Goal: Task Accomplishment & Management: Manage account settings

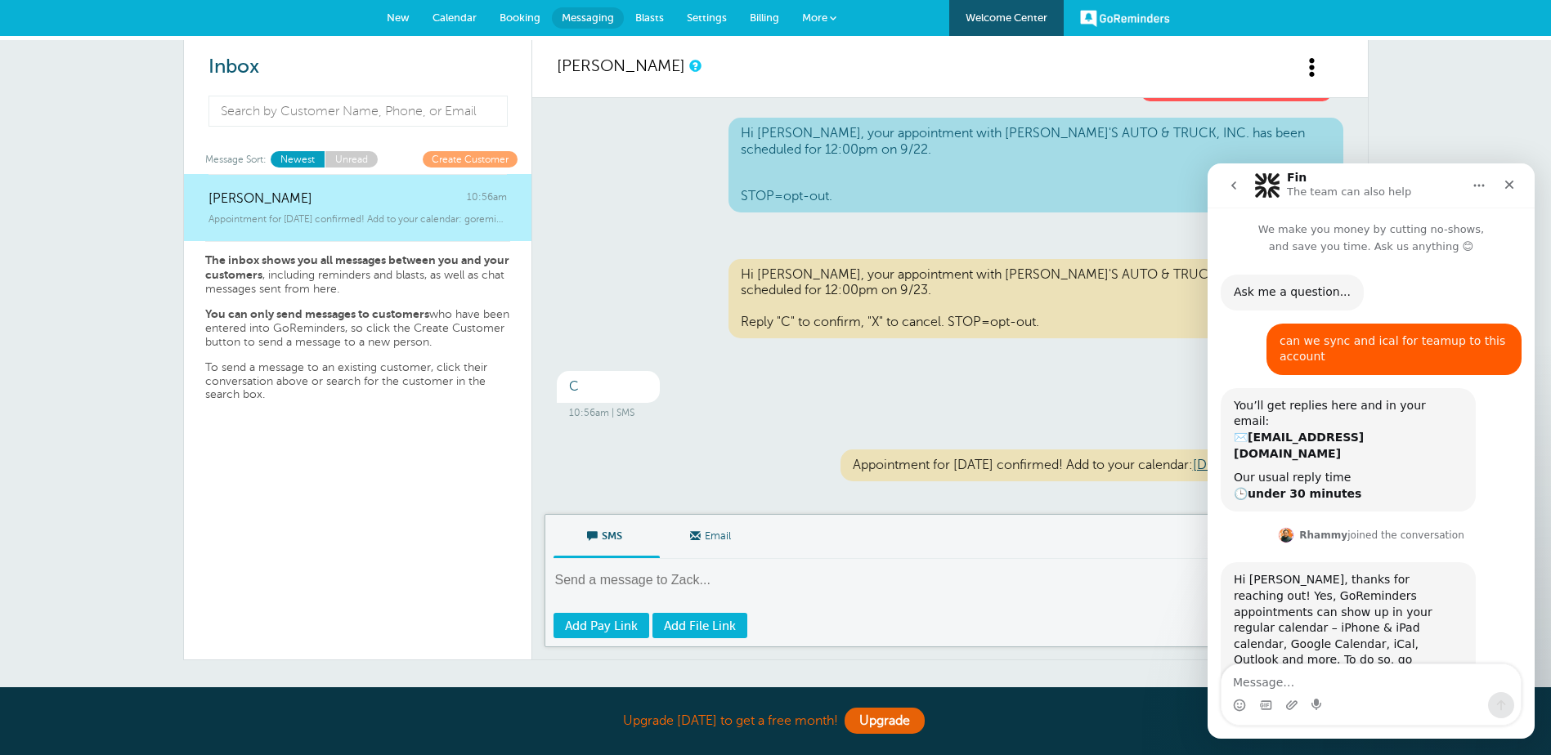
scroll to position [1235, 0]
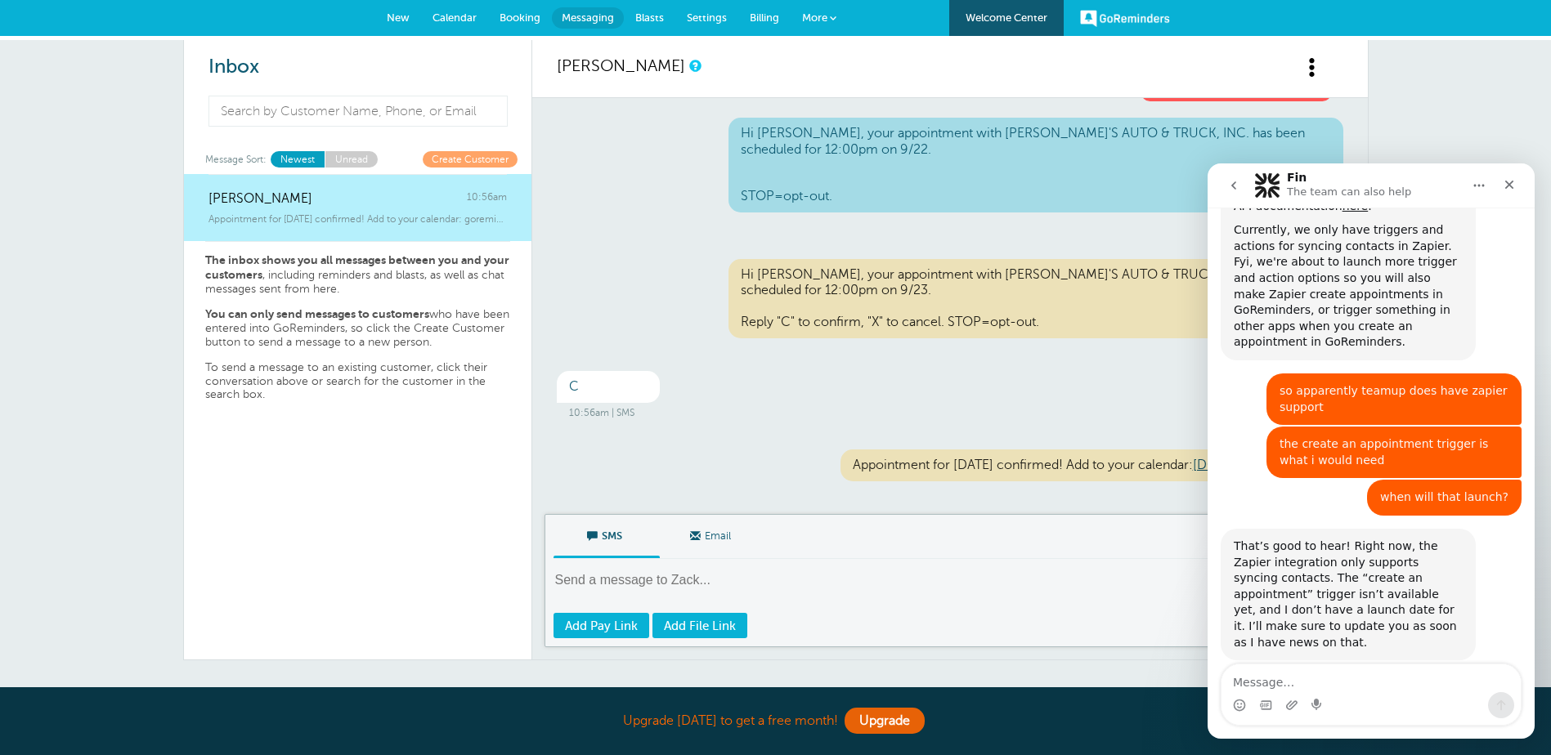
click at [463, 11] on link "Calendar" at bounding box center [454, 18] width 67 height 36
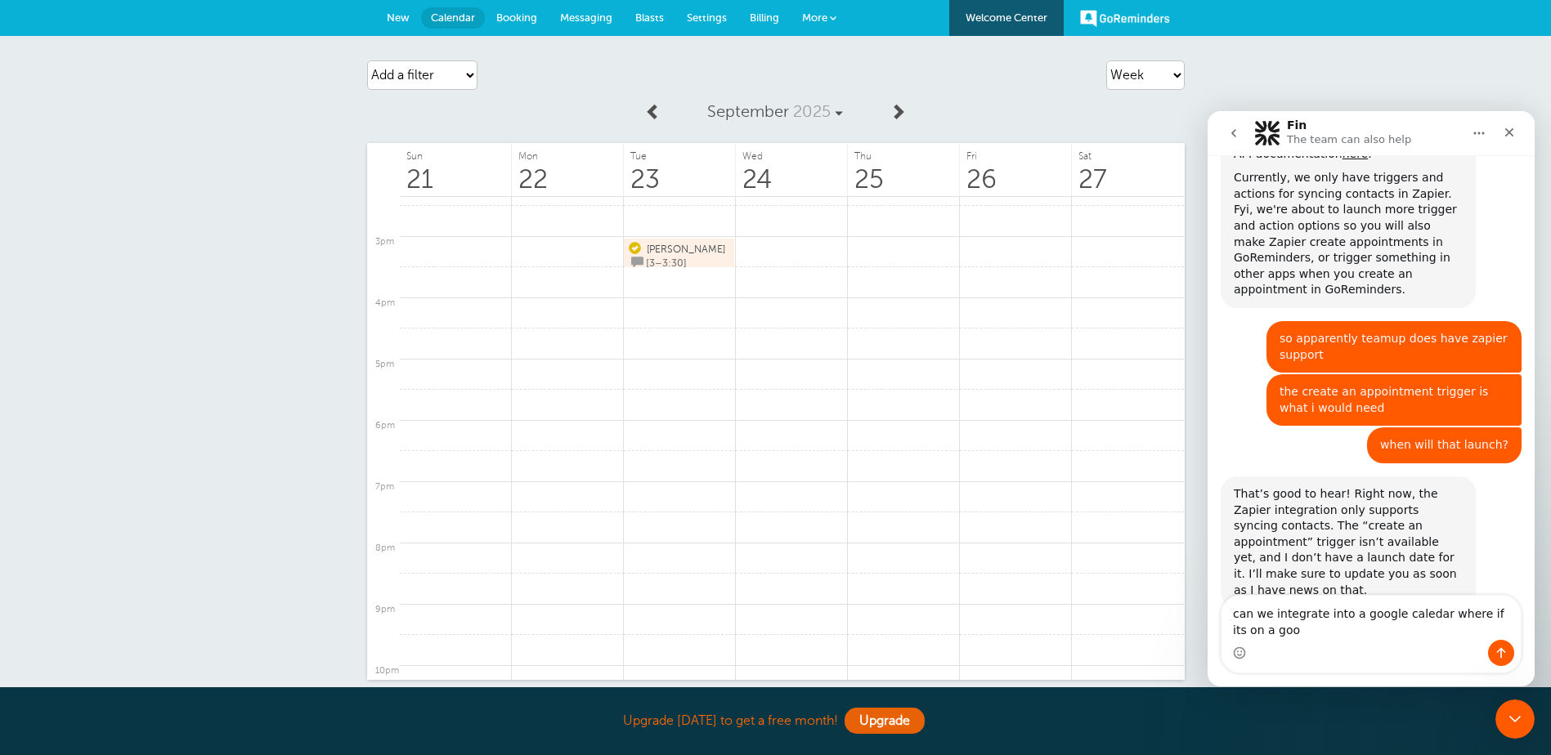
scroll to position [1252, 0]
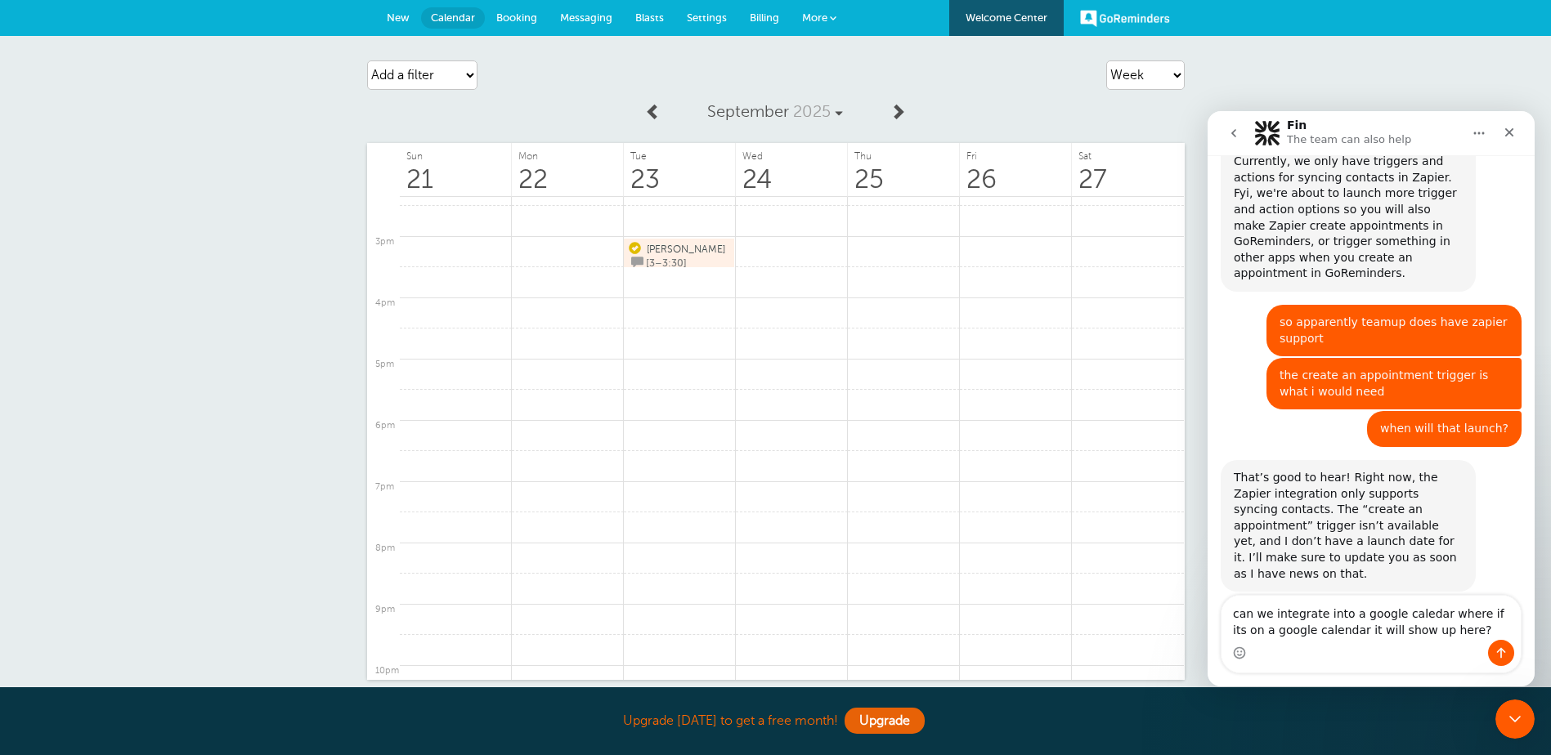
drag, startPoint x: 1409, startPoint y: 605, endPoint x: 1409, endPoint y: 616, distance: 10.6
type textarea "can we integrate into a google calendar where if its on a google calendar it wi…"
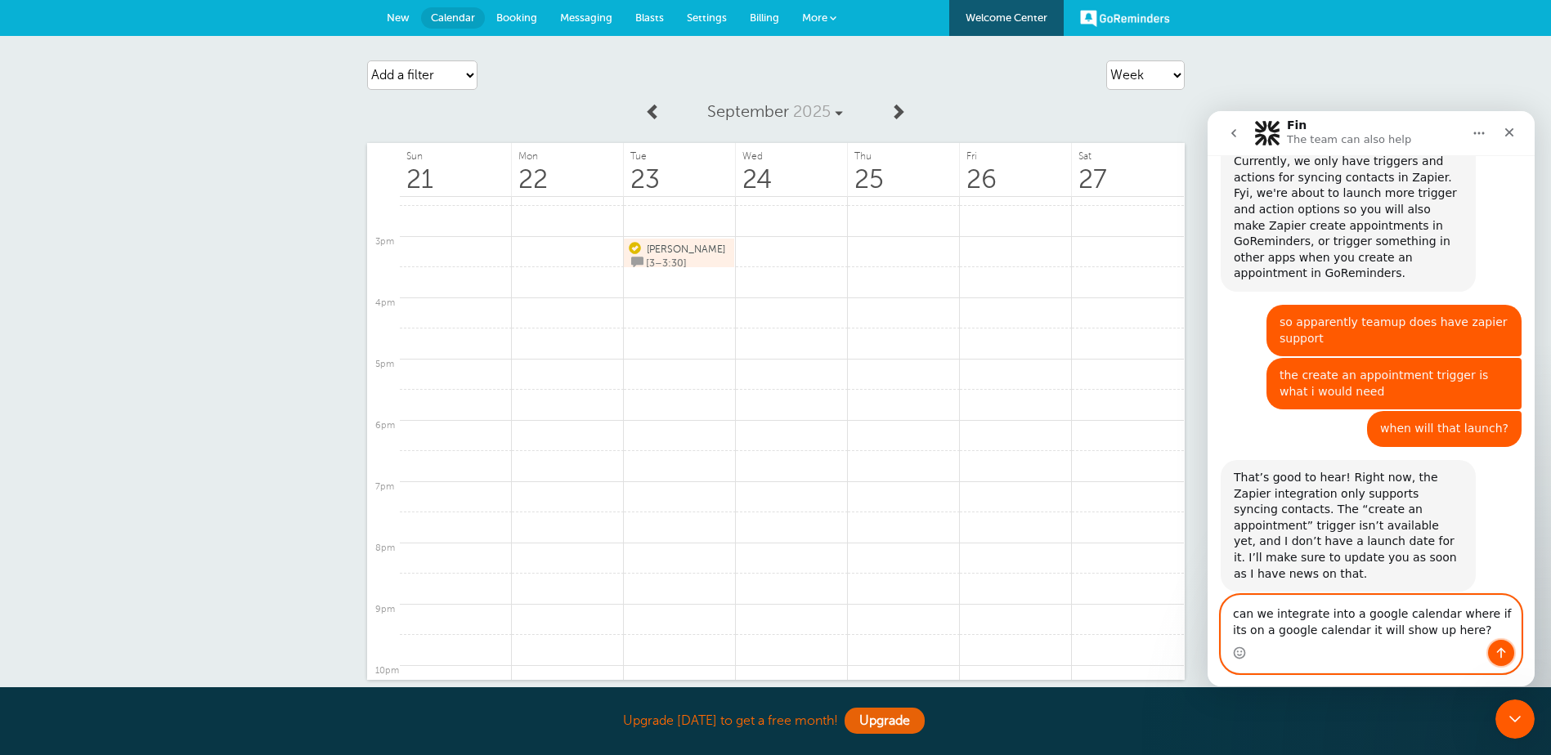
click at [1502, 646] on button "Send a message…" at bounding box center [1501, 653] width 26 height 26
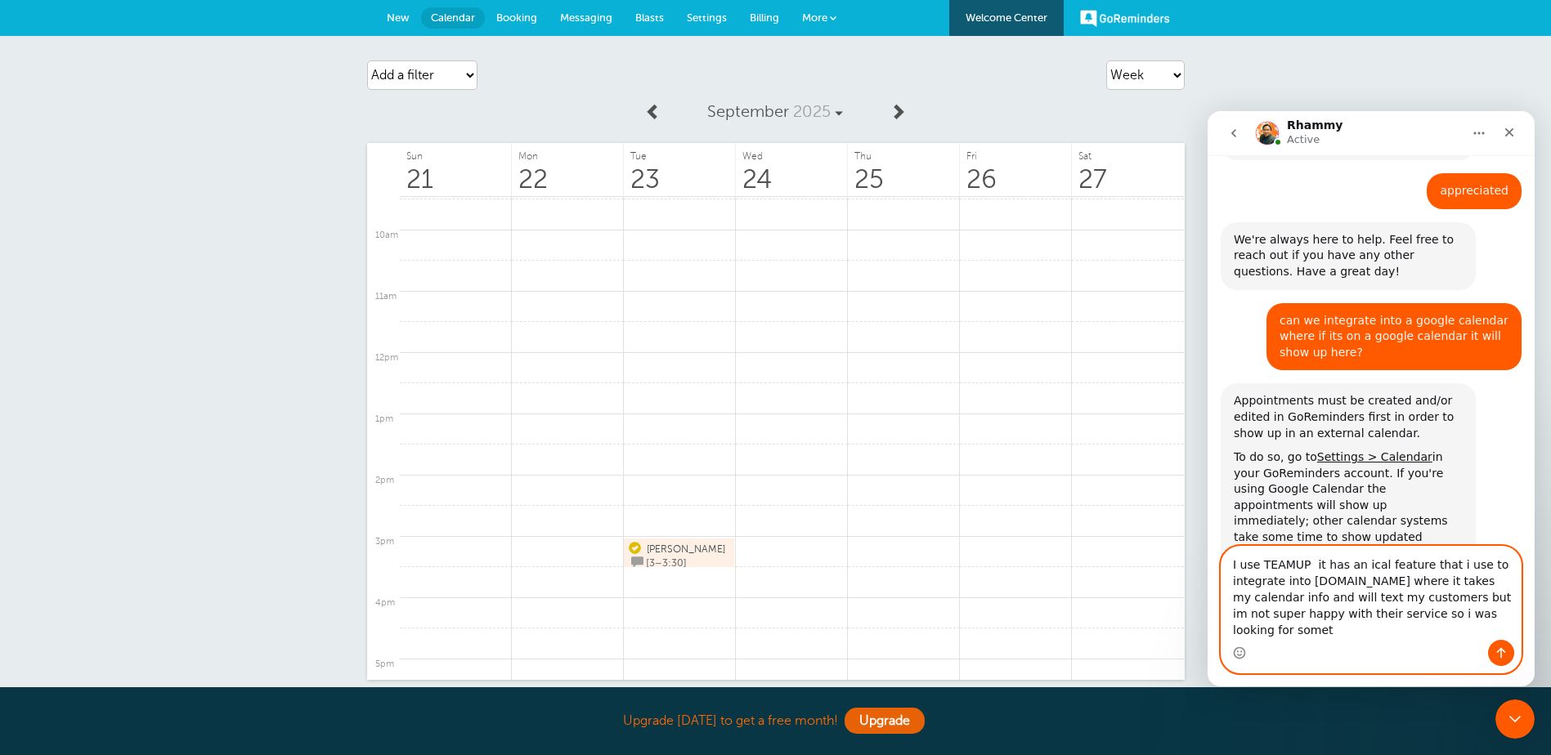
scroll to position [1700, 0]
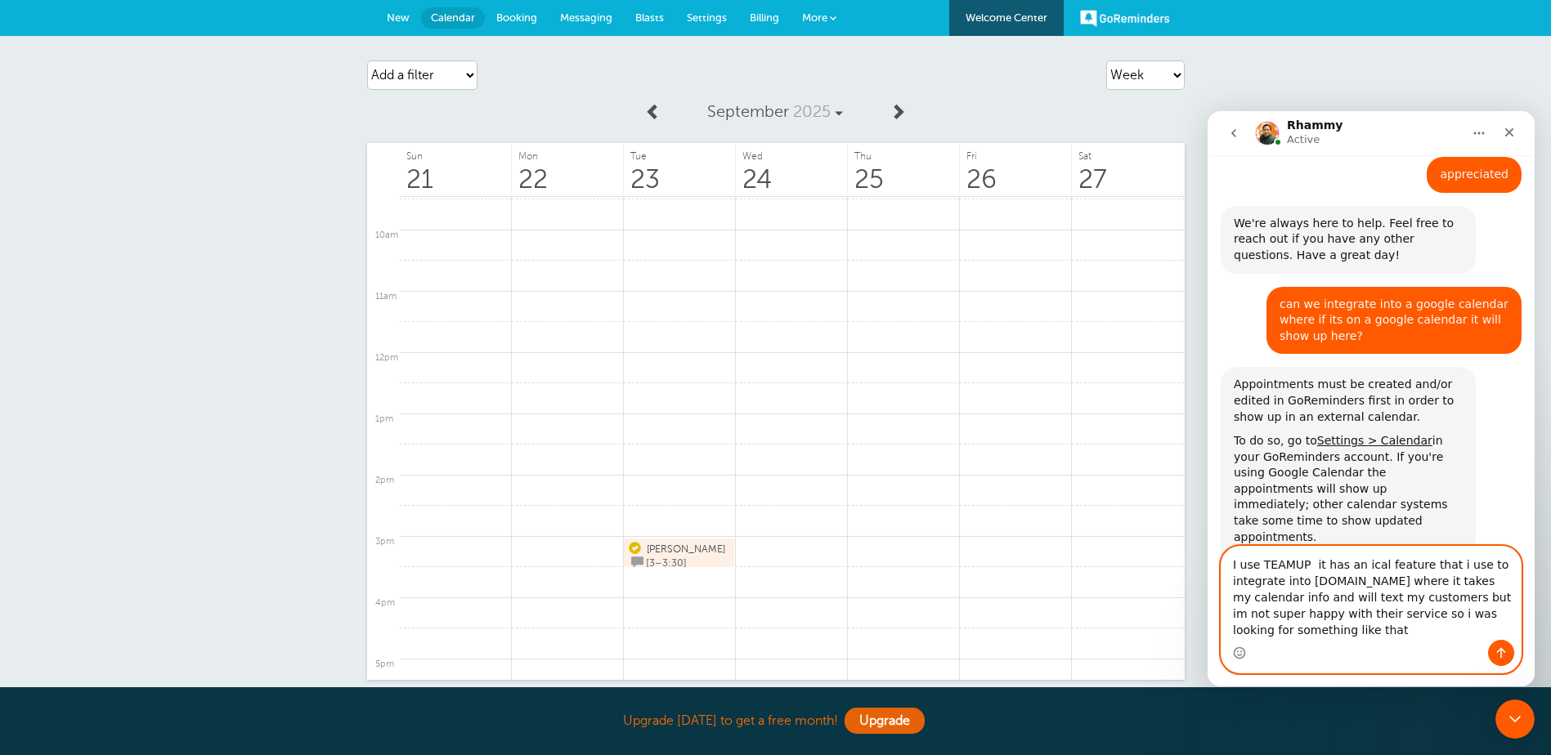
type textarea "I use TEAMUP it has an ical feature that i use to integrate into appointmentrem…"
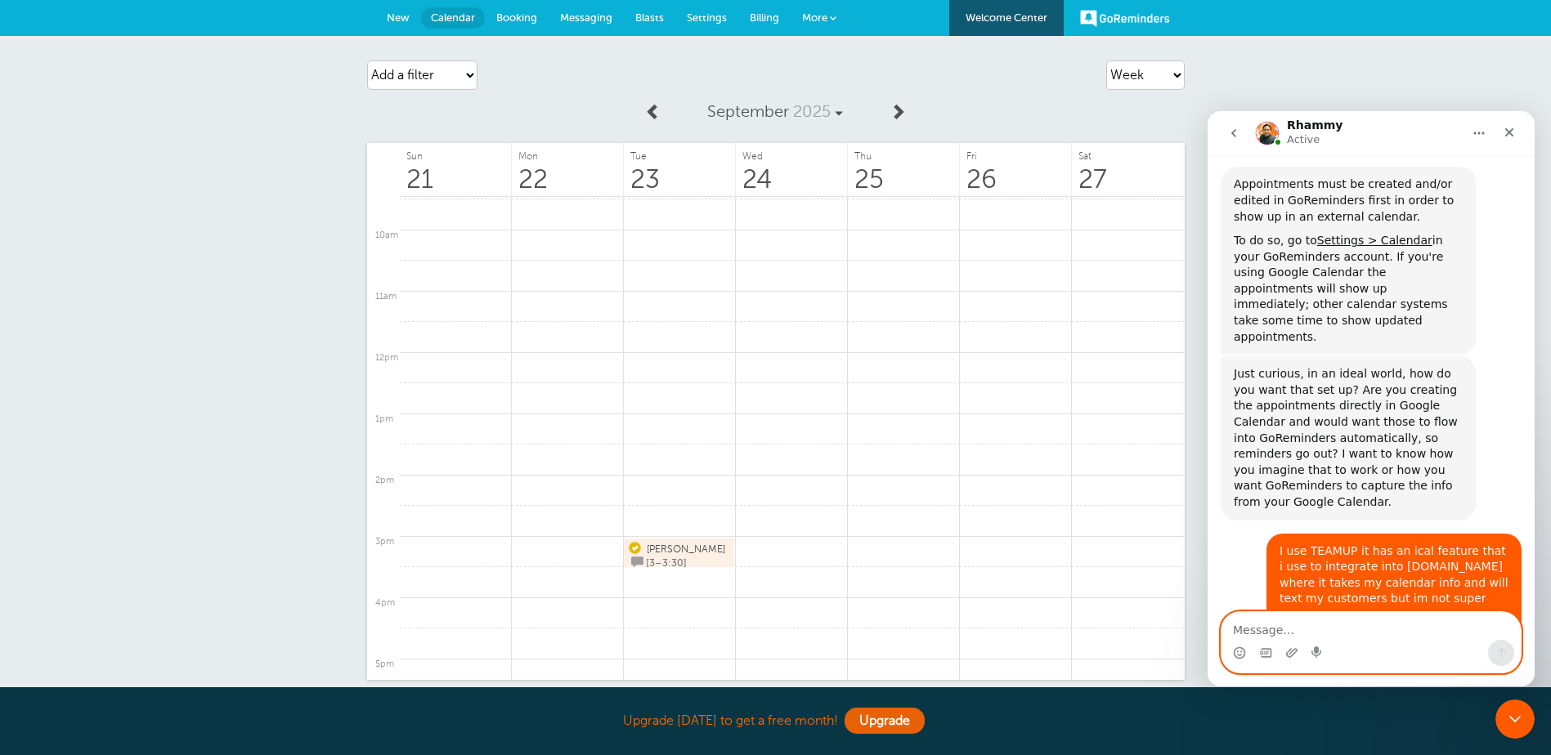
scroll to position [1932, 0]
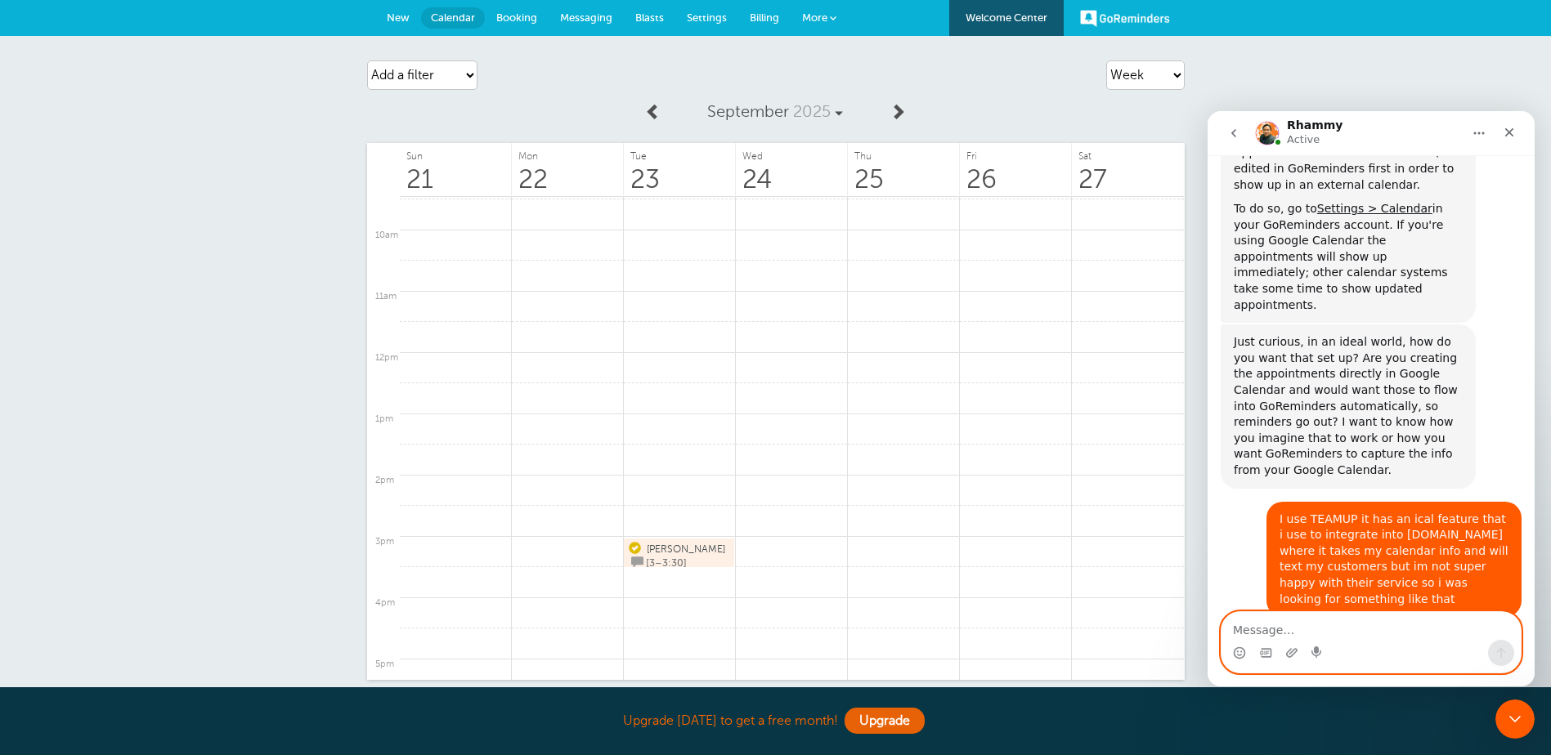
click at [1426, 628] on textarea "Message…" at bounding box center [1370, 626] width 299 height 28
click at [1326, 620] on textarea "Message…" at bounding box center [1370, 626] width 299 height 28
type textarea "c"
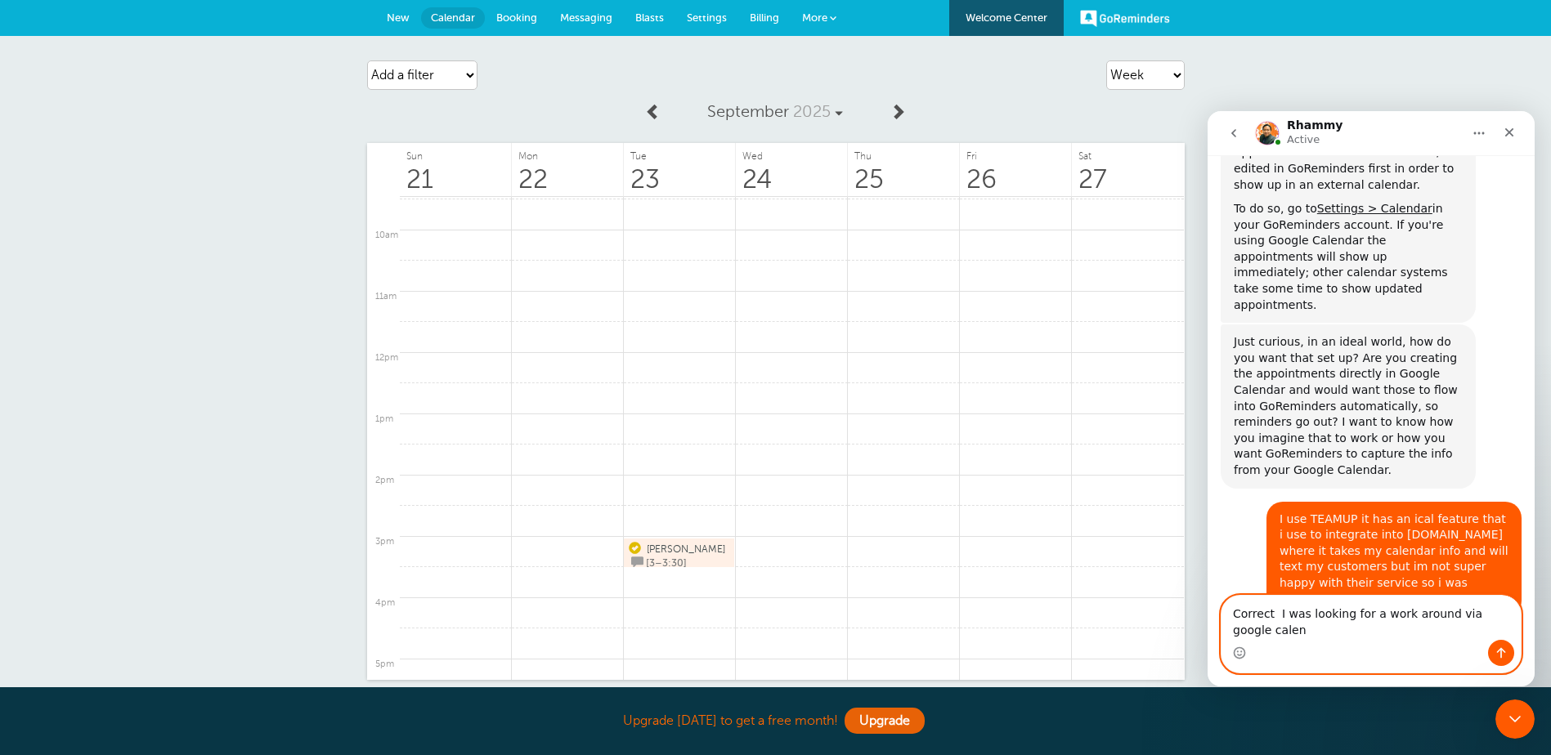
scroll to position [1948, 0]
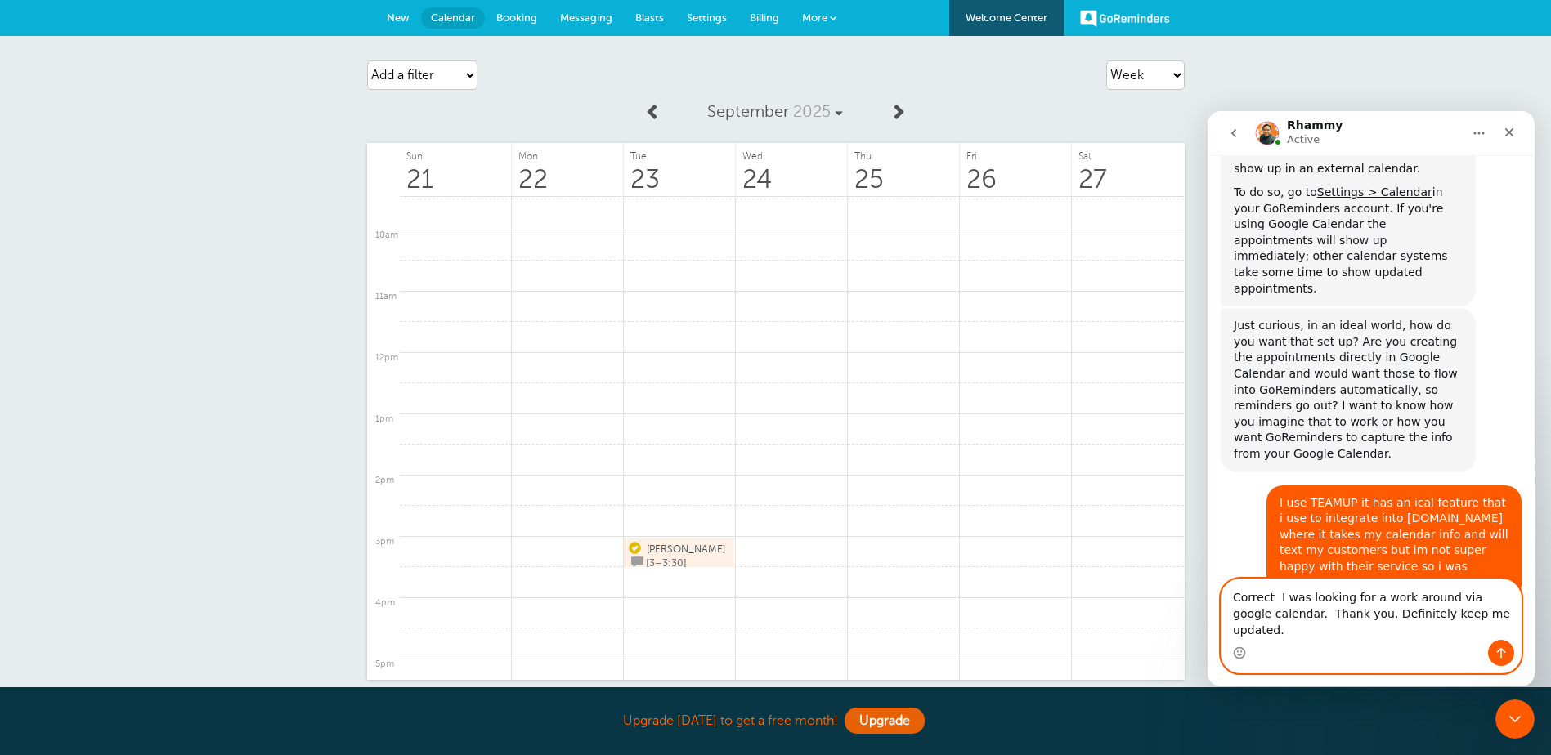
type textarea "Correct I was looking for a work around via google calendar. Thank you. Definit…"
click at [1494, 642] on button "Send a message…" at bounding box center [1501, 653] width 26 height 26
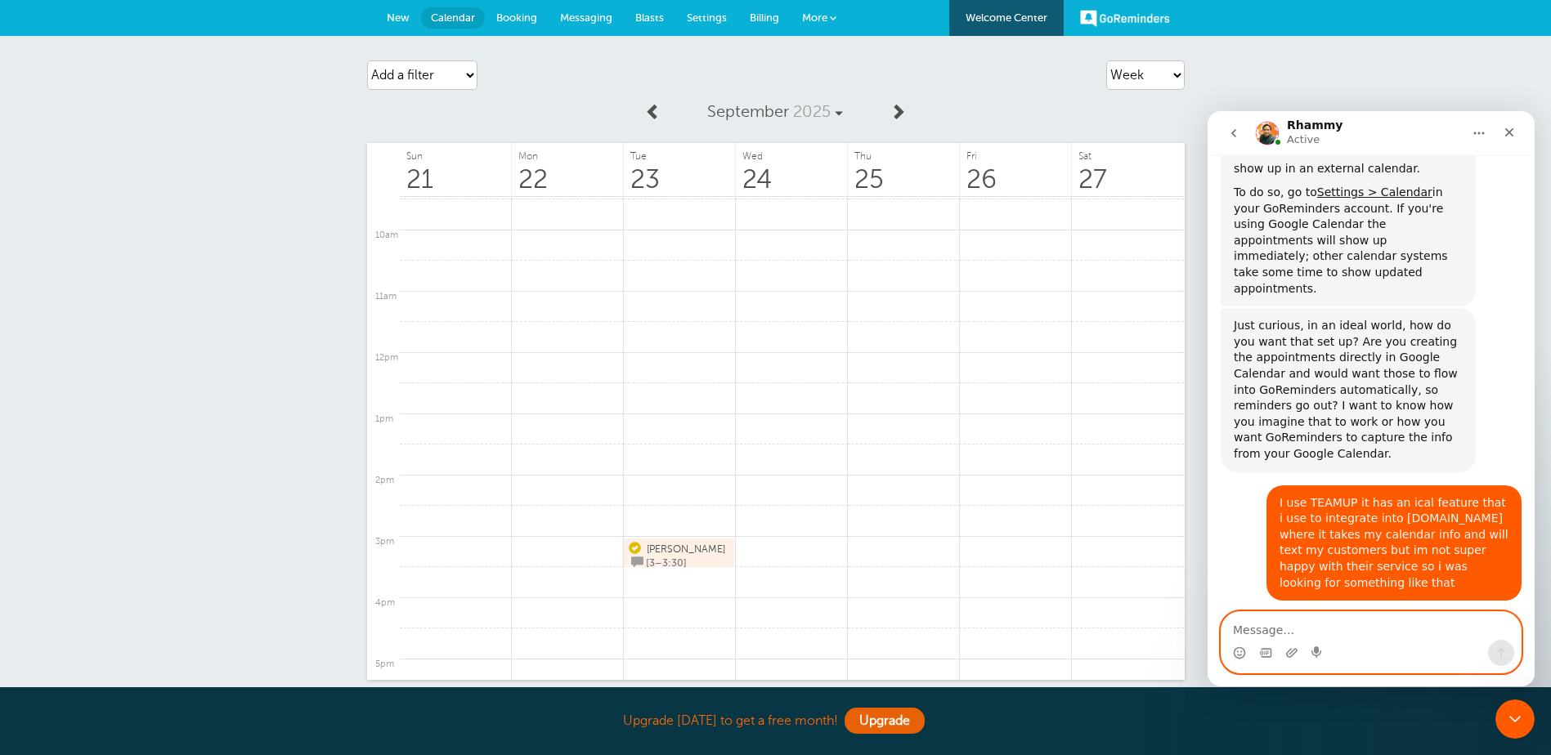
scroll to position [2013, 0]
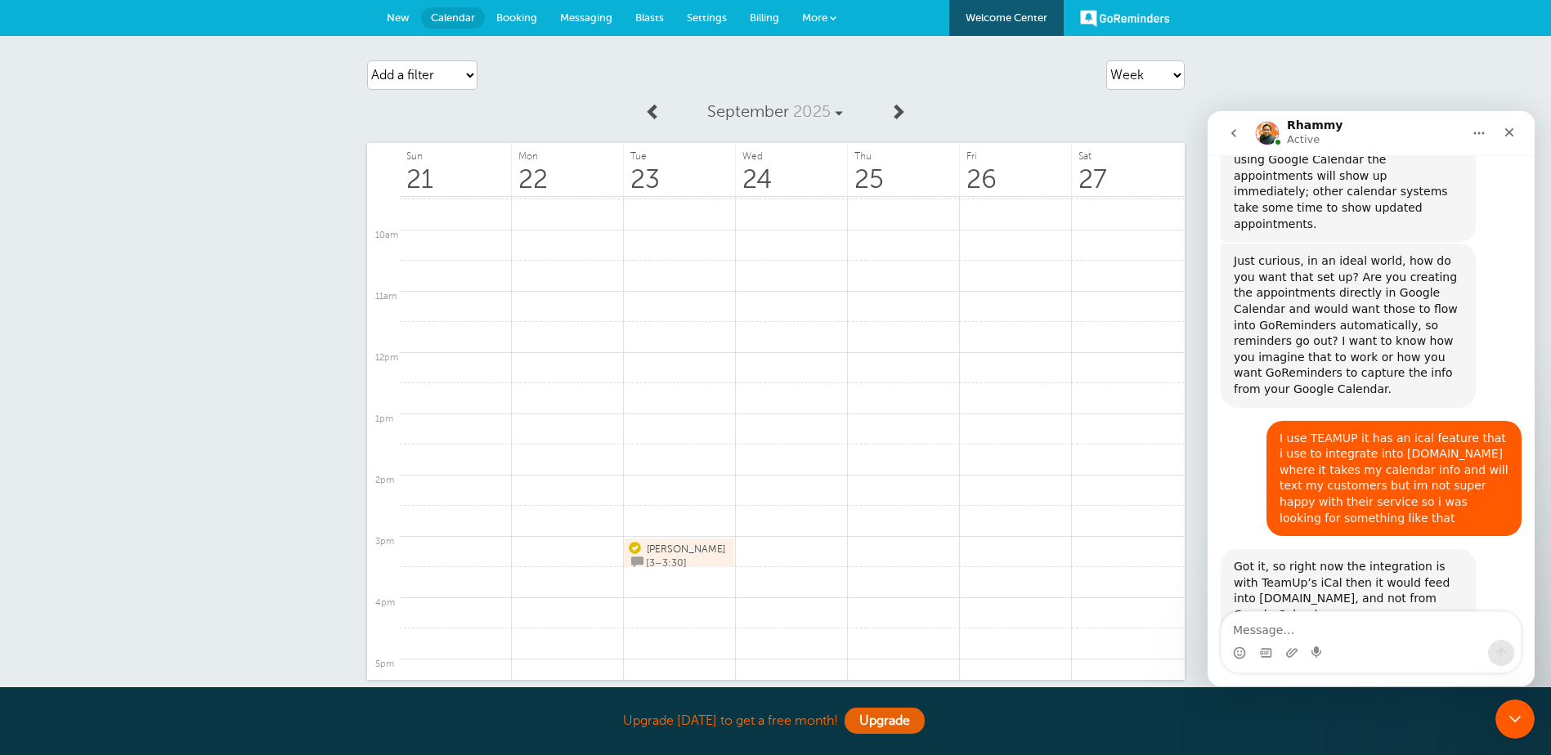
click at [525, 20] on span "Booking" at bounding box center [516, 17] width 41 height 12
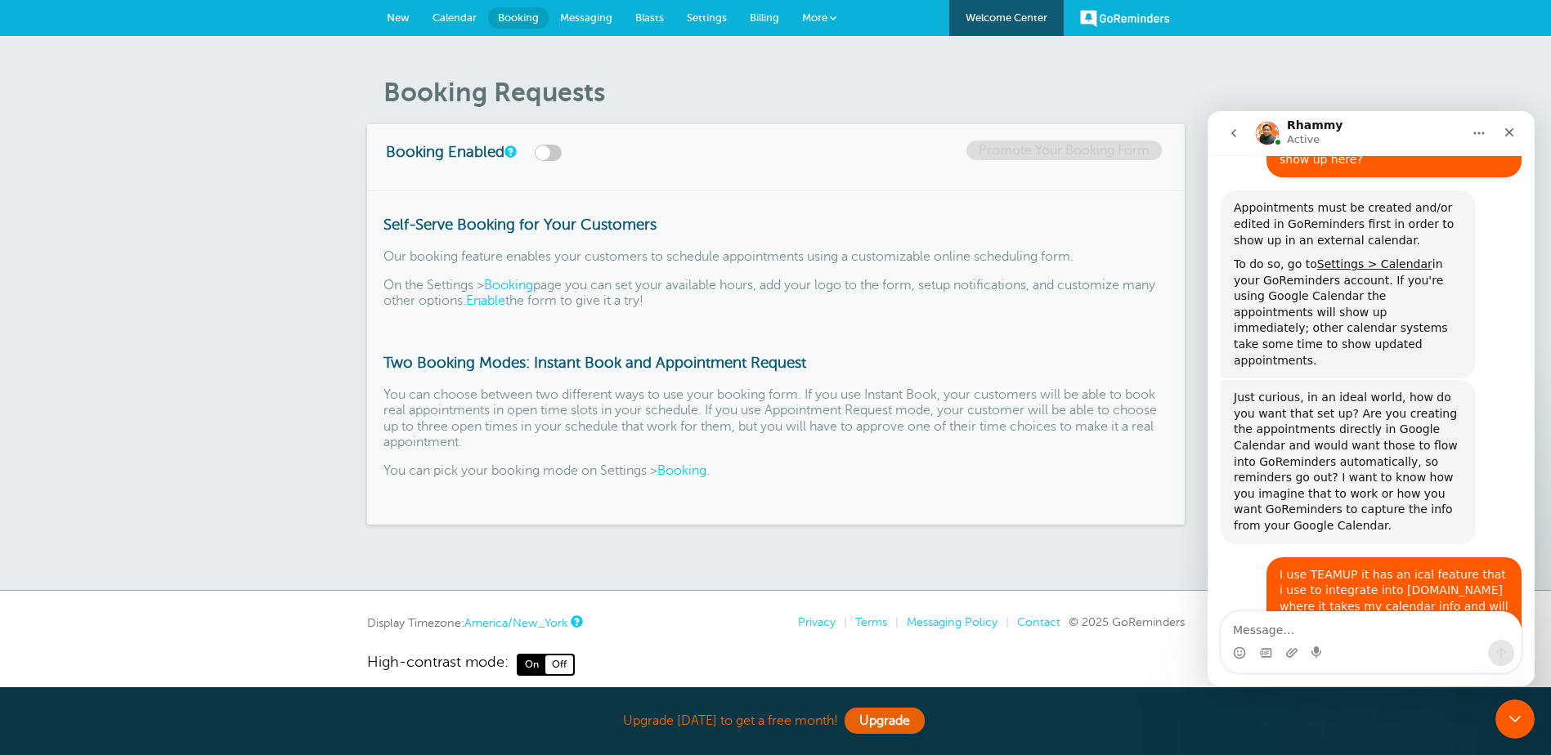
scroll to position [2013, 0]
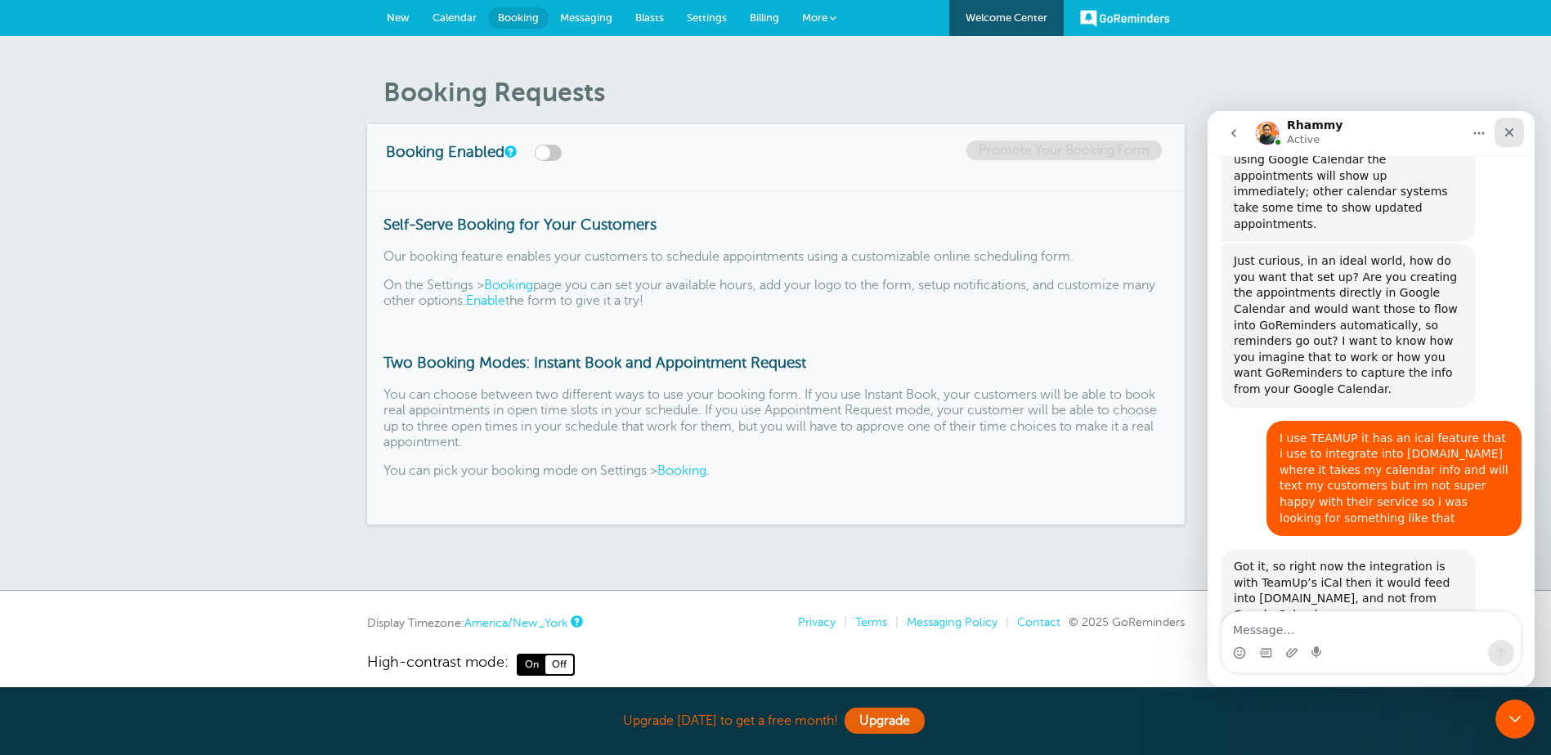
click at [1511, 126] on icon "Close" at bounding box center [1509, 132] width 13 height 13
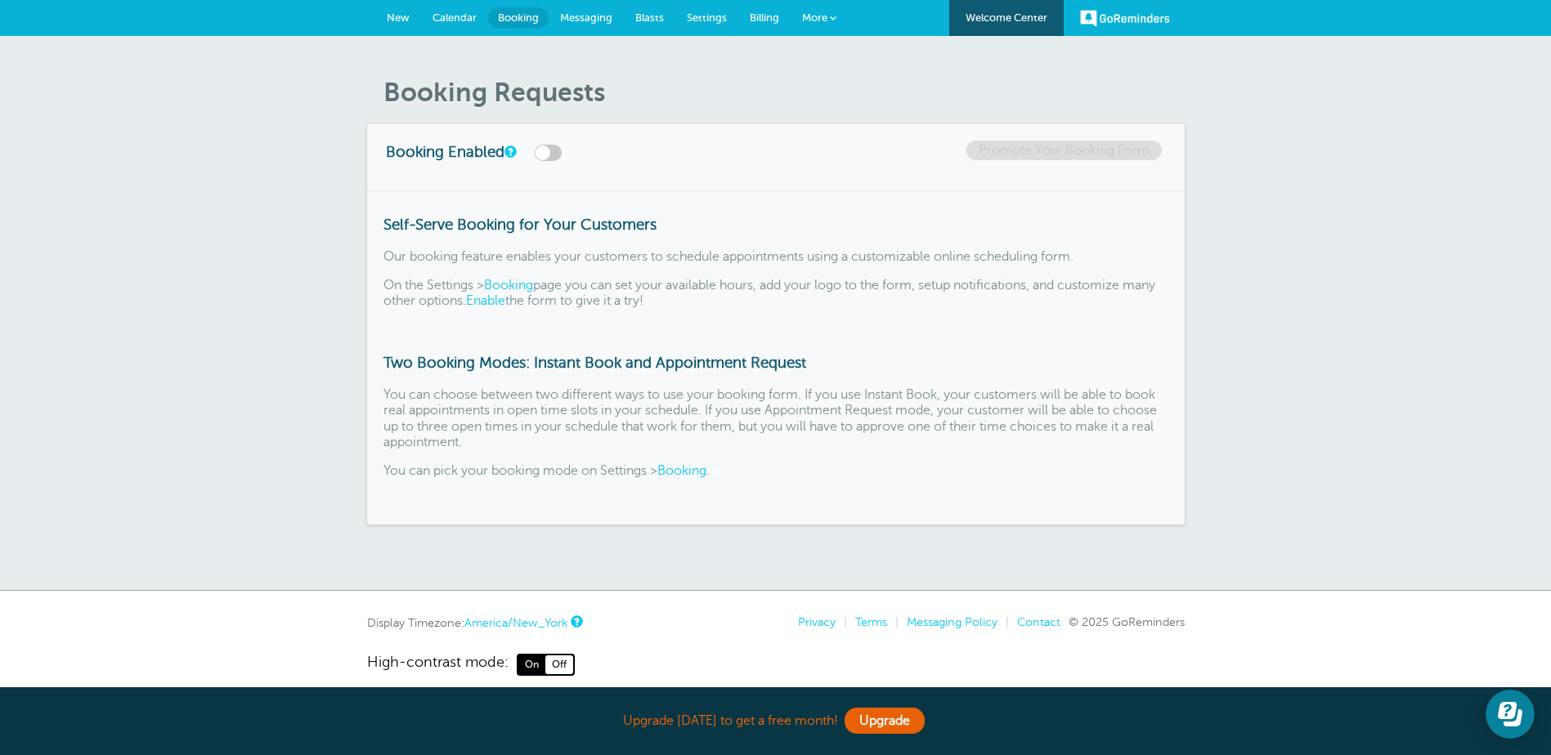
click at [719, 18] on span "Settings" at bounding box center [707, 17] width 40 height 12
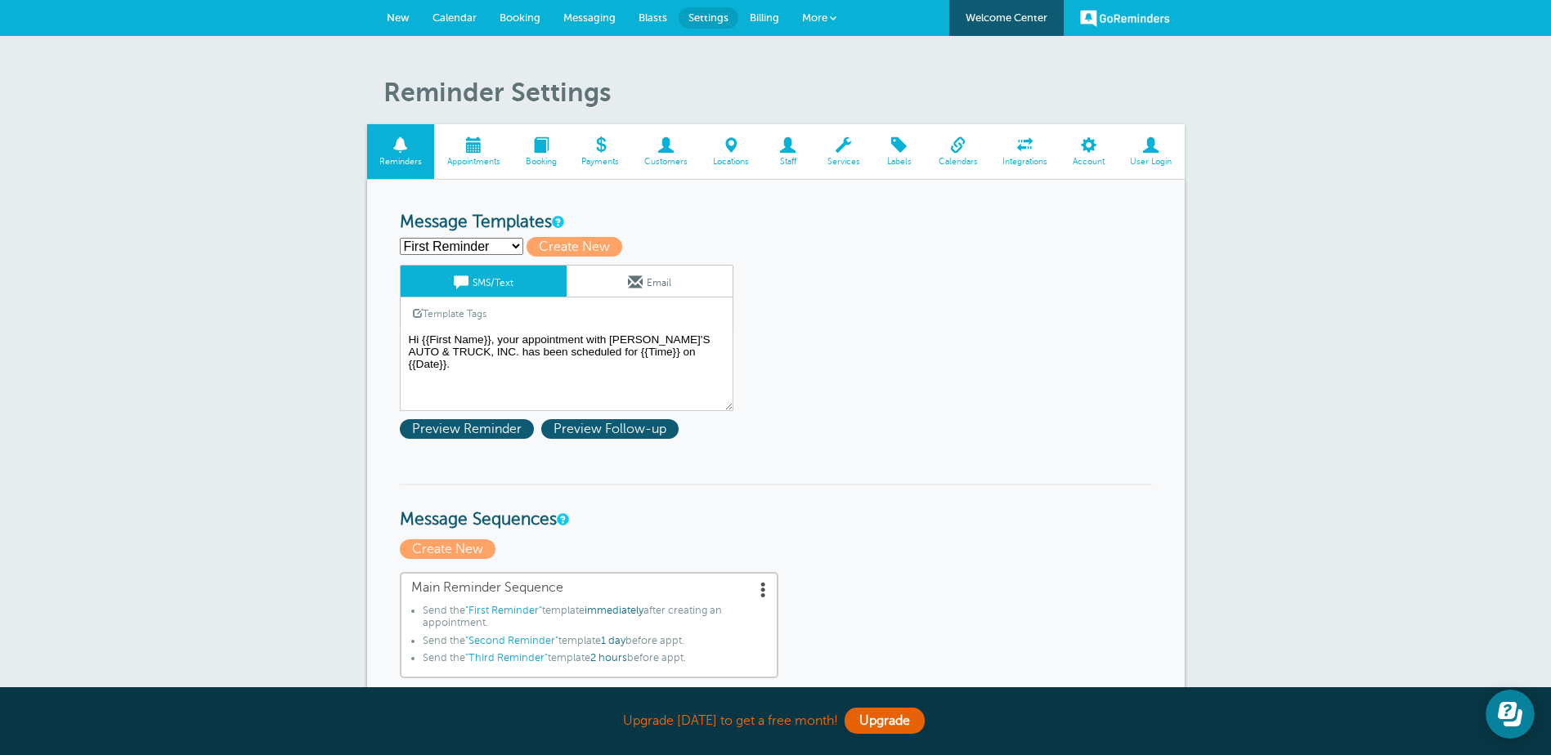
click at [826, 155] on link "Services" at bounding box center [843, 151] width 58 height 55
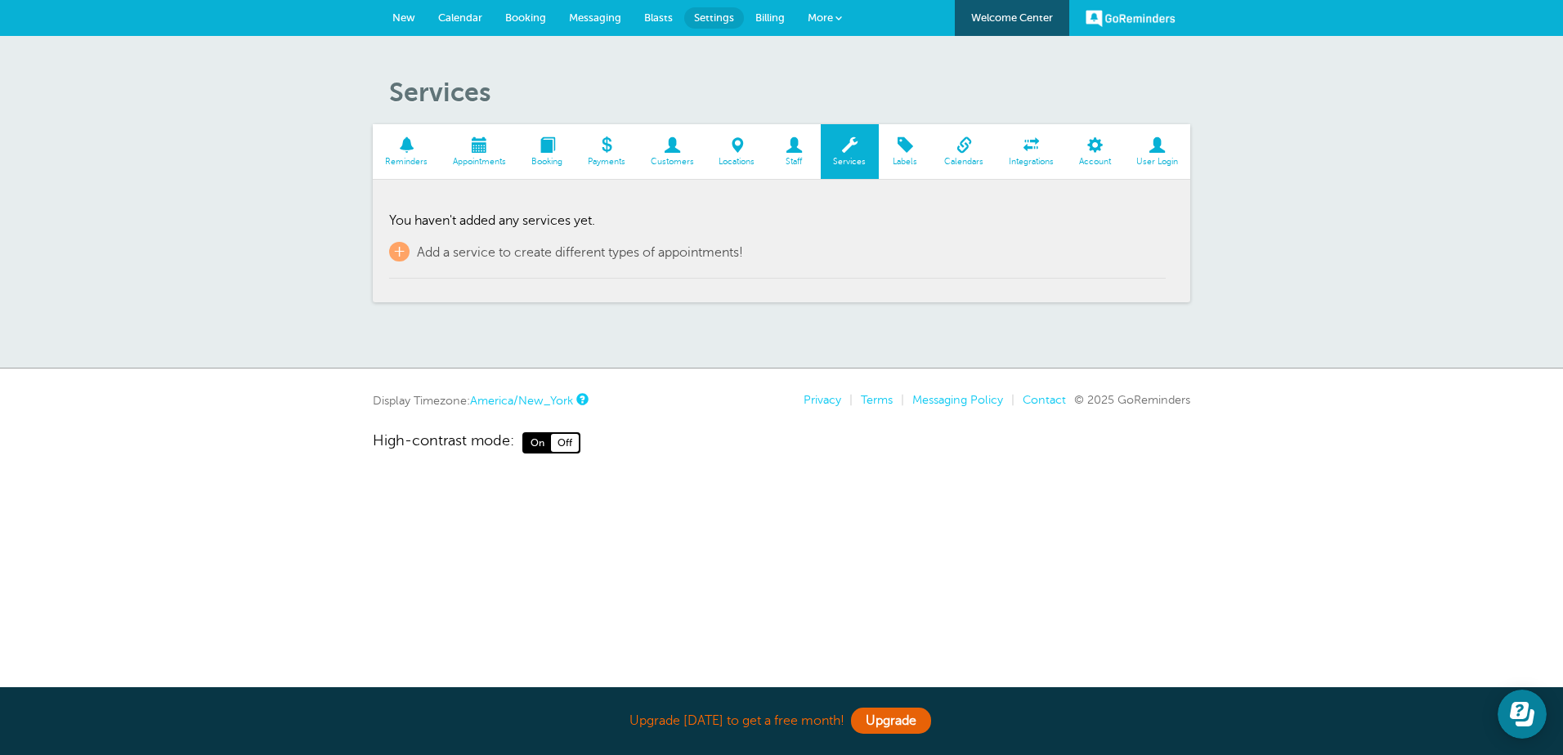
click at [804, 157] on span "Staff" at bounding box center [794, 162] width 37 height 10
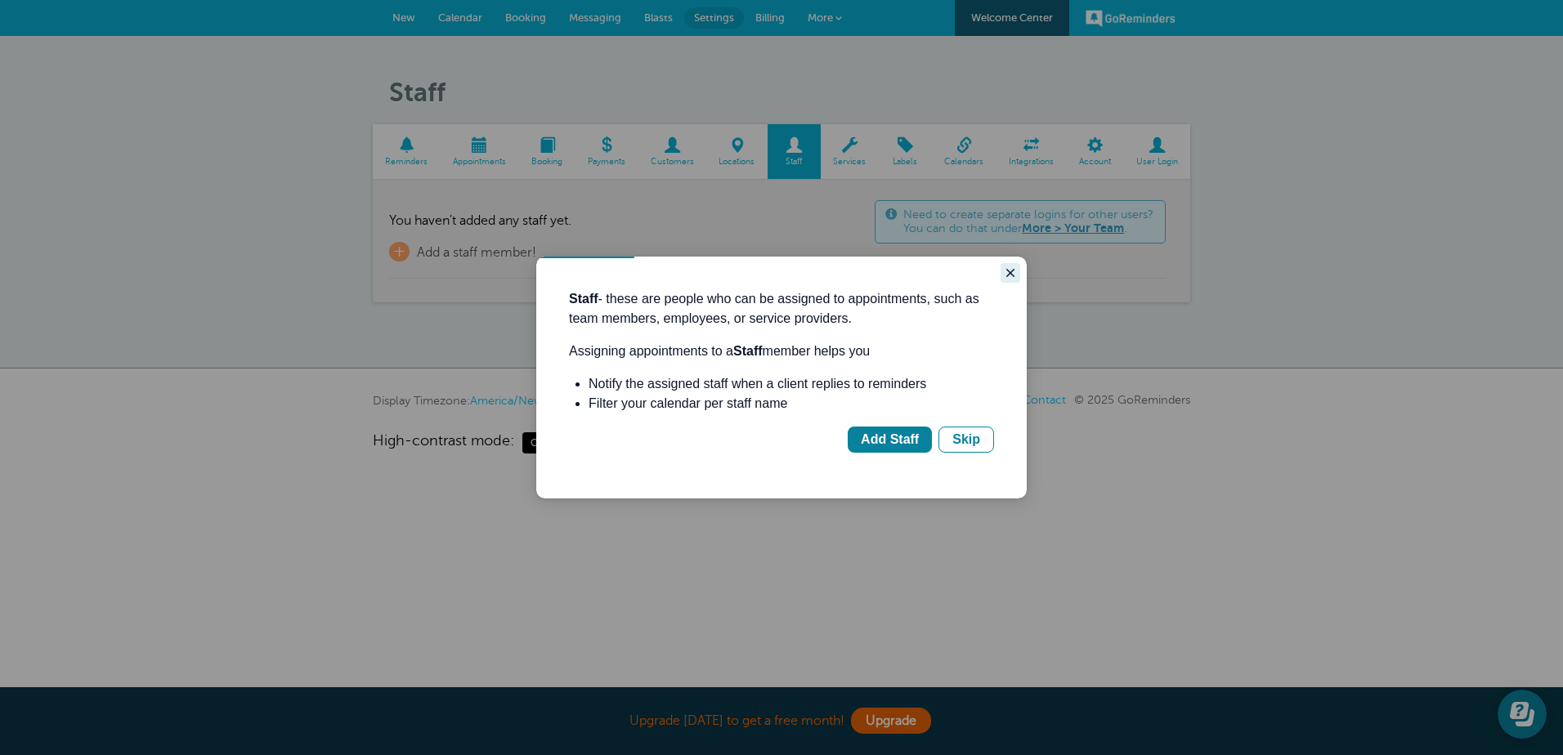
click at [1010, 270] on icon "Close guide" at bounding box center [1010, 273] width 13 height 13
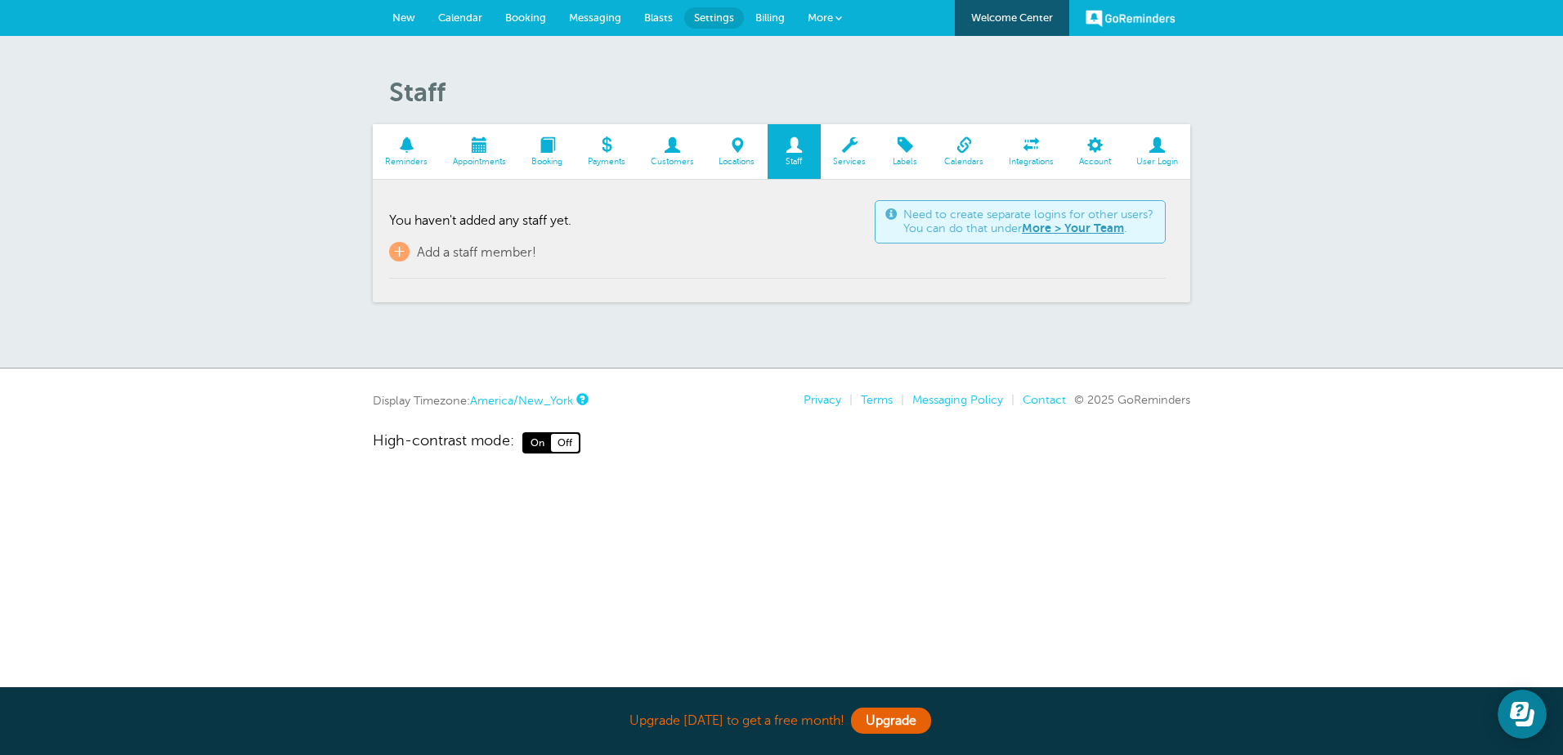
click at [1007, 146] on span at bounding box center [1032, 145] width 70 height 16
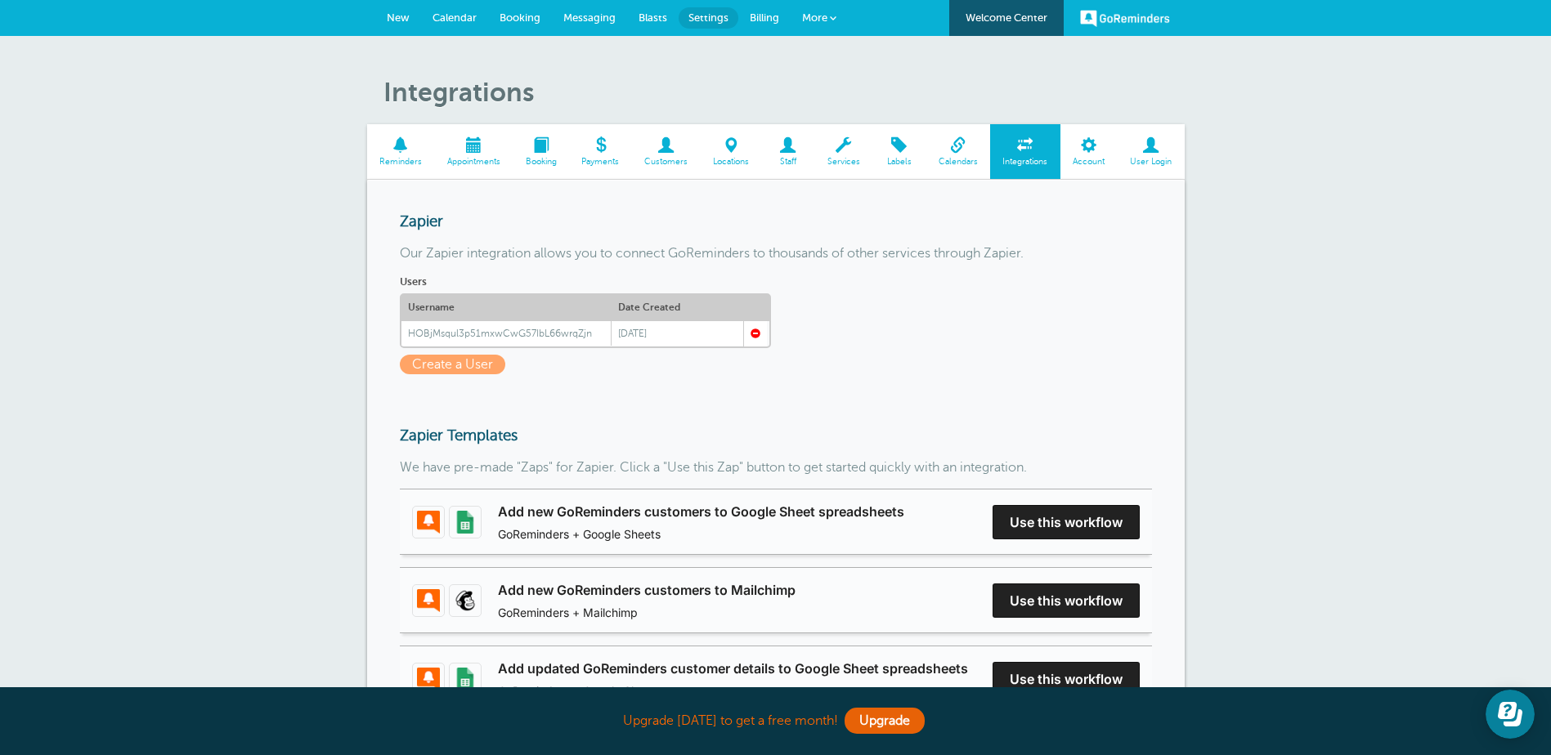
click at [401, 141] on span at bounding box center [401, 145] width 68 height 16
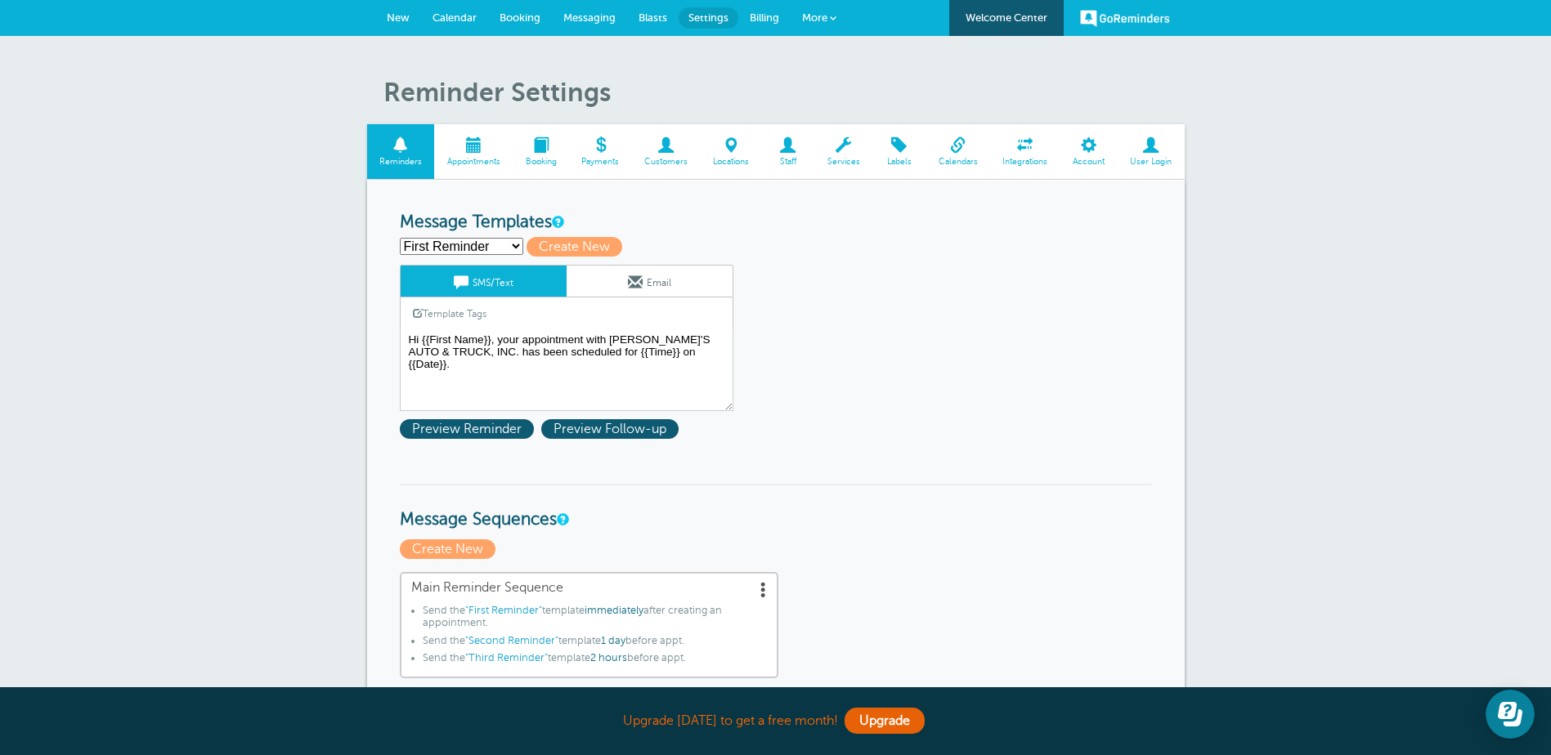
click at [481, 141] on span at bounding box center [473, 145] width 78 height 16
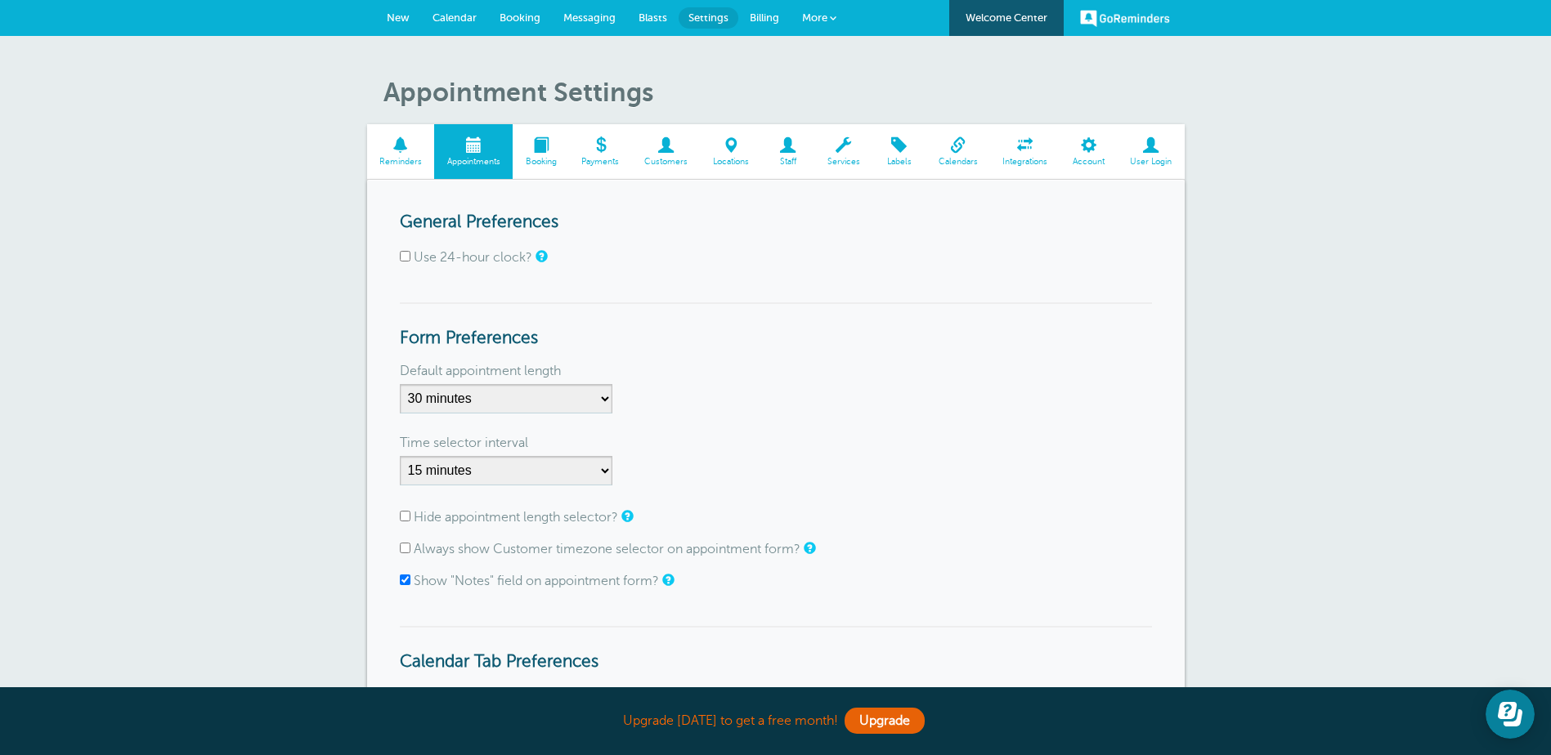
click at [438, 15] on span "Calendar" at bounding box center [454, 17] width 44 height 12
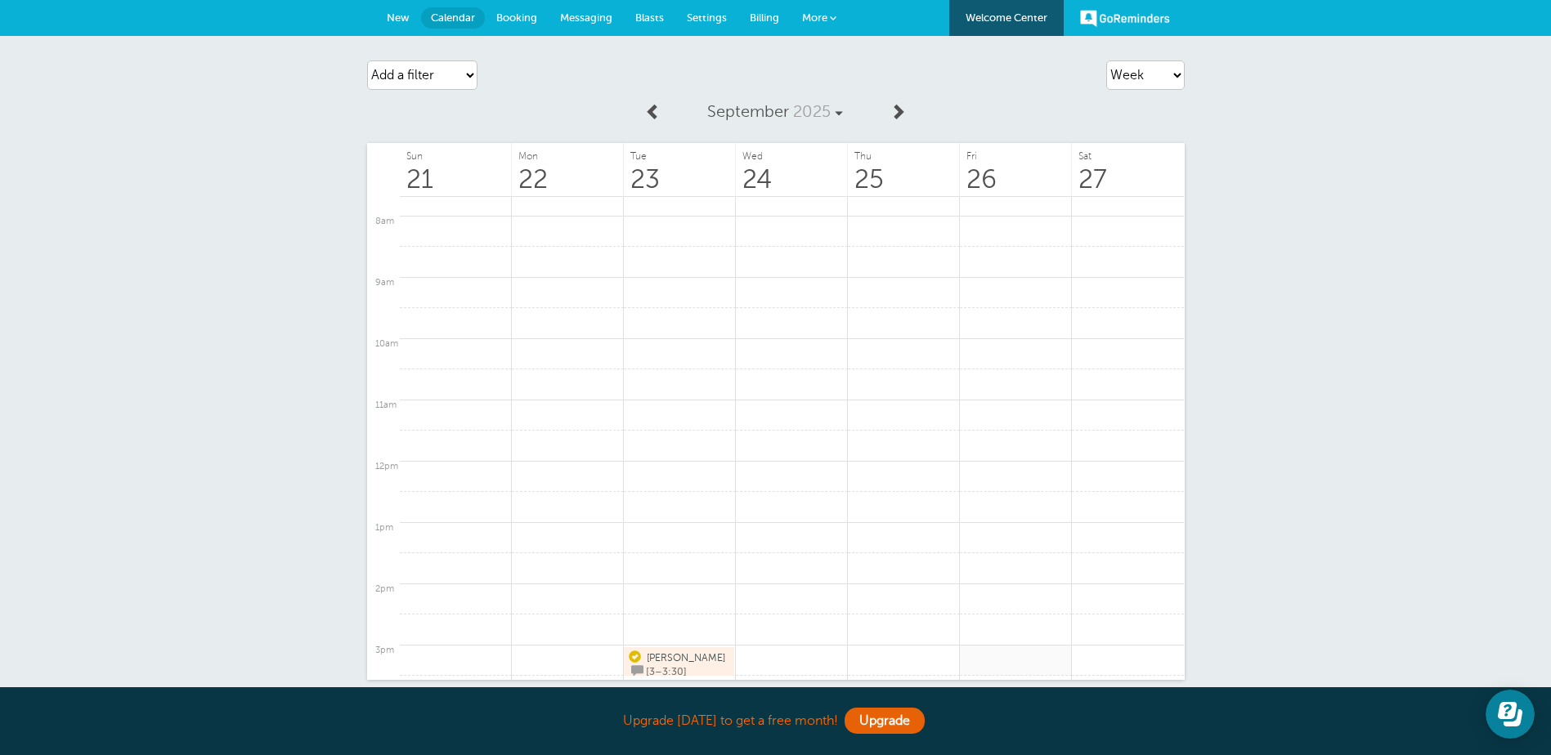
scroll to position [717, 0]
click at [712, 25] on link "Settings" at bounding box center [706, 18] width 63 height 36
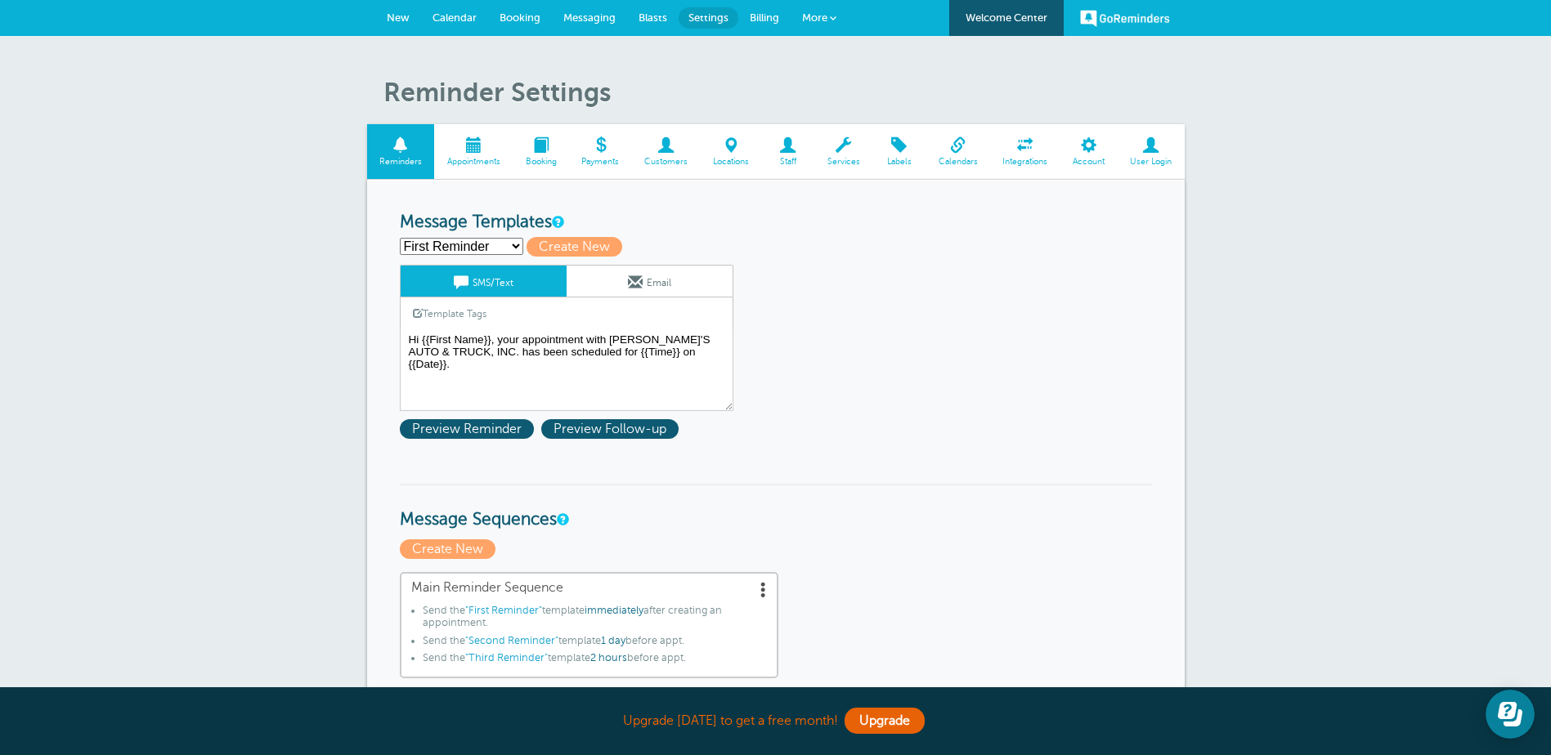
click at [950, 143] on span at bounding box center [957, 145] width 65 height 16
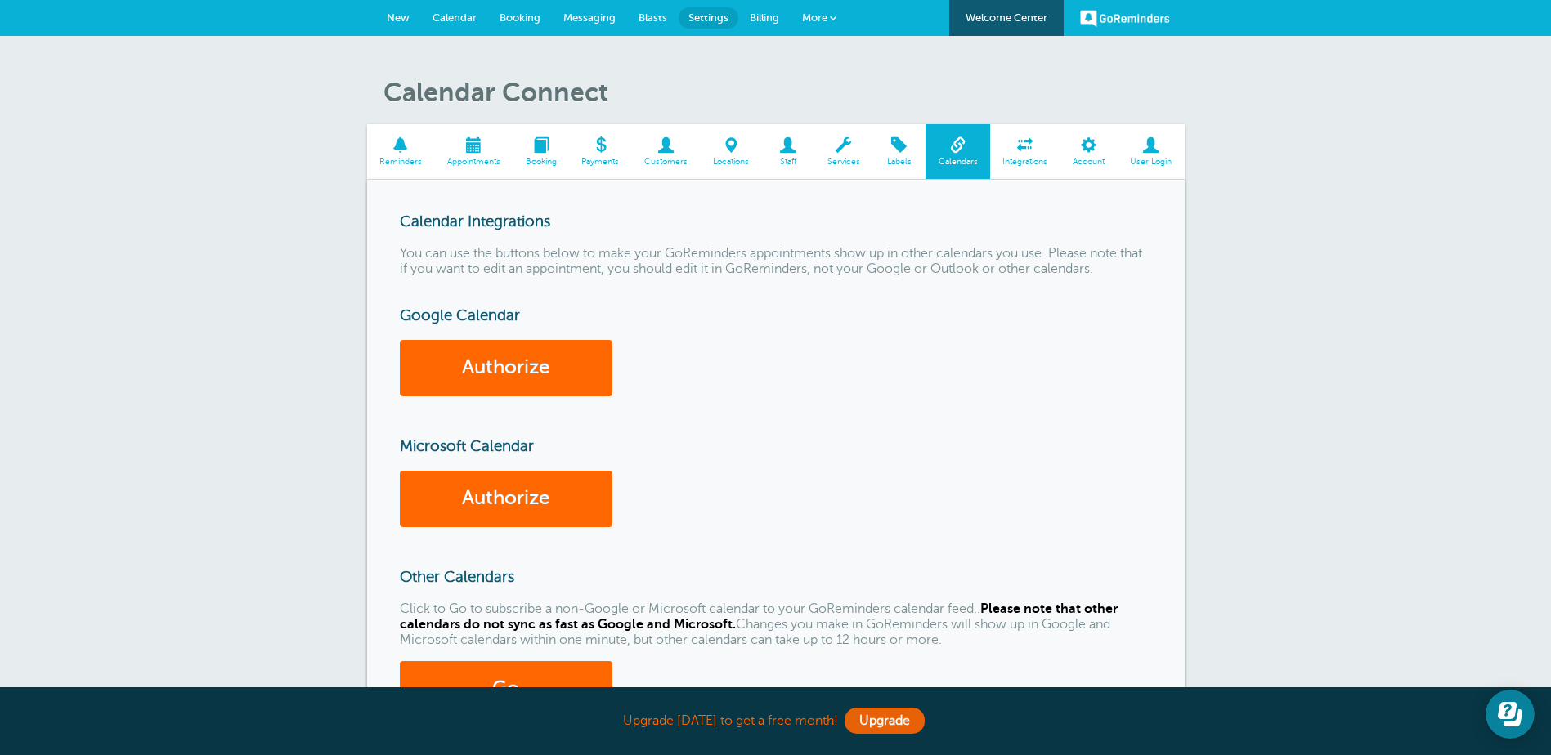
click at [446, 20] on span "Calendar" at bounding box center [454, 17] width 44 height 12
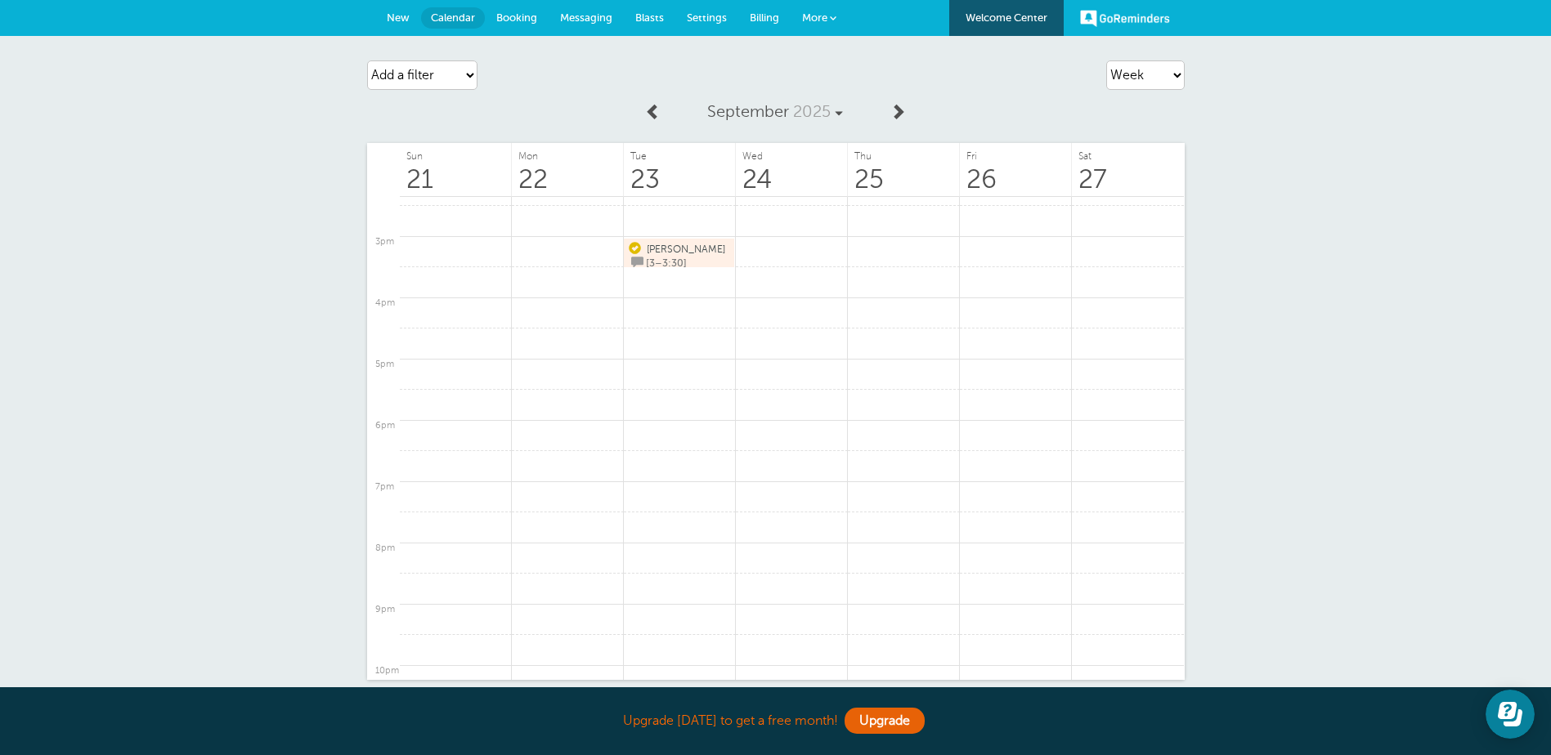
click at [687, 258] on span "[3–3:30]" at bounding box center [666, 263] width 41 height 11
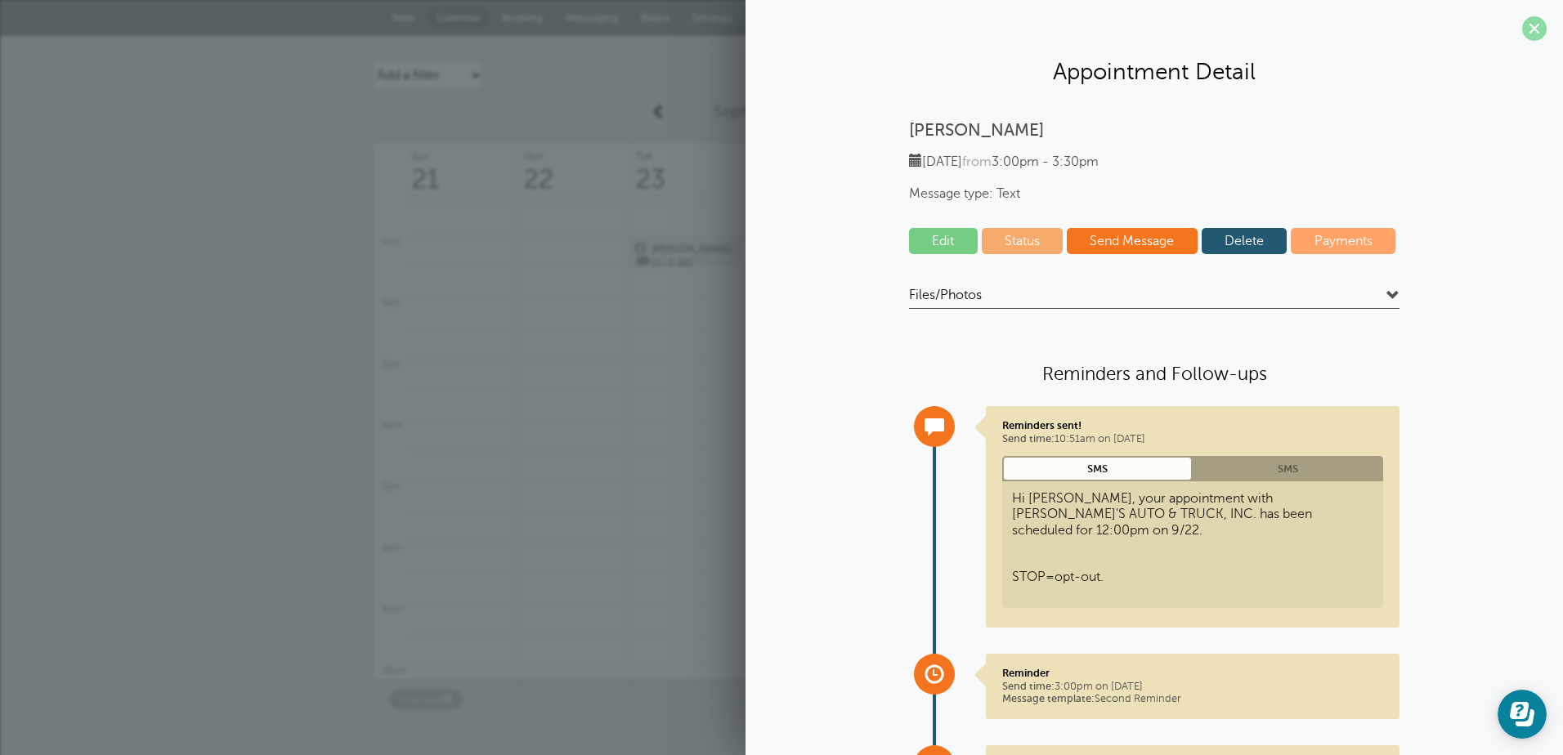
click at [1522, 20] on span at bounding box center [1534, 28] width 25 height 25
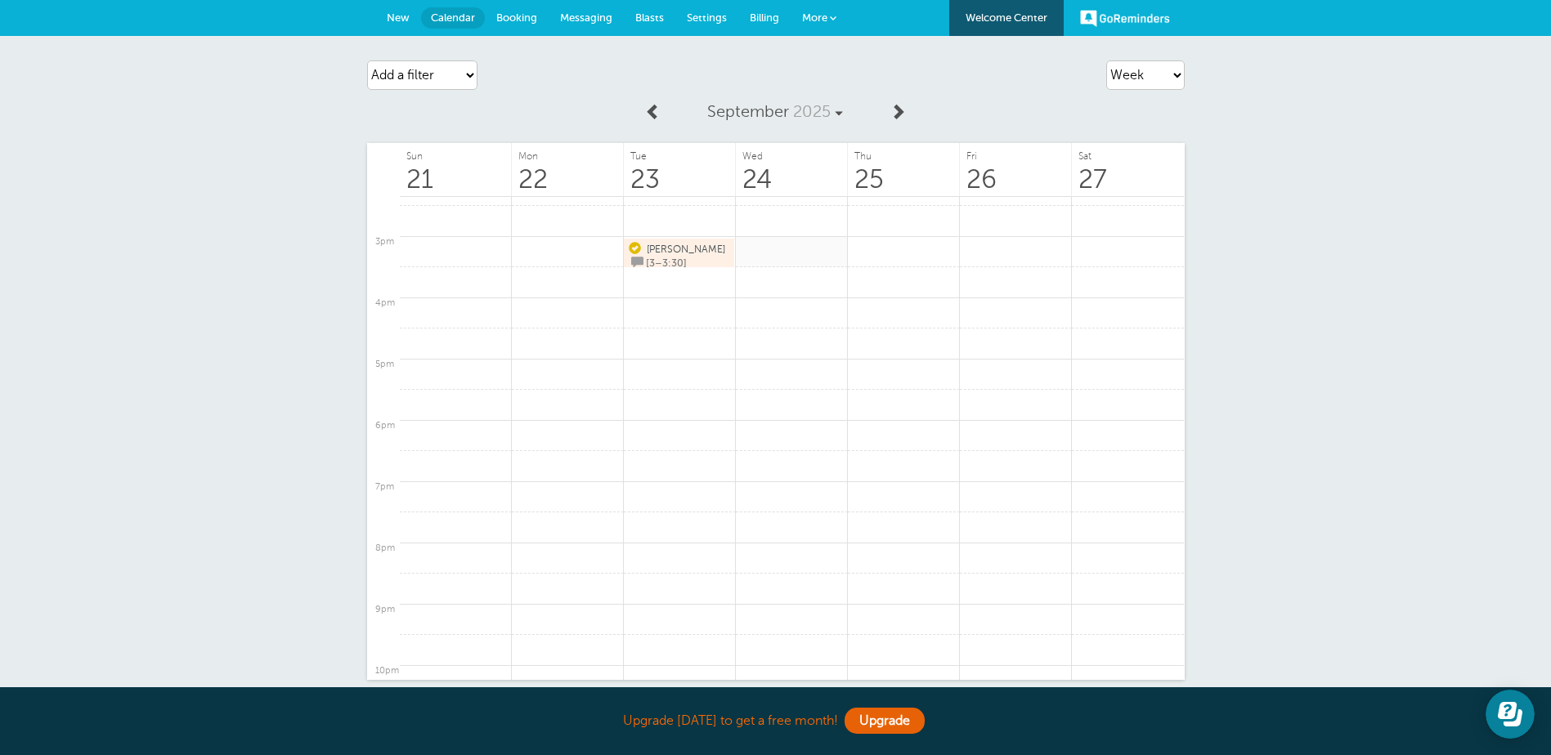
click at [809, 251] on link at bounding box center [792, 252] width 112 height 32
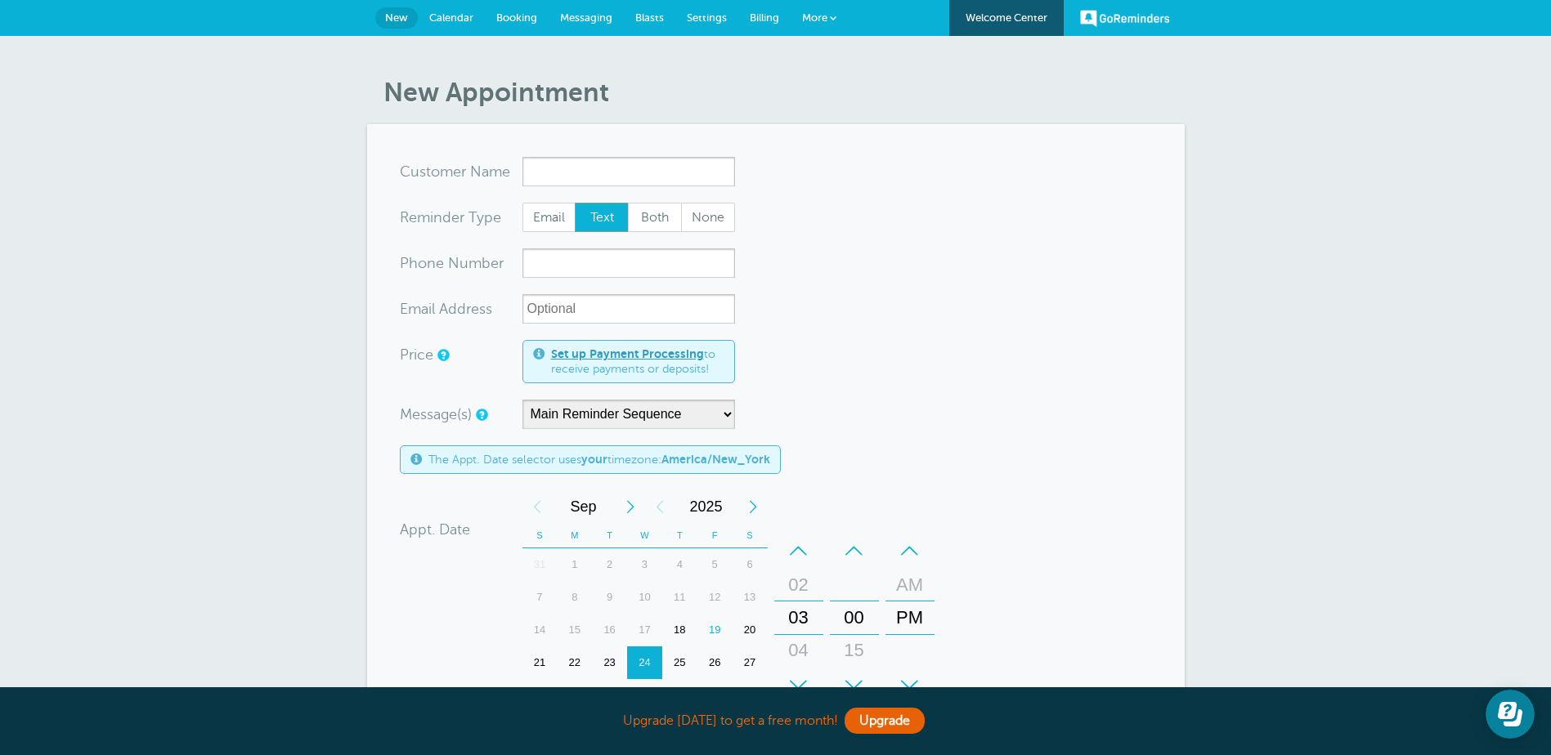
click at [700, 16] on span "Settings" at bounding box center [707, 17] width 40 height 12
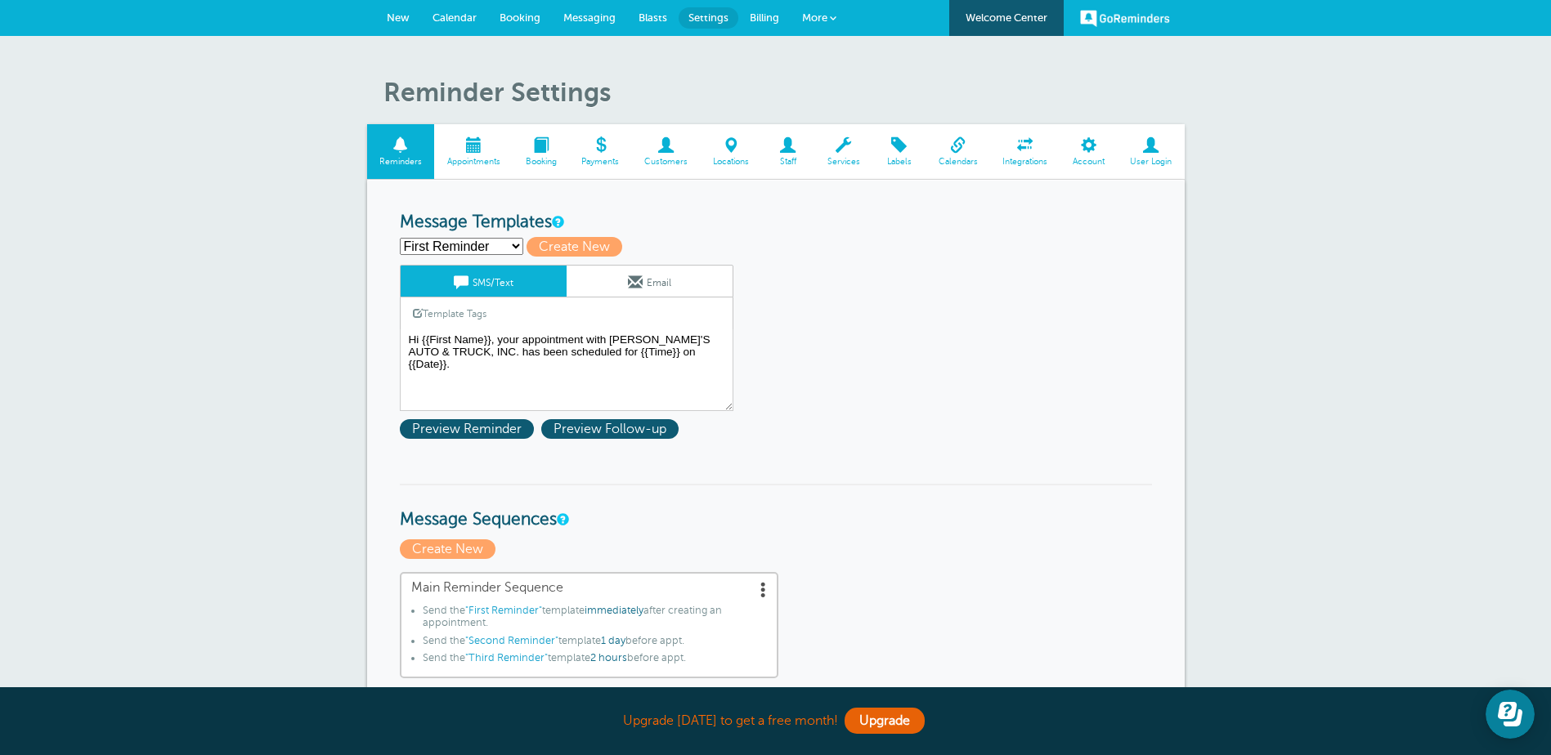
click at [484, 157] on span "Appointments" at bounding box center [473, 162] width 62 height 10
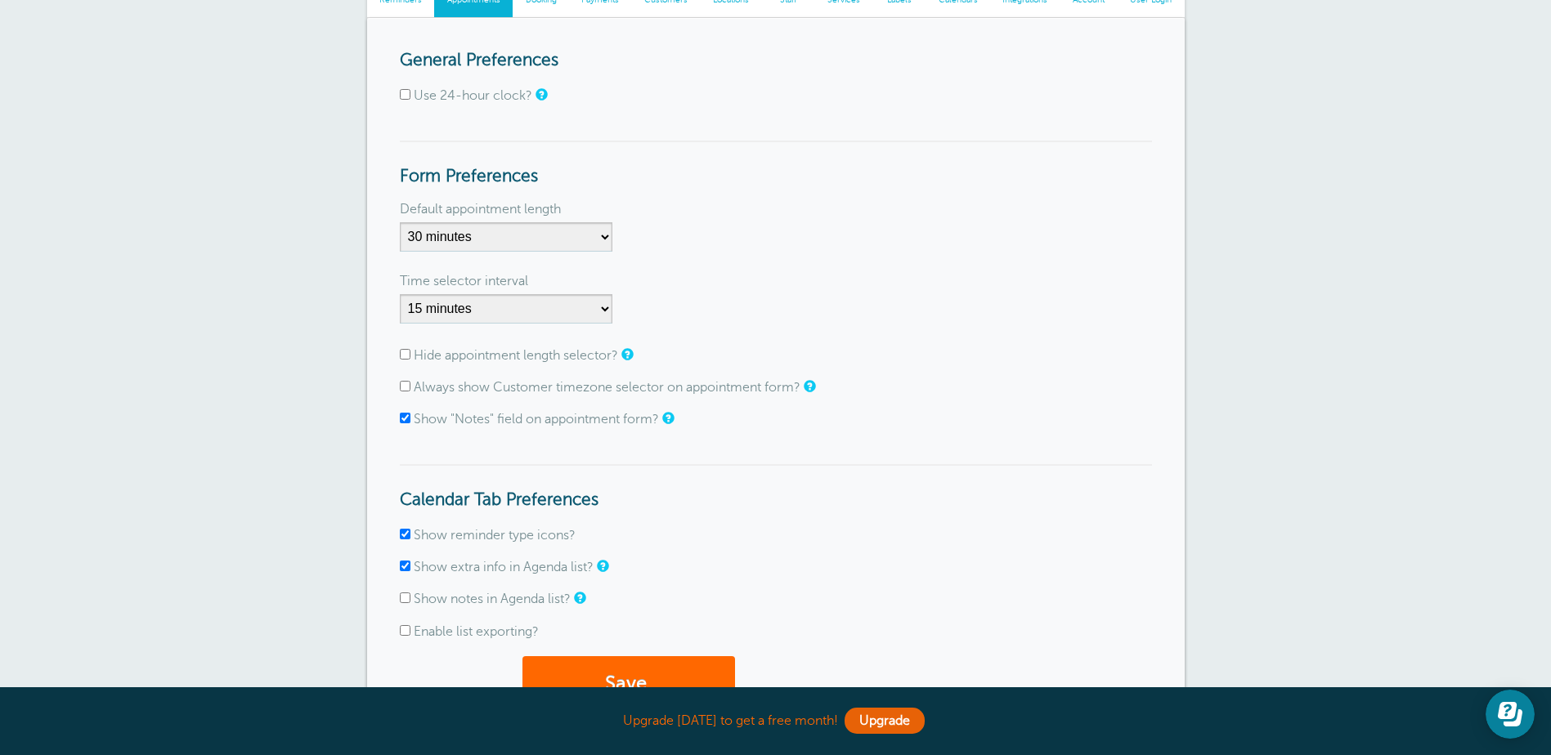
scroll to position [164, 0]
click at [575, 238] on select "5 minutes 10 minutes 15 minutes 20 minutes 25 minutes 30 minutes 35 minutes 40 …" at bounding box center [506, 235] width 213 height 29
select select "60"
click at [400, 221] on select "5 minutes 10 minutes 15 minutes 20 minutes 25 minutes 30 minutes 35 minutes 40 …" at bounding box center [506, 235] width 213 height 29
click at [746, 249] on div "Default appointment length 5 minutes 10 minutes 15 minutes 20 minutes 25 minute…" at bounding box center [776, 231] width 752 height 56
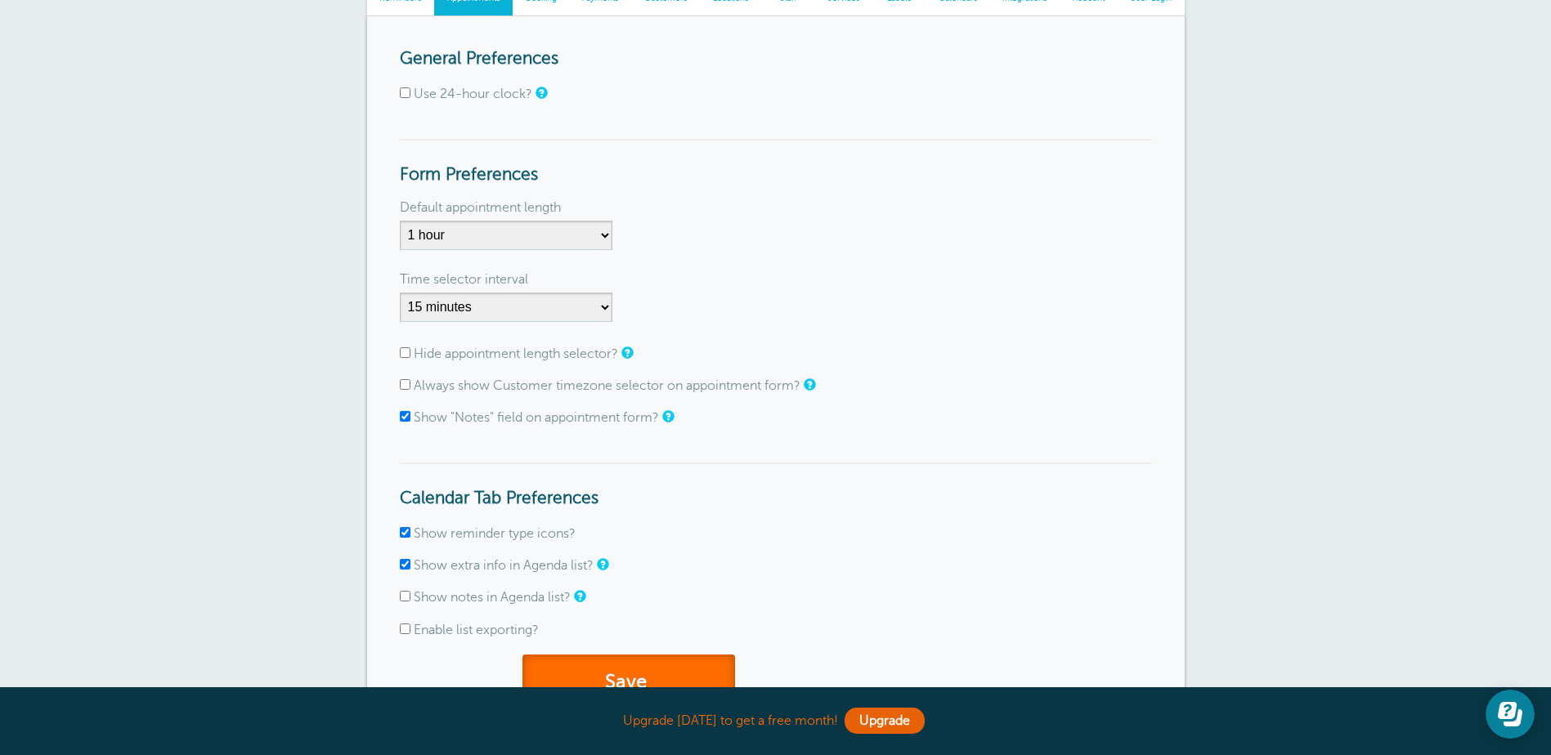
click at [714, 667] on button "Save" at bounding box center [628, 683] width 213 height 56
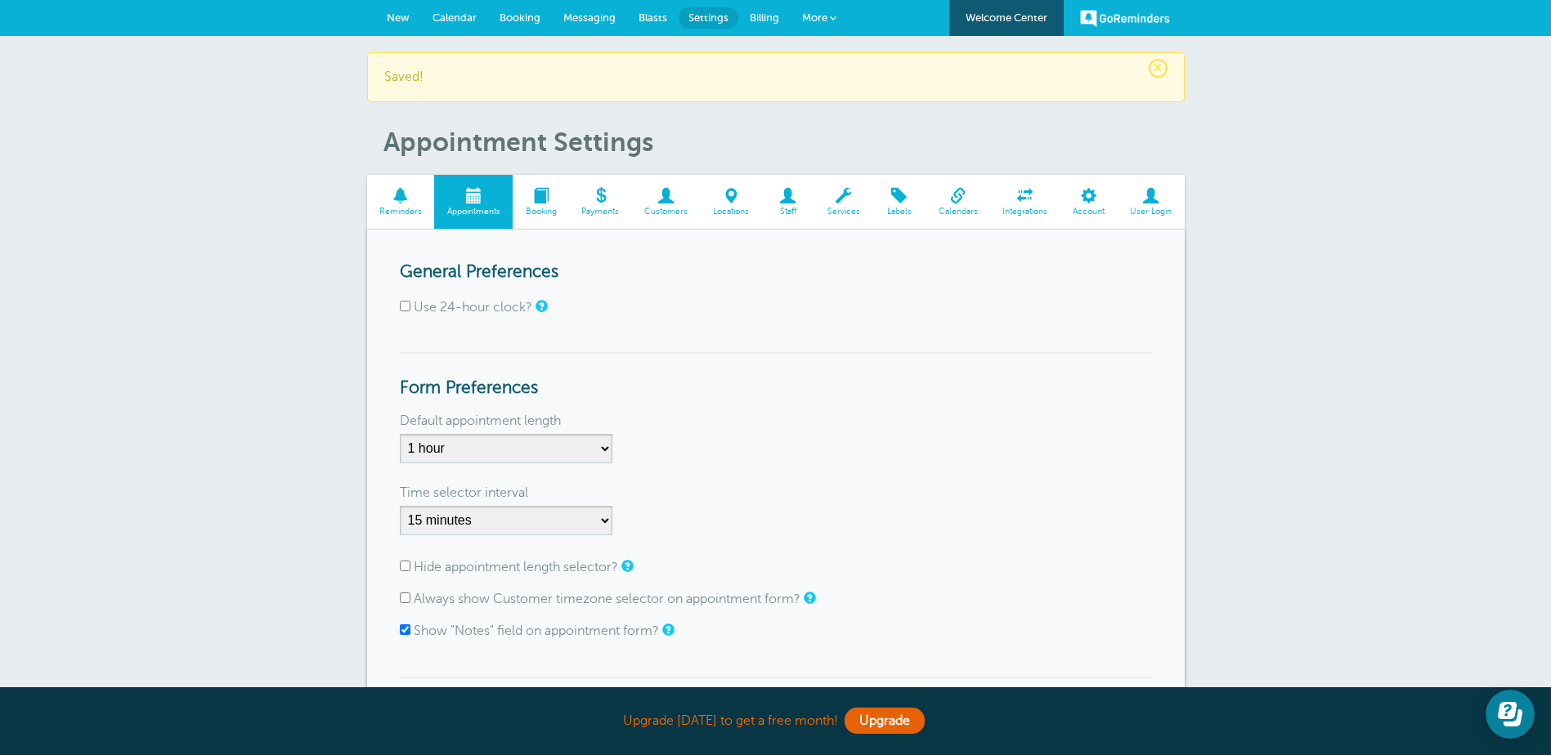
click at [452, 17] on span "Calendar" at bounding box center [454, 17] width 44 height 12
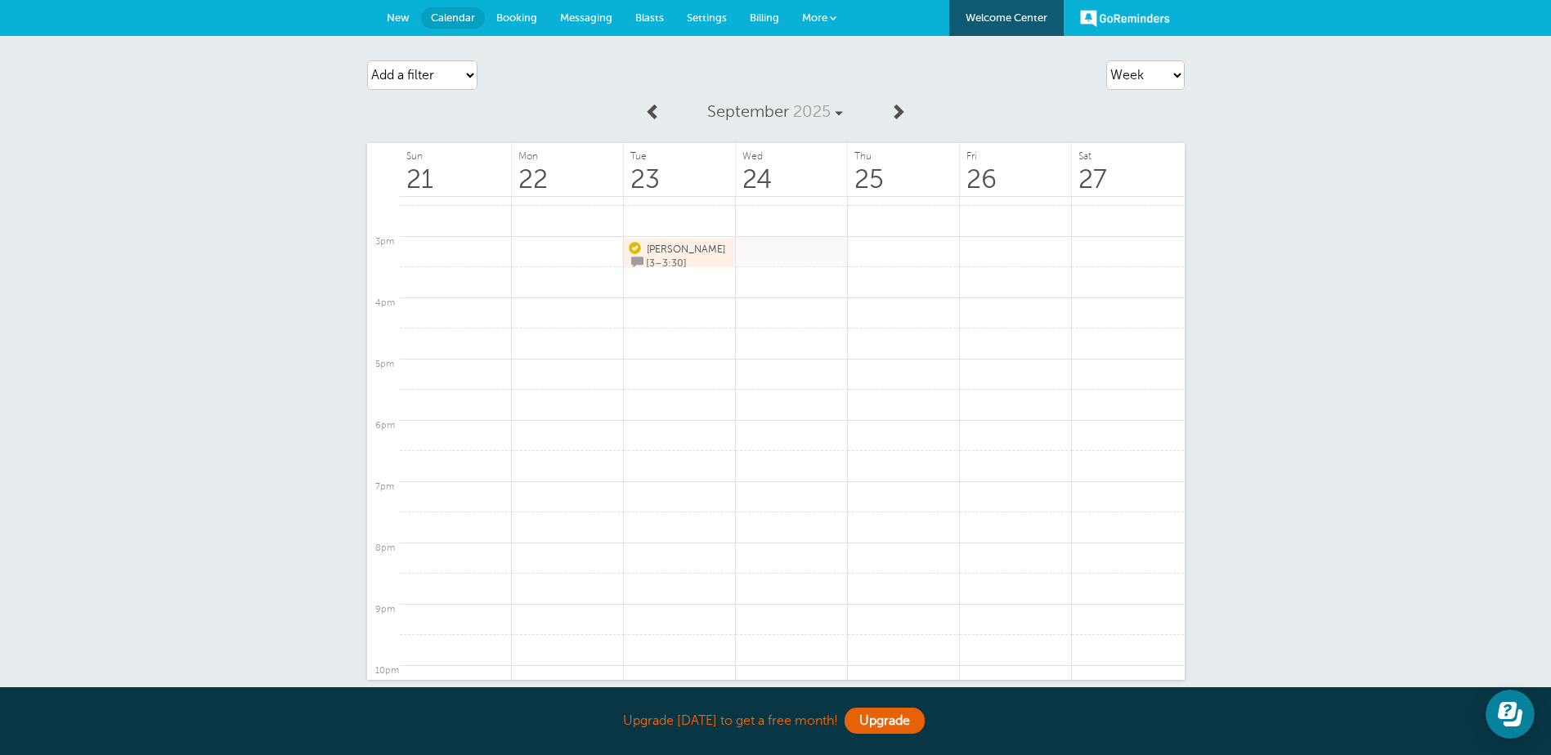
click at [822, 258] on link at bounding box center [792, 252] width 112 height 32
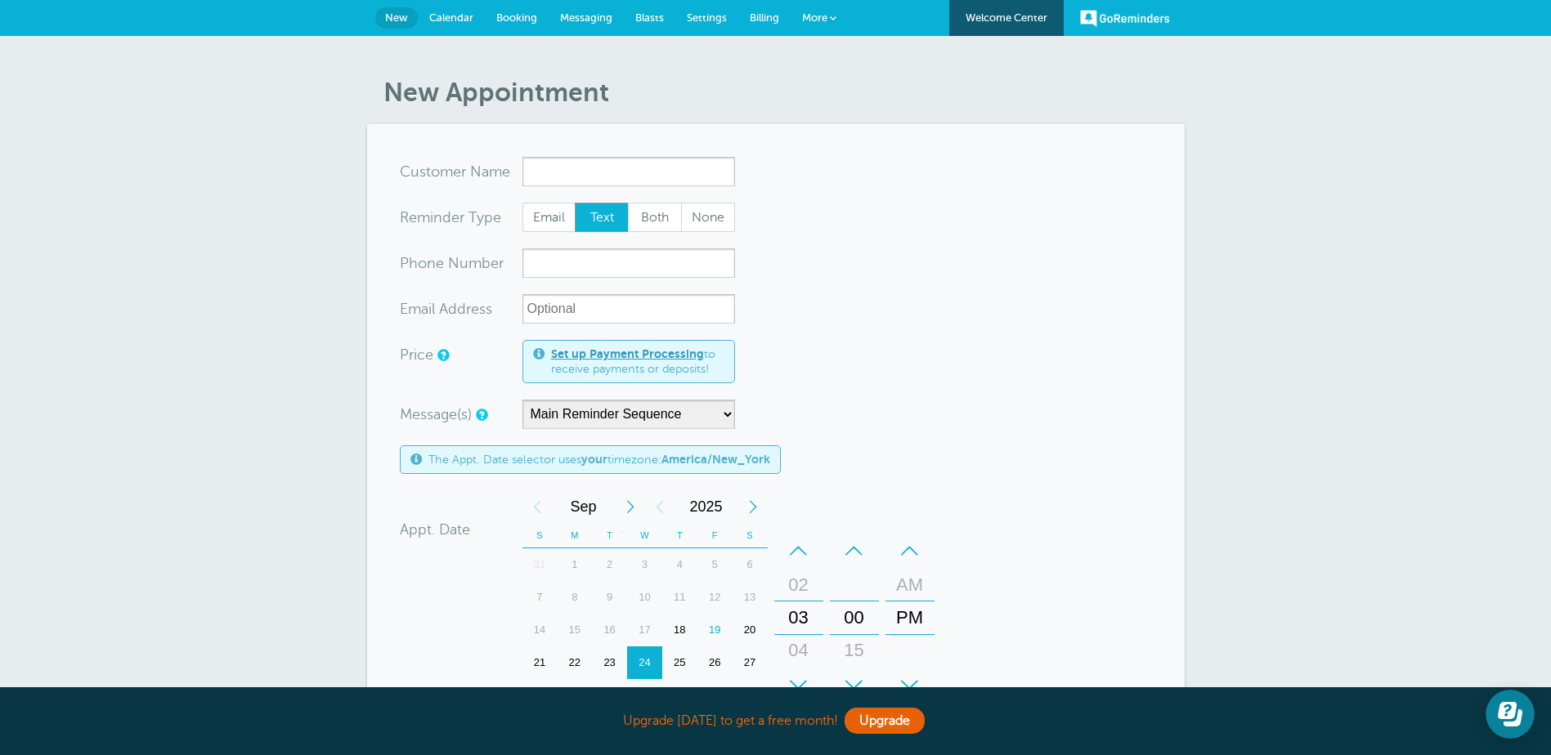
type input "E"
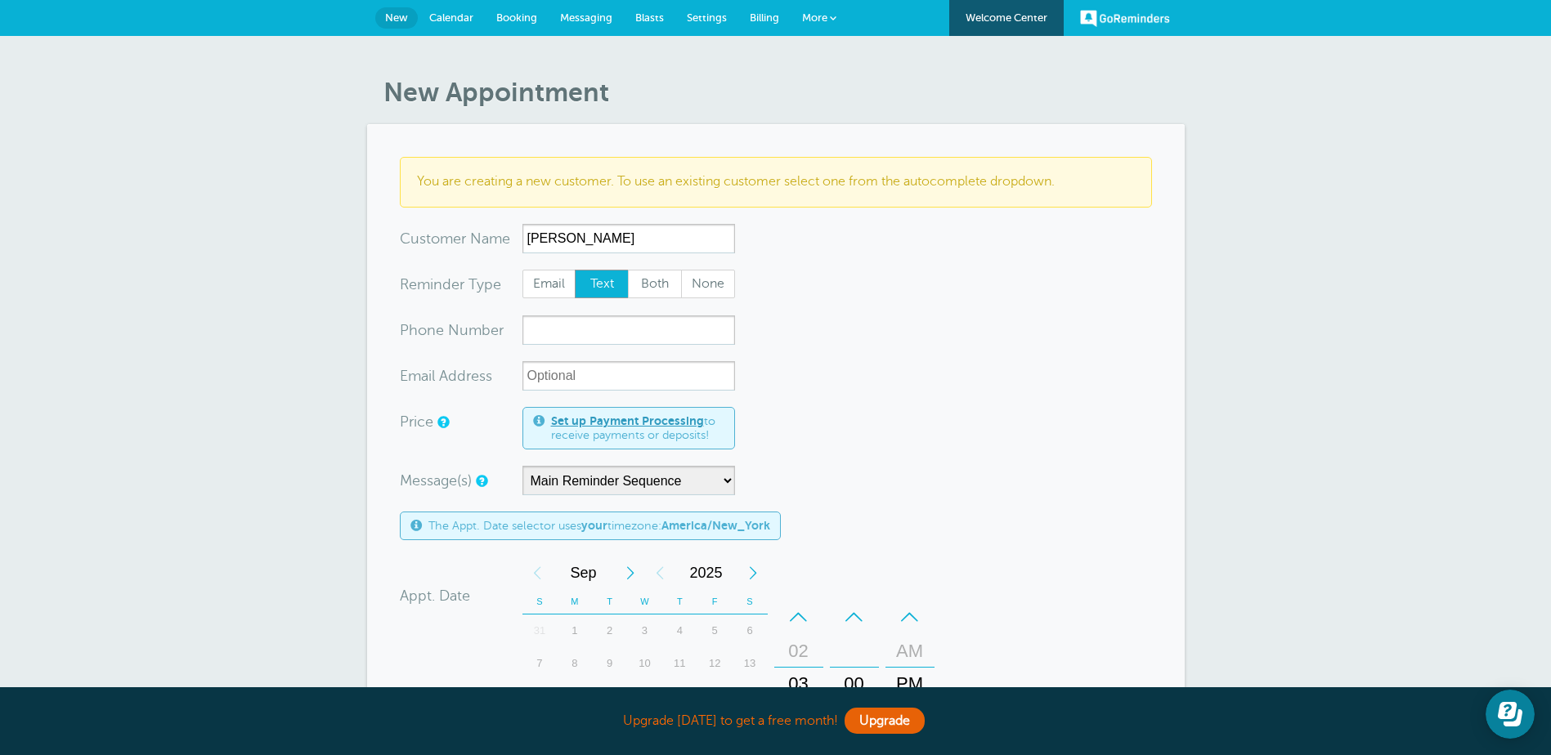
type input "[PERSON_NAME]"
type input "2014941244"
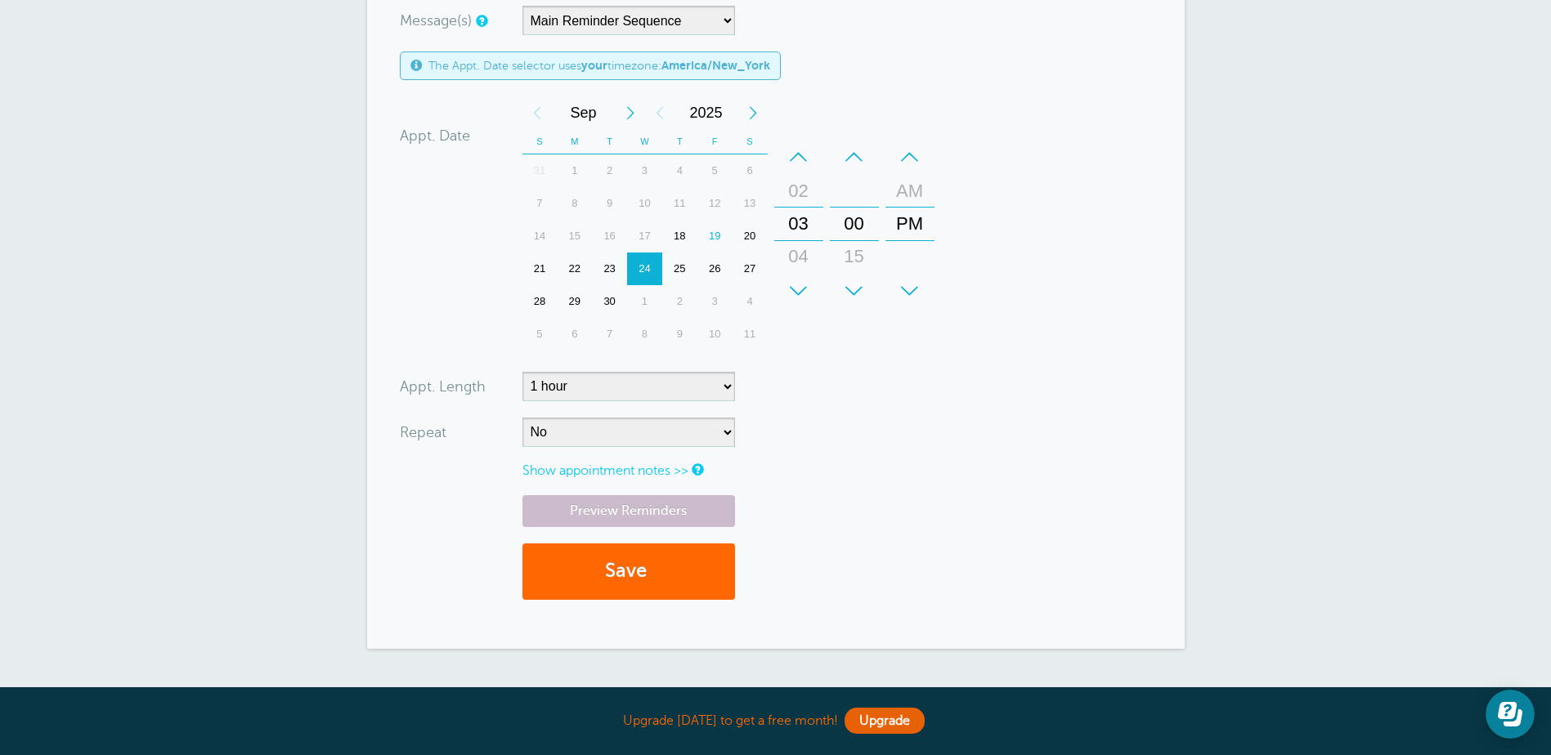
scroll to position [491, 0]
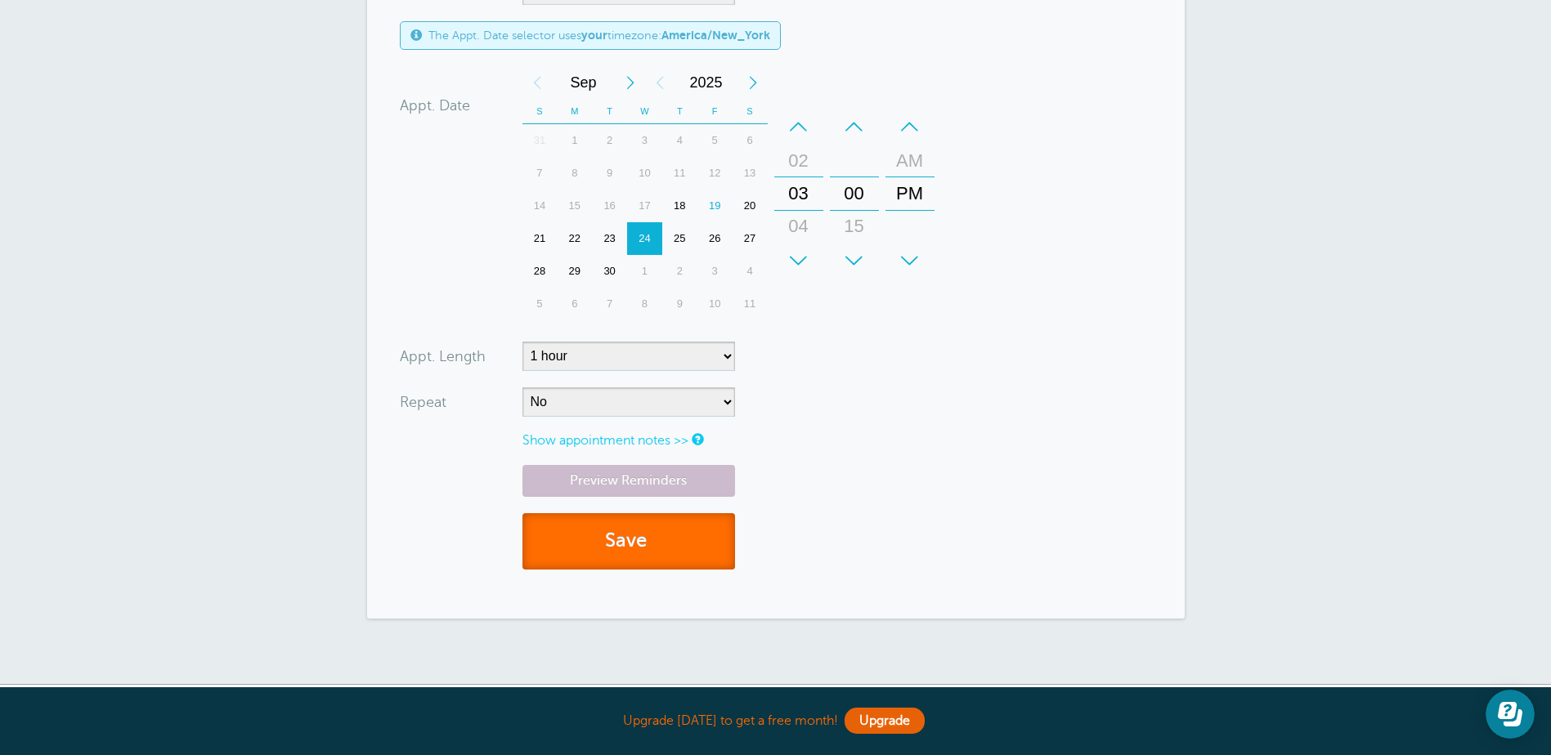
click at [658, 535] on button "Save" at bounding box center [628, 541] width 213 height 56
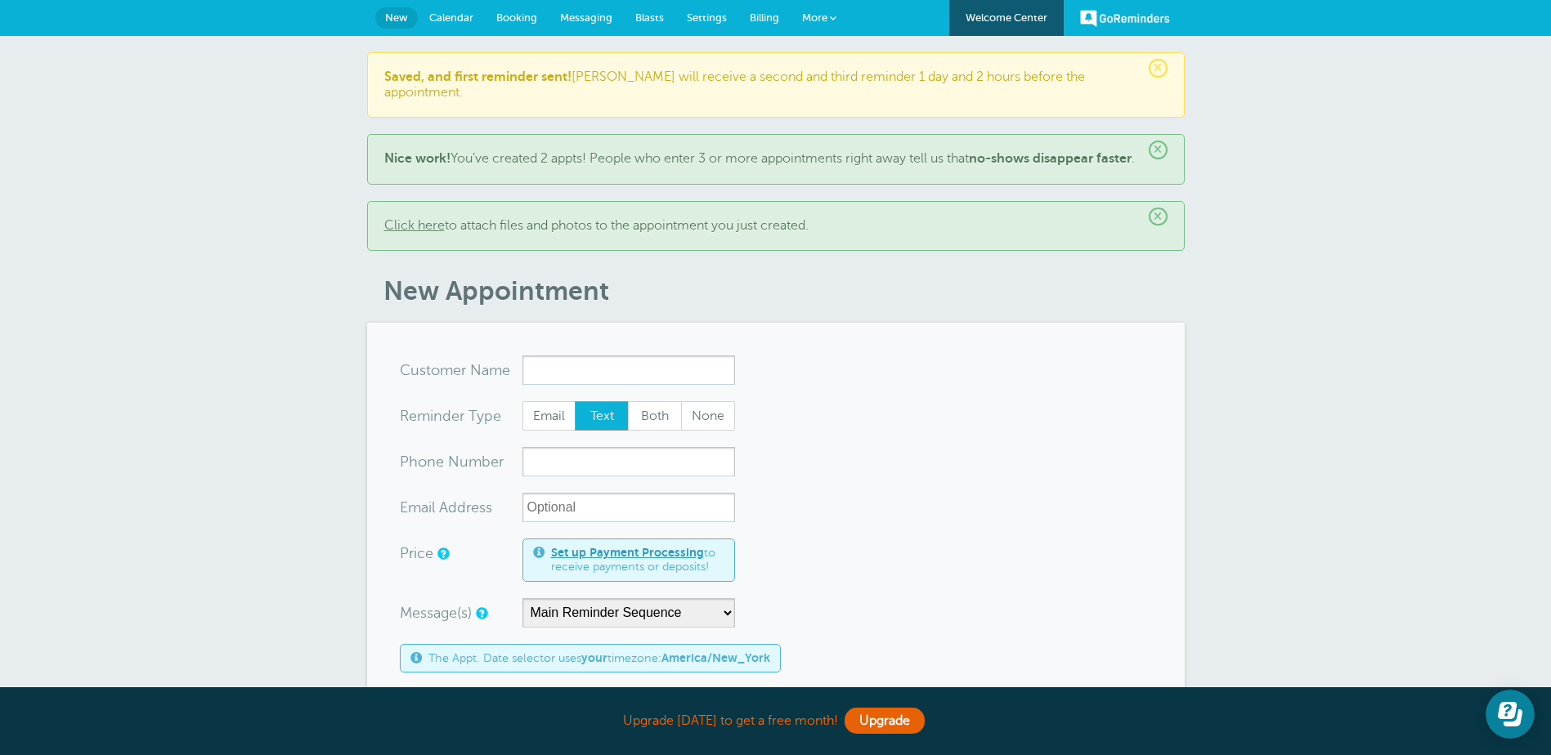
click at [464, 14] on span "Calendar" at bounding box center [451, 17] width 44 height 12
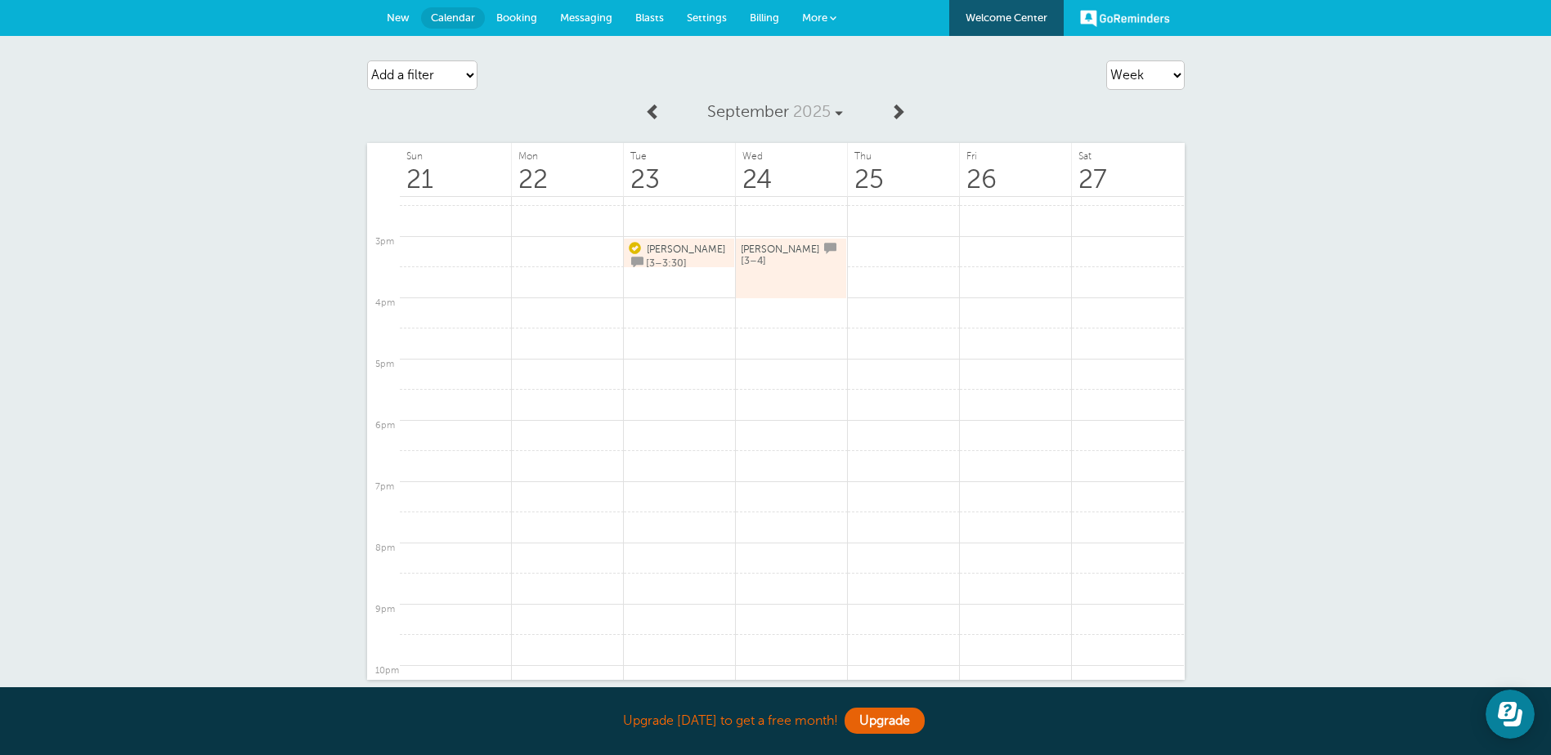
click at [772, 265] on link "Lorena [3–4]" at bounding box center [791, 268] width 101 height 55
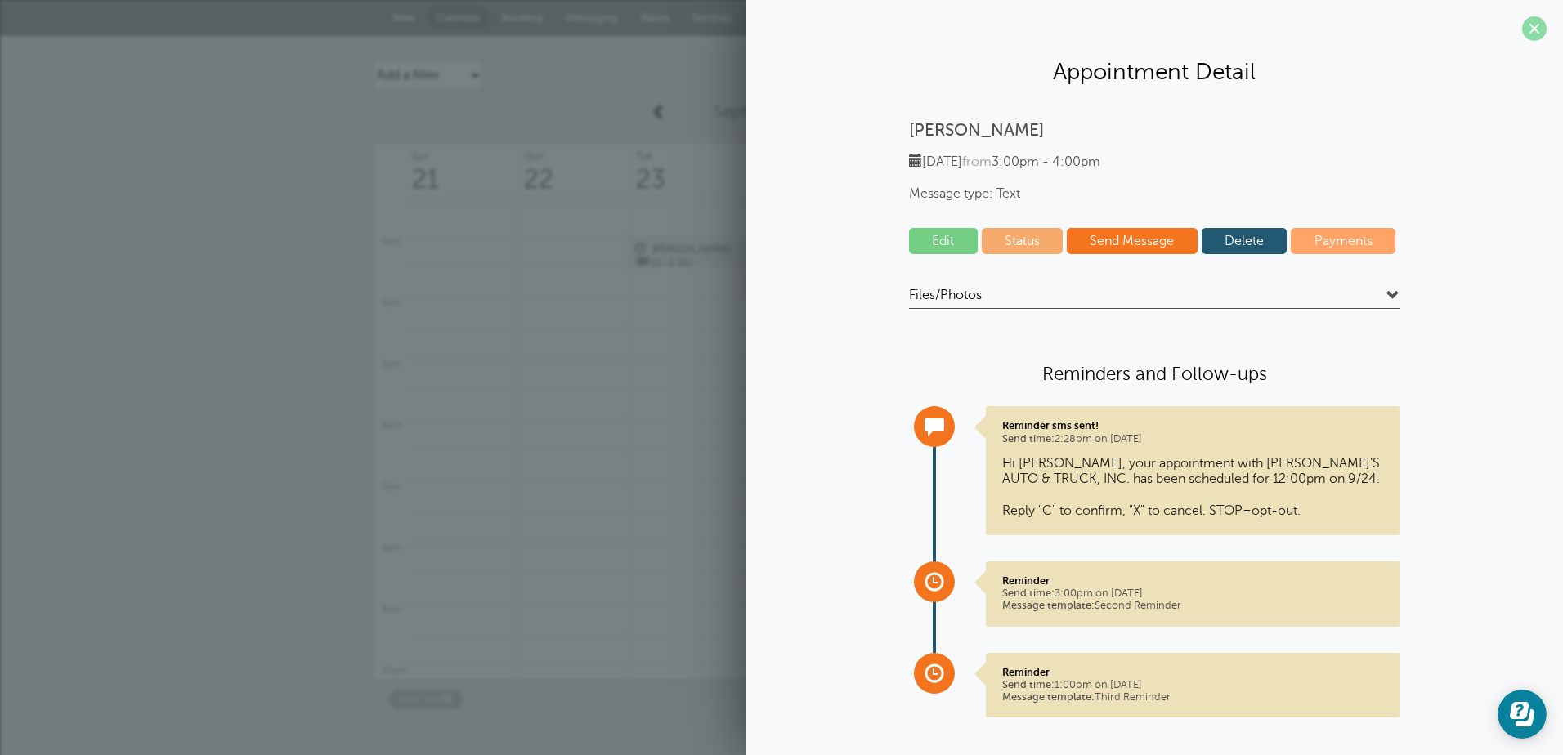
click at [1530, 33] on span at bounding box center [1534, 28] width 25 height 25
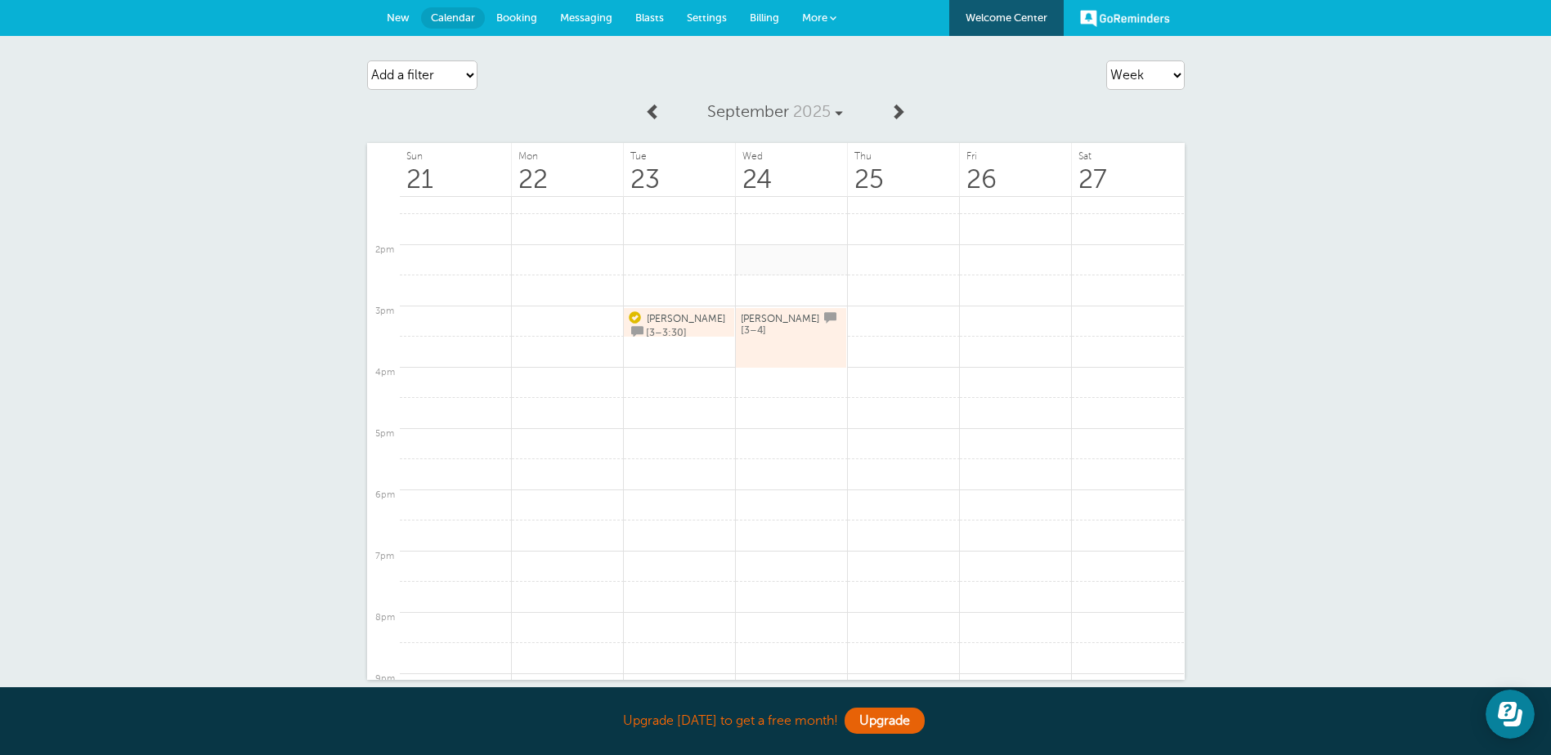
scroll to position [717, 0]
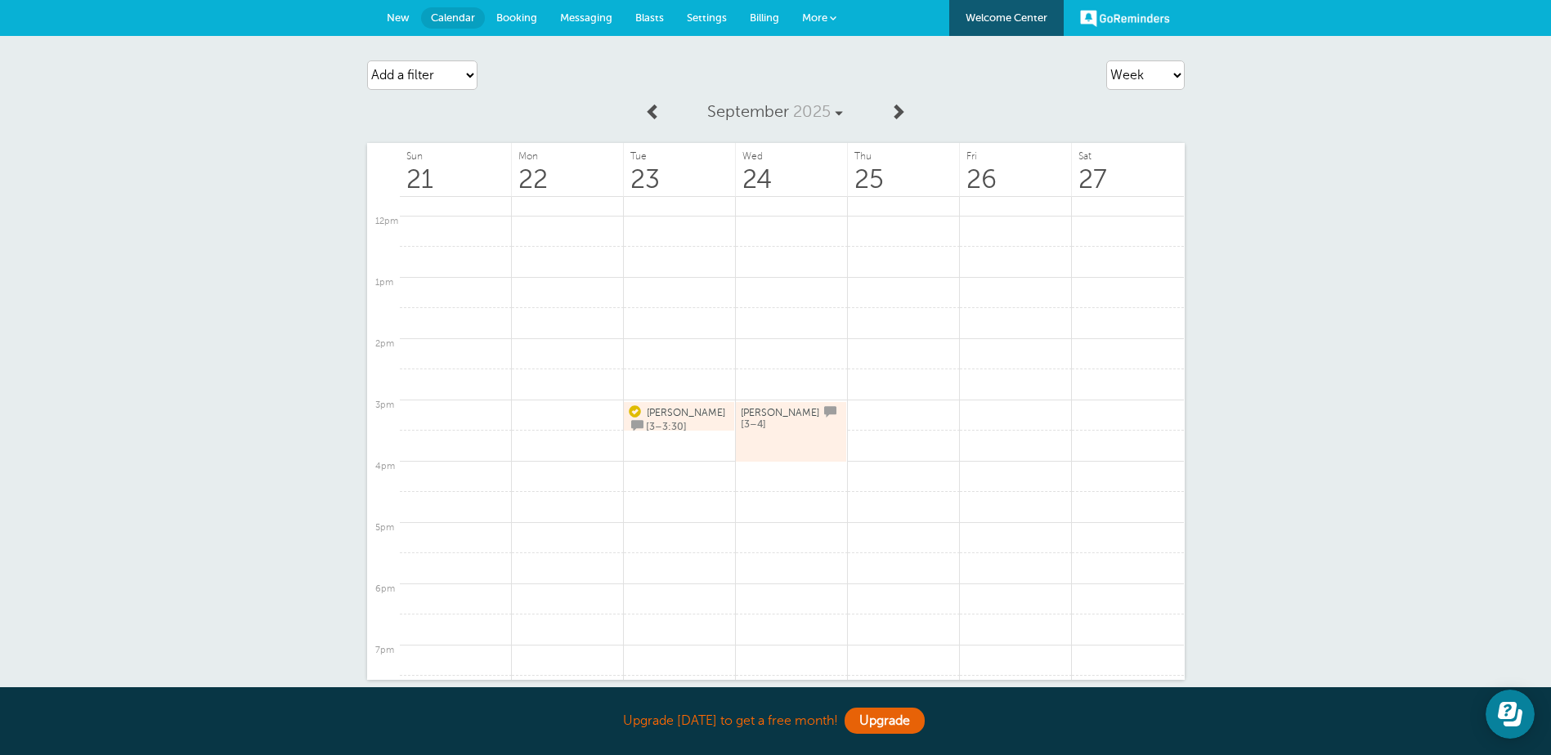
click at [803, 430] on link "Lorena [3–4]" at bounding box center [791, 432] width 101 height 55
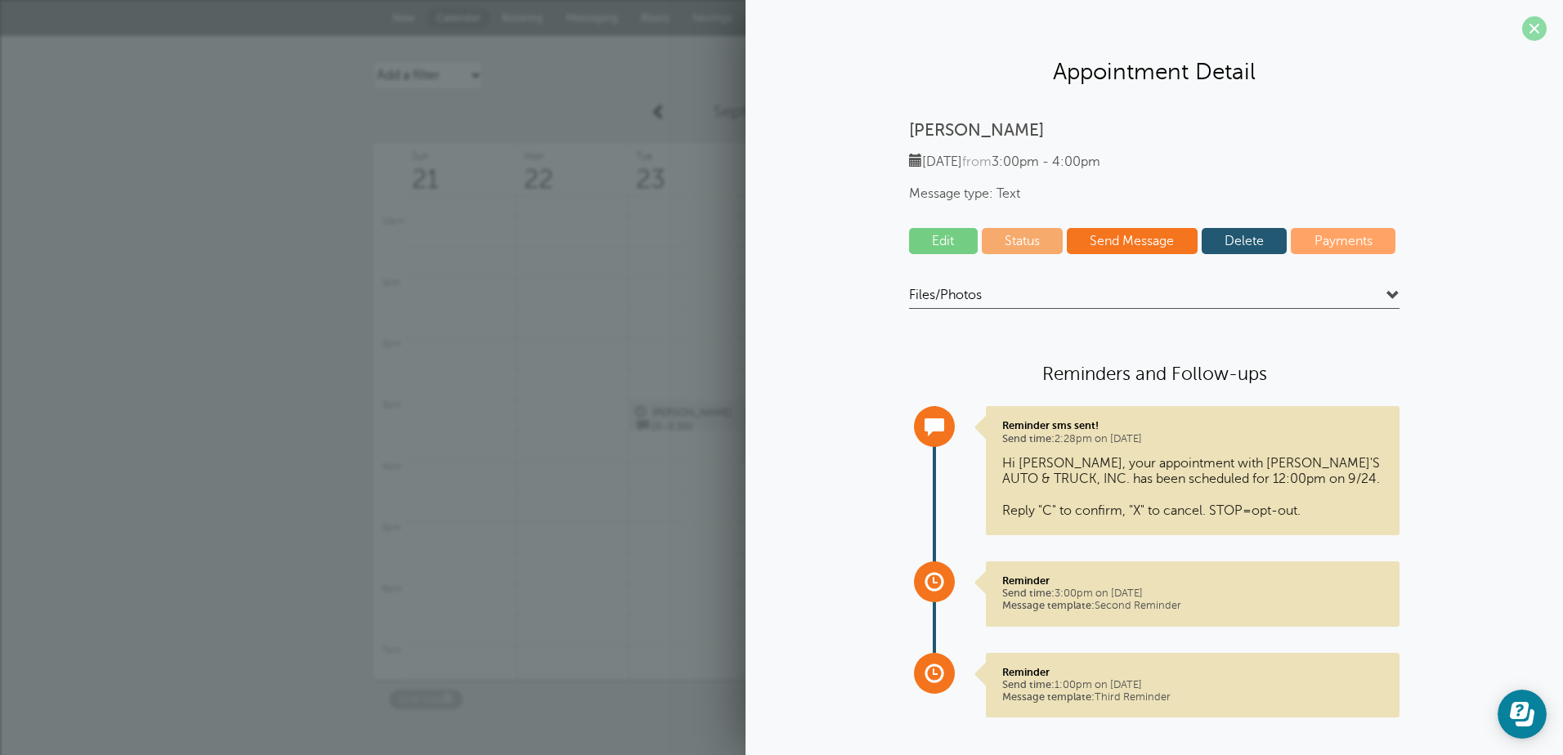
click at [1522, 17] on span at bounding box center [1534, 28] width 25 height 25
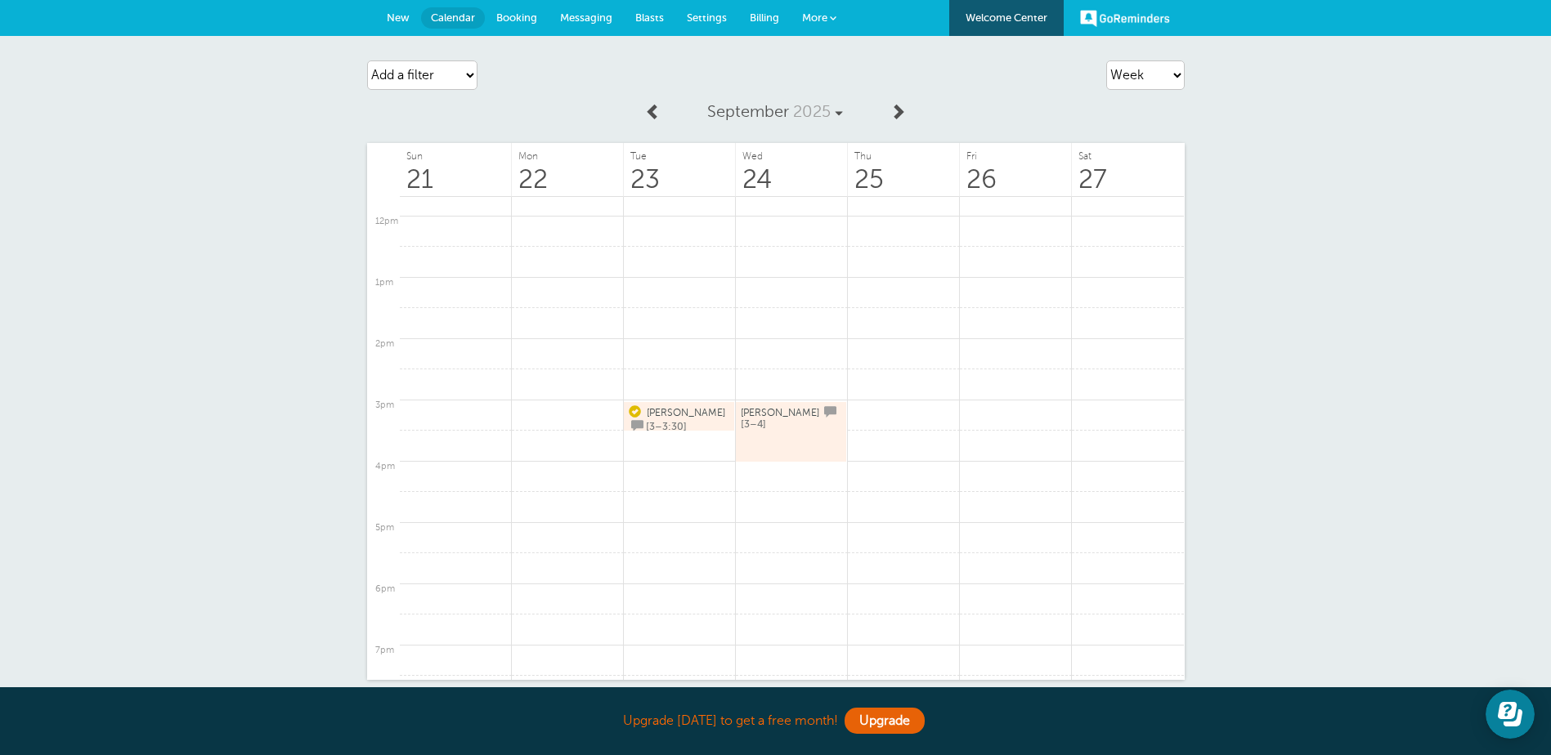
click at [698, 16] on span "Settings" at bounding box center [707, 17] width 40 height 12
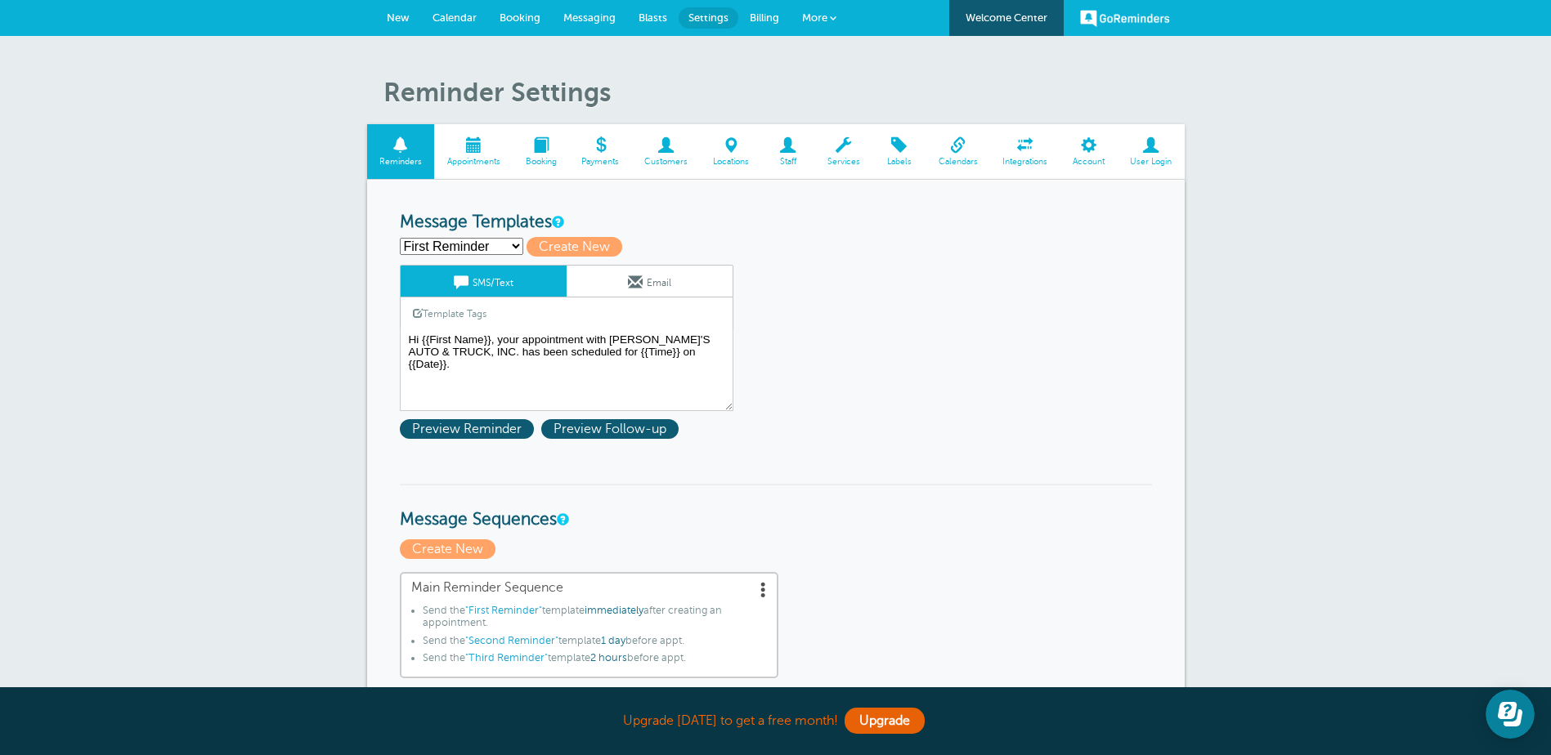
click at [462, 159] on span "Appointments" at bounding box center [473, 162] width 62 height 10
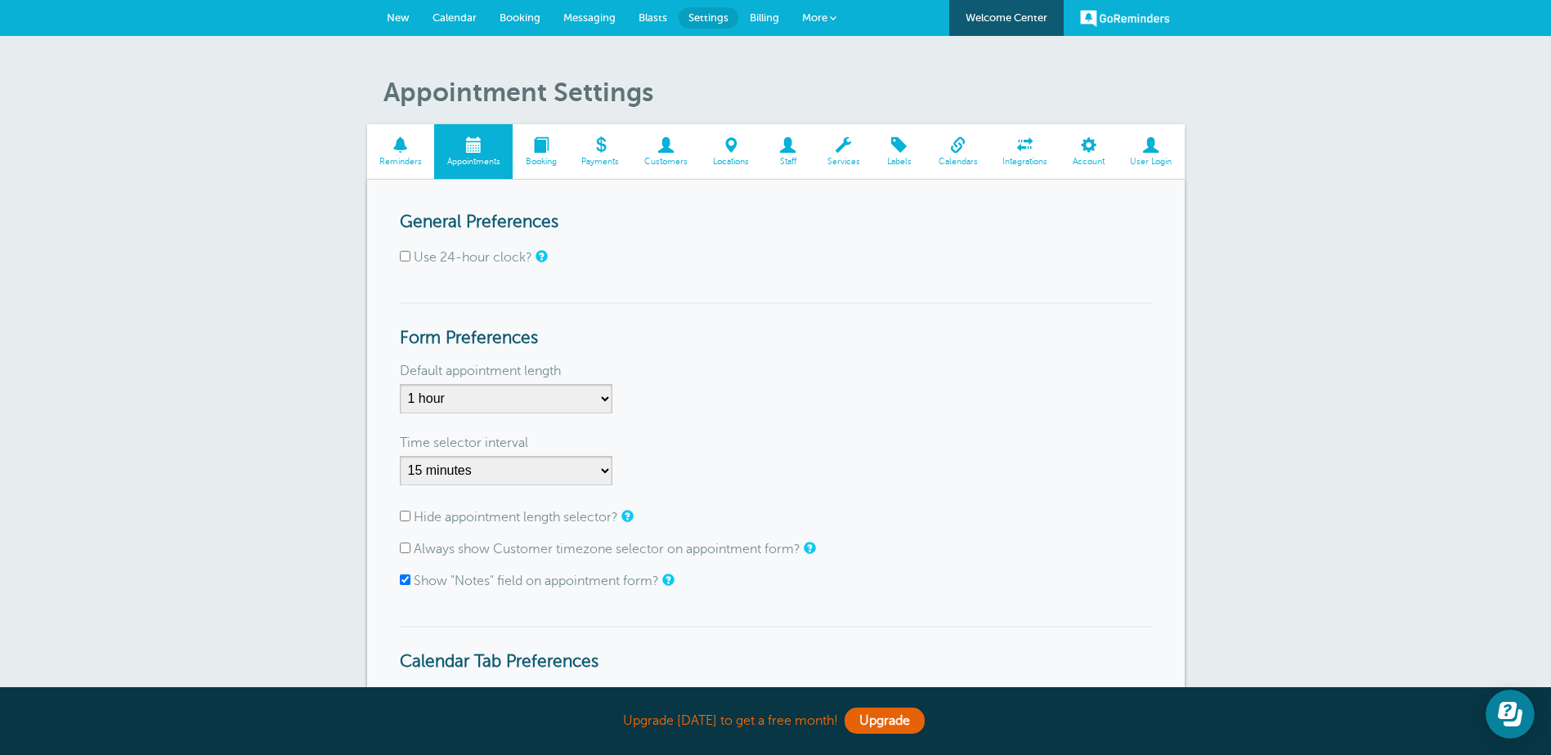
click at [392, 146] on span at bounding box center [401, 145] width 68 height 16
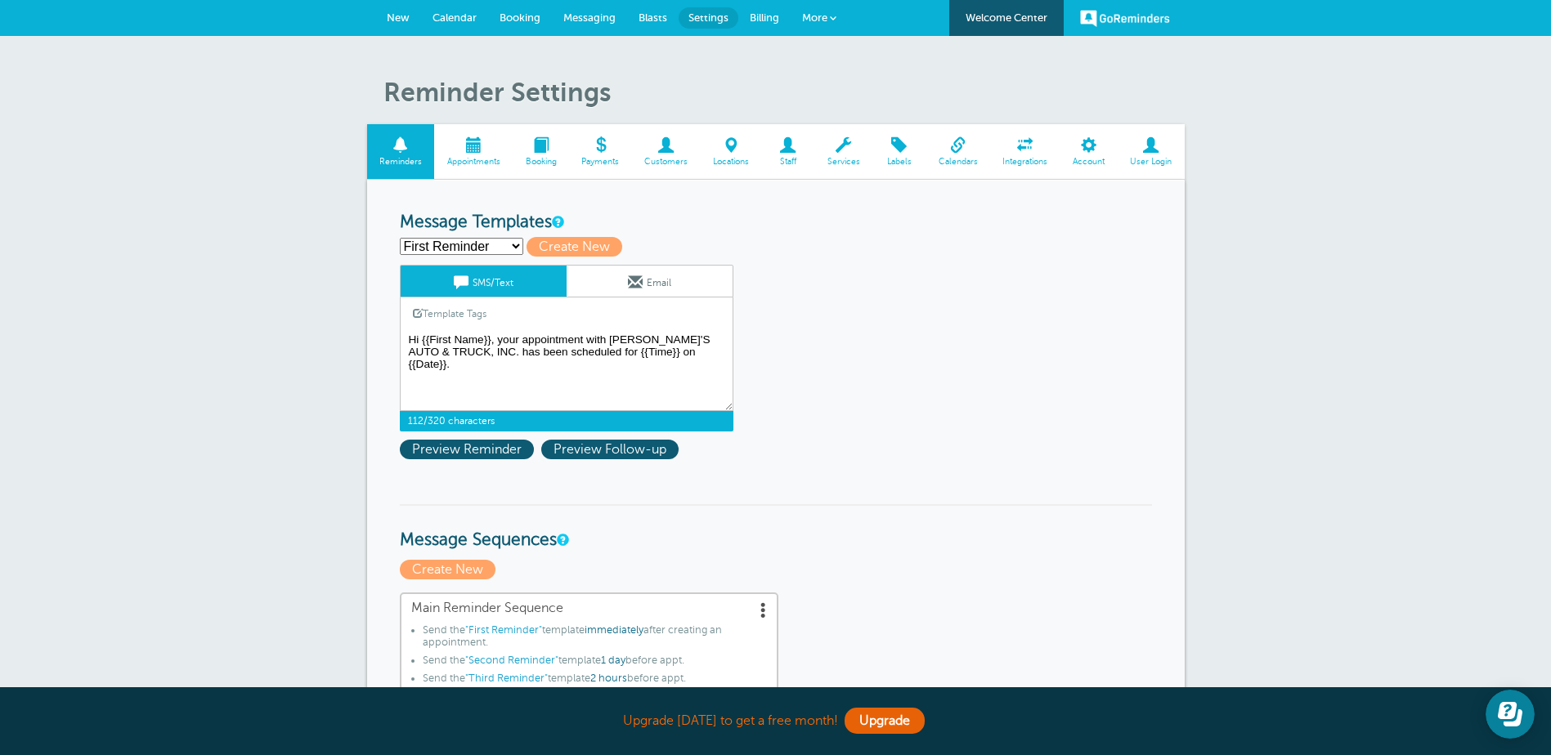
click at [635, 351] on textarea "Hi {{First Name}}, your appointment with [PERSON_NAME]'S AUTO & TRUCK, INC. has…" at bounding box center [567, 370] width 334 height 82
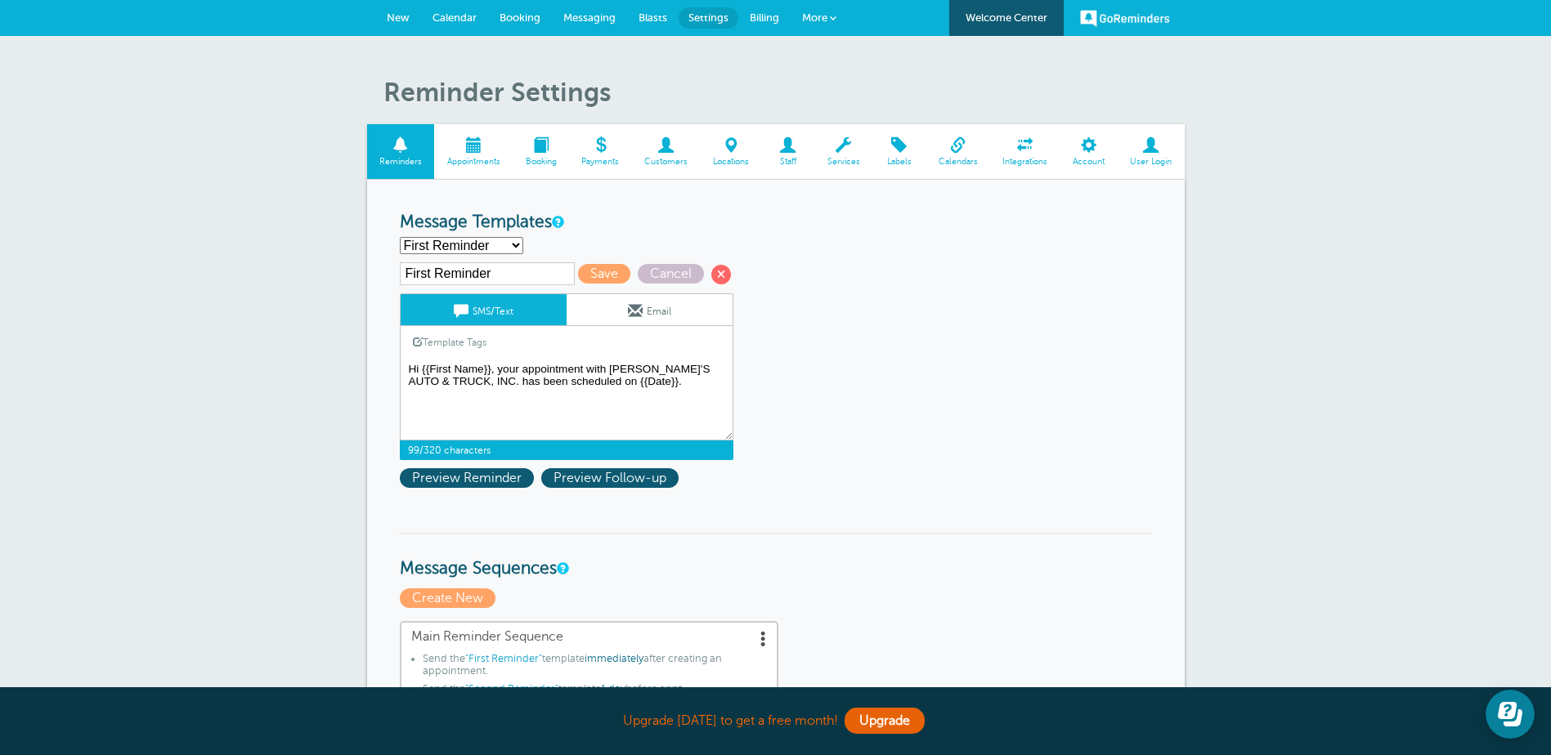
type textarea "Hi {{First Name}}, your appointment with [PERSON_NAME]'S AUTO & TRUCK, INC. has…"
click at [603, 276] on span "Save" at bounding box center [604, 274] width 52 height 20
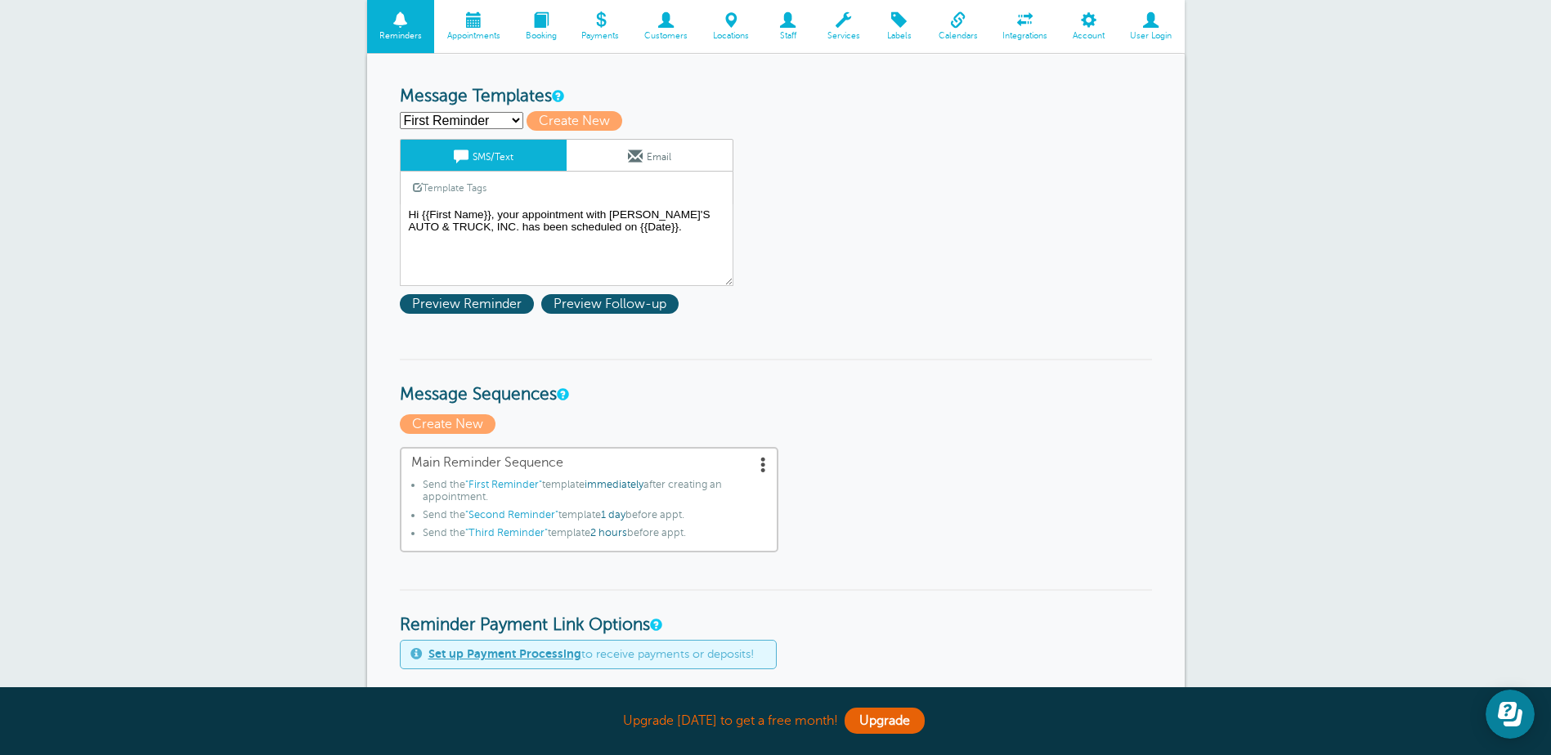
scroll to position [164, 0]
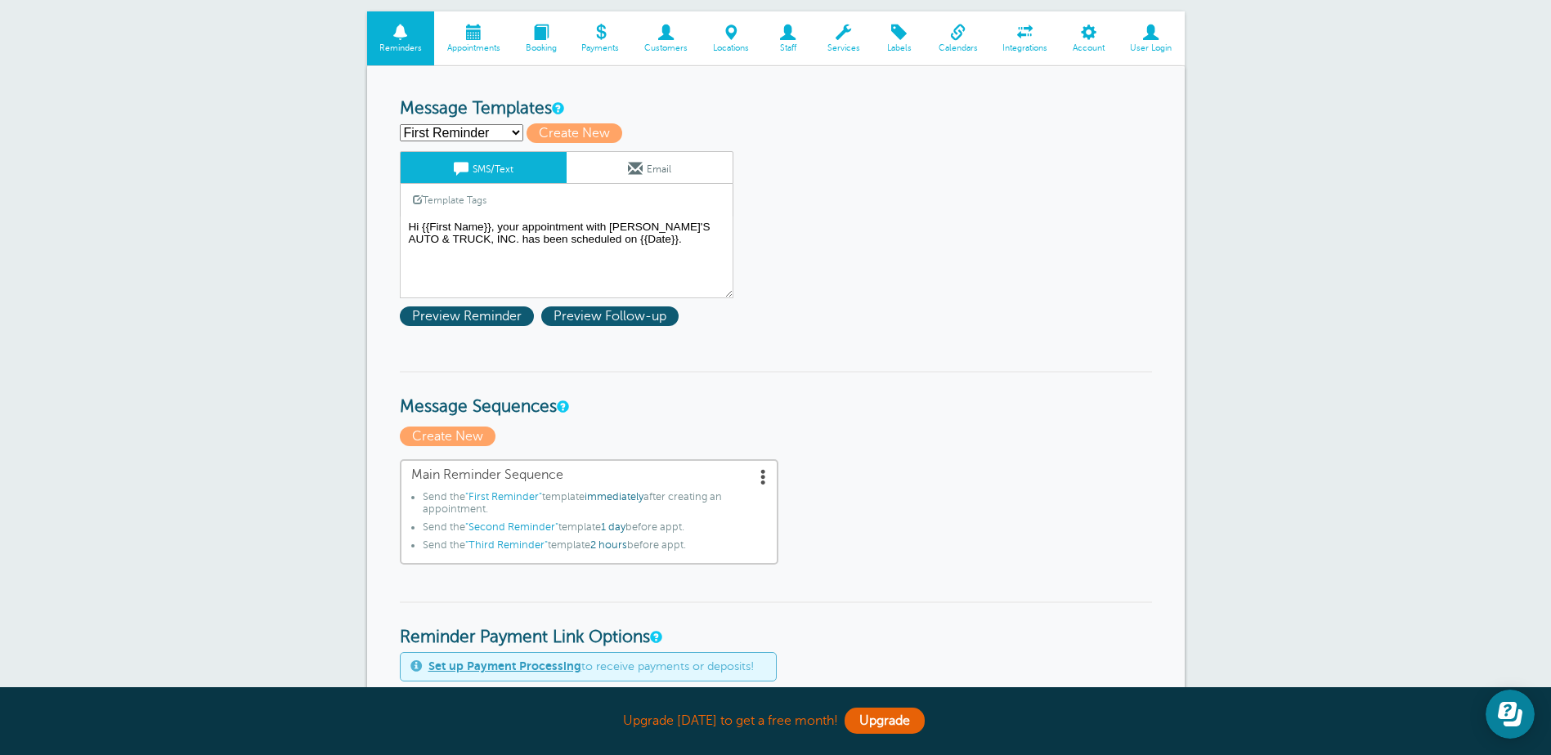
click at [506, 128] on select "First Reminder Second Reminder Third Reminder Create new..." at bounding box center [461, 132] width 123 height 17
select select "162075"
click at [400, 124] on select "First Reminder Second Reminder Third Reminder Create new..." at bounding box center [461, 132] width 123 height 17
type input "Second Reminder"
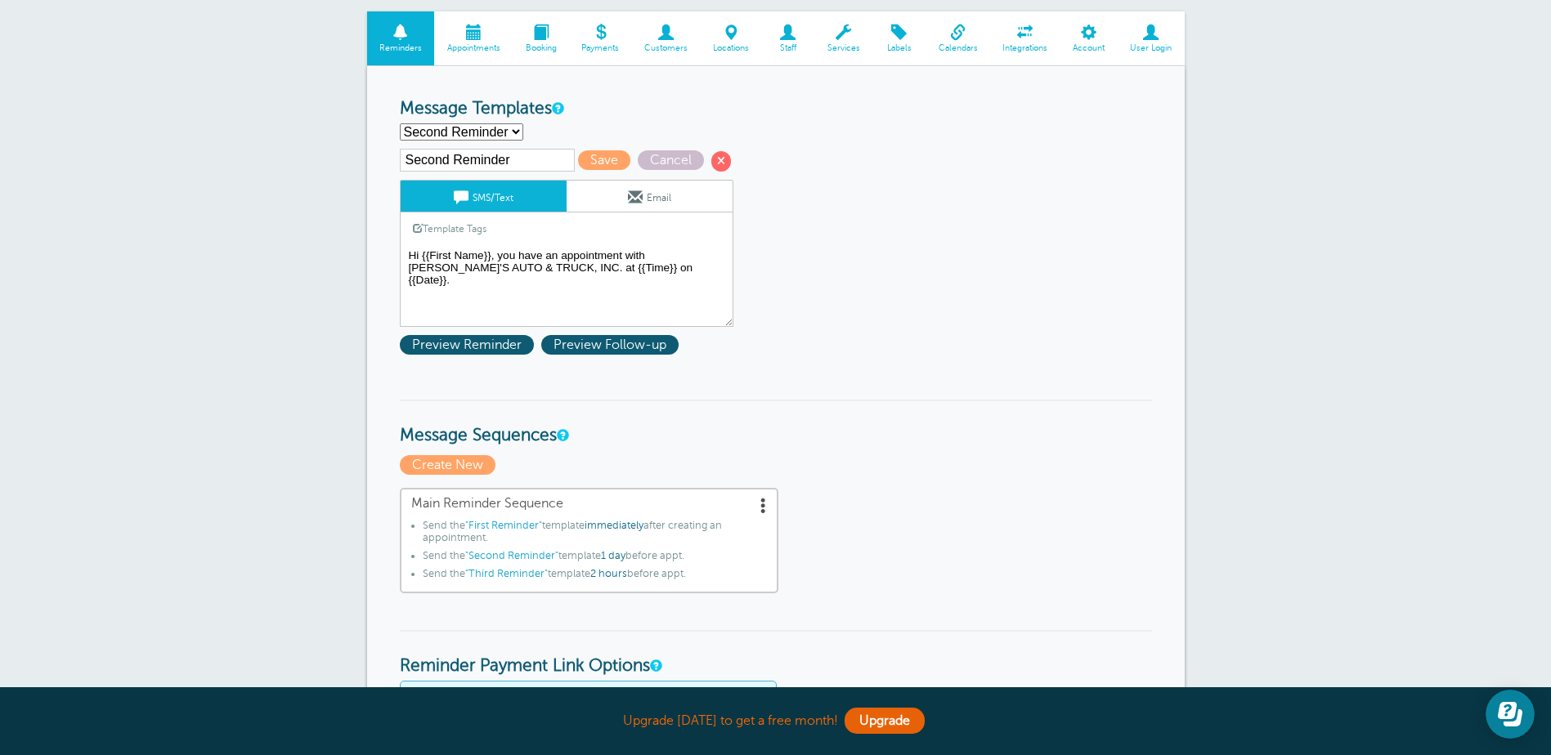
click at [577, 270] on textarea "Hi {{First Name}}, your appointment with STEVE'S AUTO & TRUCK, INC. has been sc…" at bounding box center [567, 286] width 334 height 82
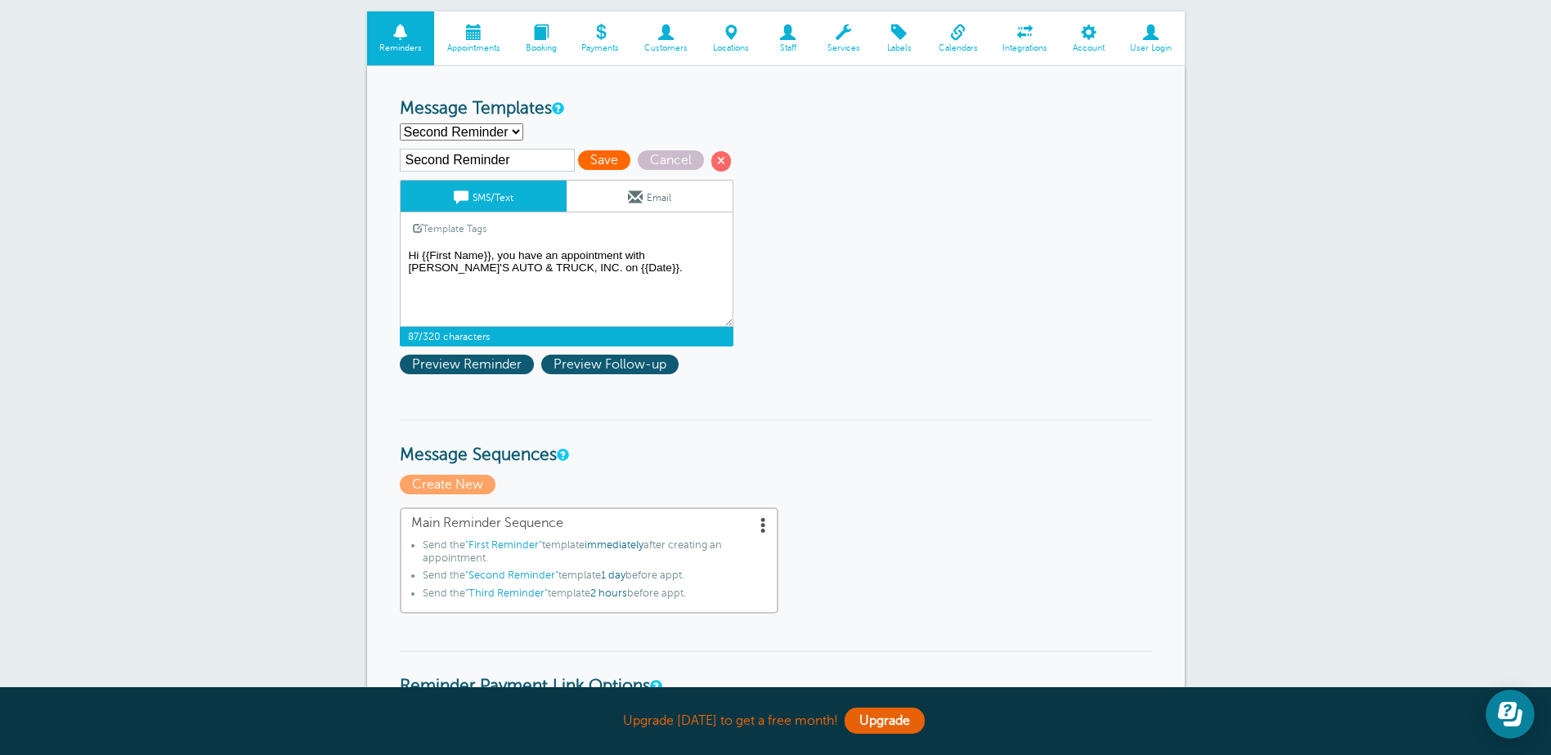
type textarea "Hi {{First Name}}, you have an appointment with STEVE'S AUTO & TRUCK, INC. on {…"
click at [616, 158] on span "Save" at bounding box center [604, 160] width 52 height 20
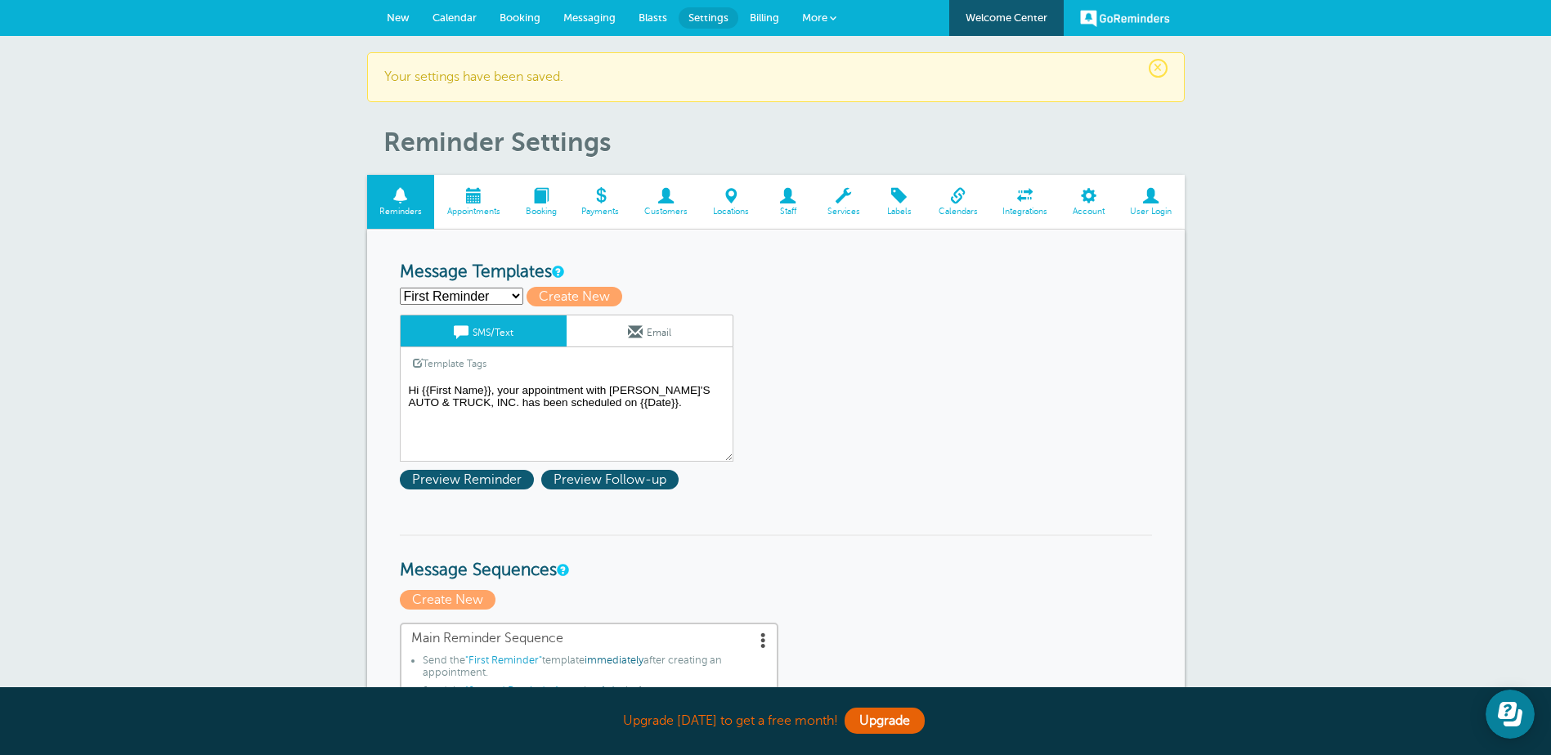
click at [446, 11] on span "Calendar" at bounding box center [454, 17] width 44 height 12
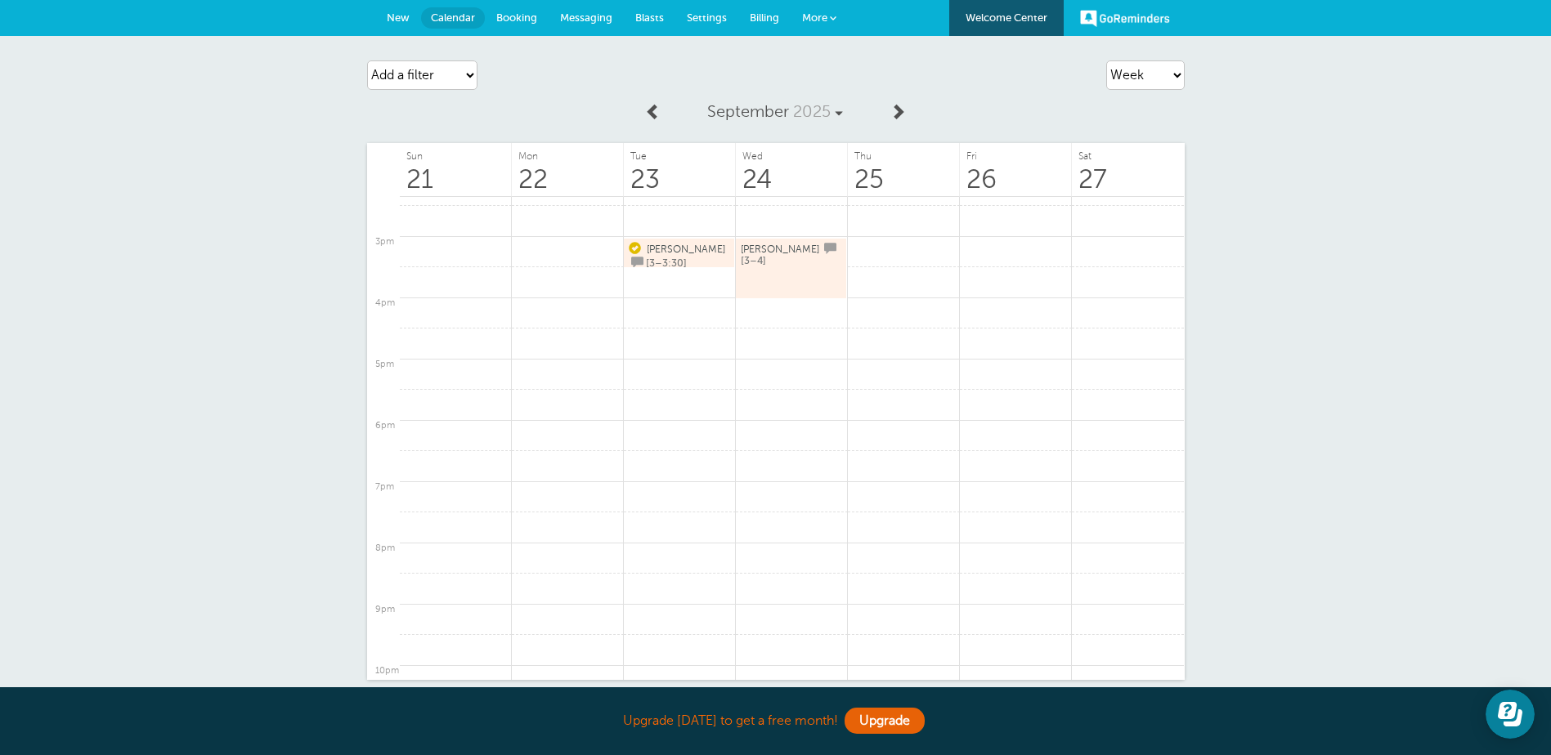
click at [793, 260] on link "Lorena [3–4]" at bounding box center [791, 268] width 101 height 55
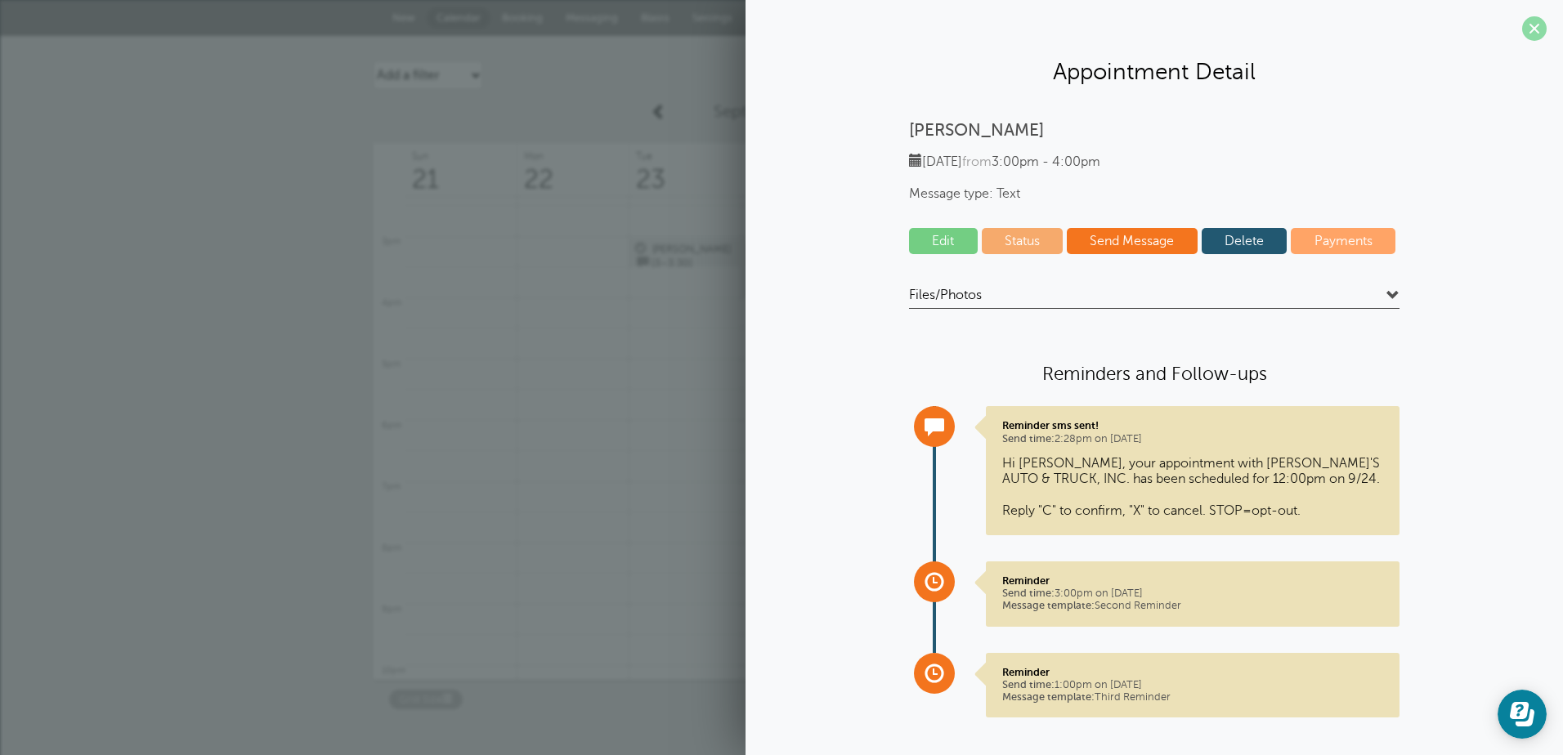
click at [1522, 25] on span at bounding box center [1534, 28] width 25 height 25
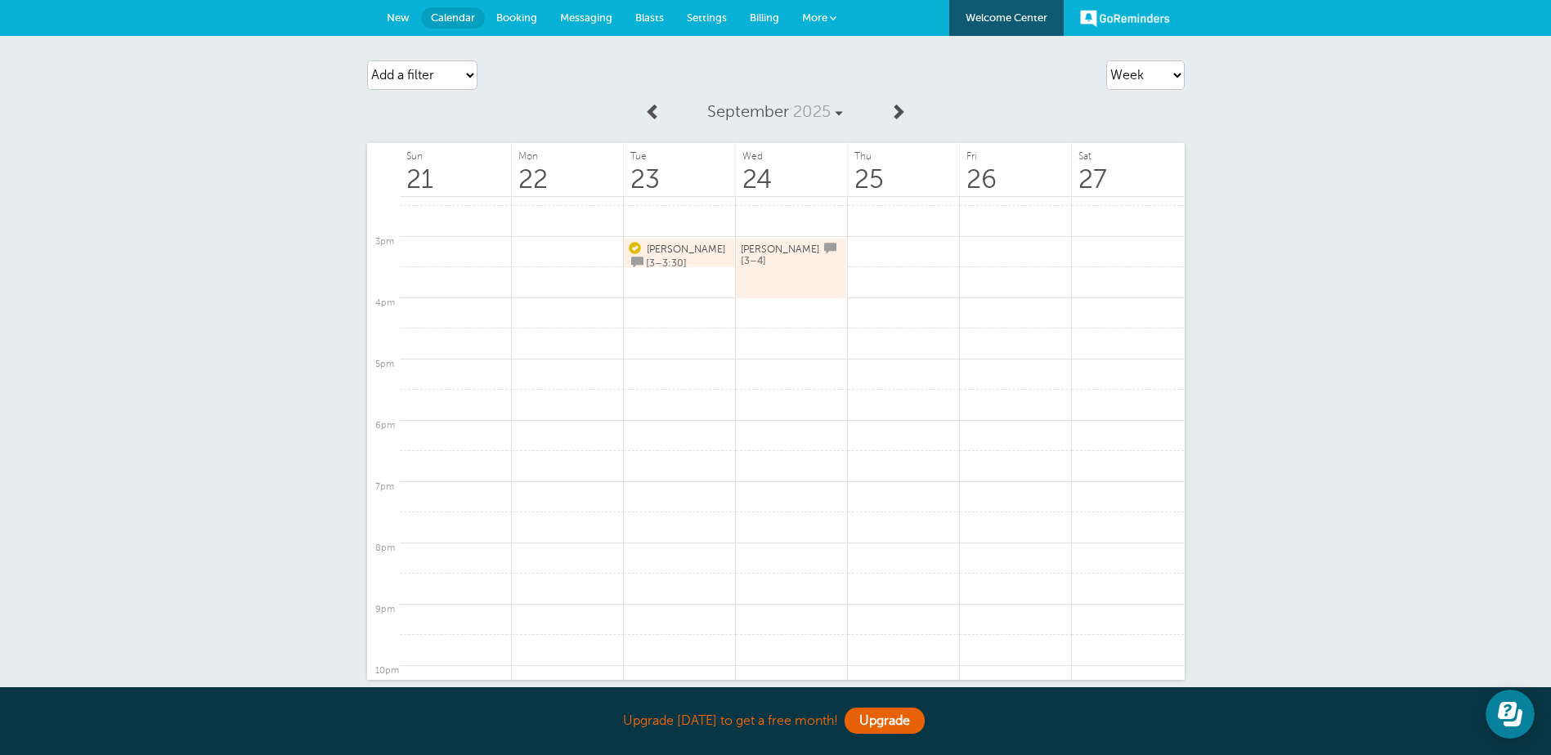
click at [790, 279] on link "Lorena [3–4]" at bounding box center [791, 268] width 101 height 55
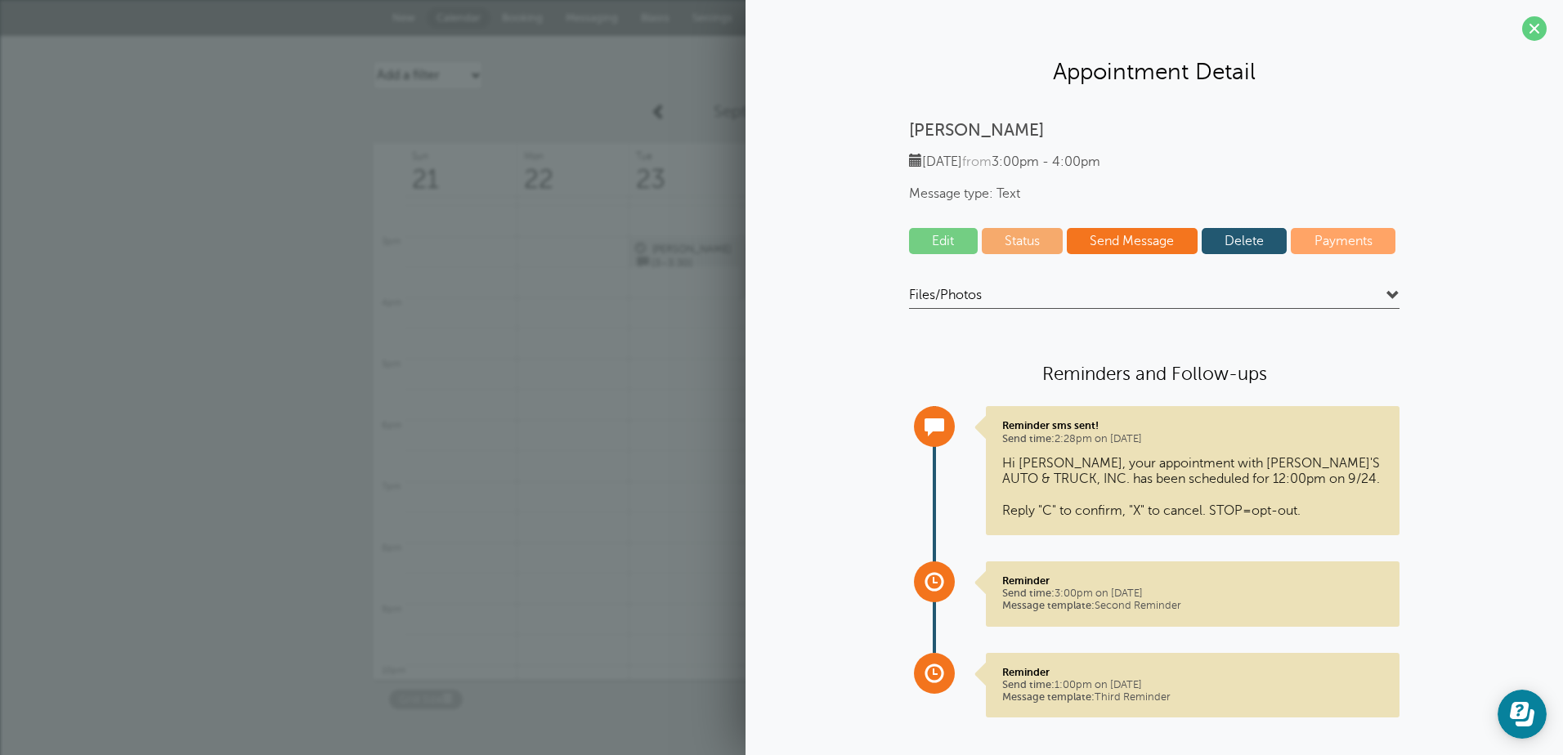
click at [1232, 238] on link "Delete" at bounding box center [1245, 241] width 86 height 26
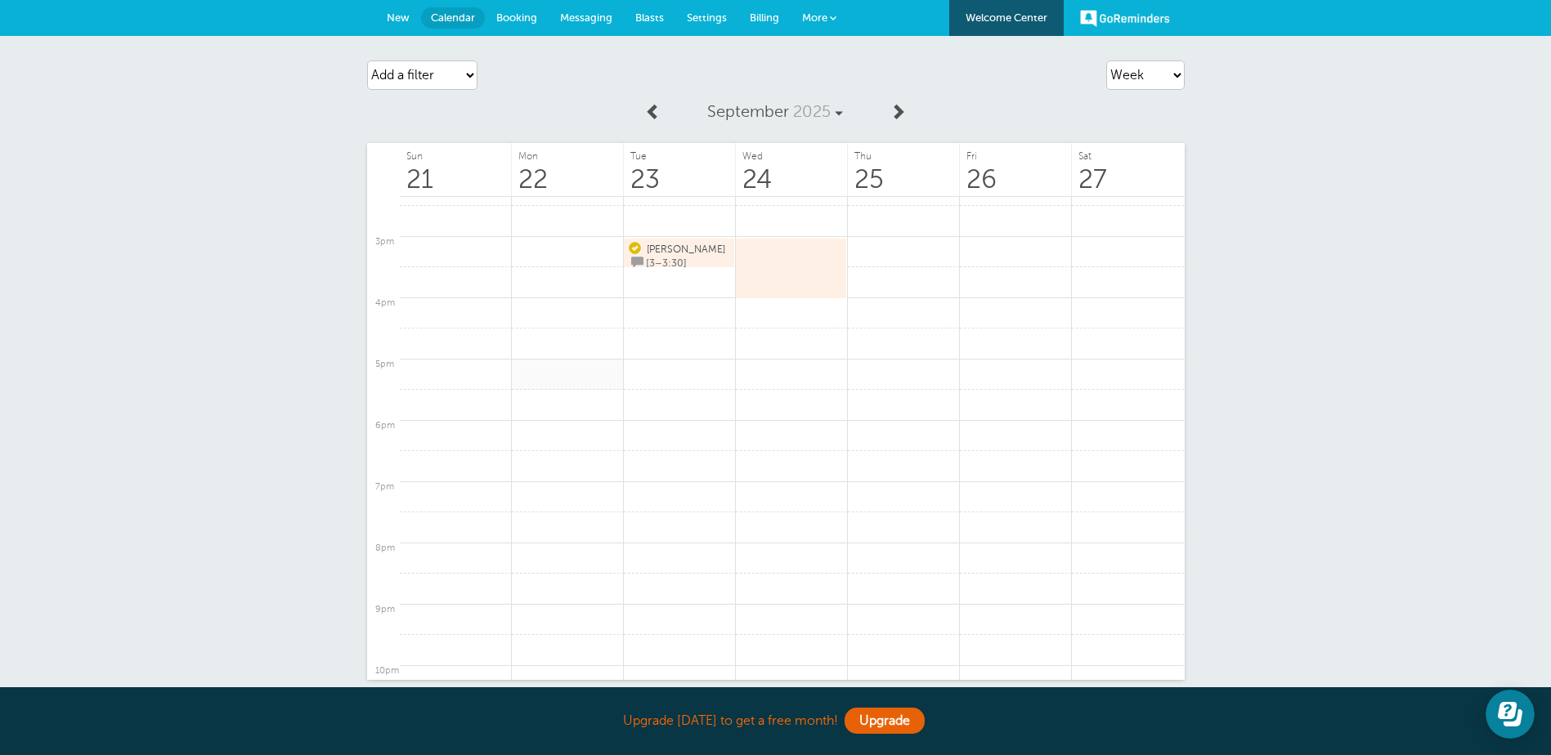
click at [607, 361] on link at bounding box center [568, 375] width 112 height 32
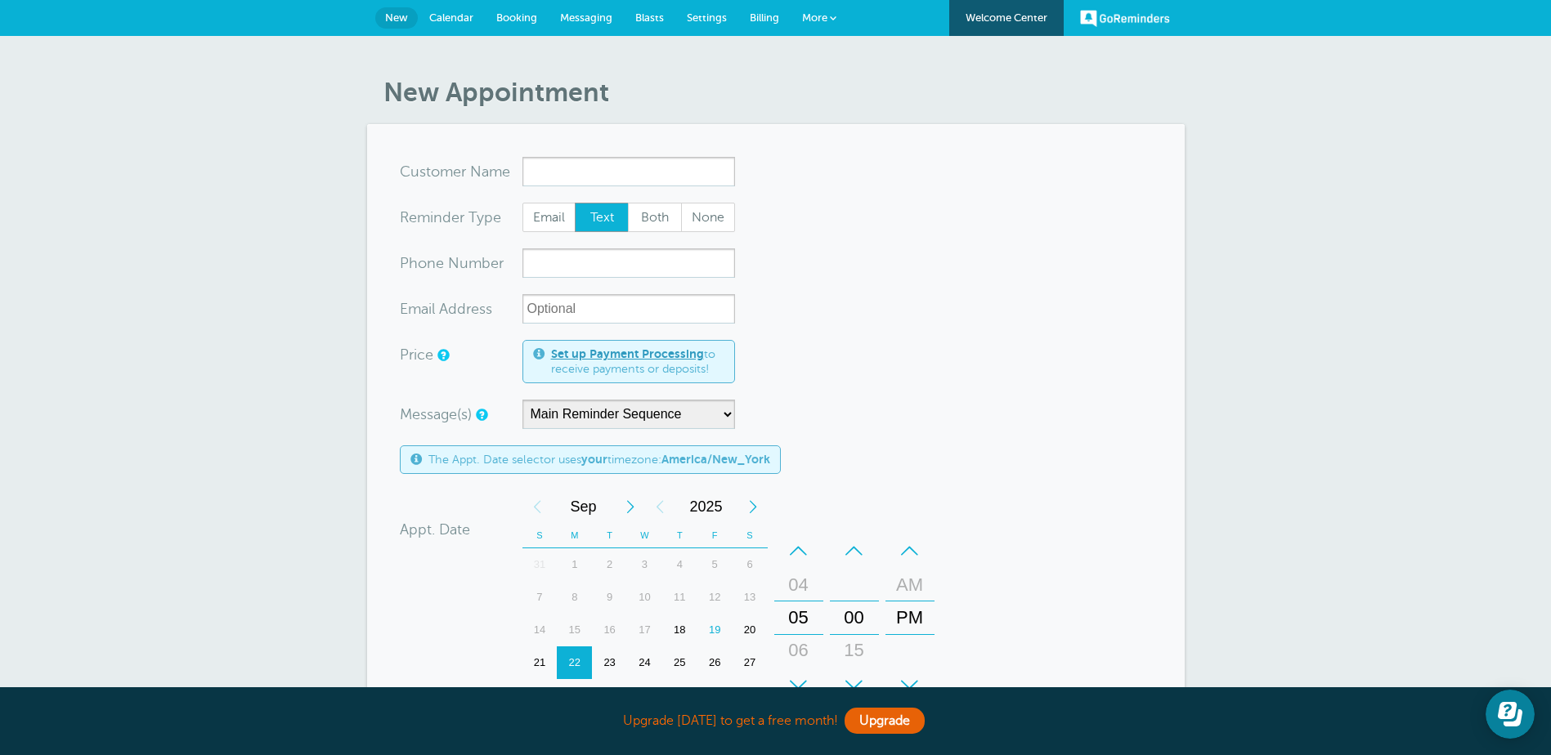
click at [437, 11] on link "Calendar" at bounding box center [451, 18] width 67 height 36
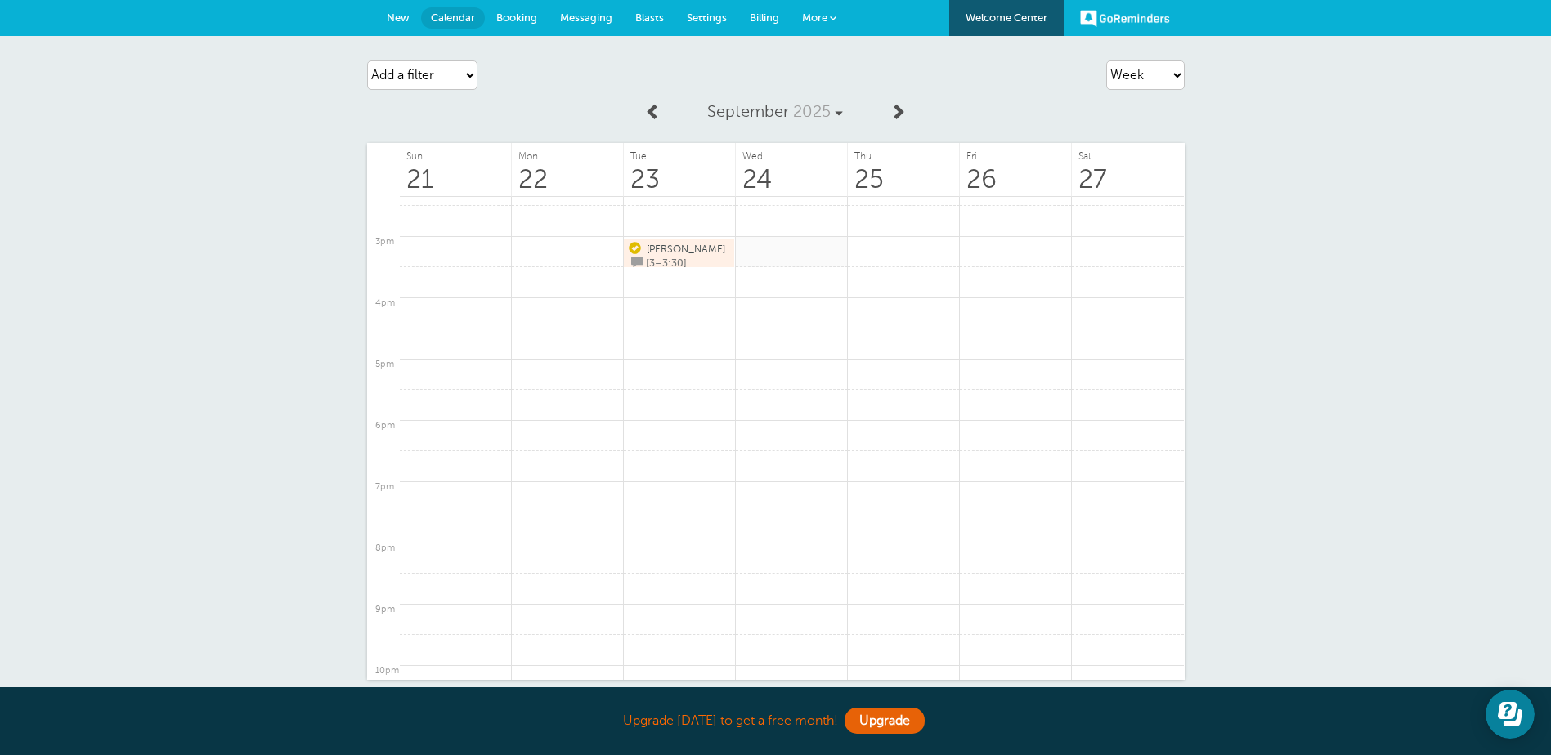
click at [751, 258] on link at bounding box center [792, 252] width 112 height 32
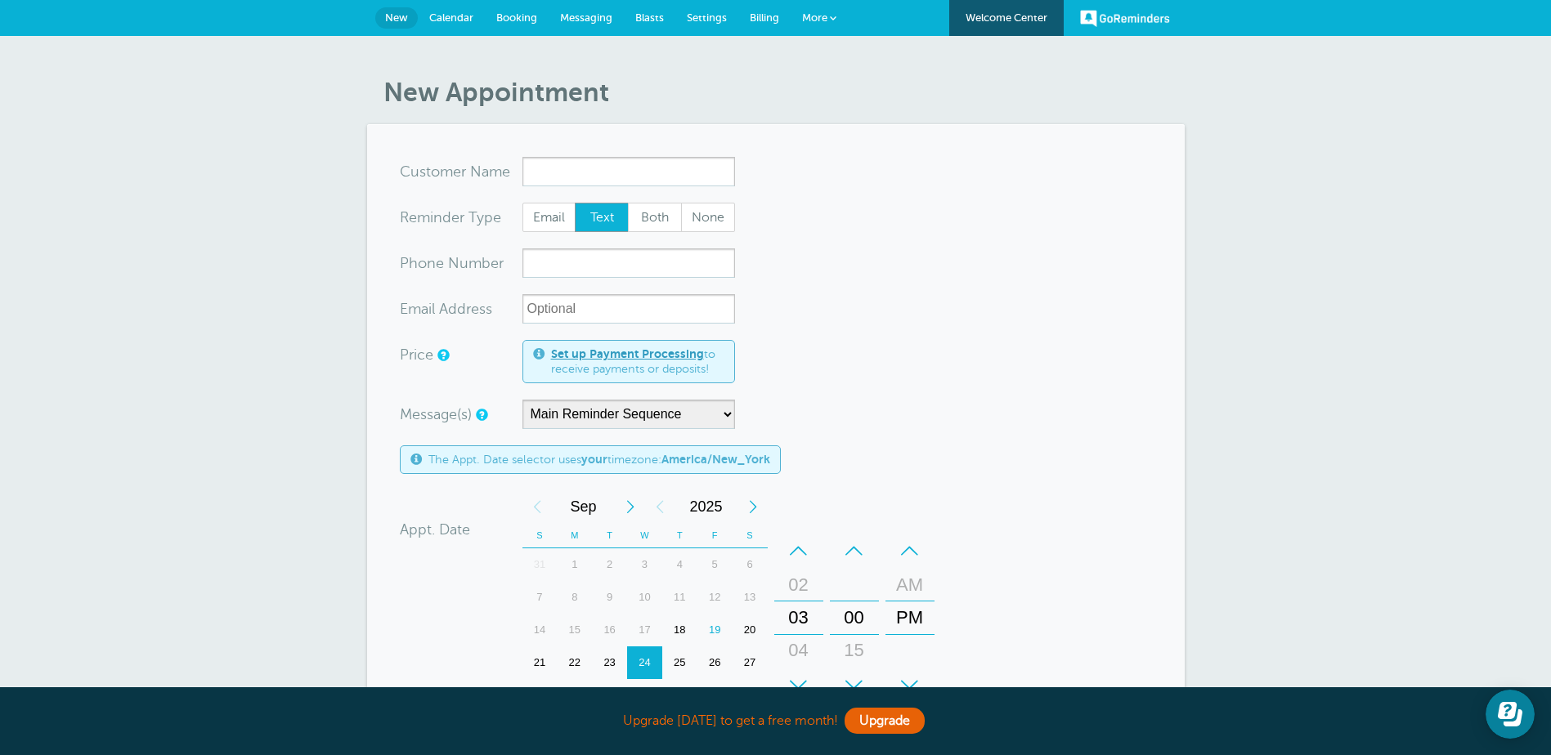
click at [581, 166] on input "x-no-autofill" at bounding box center [628, 171] width 213 height 29
click at [576, 208] on span "Lorena" at bounding box center [629, 205] width 196 height 20
type input "Lorena2014941244"
type input "Lorena"
type input "(201) 494-1244"
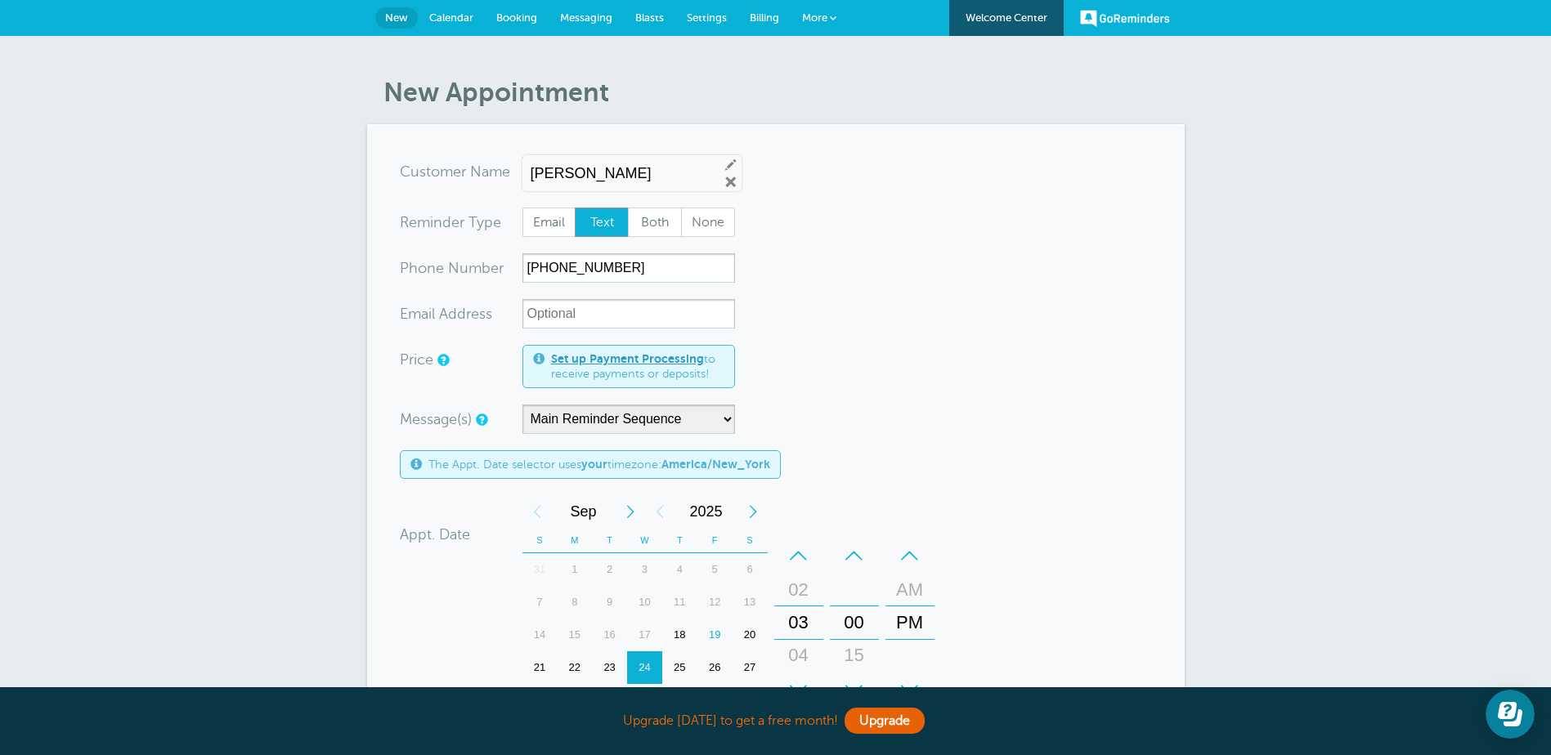
click at [729, 190] on div "Lorena Edit Remove" at bounding box center [631, 173] width 219 height 36
click at [727, 186] on link "Remove" at bounding box center [730, 182] width 15 height 15
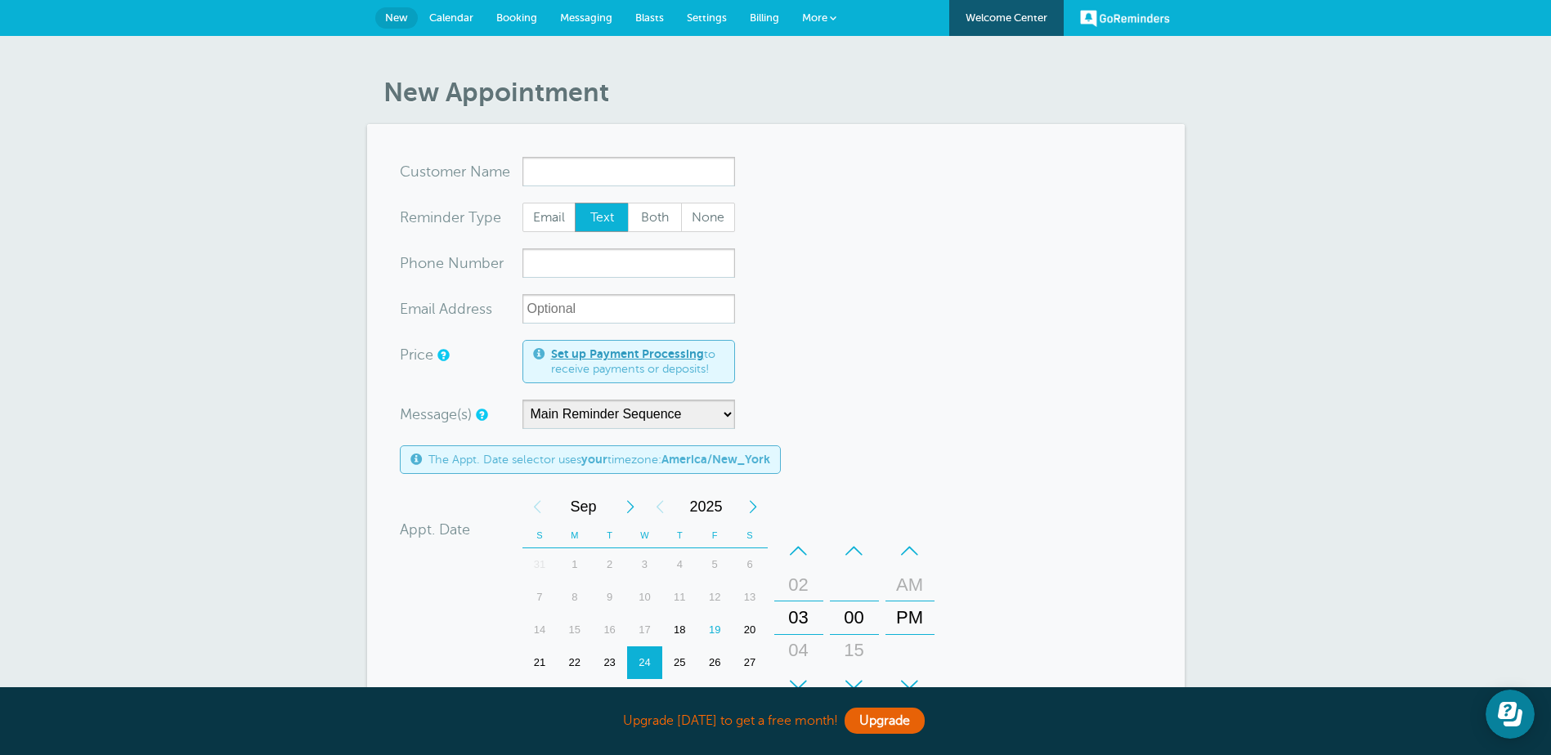
click at [884, 249] on form "You are creating a new customer. To use an existing customer select one from th…" at bounding box center [776, 583] width 752 height 853
click at [697, 176] on input "x-no-autofill" at bounding box center [628, 171] width 213 height 29
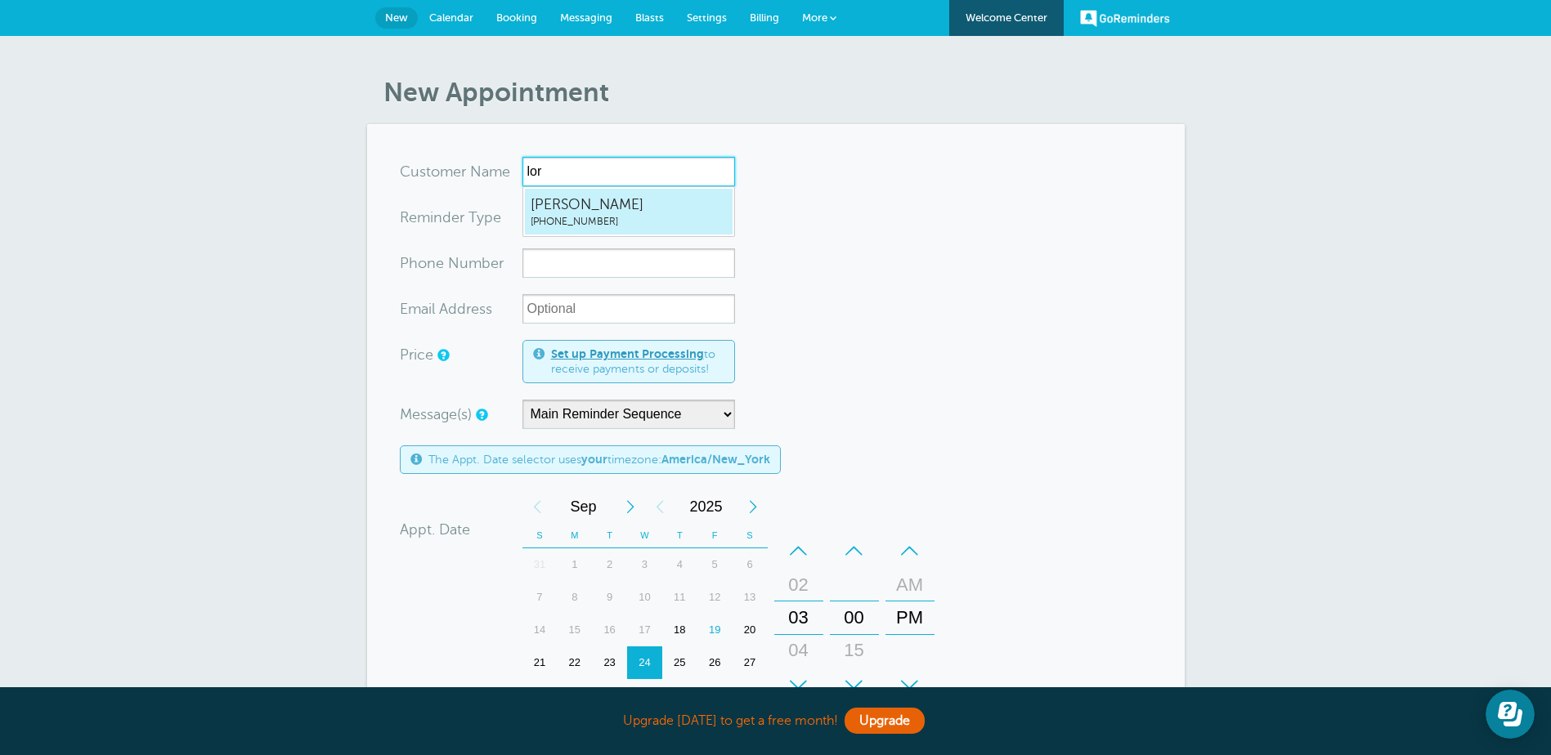
click at [587, 221] on span "(201) 494-1244" at bounding box center [629, 222] width 196 height 14
type input "Lorena2014941244"
type input "Lorena"
type input "(201) 494-1244"
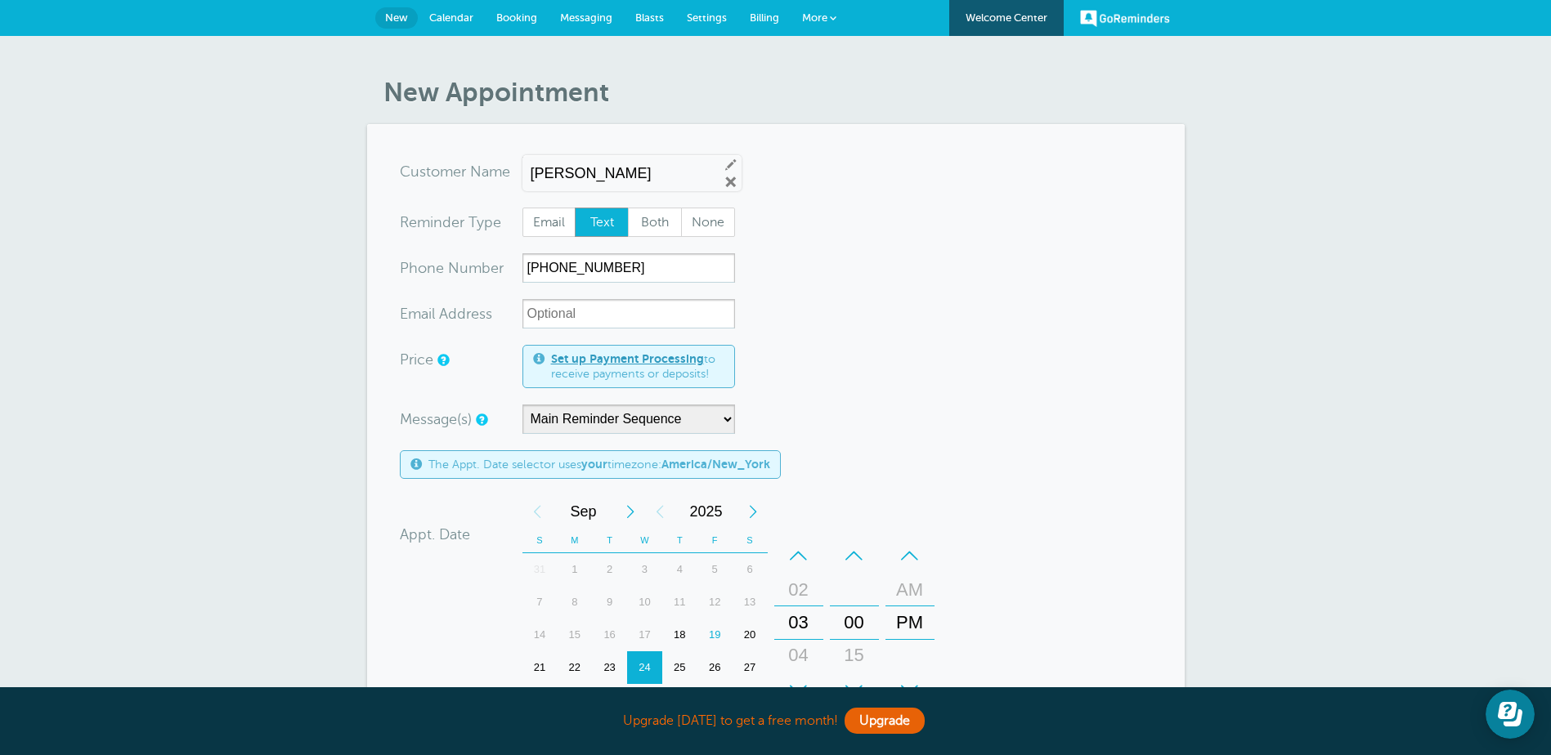
click at [868, 343] on form "You are creating a new customer. To use an existing customer select one from th…" at bounding box center [776, 586] width 752 height 858
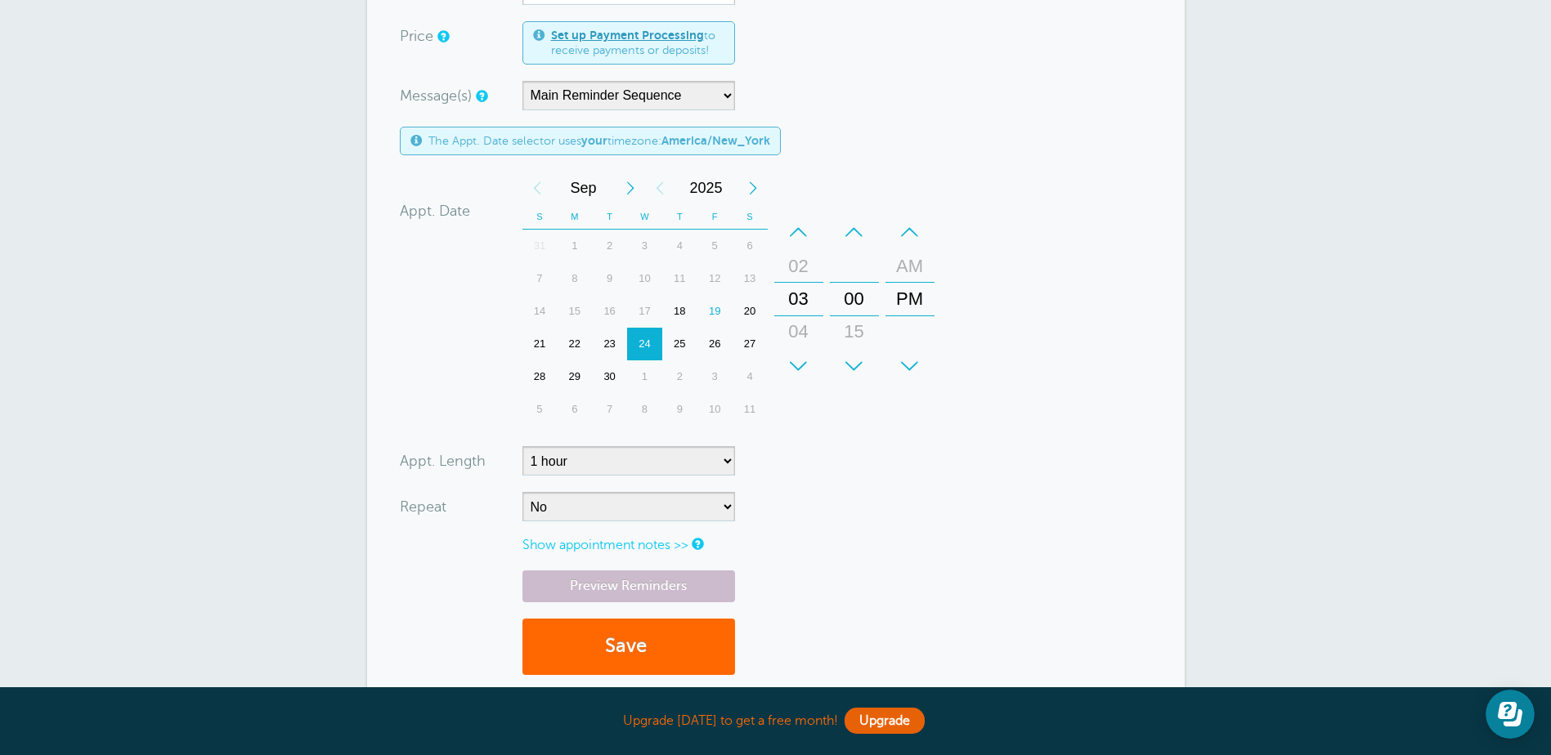
scroll to position [327, 0]
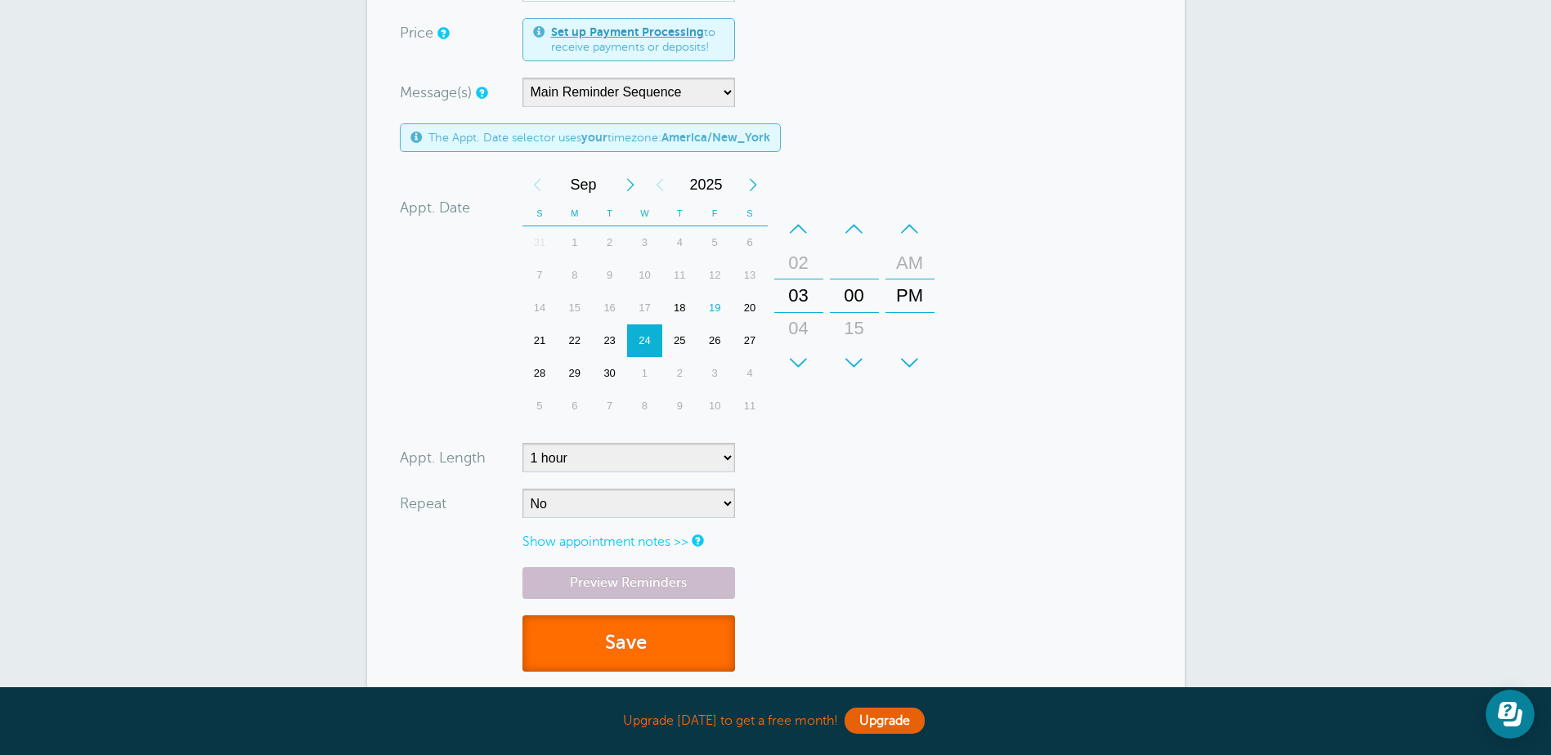
click at [660, 647] on button "Save" at bounding box center [628, 644] width 213 height 56
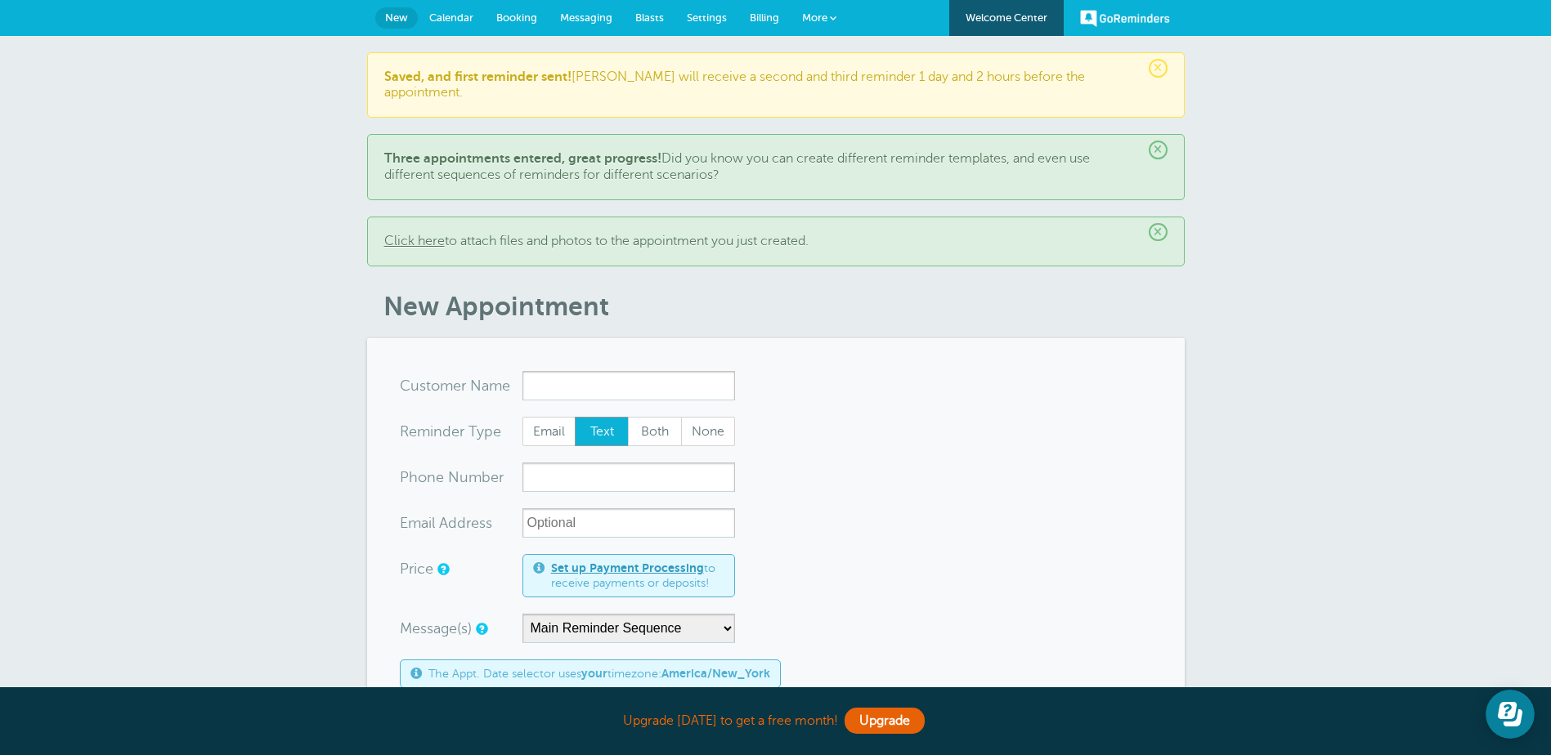
click at [463, 10] on link "Calendar" at bounding box center [451, 18] width 67 height 36
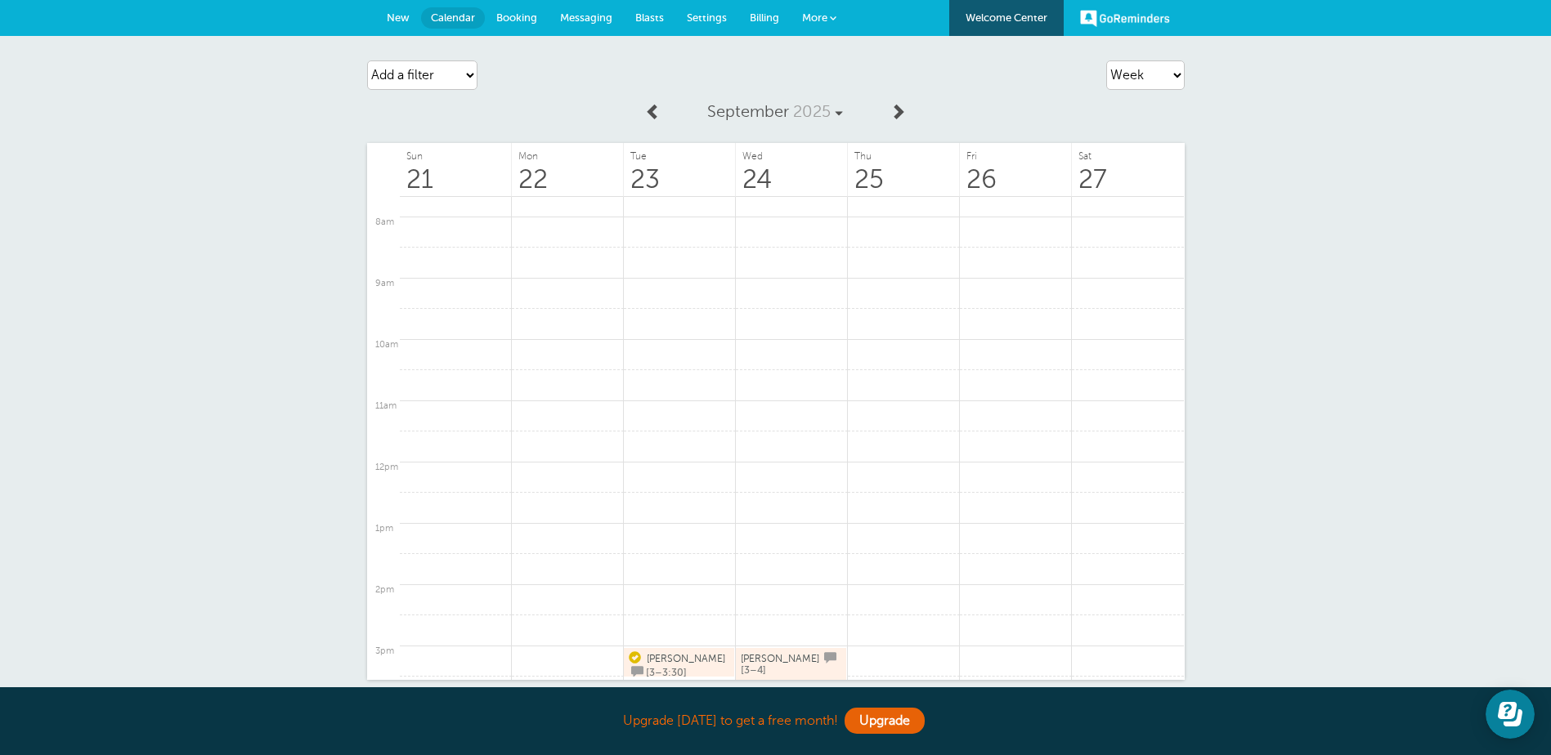
scroll to position [472, 0]
click at [1171, 77] on select "Agenda Day Week Month (full view) Month (condensed)" at bounding box center [1145, 74] width 78 height 29
click at [1106, 60] on select "Agenda Day Week Month (full view) Month (condensed)" at bounding box center [1145, 74] width 78 height 29
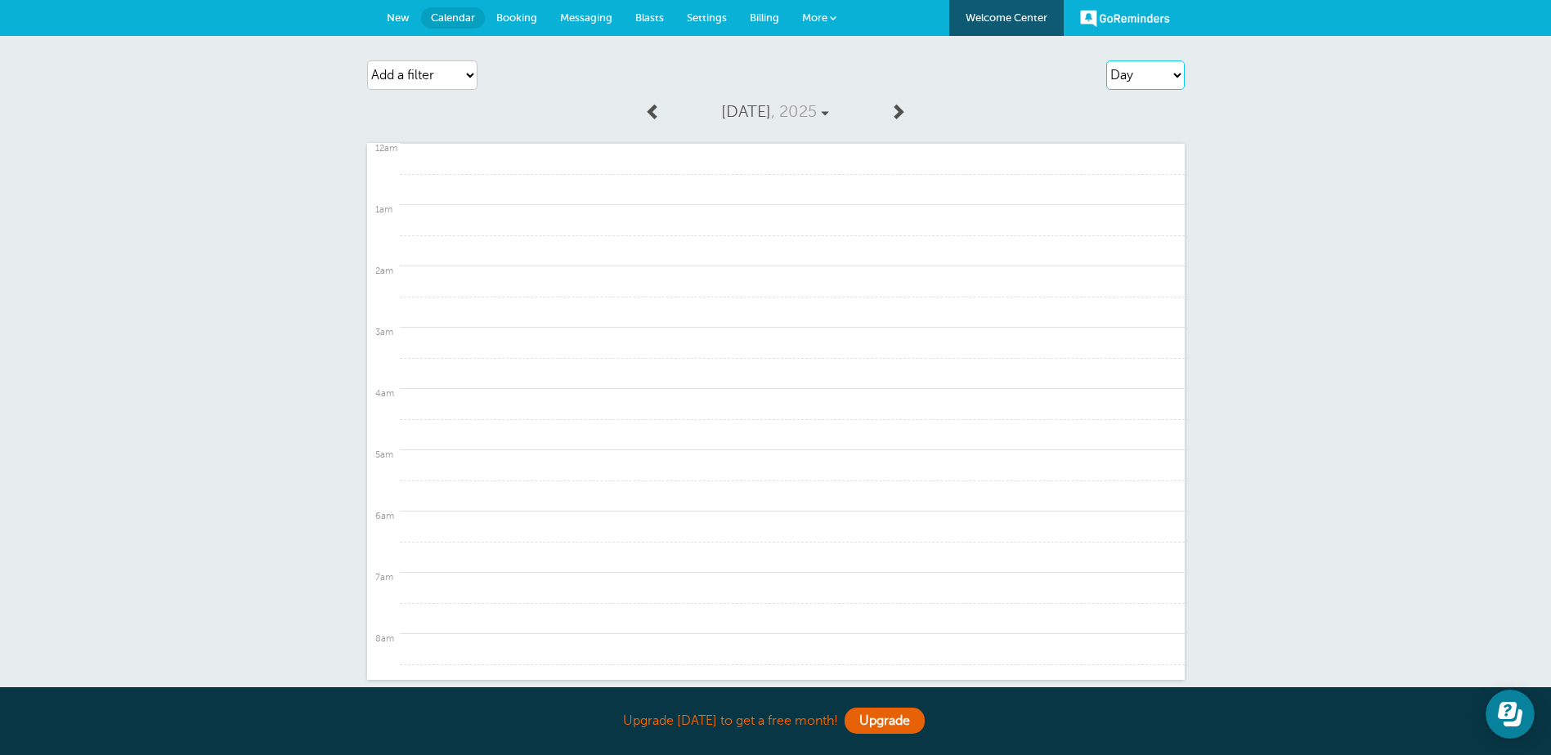
scroll to position [880, 0]
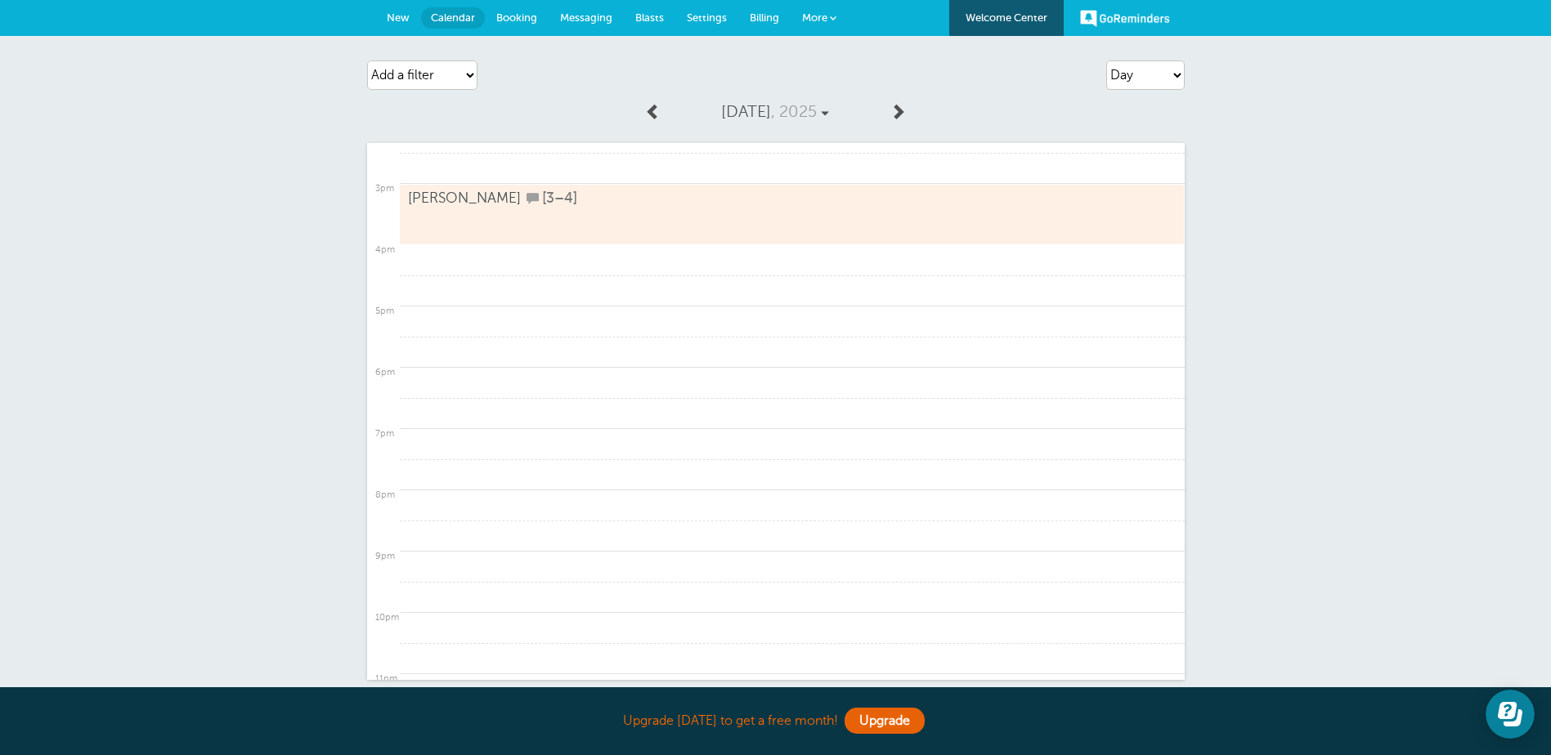
click at [1244, 189] on div "Agenda Day Week Month (full view) Month (condensed) Add a filter Customer Searc…" at bounding box center [775, 406] width 1551 height 740
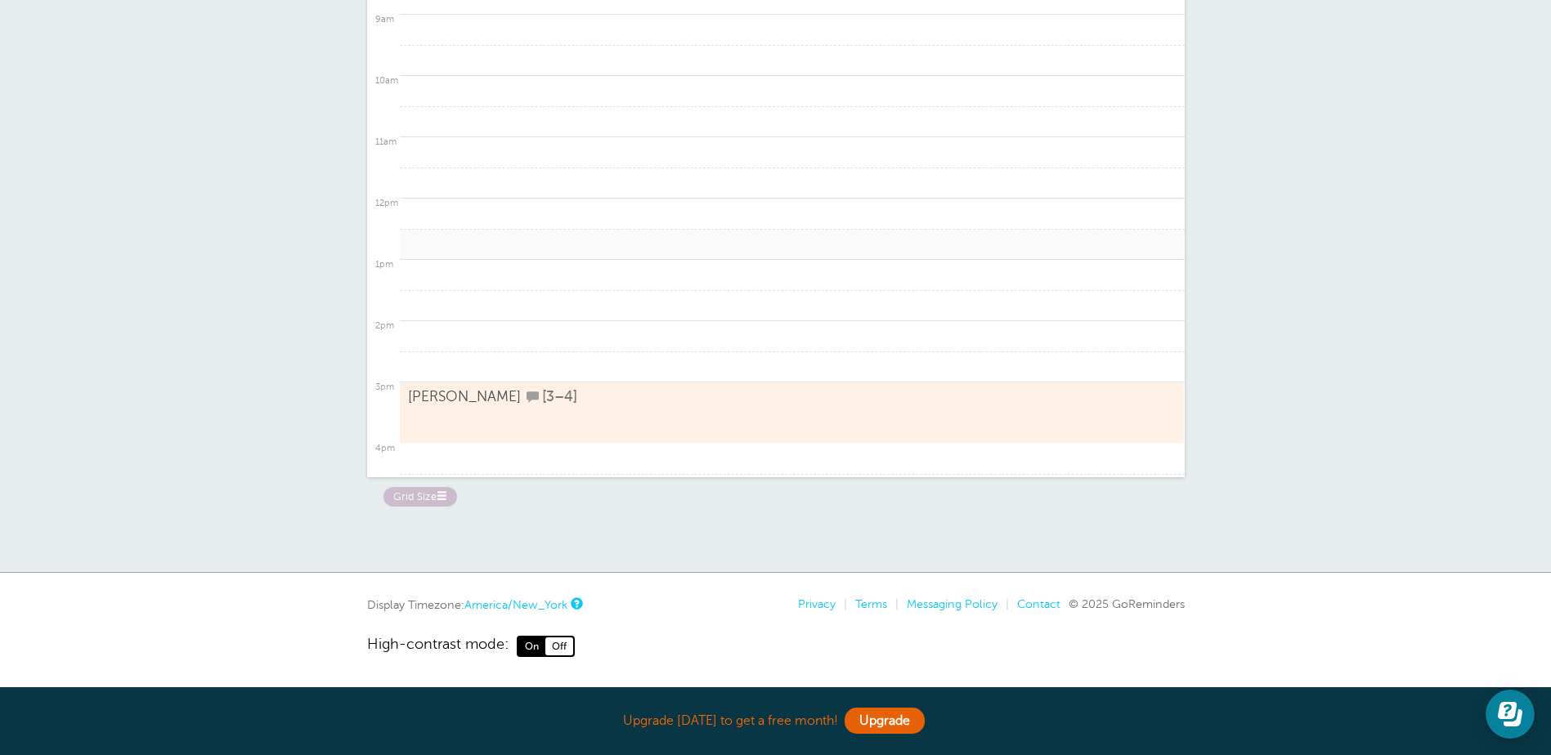
scroll to position [389, 0]
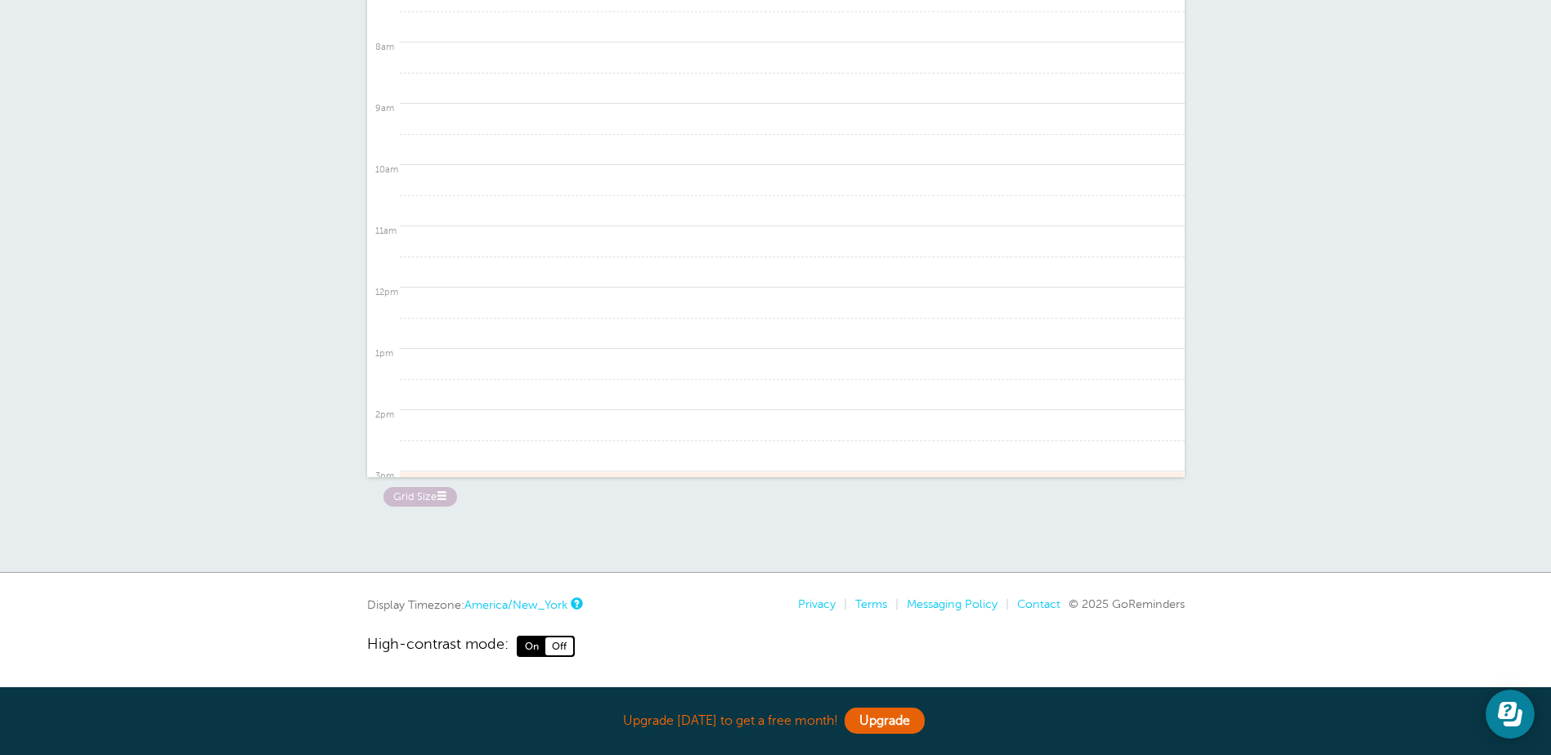
click at [446, 486] on div "[DATE] 12am 1am 2am 3am 4am 5am 6am 7am 8am 9am 10am" at bounding box center [776, 199] width 818 height 616
click at [436, 495] on link "Grid Size" at bounding box center [420, 495] width 74 height 17
click at [418, 497] on label "Small" at bounding box center [407, 496] width 49 height 19
click at [0, 0] on input "Small" at bounding box center [0, 0] width 0 height 0
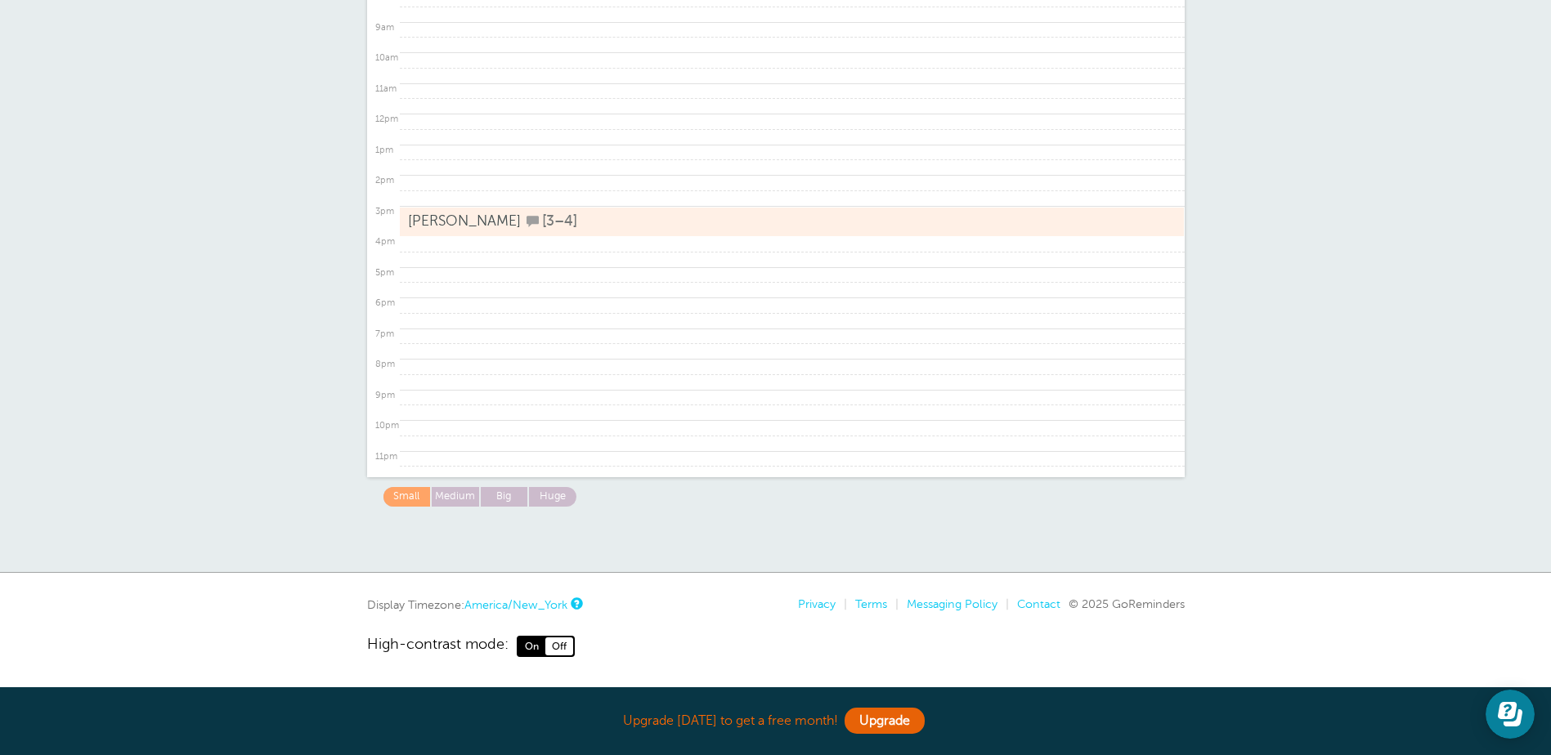
click at [1224, 419] on div "Agenda Day Week Month (full view) Month (condensed) Add a filter Customer Searc…" at bounding box center [775, 203] width 1551 height 740
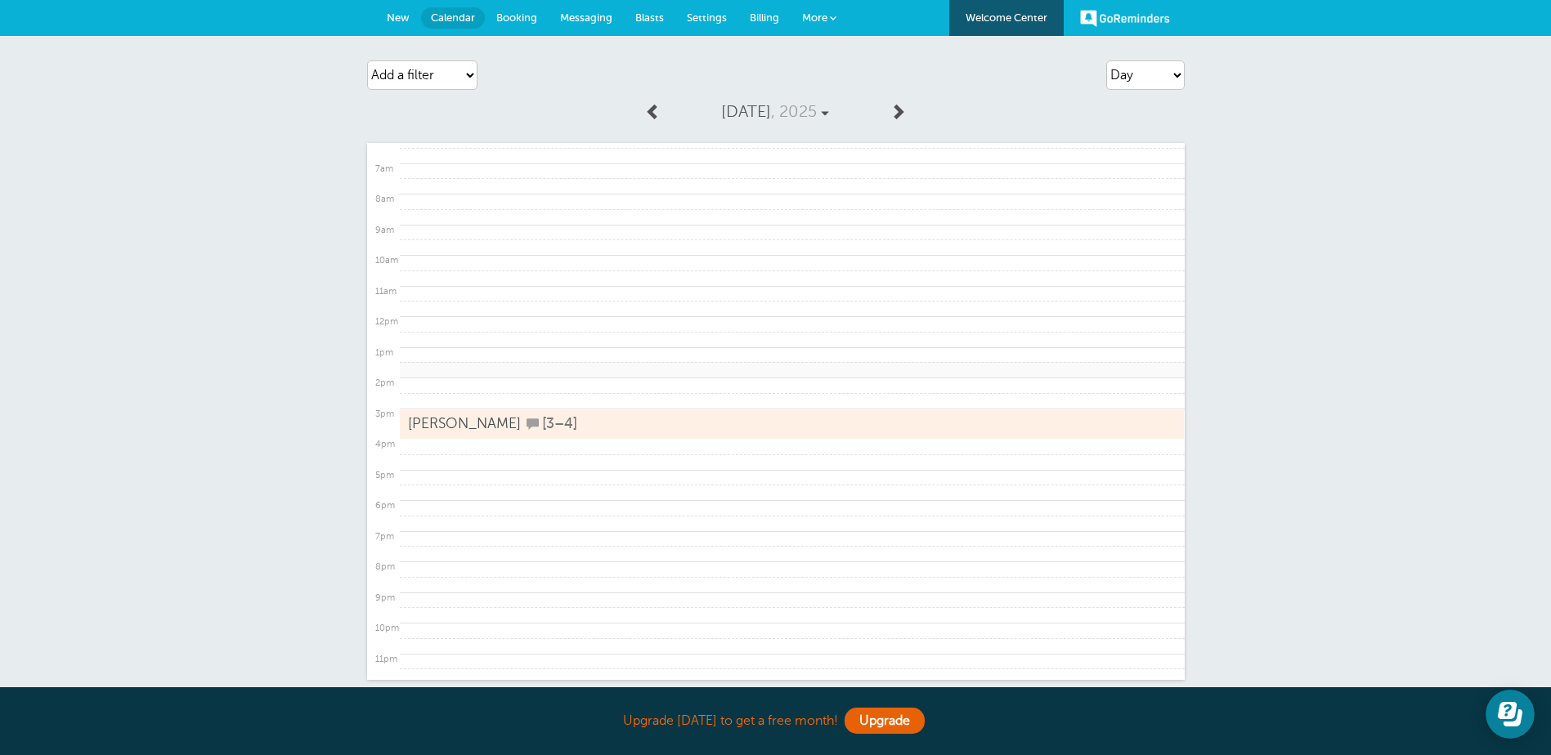
scroll to position [199, 0]
click at [1119, 78] on select "Agenda Day Week Month (full view) Month (condensed)" at bounding box center [1145, 74] width 78 height 29
select select "week"
click at [1106, 60] on select "Agenda Day Week Month (full view) Month (condensed)" at bounding box center [1145, 74] width 78 height 29
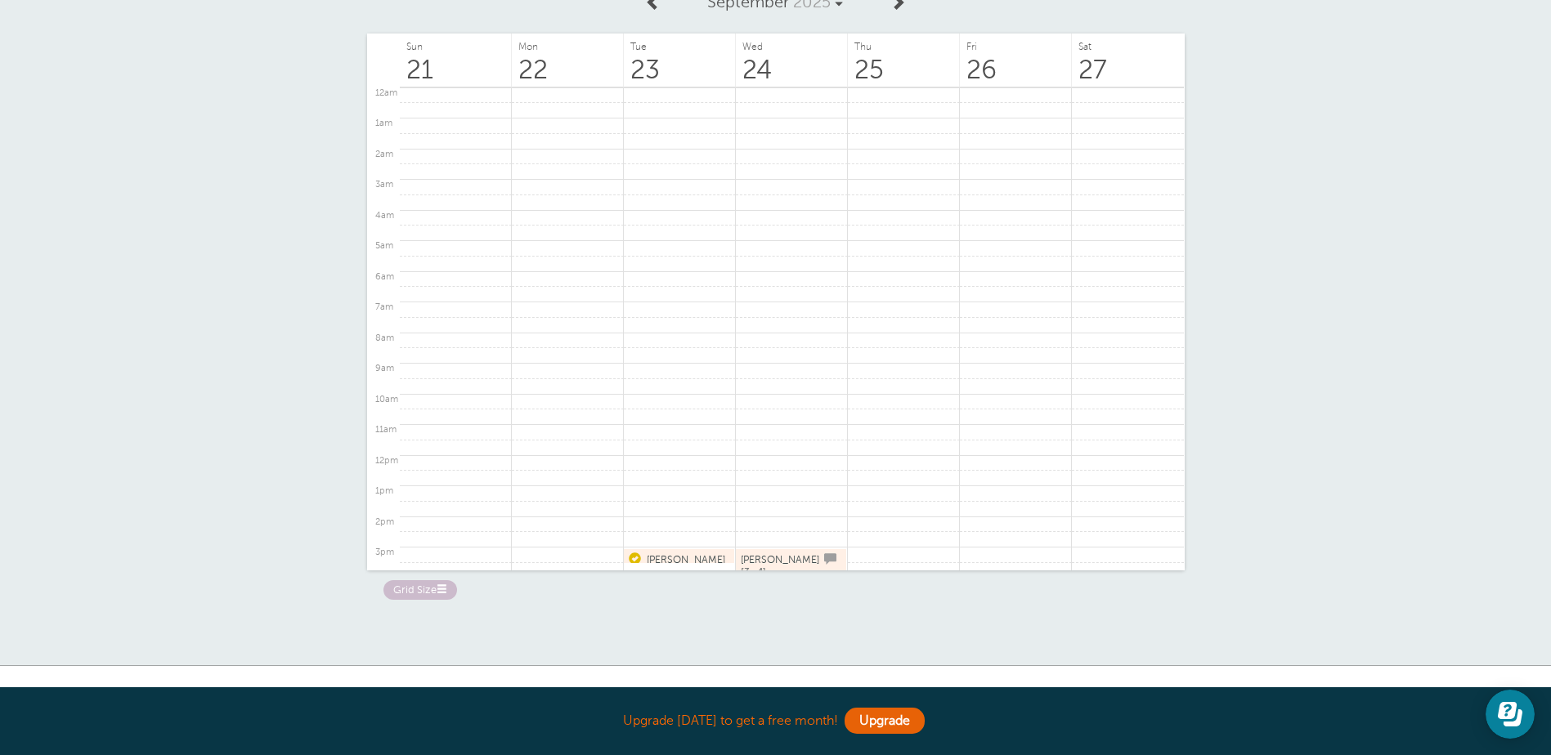
scroll to position [0, 0]
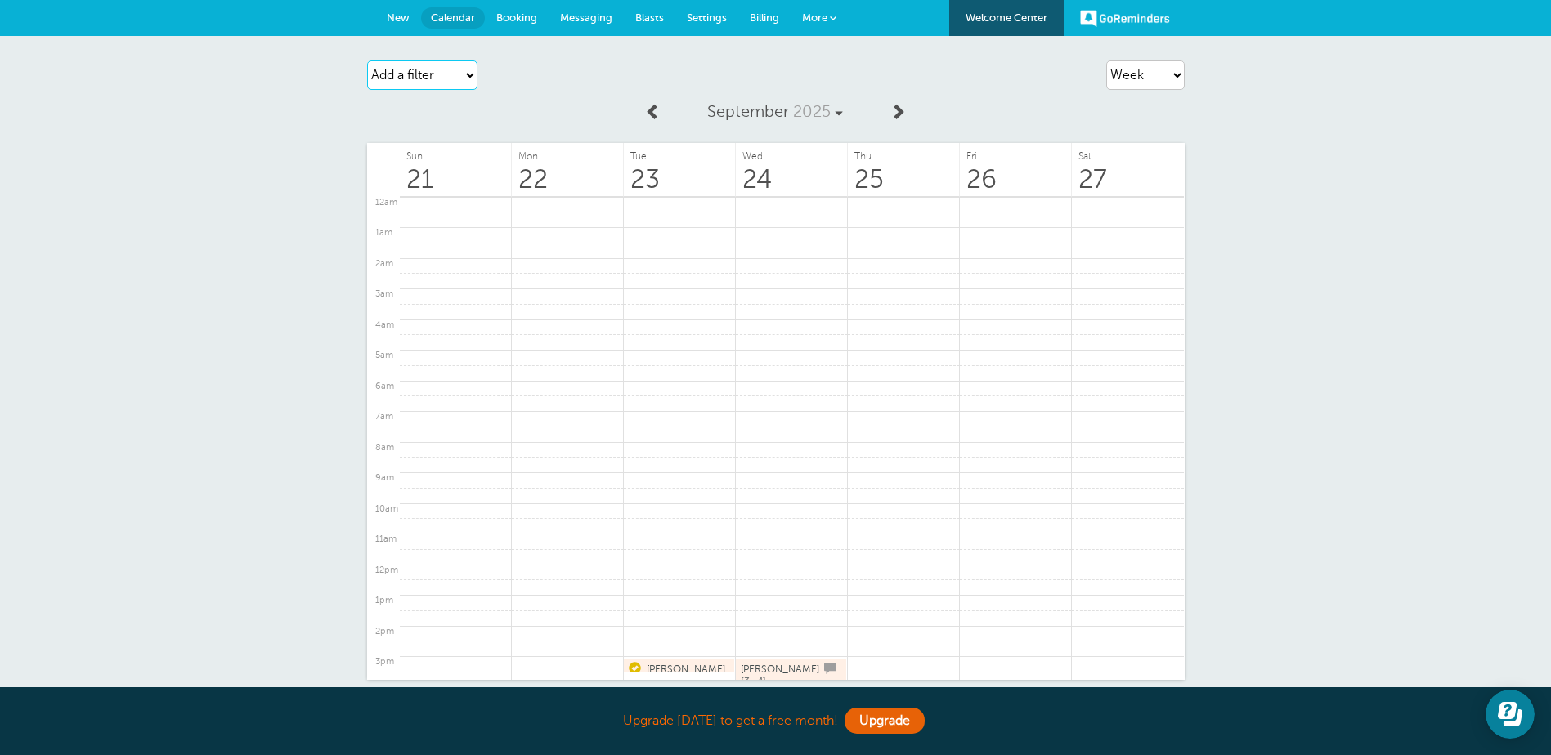
click at [446, 70] on select "Add a filter Customer Search Appointment Status Payment Status" at bounding box center [422, 74] width 110 height 29
click at [532, 83] on div "Add a filter Customer Search Appointment Status Payment Status Clear filters" at bounding box center [498, 75] width 262 height 46
click at [1430, 193] on div "Agenda Day Week Month (full view) Month (condensed) Add a filter Customer Searc…" at bounding box center [775, 406] width 1551 height 740
click at [471, 419] on link at bounding box center [456, 424] width 112 height 16
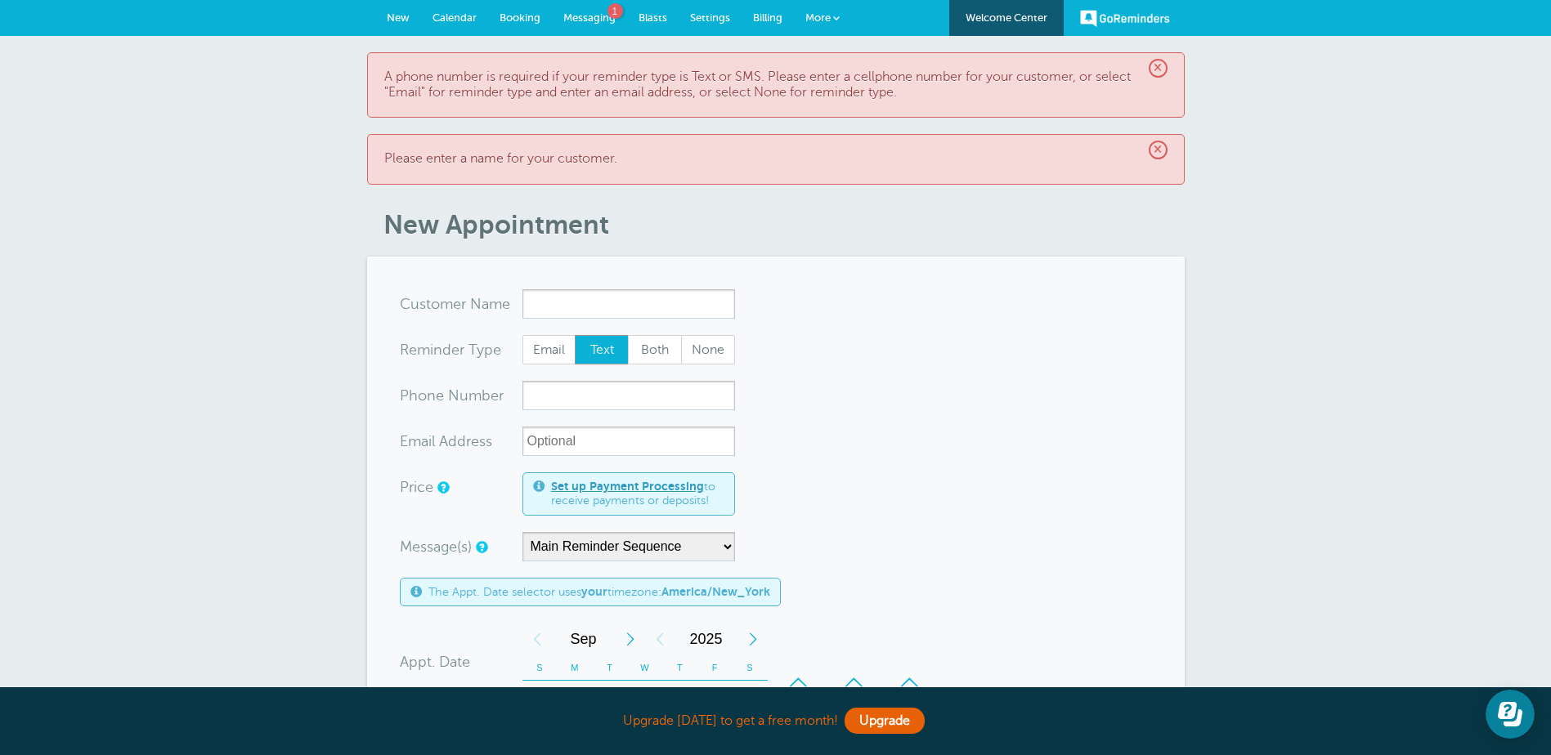
type input "c"
click at [471, 14] on span "Calendar" at bounding box center [454, 17] width 44 height 12
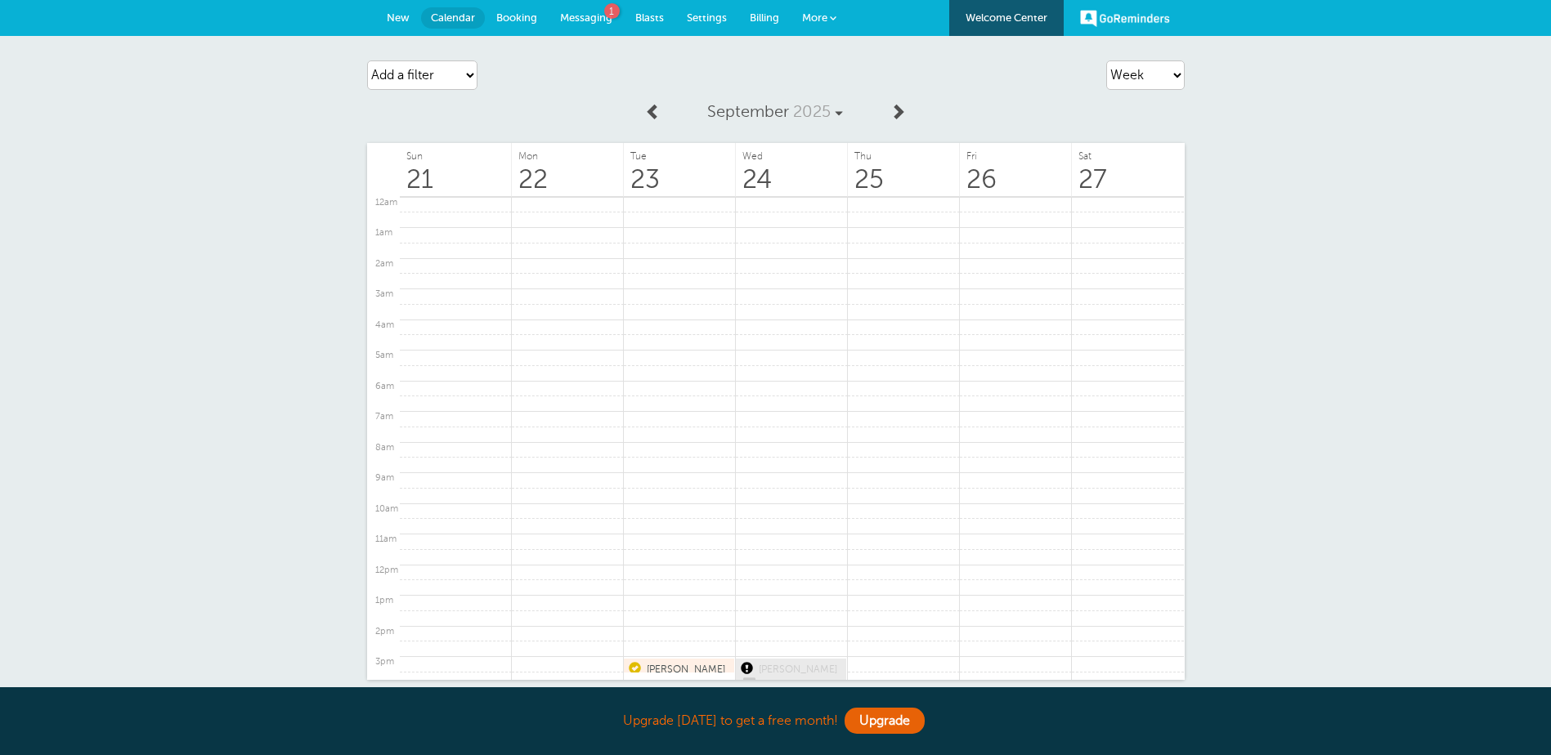
click at [580, 14] on span "Messaging" at bounding box center [586, 17] width 52 height 12
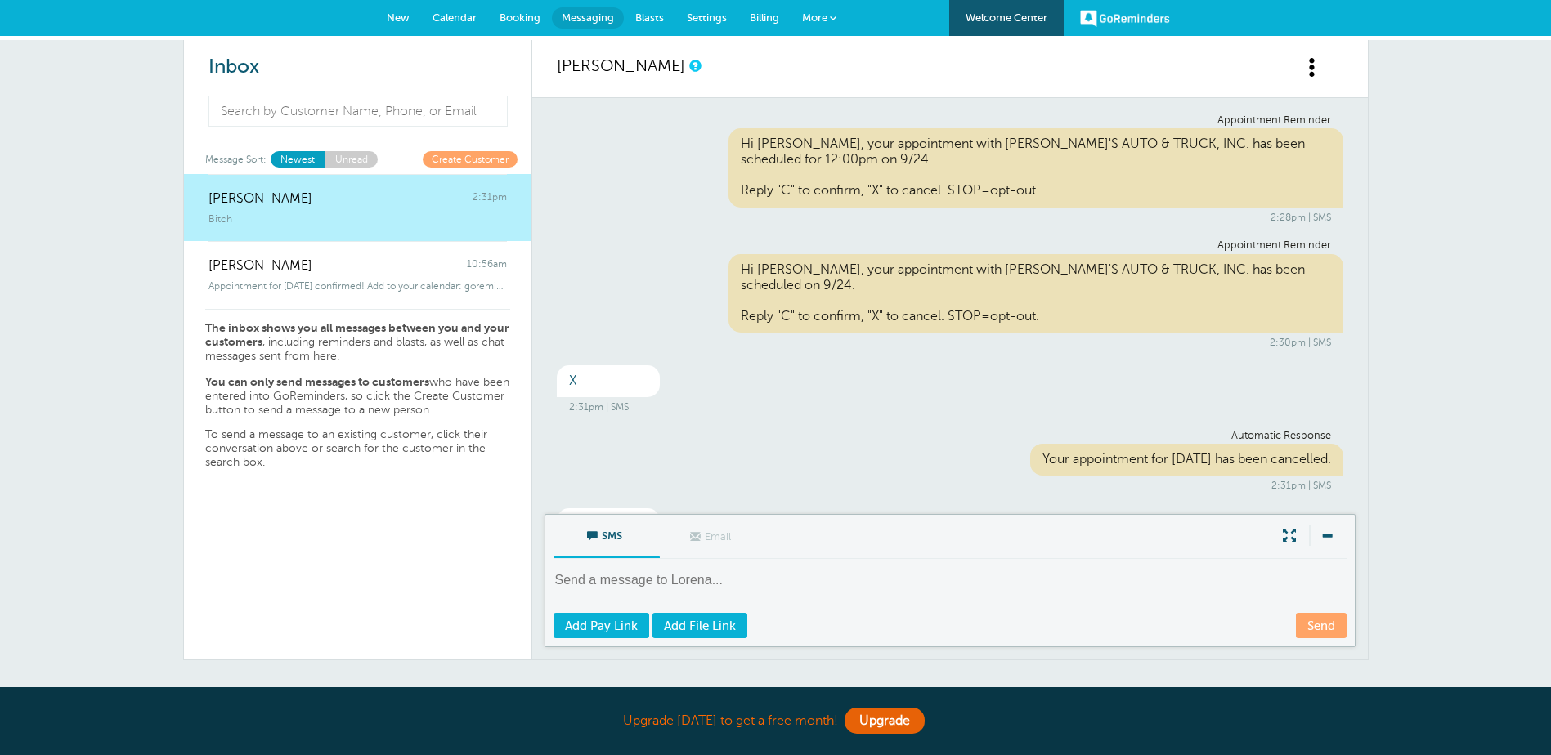
scroll to position [43, 0]
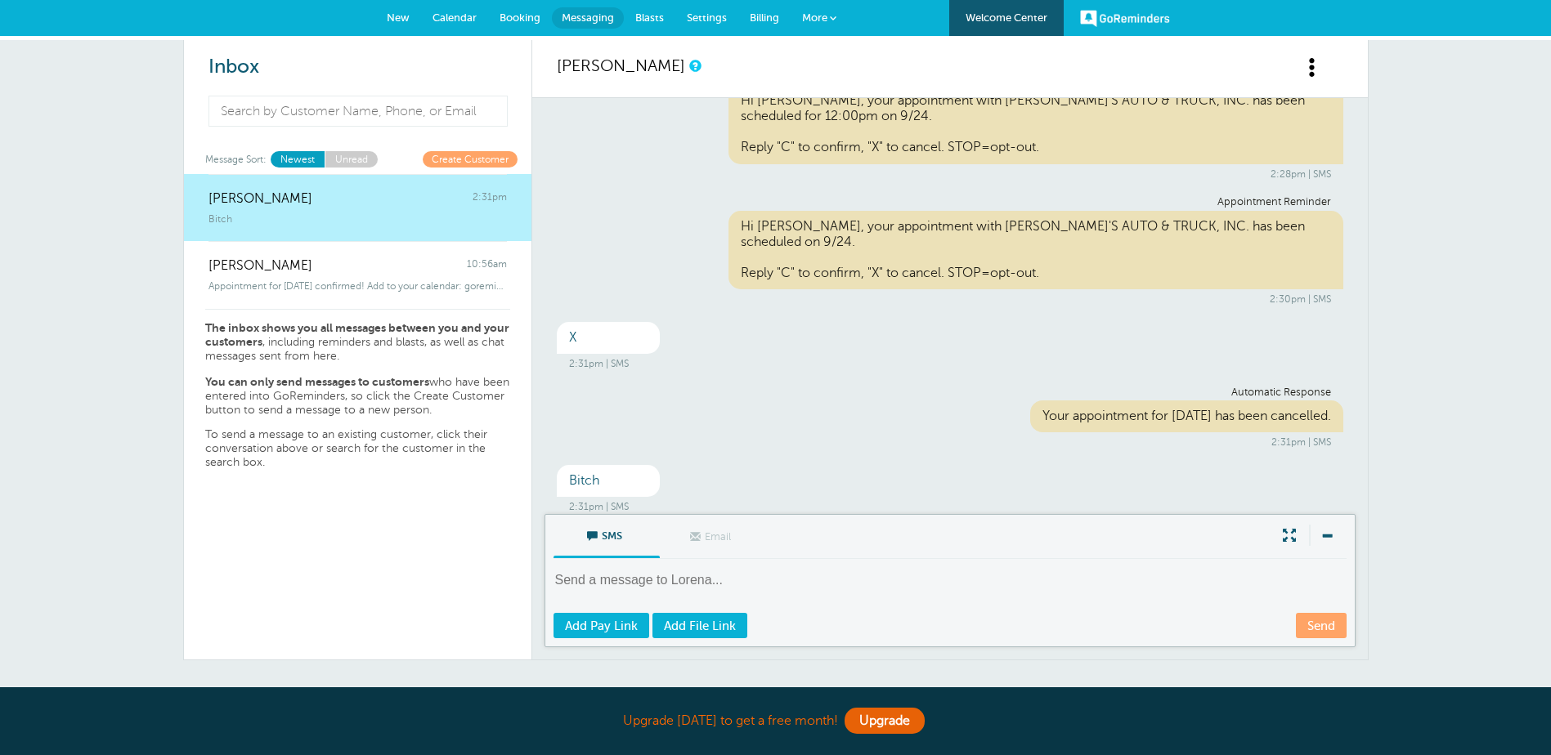
click at [461, 20] on span "Calendar" at bounding box center [454, 17] width 44 height 12
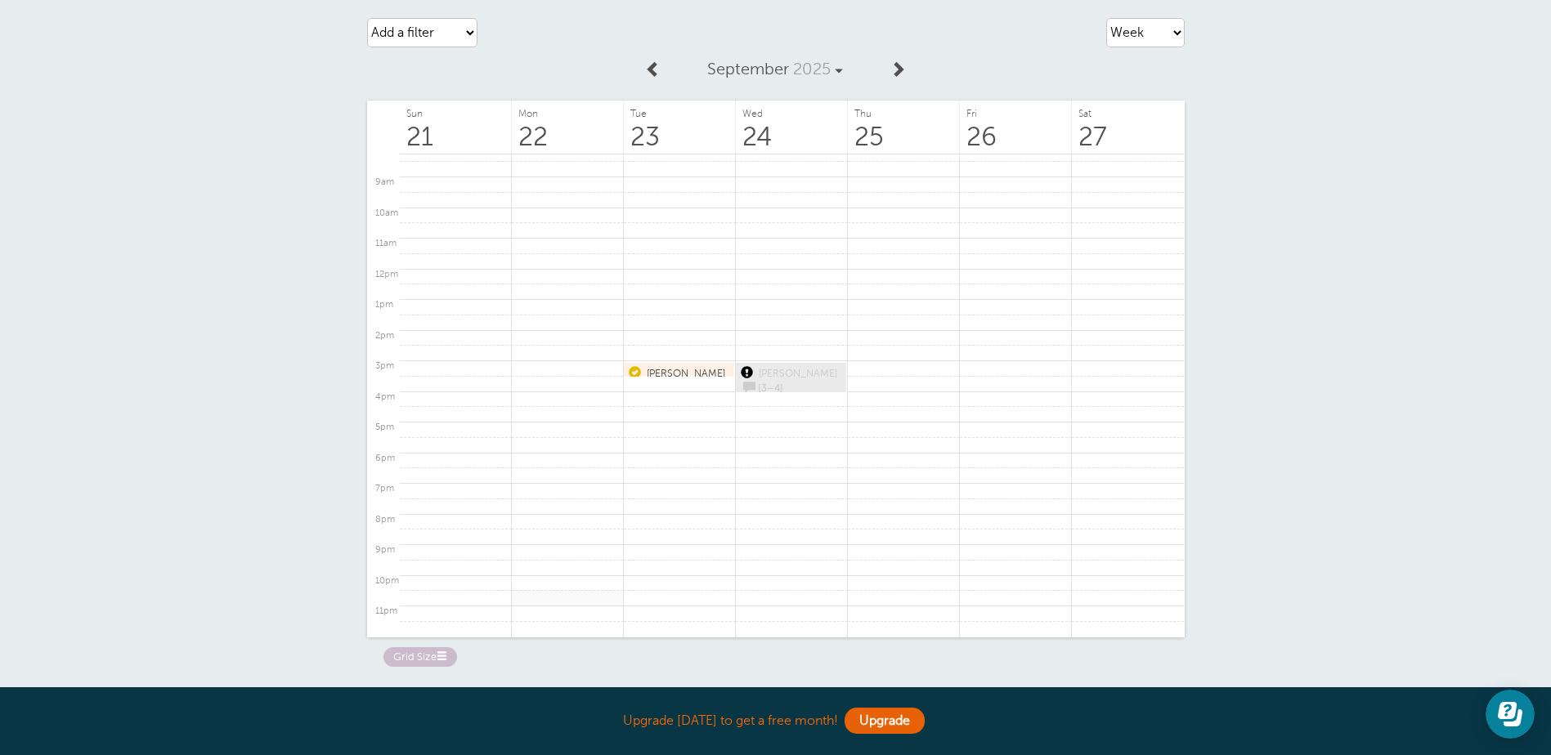
scroll to position [39, 0]
click at [1182, 29] on select "Agenda Day Week Month (full view) Month (condensed)" at bounding box center [1145, 35] width 78 height 29
click at [1106, 21] on select "Agenda Day Week Month (full view) Month (condensed)" at bounding box center [1145, 35] width 78 height 29
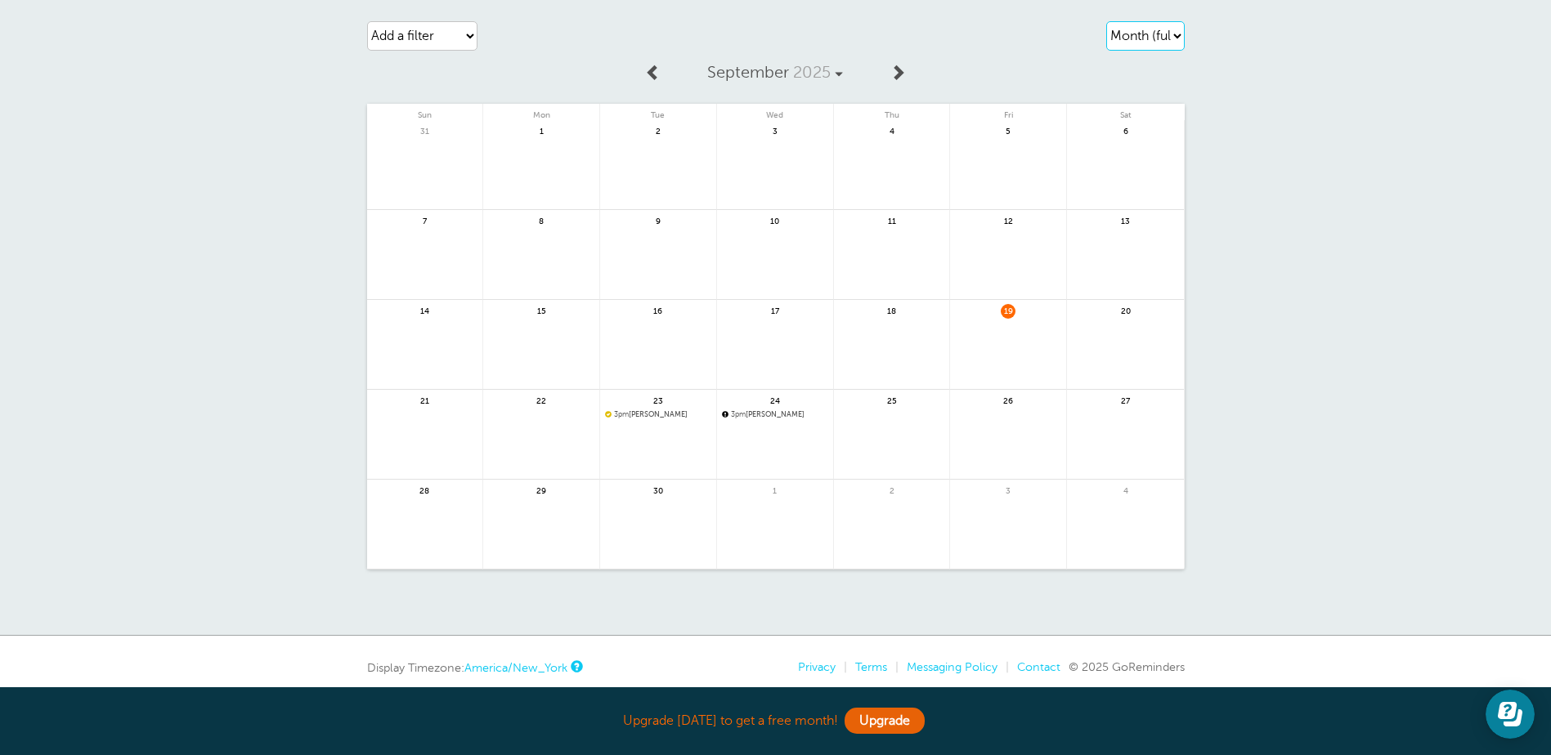
click at [1141, 31] on select "Agenda Day Week Month (full view) Month (condensed)" at bounding box center [1145, 35] width 78 height 29
select select "week"
click at [1106, 21] on select "Agenda Day Week Month (full view) Month (condensed)" at bounding box center [1145, 35] width 78 height 29
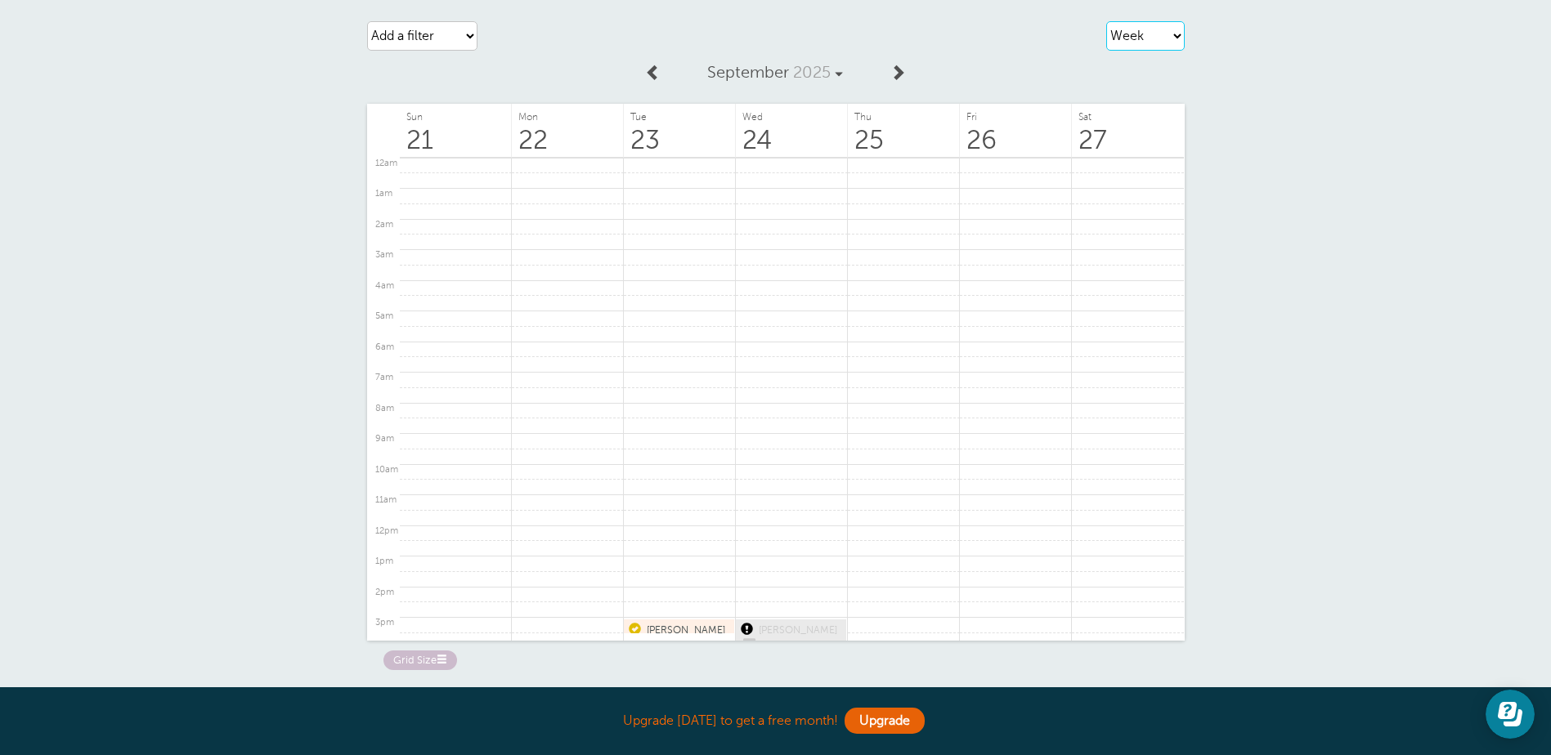
scroll to position [253, 0]
click at [167, 322] on div "Agenda Day Week Month (full view) Month (condensed) Add a filter Customer Searc…" at bounding box center [775, 367] width 1551 height 740
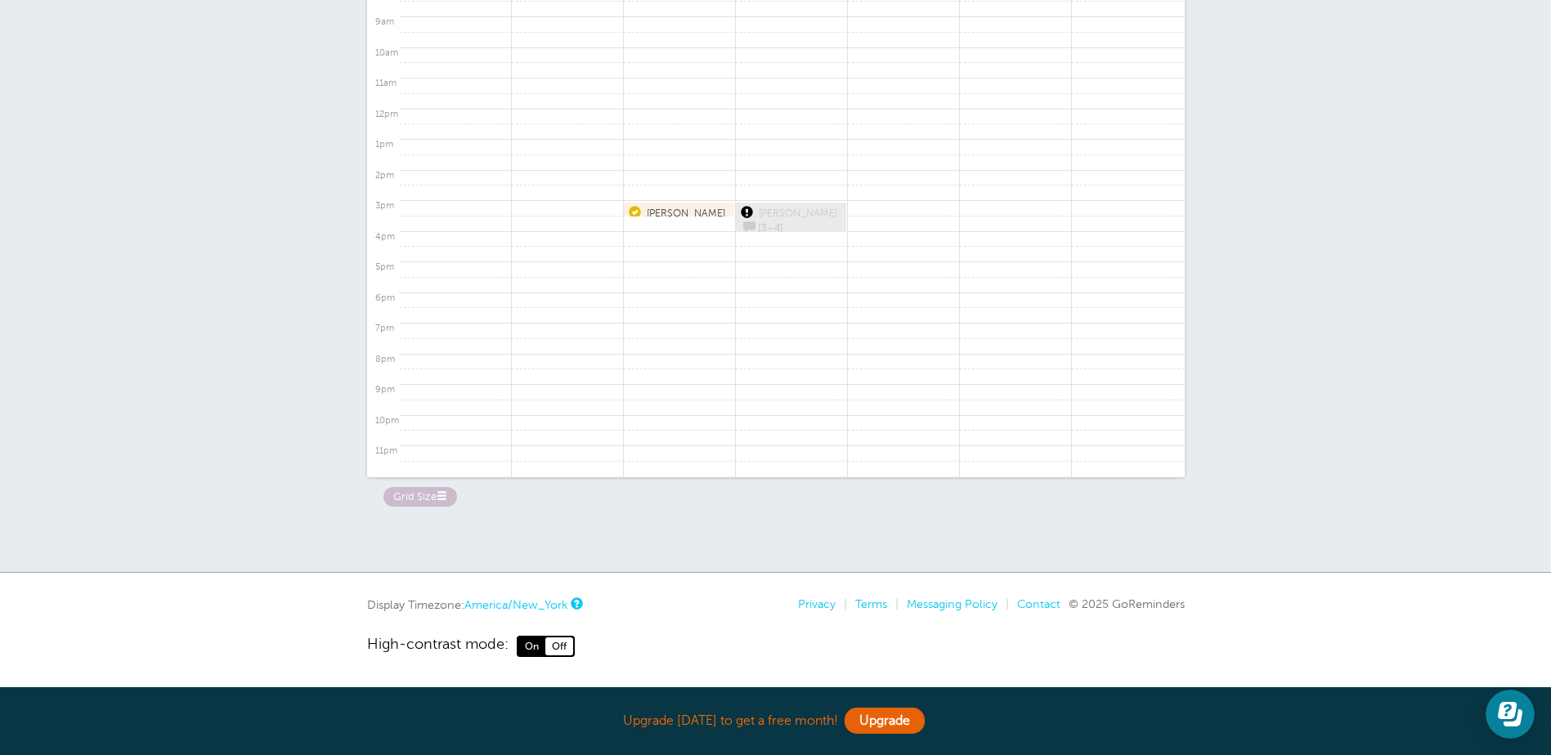
click at [437, 493] on span at bounding box center [442, 496] width 11 height 11
click at [462, 495] on label "Medium" at bounding box center [456, 496] width 49 height 19
click at [0, 0] on input "Medium" at bounding box center [0, 0] width 0 height 0
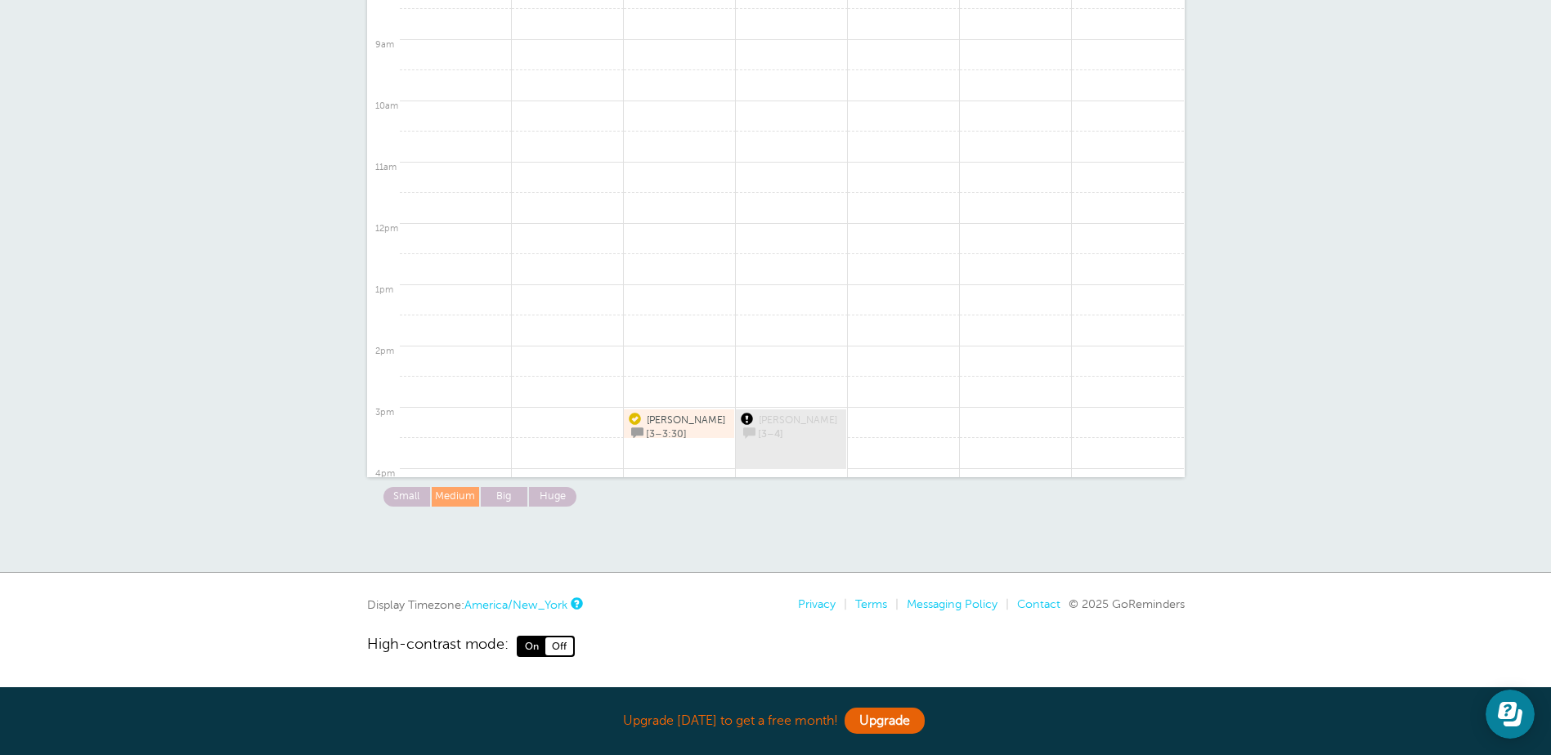
click at [286, 444] on div "Agenda Day Week Month (full view) Month (condensed) Add a filter Customer Searc…" at bounding box center [775, 203] width 1551 height 740
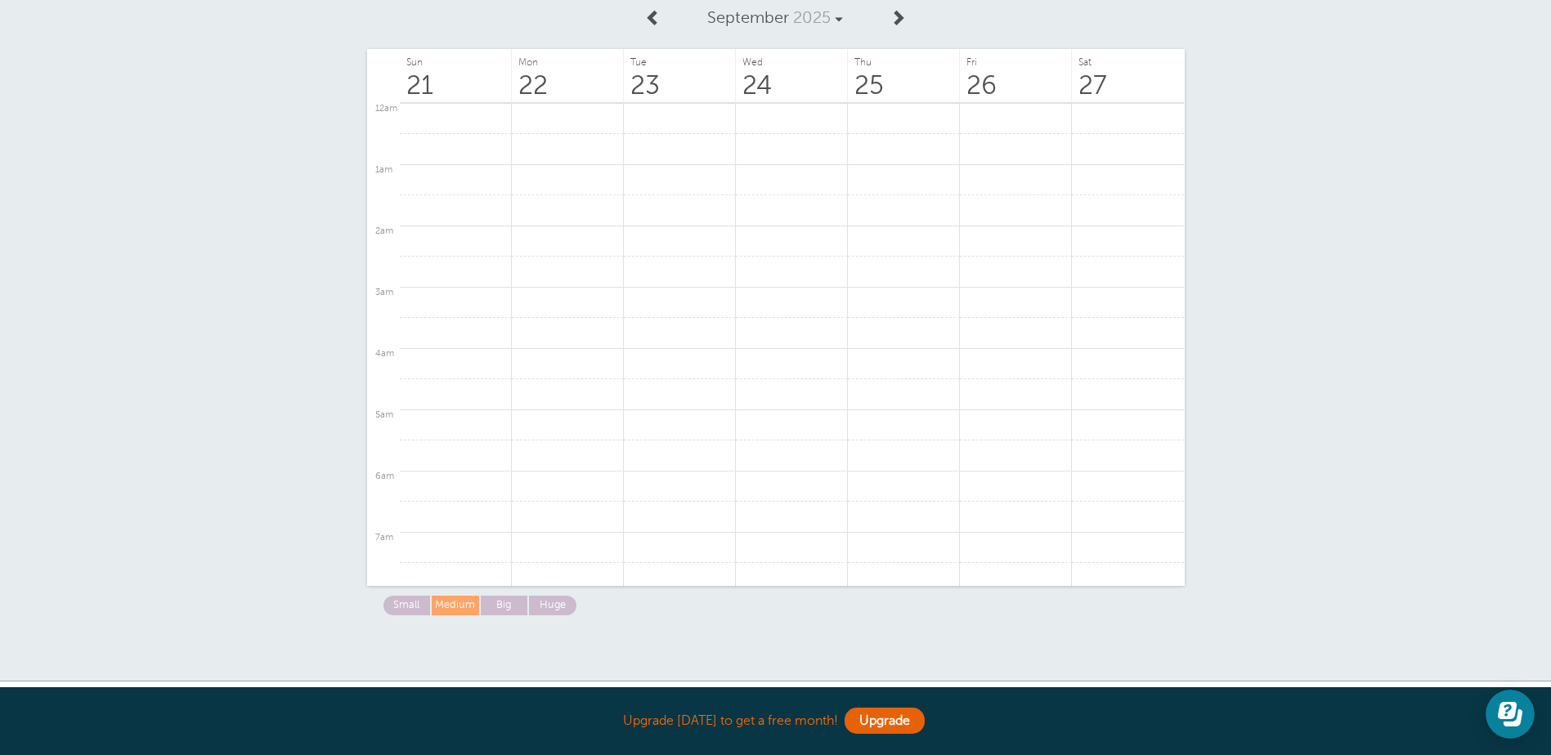
scroll to position [0, 0]
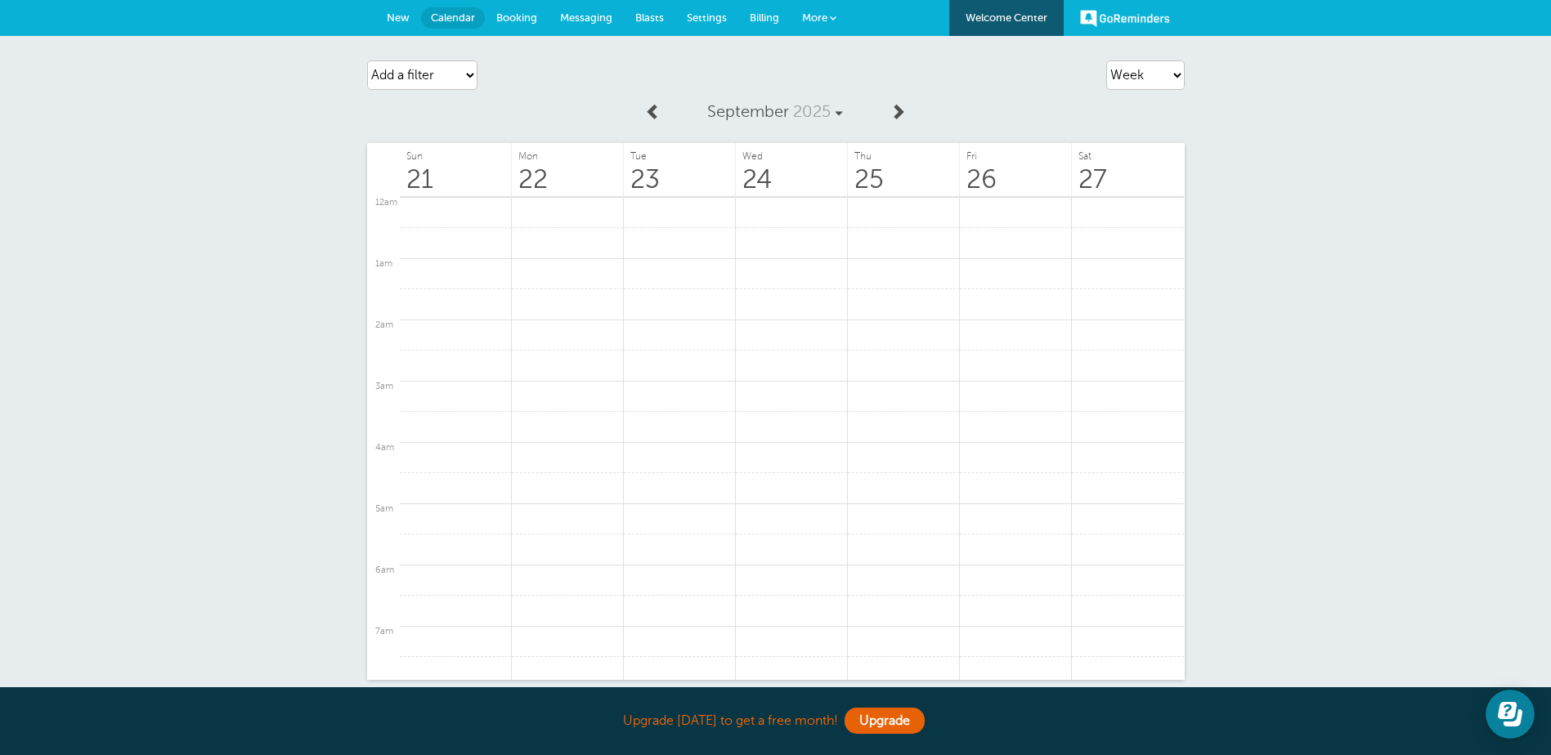
click at [680, 20] on link "Settings" at bounding box center [706, 18] width 63 height 36
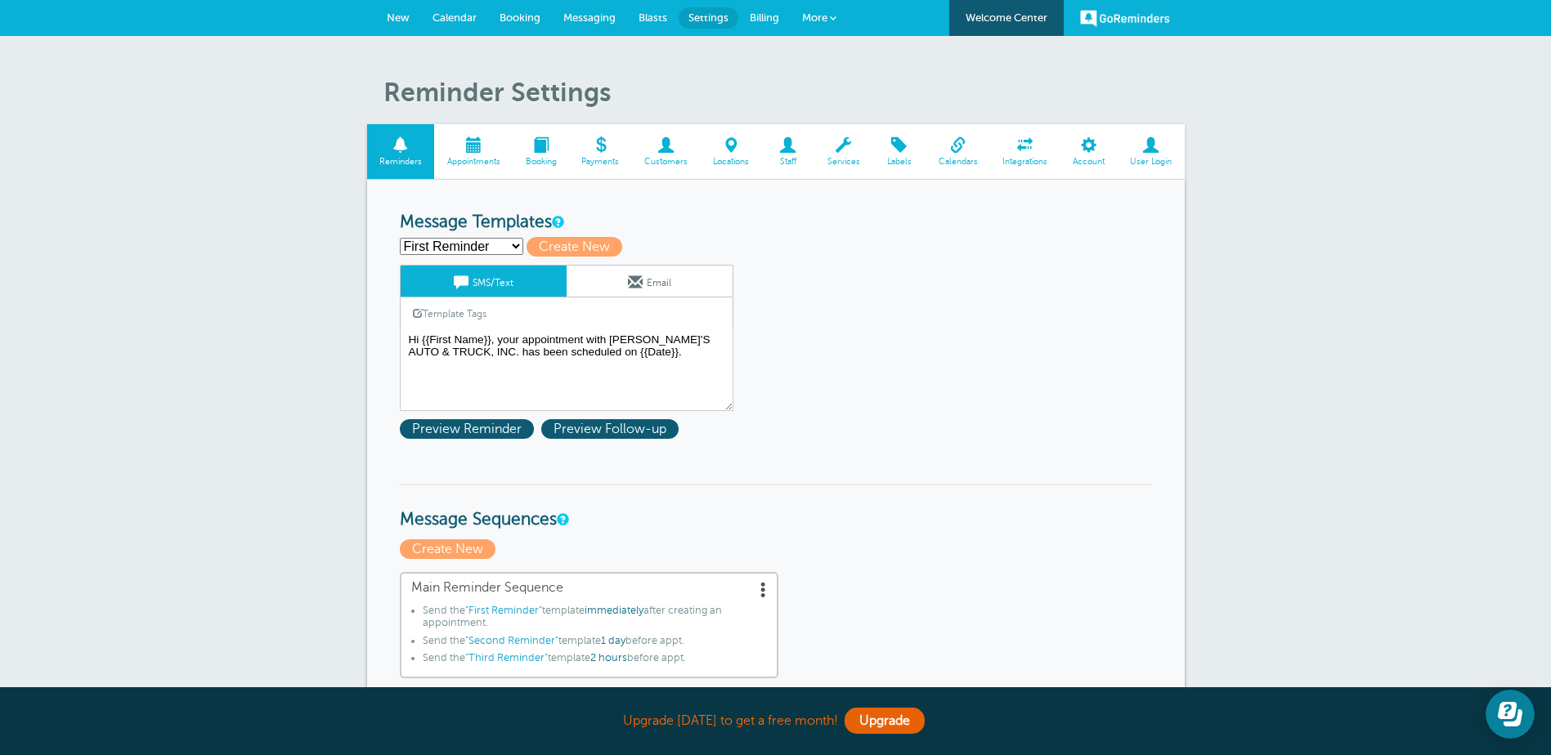
click at [454, 7] on link "Calendar" at bounding box center [454, 18] width 67 height 36
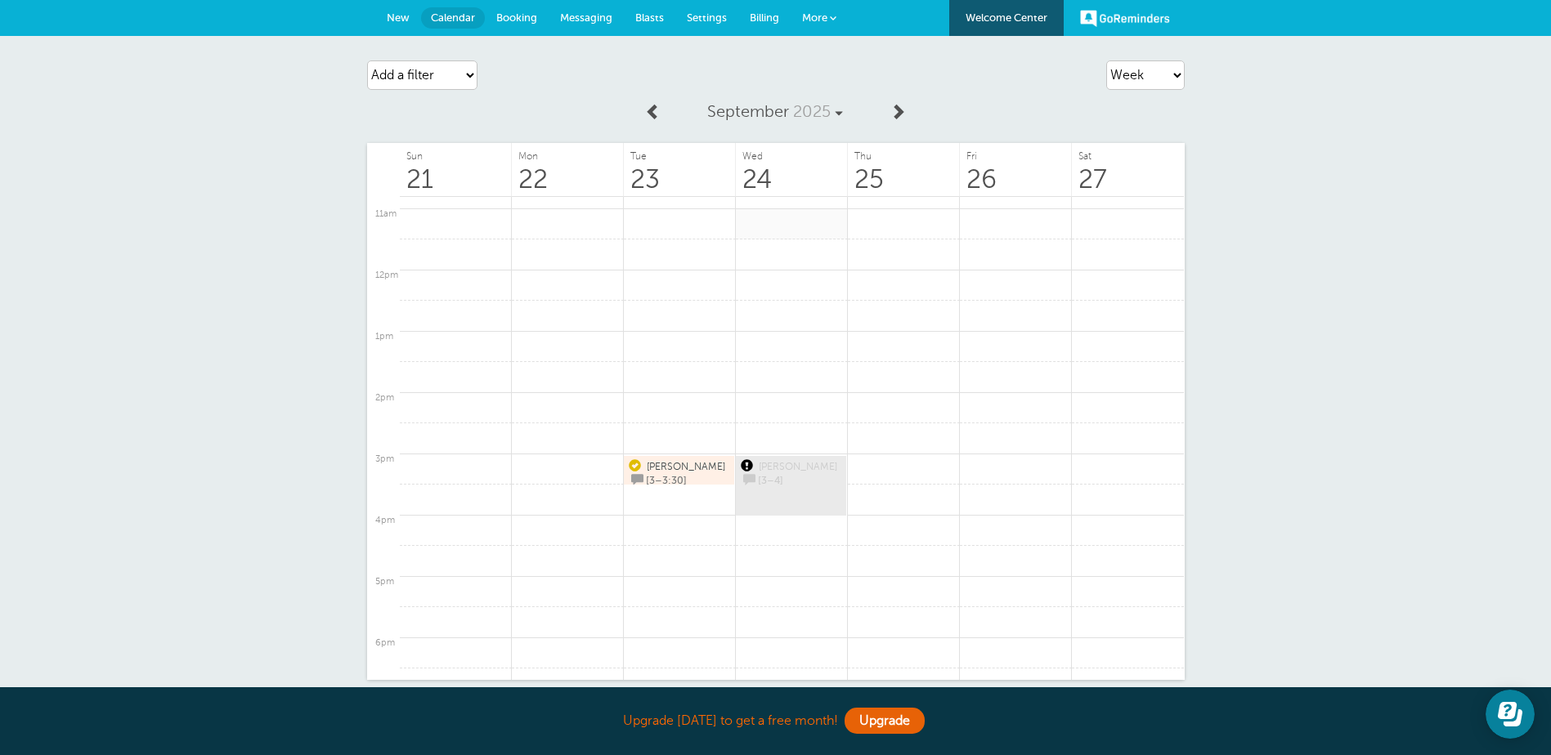
scroll to position [662, 0]
click at [1505, 712] on icon "Open Learn | Contact Us" at bounding box center [1507, 710] width 19 height 17
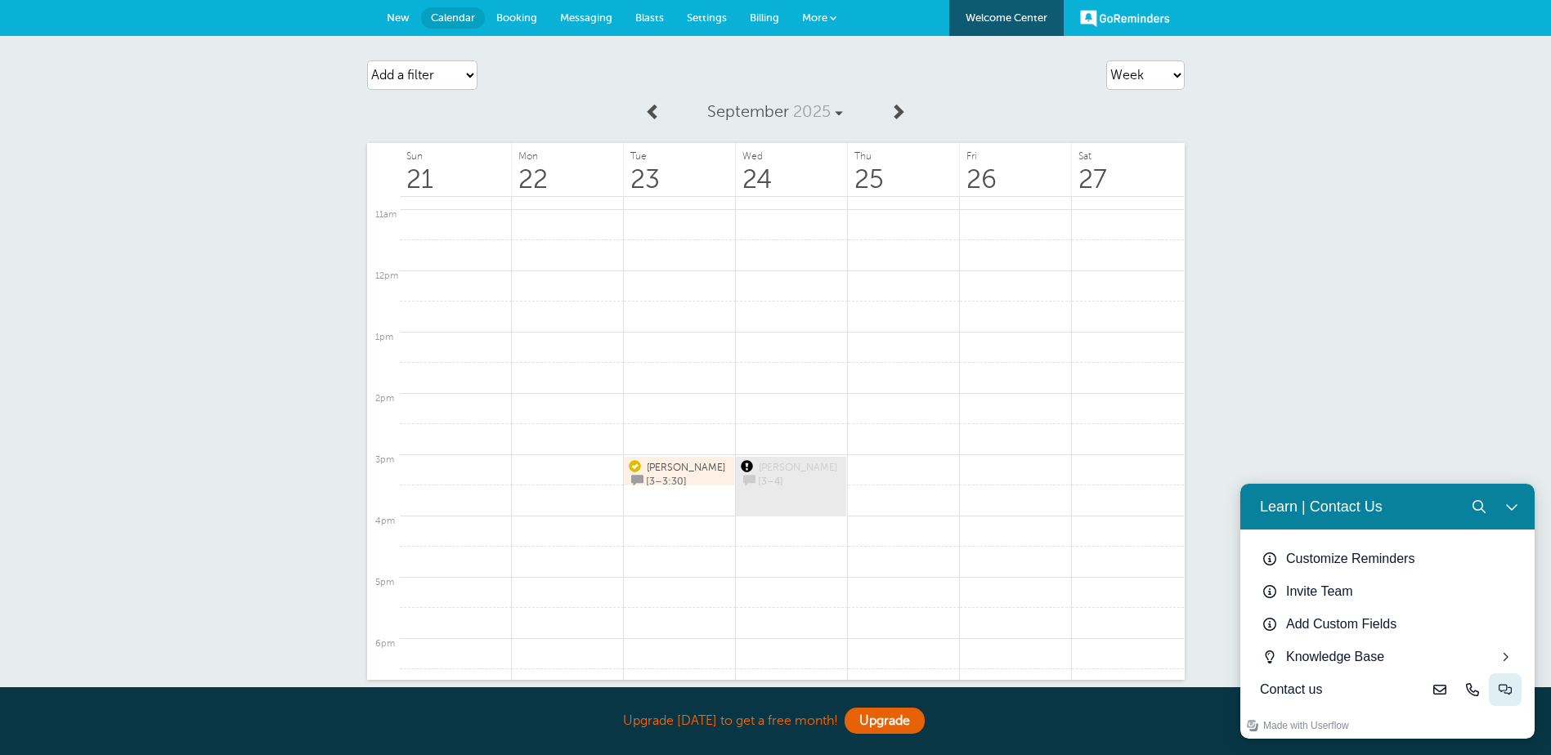
click at [1519, 690] on button "Live-chat" at bounding box center [1505, 690] width 33 height 33
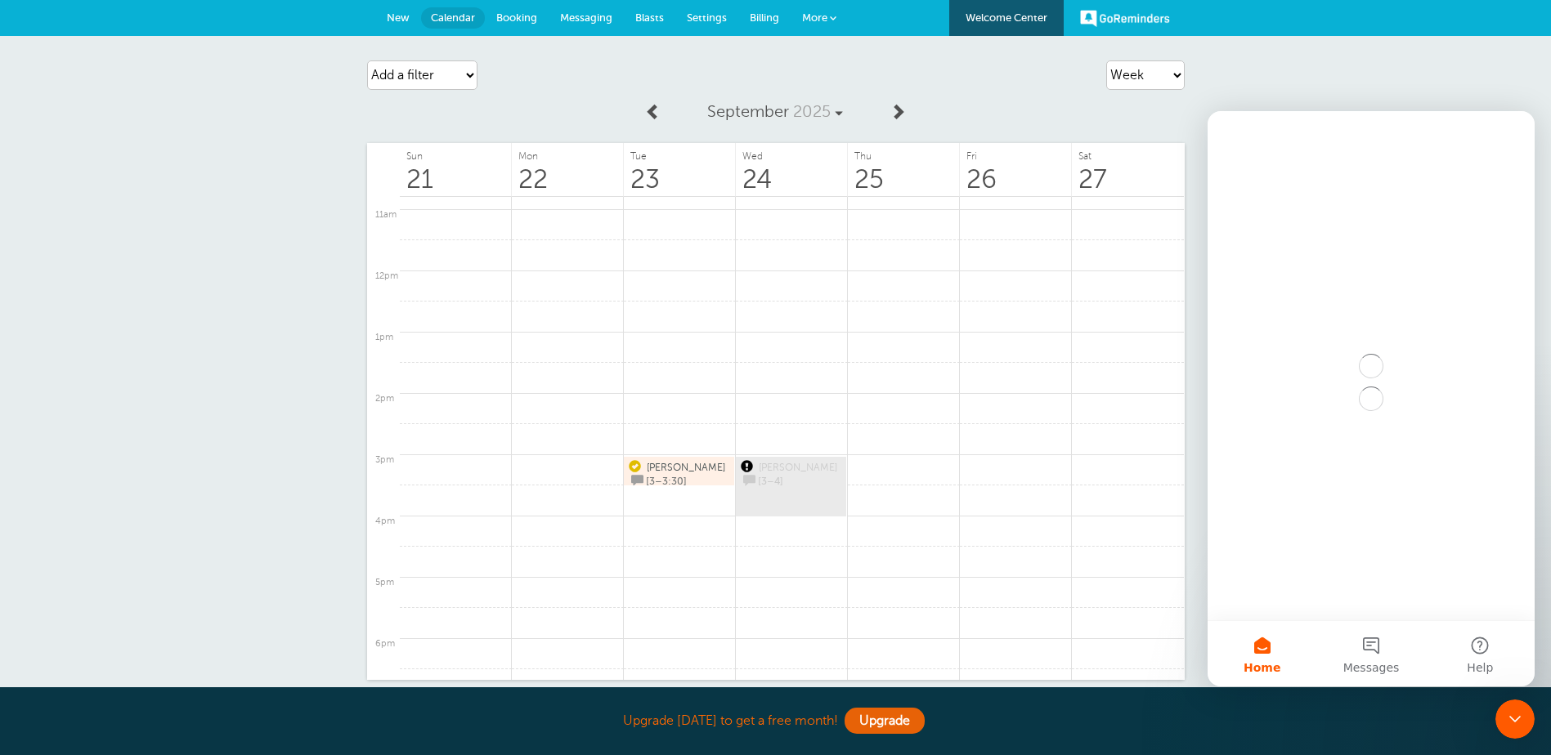
scroll to position [0, 0]
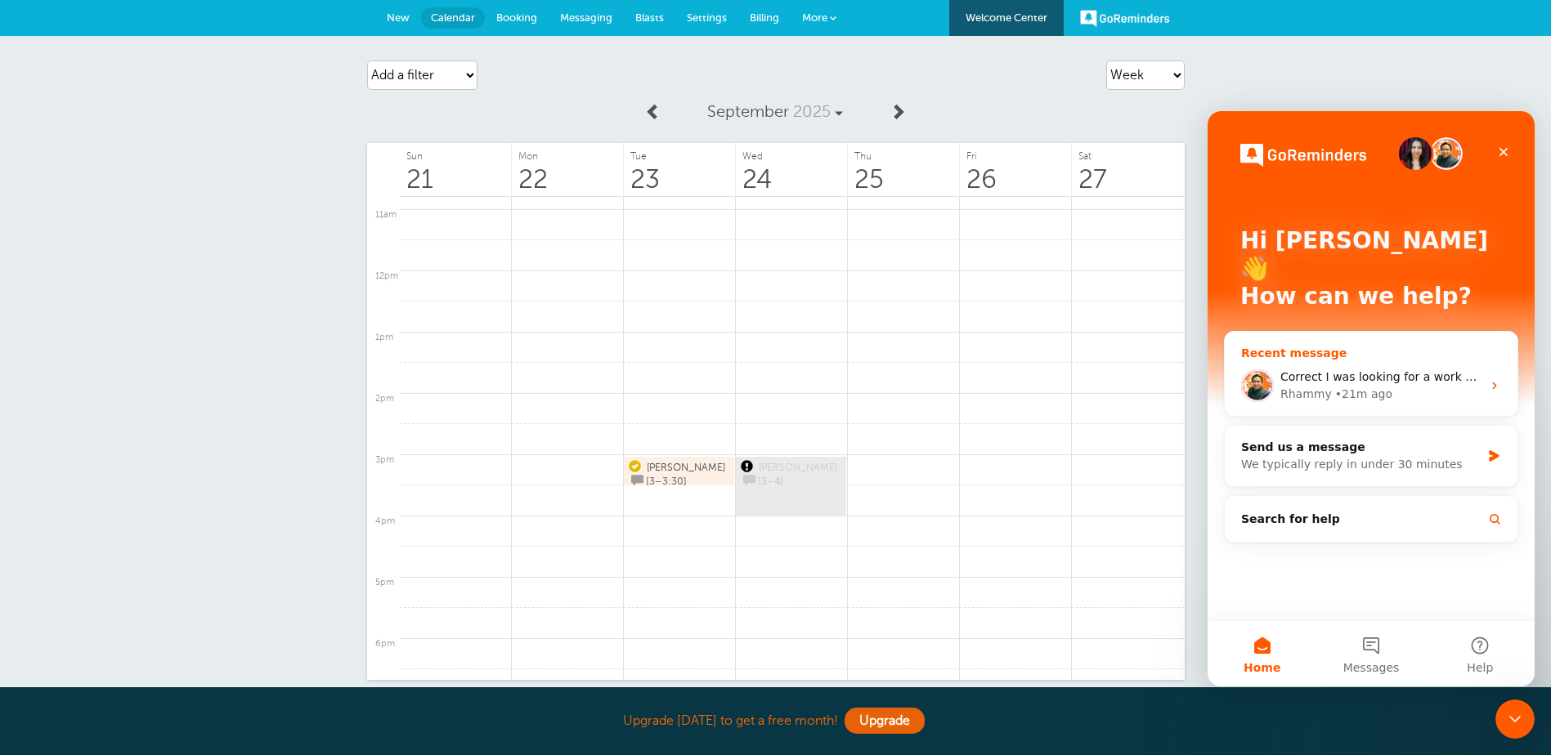
click at [1378, 370] on span "Correct I was looking for a work around via google calendar. Thank you. Definit…" at bounding box center [1569, 376] width 578 height 13
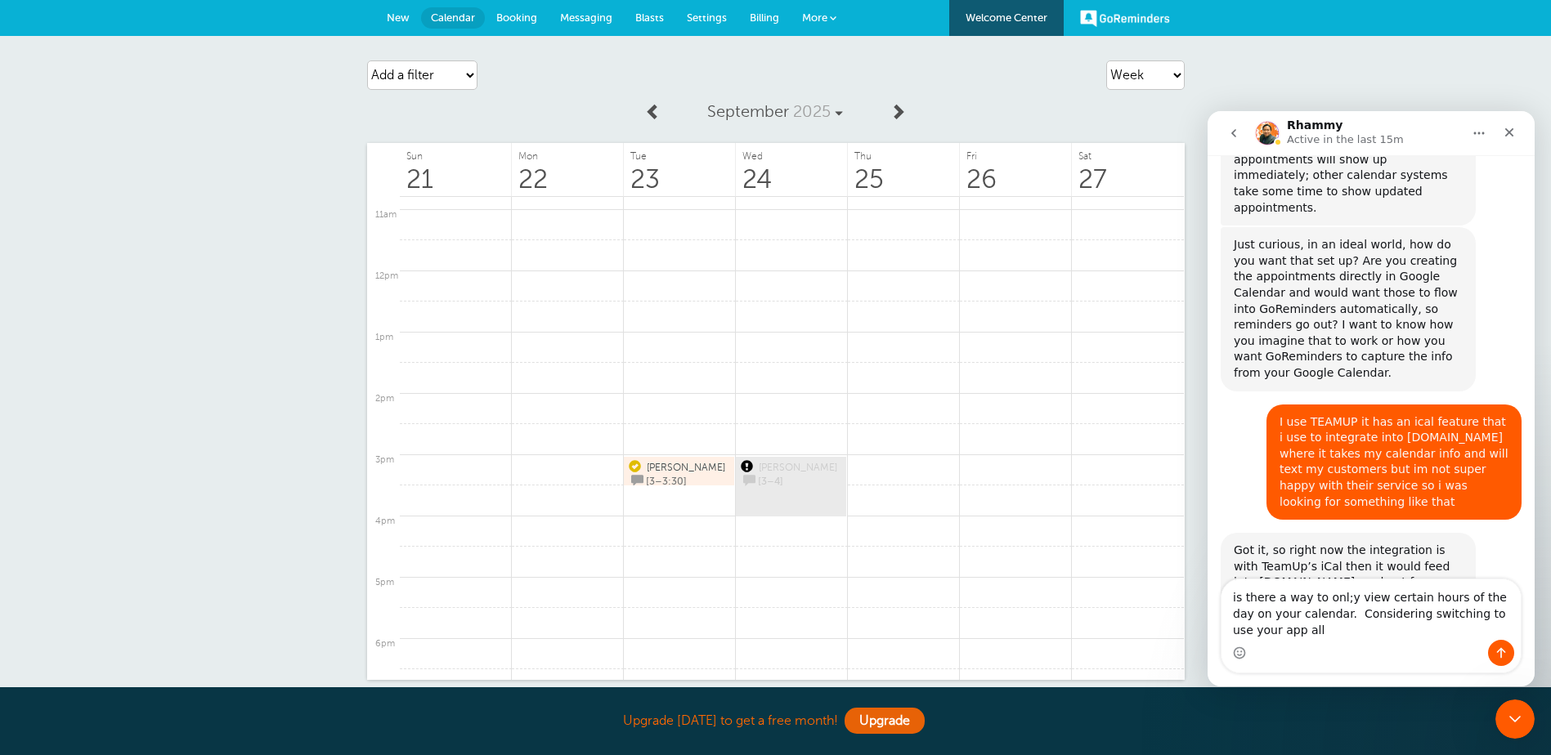
scroll to position [2045, 0]
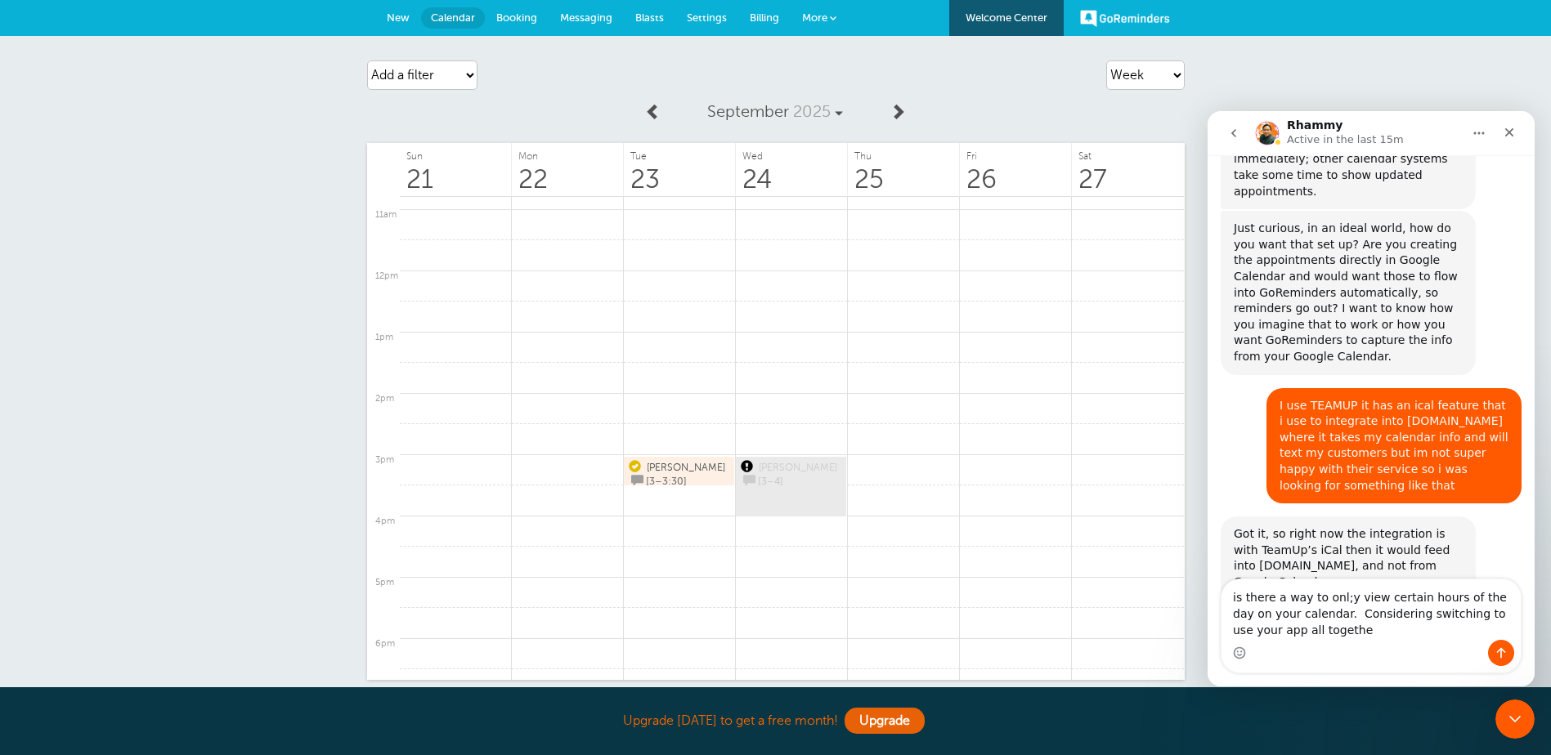
type textarea "is there a way to onl;y view certain hours of the day on your calendar. Conside…"
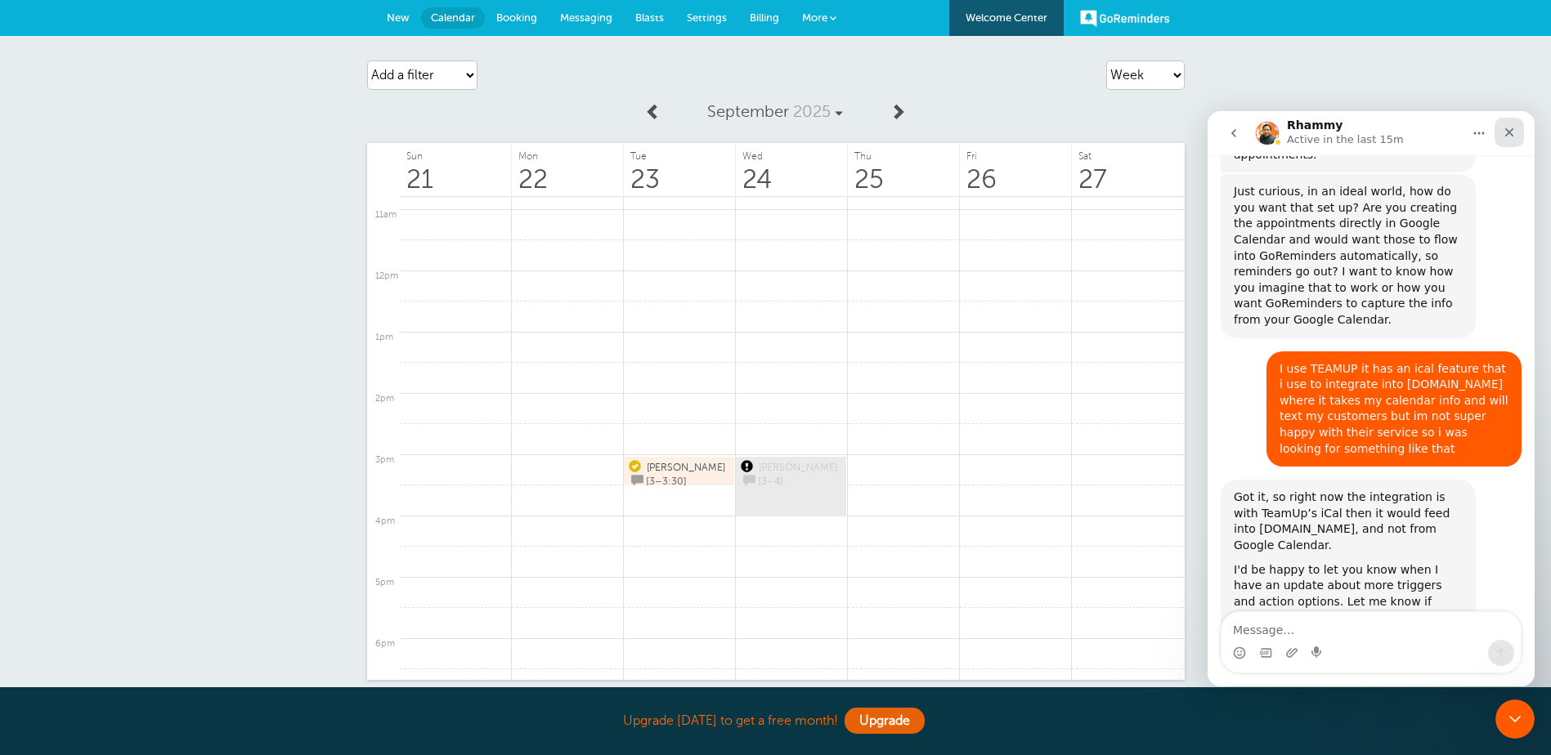
click at [1504, 132] on icon "Close" at bounding box center [1509, 132] width 13 height 13
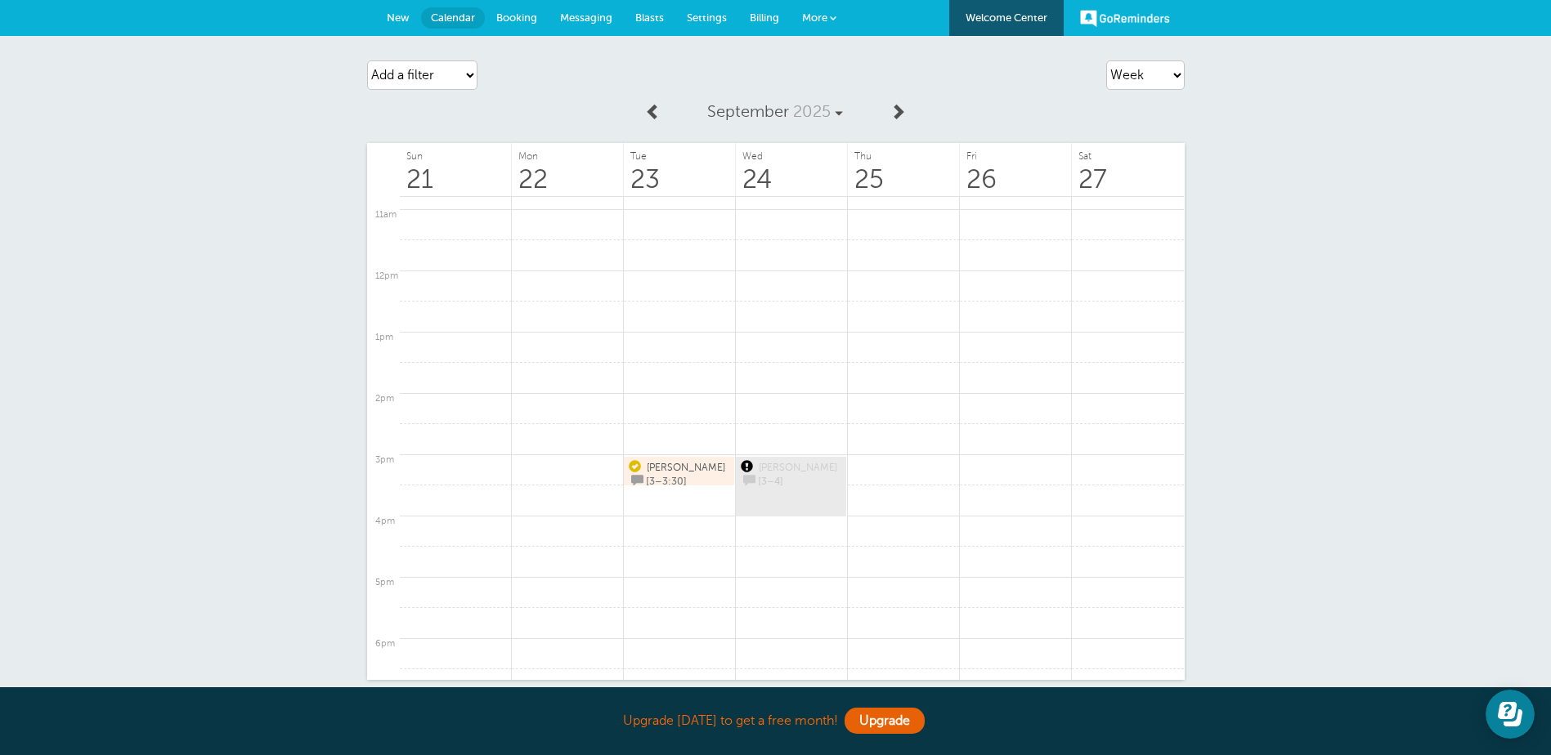
click at [1449, 150] on div "Agenda Day Week Month (full view) Month (condensed) Add a filter Customer Searc…" at bounding box center [775, 406] width 1551 height 740
click at [766, 12] on span "Billing" at bounding box center [764, 17] width 29 height 12
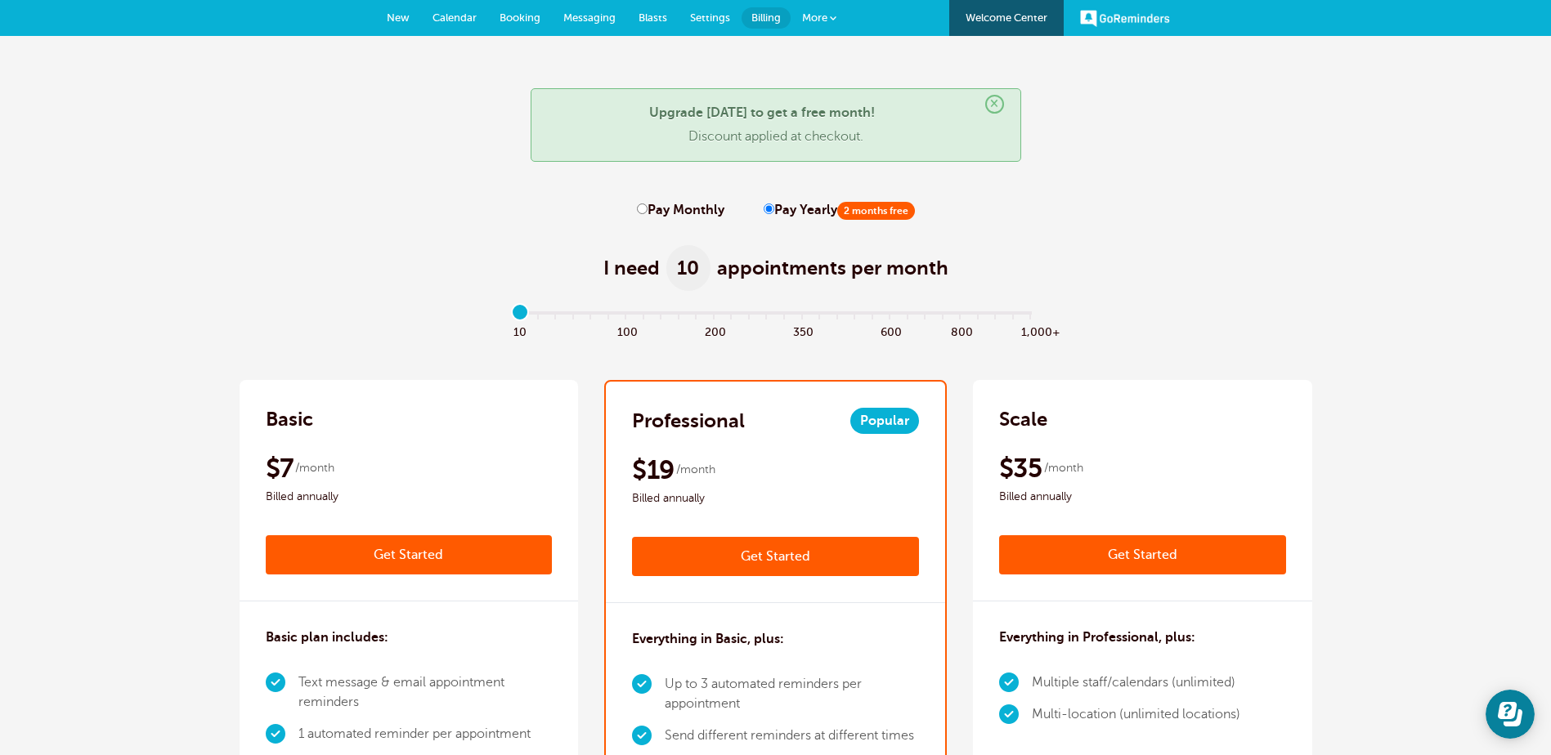
click at [479, 20] on link "Calendar" at bounding box center [454, 18] width 67 height 36
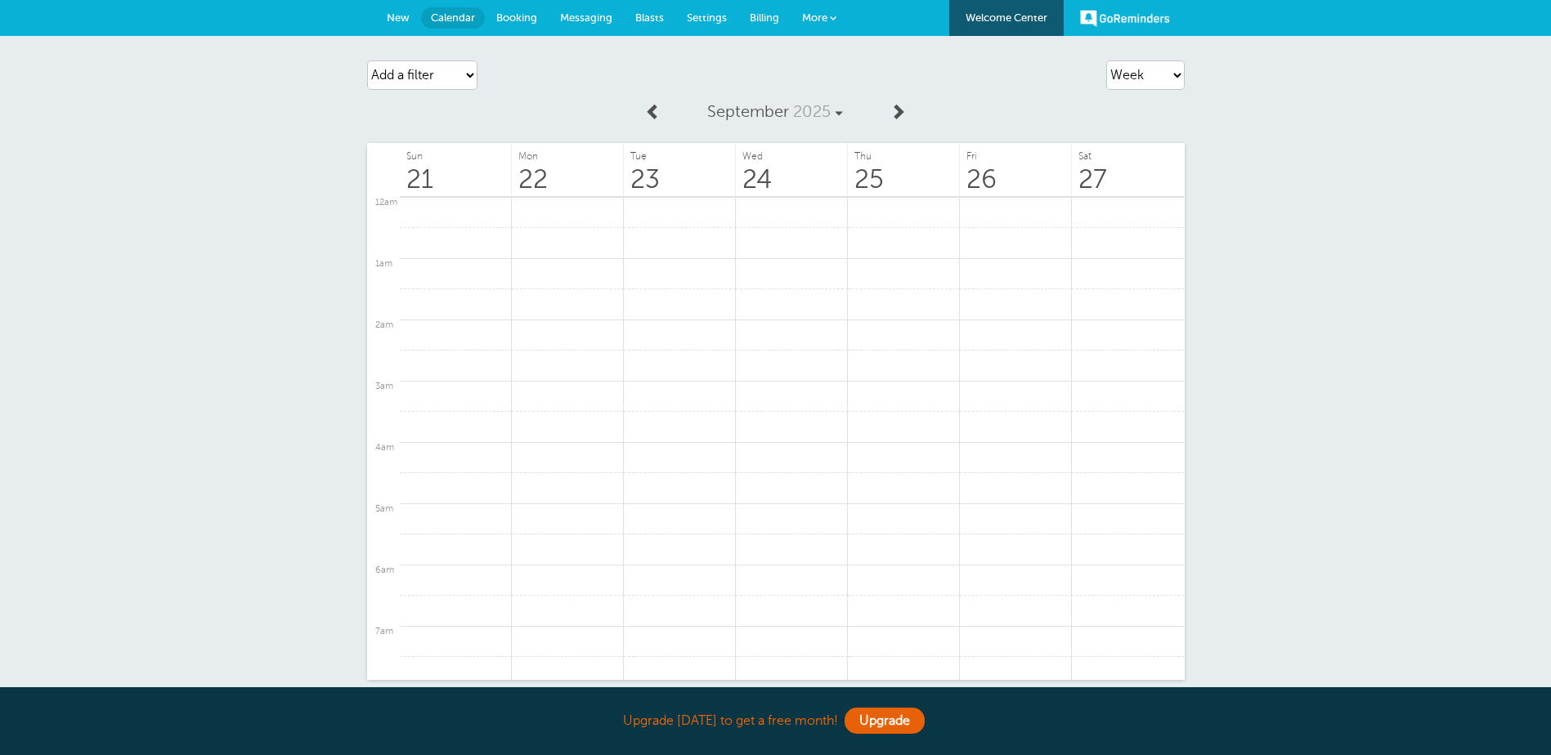
scroll to position [880, 0]
click at [517, 16] on span "Booking" at bounding box center [516, 17] width 41 height 12
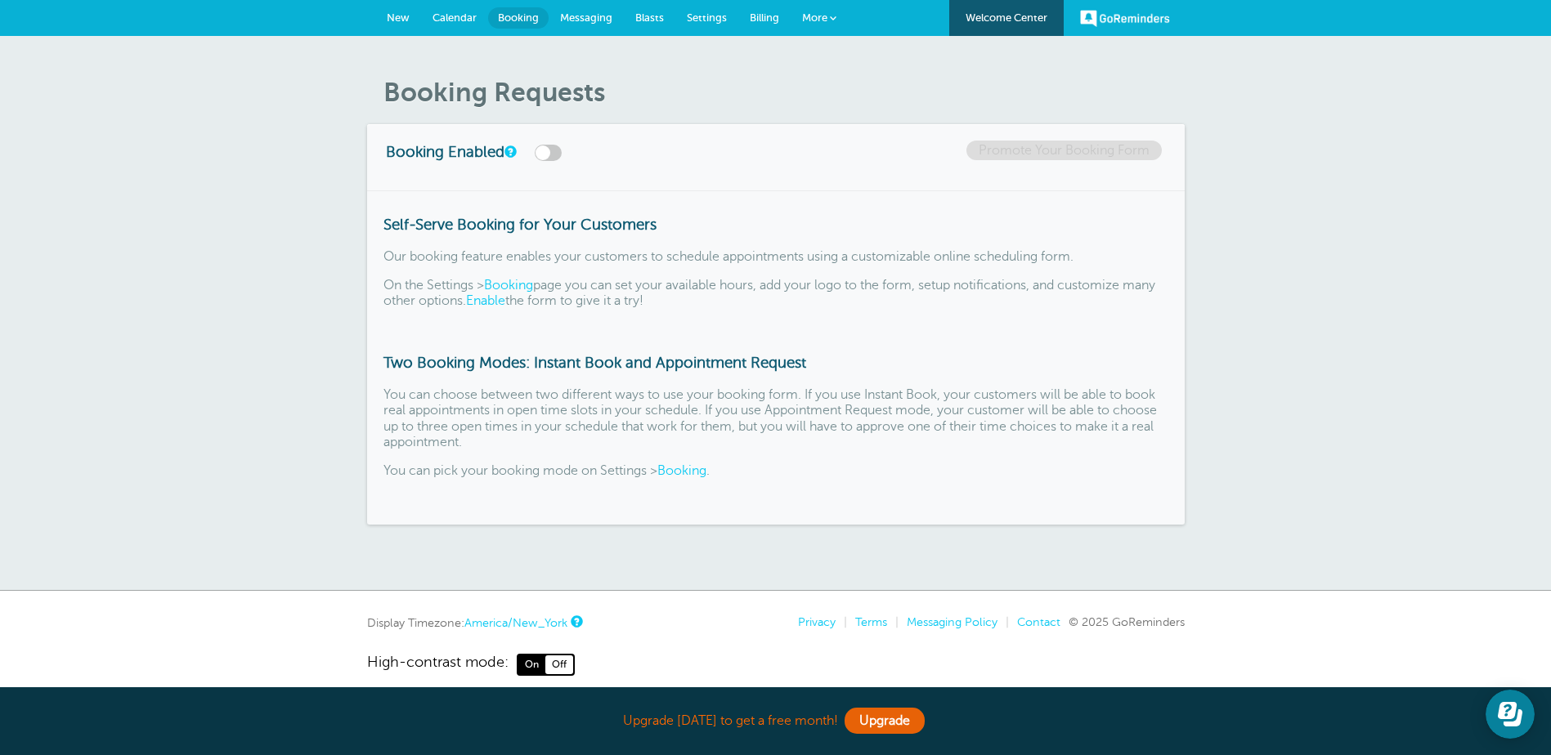
click at [558, 4] on link "Messaging" at bounding box center [586, 18] width 75 height 36
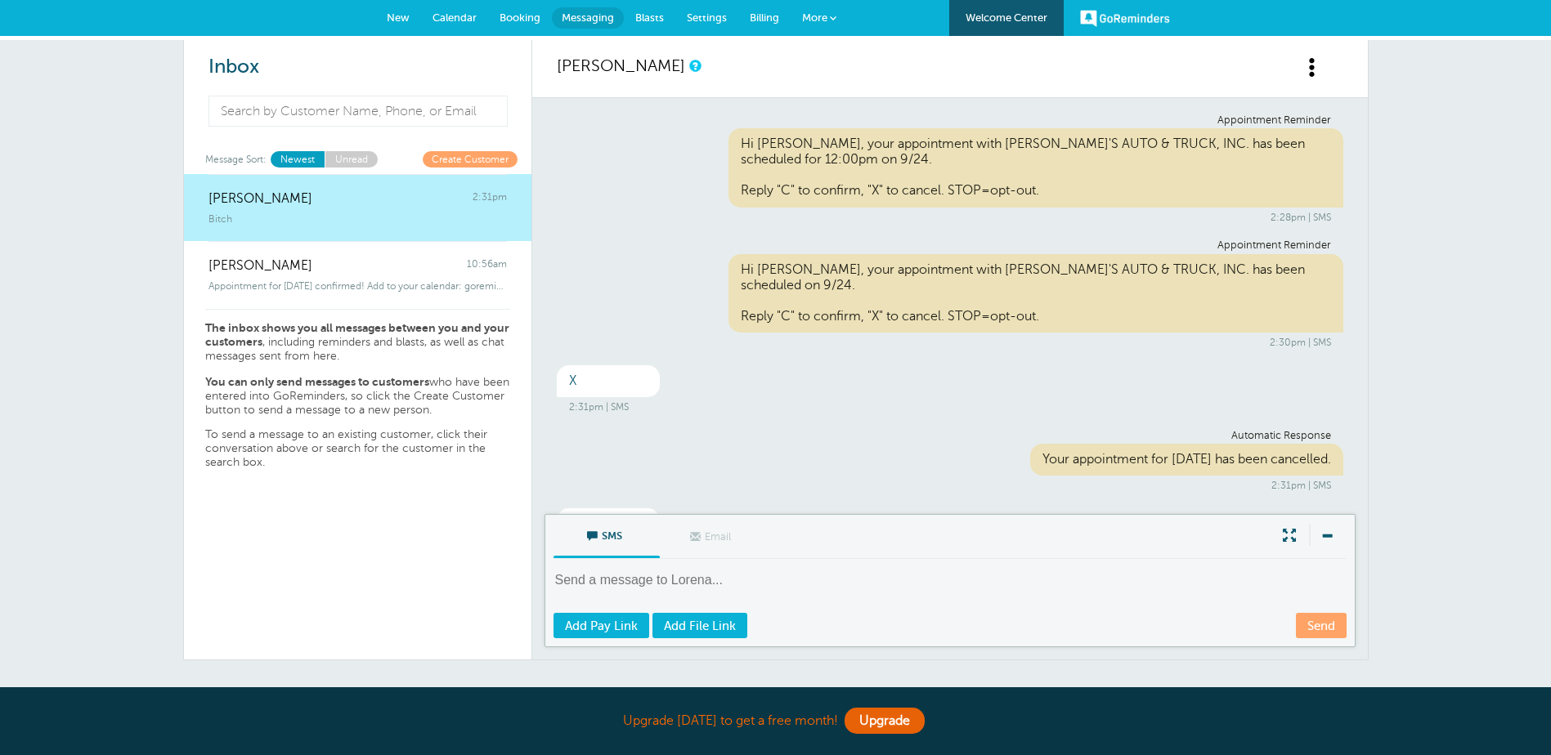
scroll to position [43, 0]
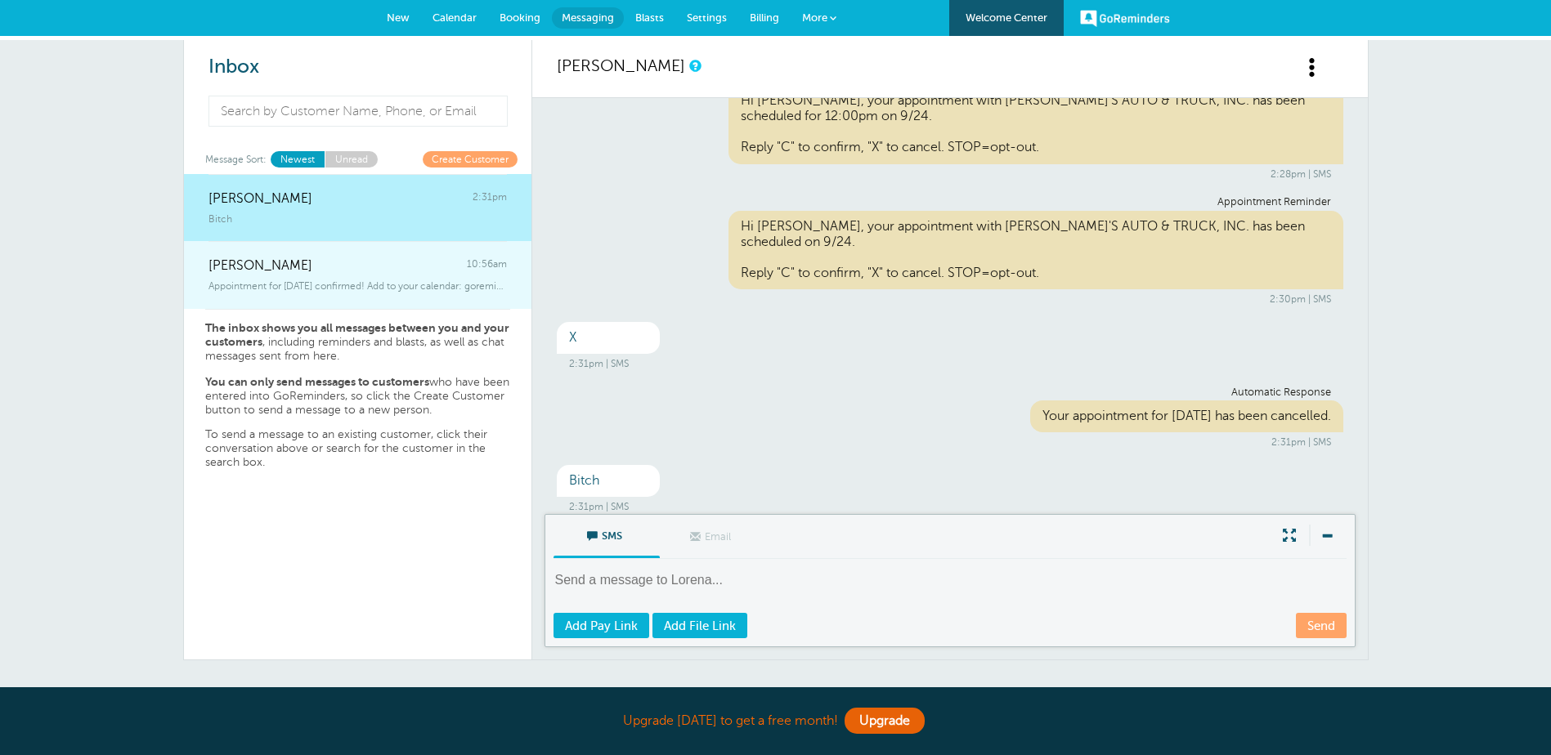
click at [388, 280] on span "Appointment for Tuesday, Sep. 23 confirmed! Add to your calendar: goreminde" at bounding box center [357, 285] width 298 height 11
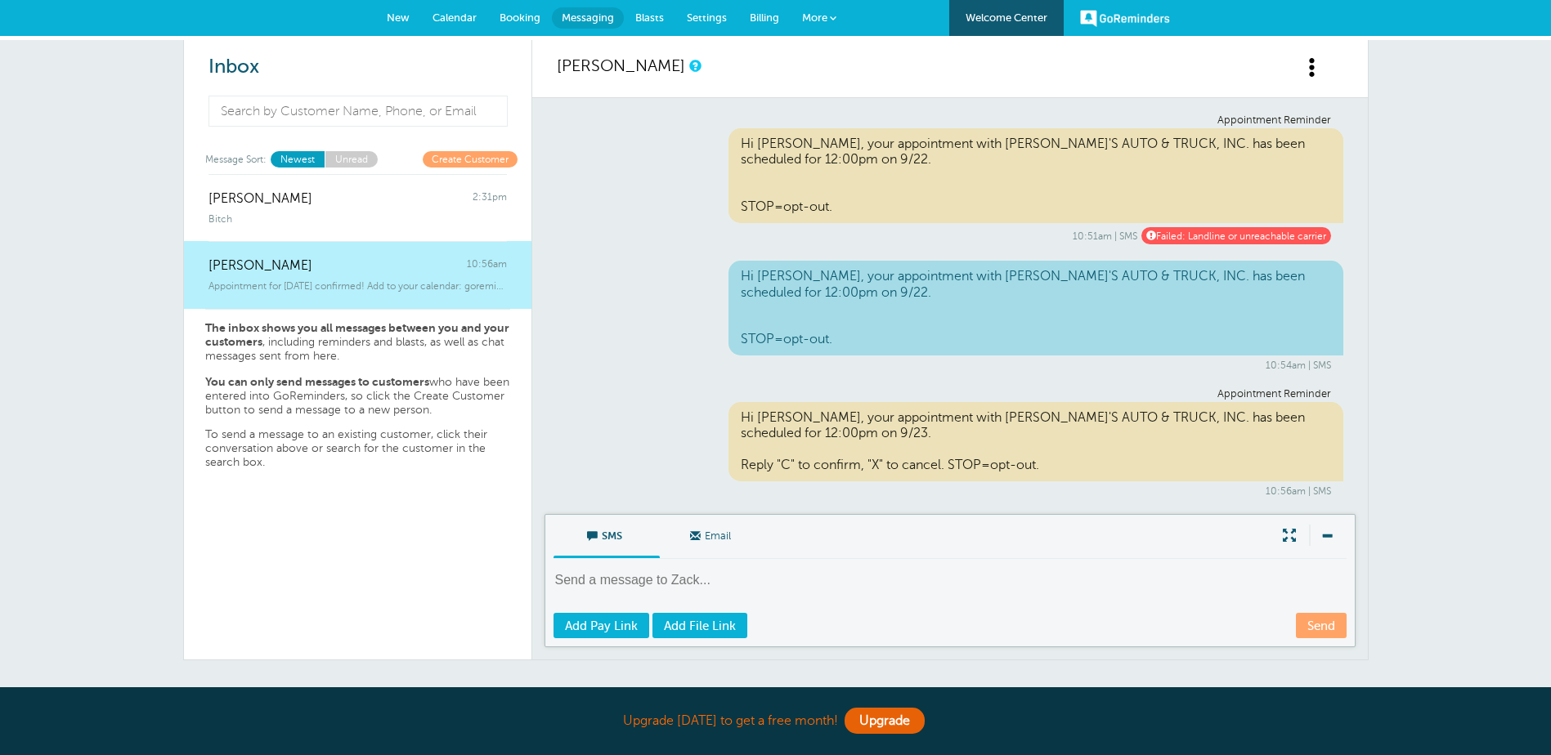
scroll to position [159, 0]
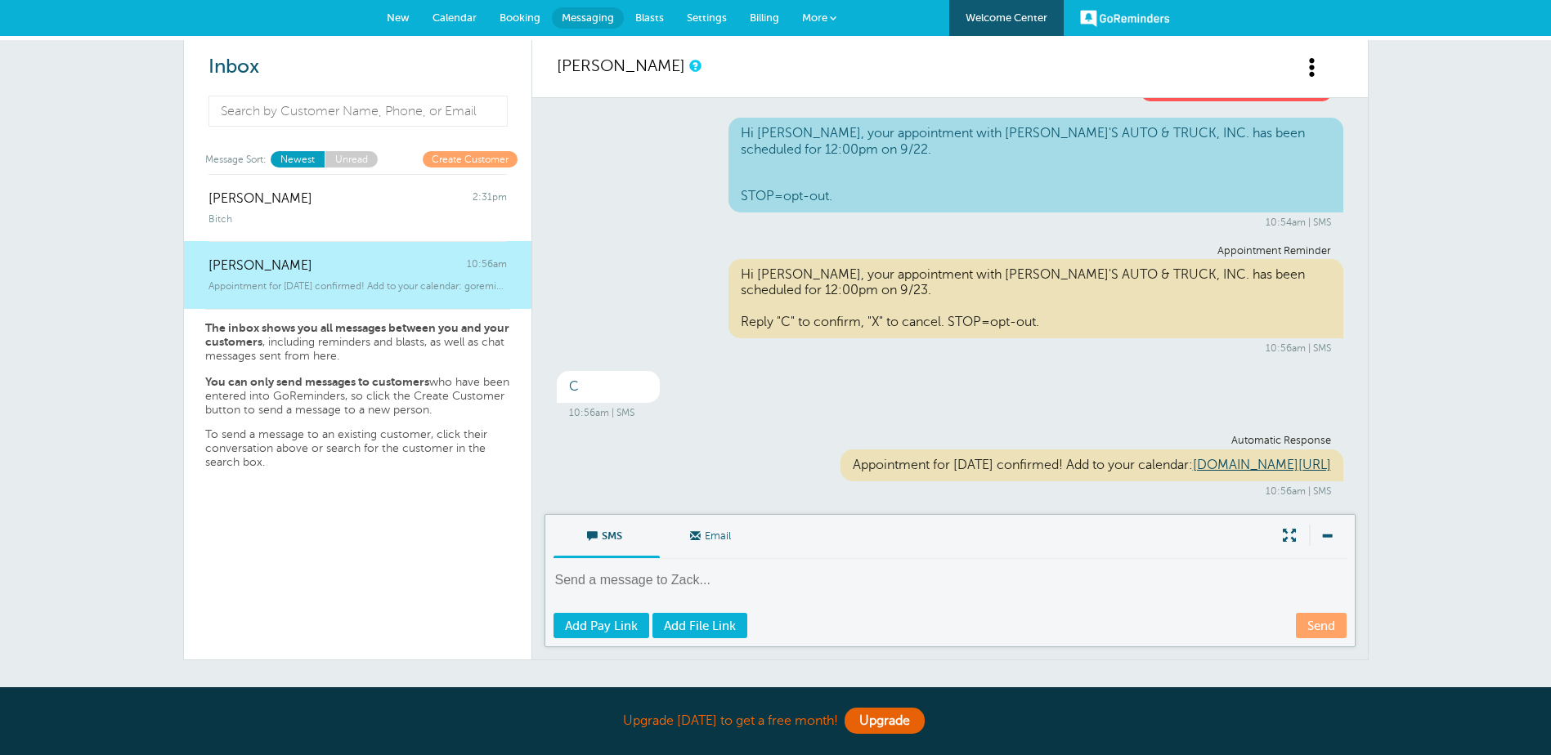
click at [462, 16] on span "Calendar" at bounding box center [454, 17] width 44 height 12
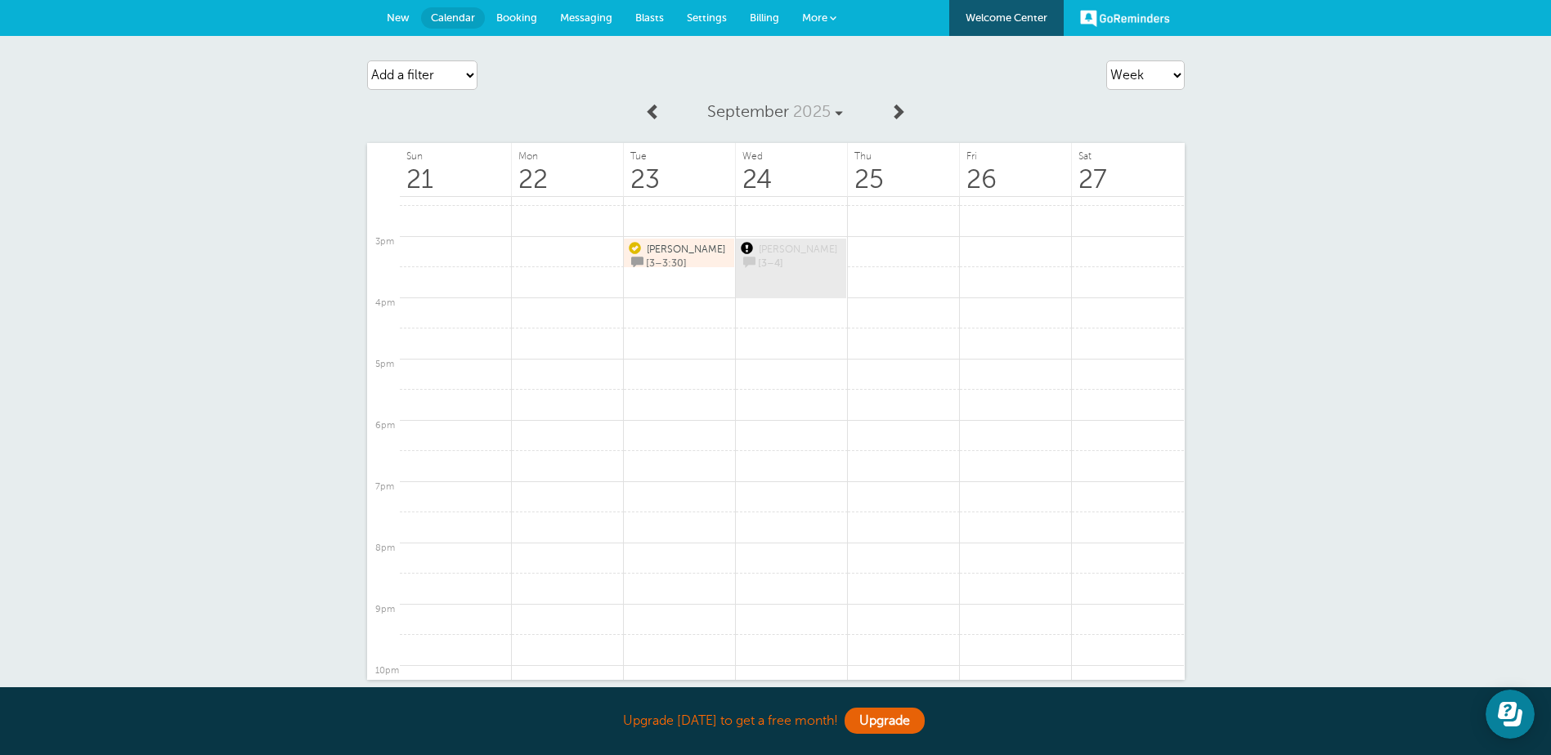
click at [716, 19] on span "Settings" at bounding box center [707, 17] width 40 height 12
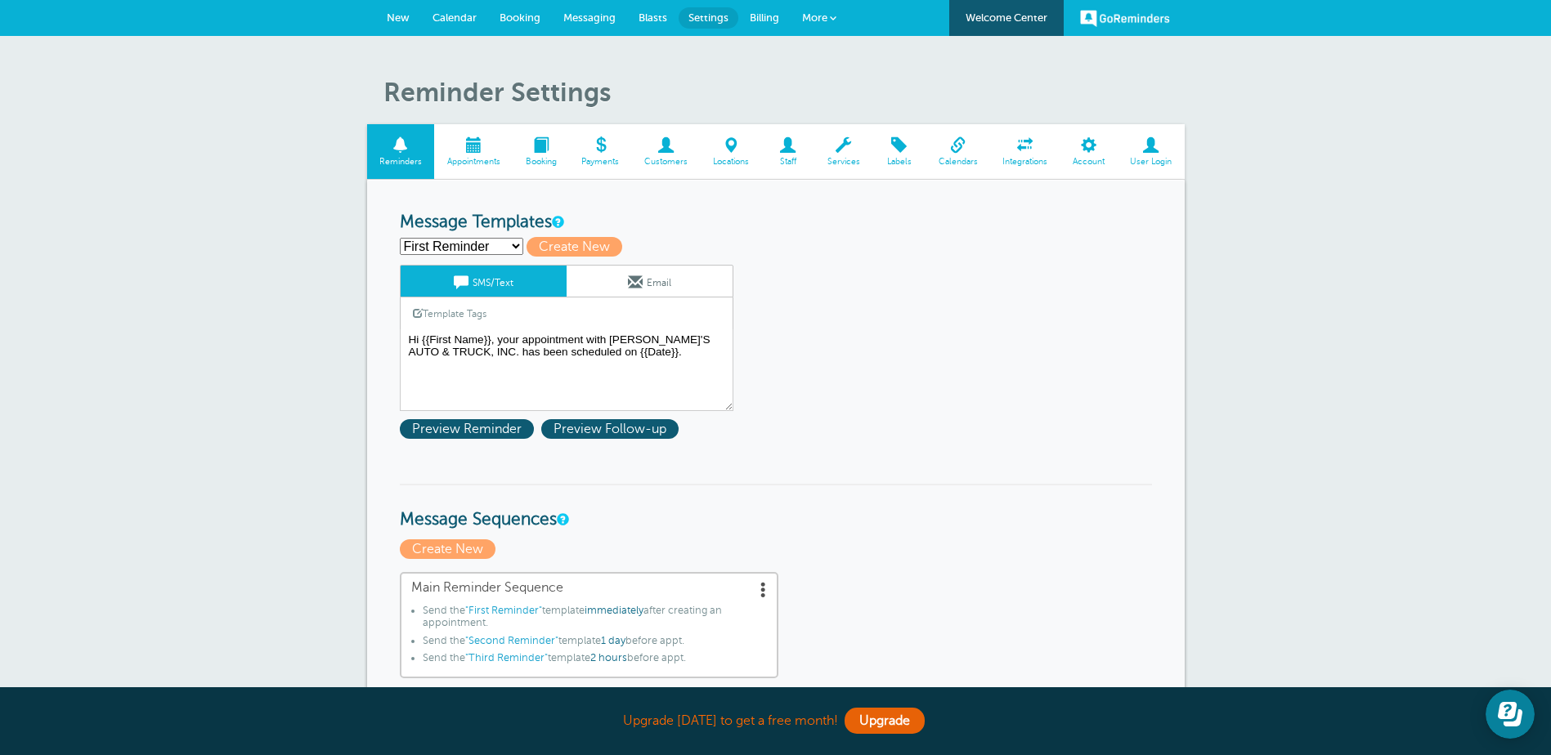
click at [939, 146] on span at bounding box center [957, 145] width 65 height 16
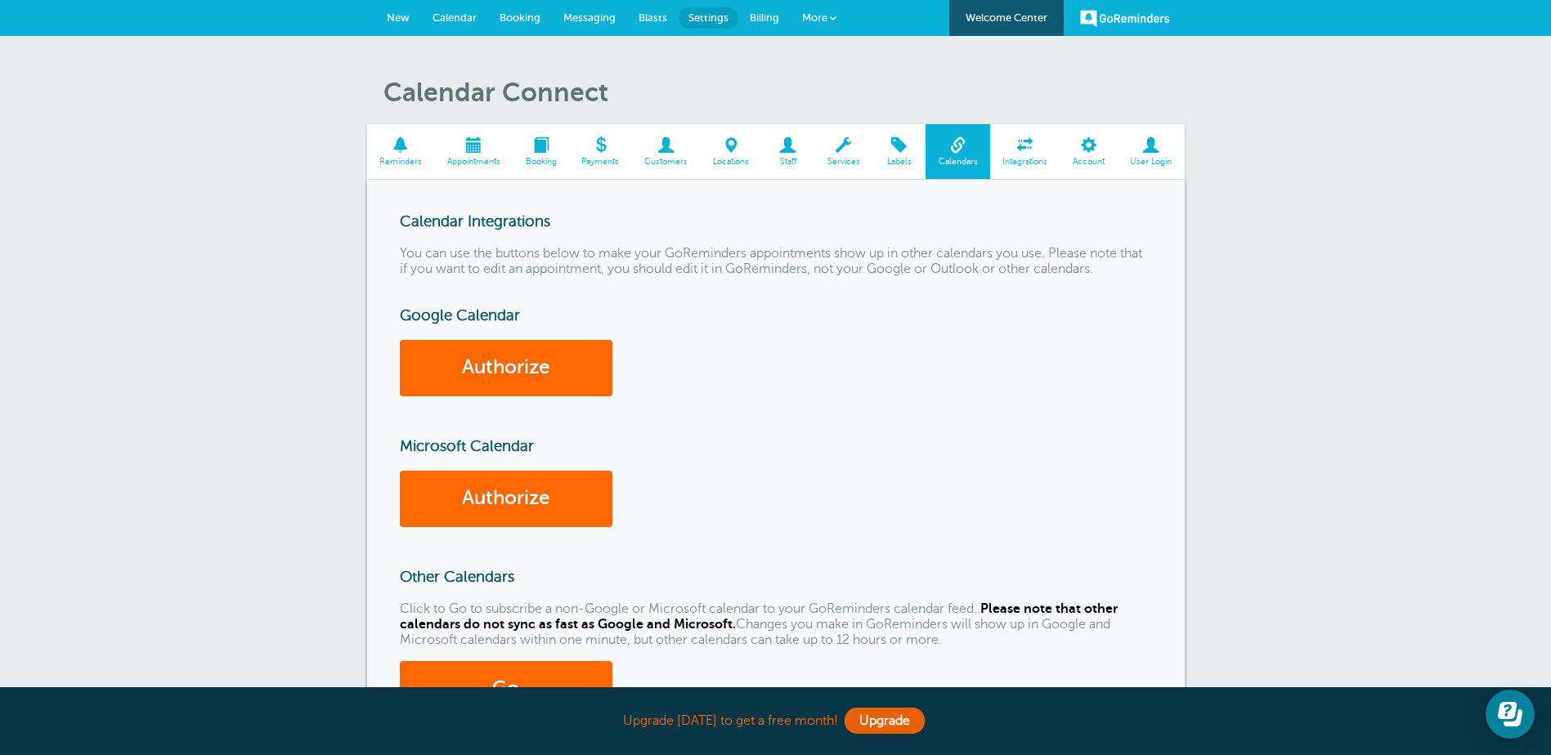
click at [679, 153] on span at bounding box center [666, 145] width 69 height 16
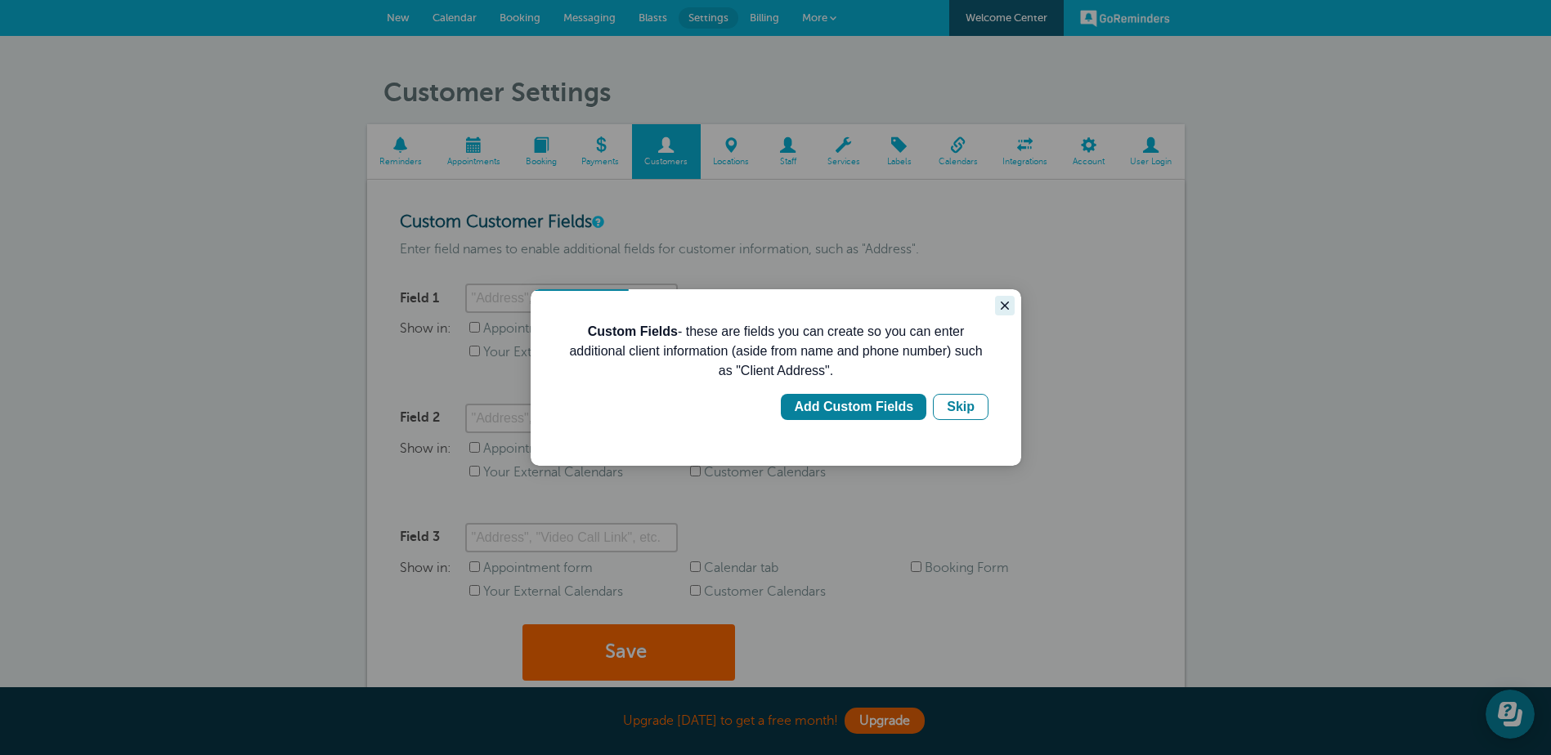
click at [1004, 301] on icon "Close guide" at bounding box center [1004, 305] width 13 height 13
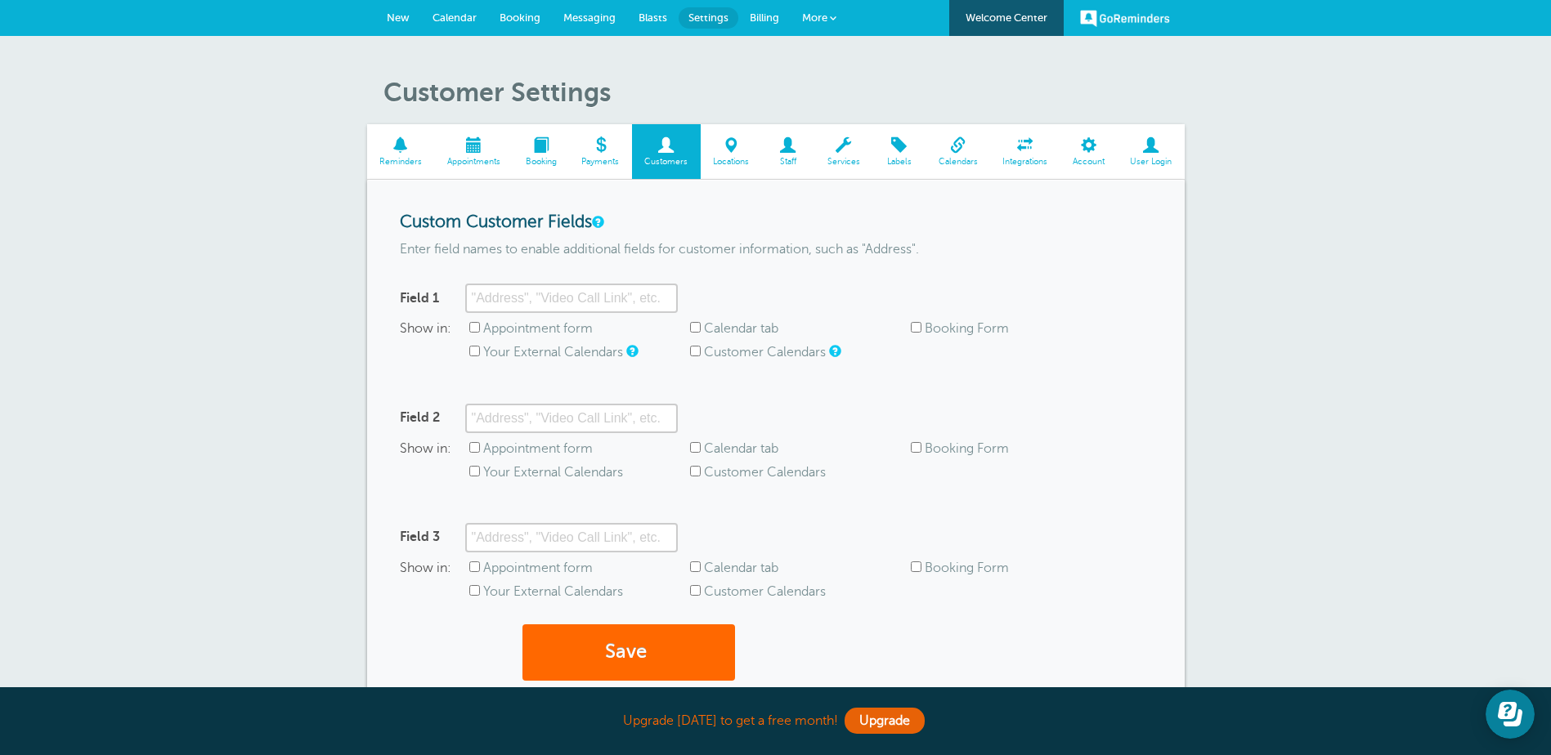
click at [540, 160] on span "Booking" at bounding box center [541, 162] width 40 height 10
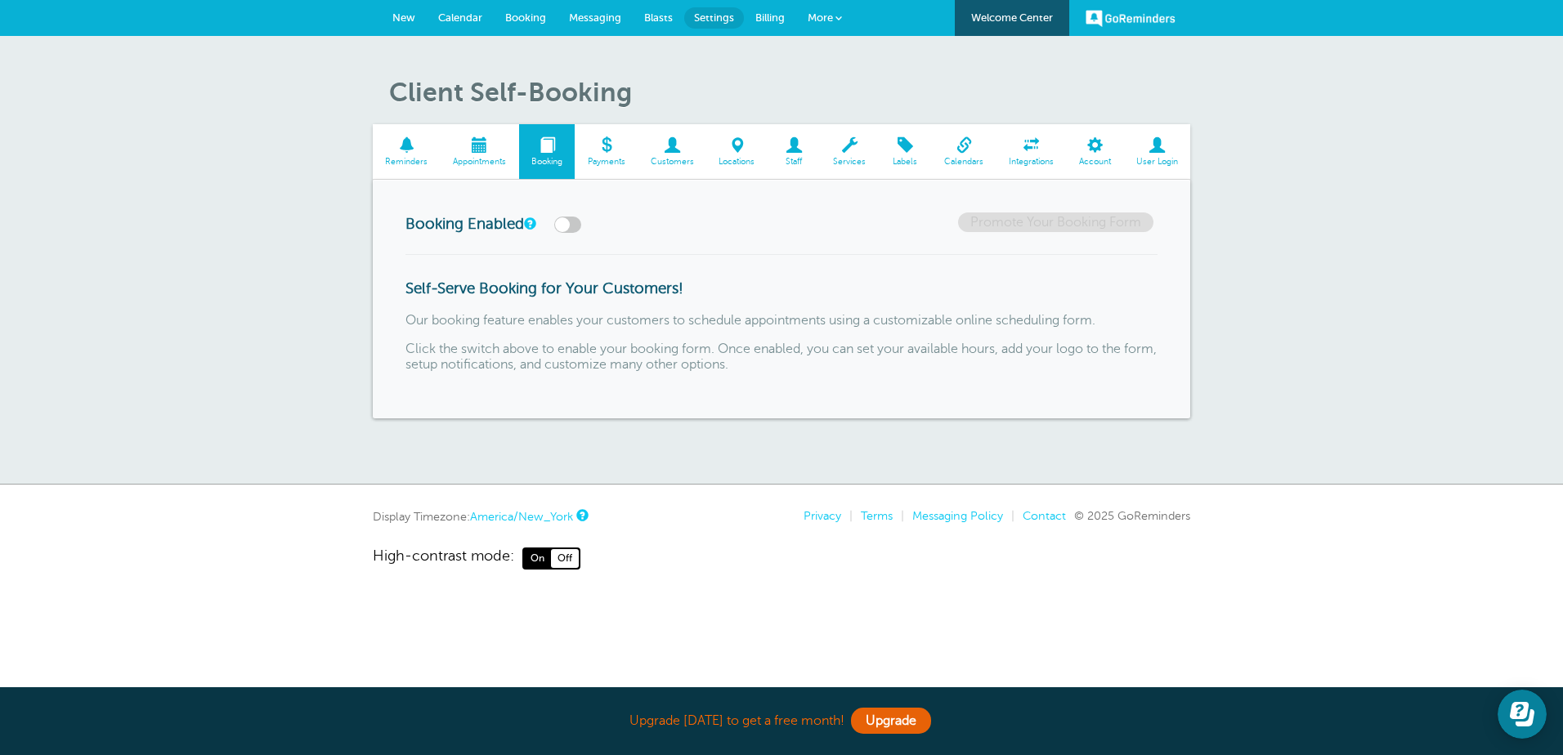
click at [480, 137] on span at bounding box center [480, 145] width 78 height 16
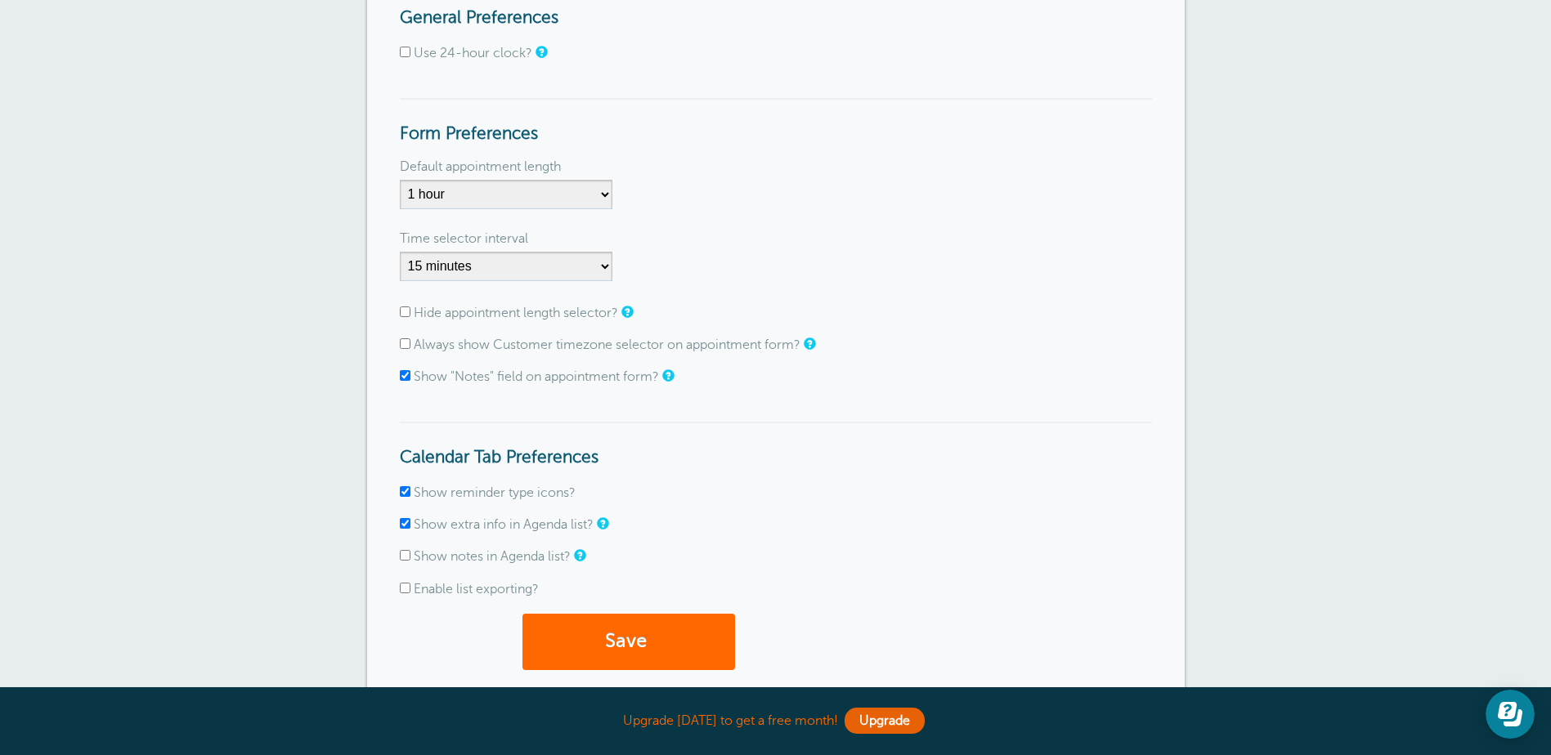
scroll to position [245, 0]
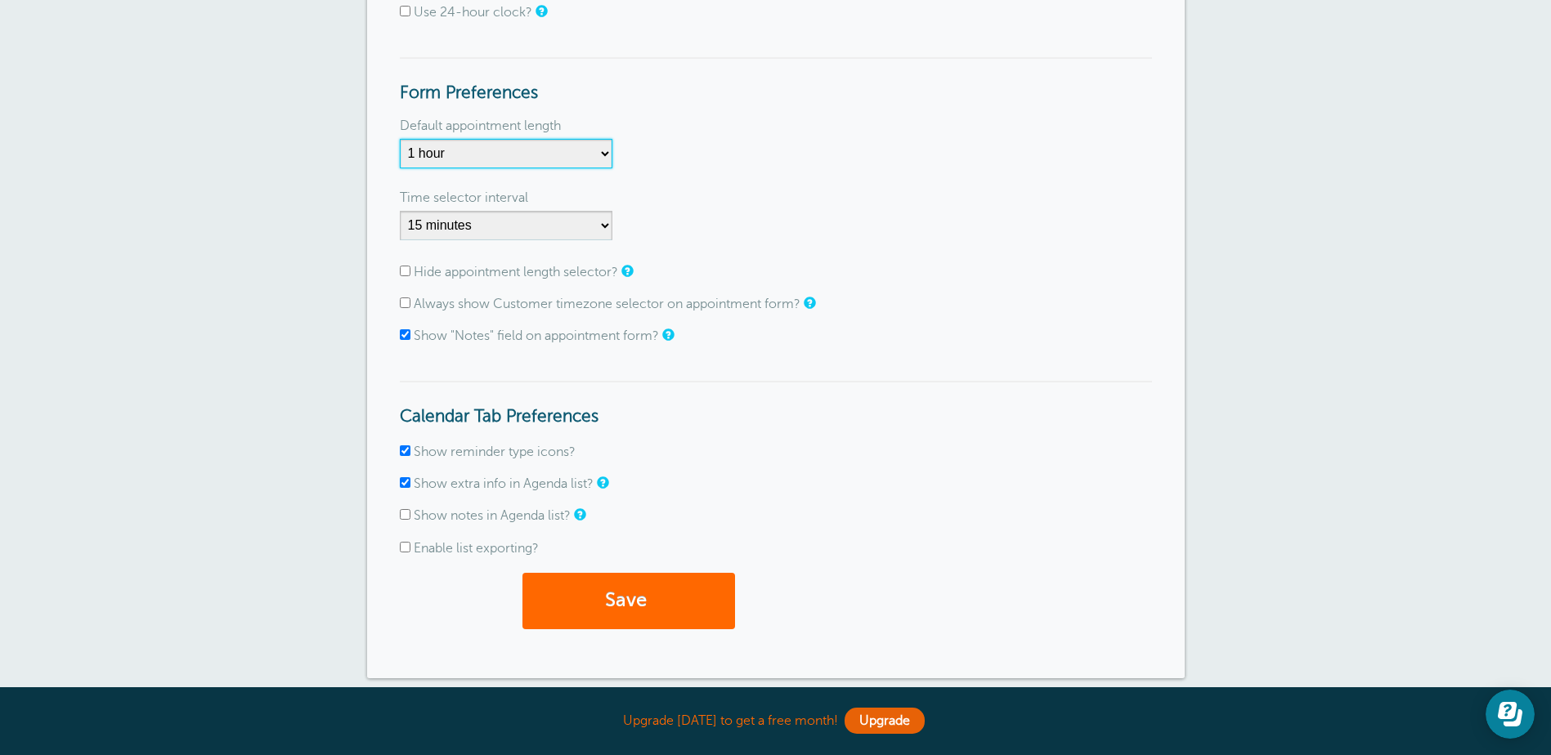
click at [599, 150] on select "5 minutes 10 minutes 15 minutes 20 minutes 25 minutes 30 minutes 35 minutes 40 …" at bounding box center [506, 153] width 213 height 29
select select "90"
click at [400, 139] on select "5 minutes 10 minutes 15 minutes 20 minutes 25 minutes 30 minutes 35 minutes 40 …" at bounding box center [506, 153] width 213 height 29
click at [623, 590] on button "Save" at bounding box center [628, 601] width 213 height 56
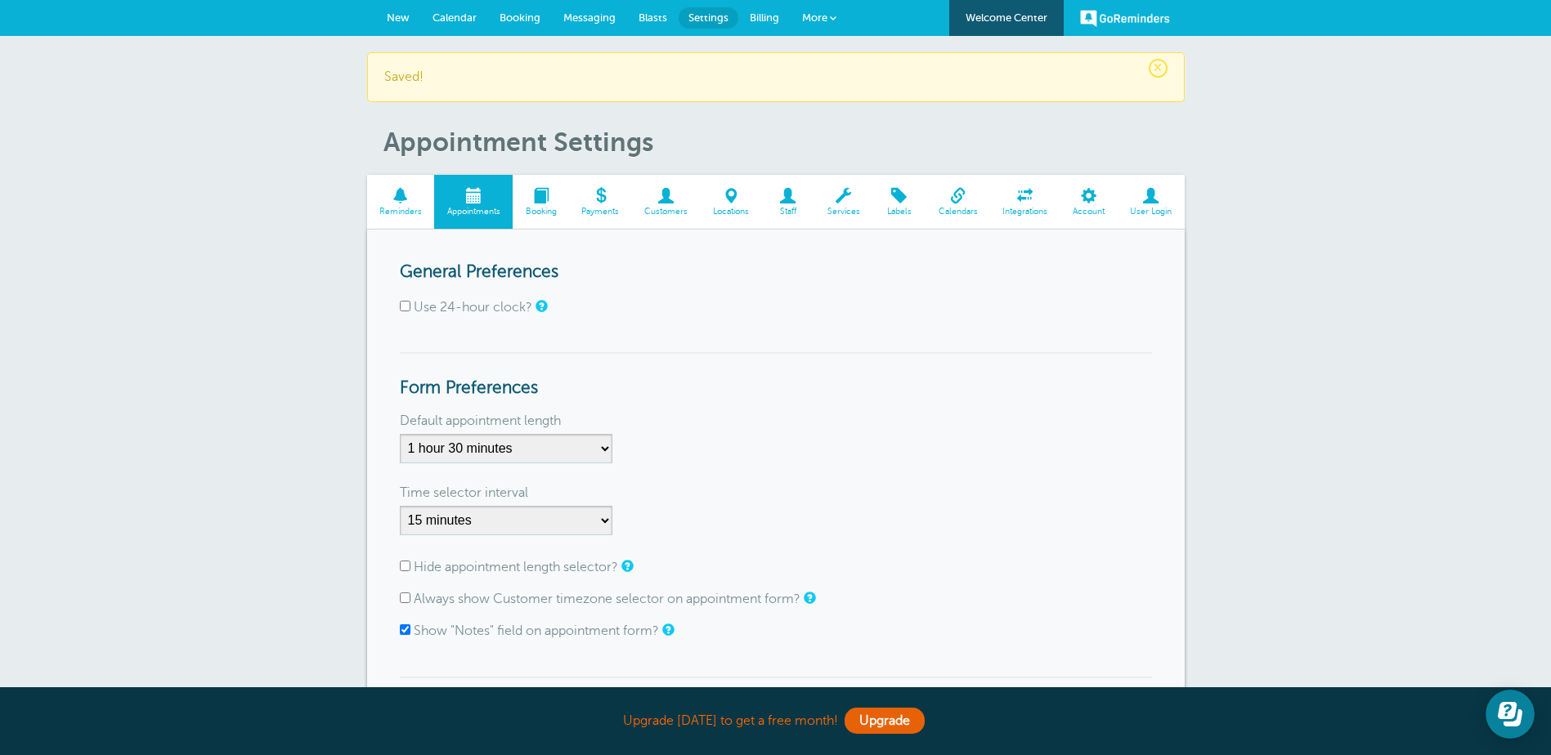
click at [450, 11] on span "Calendar" at bounding box center [454, 17] width 44 height 12
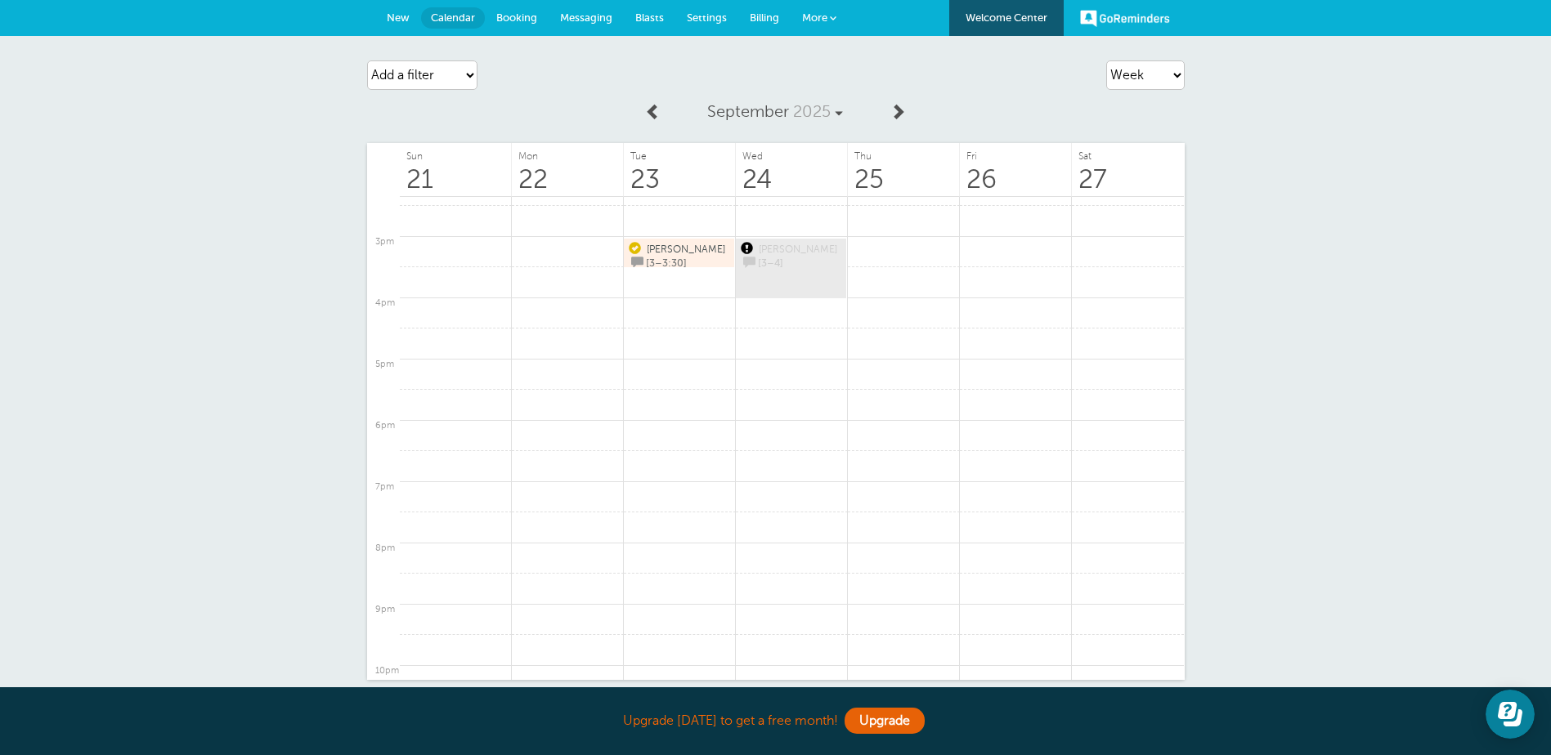
click at [773, 272] on link "[PERSON_NAME] [3–4]" at bounding box center [791, 268] width 101 height 55
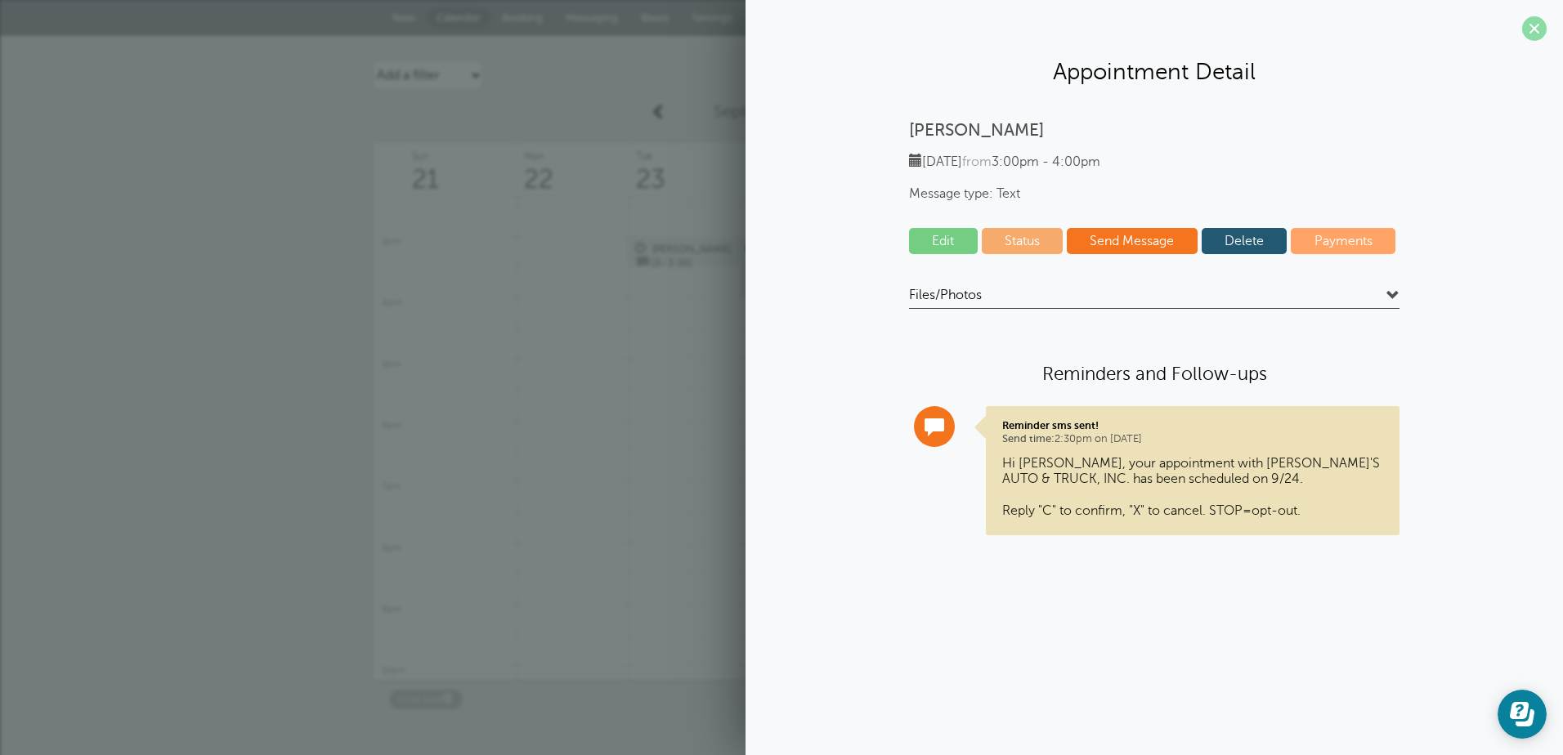
click at [1537, 38] on span at bounding box center [1534, 28] width 25 height 25
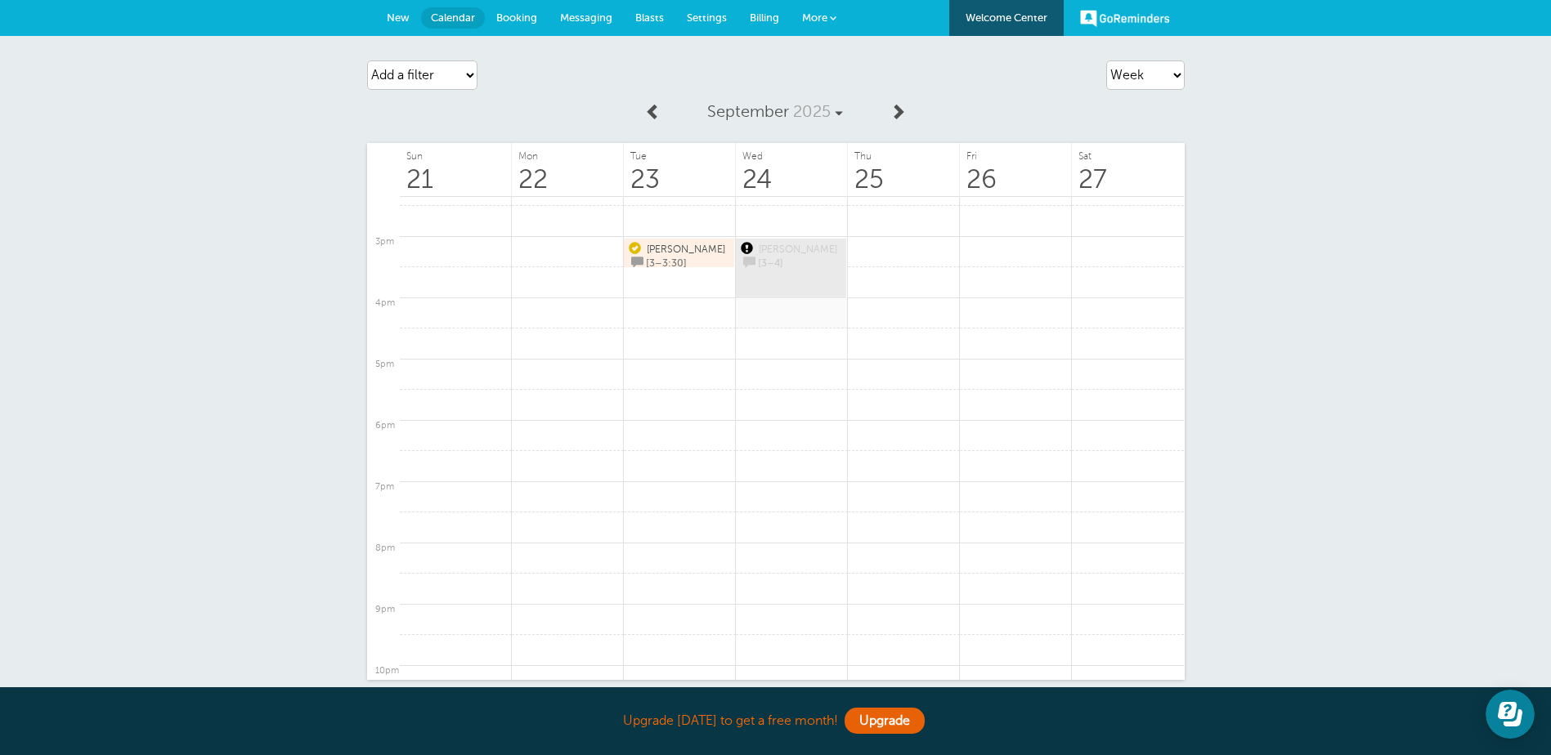
click at [803, 314] on link at bounding box center [792, 314] width 112 height 32
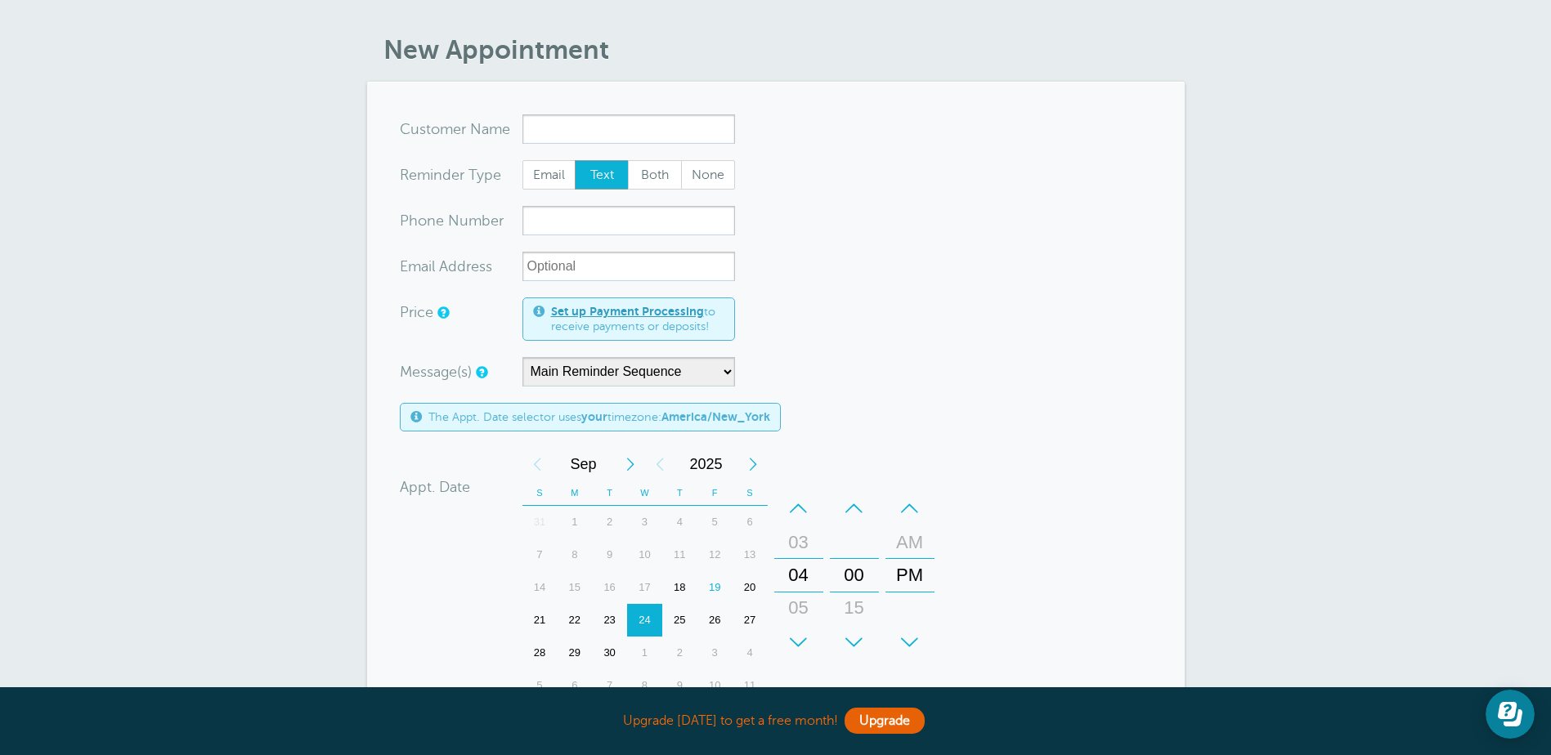
scroll to position [82, 0]
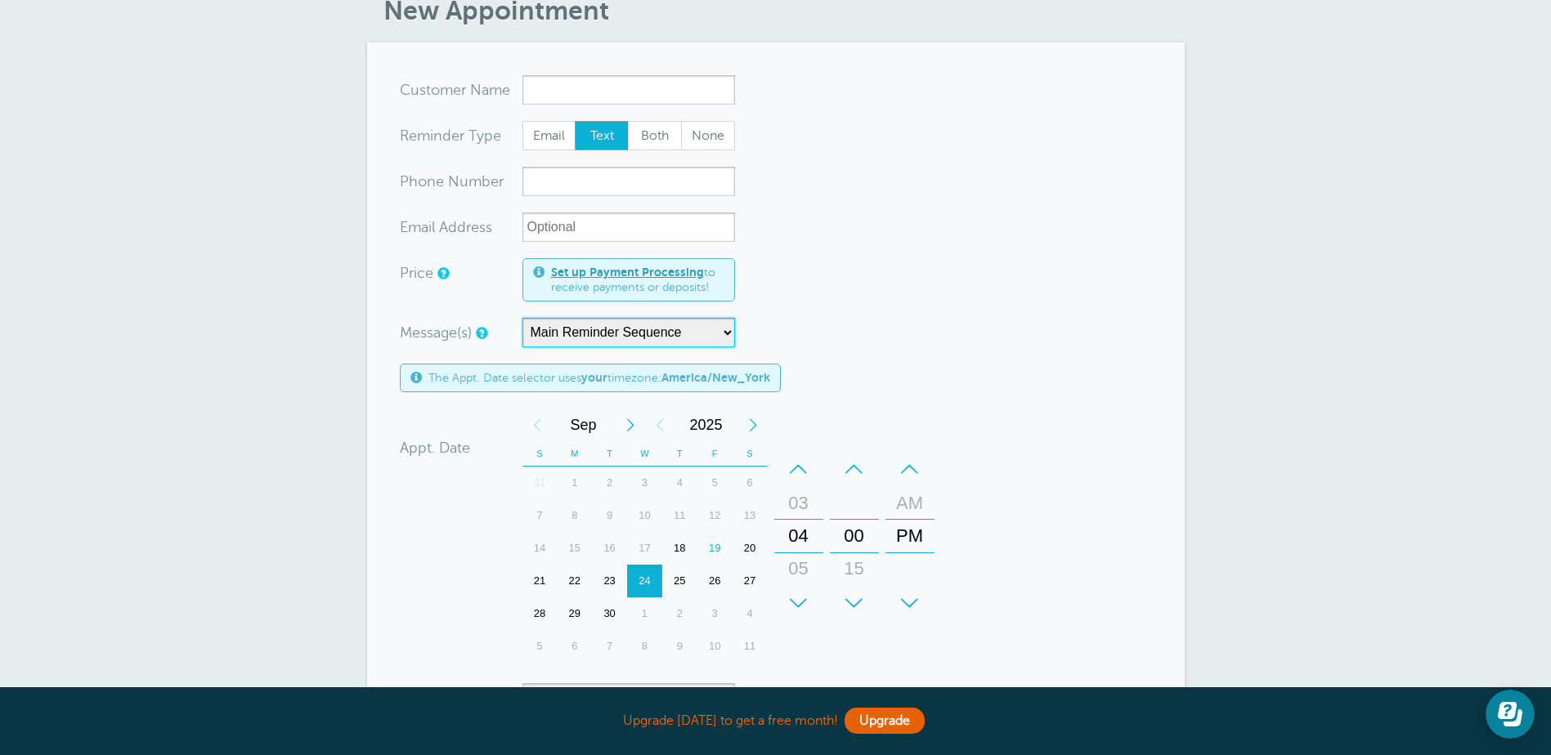
click at [719, 333] on select "Main Reminder Sequence" at bounding box center [628, 332] width 213 height 29
click at [853, 305] on form "You are creating a new customer. To use an existing customer select one from th…" at bounding box center [776, 501] width 752 height 853
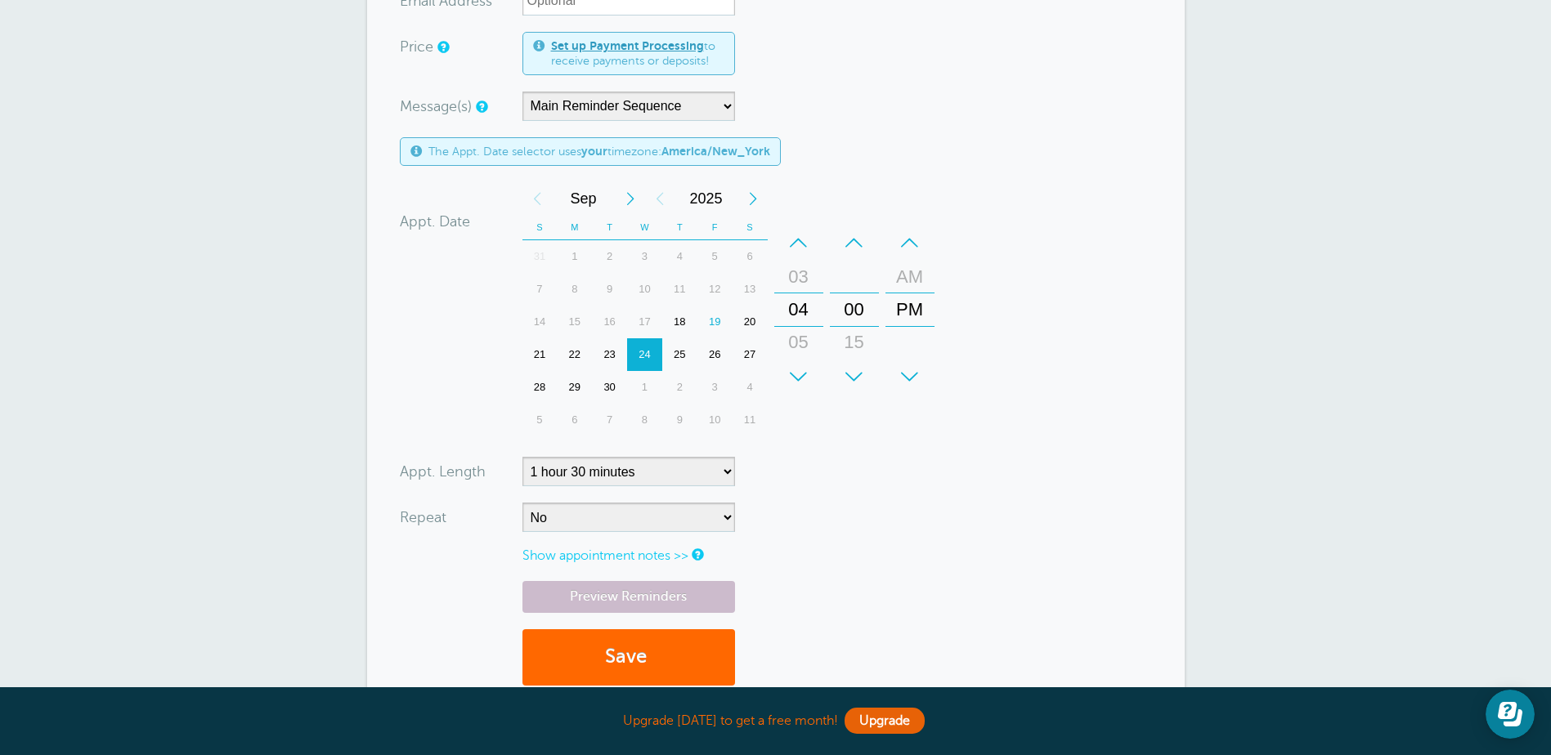
scroll to position [536, 0]
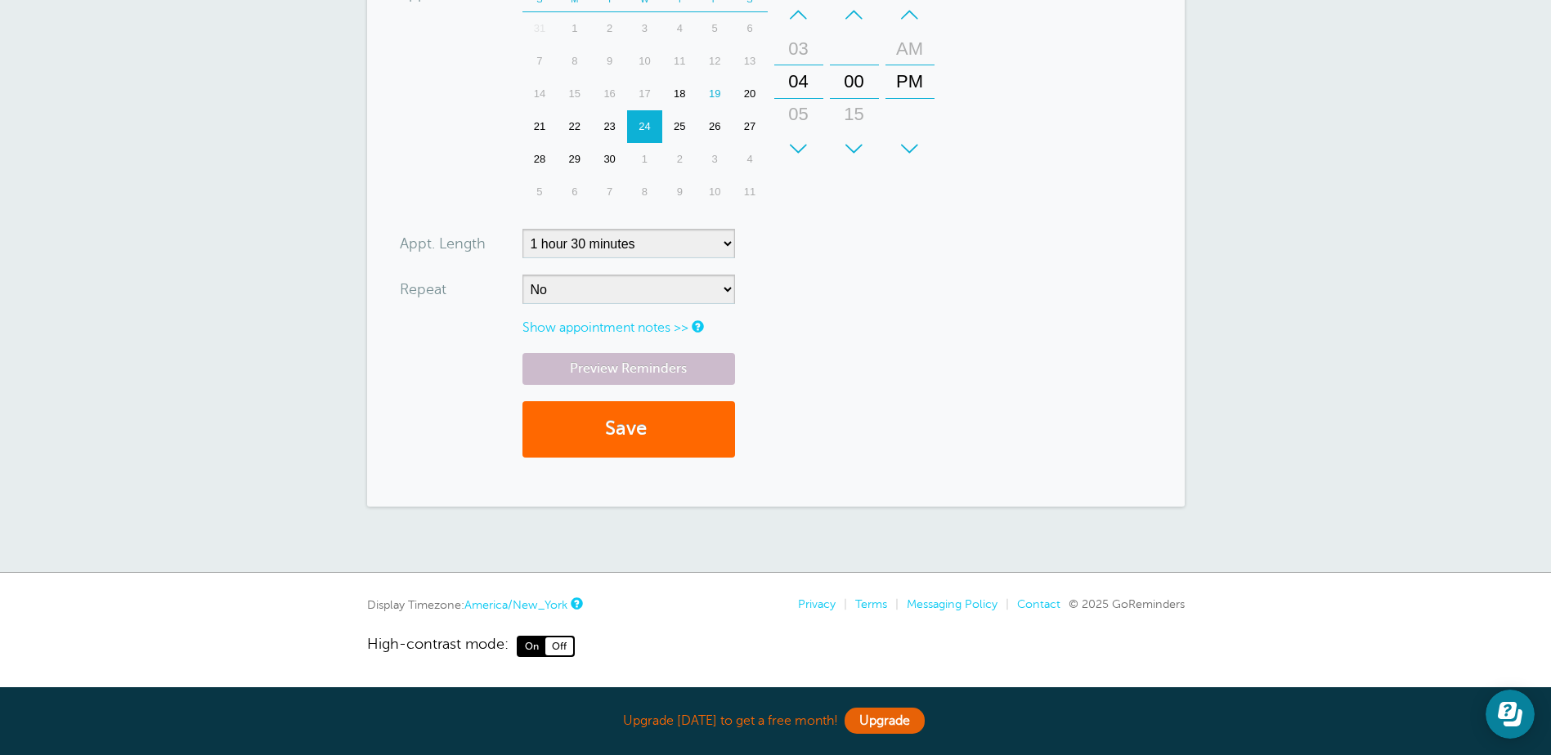
click at [675, 323] on link "Show appointment notes >>" at bounding box center [605, 327] width 166 height 15
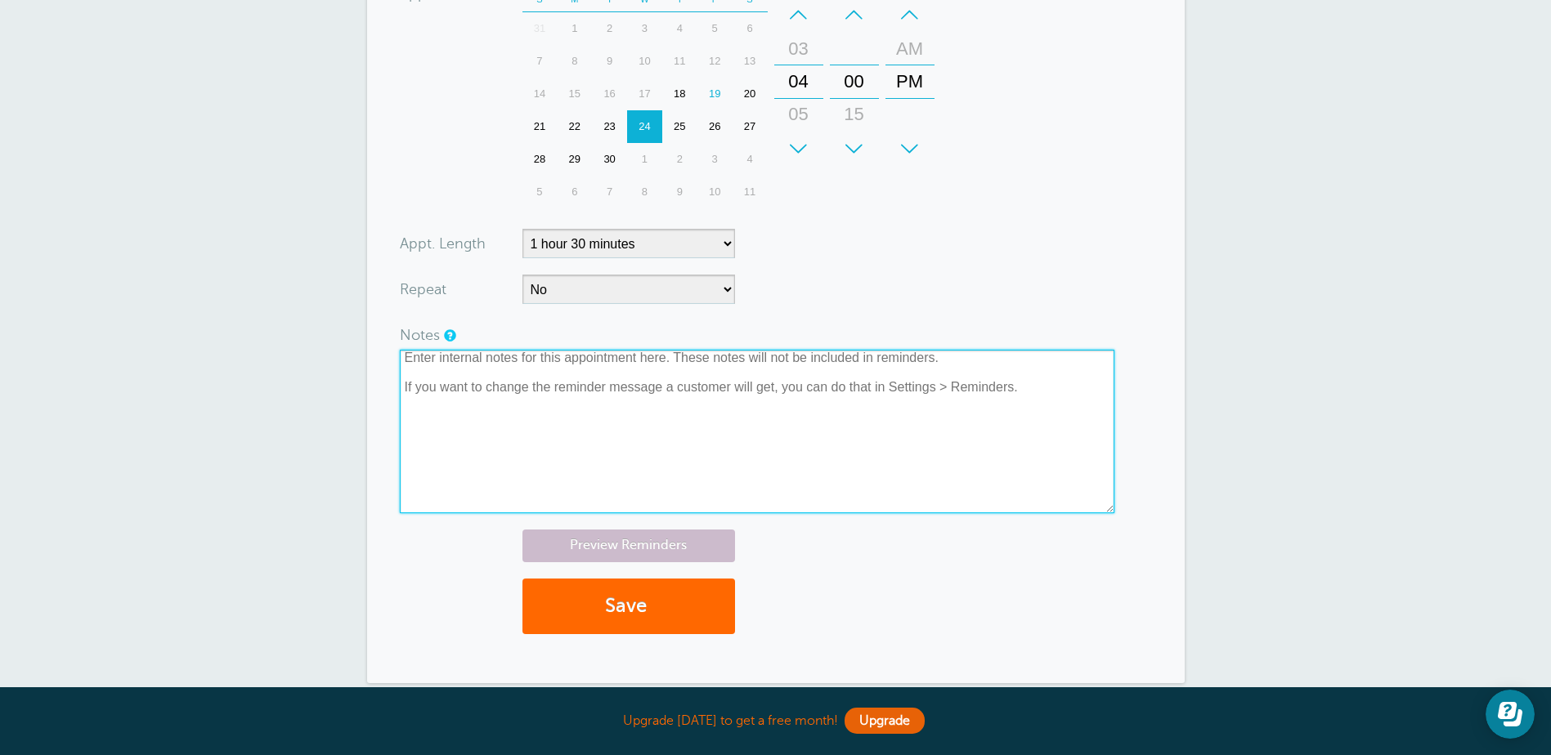
drag, startPoint x: 1059, startPoint y: 406, endPoint x: 293, endPoint y: 345, distance: 767.6
click at [293, 345] on div "New Appointment You are creating a new customer. To use an existing customer se…" at bounding box center [775, 125] width 1551 height 1250
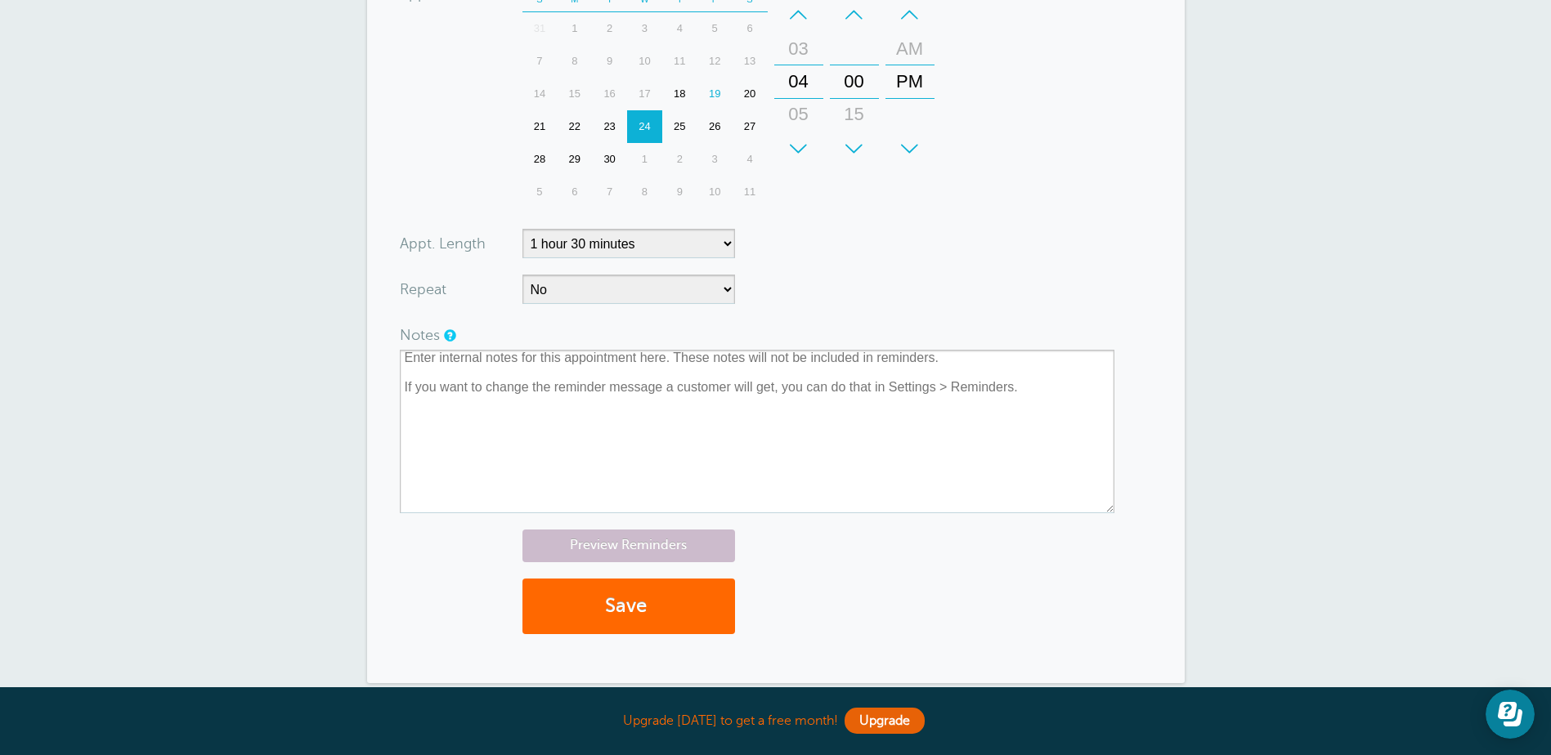
click at [518, 345] on div "Notes" at bounding box center [461, 334] width 123 height 29
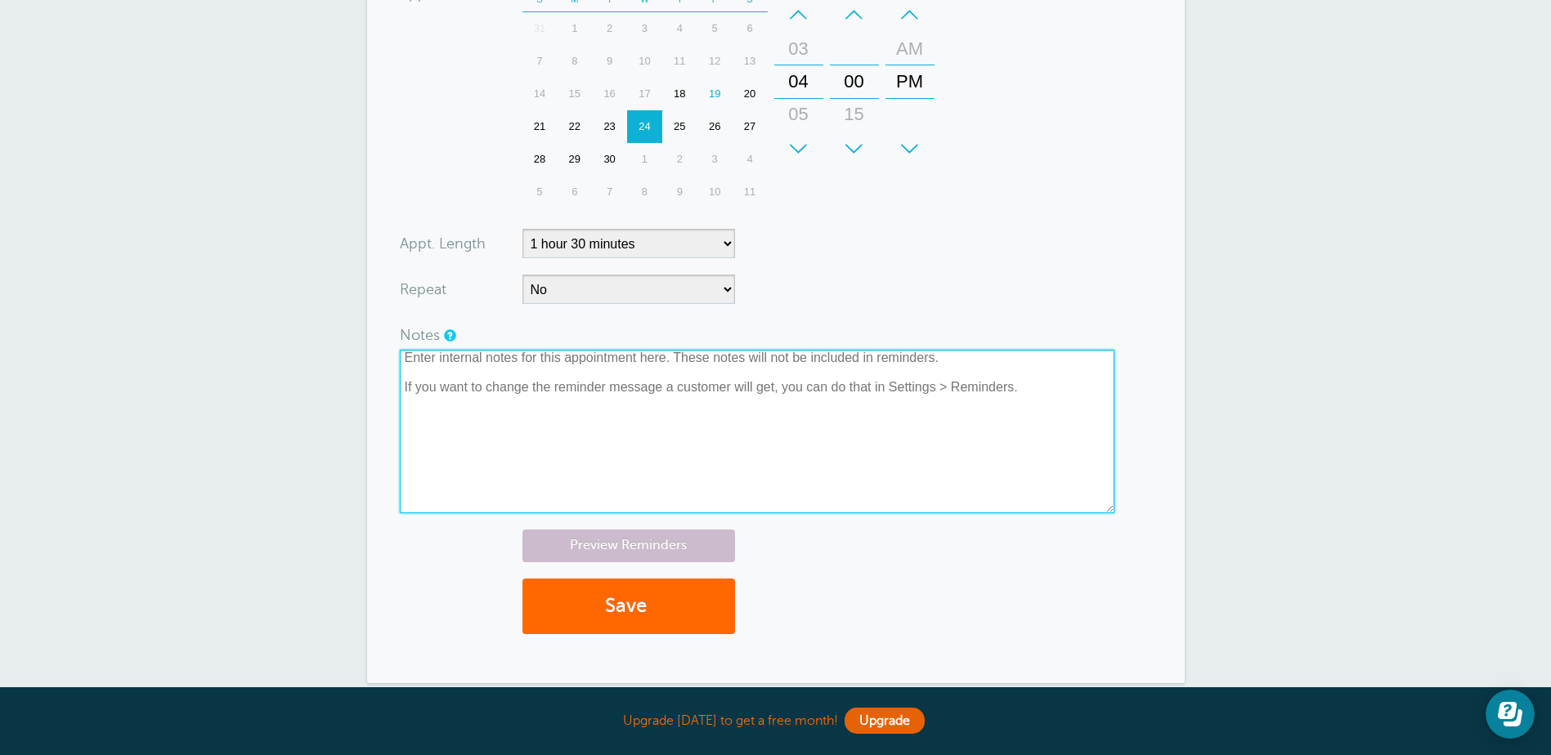
click at [511, 369] on textarea at bounding box center [757, 432] width 715 height 164
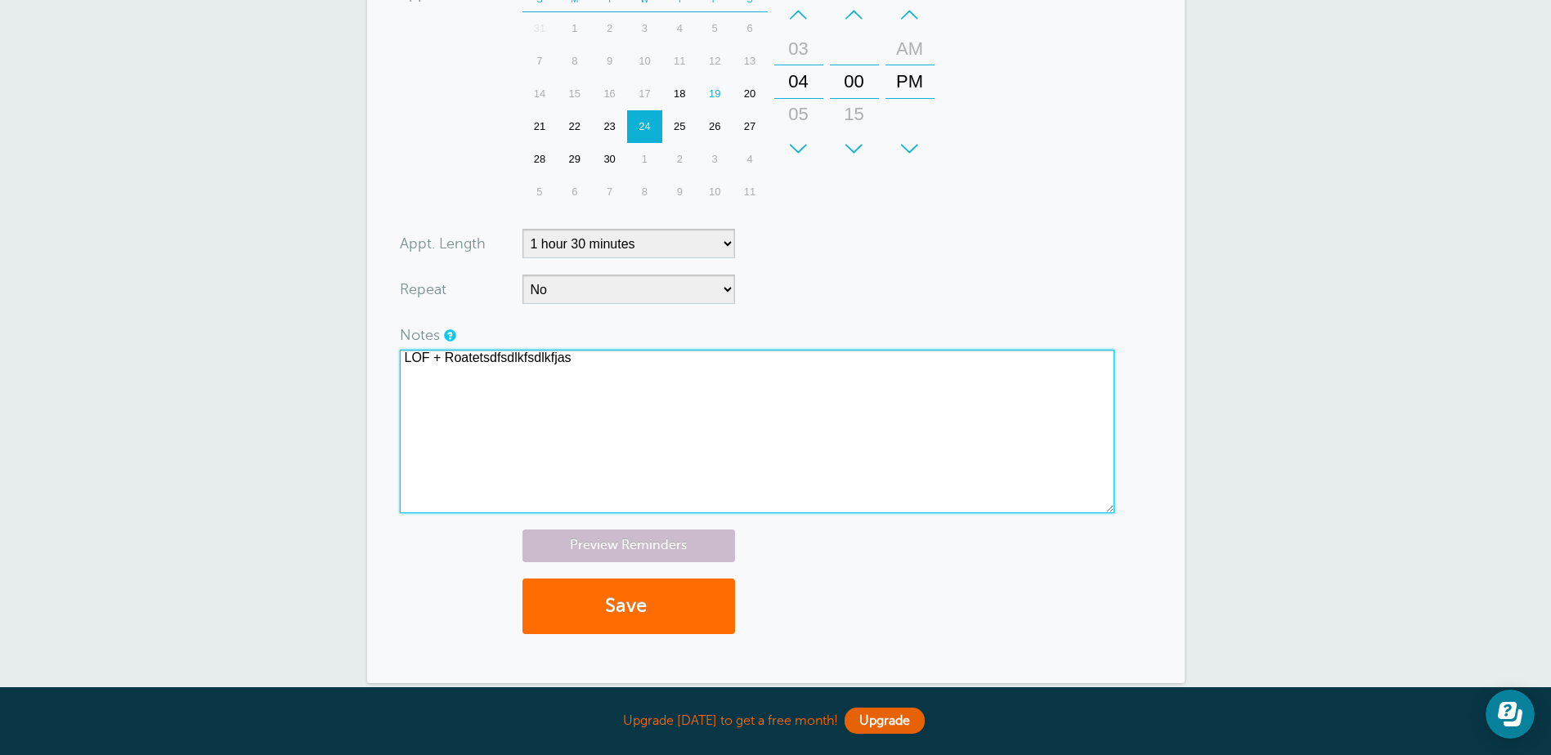
type textarea "LOF + Roatetsdfsdlkfsdlkfjas"
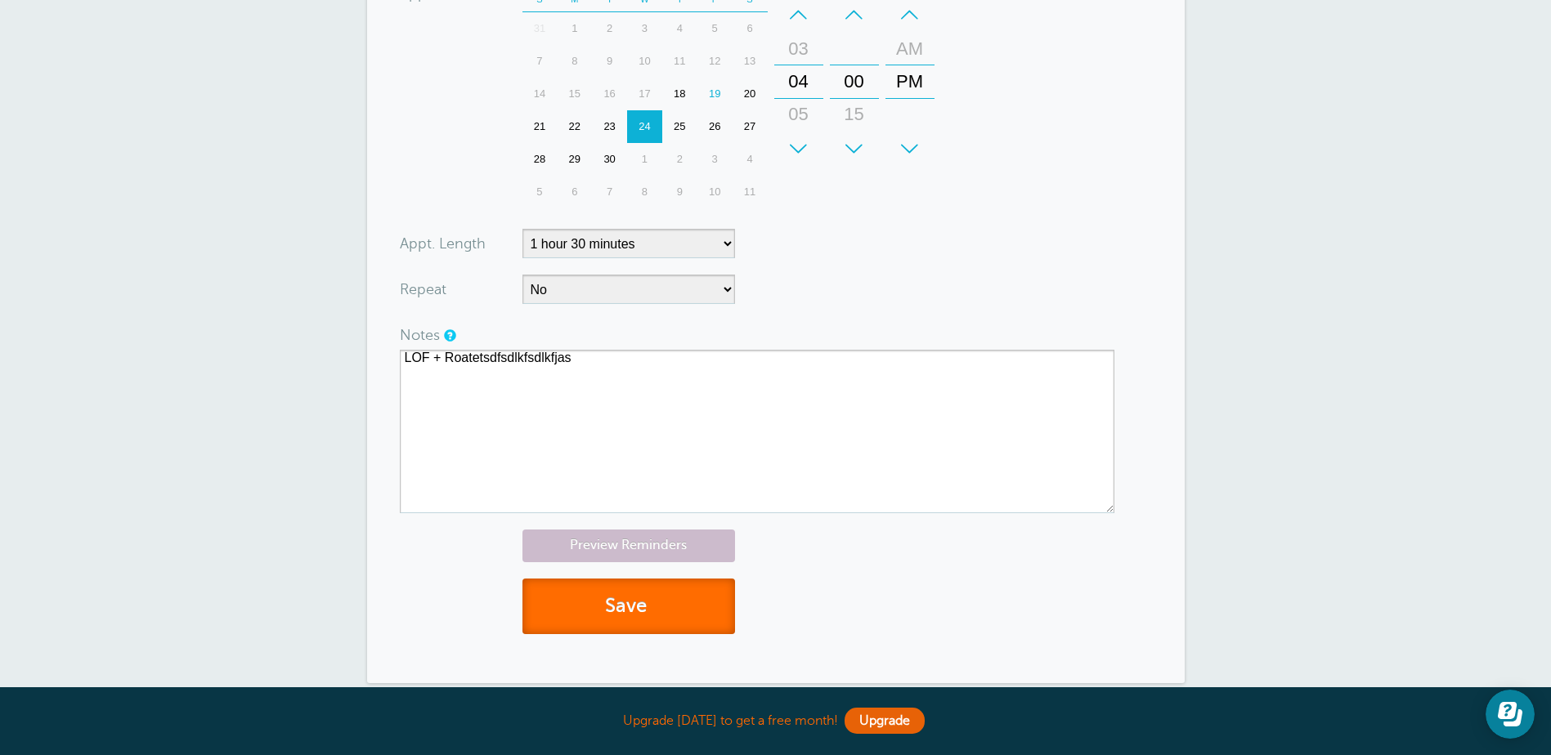
click at [662, 598] on button "Save" at bounding box center [628, 607] width 213 height 56
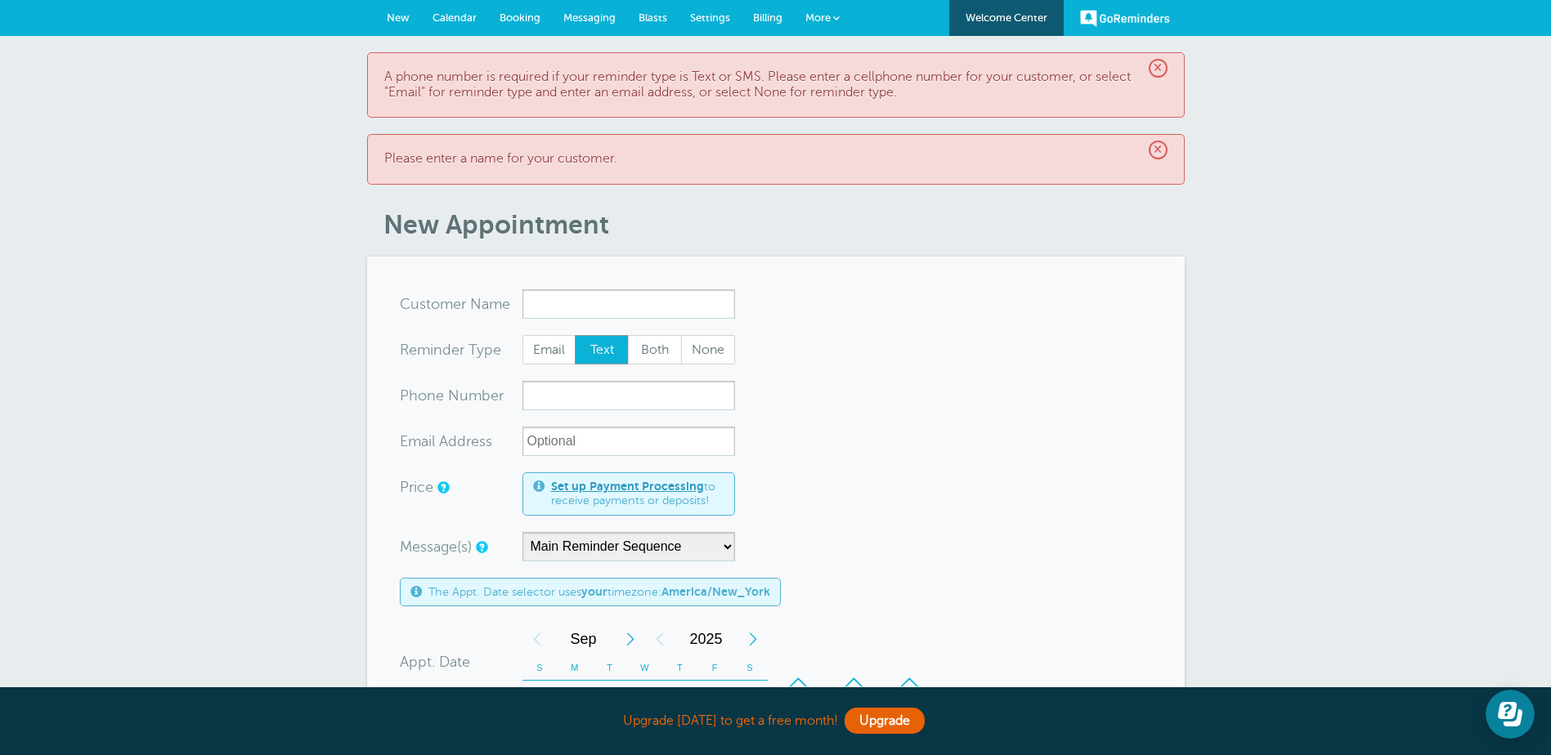
click at [592, 312] on input "x-no-autofill" at bounding box center [628, 303] width 213 height 29
click at [607, 298] on input "x-no-autofill" at bounding box center [628, 303] width 213 height 29
type input "l"
click at [616, 325] on link "Zack stevesauto.zack@gmail.com (201) 739-2858" at bounding box center [628, 350] width 209 height 61
type input "Zackstevesauto.zack@gmail.com2017392858"
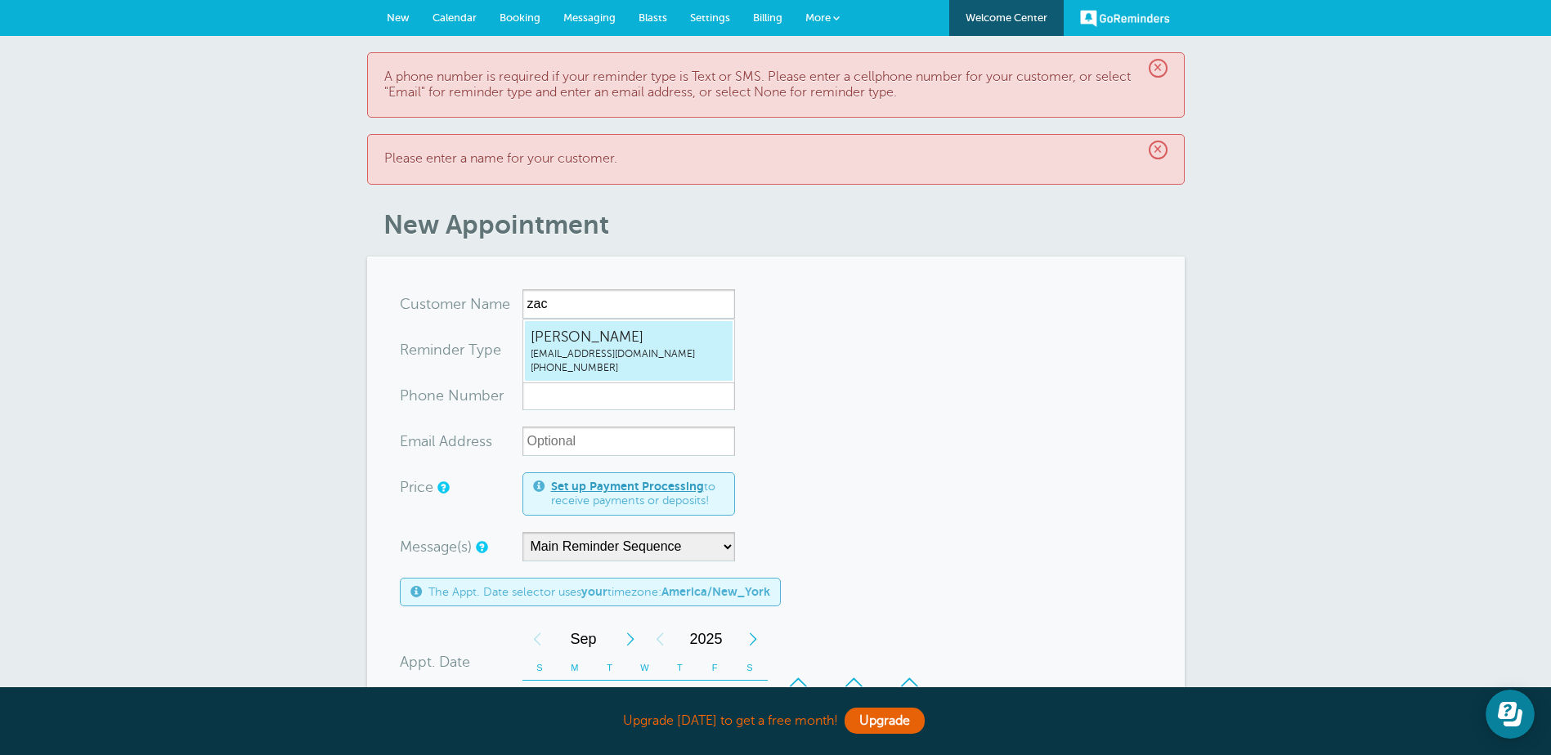
type input "[PERSON_NAME]"
type input "[PHONE_NUMBER]"
type input "stevesauto.zack@gmail.com"
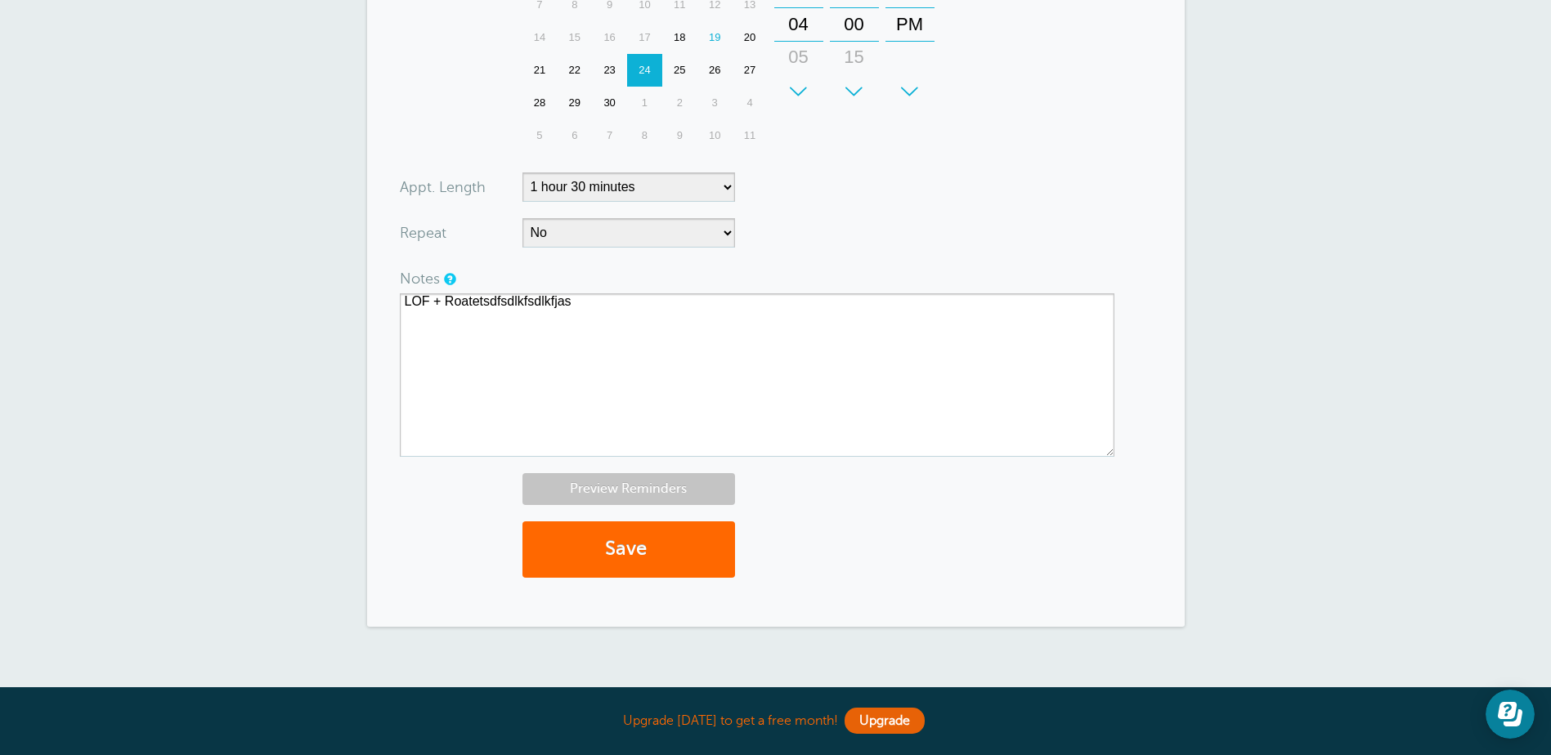
scroll to position [736, 0]
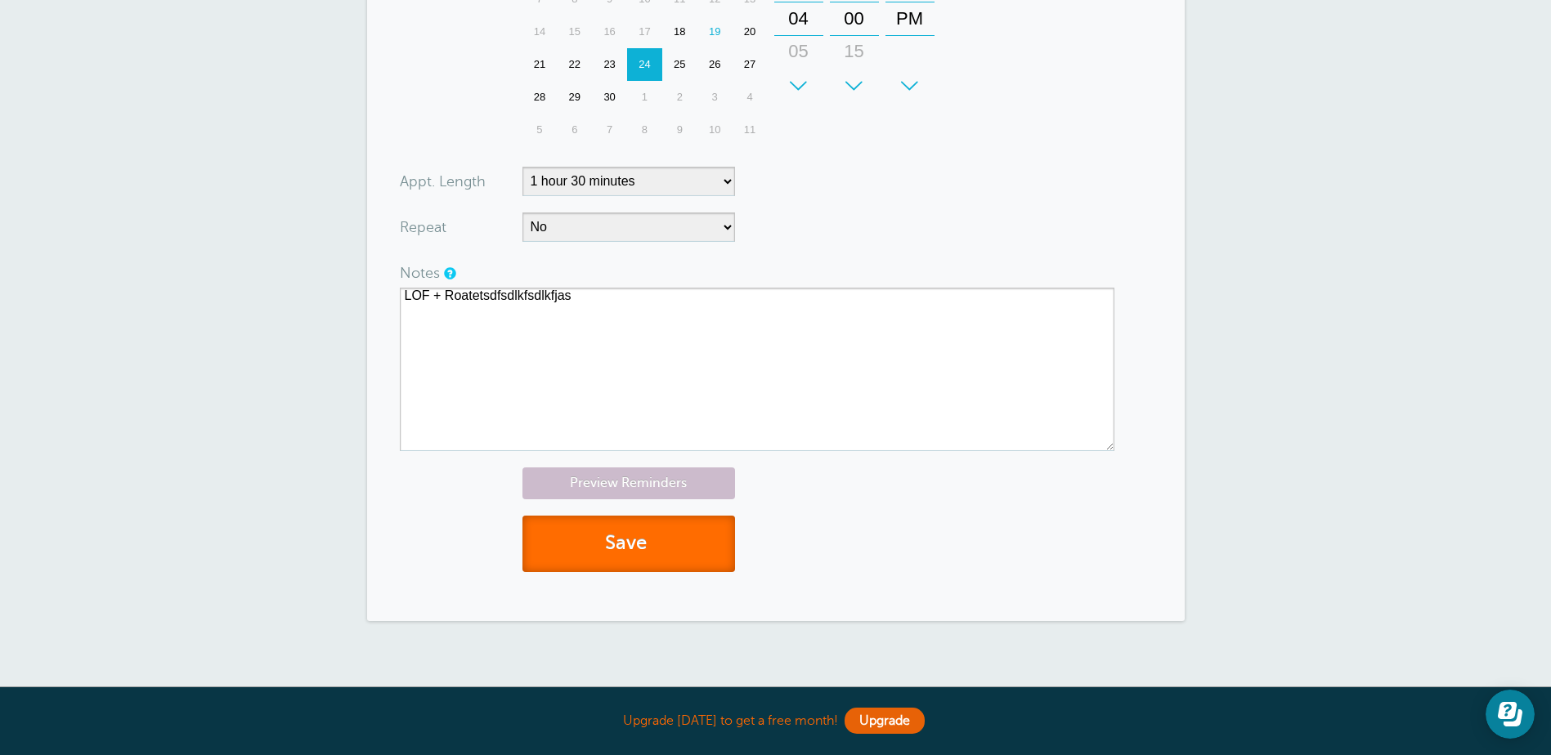
click at [651, 534] on span "submit" at bounding box center [649, 543] width 5 height 22
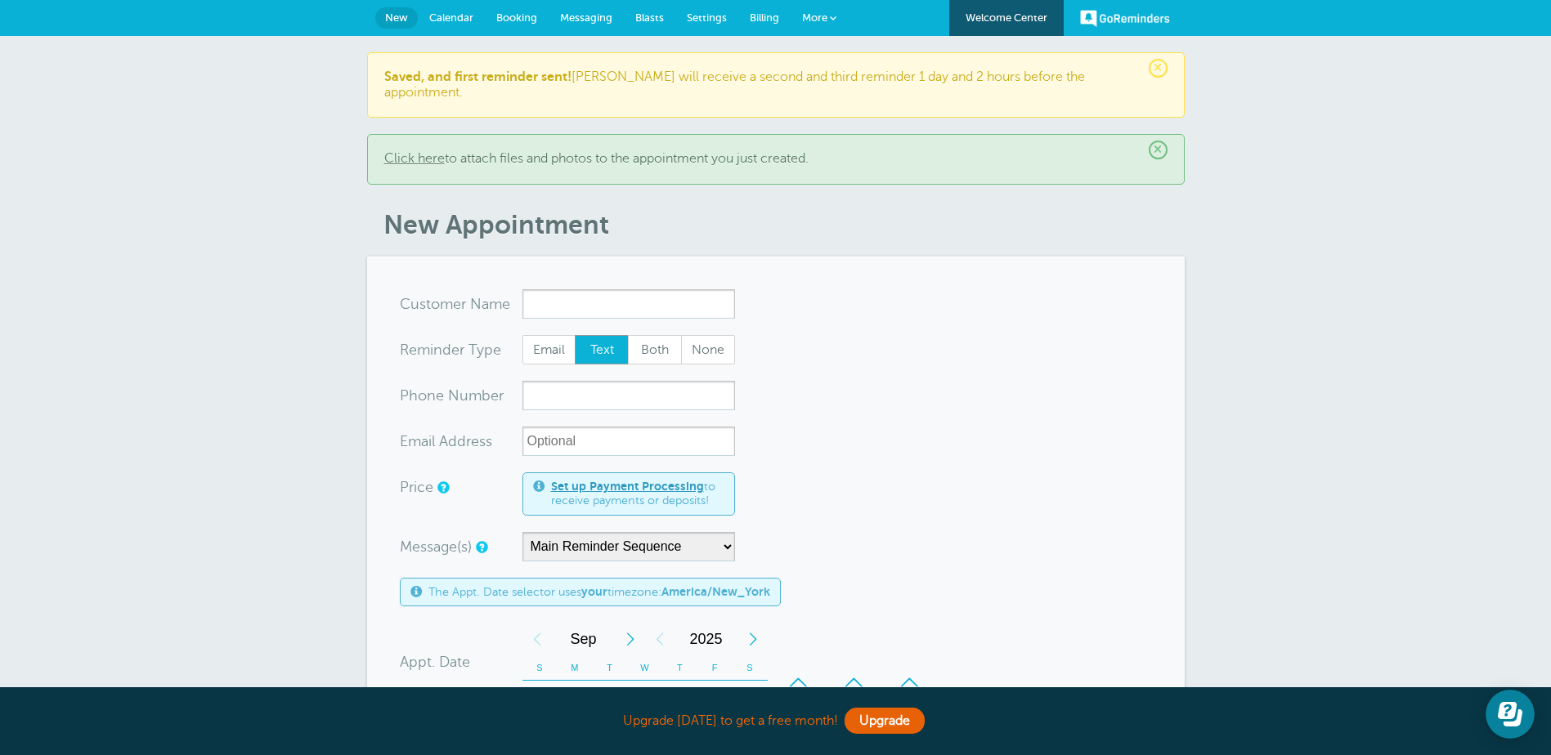
click at [449, 23] on span "Calendar" at bounding box center [451, 17] width 44 height 12
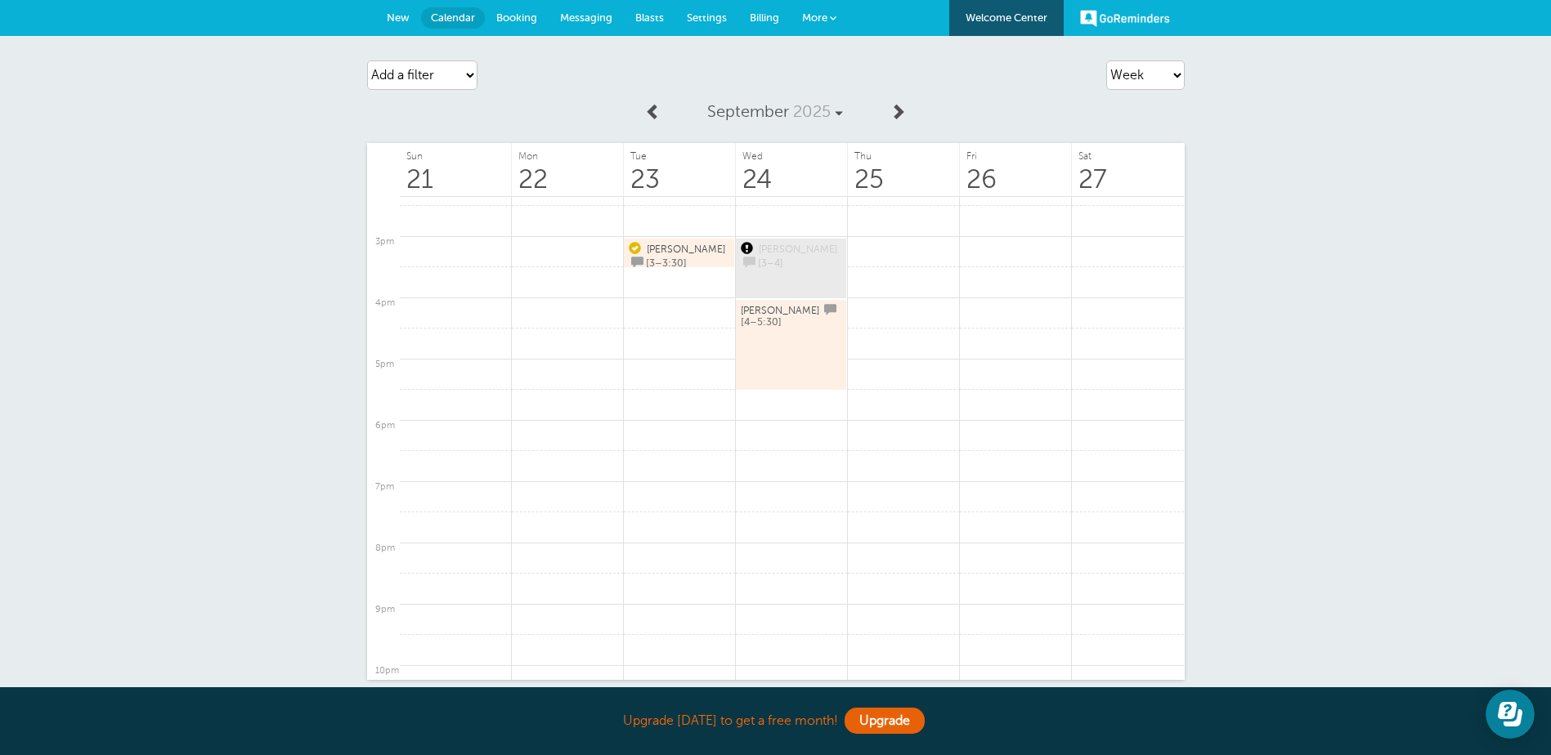
drag, startPoint x: 783, startPoint y: 351, endPoint x: 745, endPoint y: 339, distance: 40.1
click at [744, 339] on link "Zack [4–5:30]" at bounding box center [791, 345] width 101 height 86
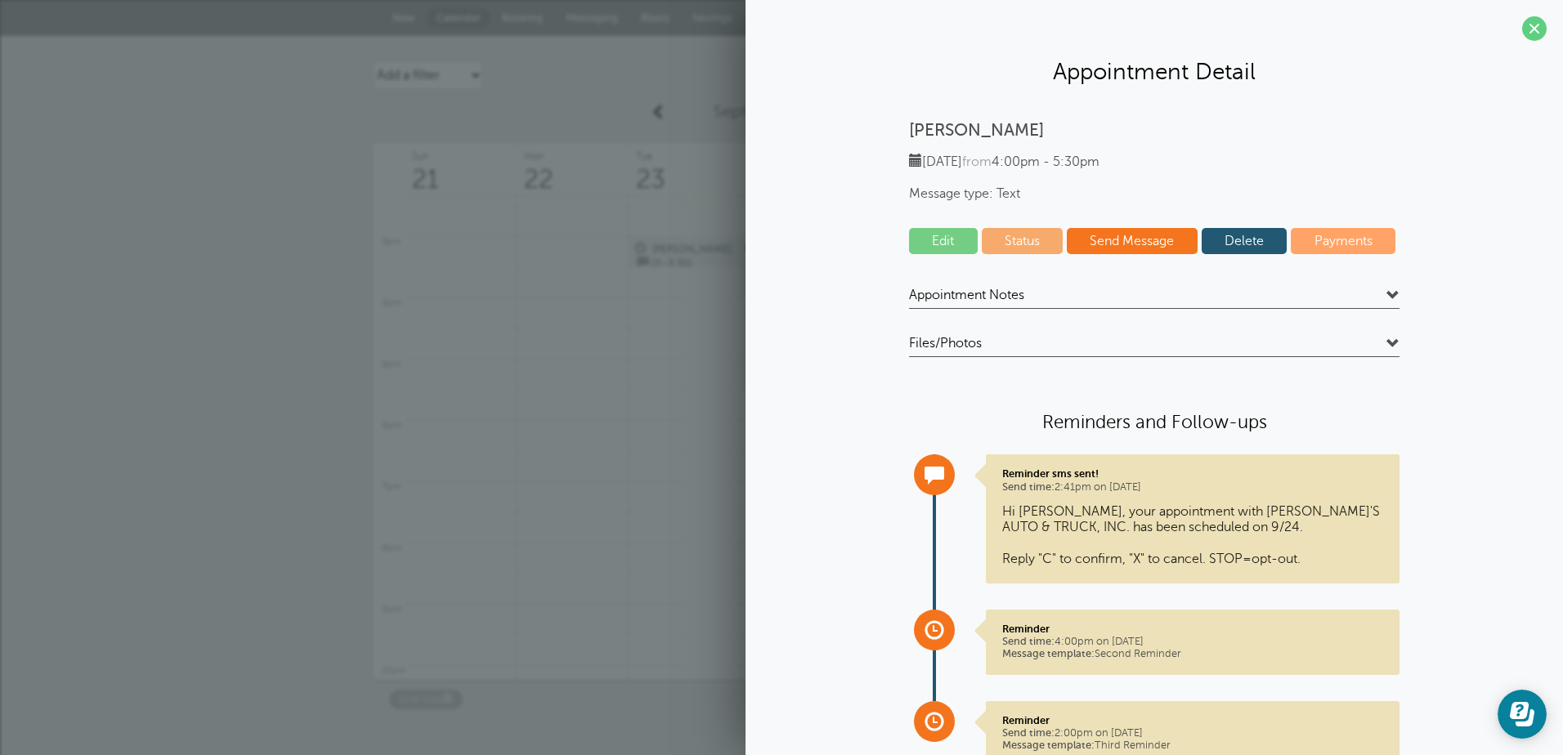
click at [979, 302] on span "Appointment Notes" at bounding box center [966, 295] width 115 height 16
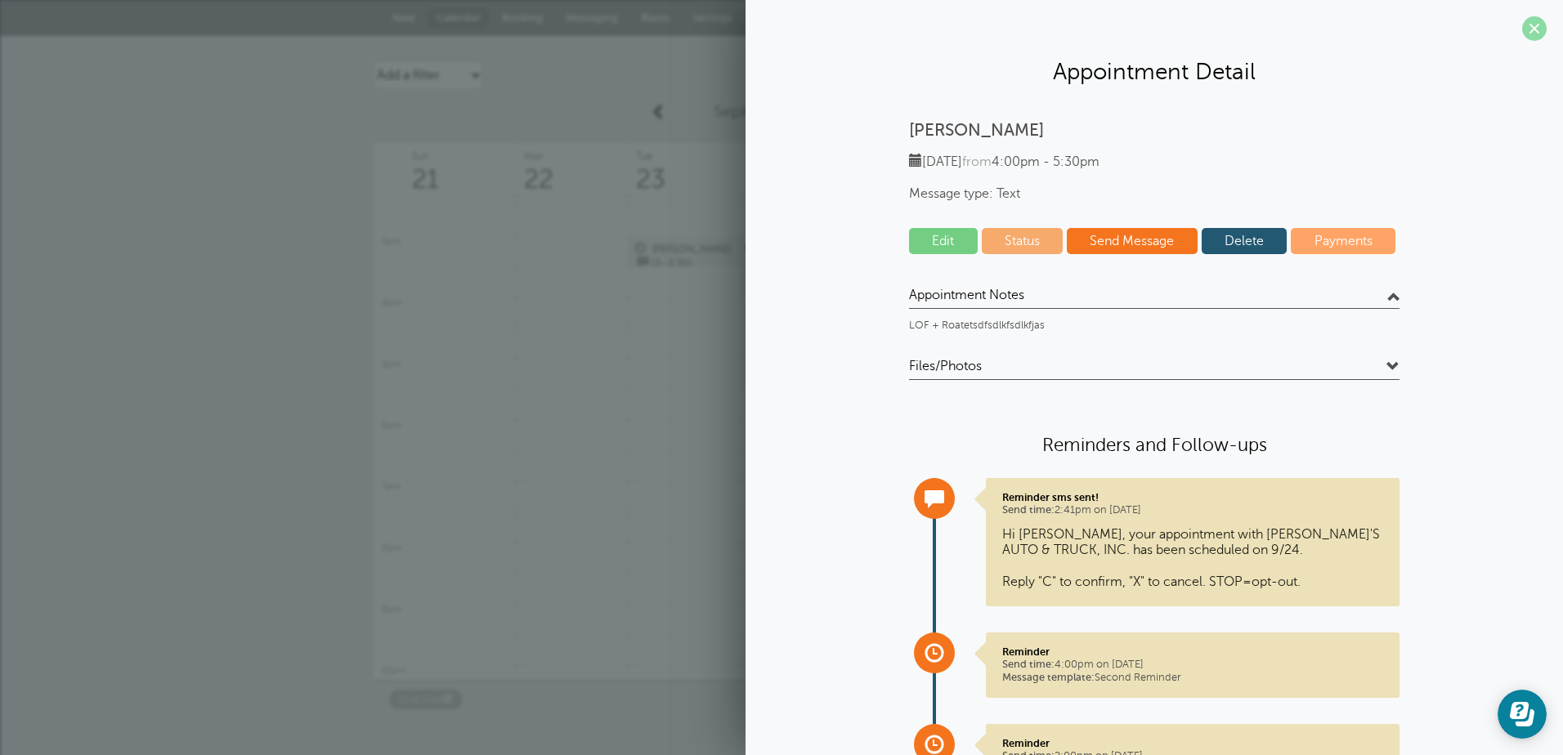
click at [1522, 26] on span at bounding box center [1534, 28] width 25 height 25
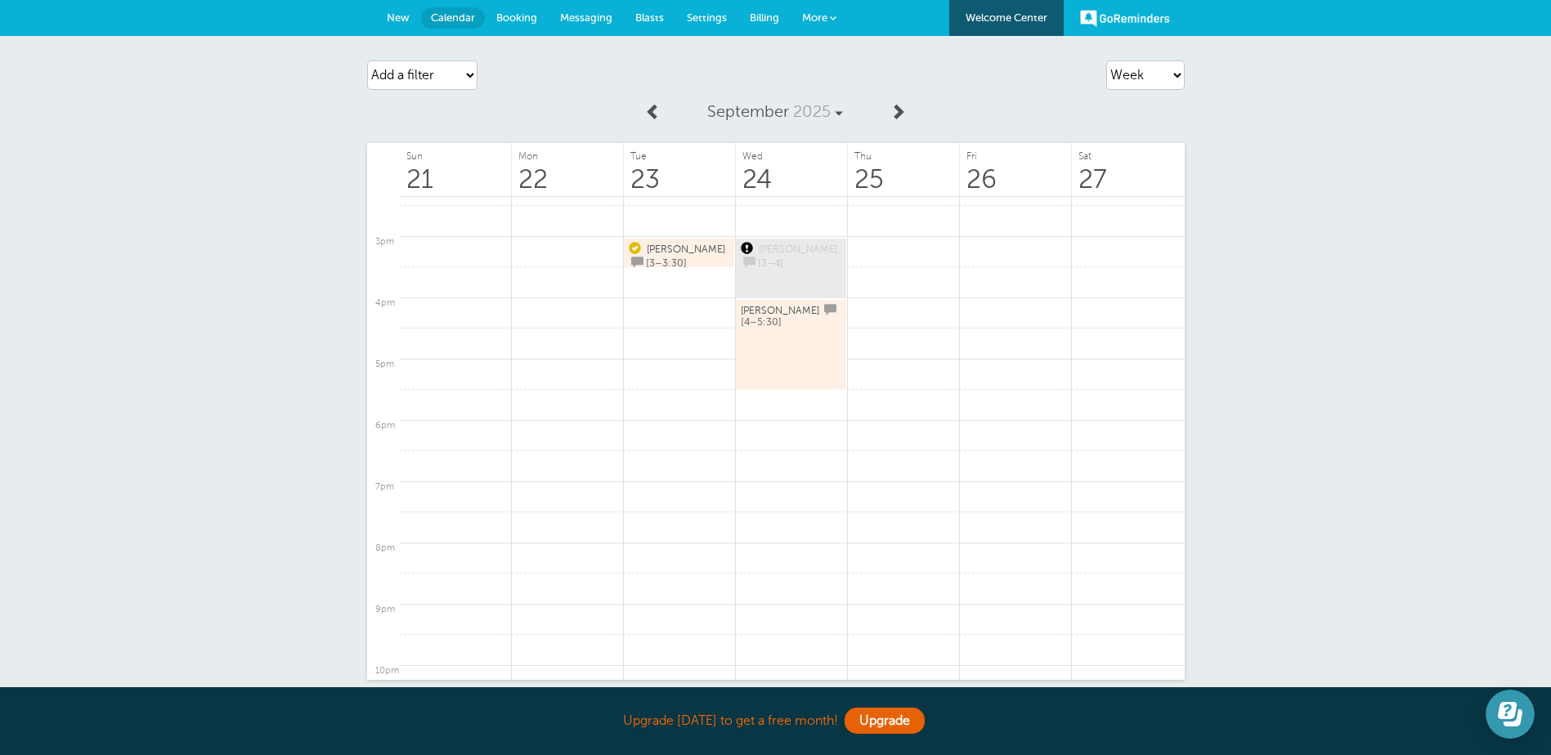
click at [1503, 697] on button "Open Learn | Contact Us" at bounding box center [1509, 714] width 49 height 49
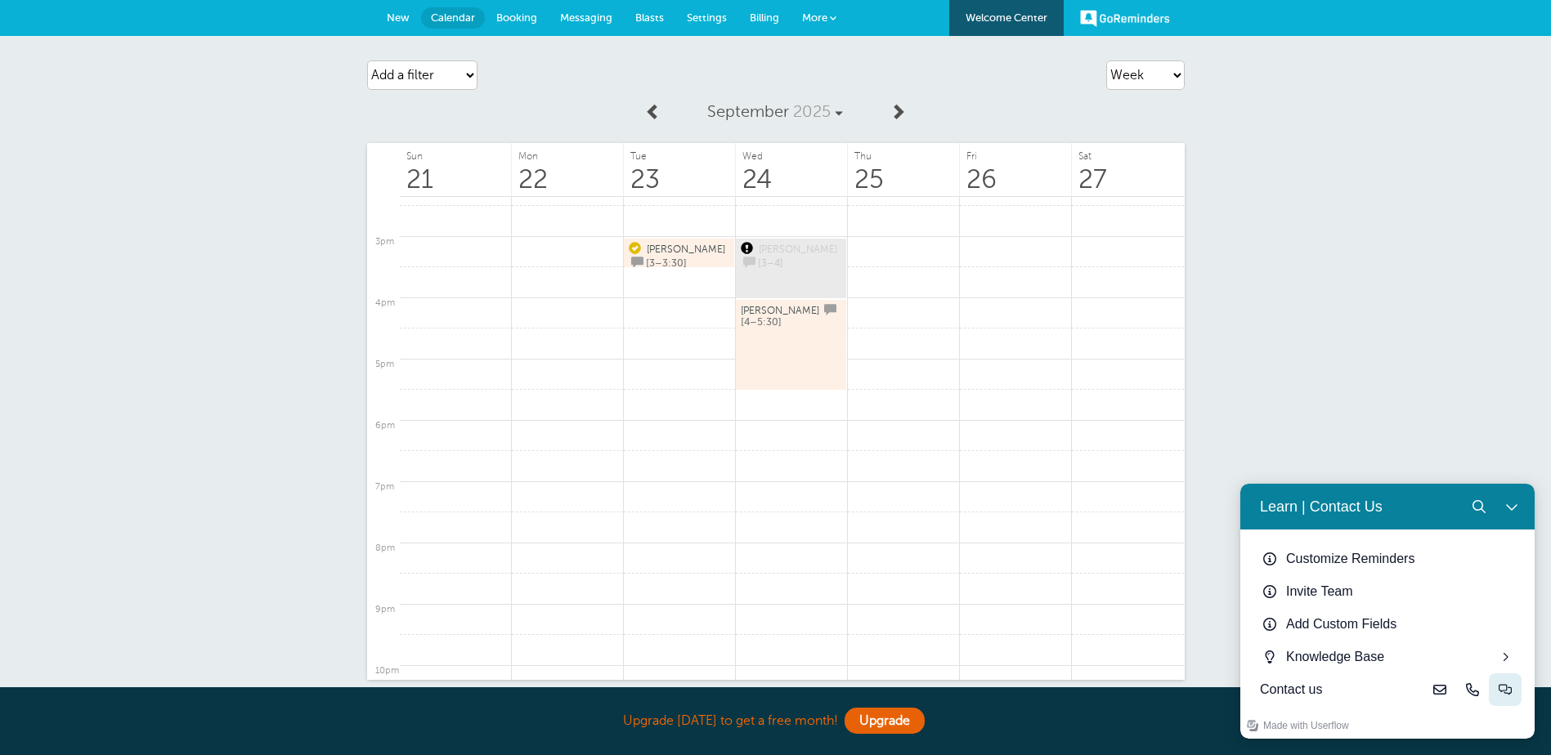
click at [1508, 685] on icon "Live-chat" at bounding box center [1505, 689] width 13 height 13
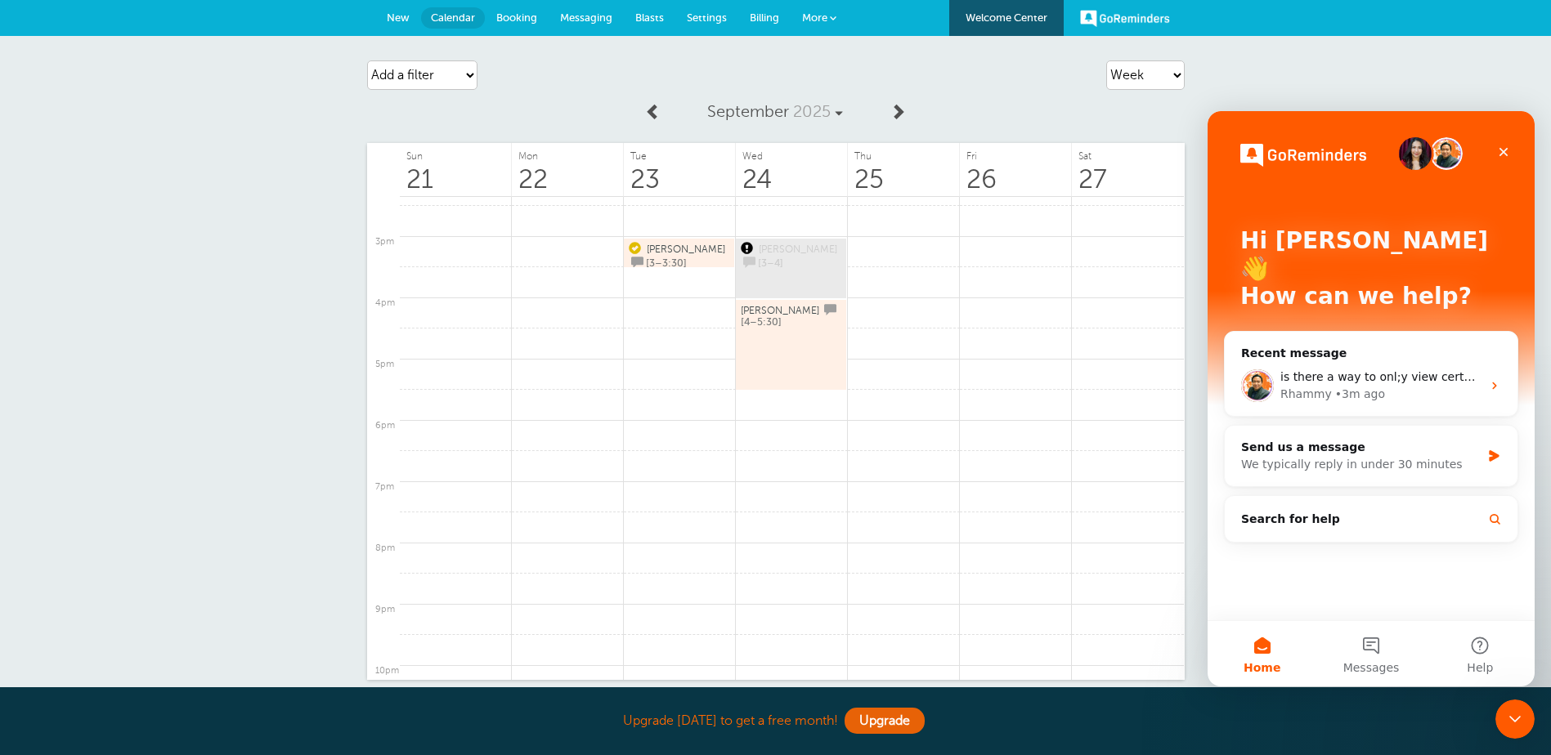
click at [1328, 80] on div "Agenda Day Week Month (full view) Month (condensed) Add a filter Customer Searc…" at bounding box center [775, 406] width 1551 height 740
click at [1503, 157] on icon "Close" at bounding box center [1503, 152] width 13 height 13
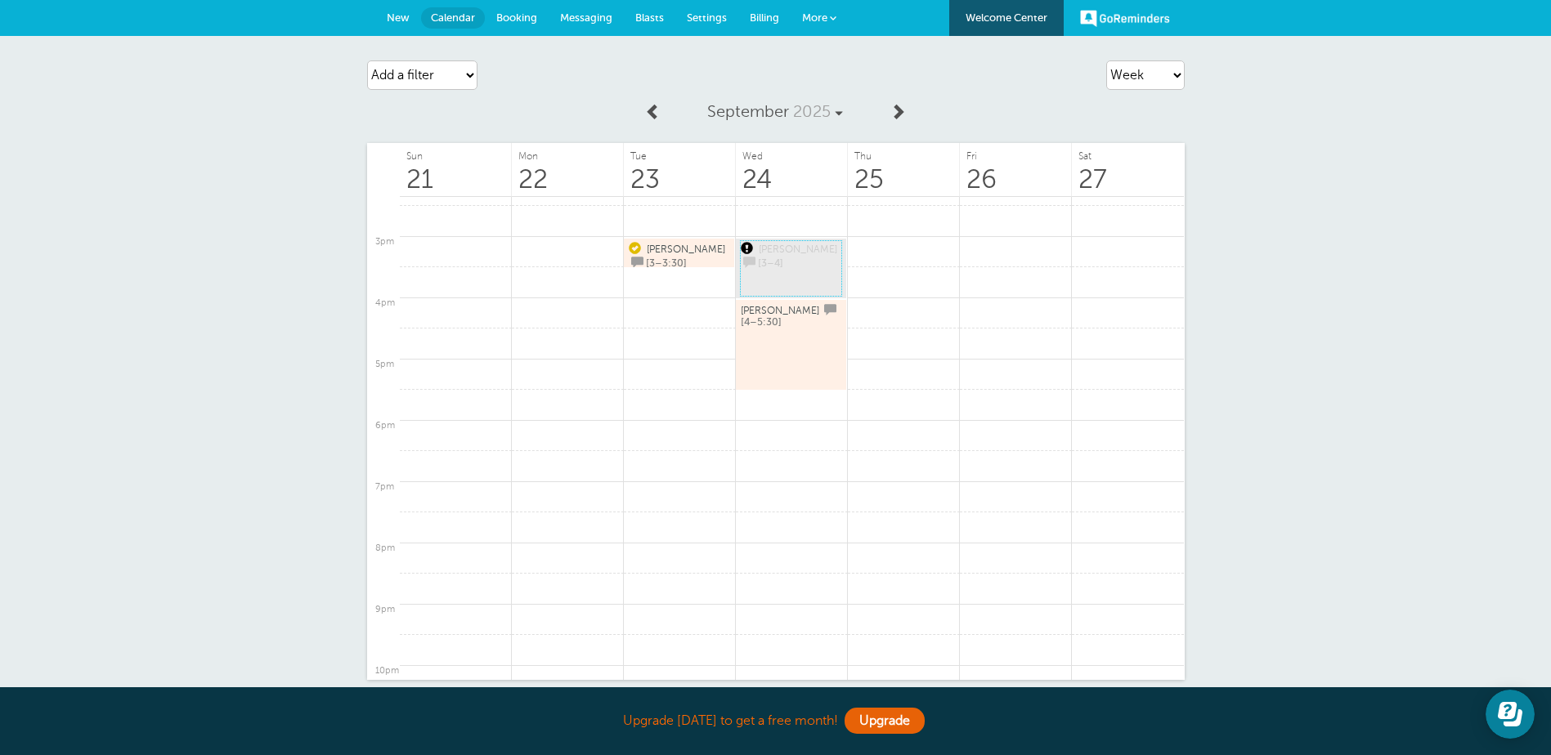
drag, startPoint x: 795, startPoint y: 261, endPoint x: 773, endPoint y: 263, distance: 22.2
click at [773, 263] on link "Lorena [3–4]" at bounding box center [791, 268] width 101 height 55
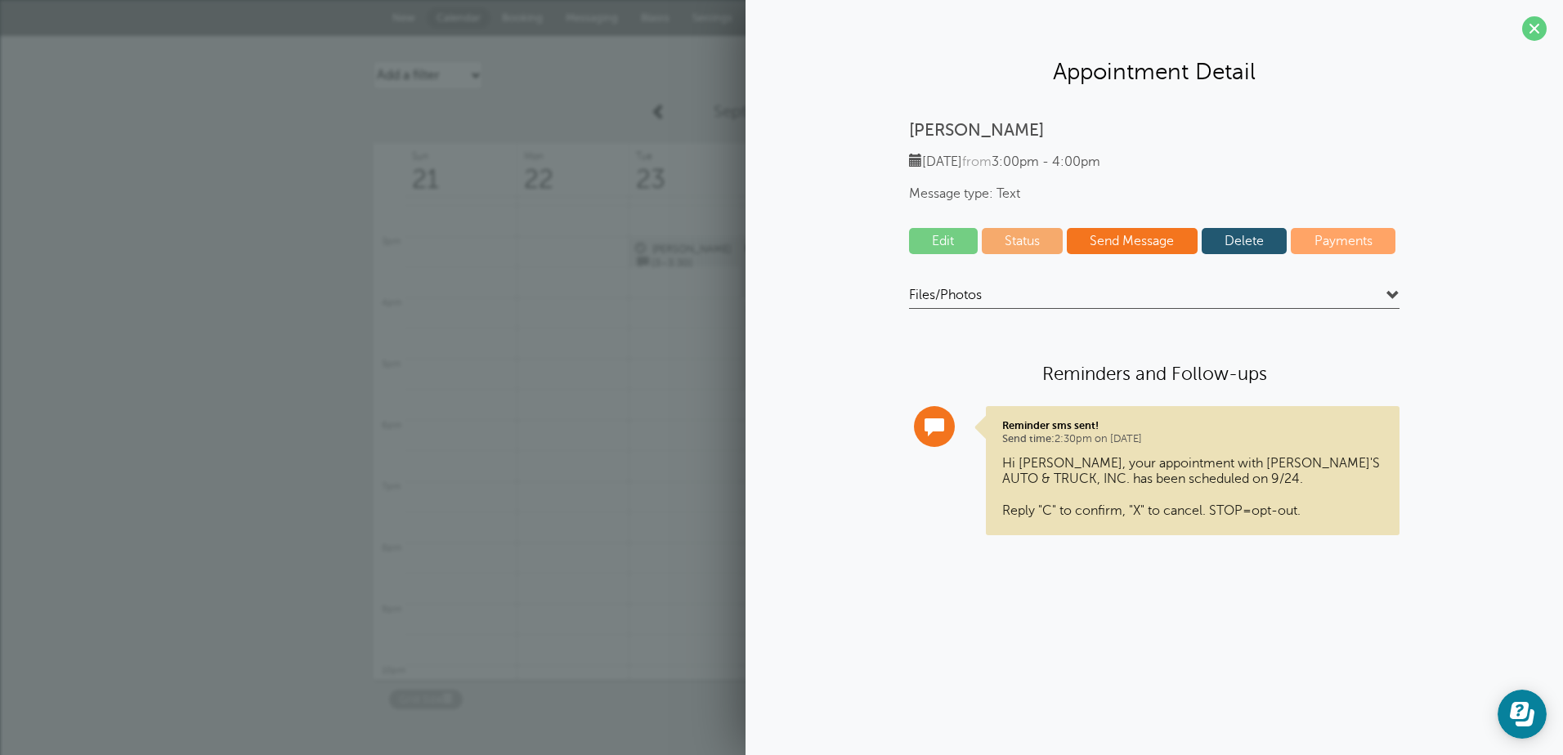
click at [1216, 242] on link "Delete" at bounding box center [1245, 241] width 86 height 26
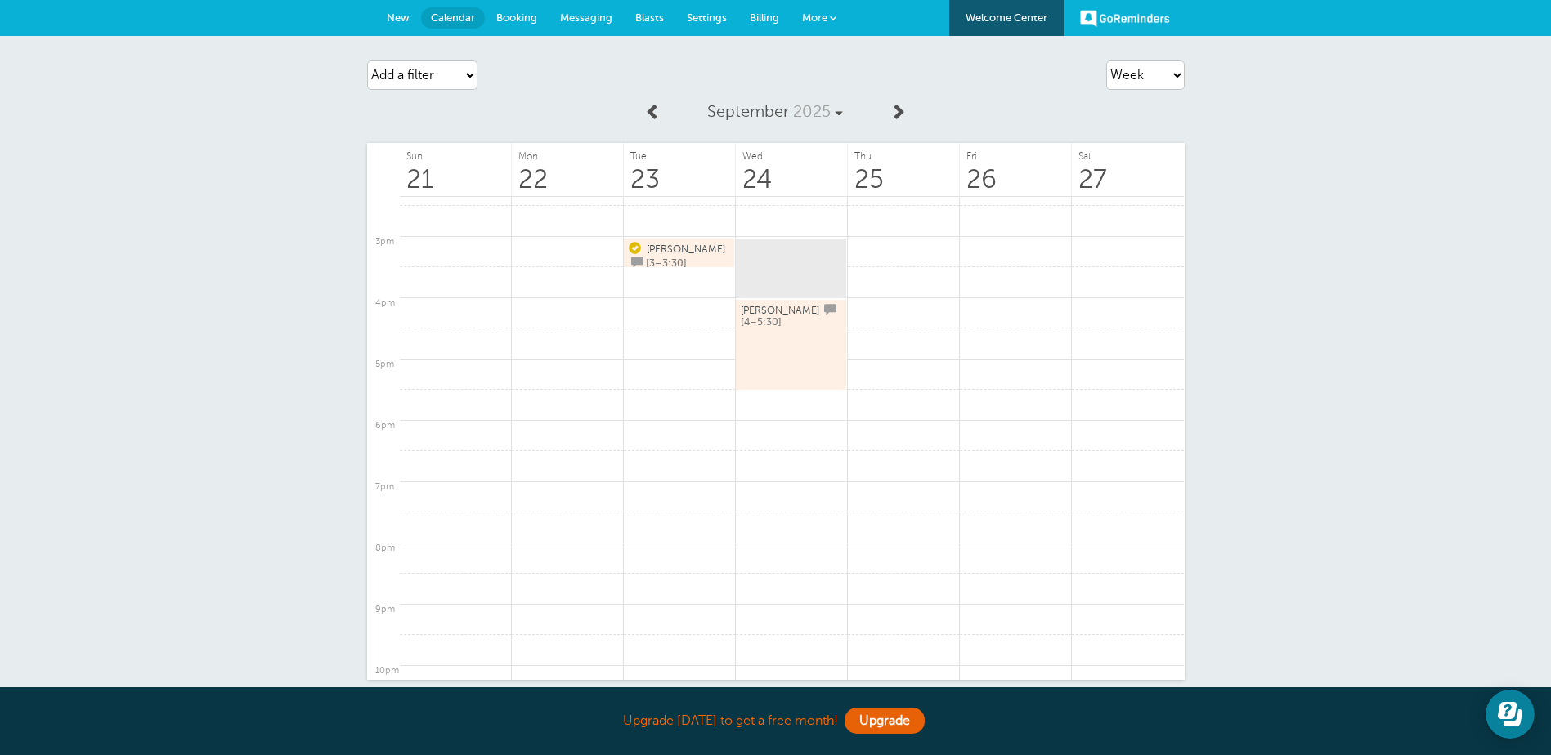
click at [807, 320] on link "Zack [4–5:30]" at bounding box center [791, 345] width 101 height 86
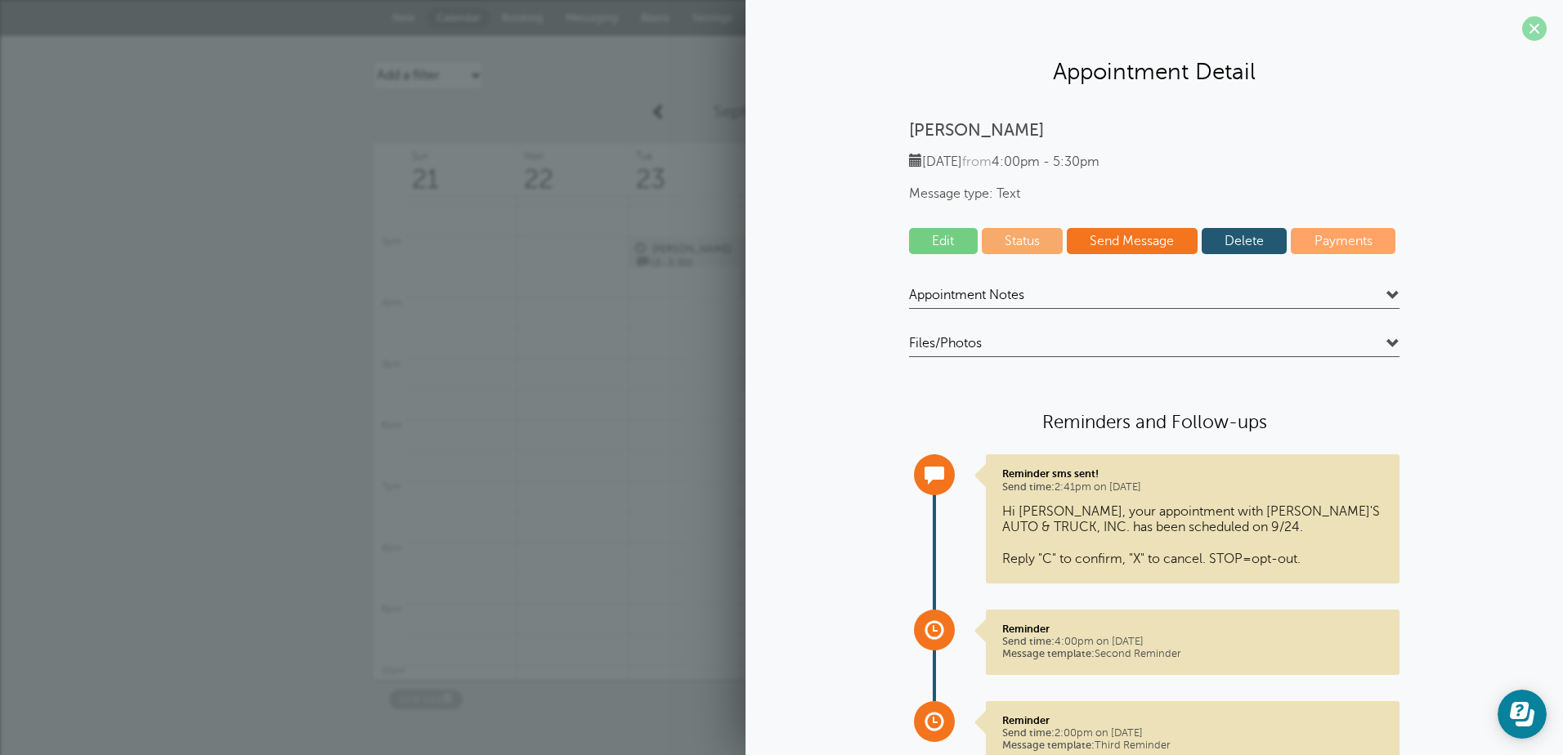
click at [1525, 22] on span at bounding box center [1534, 28] width 25 height 25
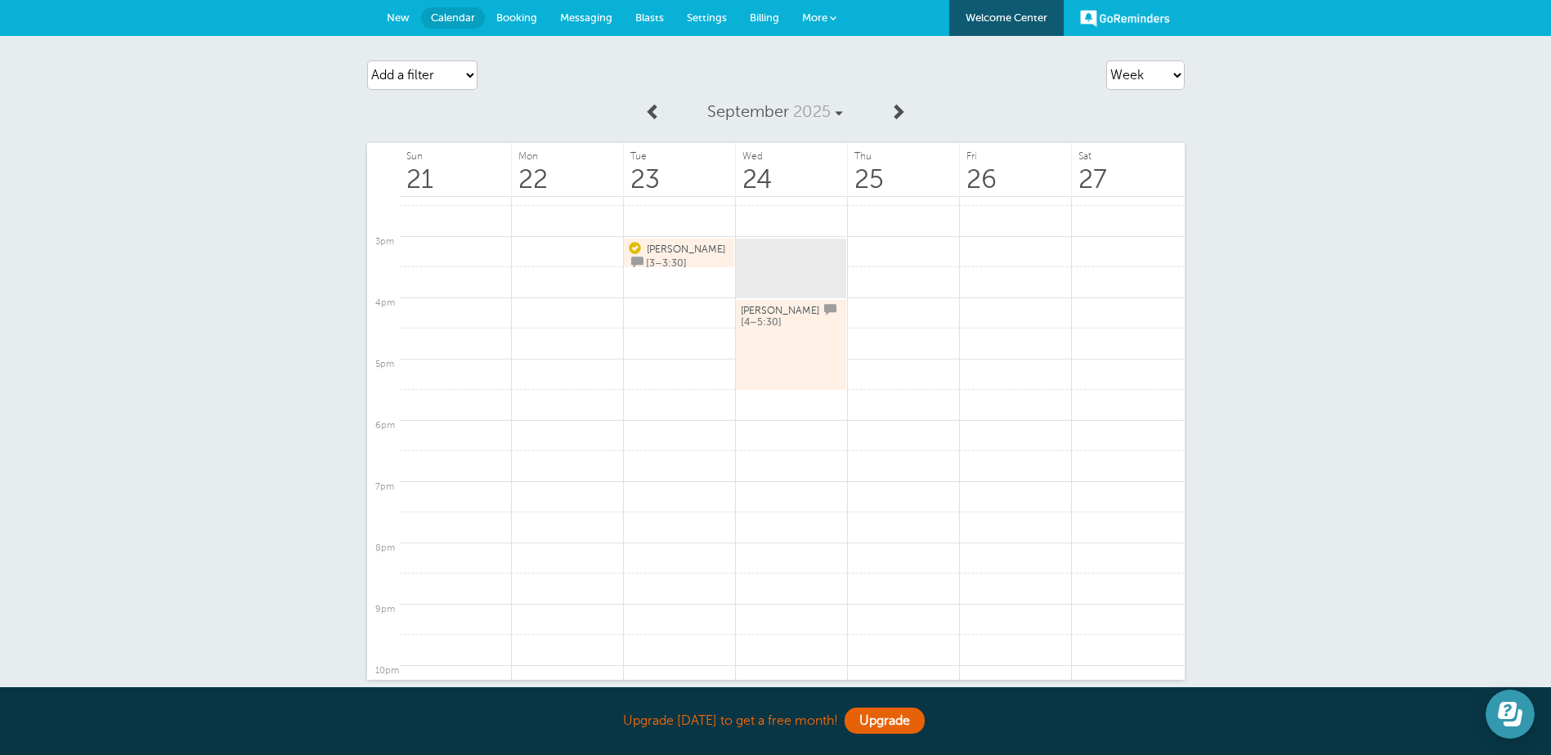
click at [1494, 710] on button "Open Learn | Contact Us" at bounding box center [1509, 714] width 49 height 49
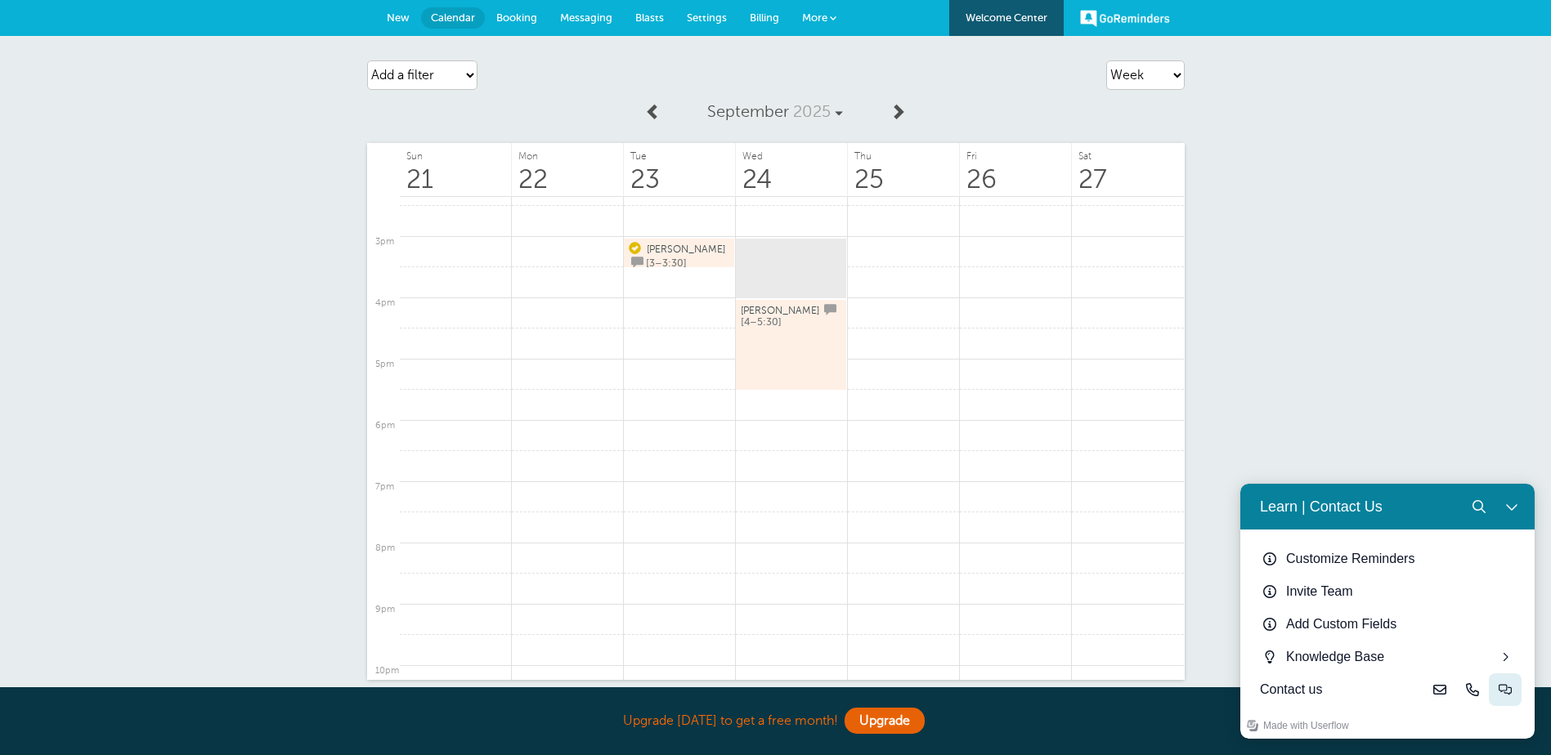
click at [1497, 689] on button "Live-chat" at bounding box center [1505, 690] width 33 height 33
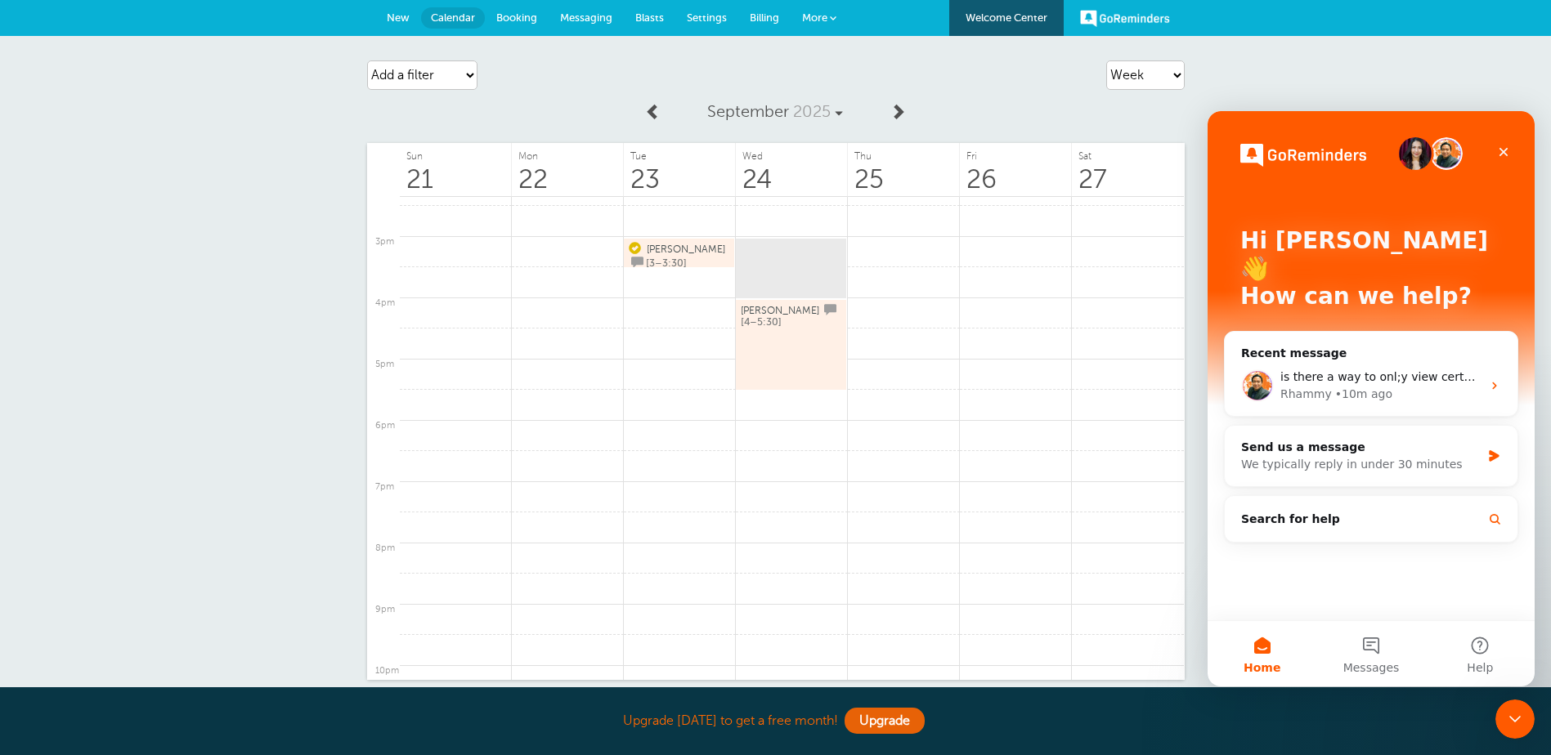
click at [1308, 72] on div "Agenda Day Week Month (full view) Month (condensed) Add a filter Customer Searc…" at bounding box center [775, 406] width 1551 height 740
click at [1264, 74] on div "Agenda Day Week Month (full view) Month (condensed) Add a filter Customer Searc…" at bounding box center [775, 406] width 1551 height 740
drag, startPoint x: 1496, startPoint y: 150, endPoint x: 2692, endPoint y: 262, distance: 1201.2
click at [1496, 150] on div "Close" at bounding box center [1503, 151] width 29 height 29
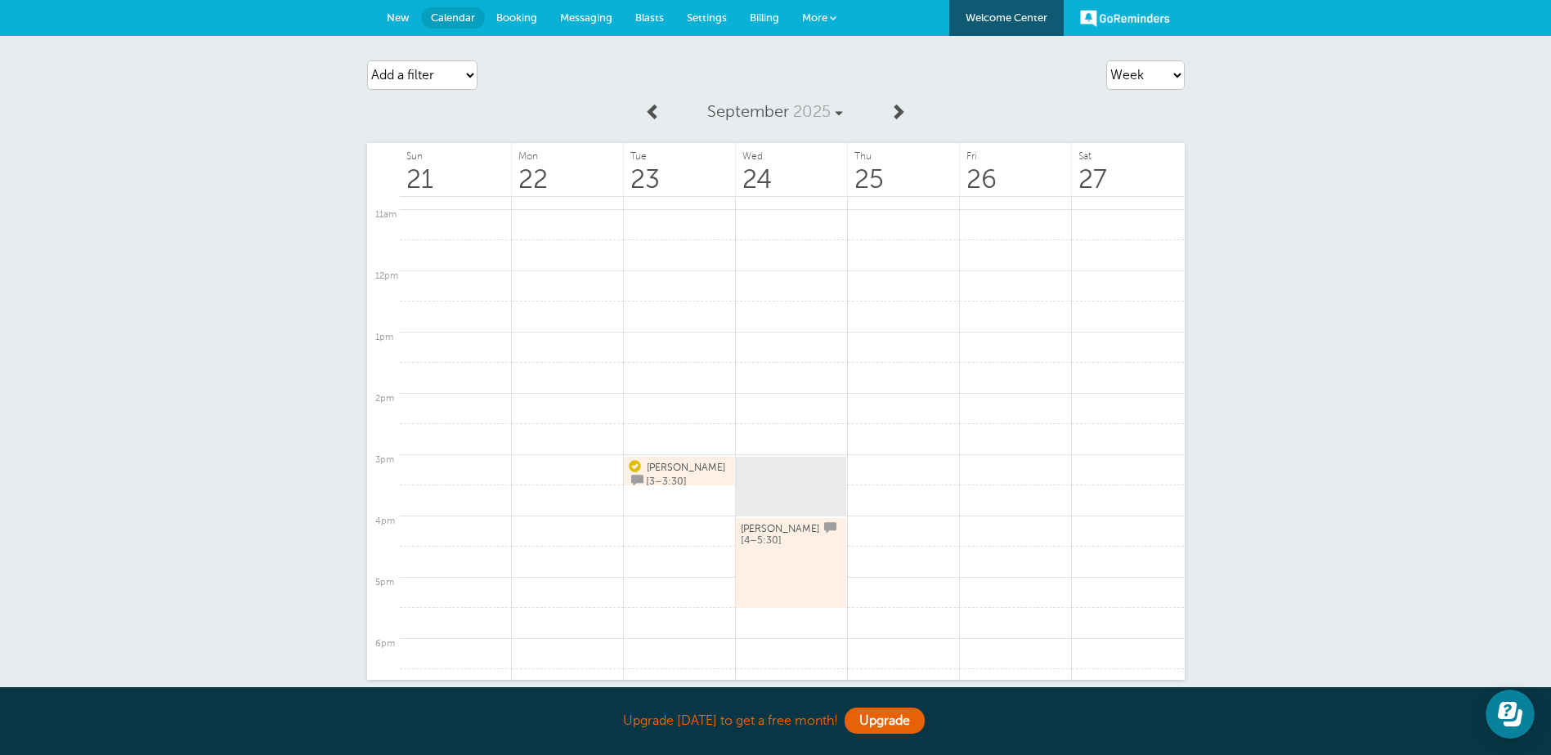
click at [594, 26] on link "Messaging" at bounding box center [586, 18] width 75 height 36
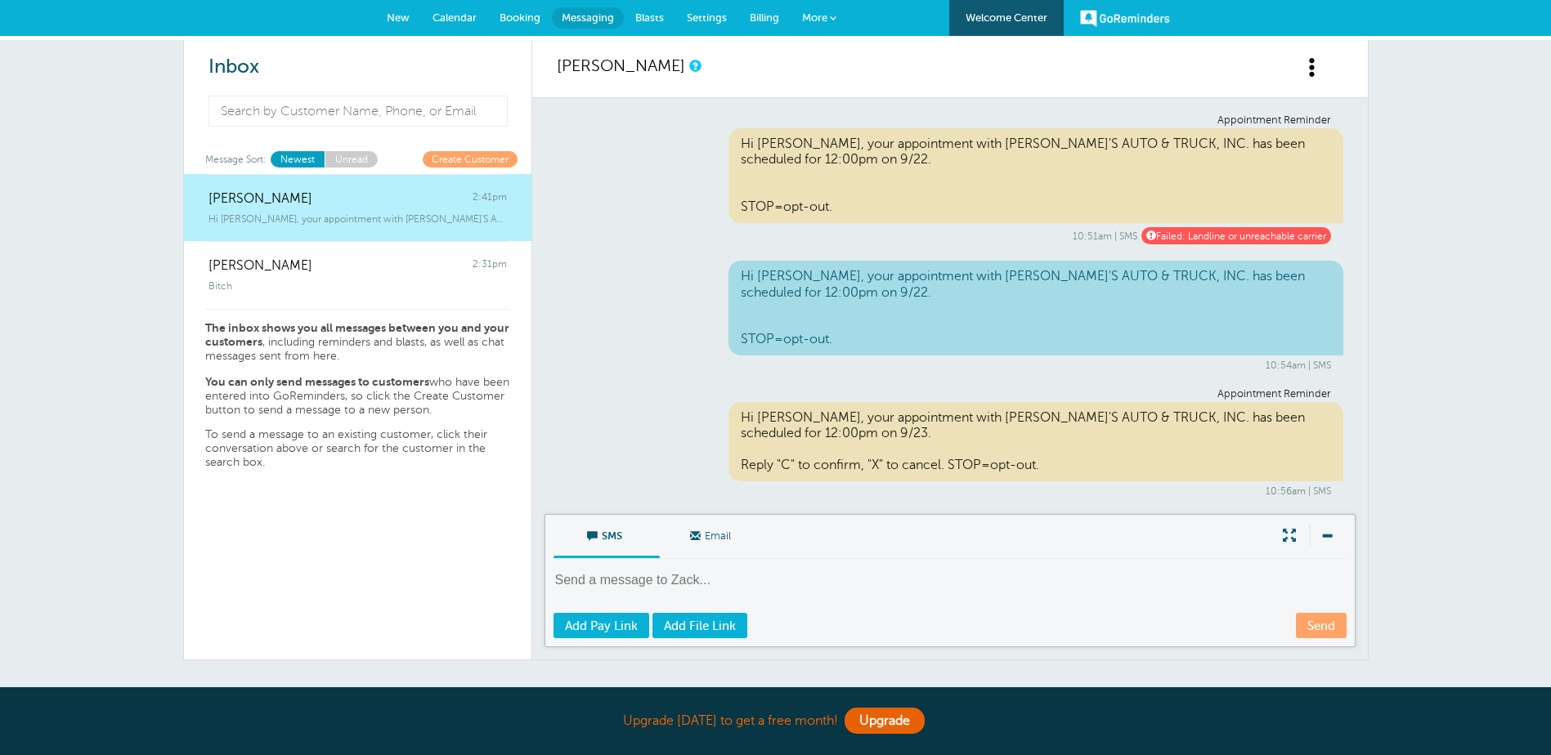
scroll to position [269, 0]
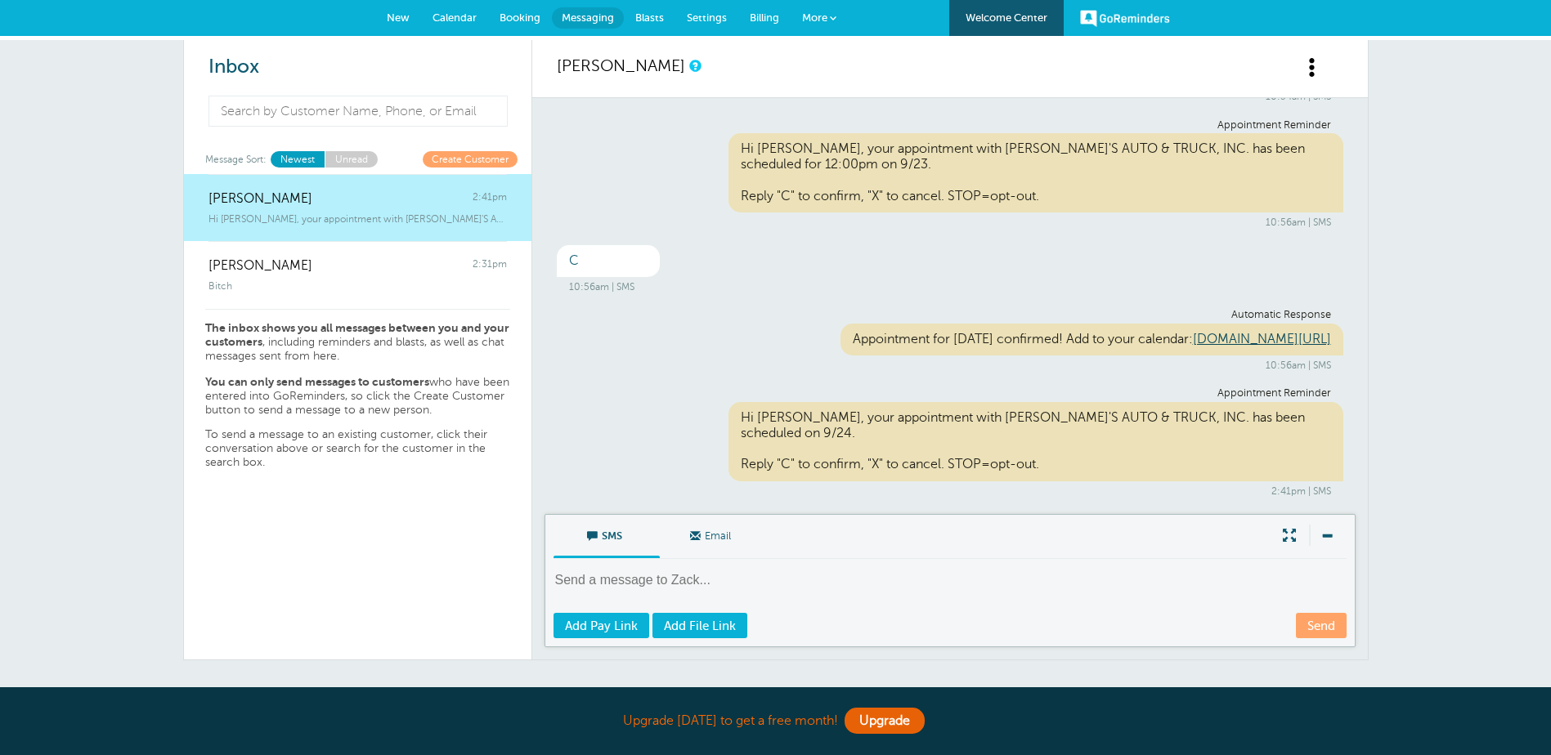
click at [455, 24] on link "Calendar" at bounding box center [454, 18] width 67 height 36
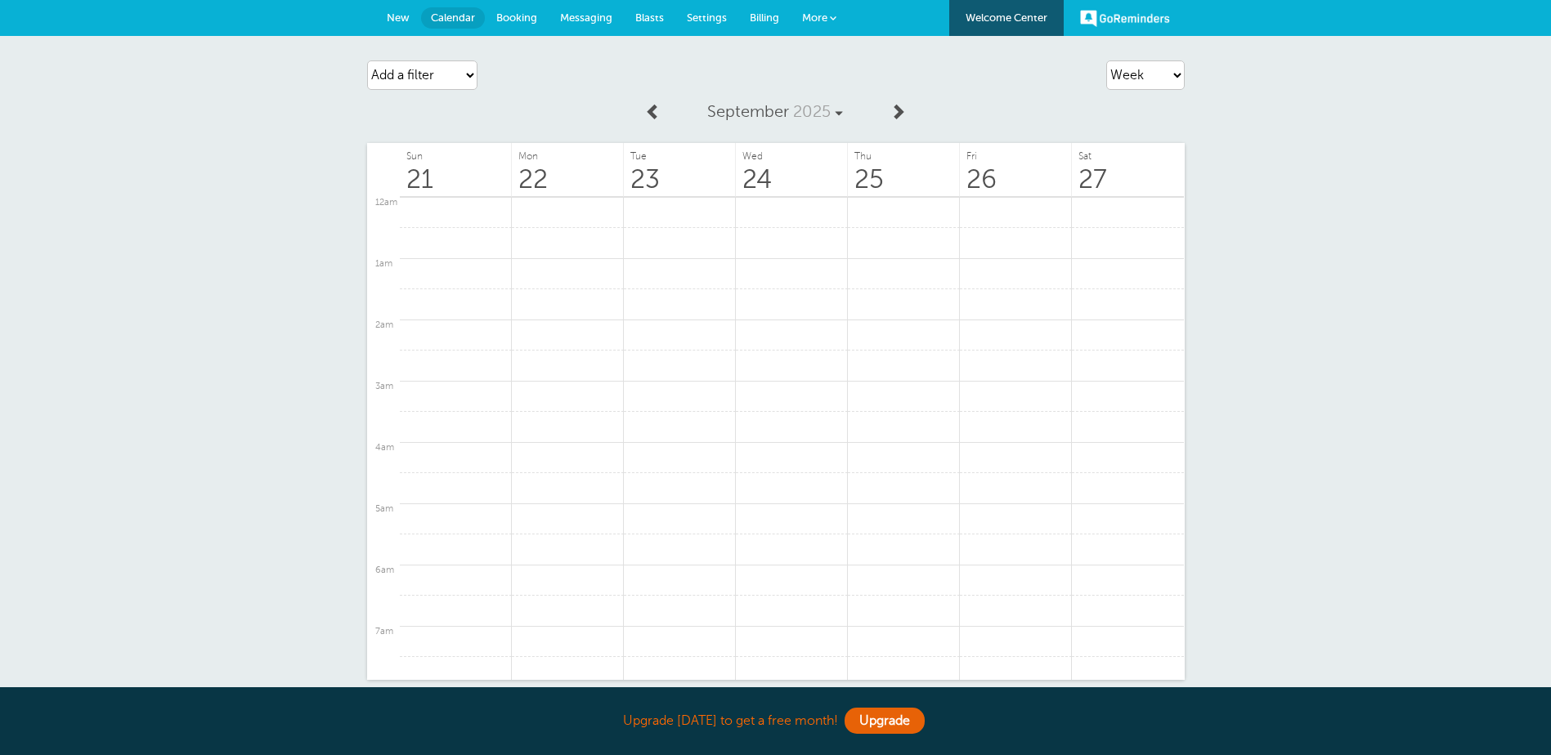
scroll to position [880, 0]
click at [404, 22] on span "New" at bounding box center [398, 17] width 23 height 12
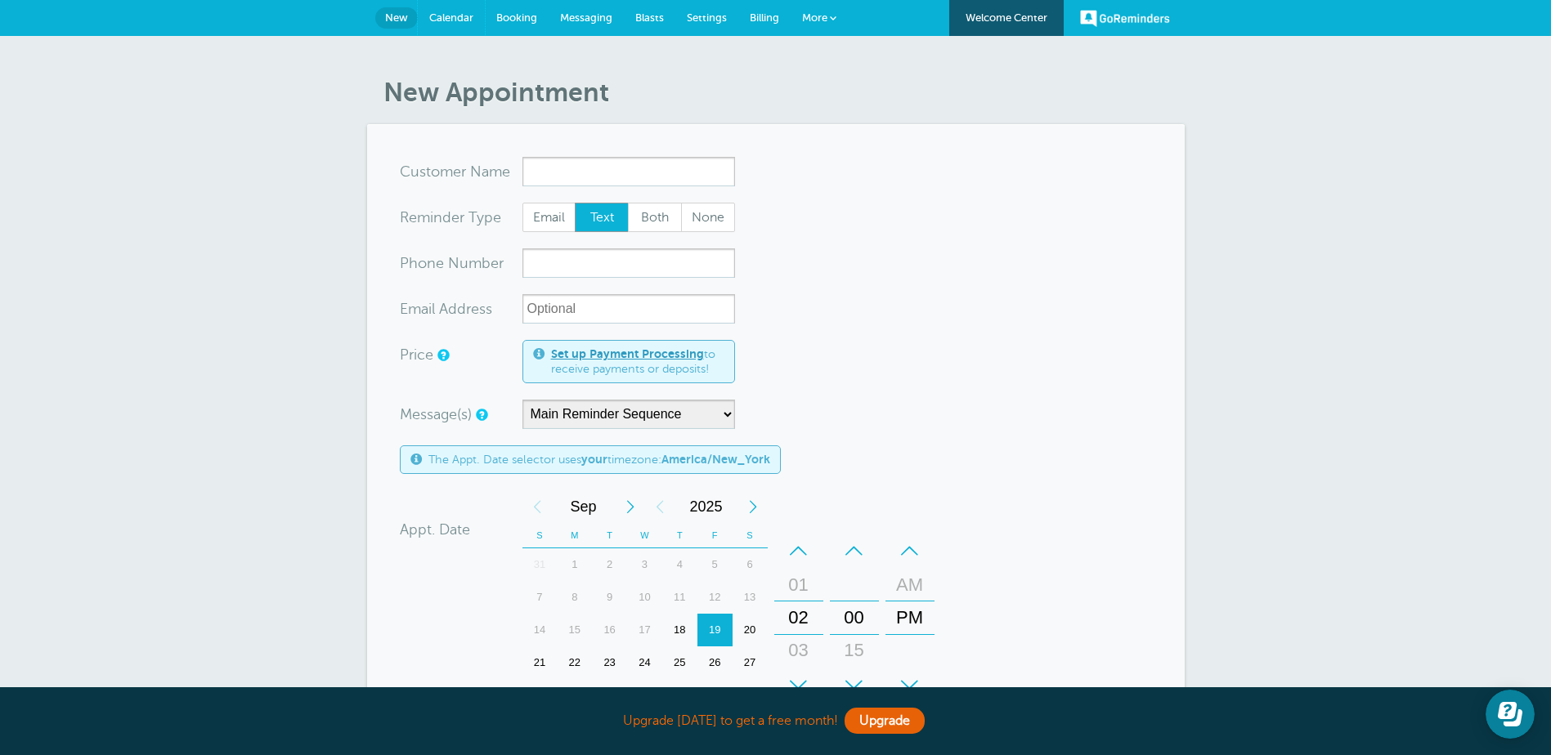
click at [453, 20] on span "Calendar" at bounding box center [451, 17] width 44 height 12
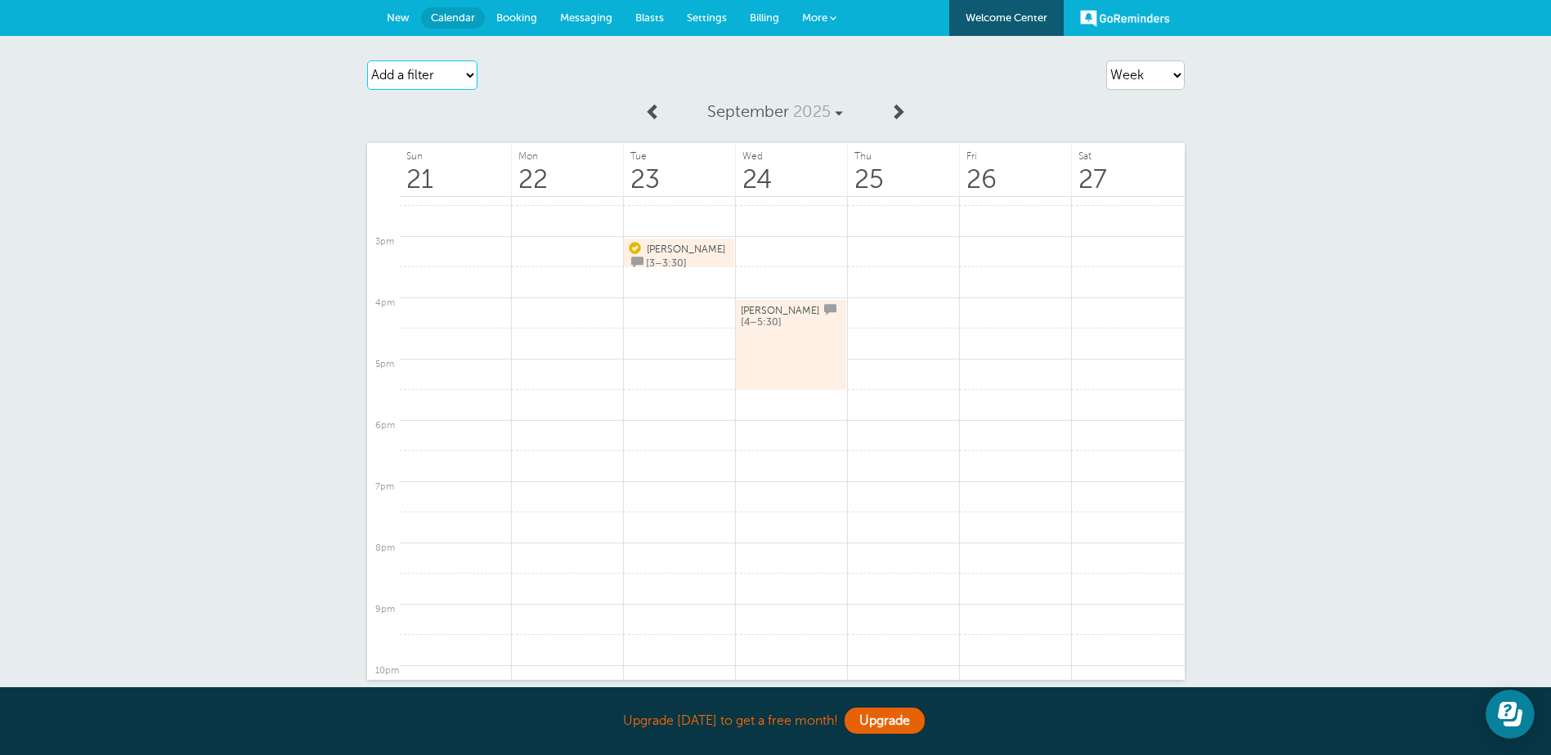
click at [470, 75] on select "Add a filter Customer Search Appointment Status Payment Status" at bounding box center [422, 74] width 110 height 29
click at [816, 11] on span "More" at bounding box center [814, 17] width 25 height 12
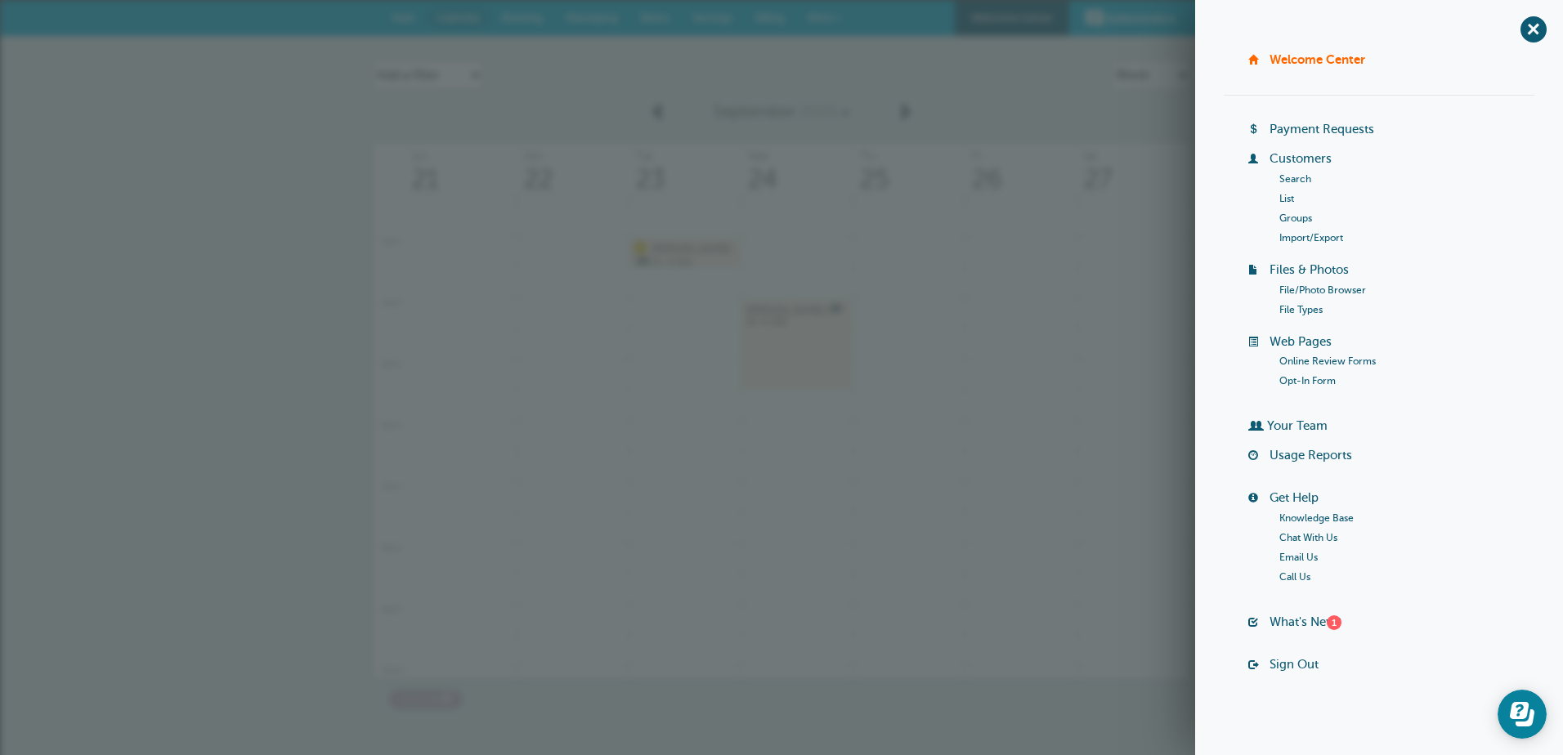
click at [1337, 625] on li "What's New? 1" at bounding box center [1391, 629] width 286 height 29
click at [1333, 621] on div "1" at bounding box center [1334, 623] width 15 height 15
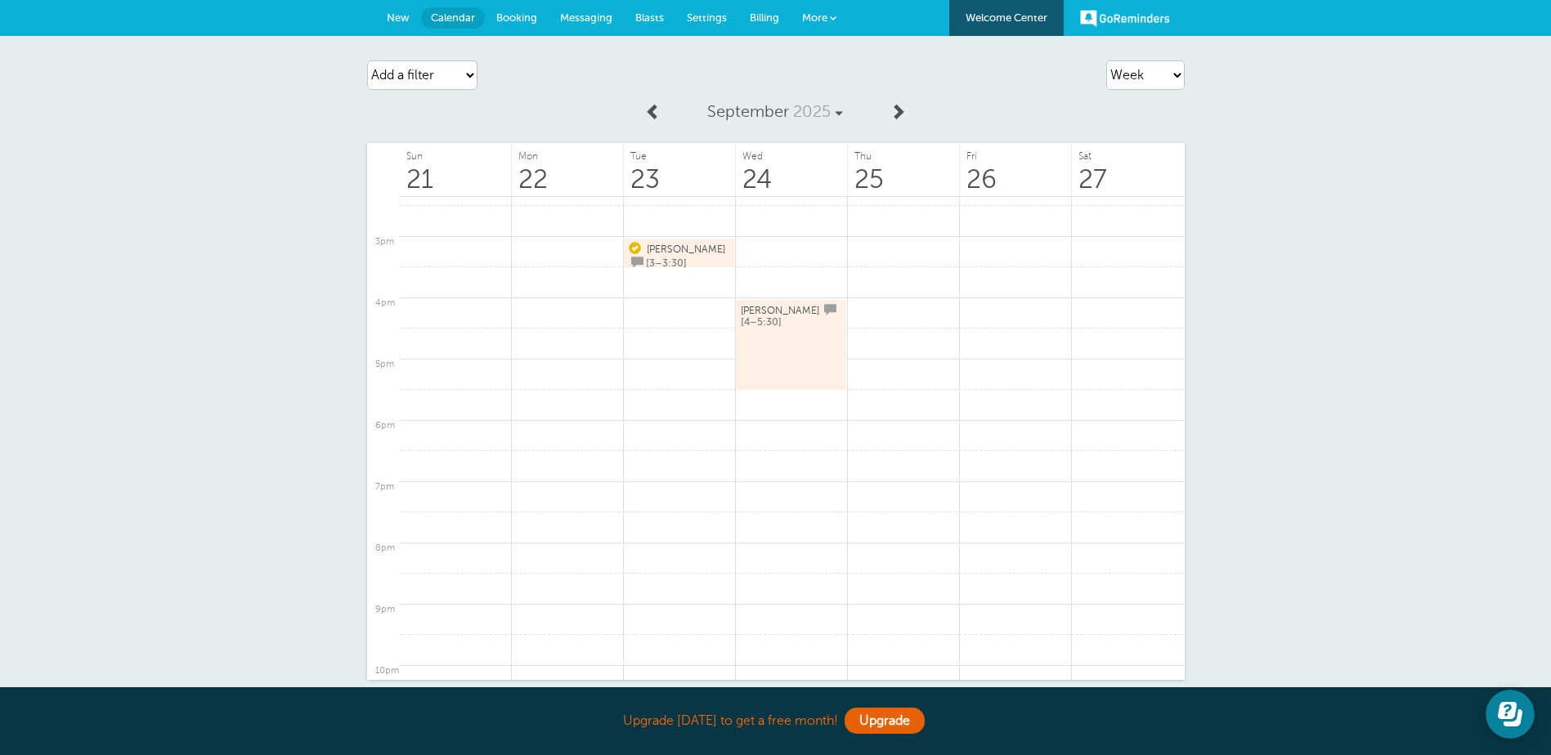
click at [1418, 175] on div "Agenda Day Week Month (full view) Month (condensed) Add a filter Customer Searc…" at bounding box center [775, 406] width 1551 height 740
click at [723, 23] on span "Settings" at bounding box center [707, 17] width 40 height 12
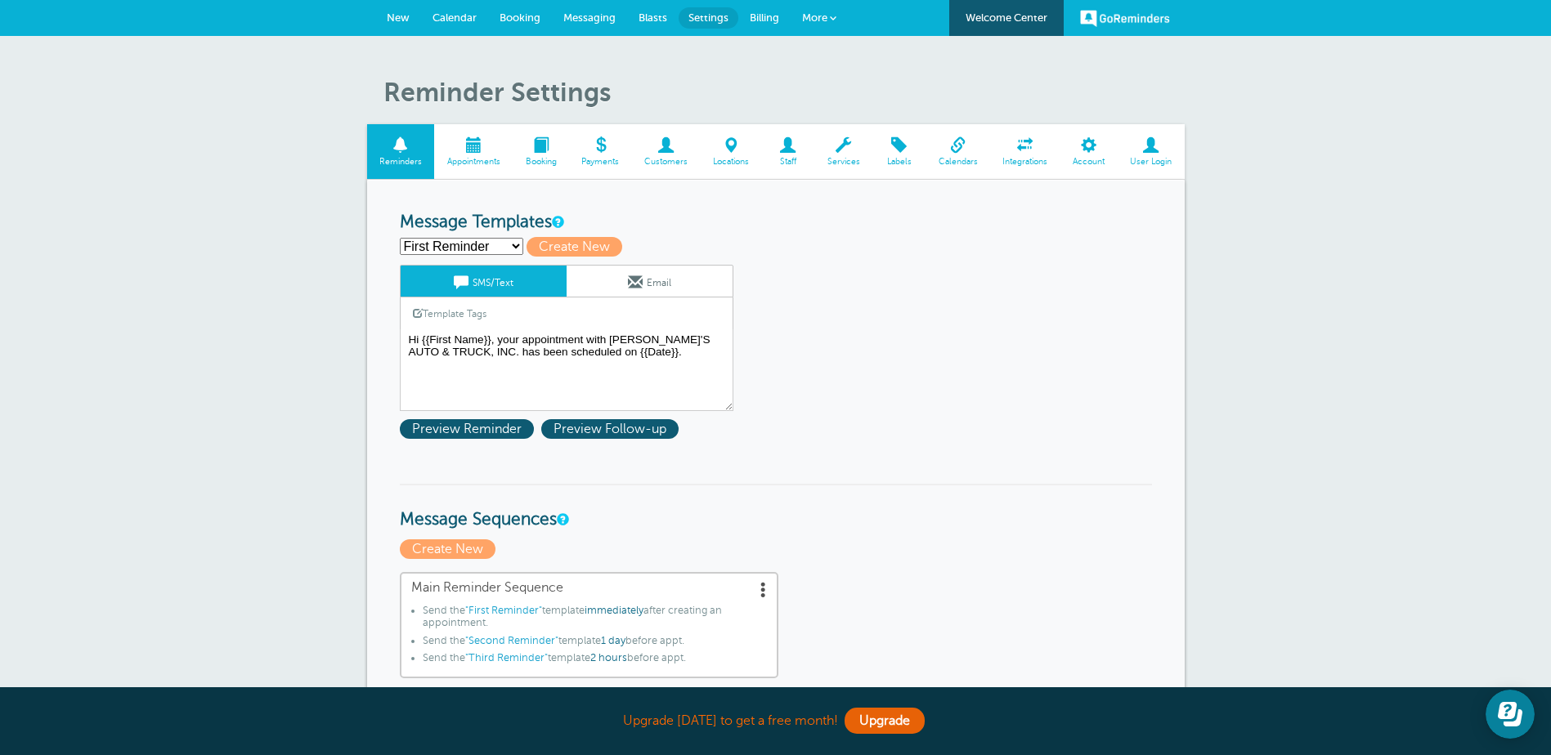
click at [679, 157] on span "Customers" at bounding box center [666, 162] width 52 height 10
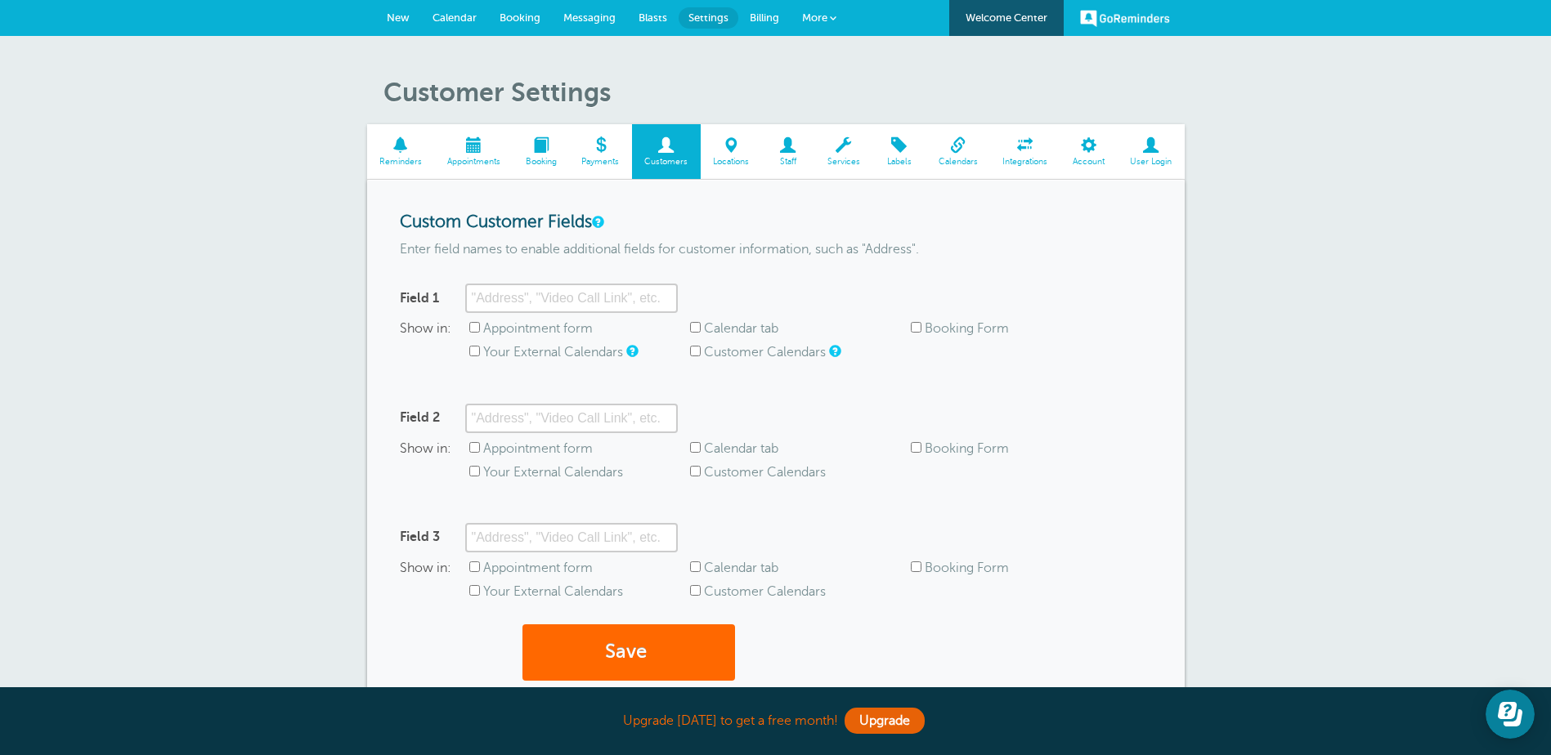
click at [845, 144] on span at bounding box center [843, 145] width 58 height 16
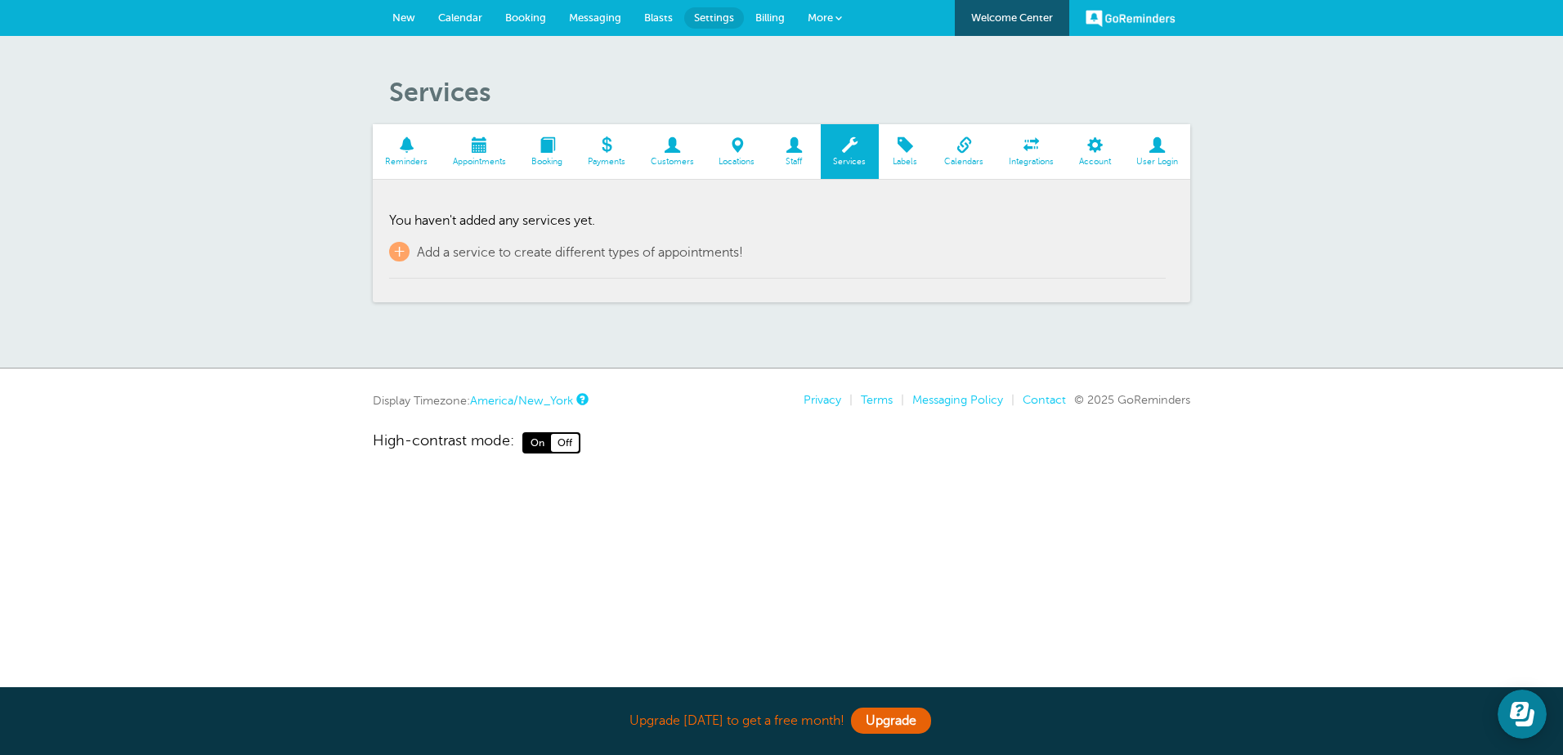
click at [969, 145] on span at bounding box center [964, 145] width 65 height 16
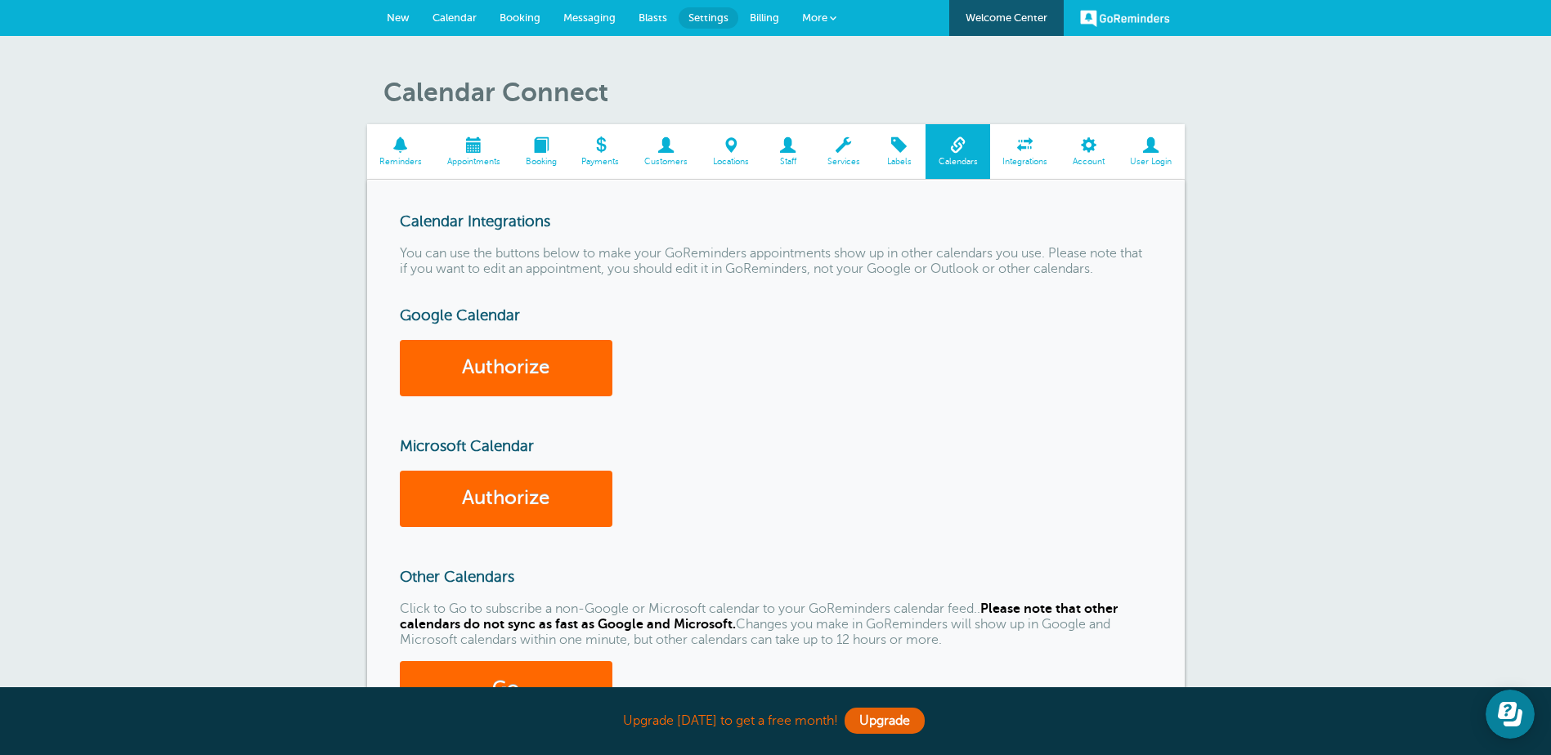
click at [1069, 167] on span "Account" at bounding box center [1088, 162] width 41 height 10
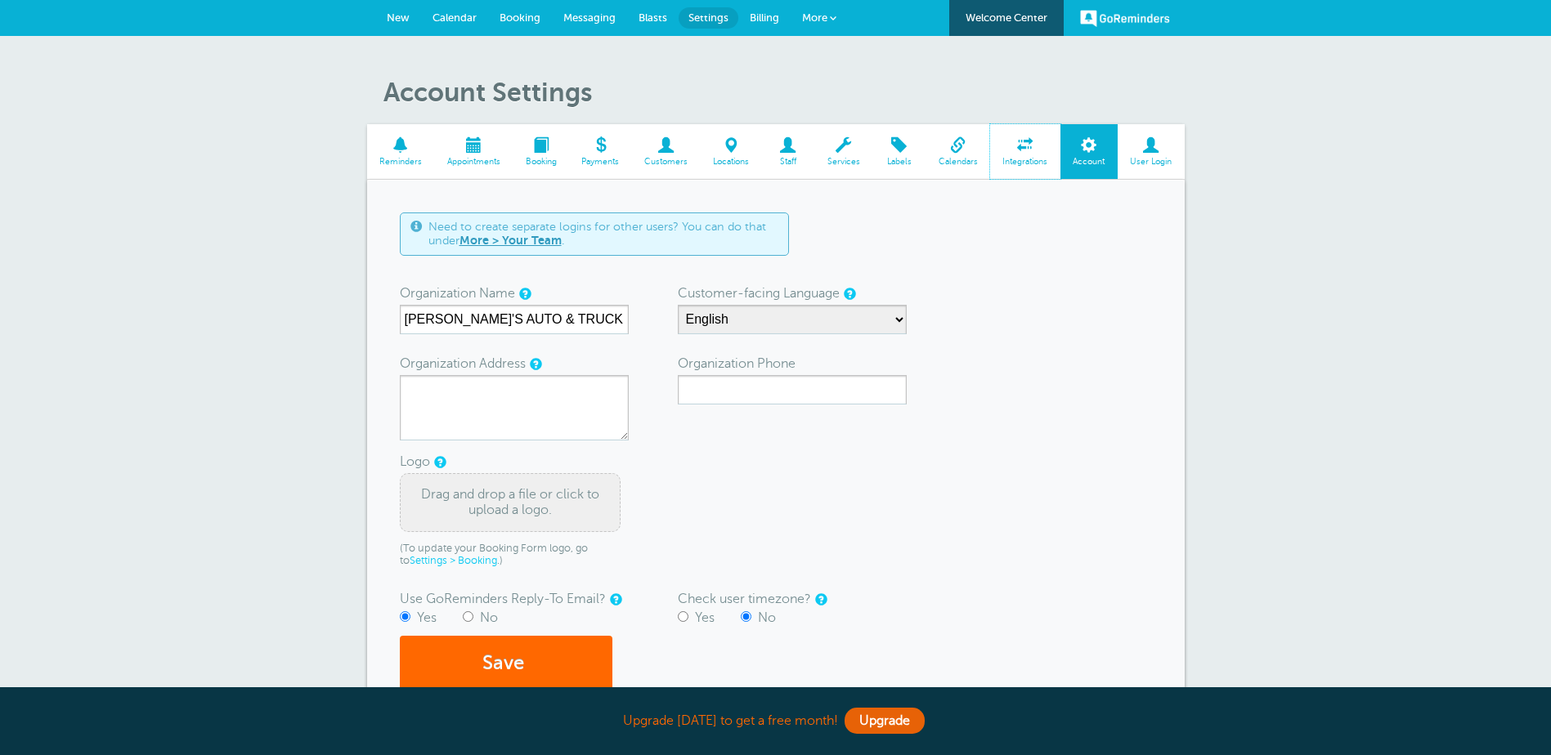
click at [1027, 157] on span "Integrations" at bounding box center [1025, 162] width 54 height 10
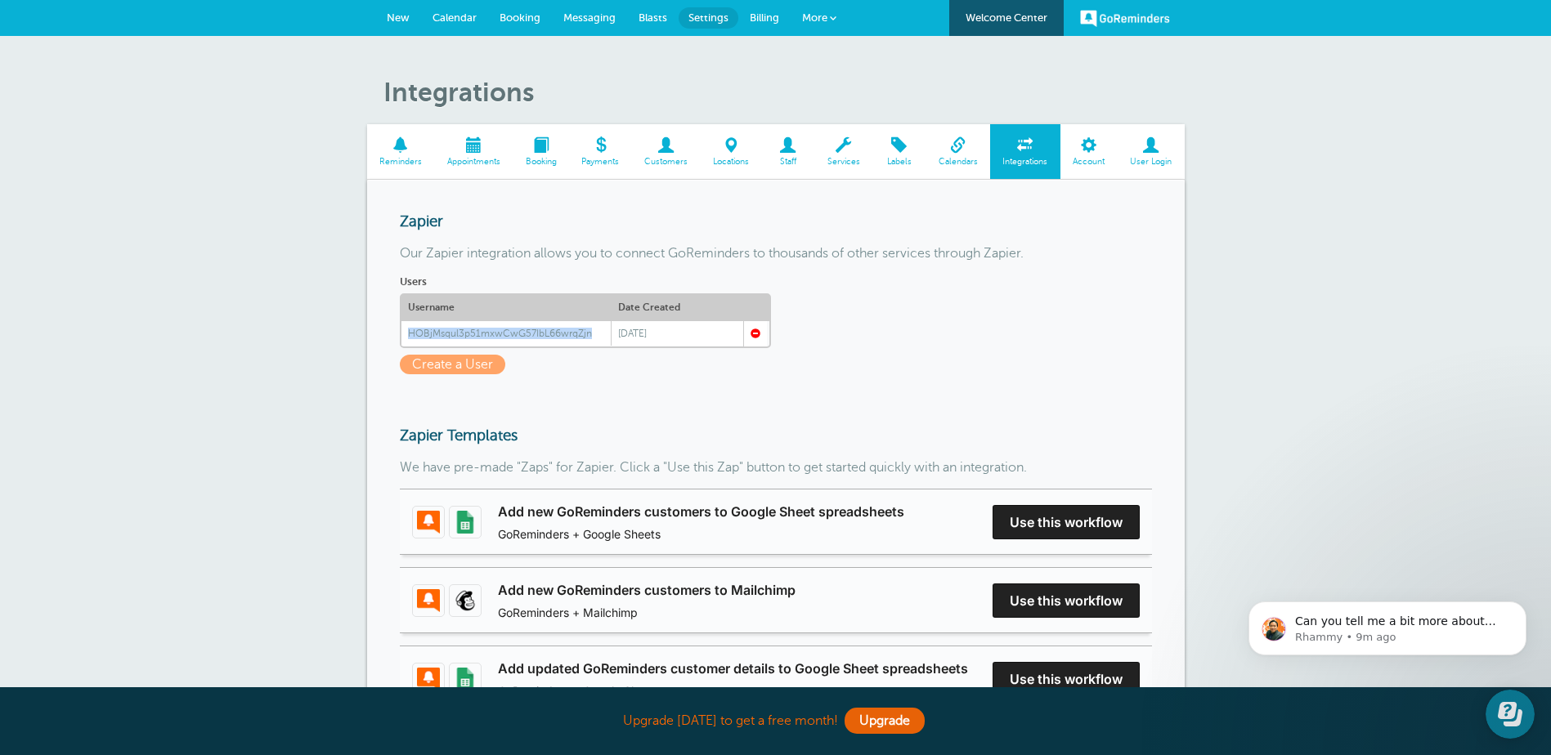
drag, startPoint x: 601, startPoint y: 337, endPoint x: 405, endPoint y: 337, distance: 196.2
click at [405, 337] on div "HOBjMsqul3p51mxwCwG57IbL66wrqZjn" at bounding box center [505, 333] width 209 height 25
copy div "HOBjMsqul3p51mxwCwG57IbL66wrqZjn"
click at [472, 16] on span "Calendar" at bounding box center [454, 17] width 44 height 12
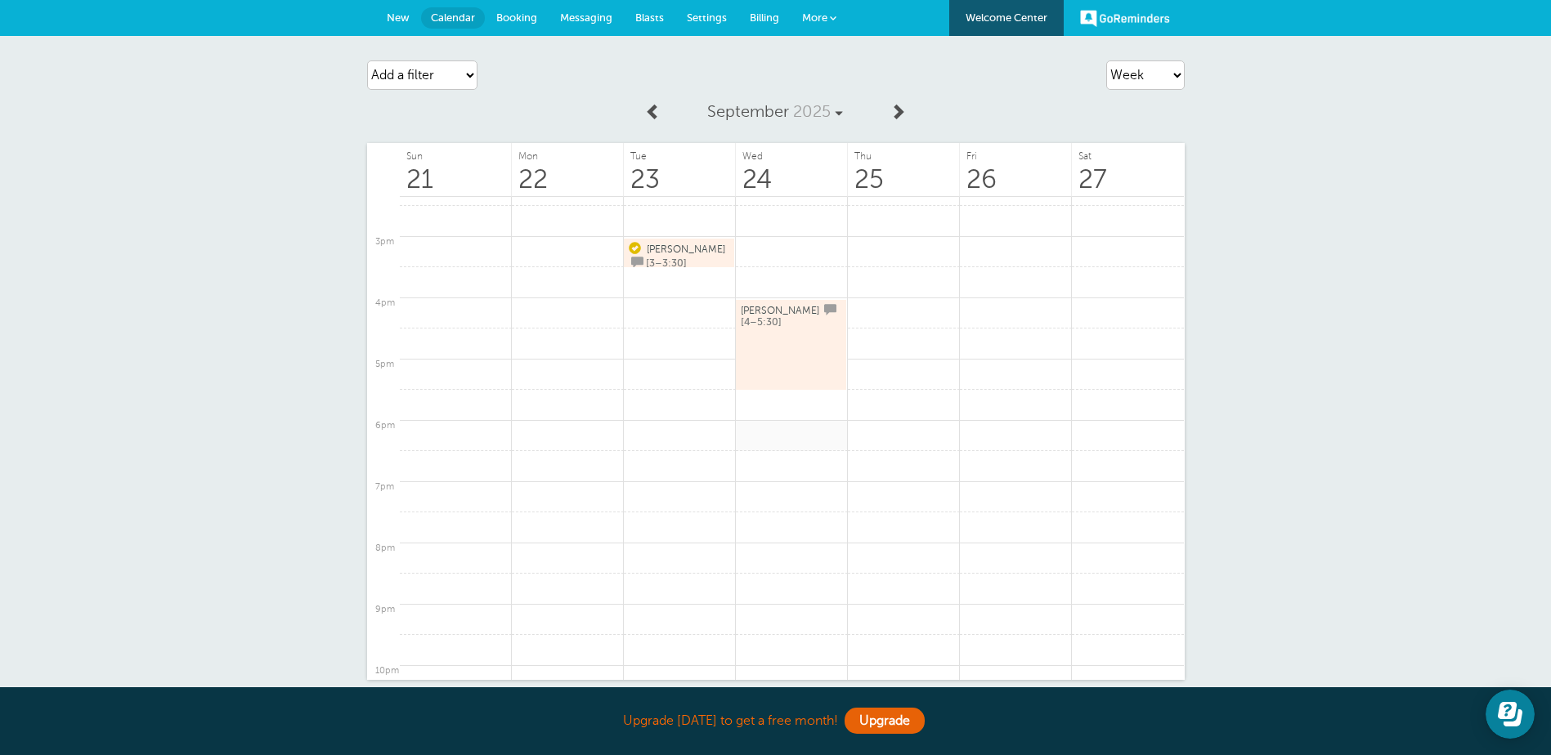
click at [773, 449] on link at bounding box center [792, 436] width 112 height 32
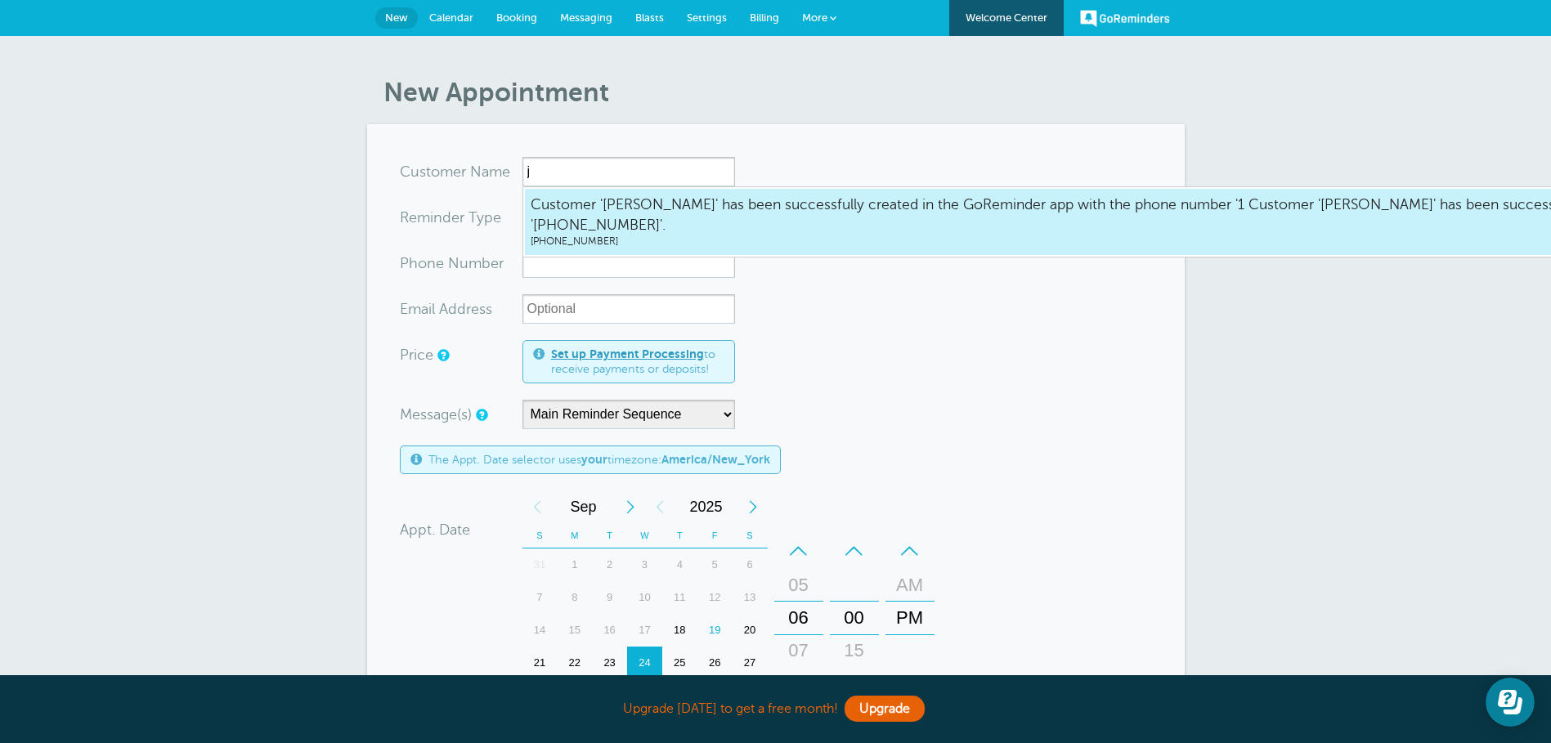
type input "j"
click at [829, 308] on form "You are creating a new customer. To use an existing customer select one from th…" at bounding box center [776, 583] width 752 height 853
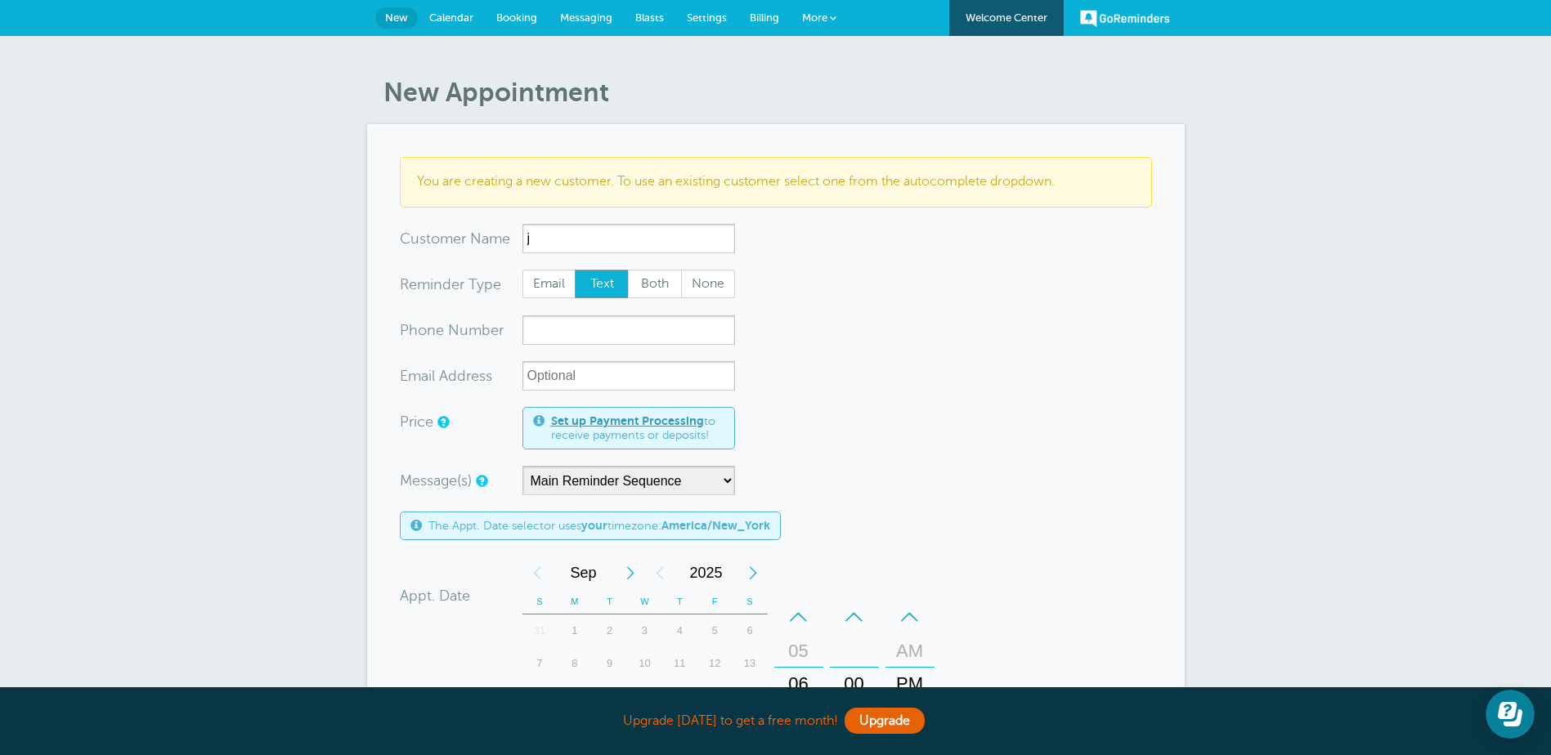
click at [476, 16] on link "Calendar" at bounding box center [451, 18] width 67 height 36
click at [469, 21] on span "Calendar" at bounding box center [451, 17] width 44 height 12
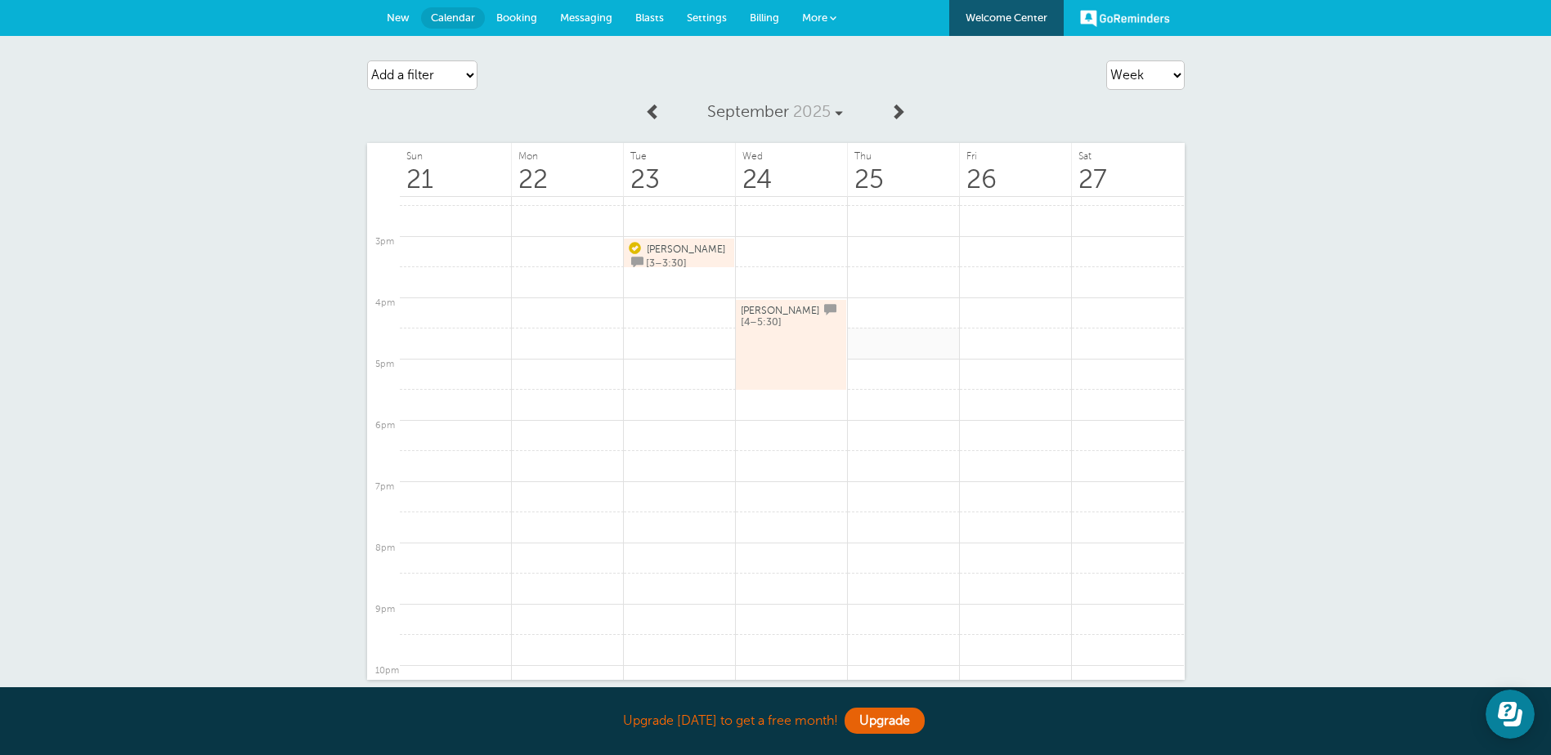
click at [903, 328] on link at bounding box center [904, 344] width 112 height 32
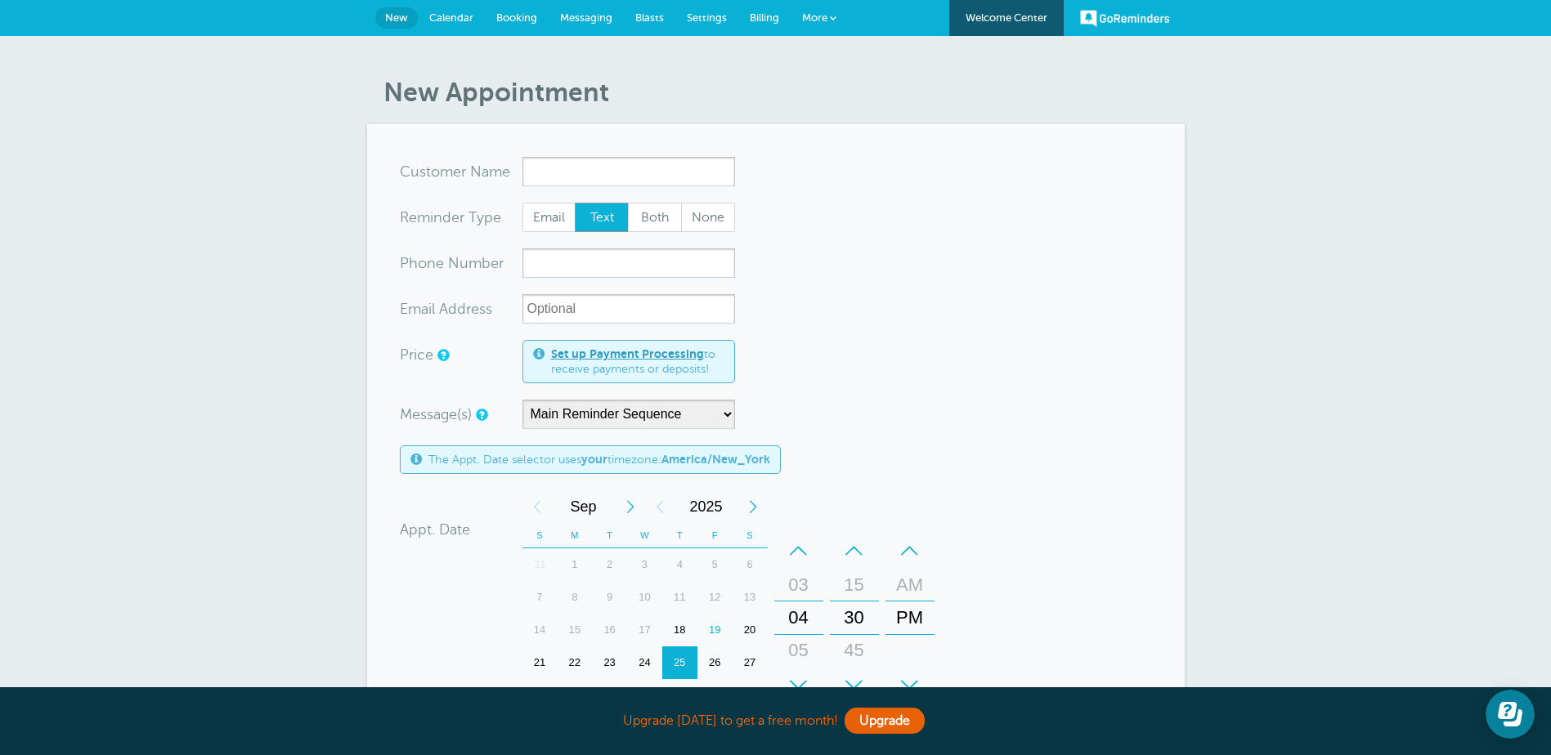
type input "e"
click at [449, 11] on link "Calendar" at bounding box center [451, 18] width 67 height 36
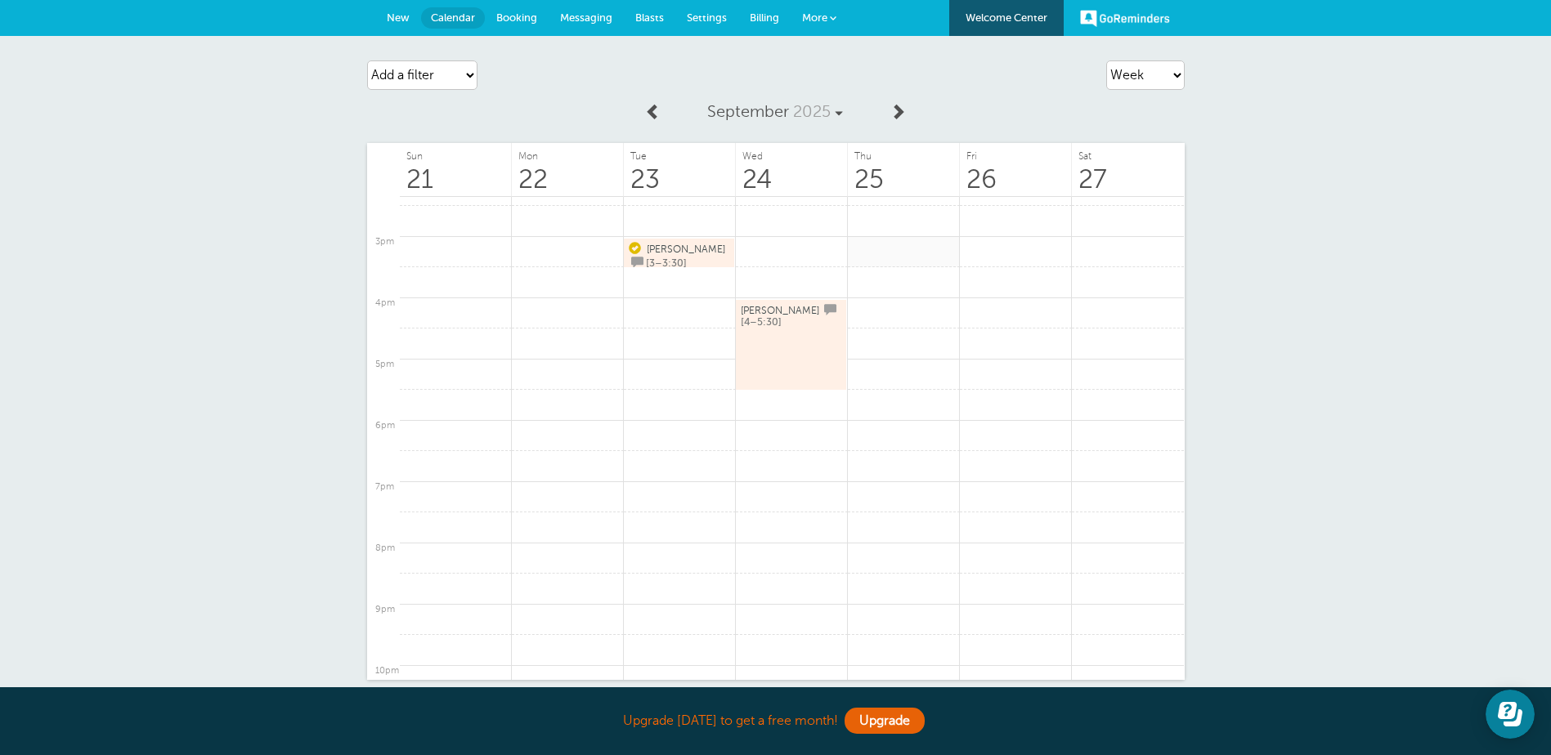
click at [940, 251] on link at bounding box center [904, 252] width 112 height 32
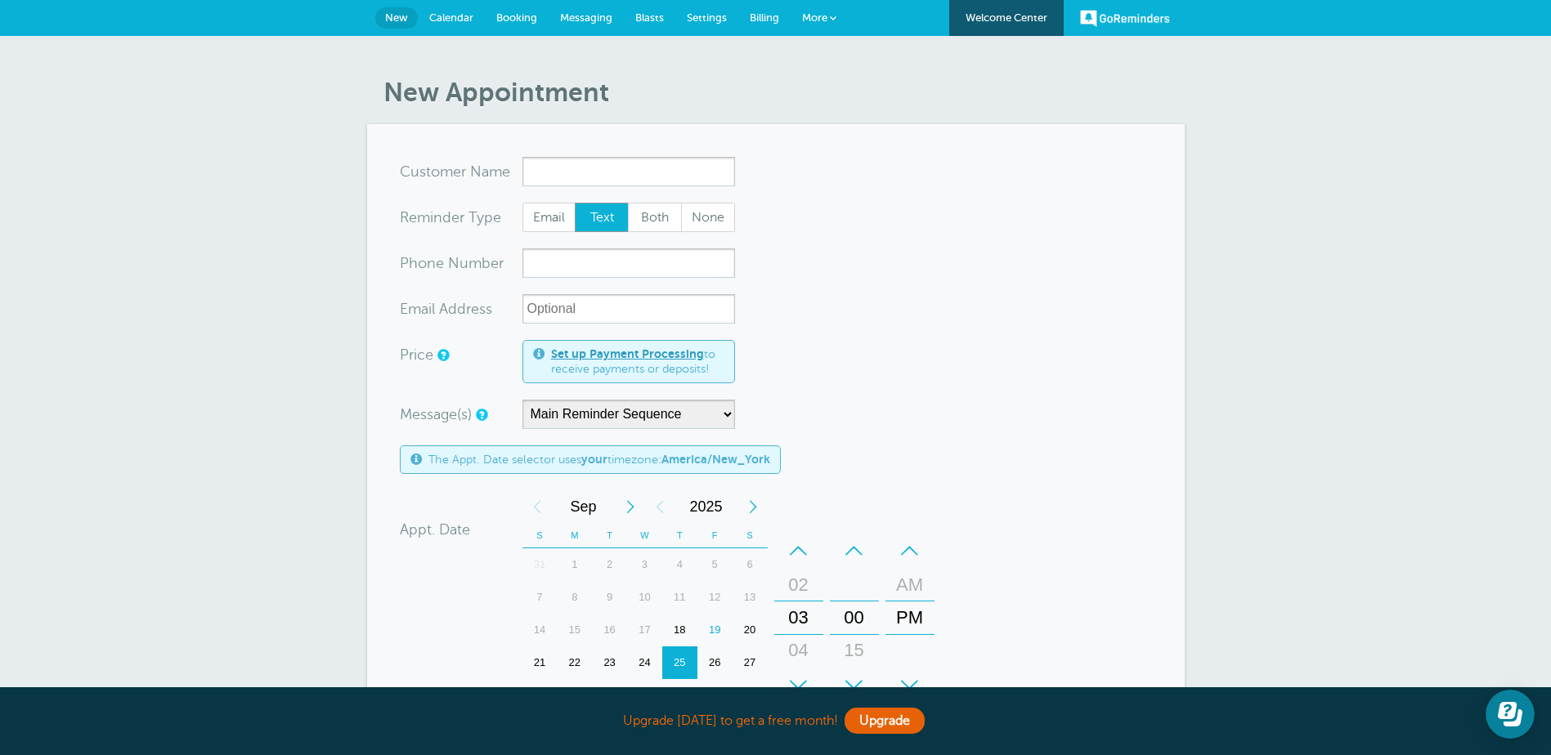
type input "e"
click at [451, 18] on span "Calendar" at bounding box center [451, 17] width 44 height 12
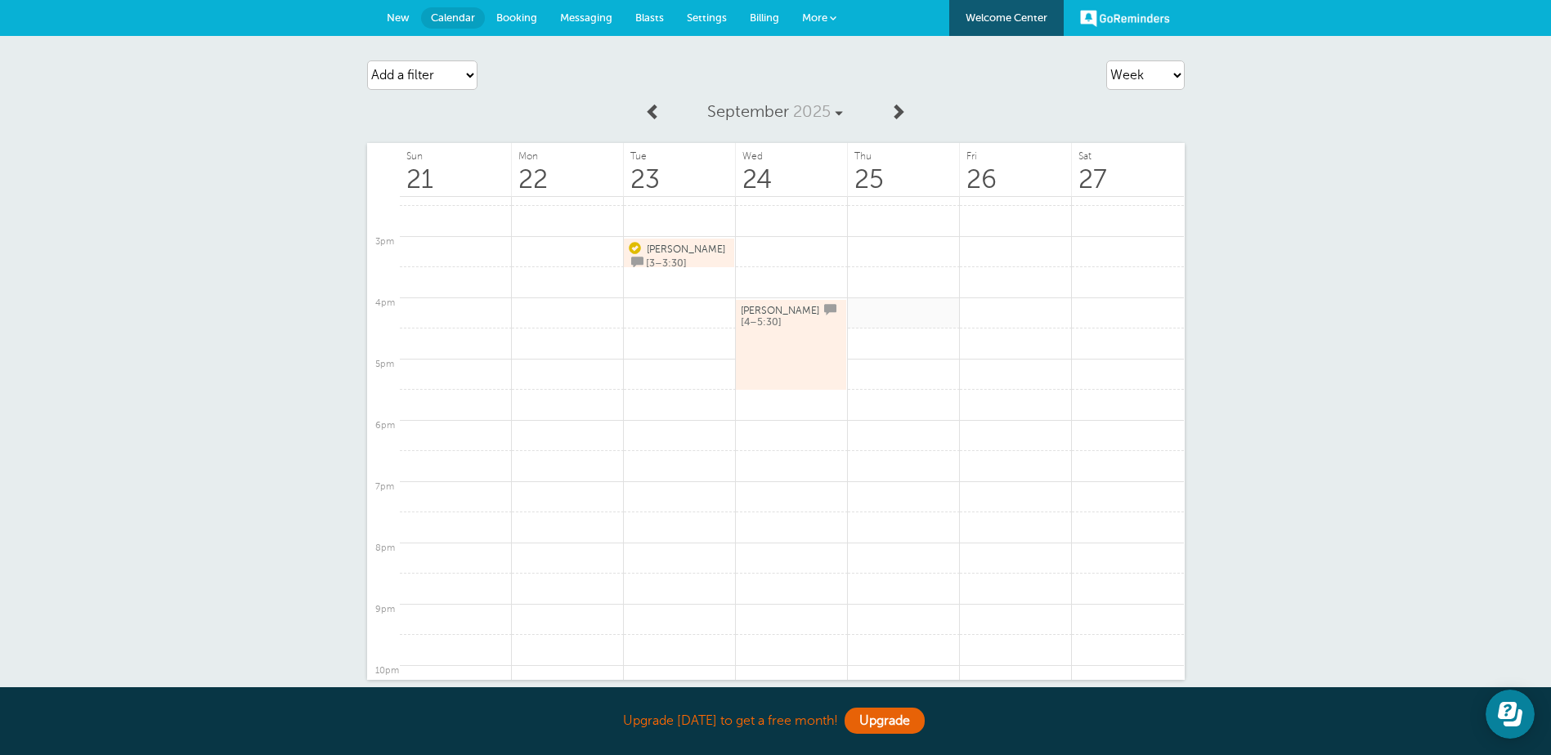
click at [910, 314] on link at bounding box center [904, 314] width 112 height 32
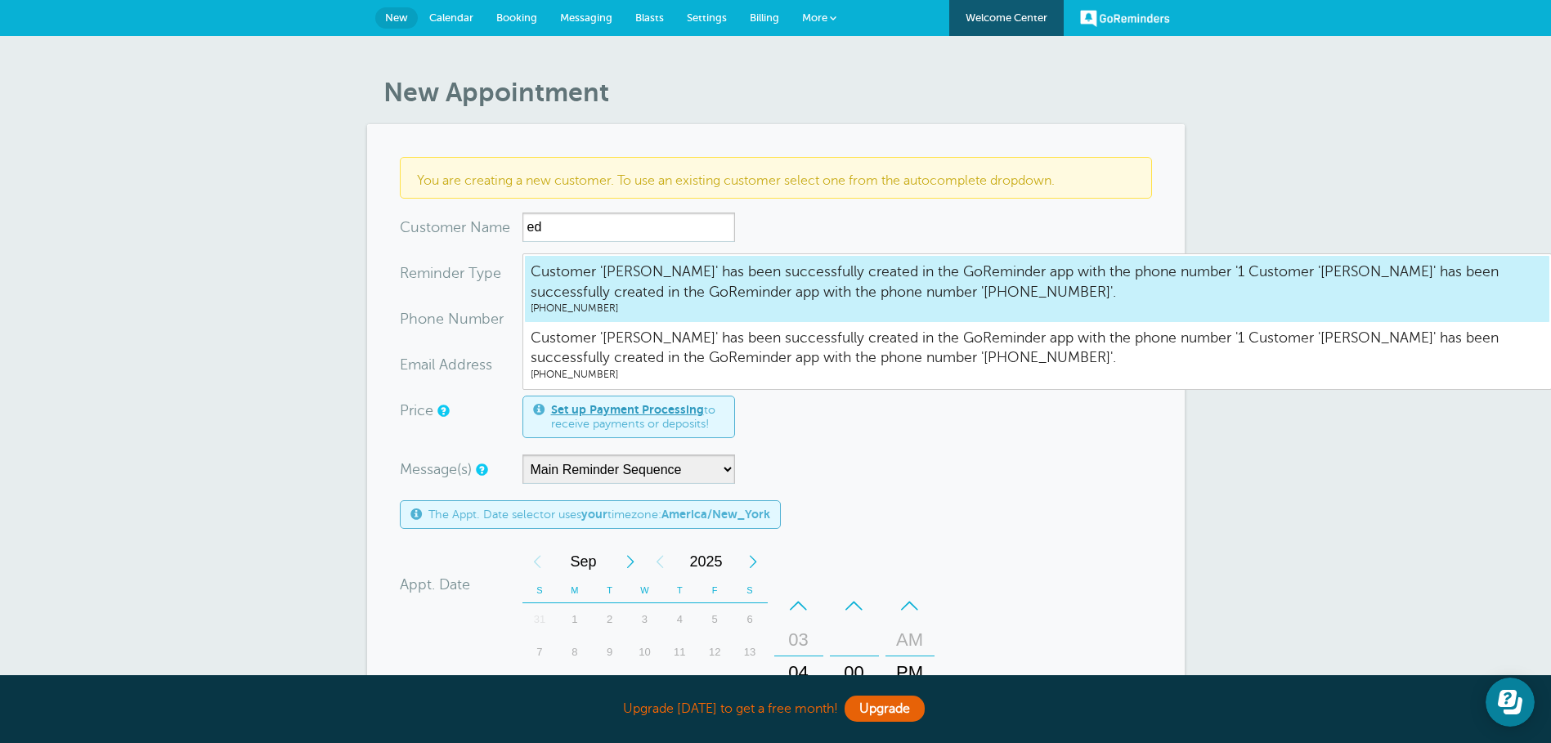
type input "e"
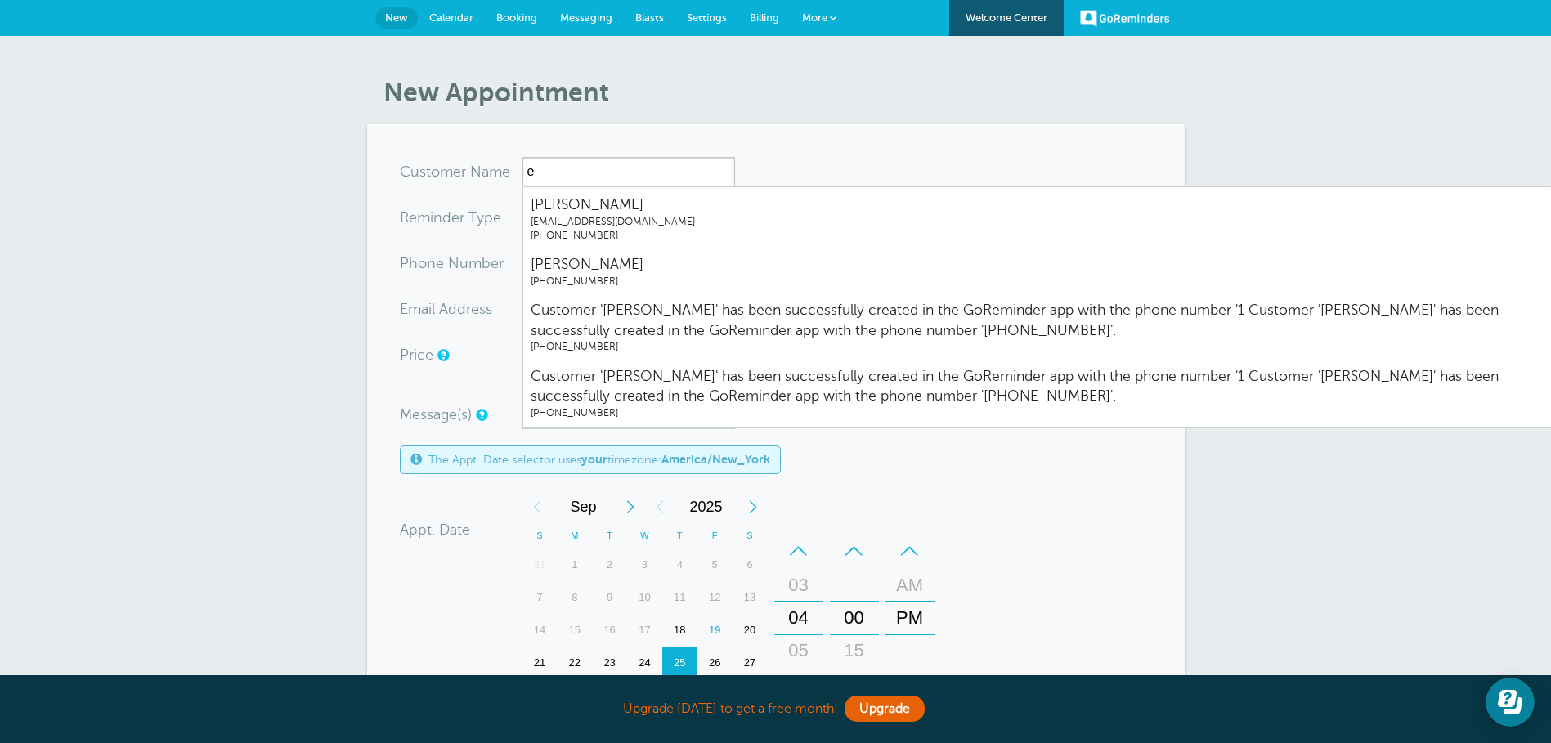
type input "e"
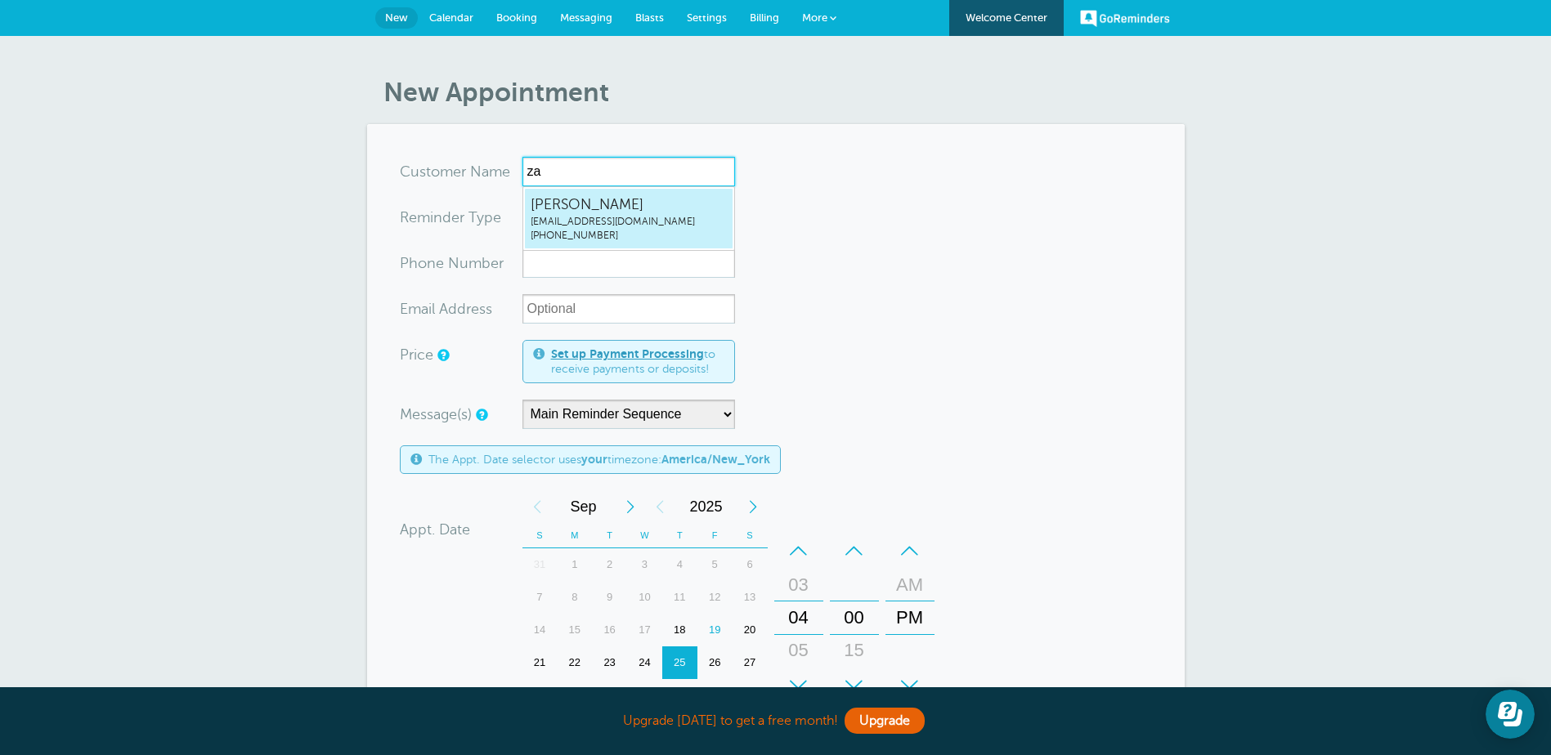
type input "za"
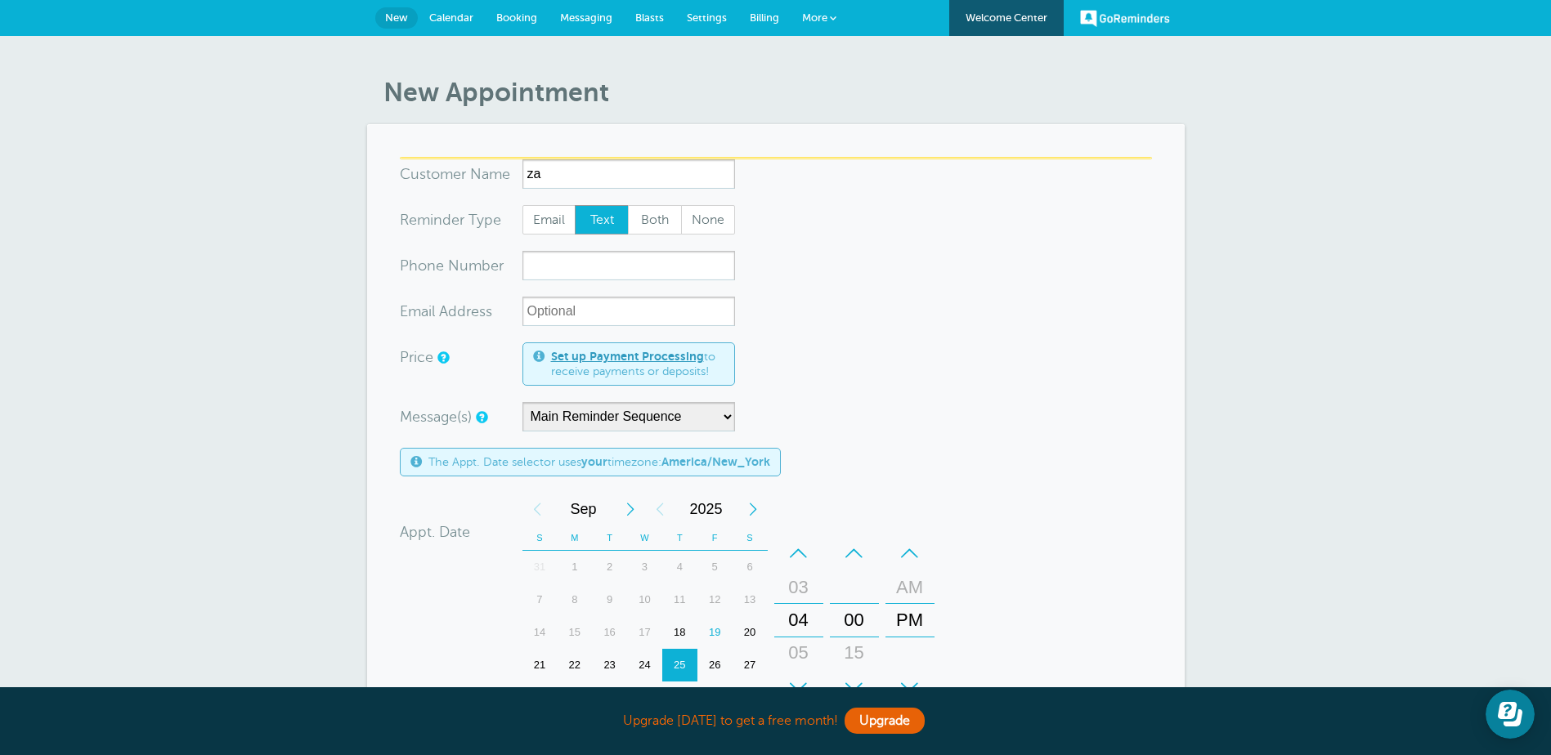
click at [795, 175] on form "You are creating a new customer. To use an existing customer select one from th…" at bounding box center [776, 584] width 752 height 855
click at [795, 175] on p "You are creating a new customer. To use an existing customer select one from th…" at bounding box center [776, 174] width 718 height 16
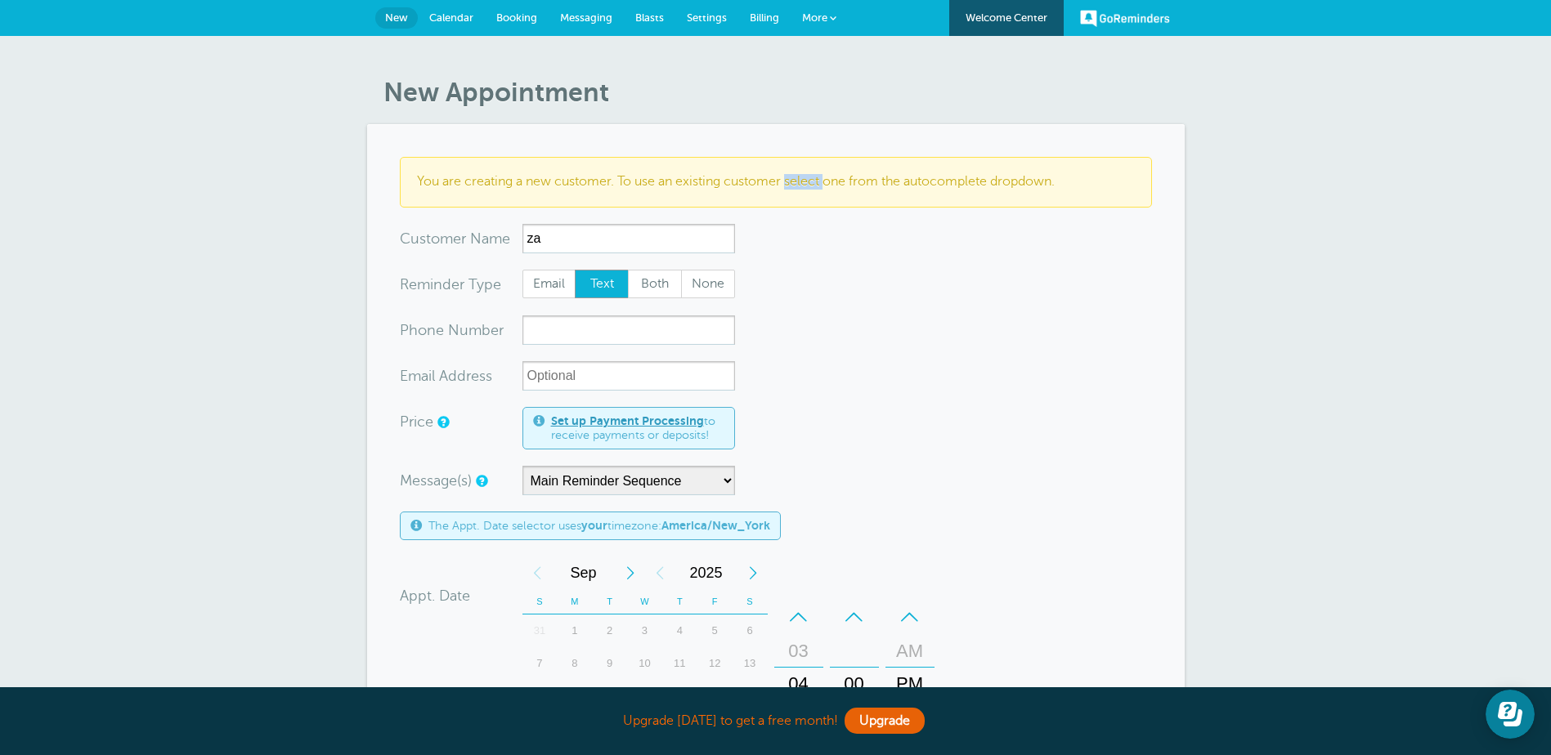
click at [441, 13] on span "Calendar" at bounding box center [451, 17] width 44 height 12
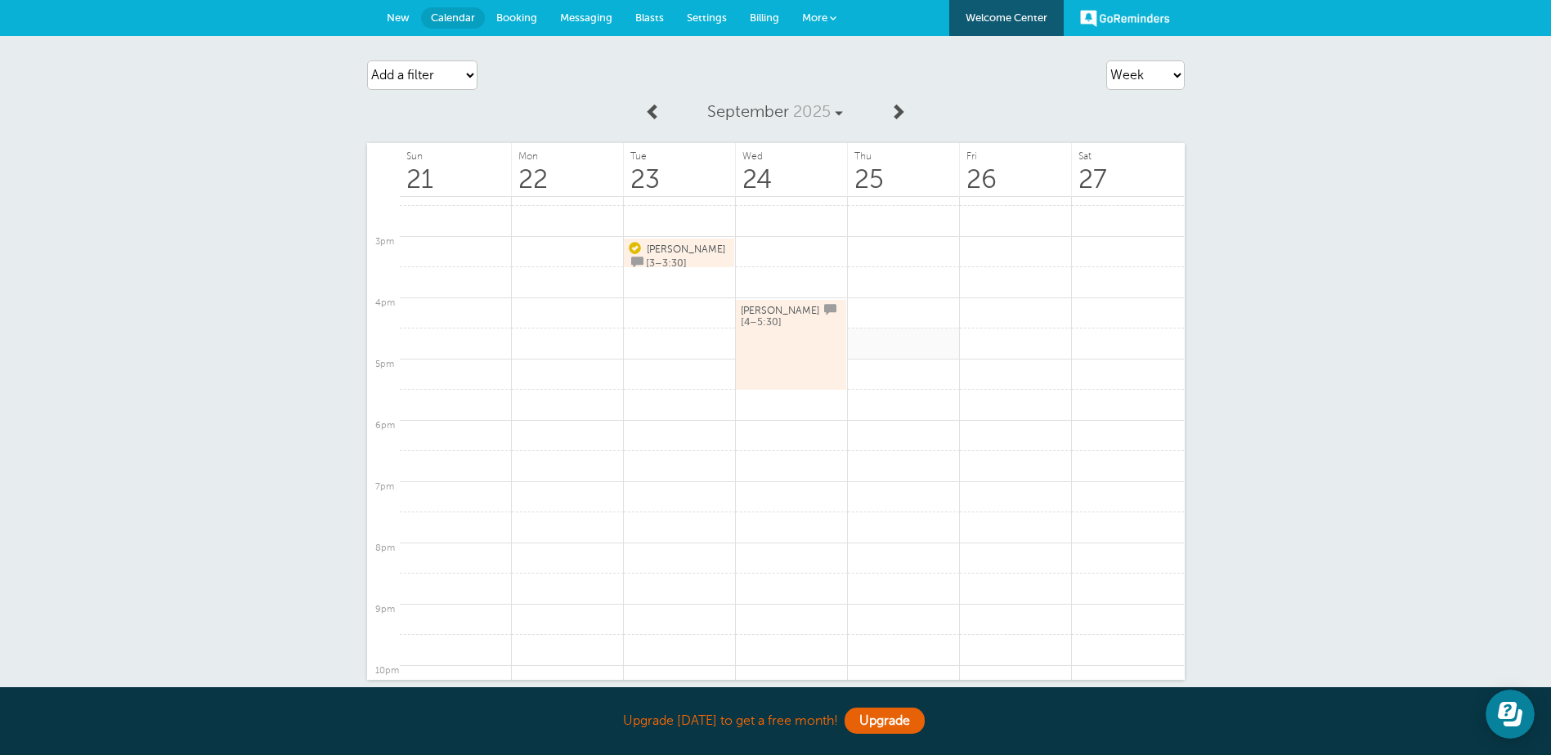
click at [914, 329] on link at bounding box center [904, 344] width 112 height 32
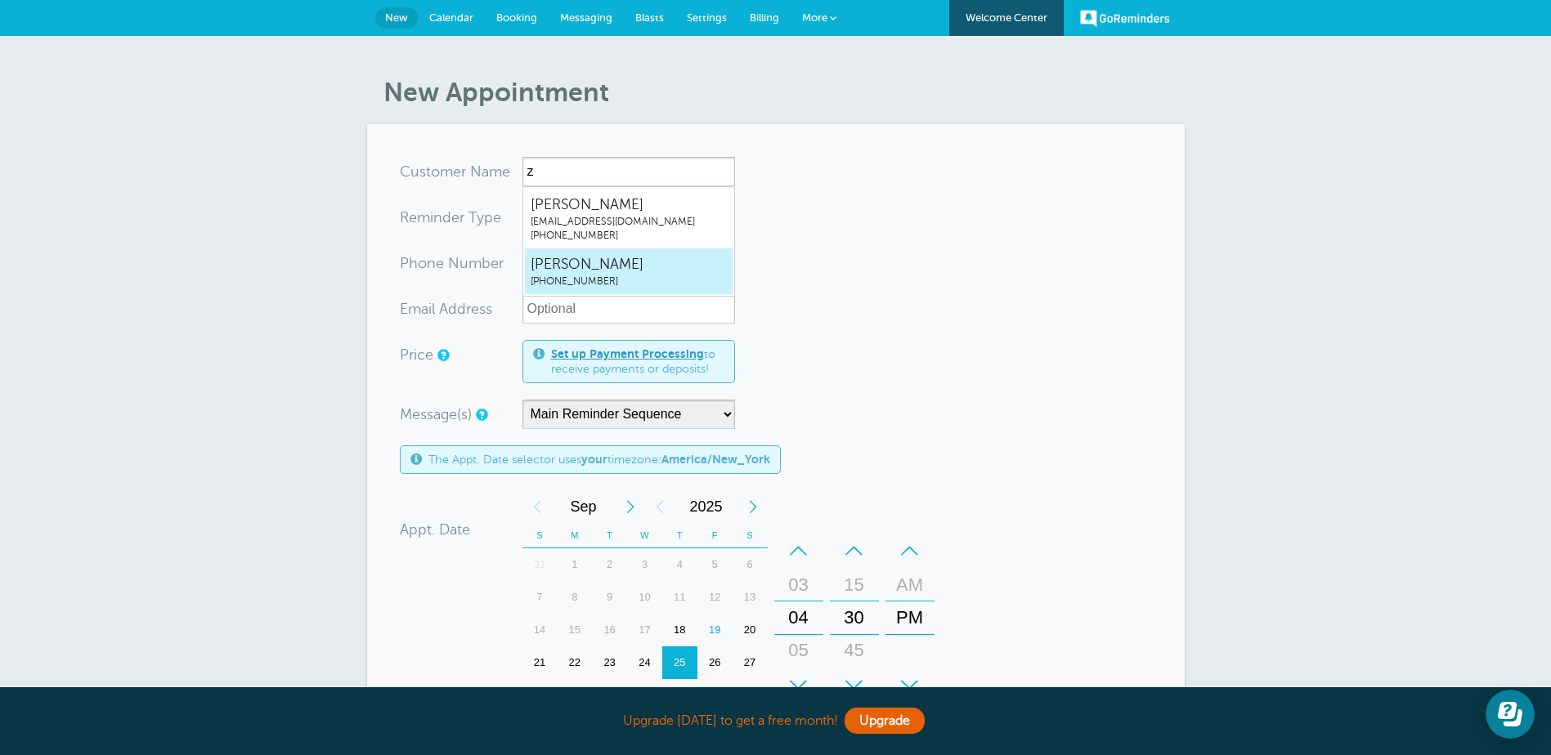
click at [659, 276] on span "(201) 739-2858" at bounding box center [629, 282] width 196 height 14
type input "ZackWalz2017392858"
type input "Zack Walz"
type input "(201) 739-2858"
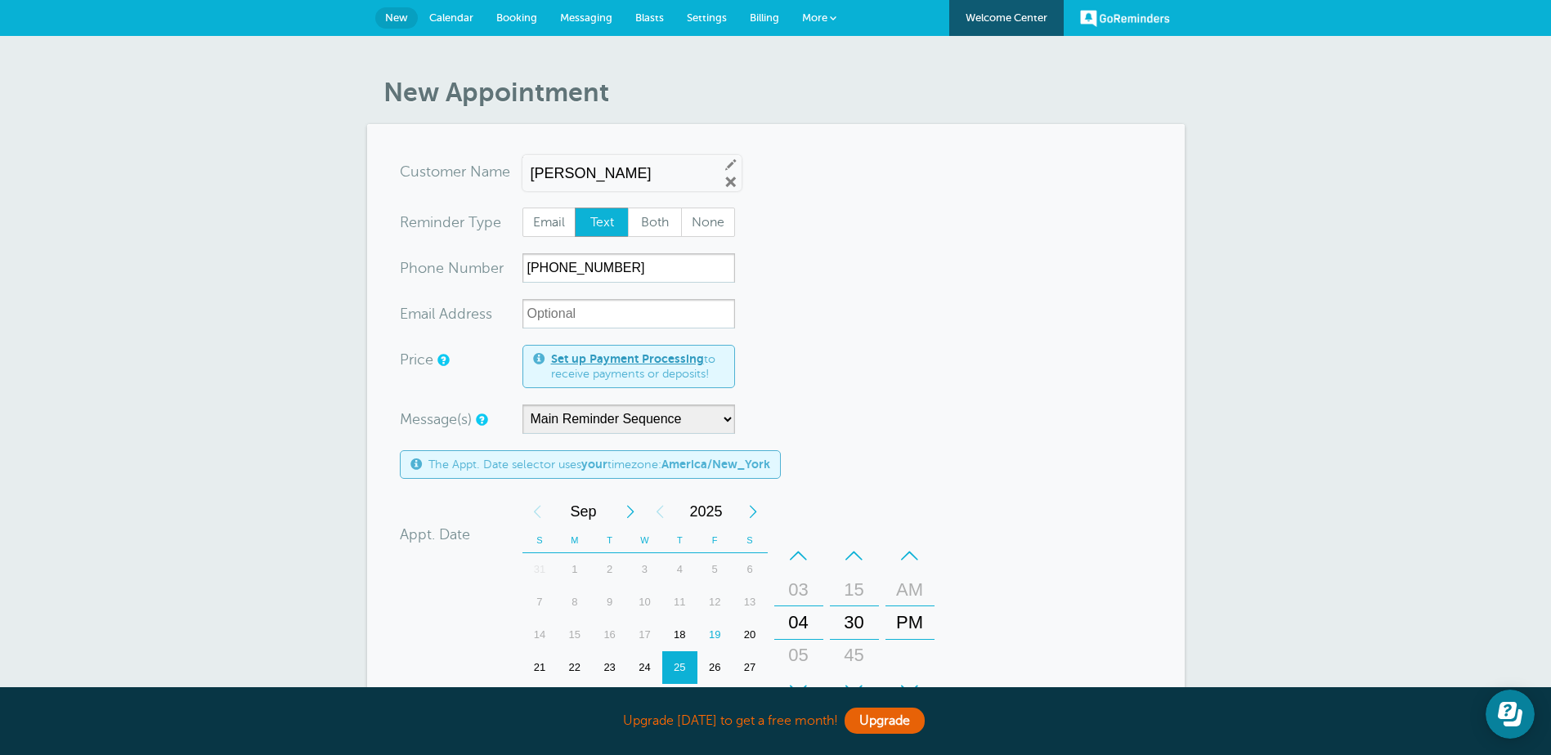
click at [440, 10] on link "Calendar" at bounding box center [451, 18] width 67 height 36
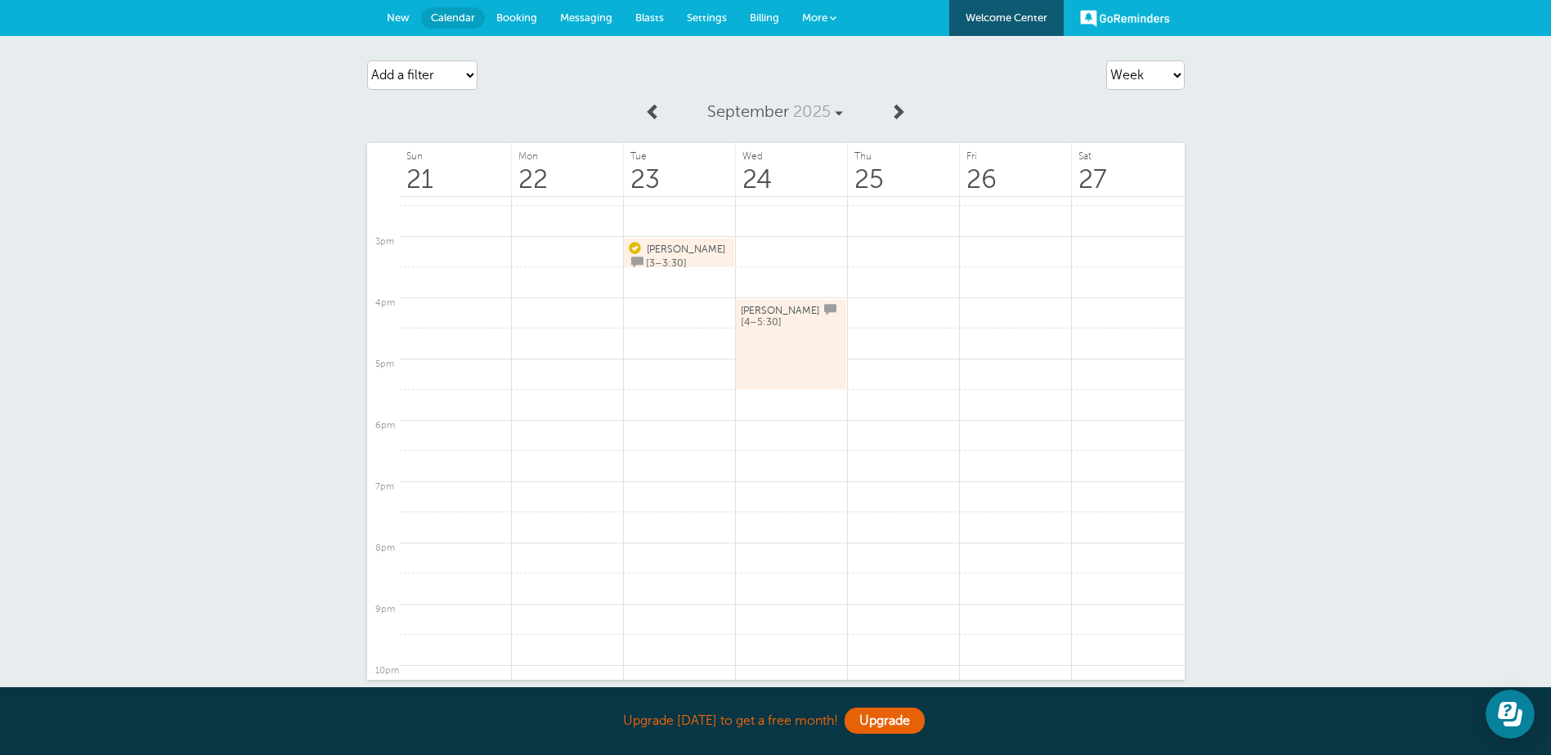
drag, startPoint x: 804, startPoint y: 338, endPoint x: 1374, endPoint y: 576, distance: 618.2
click at [1381, 555] on div "Agenda Day Week Month (full view) Month (condensed) Add a filter Customer Searc…" at bounding box center [775, 406] width 1551 height 740
click at [1509, 711] on icon "Open Learn | Contact Us" at bounding box center [1507, 710] width 19 height 17
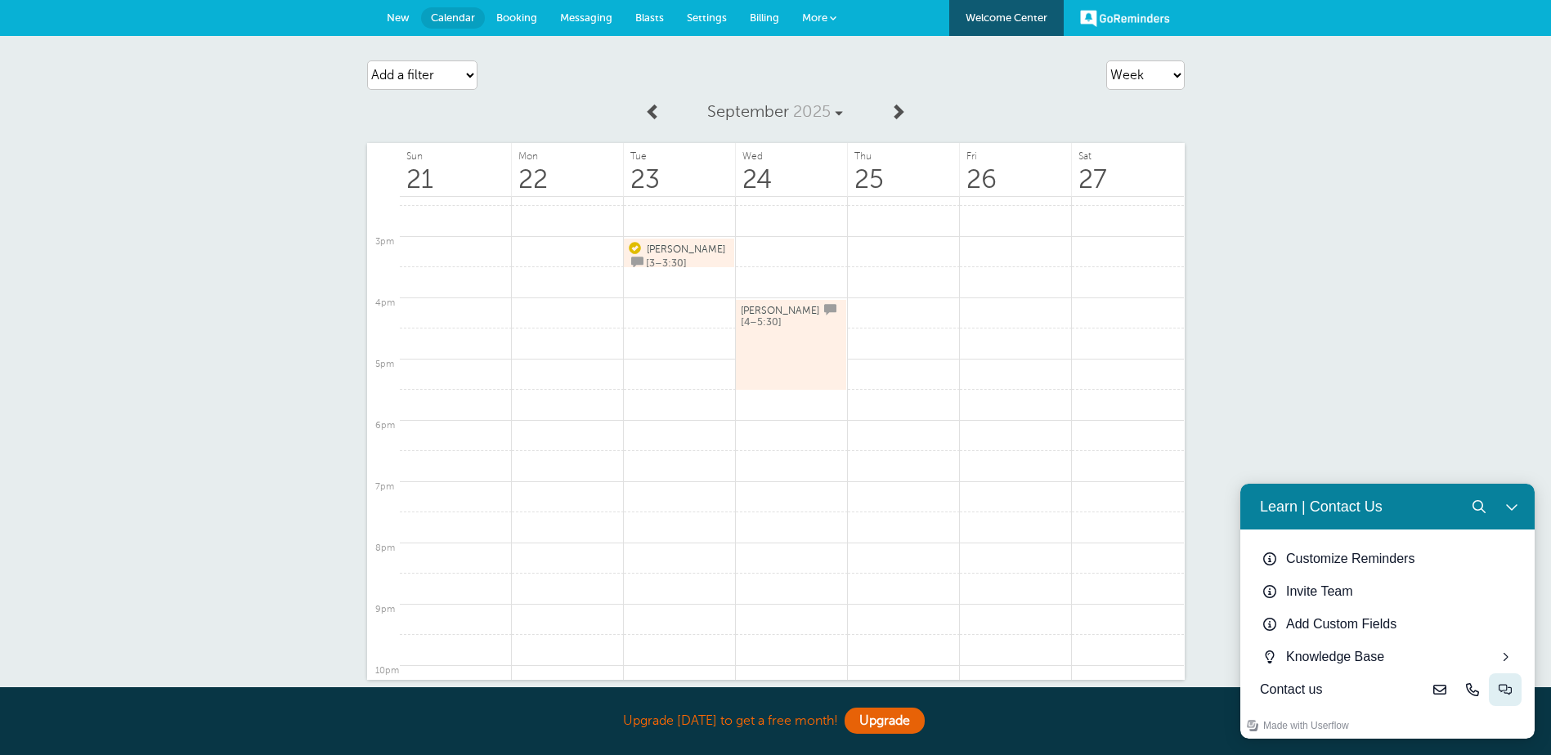
click at [1502, 689] on icon "Live-chat" at bounding box center [1505, 689] width 13 height 13
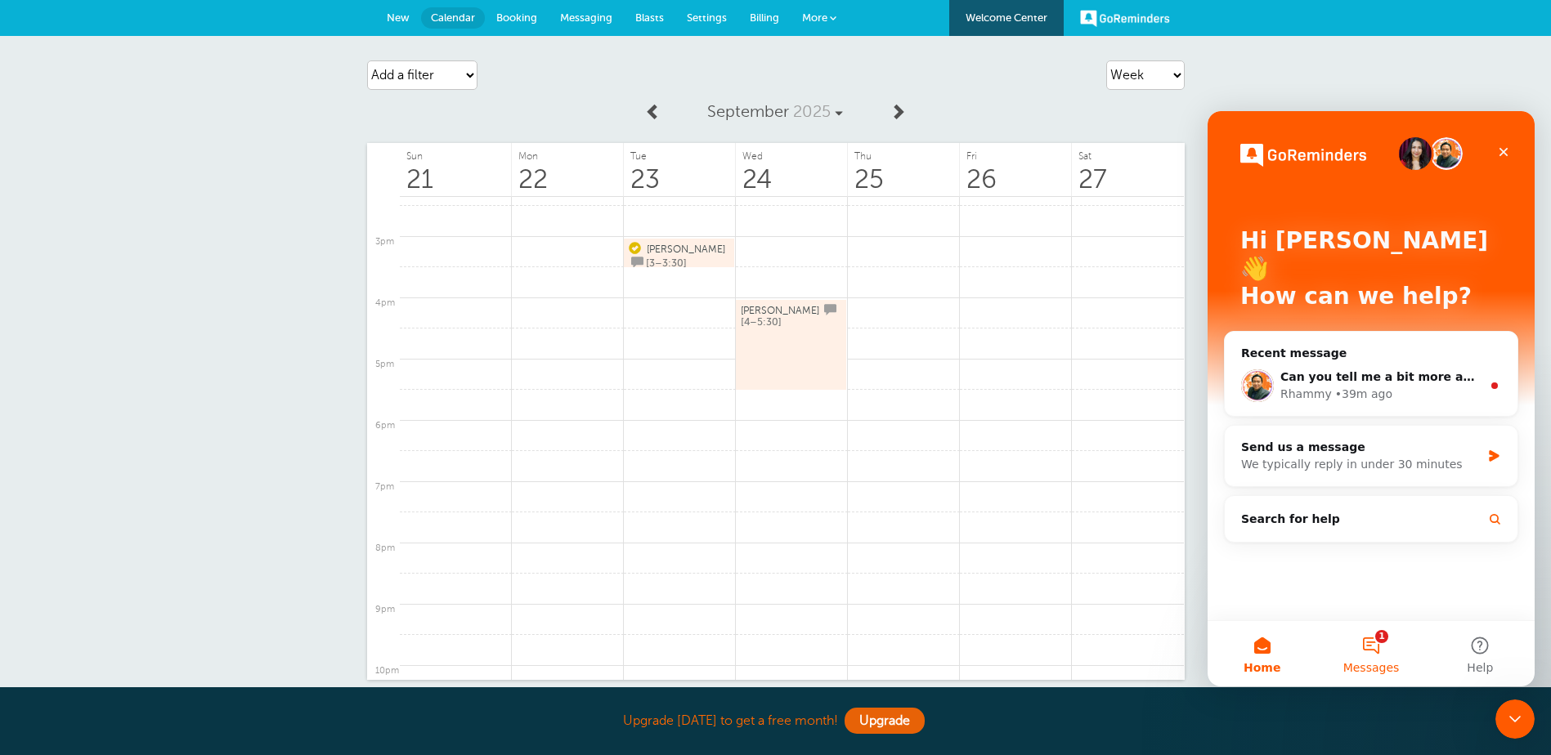
click at [1371, 655] on button "1 Messages" at bounding box center [1370, 653] width 109 height 65
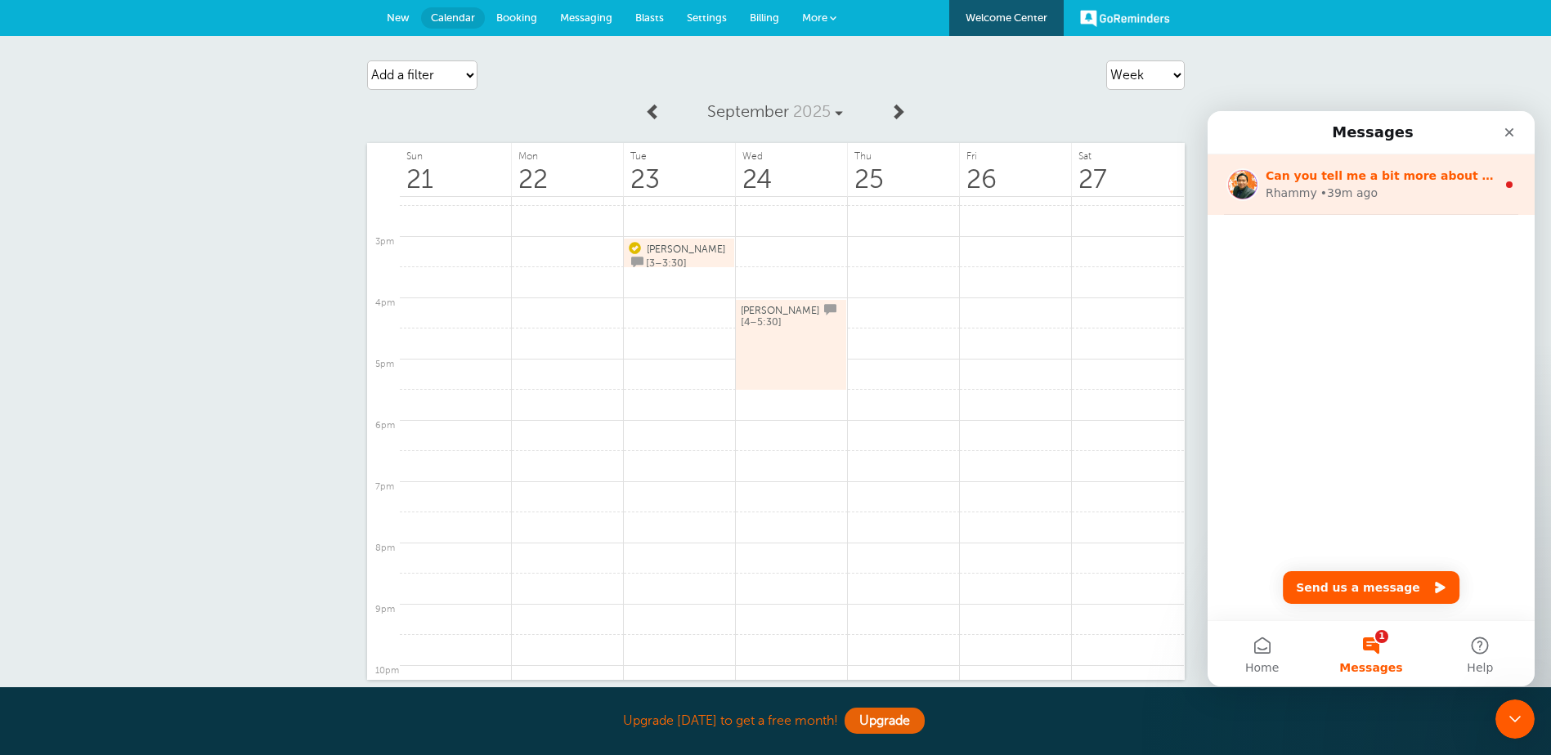
click at [1443, 200] on div "Rhammy • 39m ago" at bounding box center [1381, 193] width 231 height 17
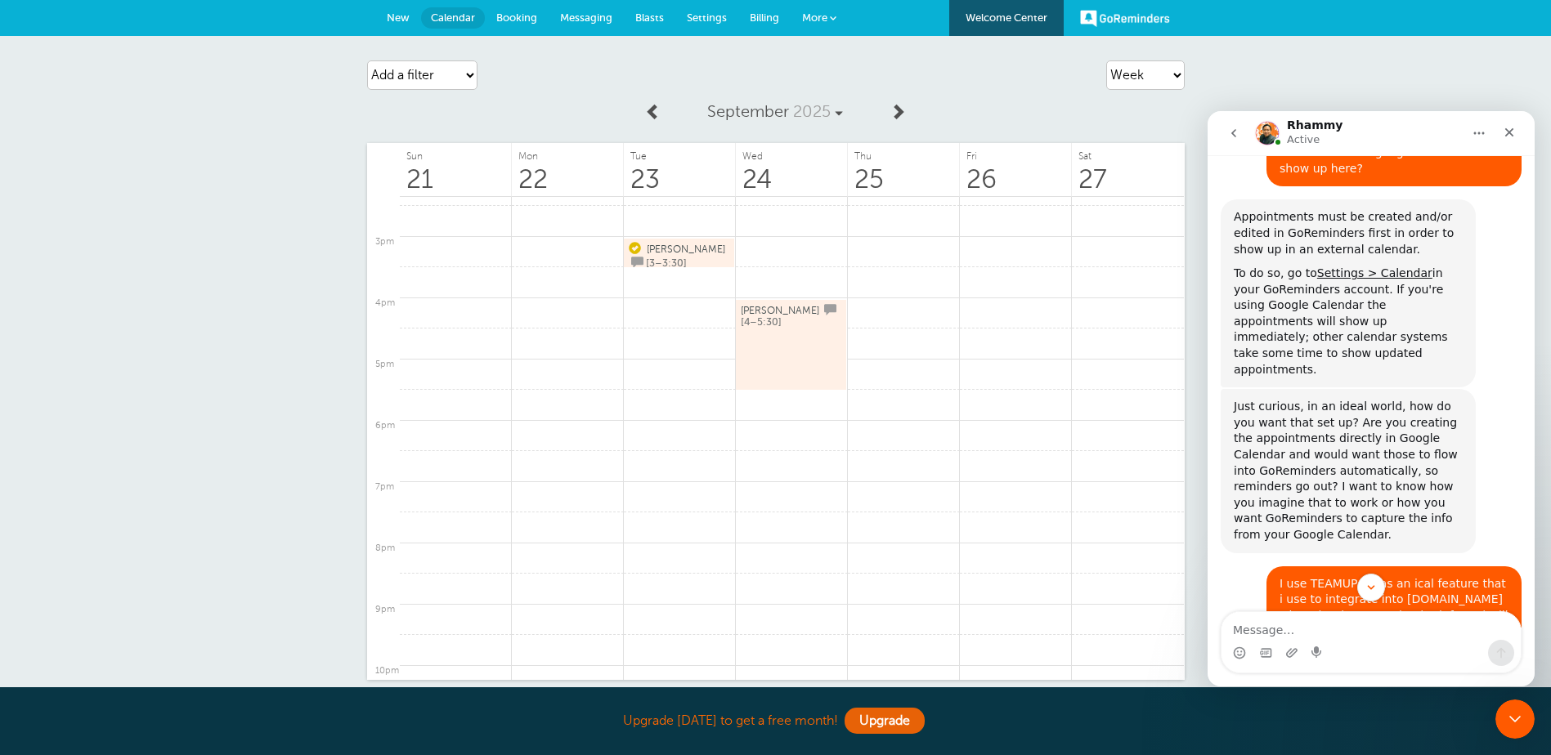
scroll to position [2147, 0]
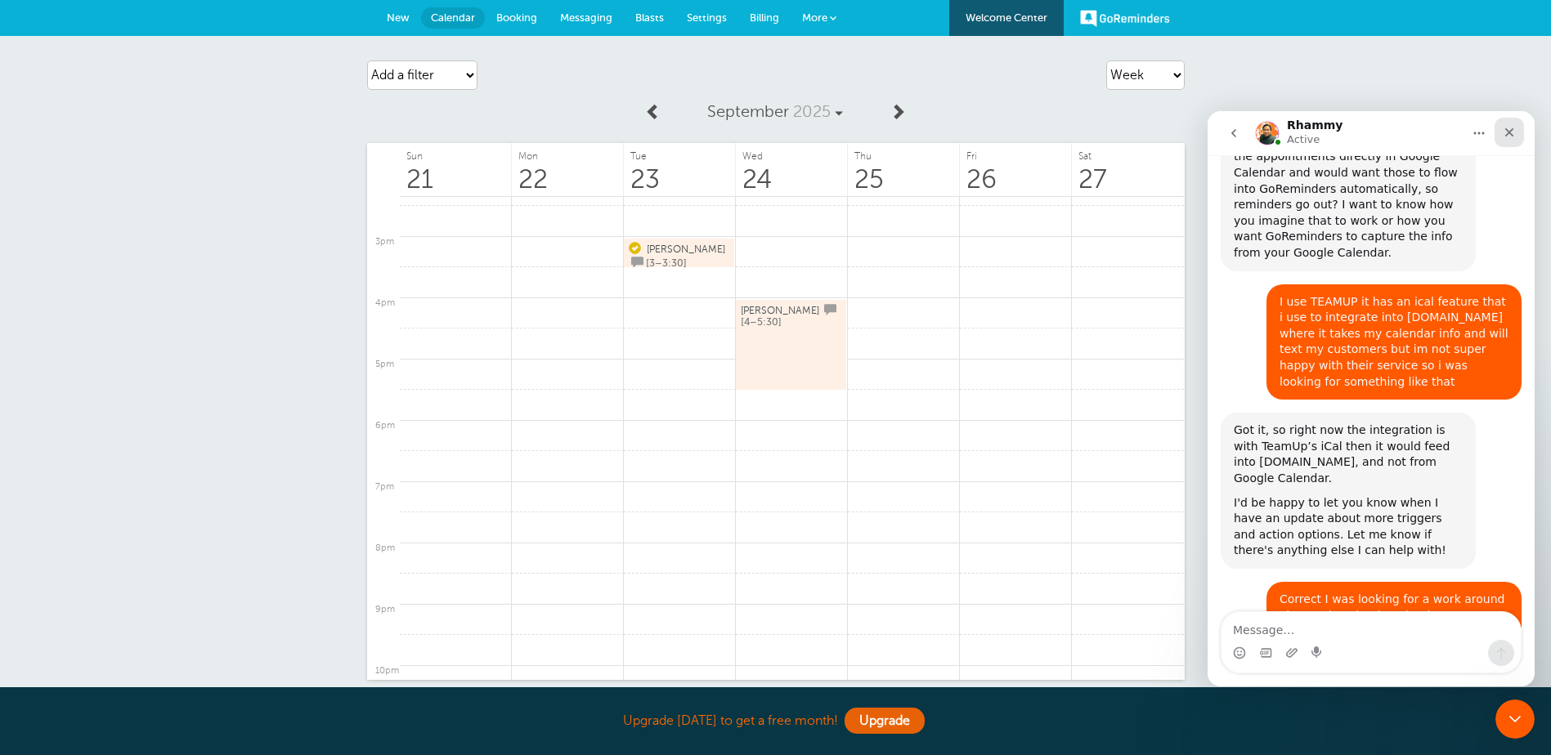
click at [1505, 126] on icon "Close" at bounding box center [1509, 132] width 13 height 13
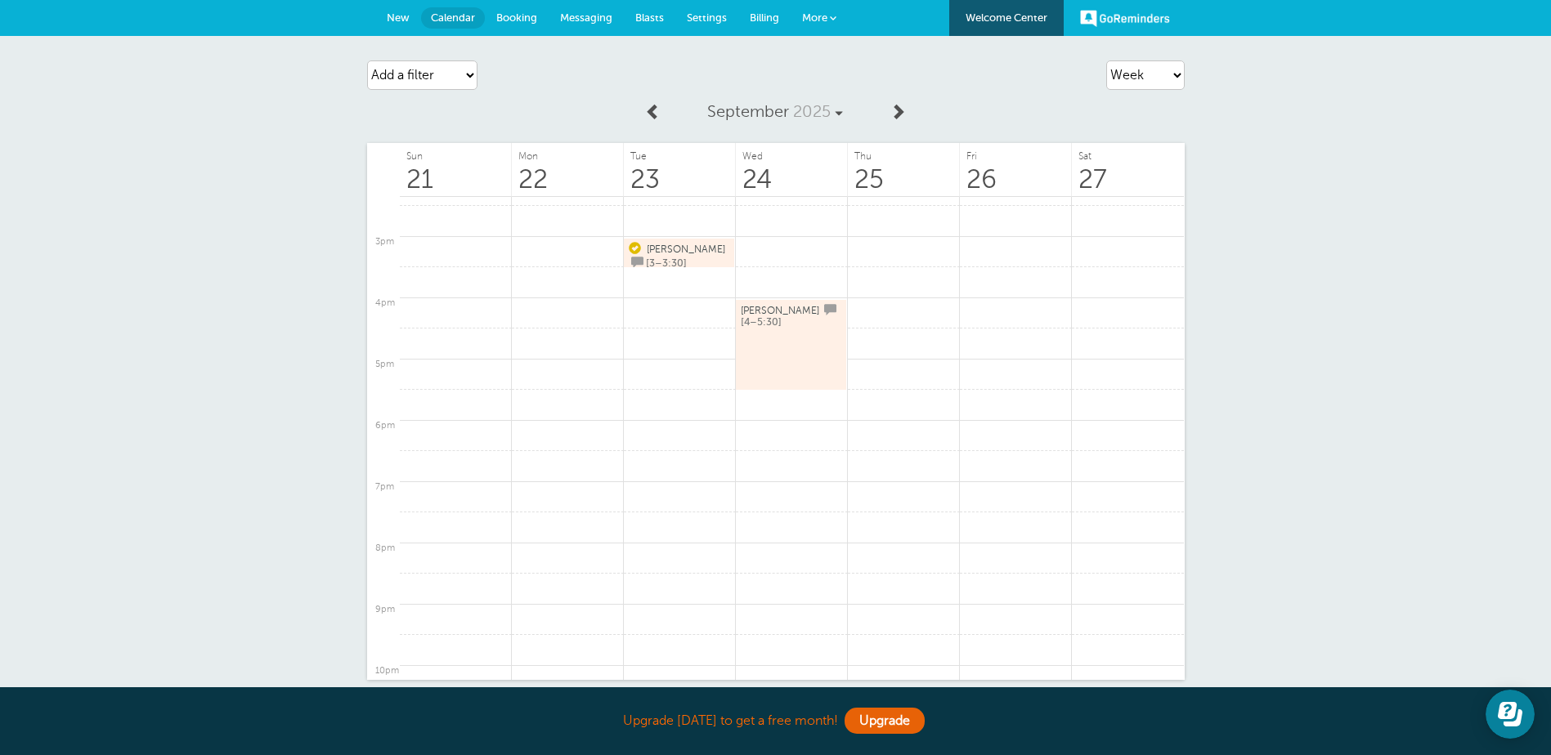
scroll to position [0, 0]
click at [1292, 98] on div "Agenda Day Week Month (full view) Month (condensed) Add a filter Customer Searc…" at bounding box center [775, 406] width 1551 height 740
click at [936, 315] on link at bounding box center [904, 314] width 112 height 32
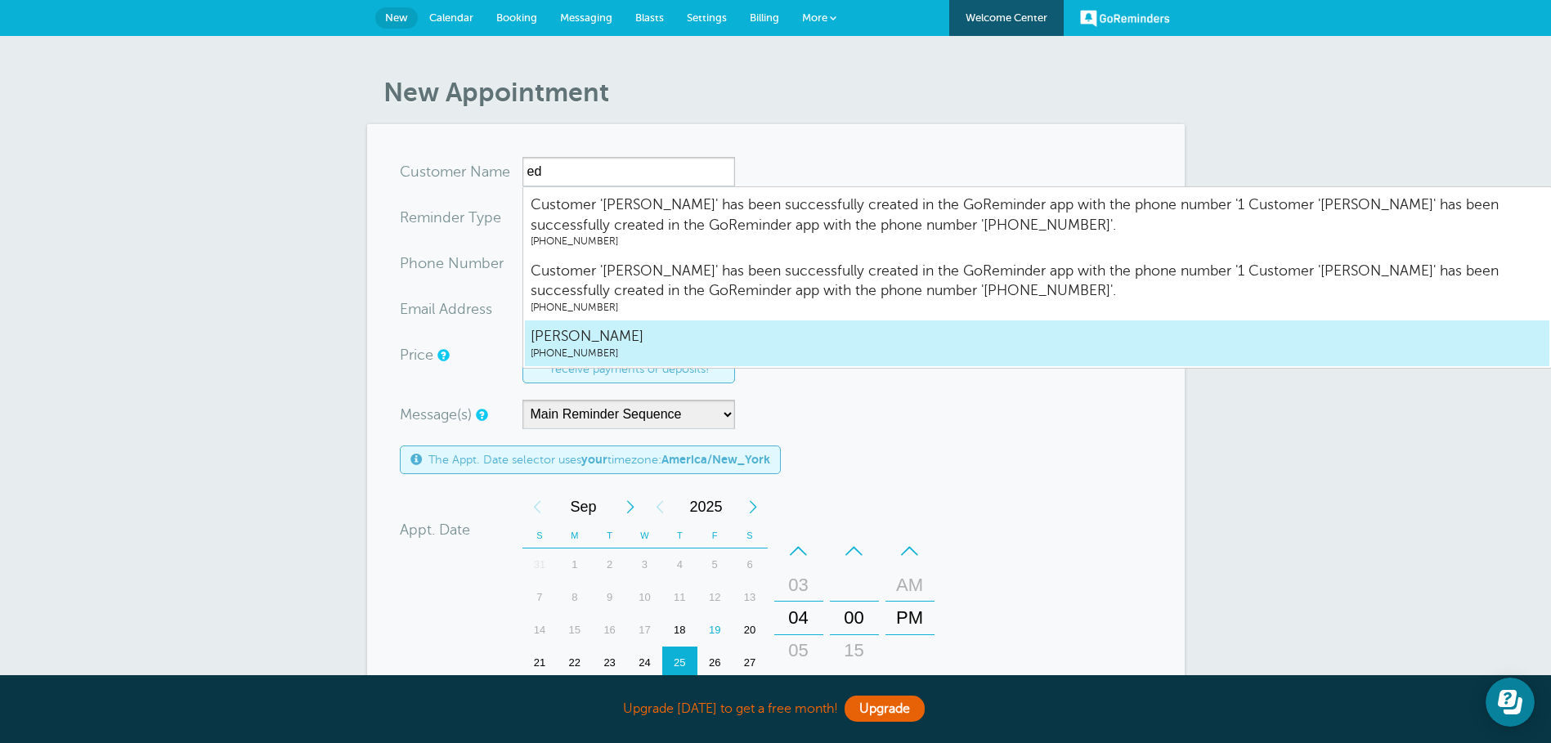
type input "EddieVelez2014941244"
type input "[PERSON_NAME]"
type input "[PHONE_NUMBER]"
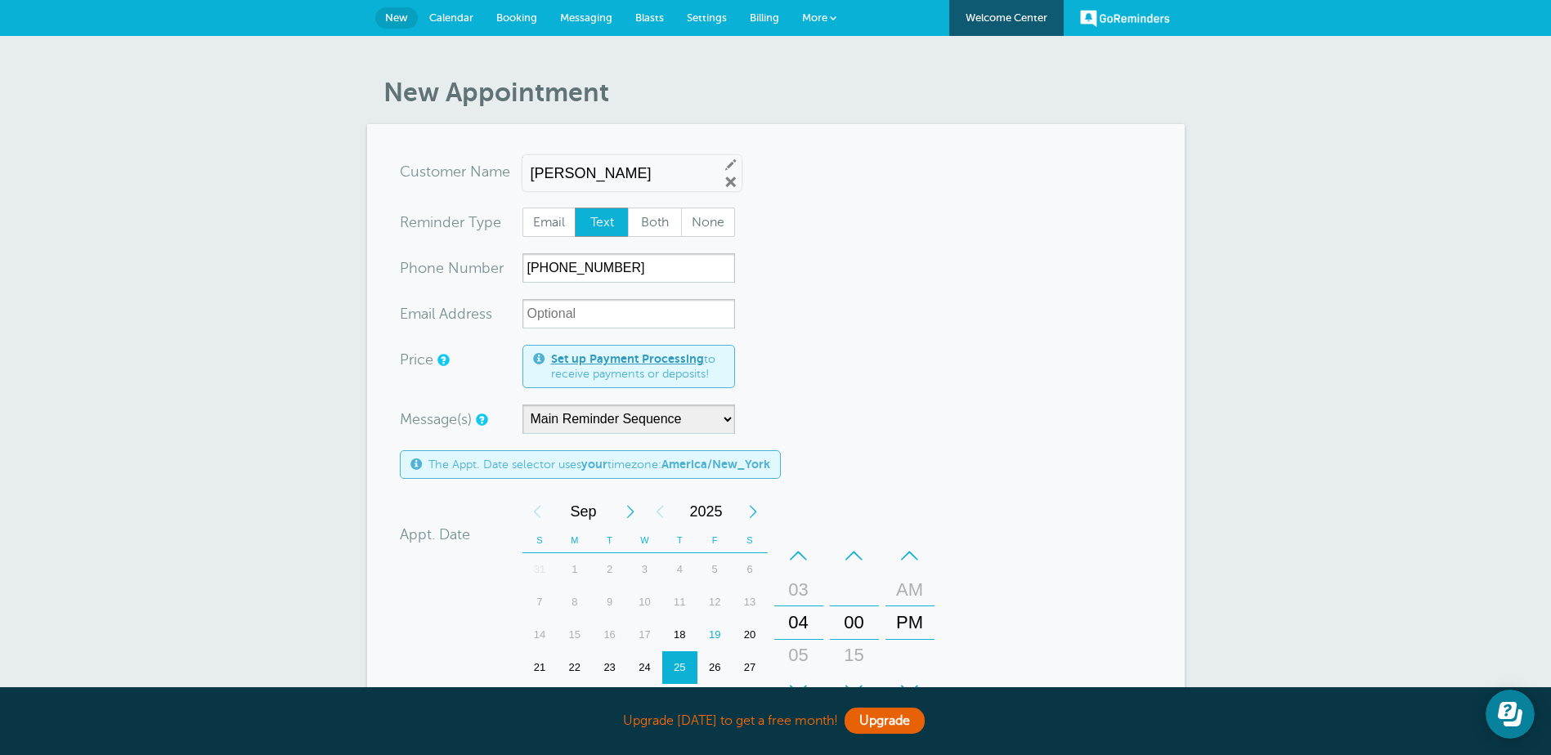
click at [897, 230] on form "You are creating a new customer. To use an existing customer select one from th…" at bounding box center [776, 586] width 752 height 858
click at [460, 13] on span "Calendar" at bounding box center [451, 17] width 44 height 12
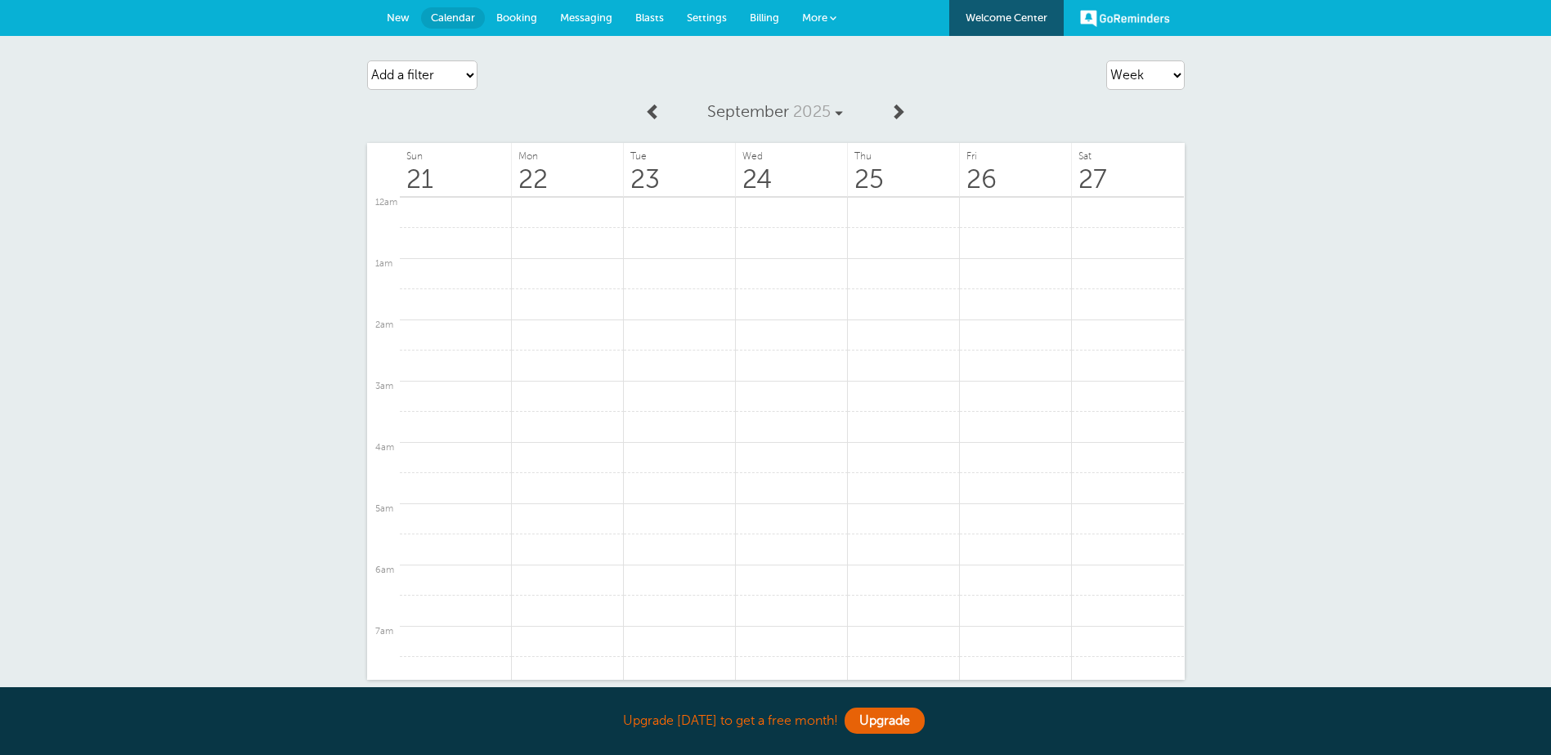
scroll to position [880, 0]
click at [514, 12] on span "Booking" at bounding box center [516, 17] width 41 height 12
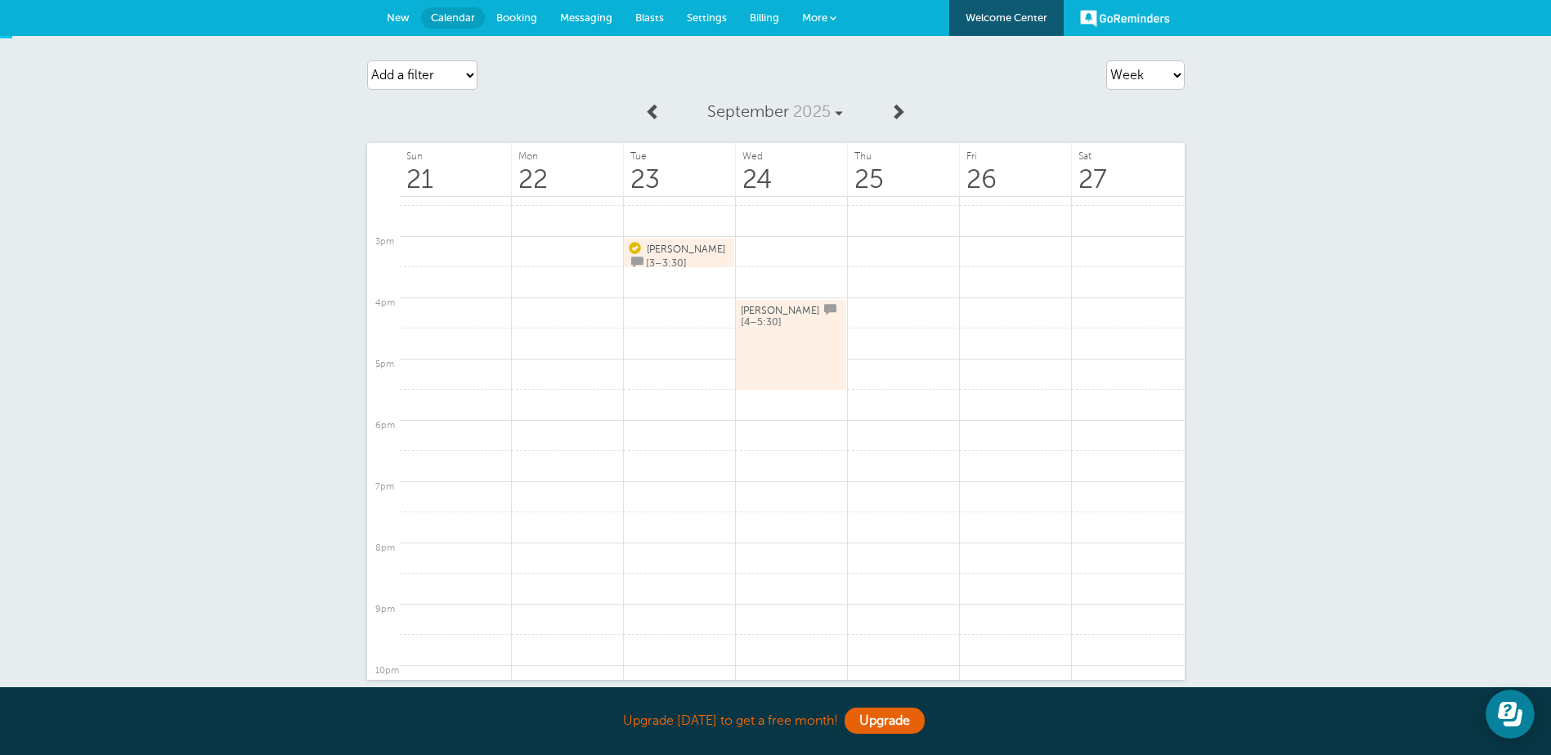
scroll to position [0, 0]
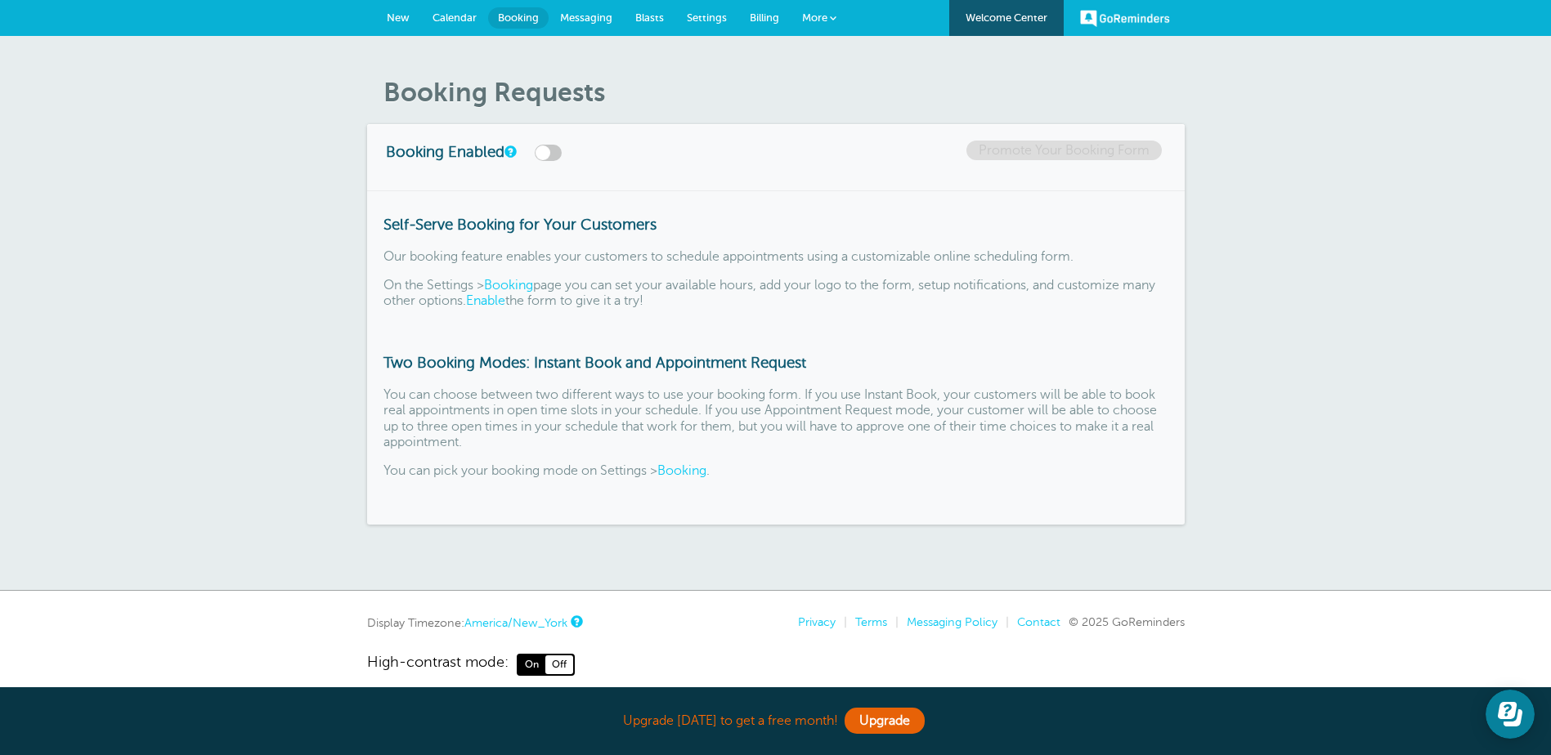
click at [590, 12] on span "Messaging" at bounding box center [586, 17] width 52 height 12
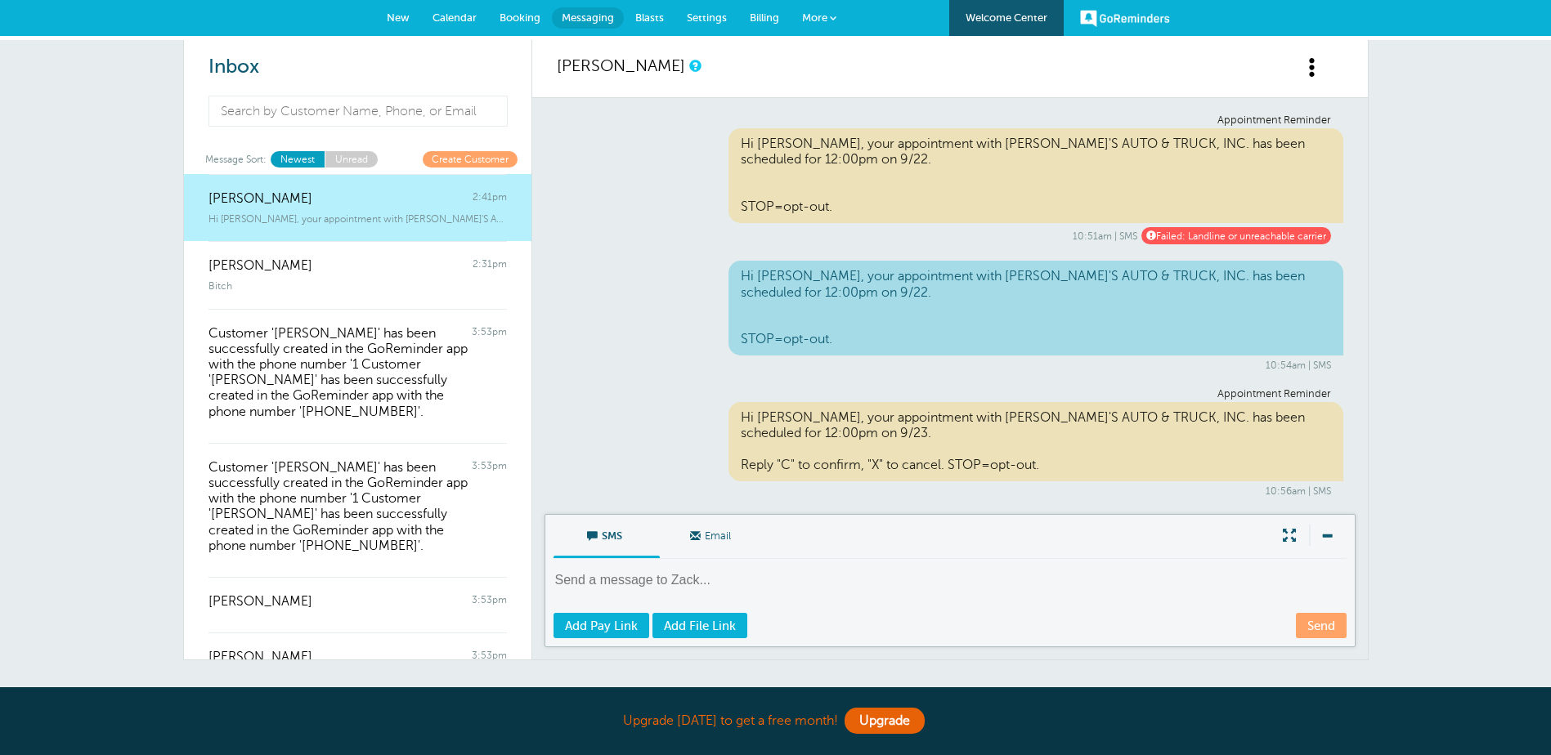
scroll to position [269, 0]
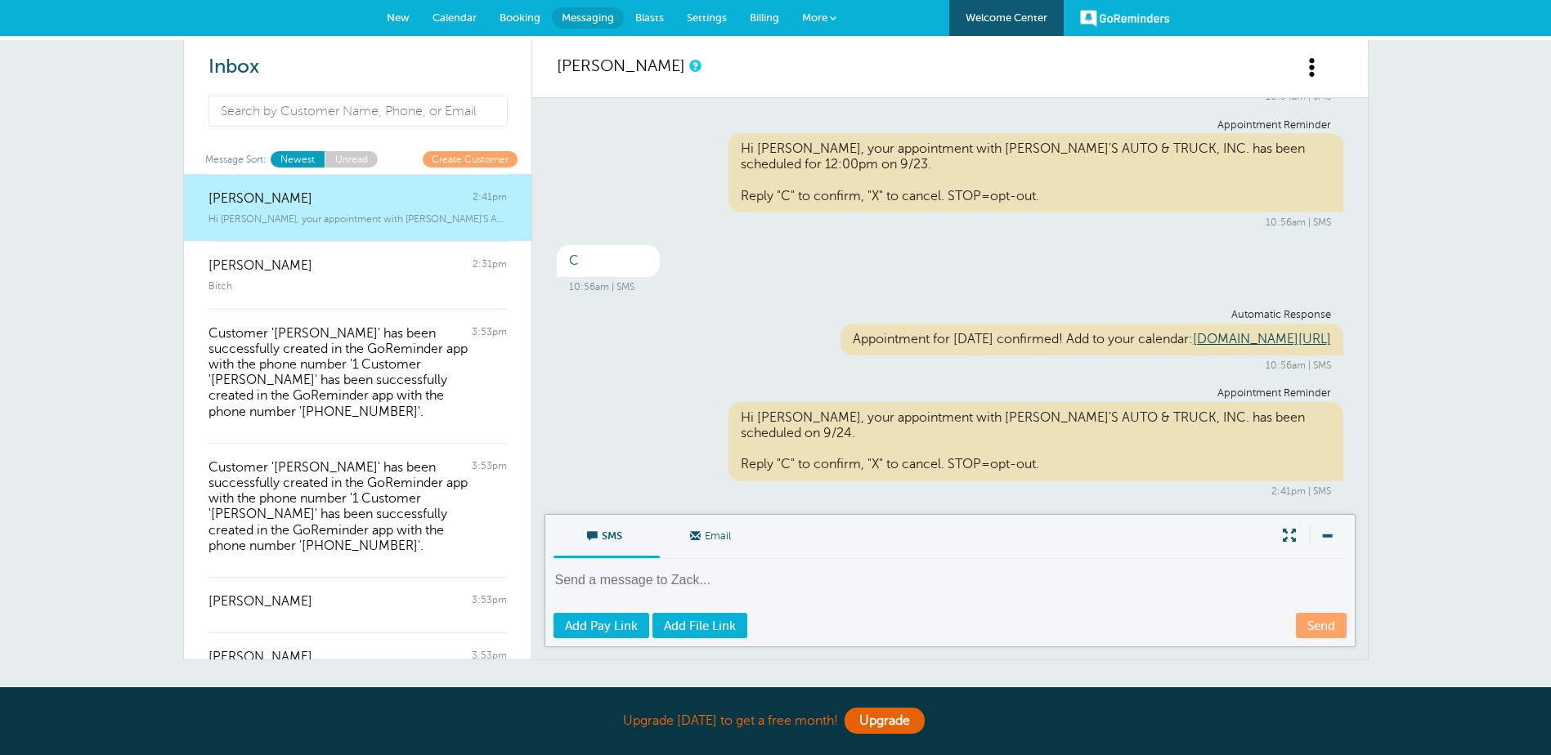
click at [450, 25] on link "Calendar" at bounding box center [454, 18] width 67 height 36
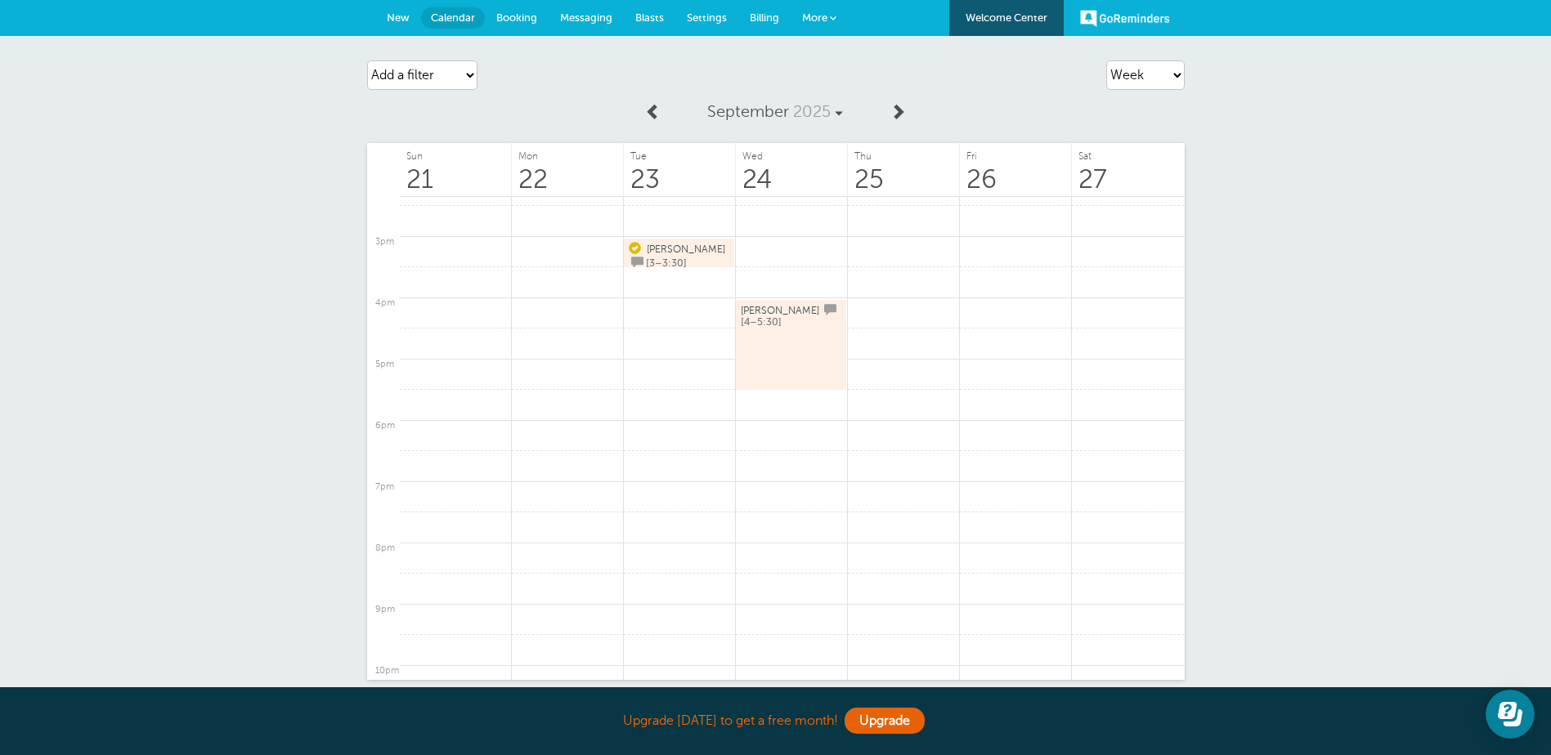
click at [709, 20] on span "Settings" at bounding box center [707, 17] width 40 height 12
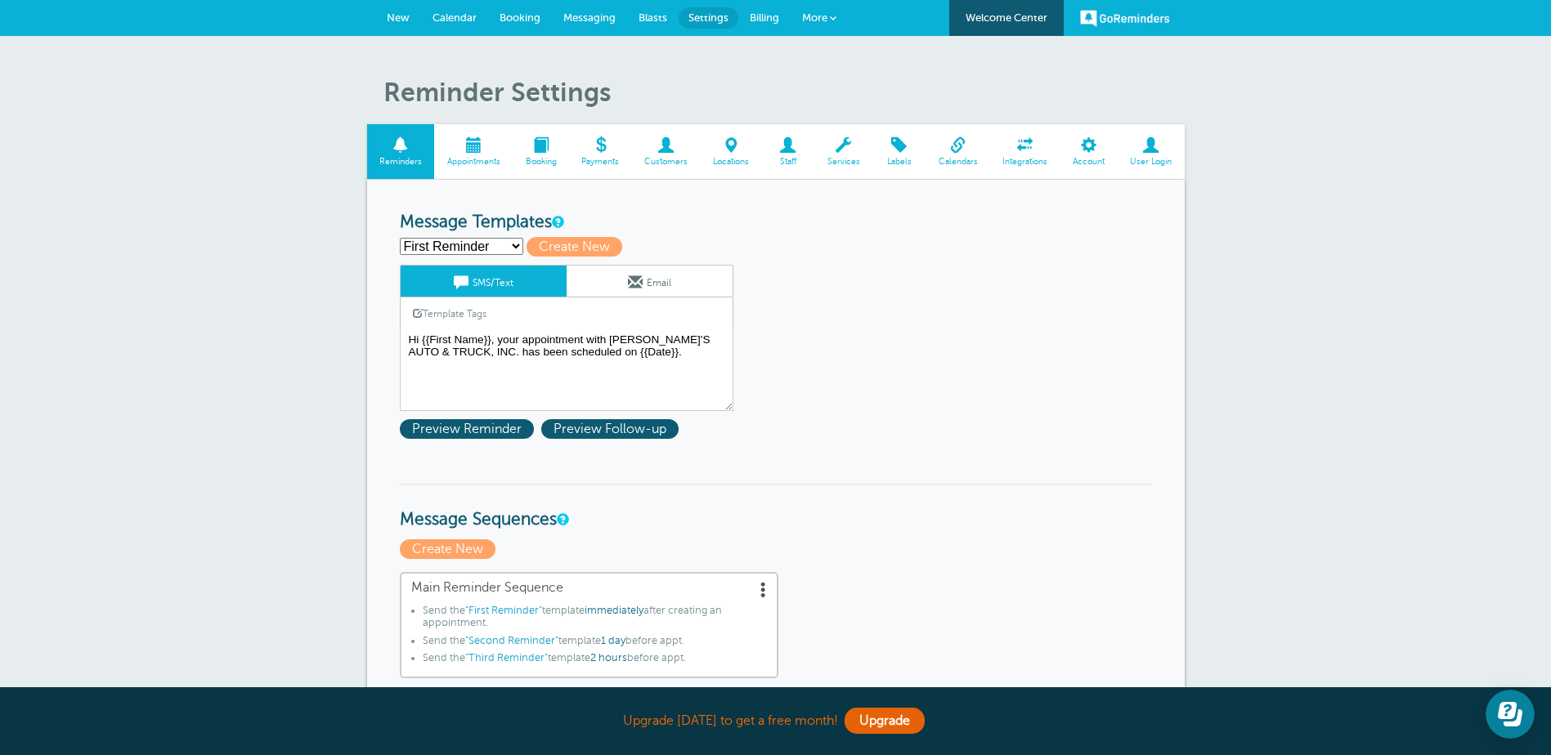
click at [513, 248] on select "First Reminder Second Reminder Third Reminder Create new..." at bounding box center [461, 246] width 123 height 17
select select "162075"
click at [400, 238] on select "First Reminder Second Reminder Third Reminder Create new..." at bounding box center [461, 246] width 123 height 17
type input "Second Reminder"
type textarea "Hi {{First Name}}, you have an appointment with [PERSON_NAME]'S AUTO & TRUCK, I…"
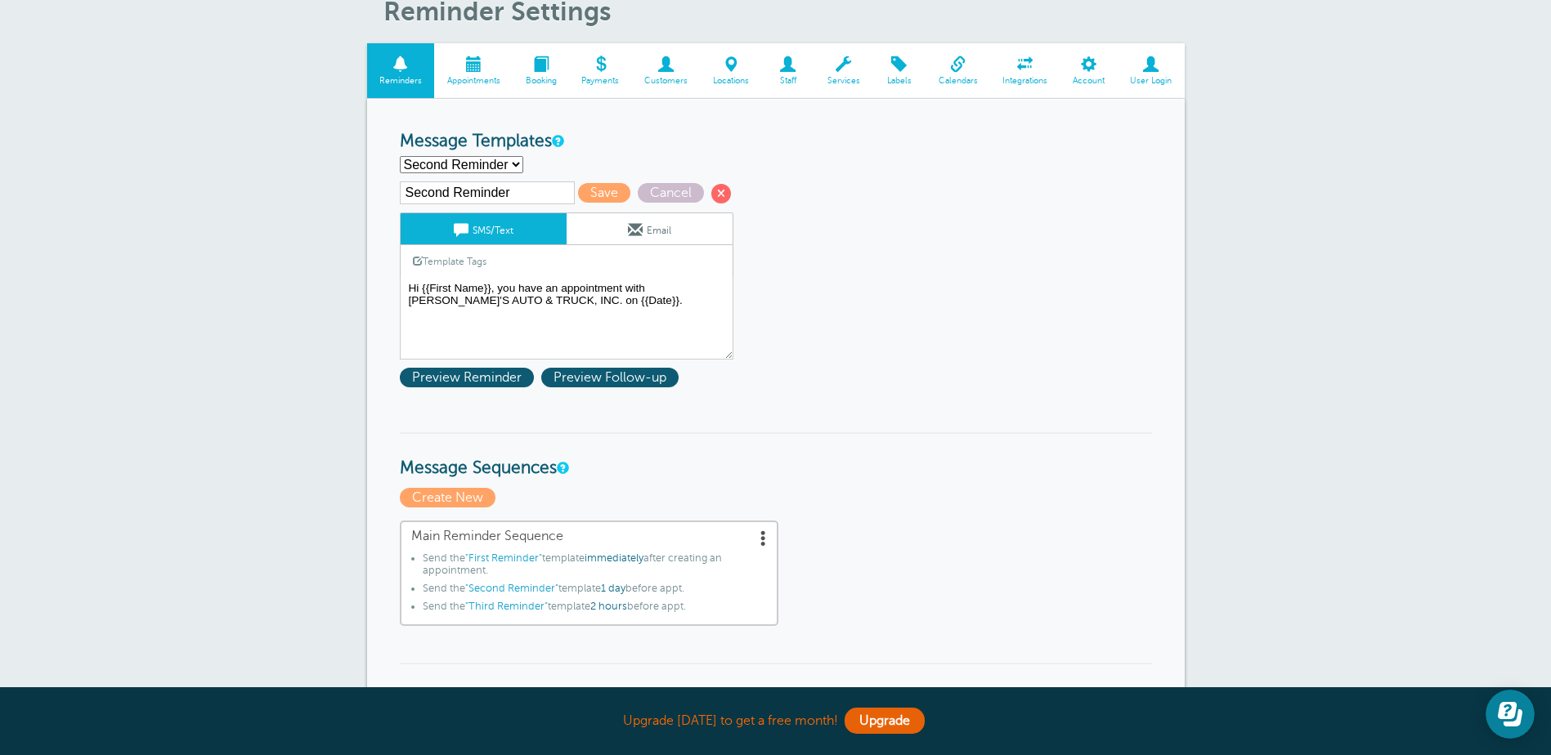
scroll to position [82, 0]
click at [512, 160] on select "First Reminder Second Reminder Third Reminder Create new..." at bounding box center [461, 163] width 123 height 17
select select "162073"
click at [400, 155] on select "First Reminder Second Reminder Third Reminder Create new..." at bounding box center [461, 163] width 123 height 17
type input "First Reminder"
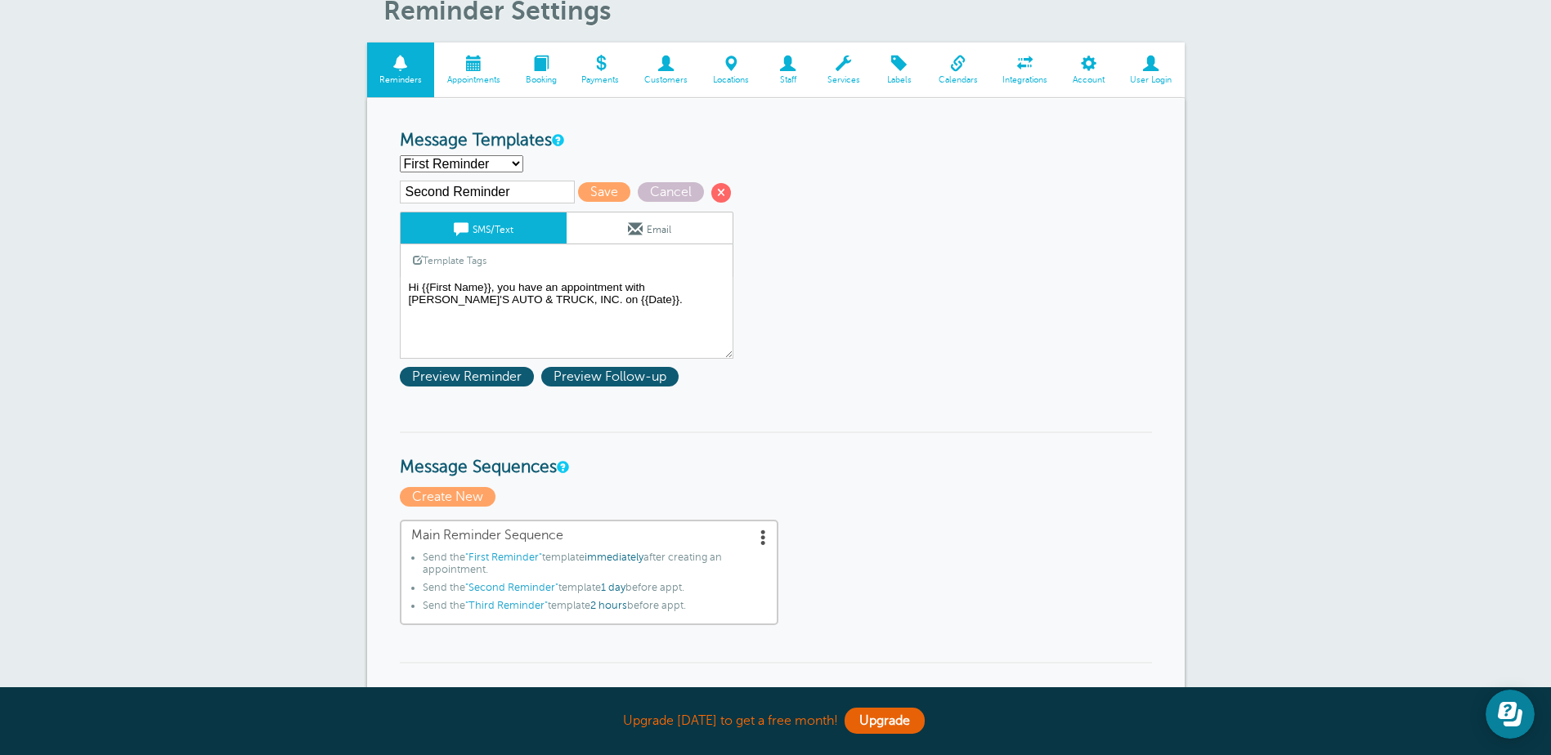
type textarea "Hi {{First Name}}, your appointment with STEVE'S AUTO & TRUCK, INC. has been sc…"
click at [760, 542] on span at bounding box center [763, 537] width 16 height 16
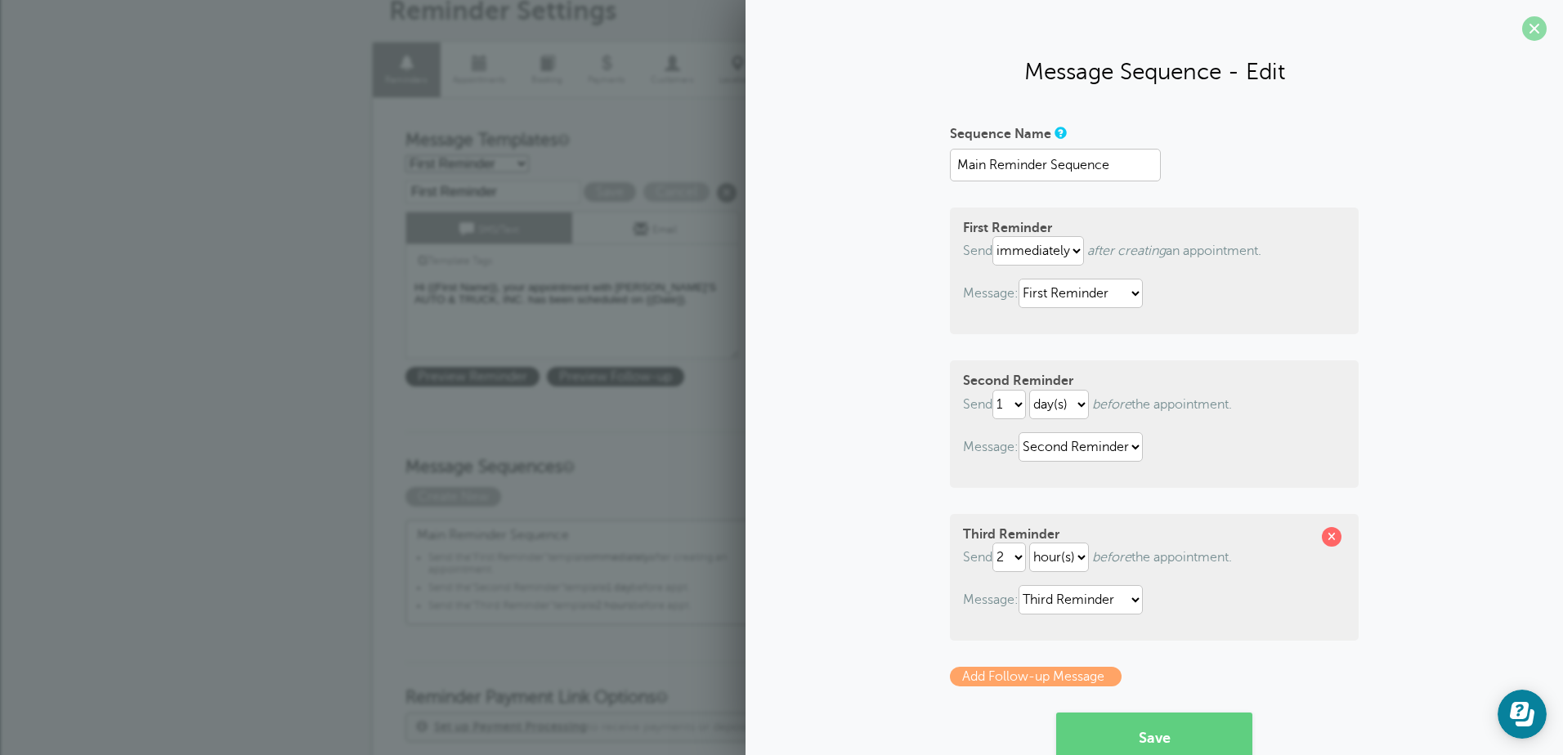
click at [1522, 38] on span at bounding box center [1534, 28] width 25 height 25
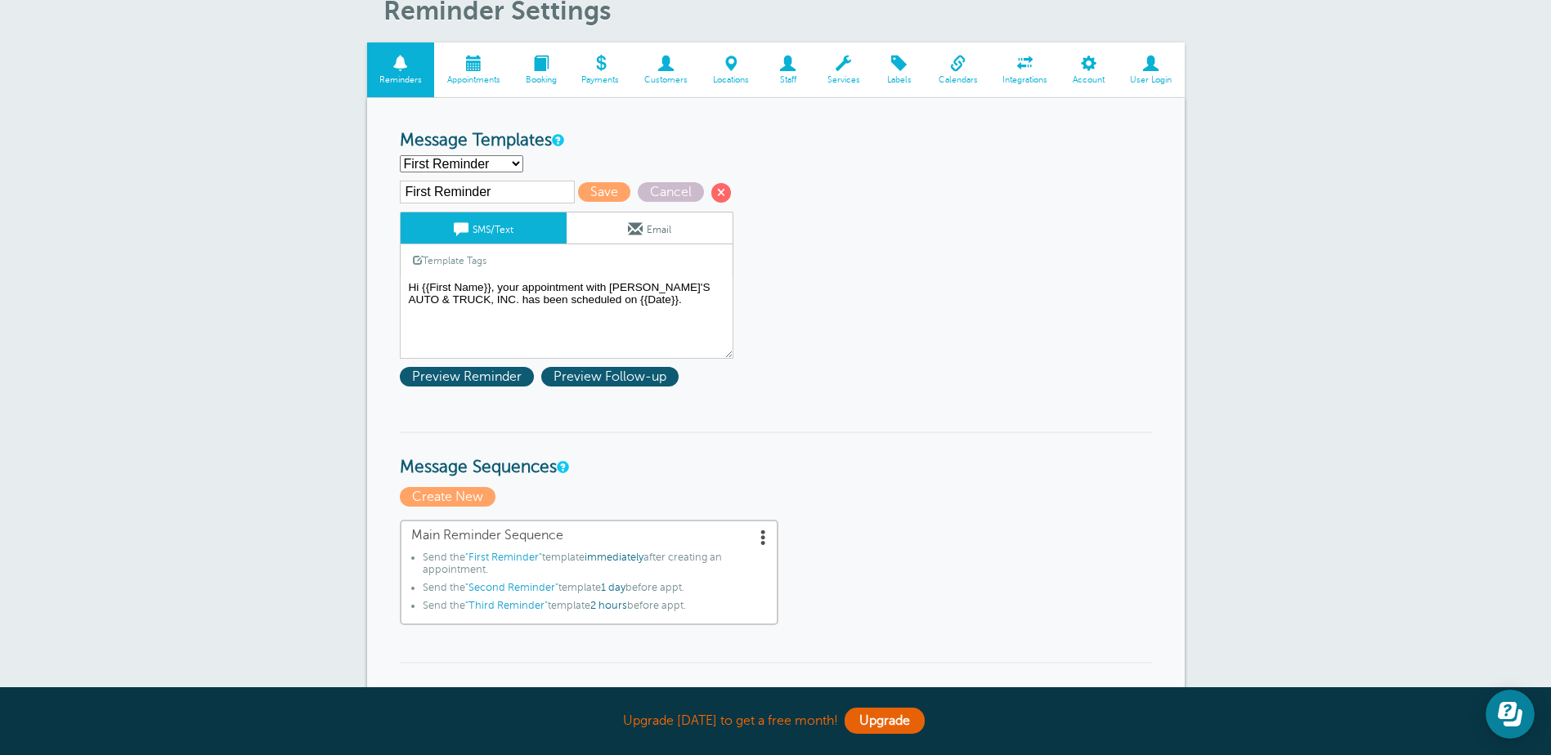
scroll to position [0, 0]
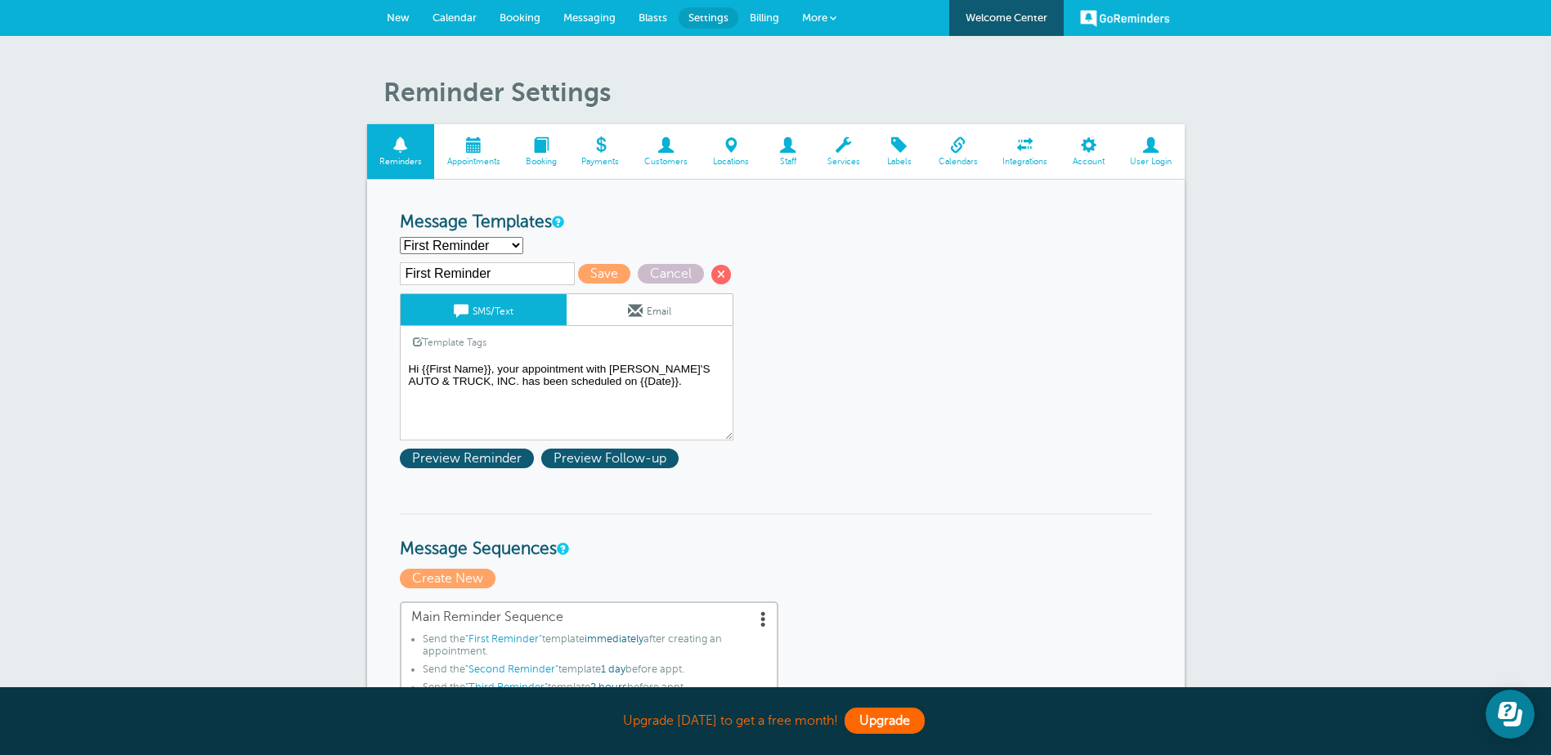
click at [855, 718] on link "Upgrade" at bounding box center [884, 721] width 80 height 26
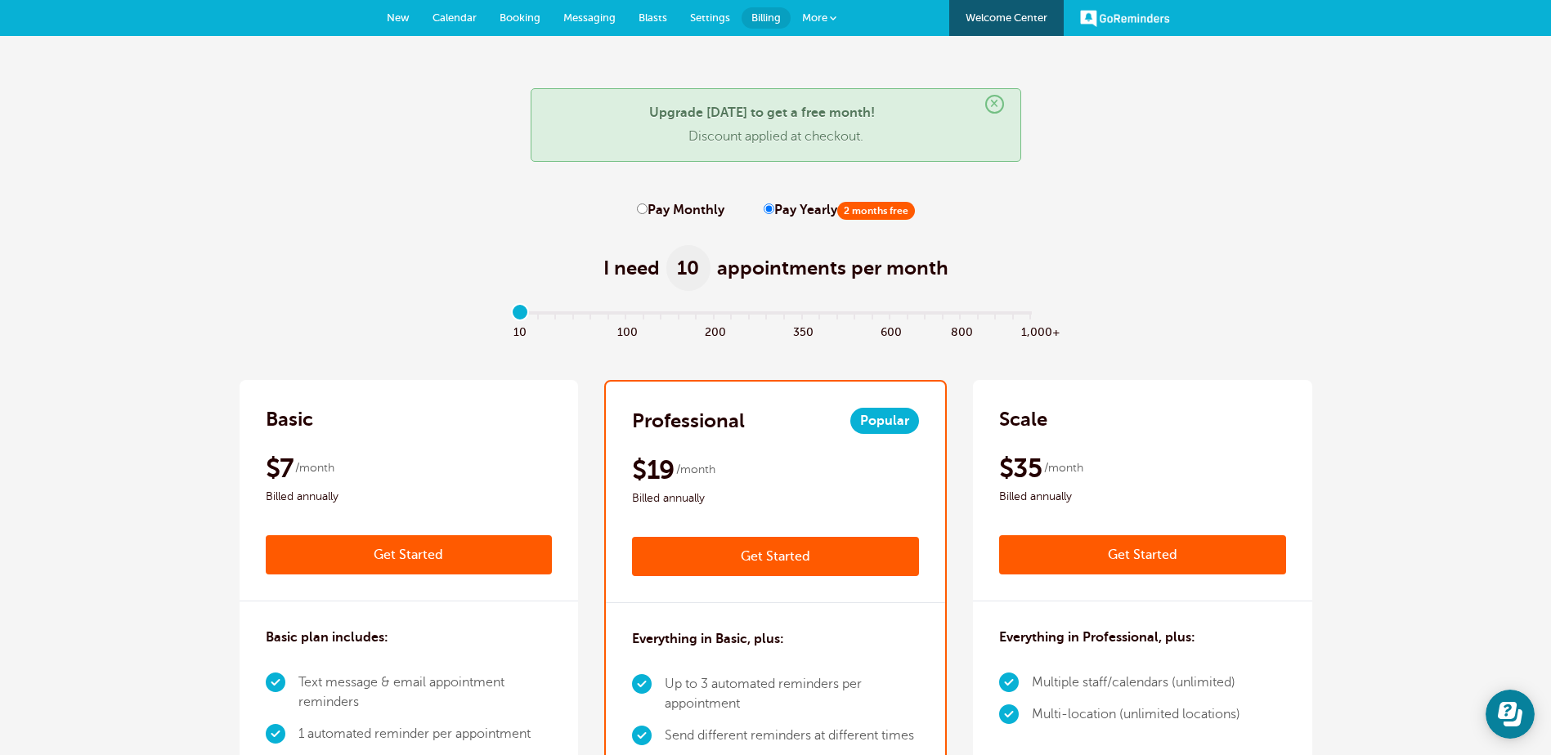
click at [462, 18] on span "Calendar" at bounding box center [454, 17] width 44 height 12
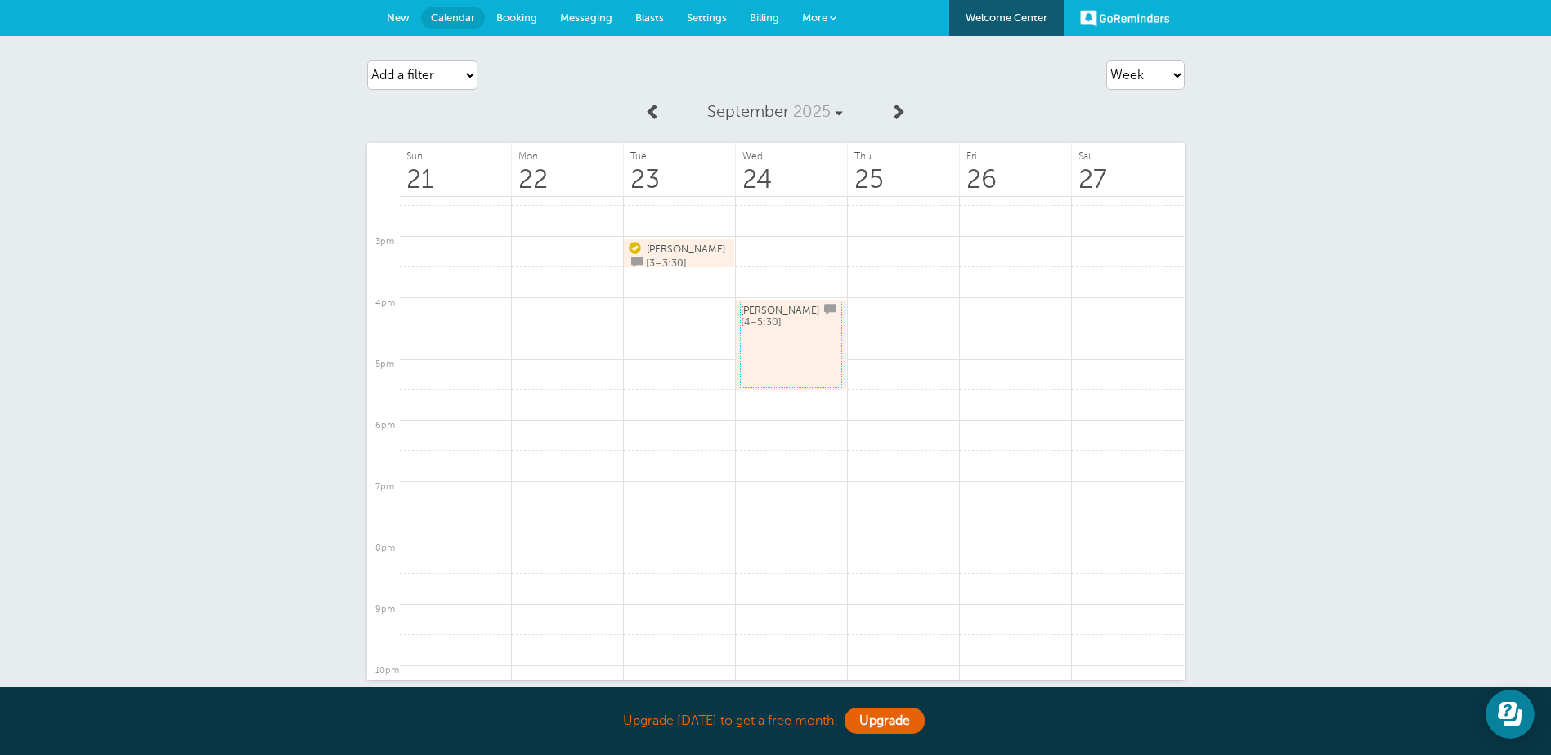
drag, startPoint x: 804, startPoint y: 360, endPoint x: 782, endPoint y: 355, distance: 22.6
click at [782, 355] on link "Zack [4–5:30]" at bounding box center [791, 345] width 101 height 86
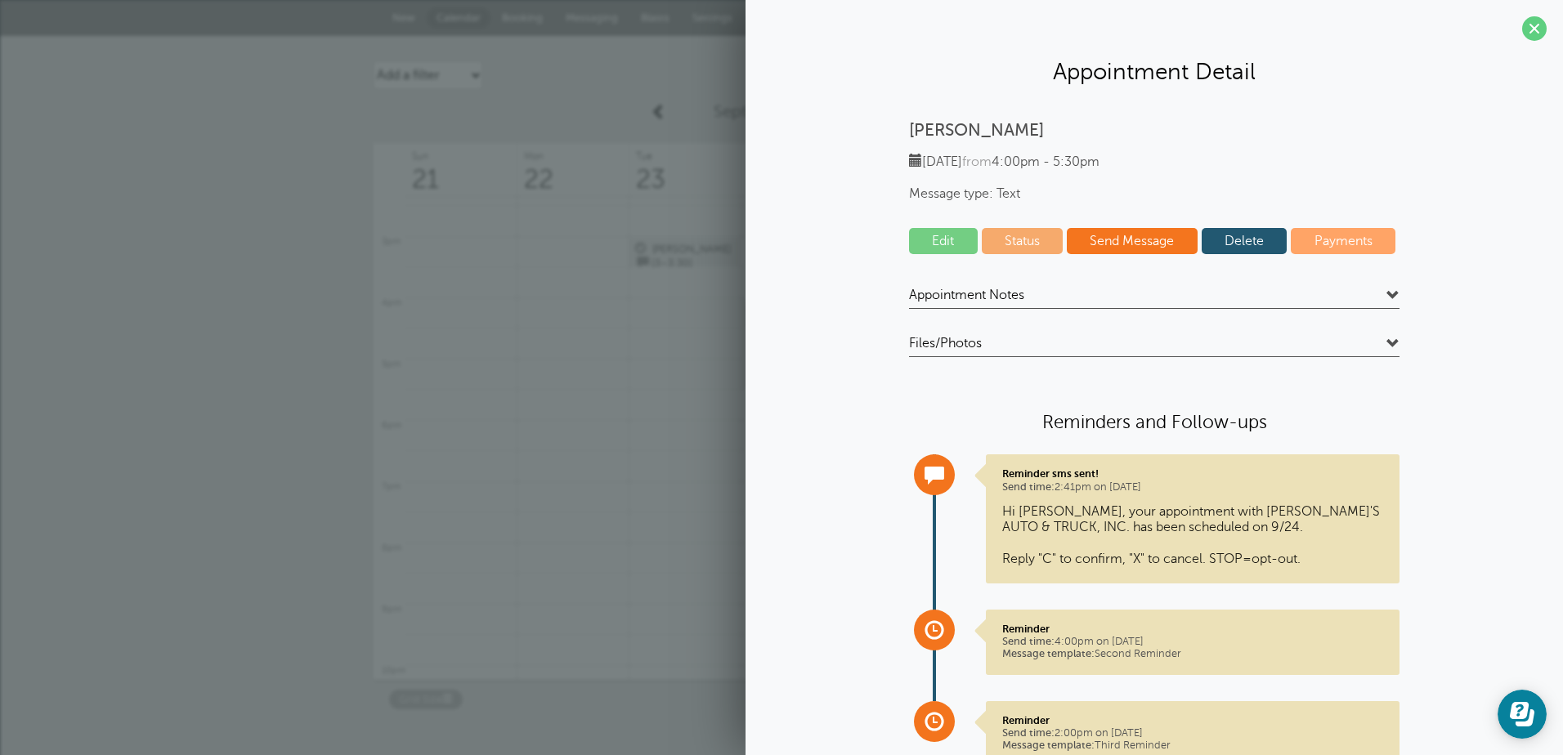
click at [1248, 240] on link "Delete" at bounding box center [1245, 241] width 86 height 26
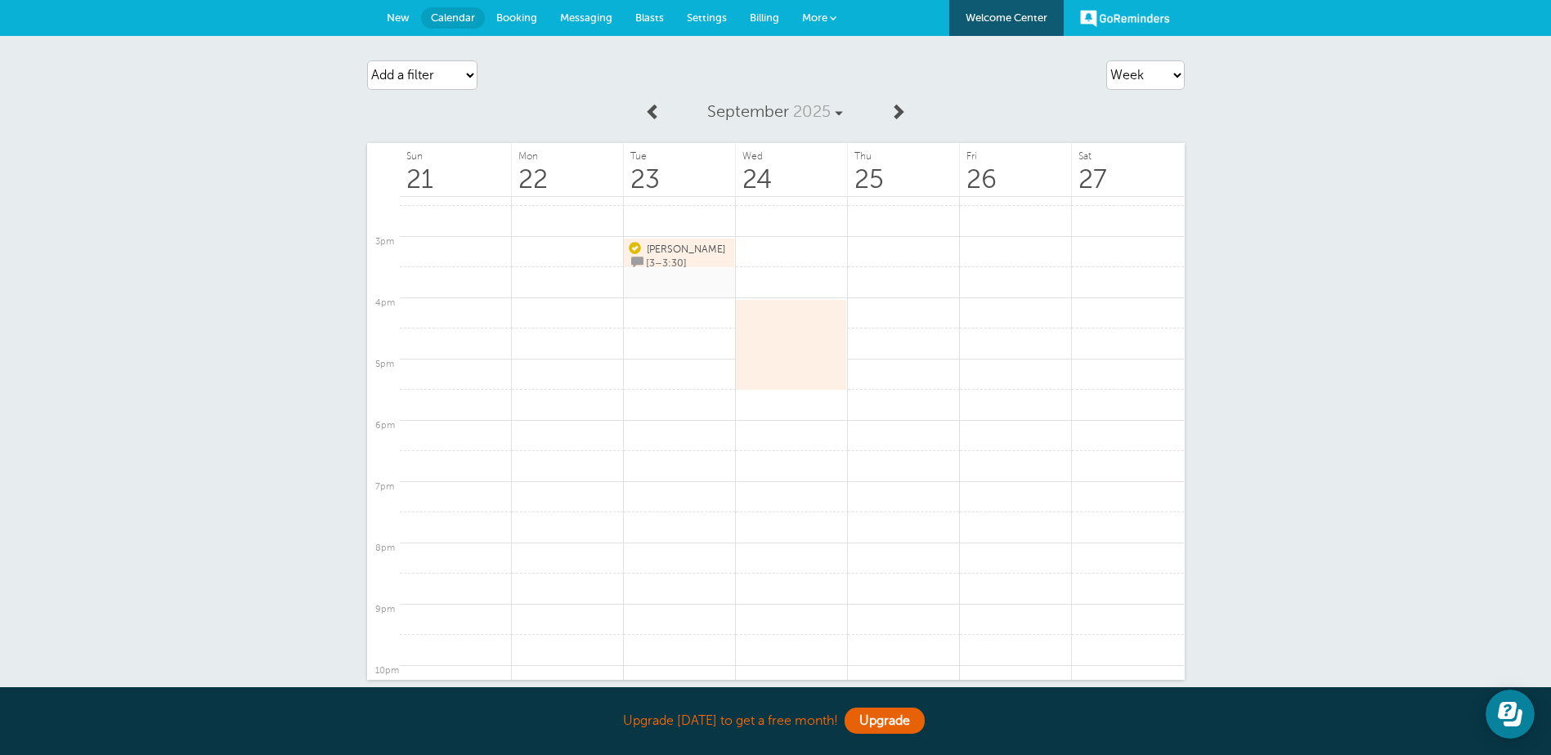
click at [687, 276] on link at bounding box center [680, 283] width 112 height 32
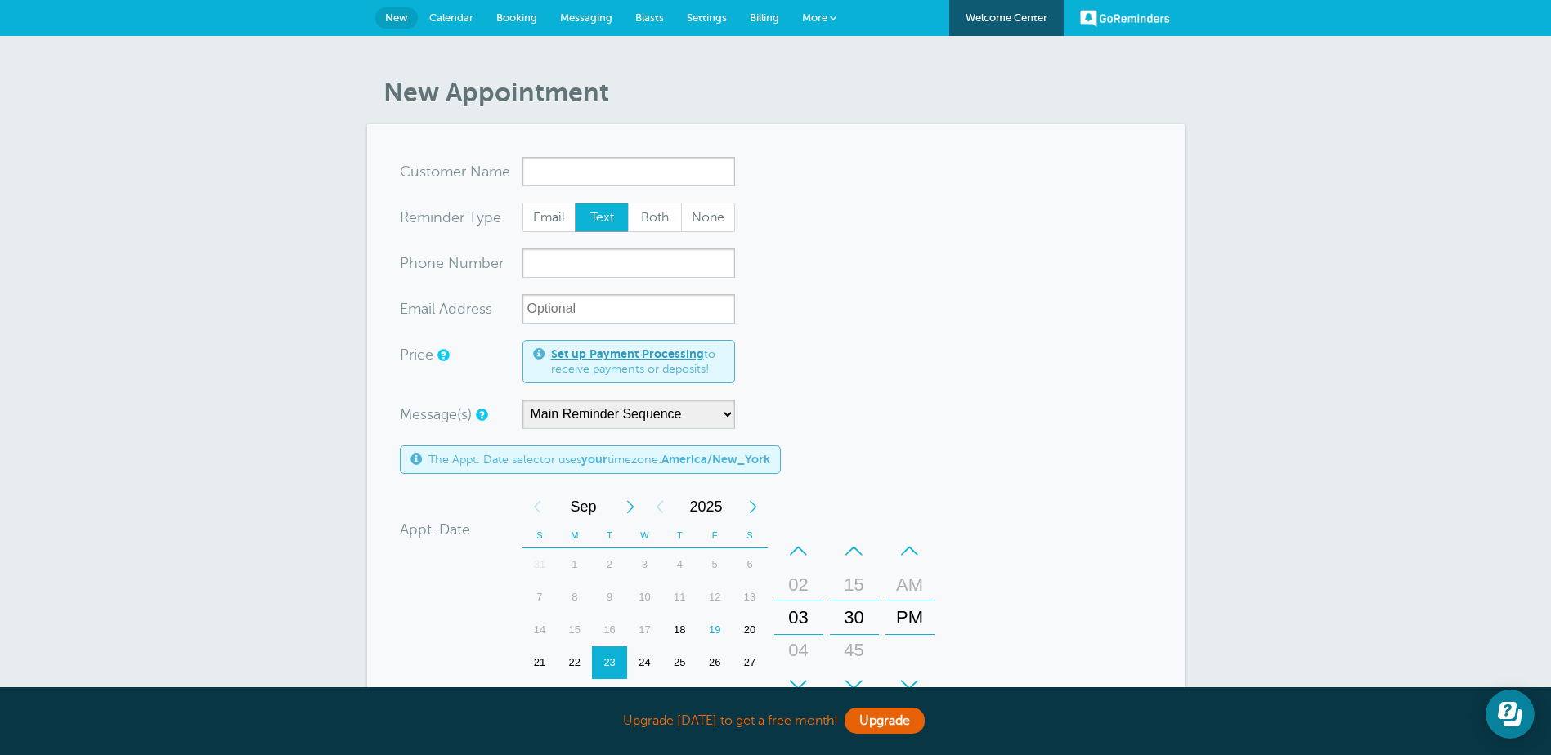
click at [441, 7] on link "Calendar" at bounding box center [451, 18] width 67 height 36
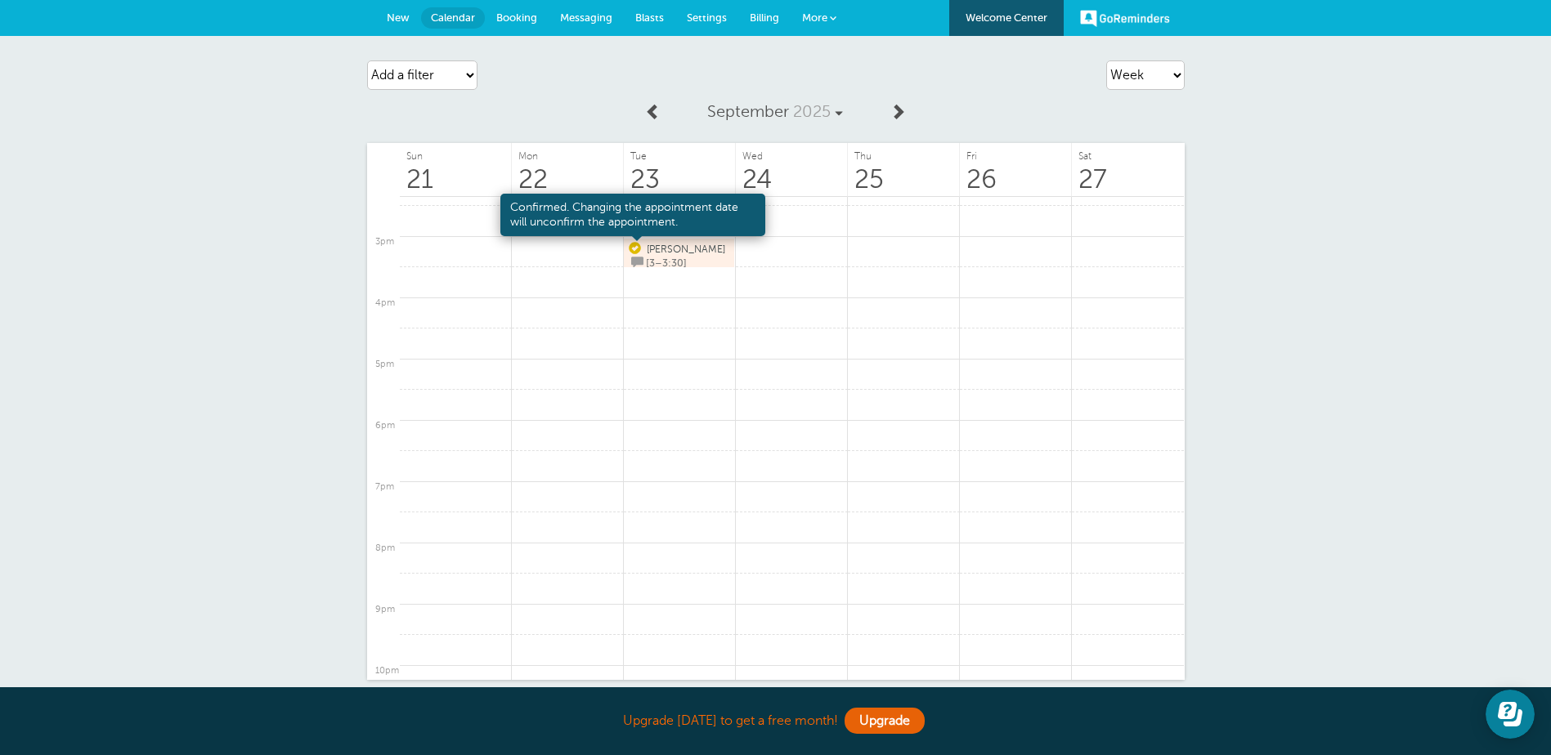
click at [661, 244] on span "[PERSON_NAME]" at bounding box center [686, 249] width 78 height 11
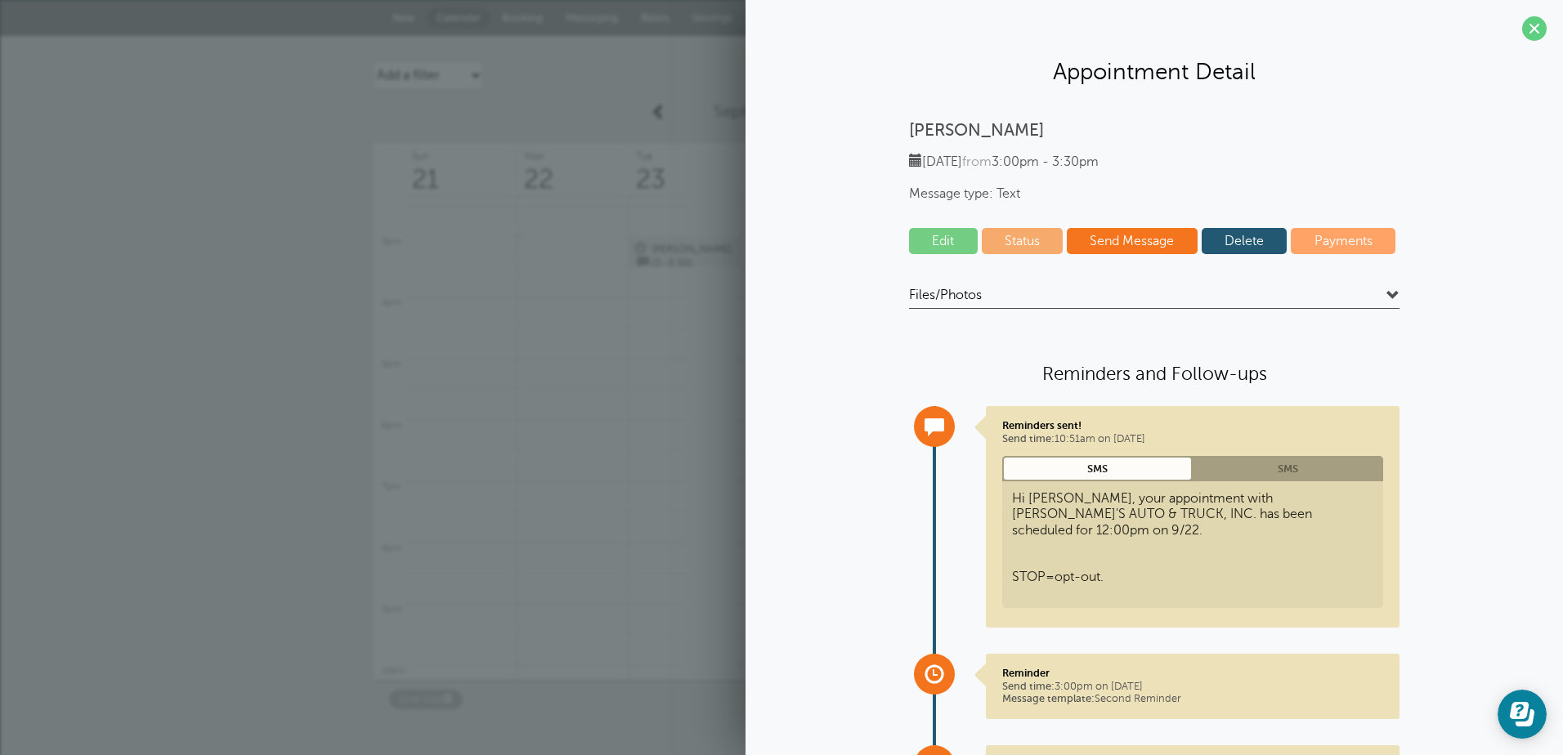
click at [1263, 232] on link "Delete" at bounding box center [1245, 241] width 86 height 26
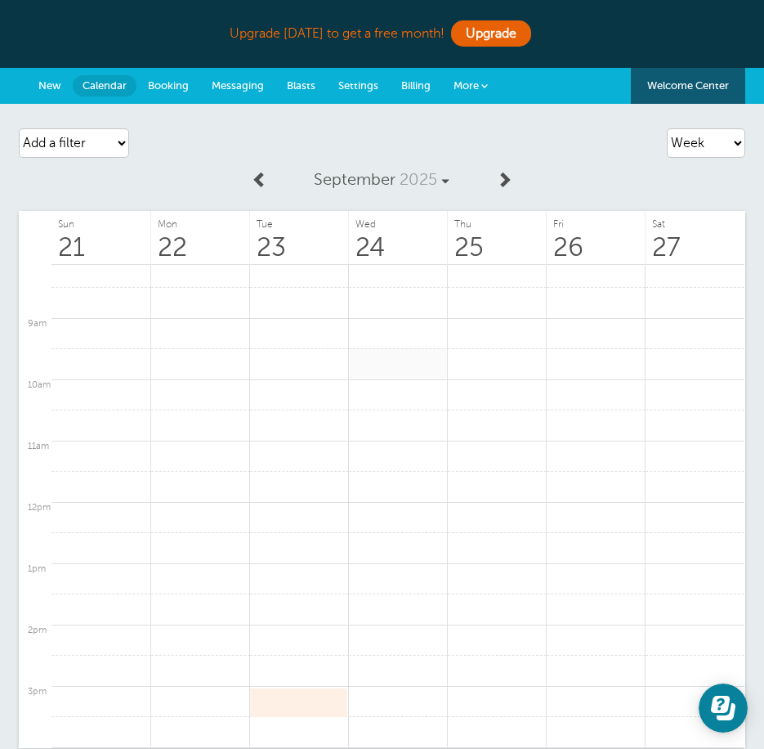
scroll to position [308, 0]
click at [384, 348] on link at bounding box center [398, 341] width 99 height 32
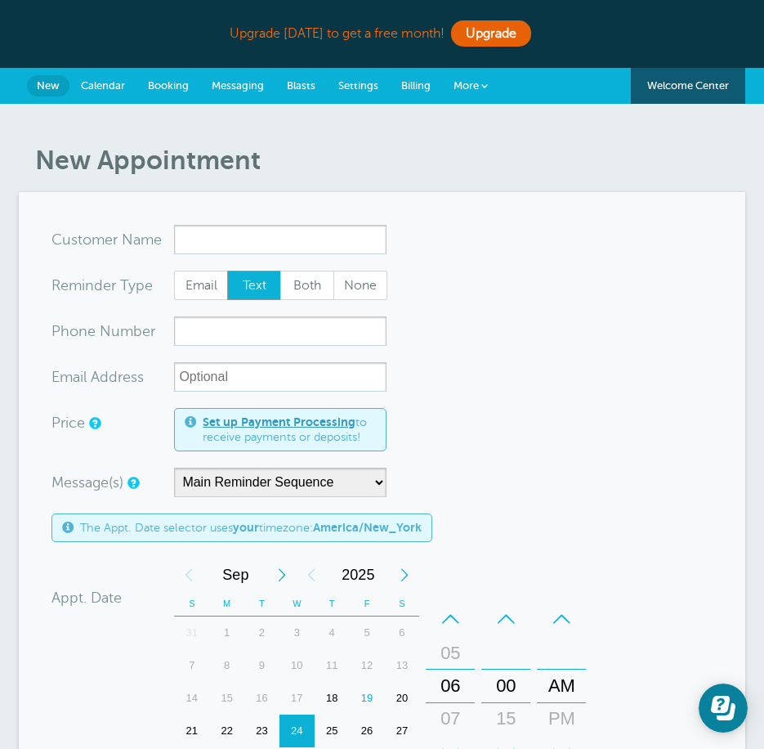
type input "b"
type input "c"
click at [348, 80] on span "Settings" at bounding box center [358, 85] width 40 height 12
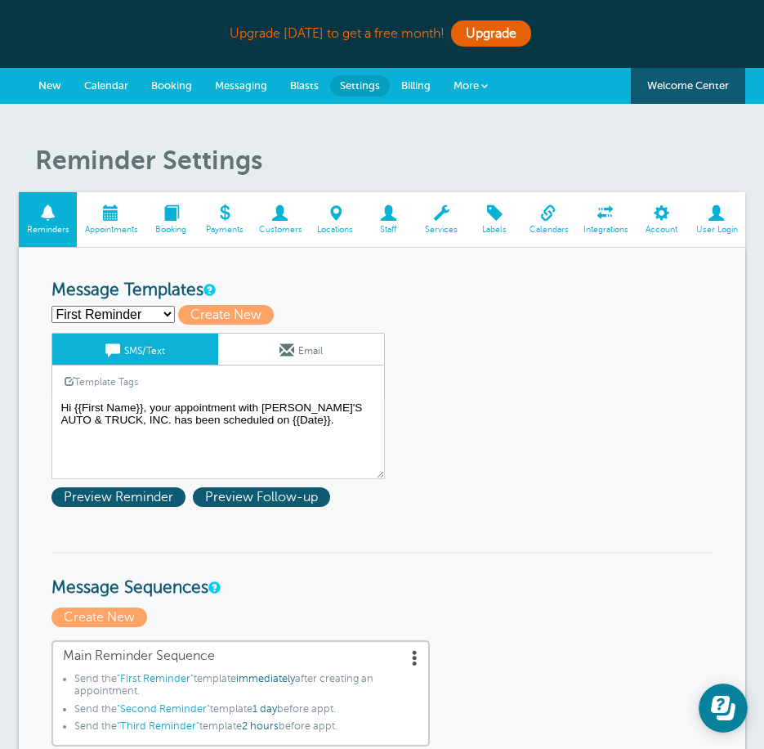
click at [287, 222] on link "Customers" at bounding box center [280, 219] width 58 height 55
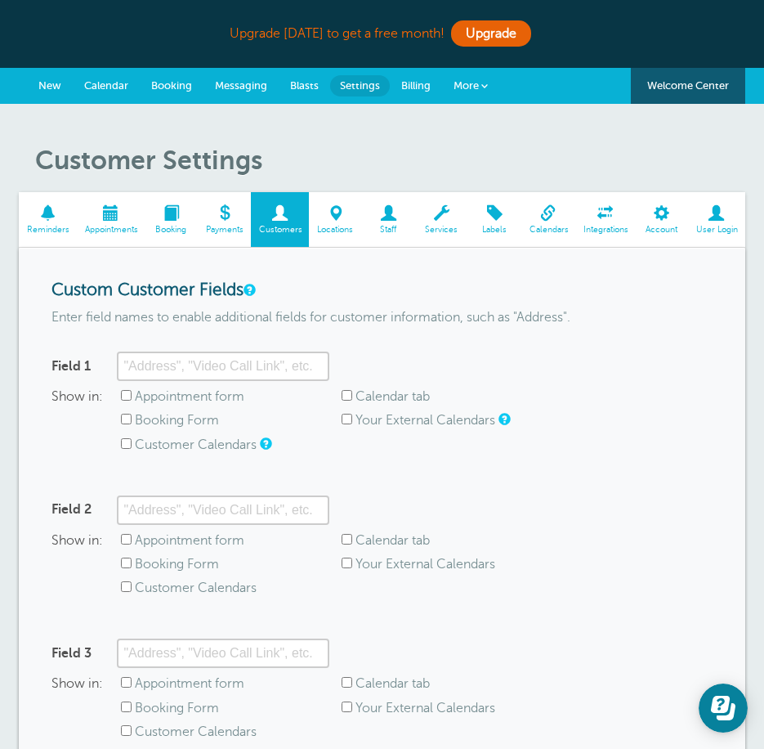
click at [672, 225] on span "Account" at bounding box center [661, 230] width 37 height 10
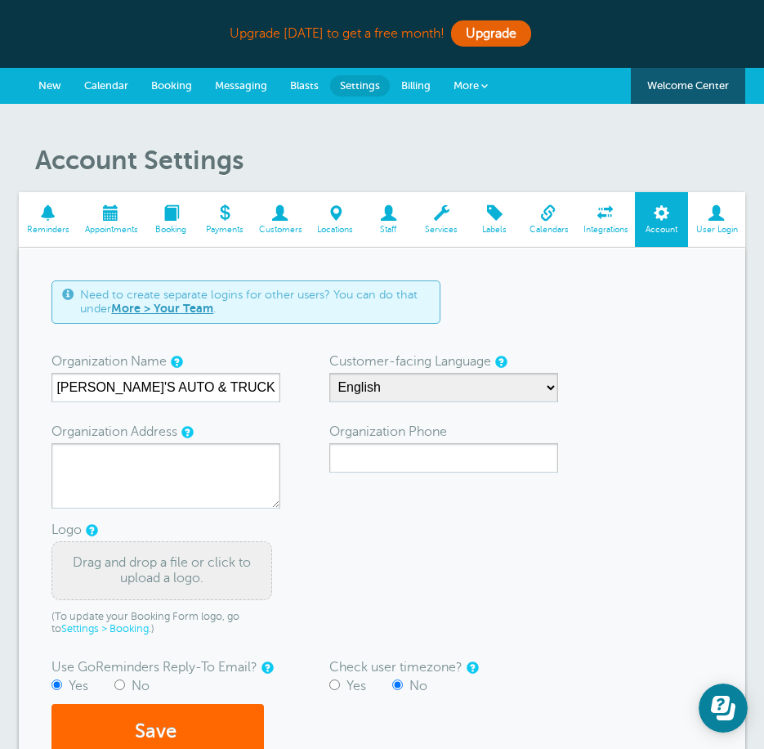
click at [488, 80] on link "More" at bounding box center [470, 86] width 57 height 37
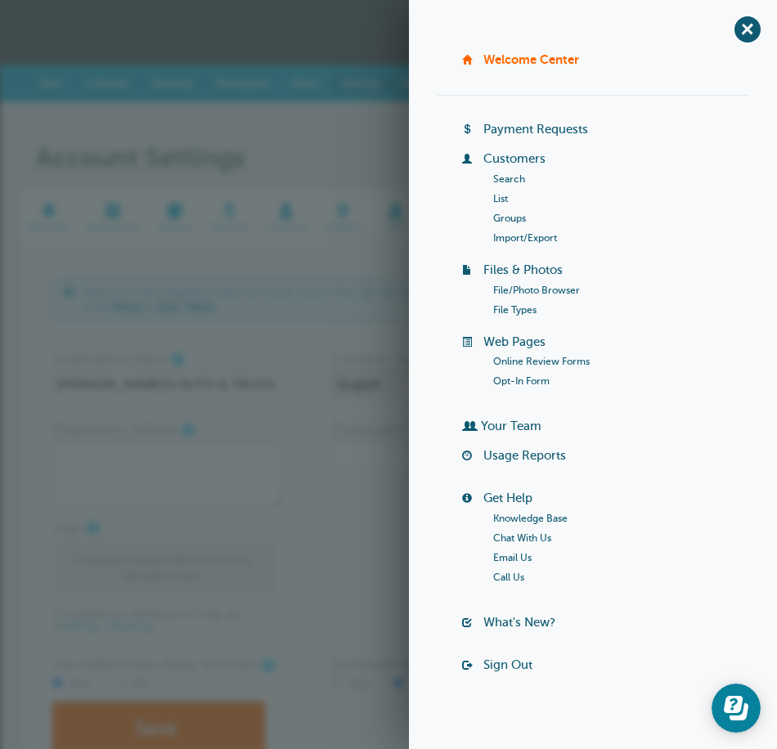
click at [499, 197] on link "List" at bounding box center [500, 198] width 15 height 11
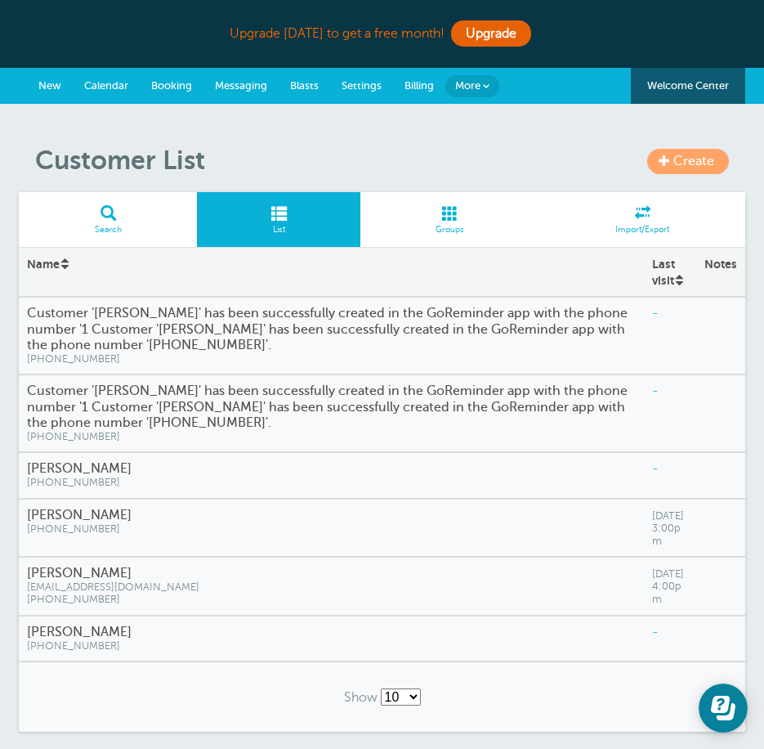
drag, startPoint x: 644, startPoint y: 351, endPoint x: 590, endPoint y: 348, distance: 54.0
click at [590, 348] on h4 "Customer '[PERSON_NAME]' has been successfully created in the GoReminder app wi…" at bounding box center [331, 329] width 608 height 47
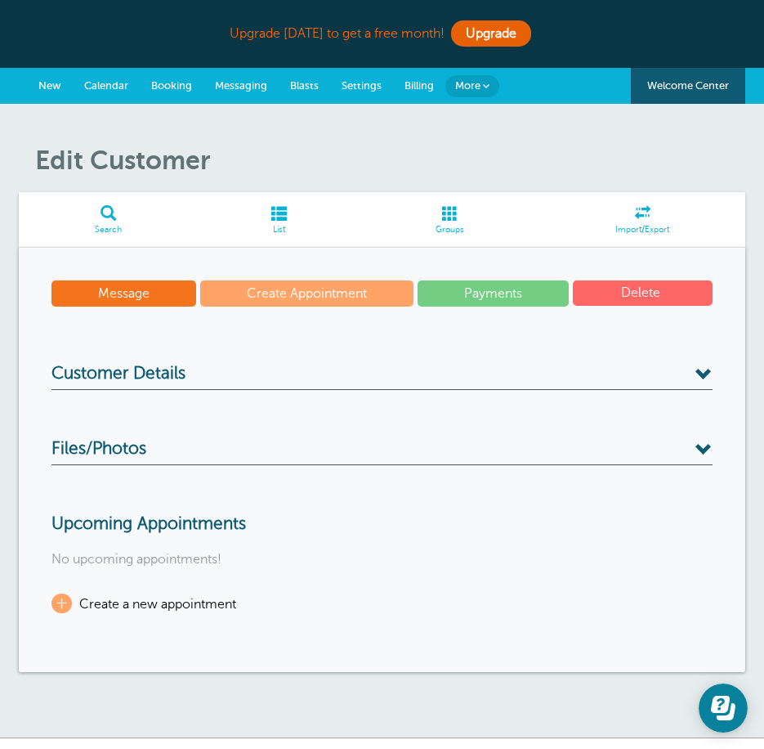
click at [641, 293] on button "Delete" at bounding box center [643, 292] width 140 height 25
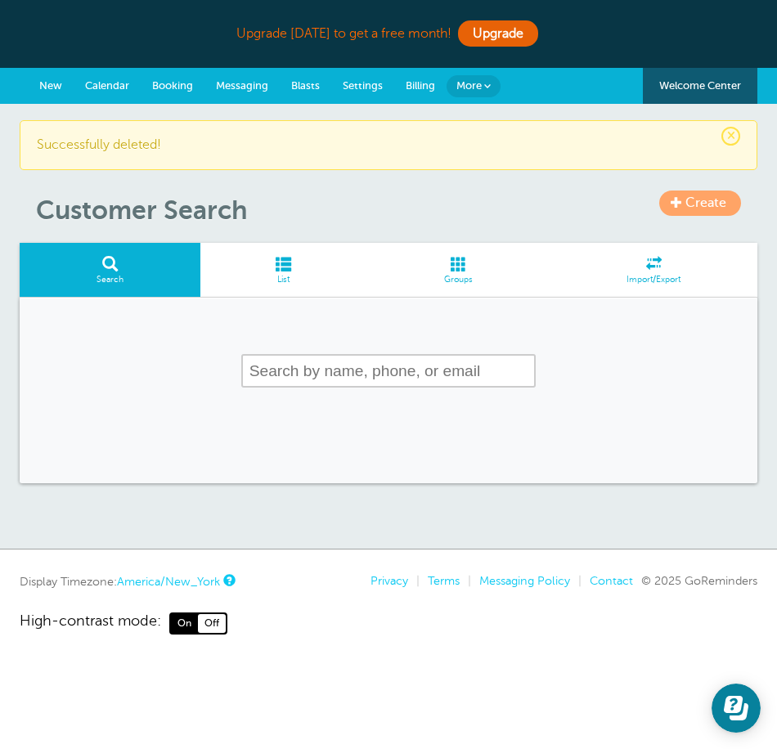
click at [276, 273] on link "List" at bounding box center [283, 270] width 166 height 55
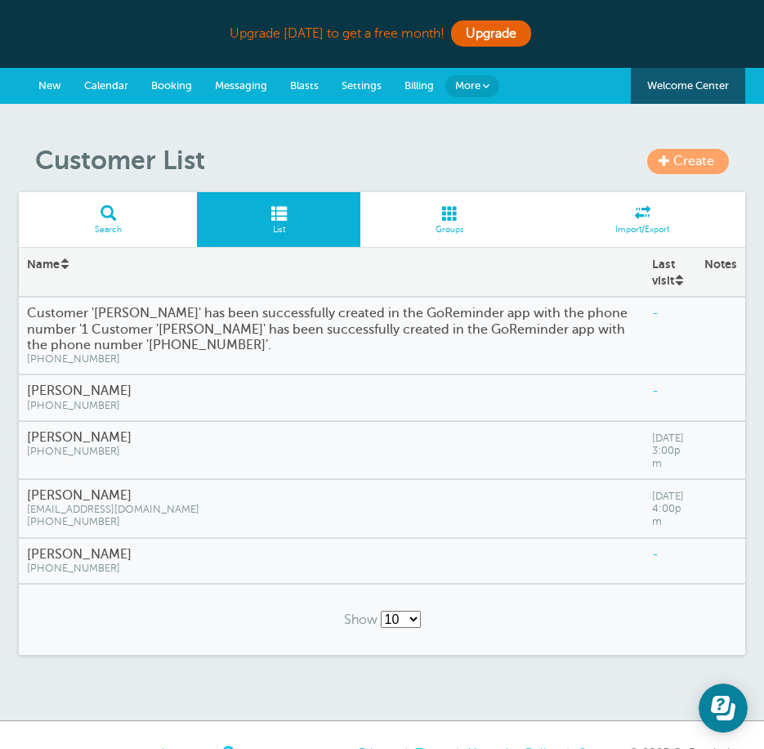
click at [232, 337] on h4 "Customer '[PERSON_NAME]' has been successfully created in the GoReminder app wi…" at bounding box center [331, 329] width 608 height 47
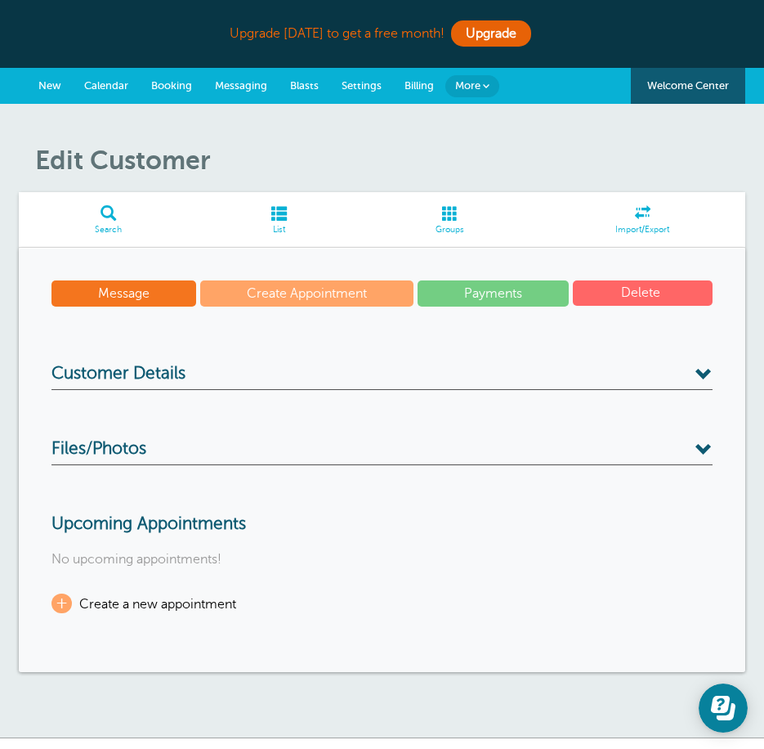
click at [651, 292] on button "Delete" at bounding box center [643, 292] width 140 height 25
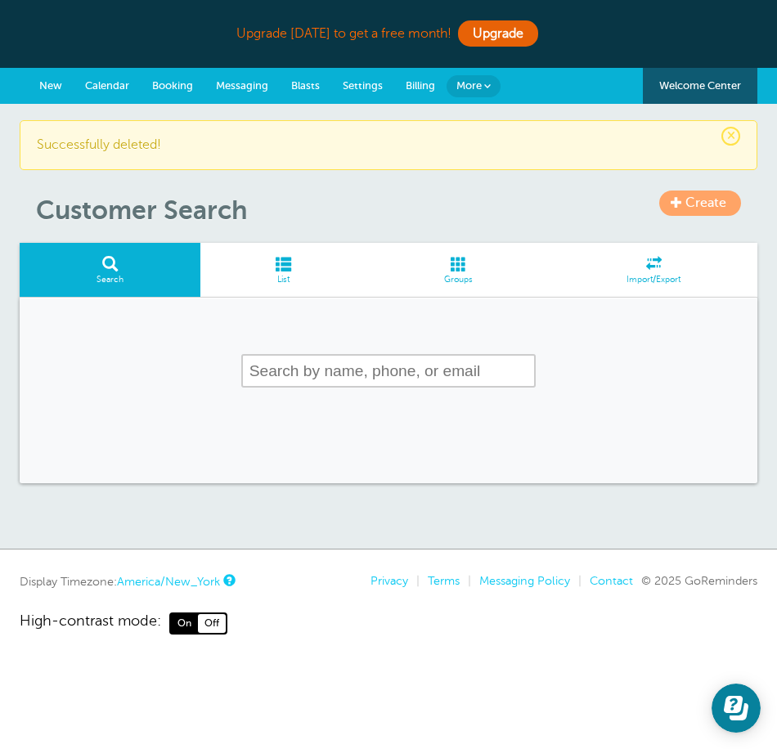
click at [345, 262] on span at bounding box center [283, 264] width 166 height 16
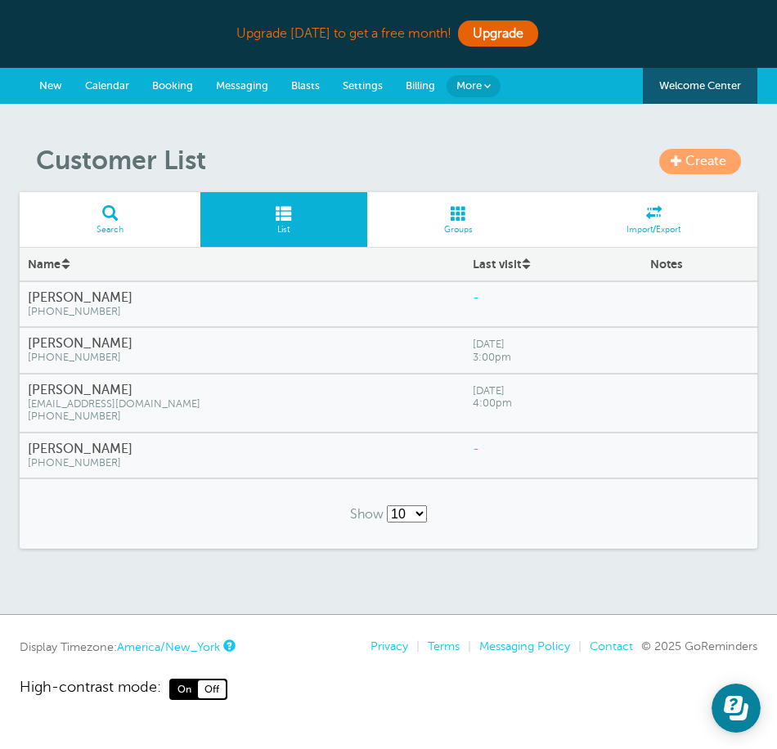
click at [643, 222] on link "Import/Export" at bounding box center [653, 219] width 208 height 55
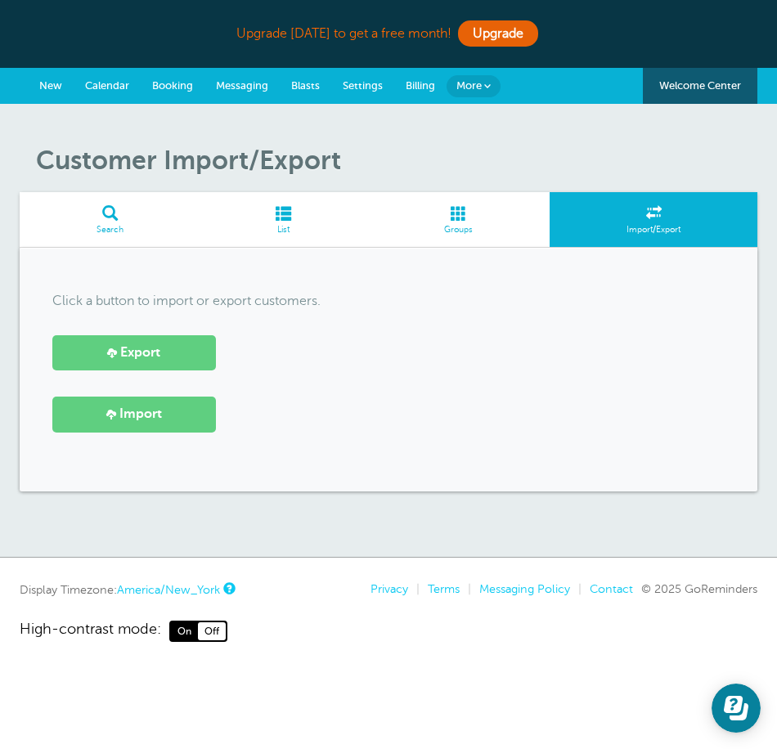
click at [292, 204] on link "List" at bounding box center [283, 219] width 166 height 55
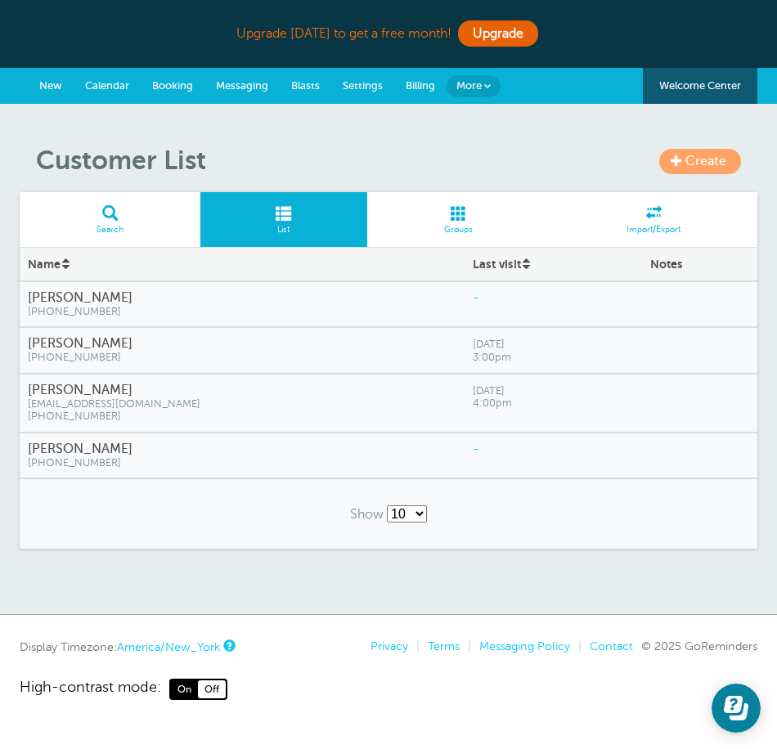
click at [96, 89] on span "Calendar" at bounding box center [107, 85] width 44 height 12
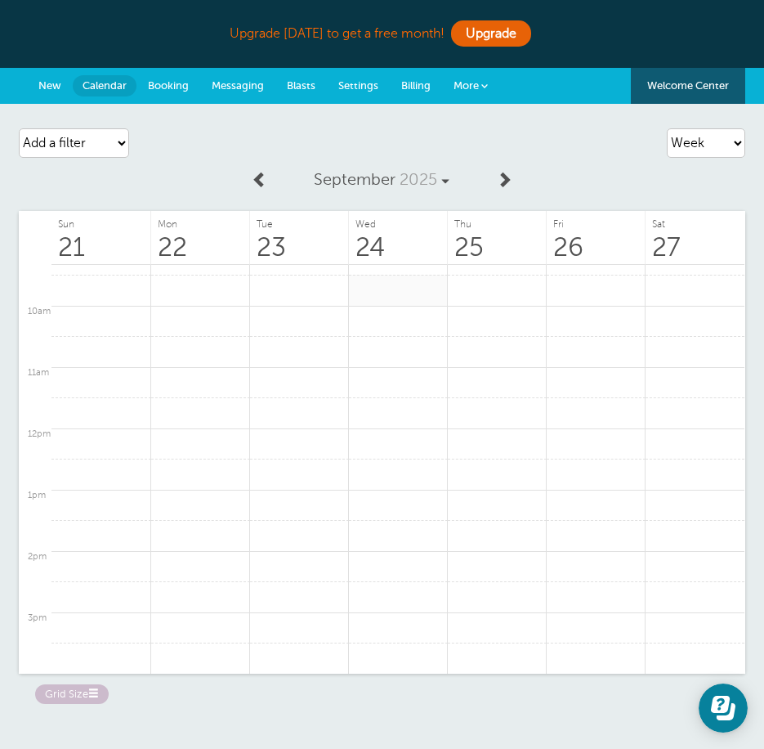
click at [383, 291] on link at bounding box center [398, 291] width 99 height 32
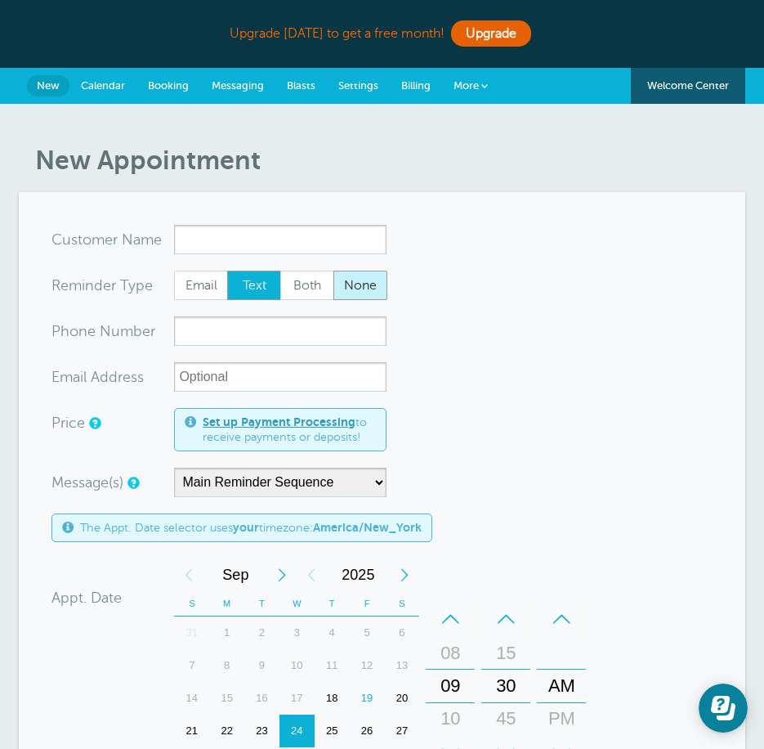
type input "c"
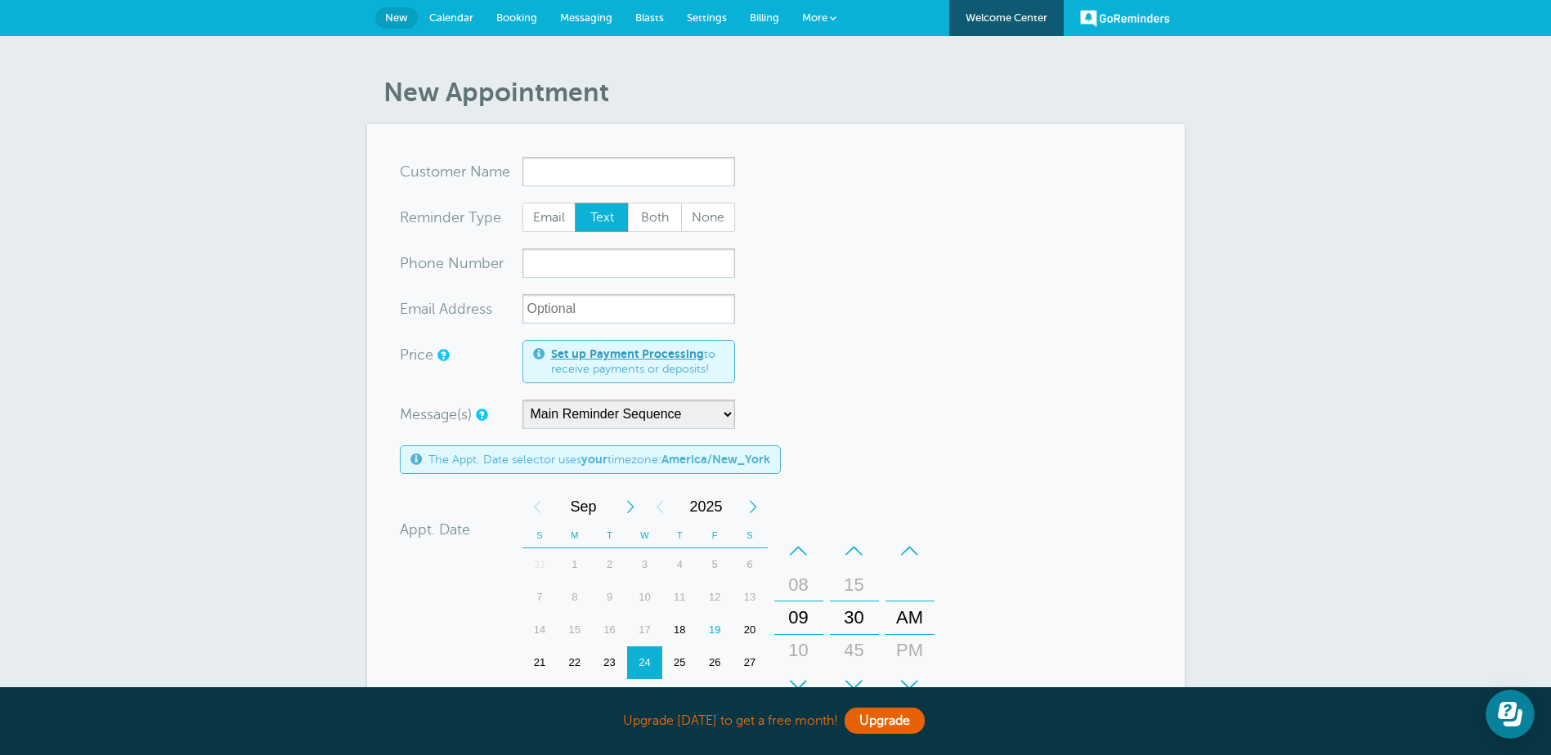
click at [438, 20] on span "Calendar" at bounding box center [451, 17] width 44 height 12
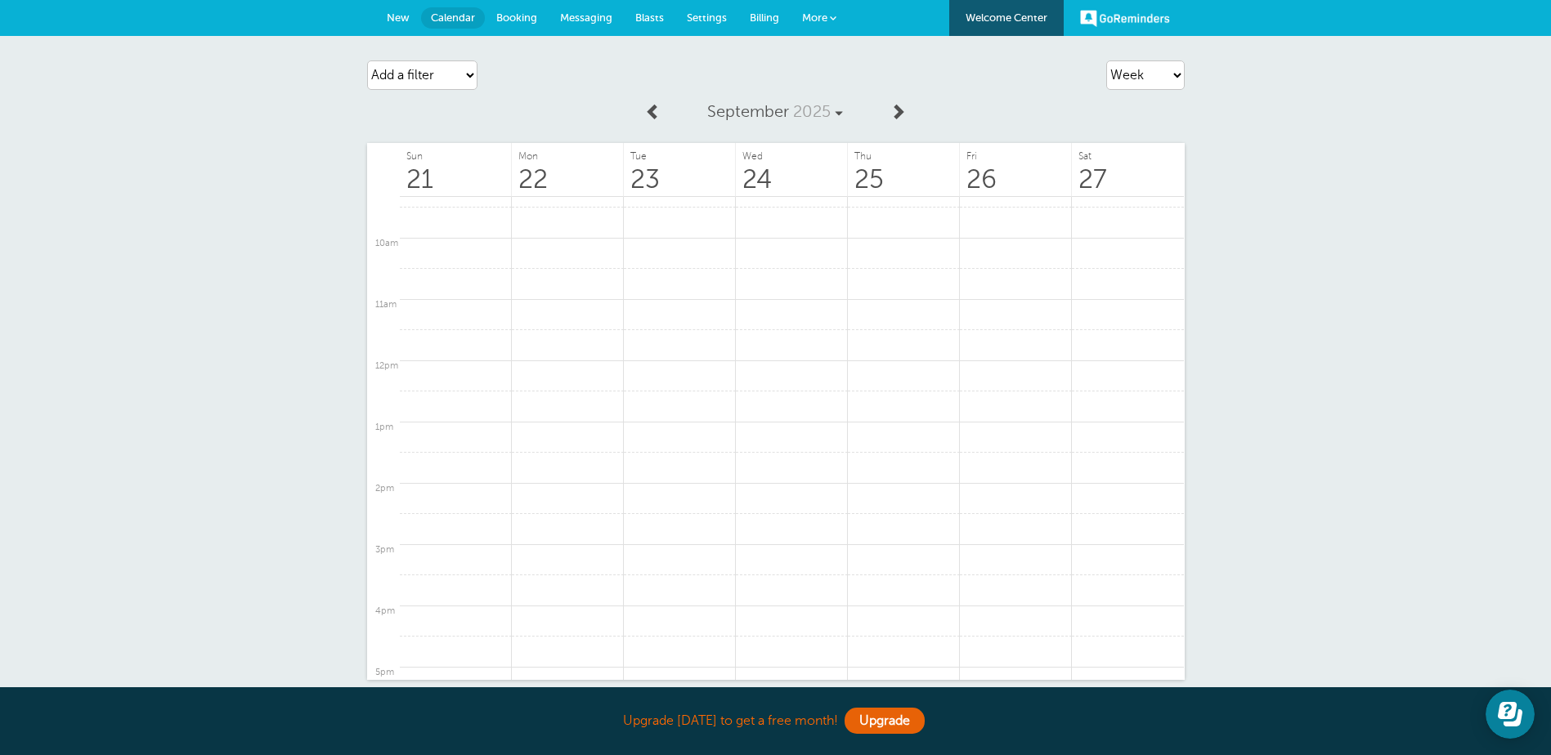
click at [704, 14] on span "Settings" at bounding box center [707, 17] width 40 height 12
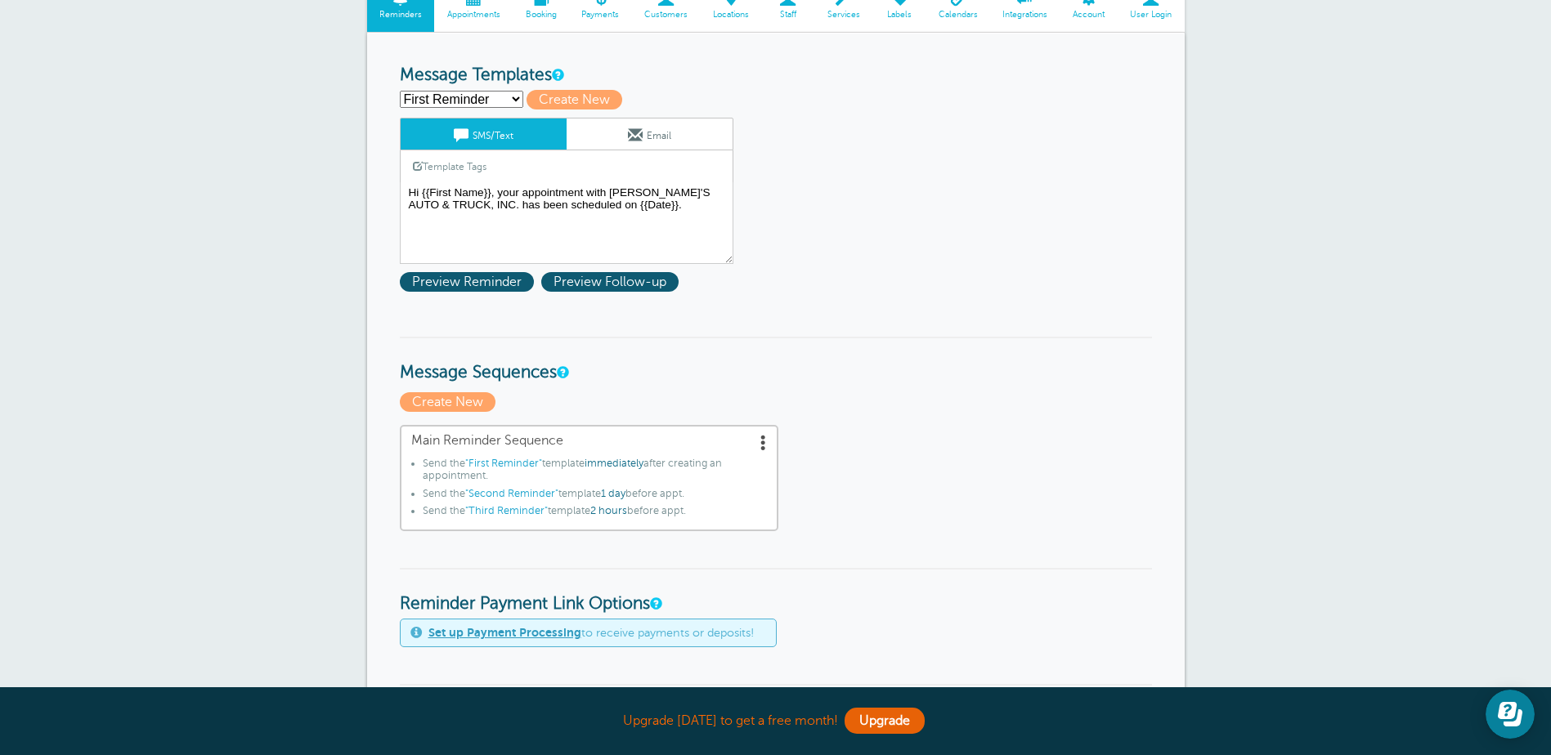
scroll to position [164, 0]
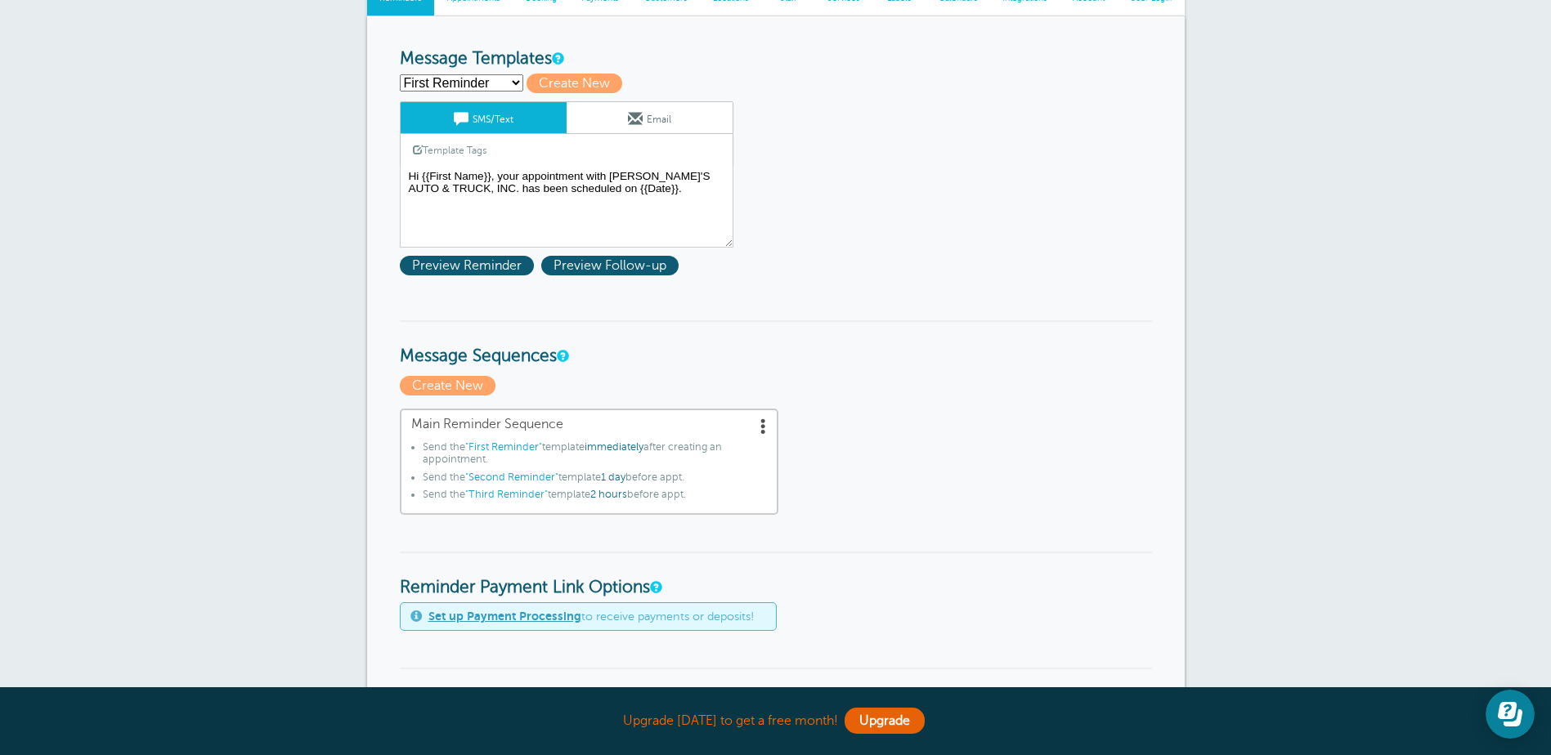
click at [759, 428] on span at bounding box center [763, 426] width 16 height 16
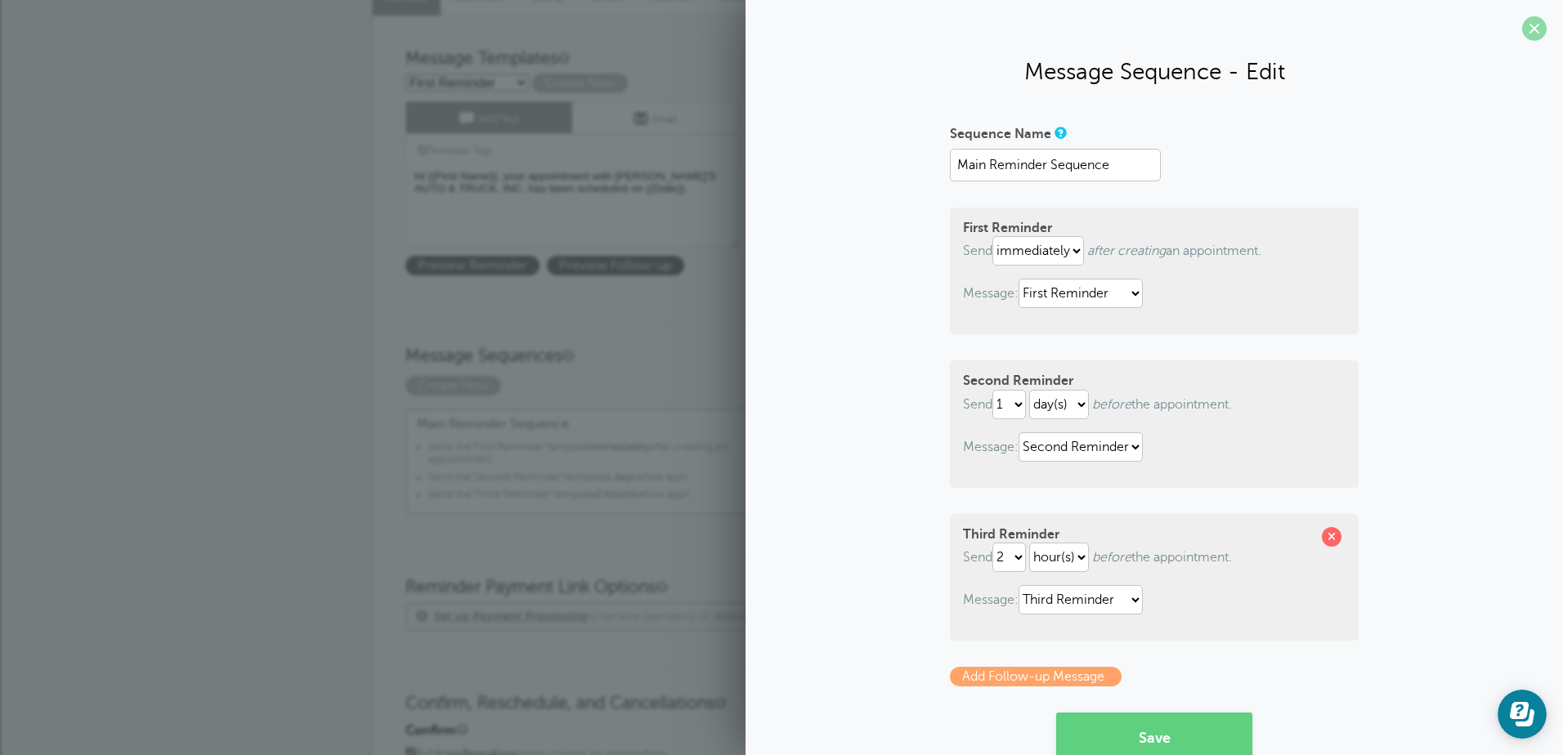
click at [1522, 34] on span at bounding box center [1534, 28] width 25 height 25
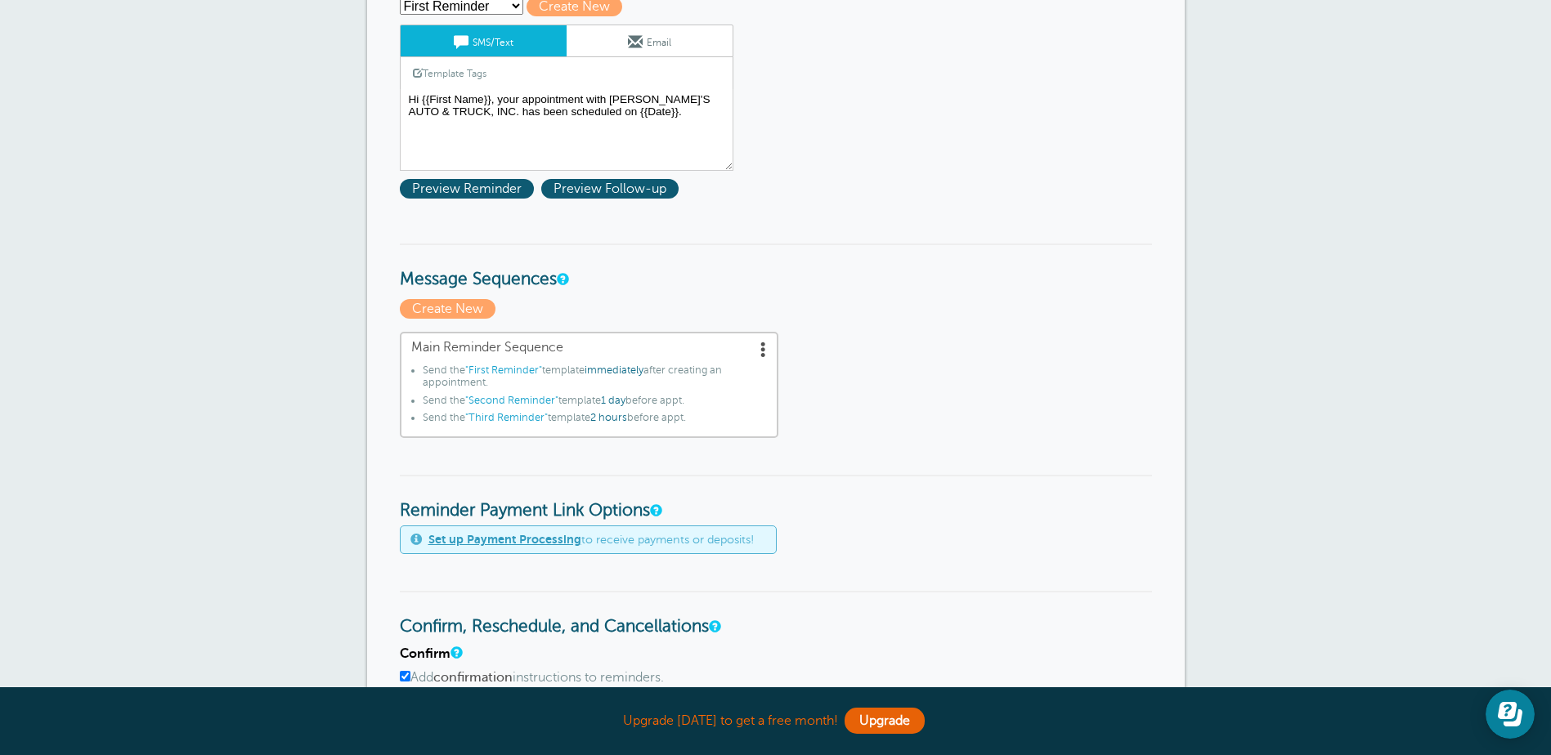
scroll to position [245, 0]
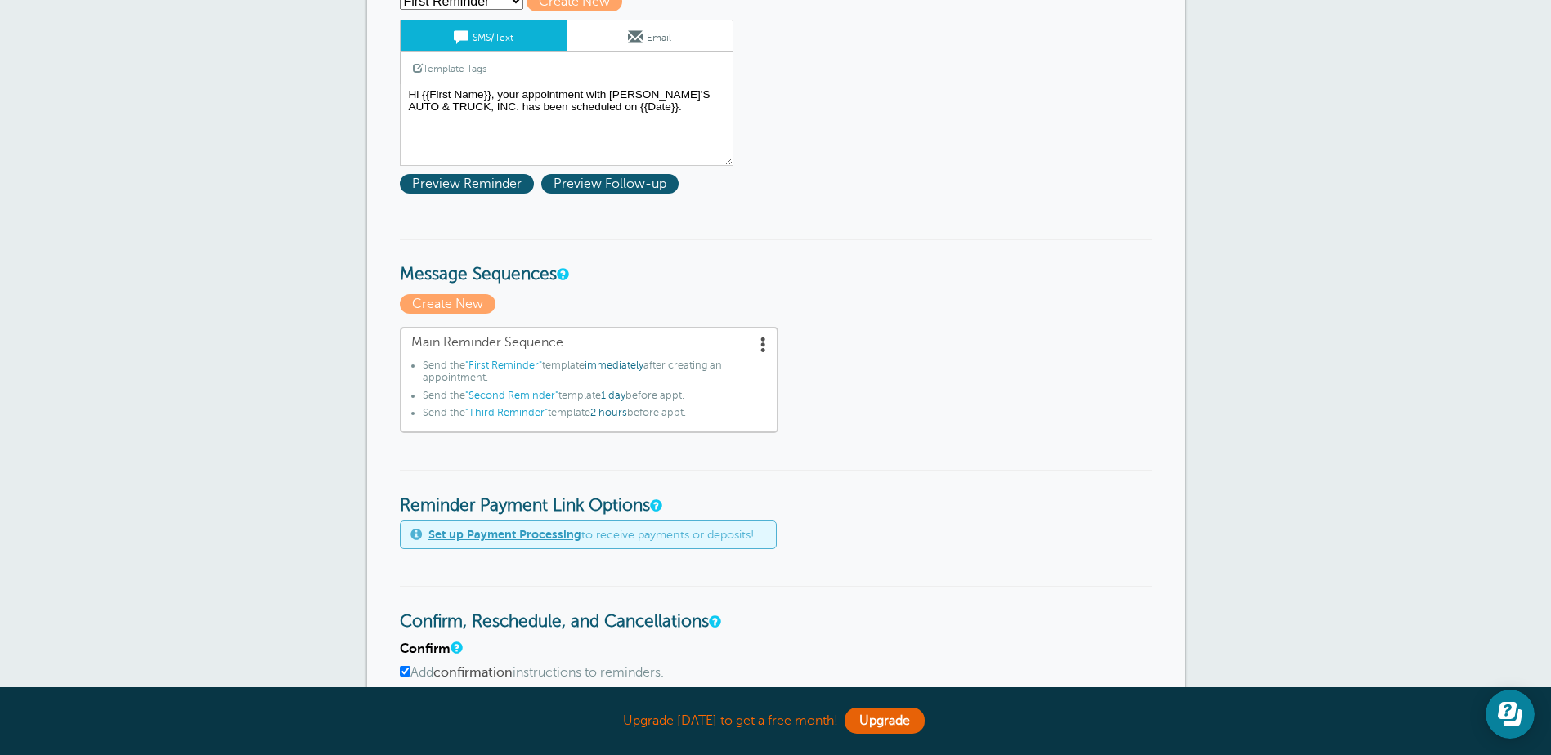
click at [1064, 295] on p "Create New" at bounding box center [776, 304] width 752 height 20
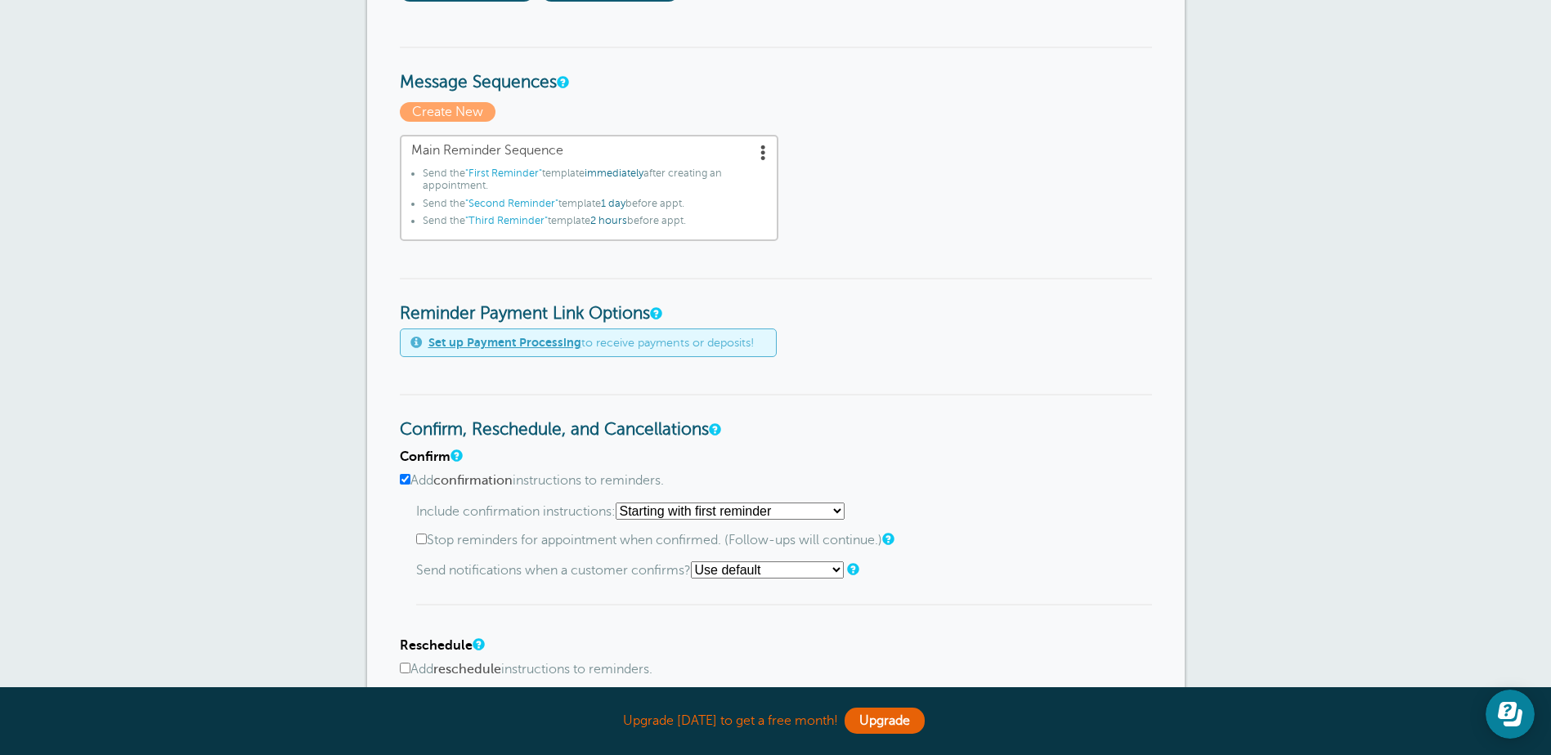
scroll to position [409, 0]
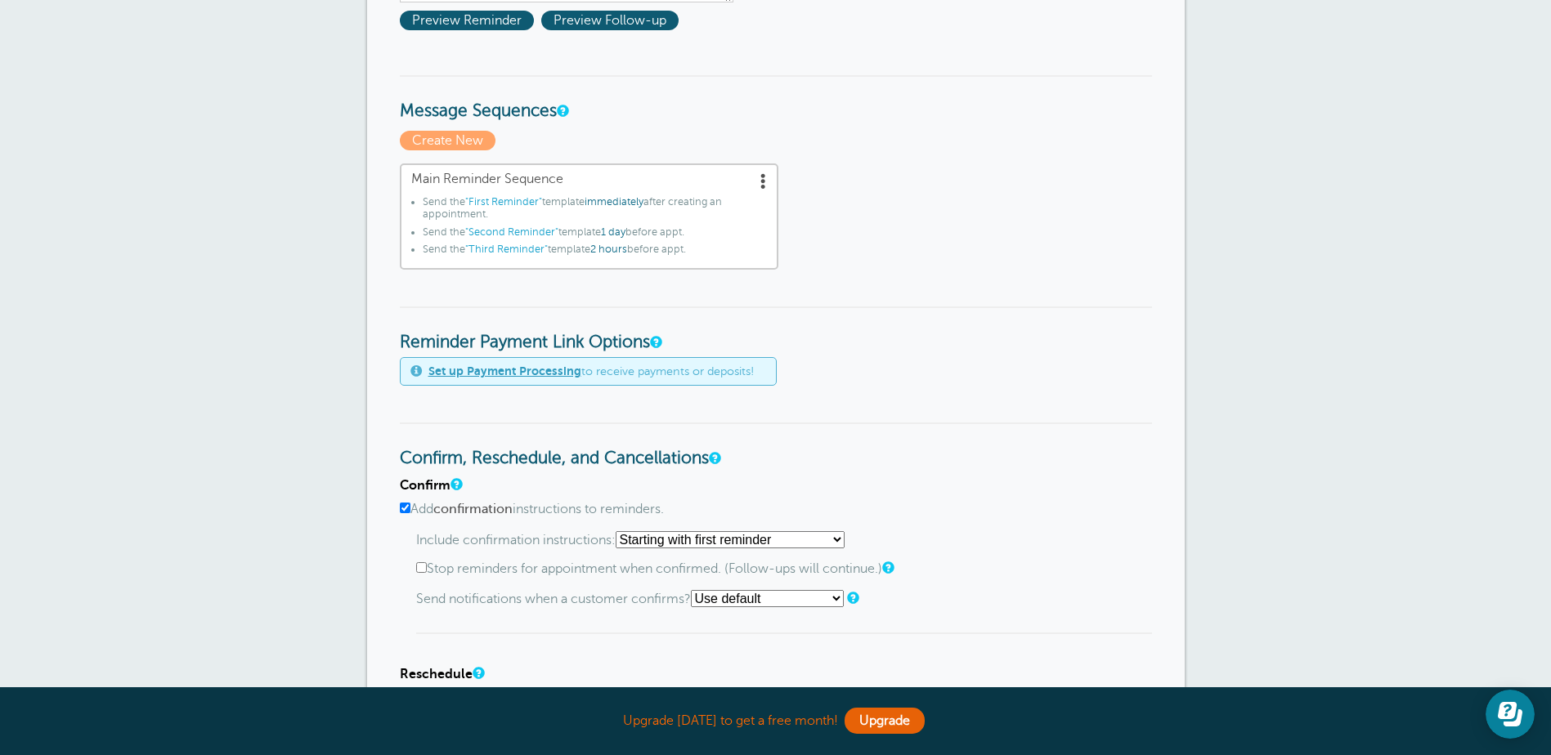
click at [761, 179] on span at bounding box center [763, 180] width 16 height 16
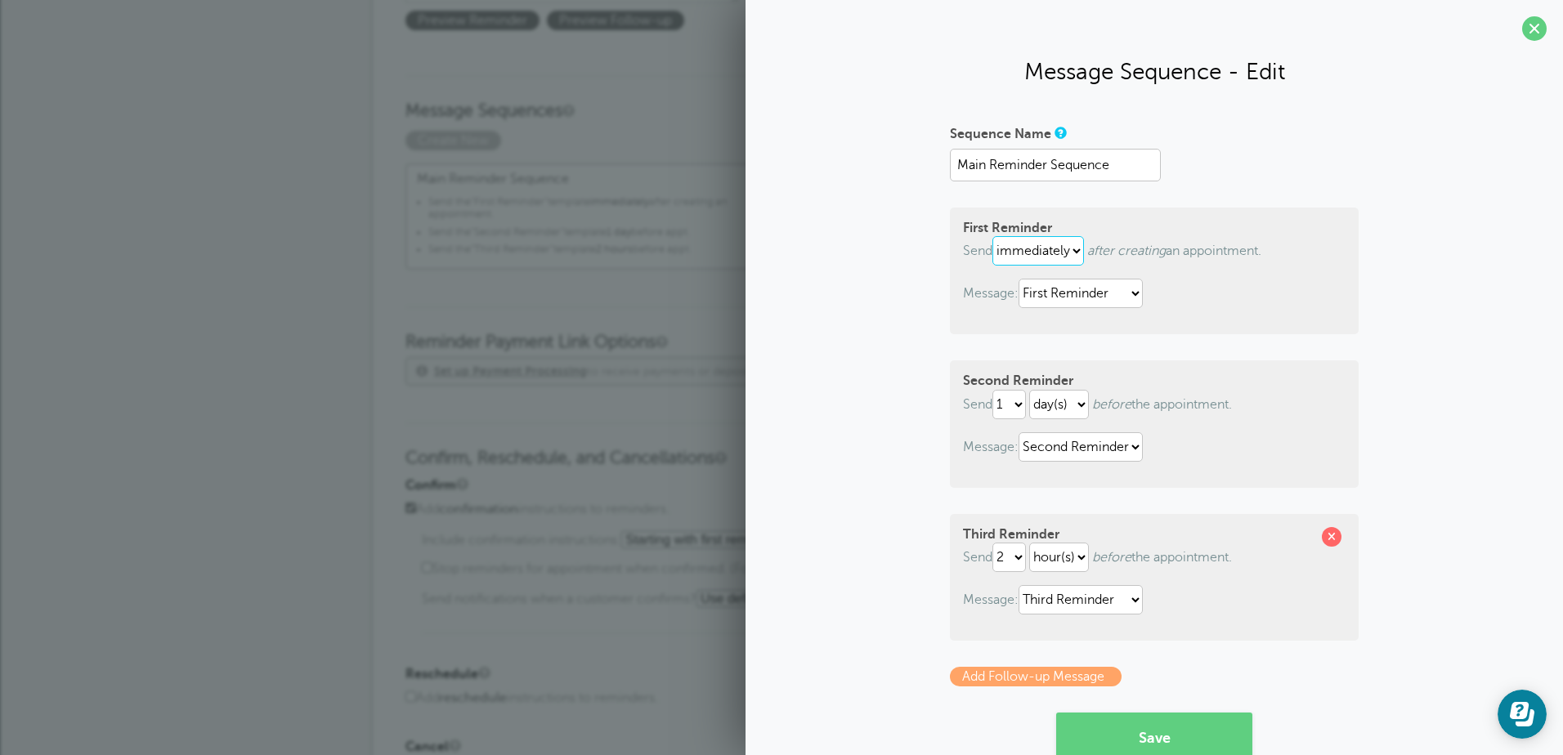
click at [1066, 253] on select "immediately 1 2 3 4 5 6 7 8 9 10 11 12 13 14 15 16 17 18 19 20 21 22 23 24 25 2…" at bounding box center [1038, 250] width 92 height 29
click at [1193, 262] on p "Send immediately 1 2 3 4 5 6 7 8 9 10 11 12 13 14 15 16 17 18 19 20 21 22 23 24…" at bounding box center [1154, 250] width 383 height 29
click at [1082, 302] on select "First Reminder Second Reminder Third Reminder" at bounding box center [1081, 293] width 124 height 29
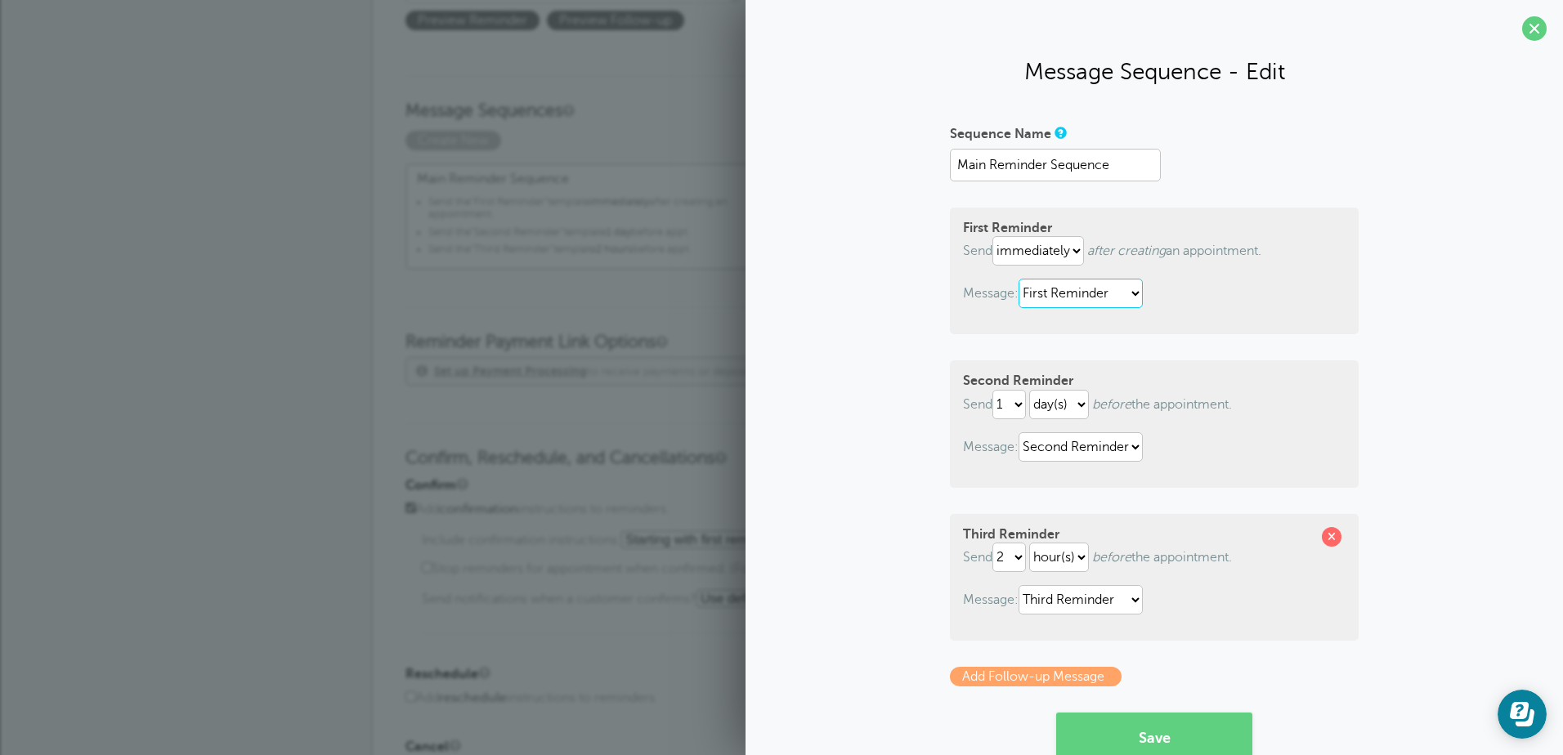
click at [1082, 302] on select "First Reminder Second Reminder Third Reminder" at bounding box center [1081, 293] width 124 height 29
select select "162075"
click at [1019, 279] on select "First Reminder Second Reminder Third Reminder" at bounding box center [1081, 293] width 124 height 29
click at [1126, 289] on select "First Reminder Second Reminder Third Reminder" at bounding box center [1081, 293] width 124 height 29
click at [1019, 279] on select "First Reminder Second Reminder Third Reminder" at bounding box center [1081, 293] width 124 height 29
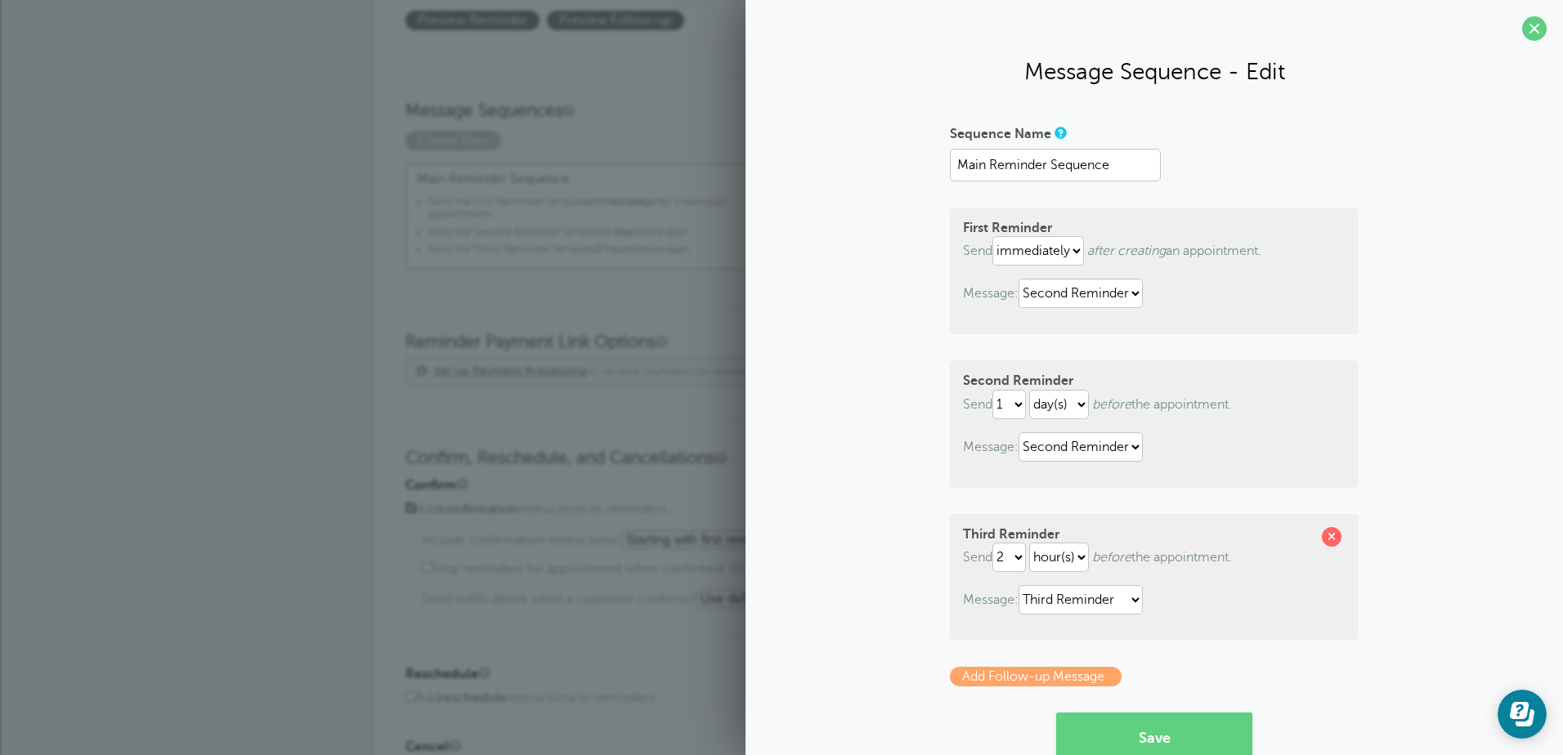
click at [1172, 318] on div "First Reminder Send immediately 1 2 3 4 5 6 7 8 9 10 11 12 13 14 15 16 17 18 19…" at bounding box center [1154, 271] width 409 height 127
click at [1071, 250] on select "immediately 1 2 3 4 5 6 7 8 9 10 11 12 13 14 15 16 17 18 19 20 21 22 23 24 25 2…" at bounding box center [1038, 250] width 92 height 29
click at [992, 236] on select "immediately 1 2 3 4 5 6 7 8 9 10 11 12 13 14 15 16 17 18 19 20 21 22 23 24 25 2…" at bounding box center [1038, 250] width 92 height 29
click at [1048, 253] on select "immediately 1 2 3 4 5 6 7 8 9 10 11 12 13 14 15 16 17 18 19 20 21 22 23 24 25 2…" at bounding box center [1038, 250] width 92 height 29
click at [992, 236] on select "immediately 1 2 3 4 5 6 7 8 9 10 11 12 13 14 15 16 17 18 19 20 21 22 23 24 25 2…" at bounding box center [1038, 250] width 92 height 29
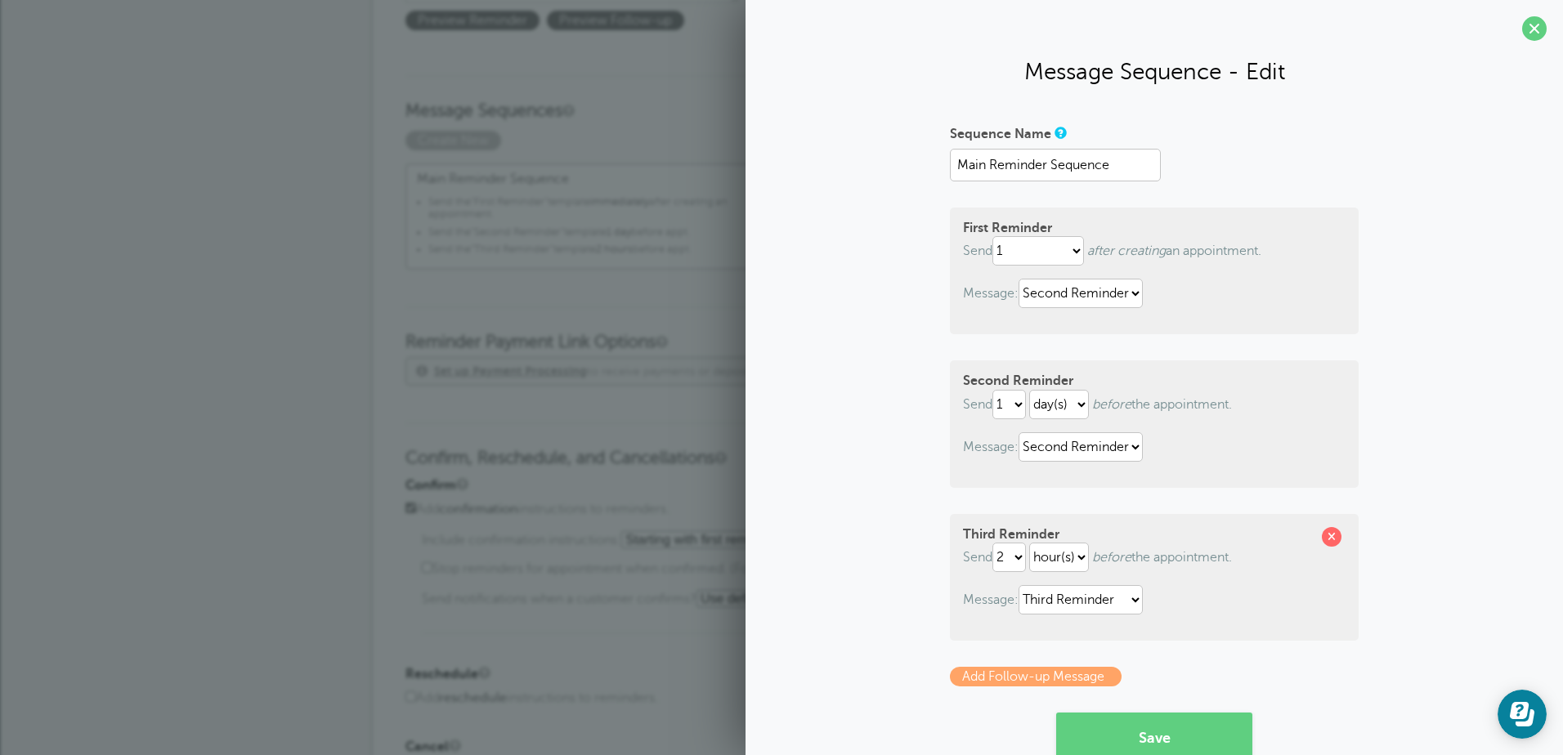
select select "0"
click at [1156, 293] on p "Message: First Reminder Second Reminder Third Reminder" at bounding box center [1154, 293] width 383 height 29
click at [1336, 532] on link at bounding box center [1334, 537] width 24 height 20
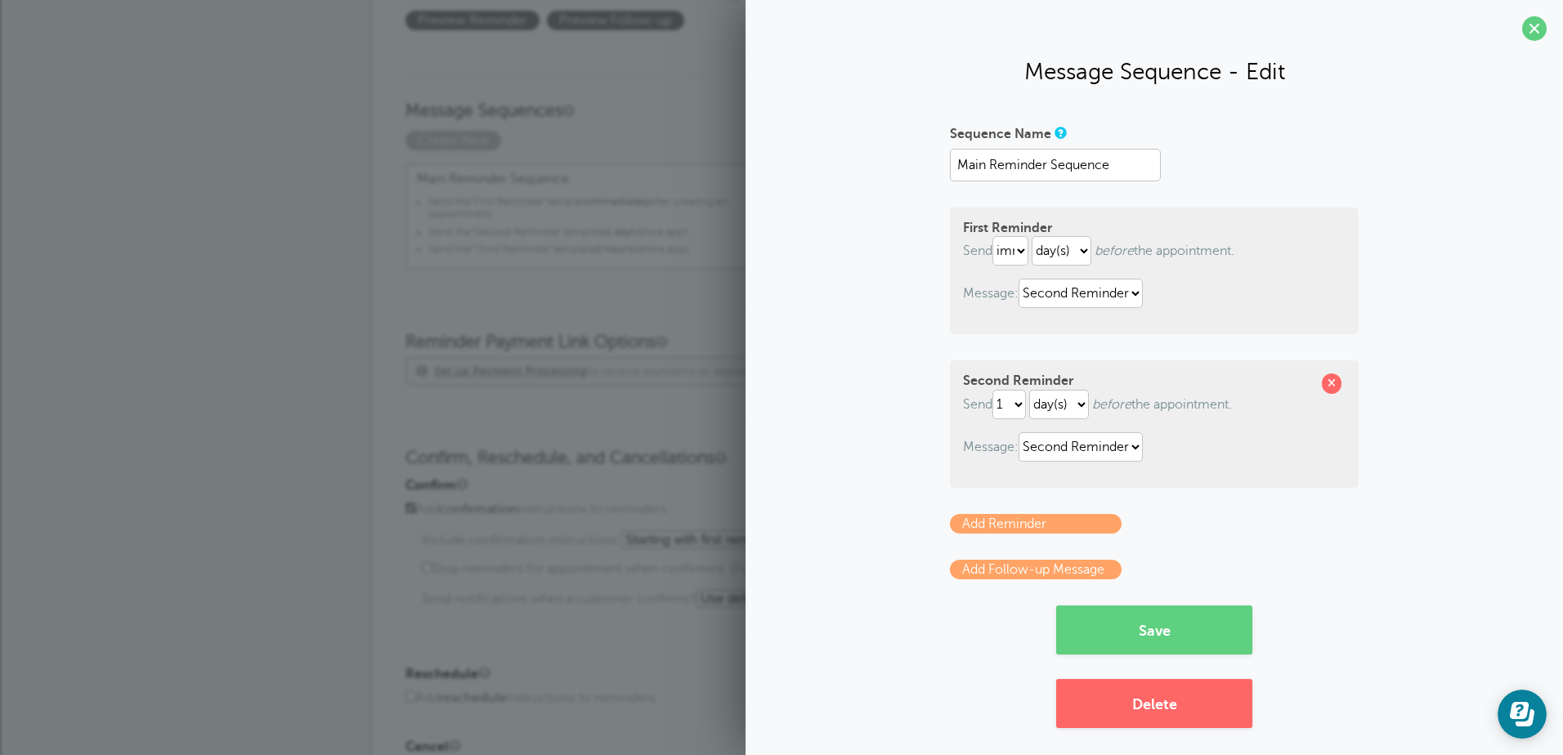
click at [912, 353] on div "Sequence Name Main Reminder Sequence First Reminder Send immediately 1 2 3 4 5 …" at bounding box center [1154, 424] width 785 height 608
click at [1522, 35] on span at bounding box center [1534, 28] width 25 height 25
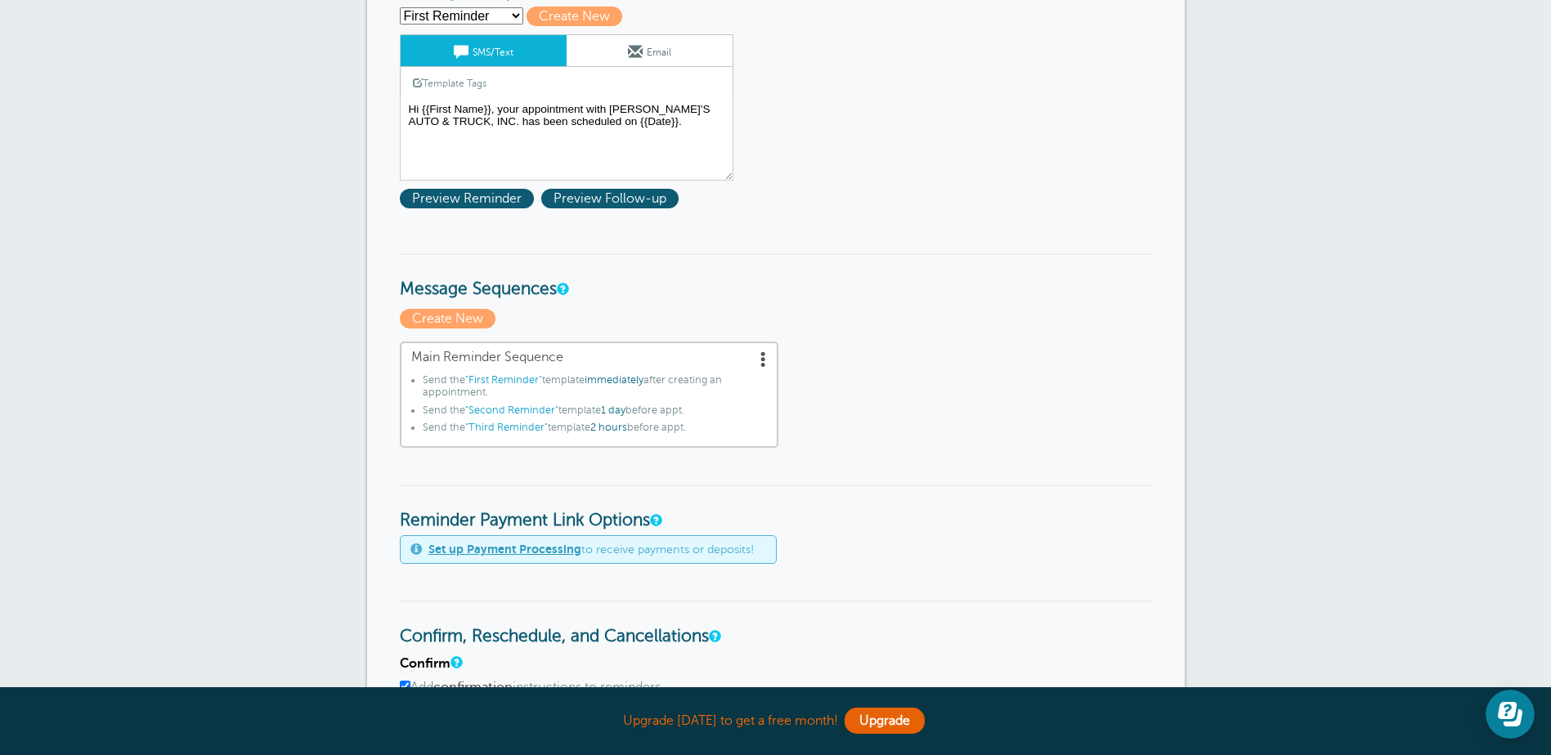
scroll to position [0, 0]
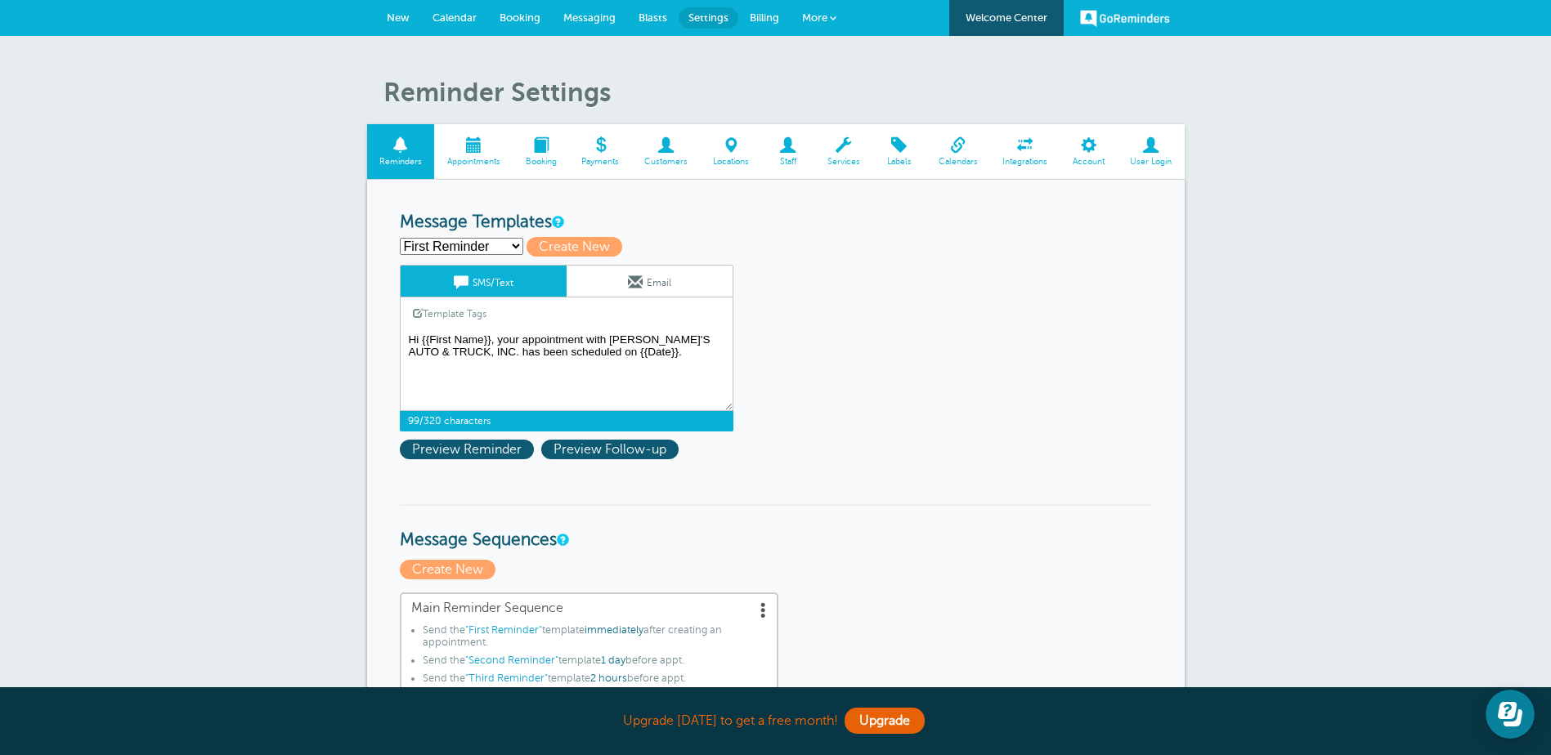
drag, startPoint x: 614, startPoint y: 361, endPoint x: 393, endPoint y: 326, distance: 223.4
click at [516, 244] on select "First Reminder Second Reminder Third Reminder Create new..." at bounding box center [461, 246] width 123 height 17
select select "162076"
click at [400, 238] on select "First Reminder Second Reminder Third Reminder Create new..." at bounding box center [461, 246] width 123 height 17
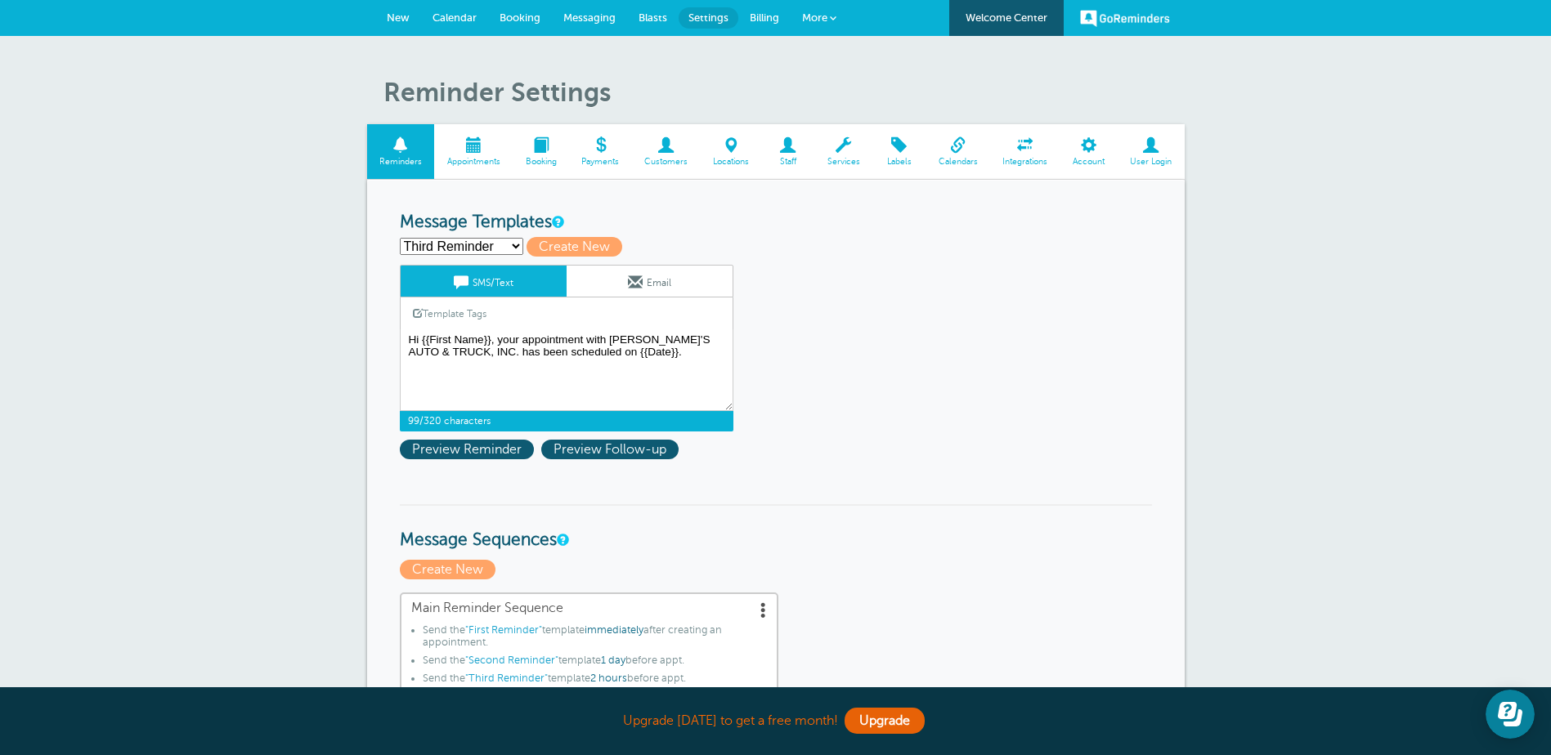
type input "Third Reminder"
type textarea "Hi {{First Name}}, you have an appointment with STEVE'S AUTO & TRUCK, INC. toda…"
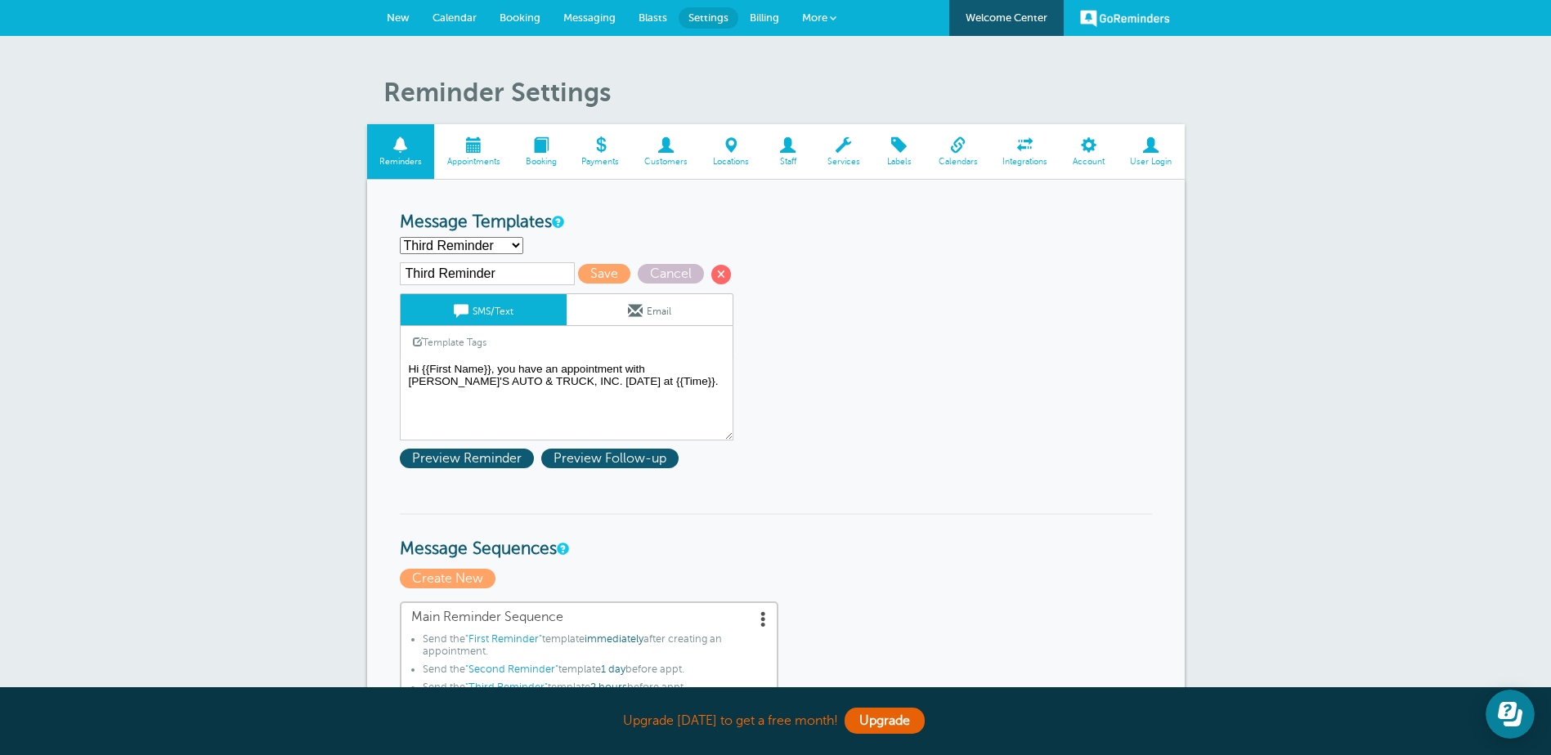
click at [511, 241] on select "First Reminder Second Reminder Third Reminder Create new..." at bounding box center [461, 245] width 123 height 17
select select "162073"
click at [400, 237] on select "First Reminder Second Reminder Third Reminder Create new..." at bounding box center [461, 245] width 123 height 17
type input "First Reminder"
type textarea "Hi {{First Name}}, your appointment with STEVE'S AUTO & TRUCK, INC. has been sc…"
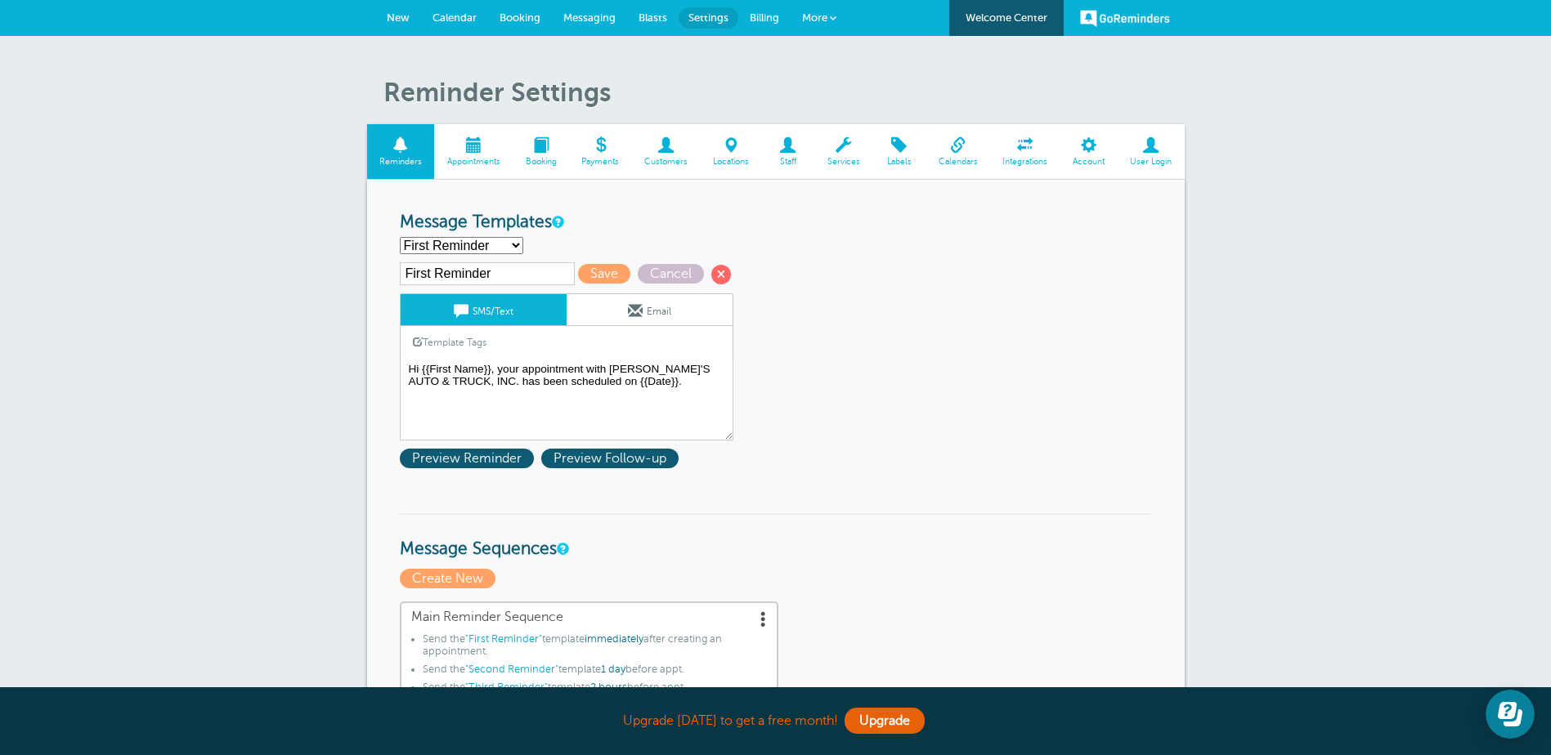
click at [510, 250] on select "First Reminder Second Reminder Third Reminder Create new..." at bounding box center [461, 245] width 123 height 17
select select "162075"
click at [400, 237] on select "First Reminder Second Reminder Third Reminder Create new..." at bounding box center [461, 245] width 123 height 17
type input "Second Reminder"
type textarea "Hi {{First Name}}, you have an appointment with STEVE'S AUTO & TRUCK, INC. on {…"
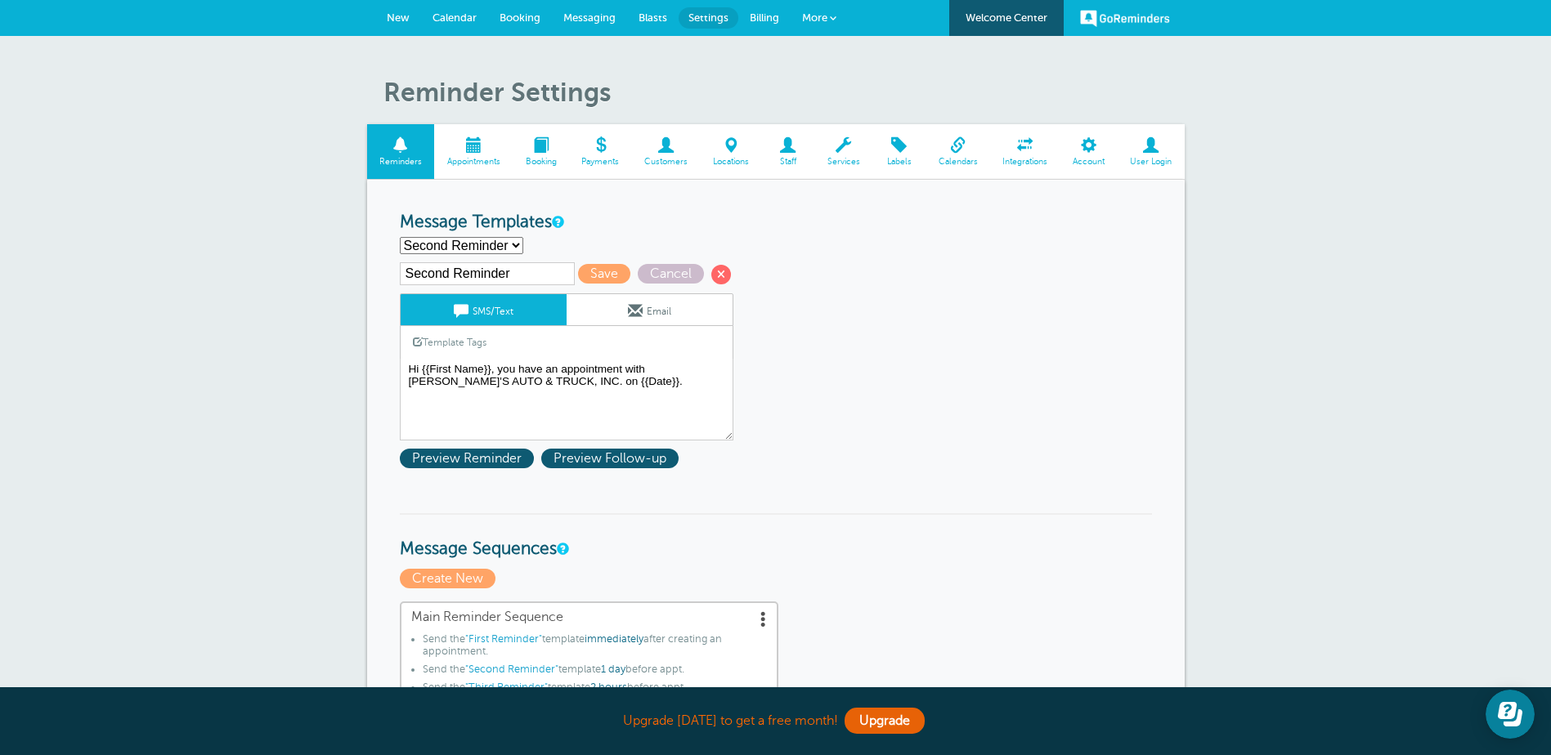
click at [508, 242] on select "First Reminder Second Reminder Third Reminder Create new..." at bounding box center [461, 245] width 123 height 17
select select "162073"
click at [400, 237] on select "First Reminder Second Reminder Third Reminder Create new..." at bounding box center [461, 245] width 123 height 17
type input "First Reminder"
type textarea "Hi {{First Name}}, your appointment with STEVE'S AUTO & TRUCK, INC. has been sc…"
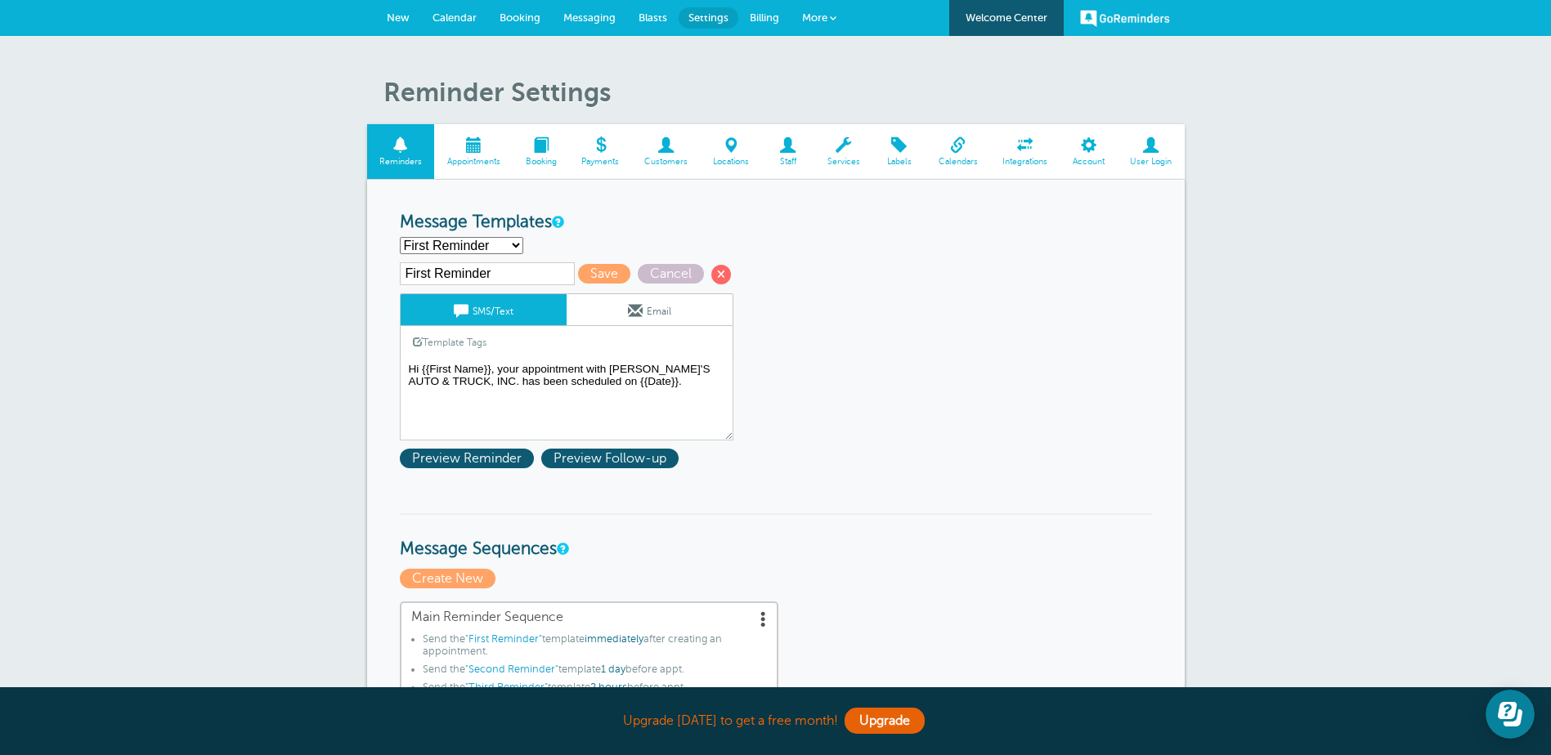
click at [511, 240] on select "First Reminder Second Reminder Third Reminder Create new..." at bounding box center [461, 245] width 123 height 17
select select "162076"
click at [400, 237] on select "First Reminder Second Reminder Third Reminder Create new..." at bounding box center [461, 245] width 123 height 17
type input "Third Reminder"
type textarea "Hi {{First Name}}, you have an appointment with STEVE'S AUTO & TRUCK, INC. toda…"
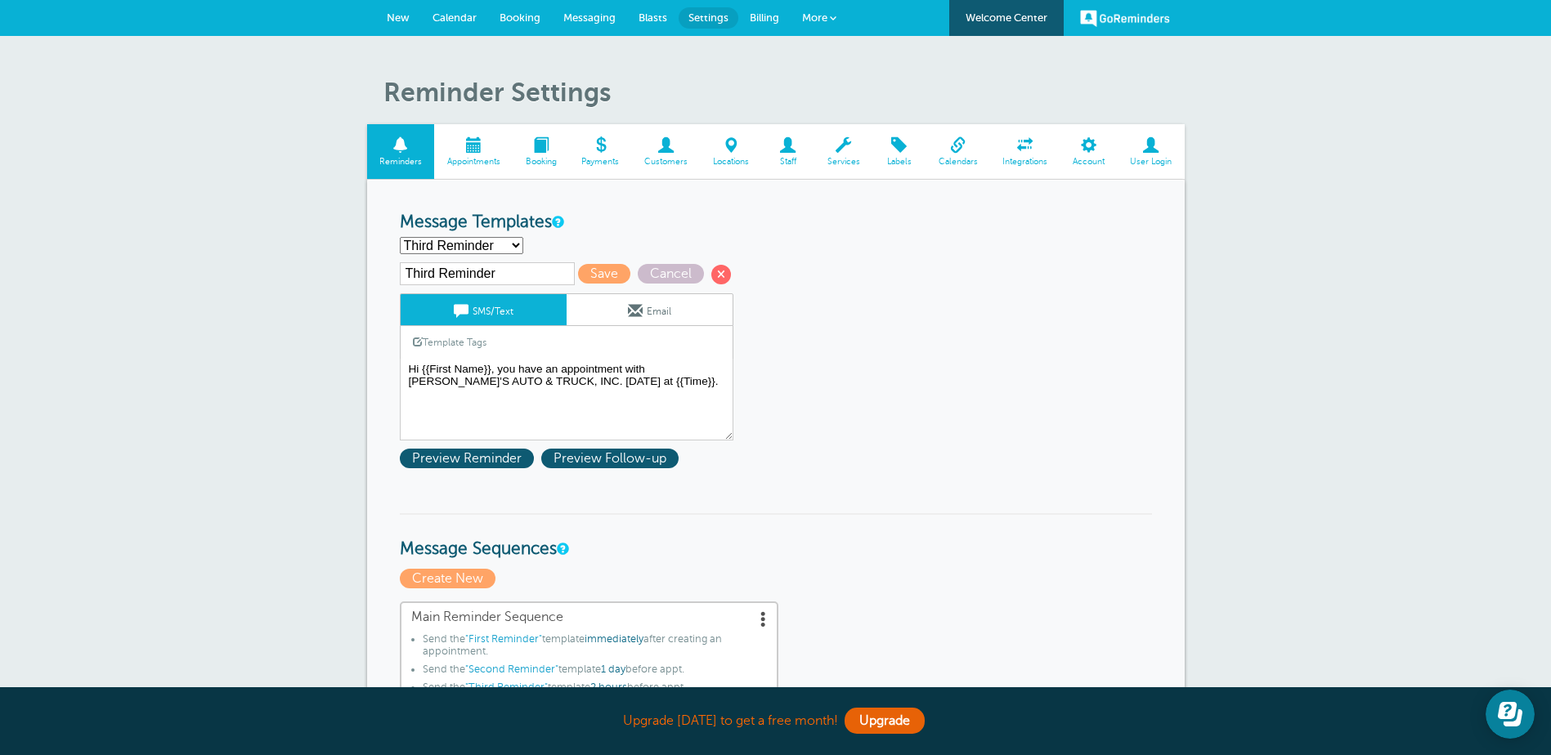
click at [508, 245] on select "First Reminder Second Reminder Third Reminder Create new..." at bounding box center [461, 245] width 123 height 17
select select "162073"
click at [400, 237] on select "First Reminder Second Reminder Third Reminder Create new..." at bounding box center [461, 245] width 123 height 17
type input "First Reminder"
type textarea "Hi {{First Name}}, your appointment with STEVE'S AUTO & TRUCK, INC. has been sc…"
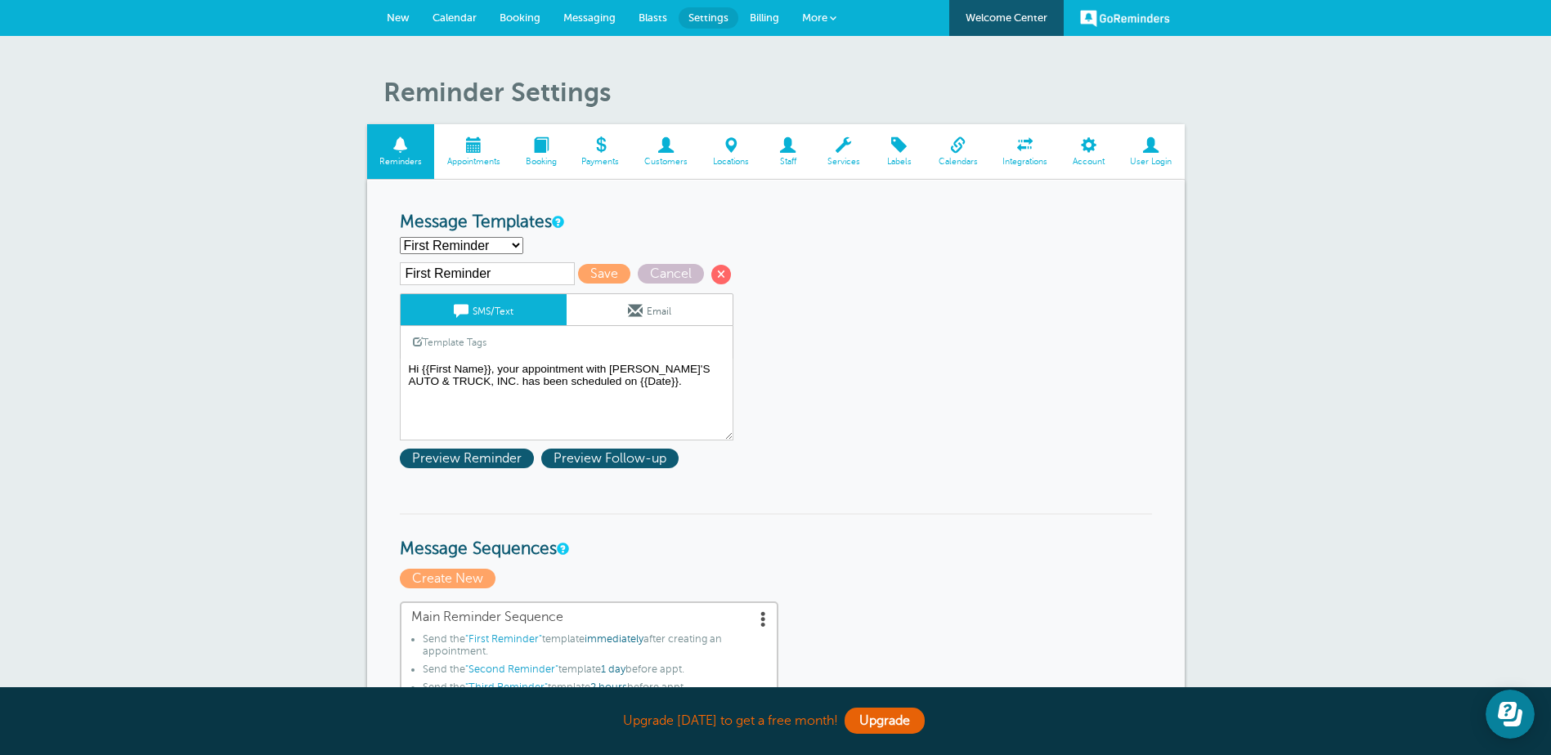
click at [514, 240] on select "First Reminder Second Reminder Third Reminder Create new..." at bounding box center [461, 245] width 123 height 17
select select "162075"
click at [400, 237] on select "First Reminder Second Reminder Third Reminder Create new..." at bounding box center [461, 245] width 123 height 17
type input "Second Reminder"
type textarea "Hi {{First Name}}, you have an appointment with STEVE'S AUTO & TRUCK, INC. on {…"
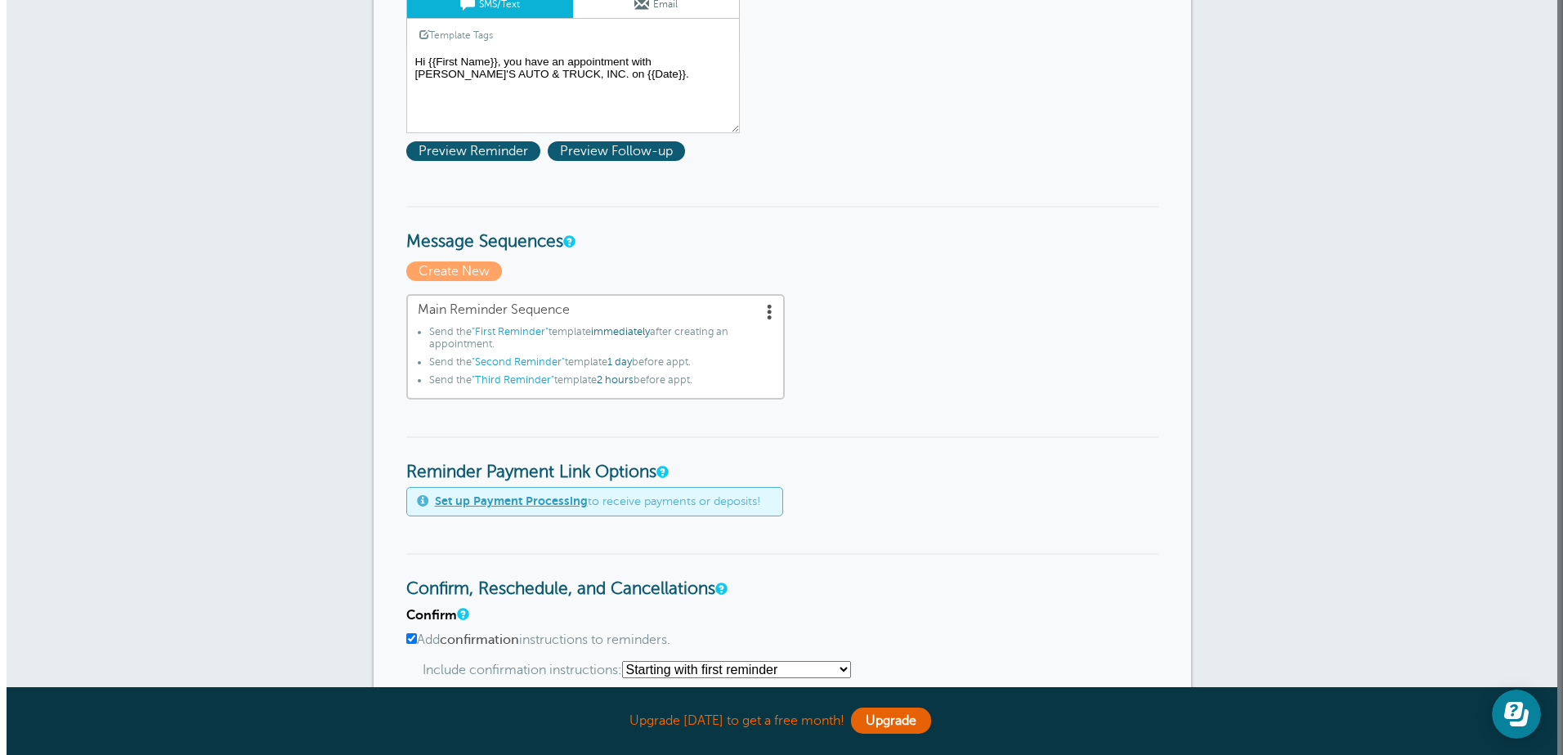
scroll to position [327, 0]
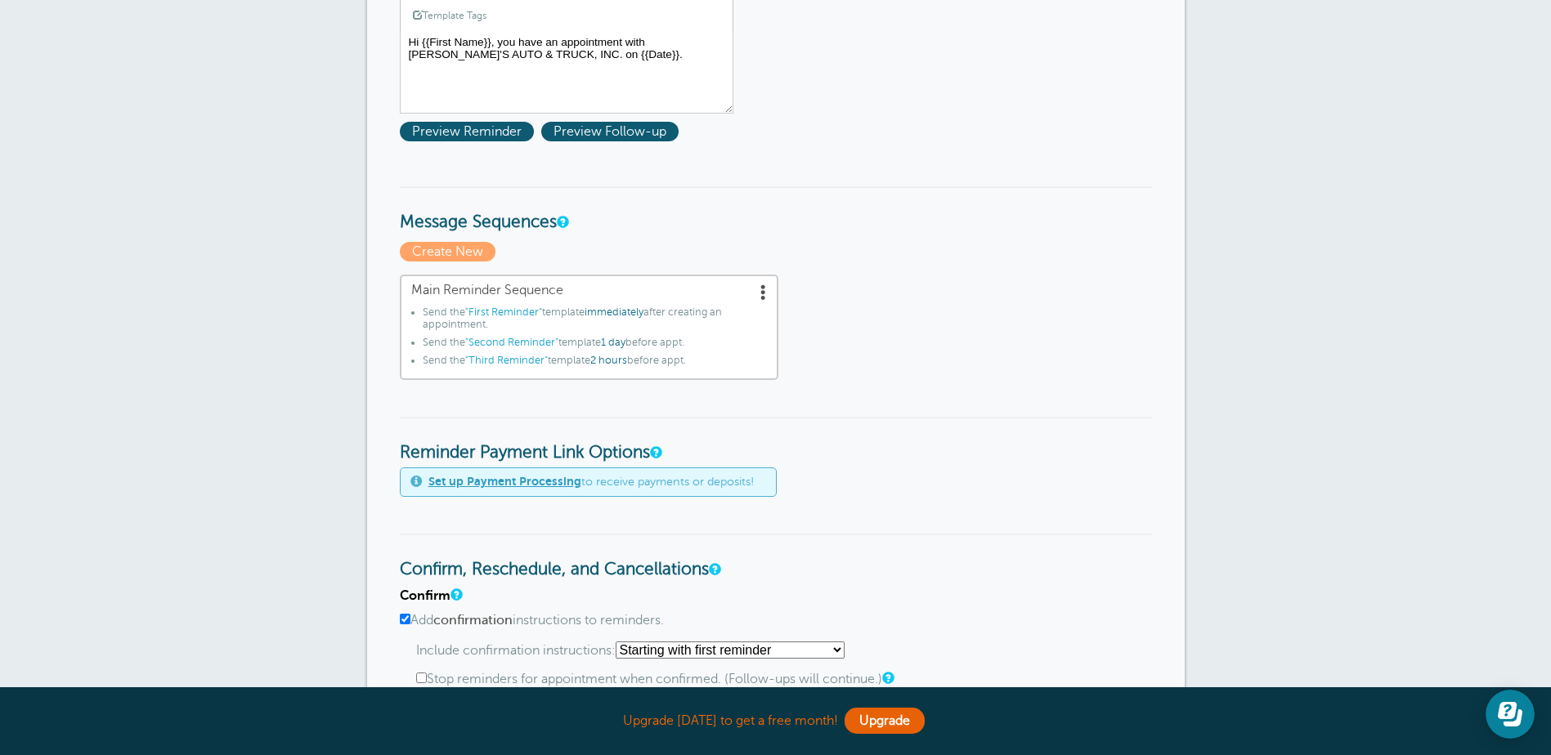
click at [760, 296] on span at bounding box center [763, 292] width 16 height 16
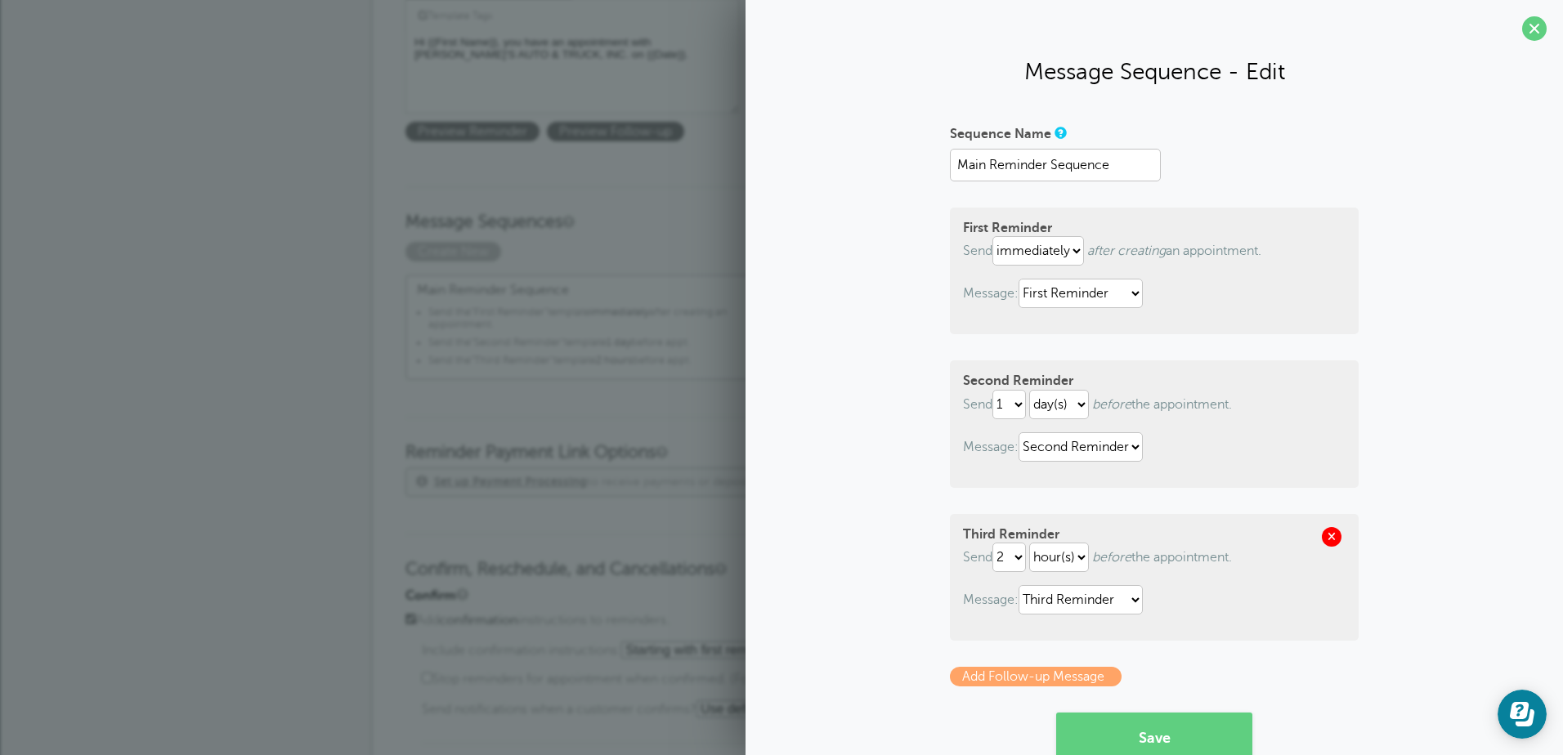
click at [1326, 531] on span at bounding box center [1332, 537] width 20 height 20
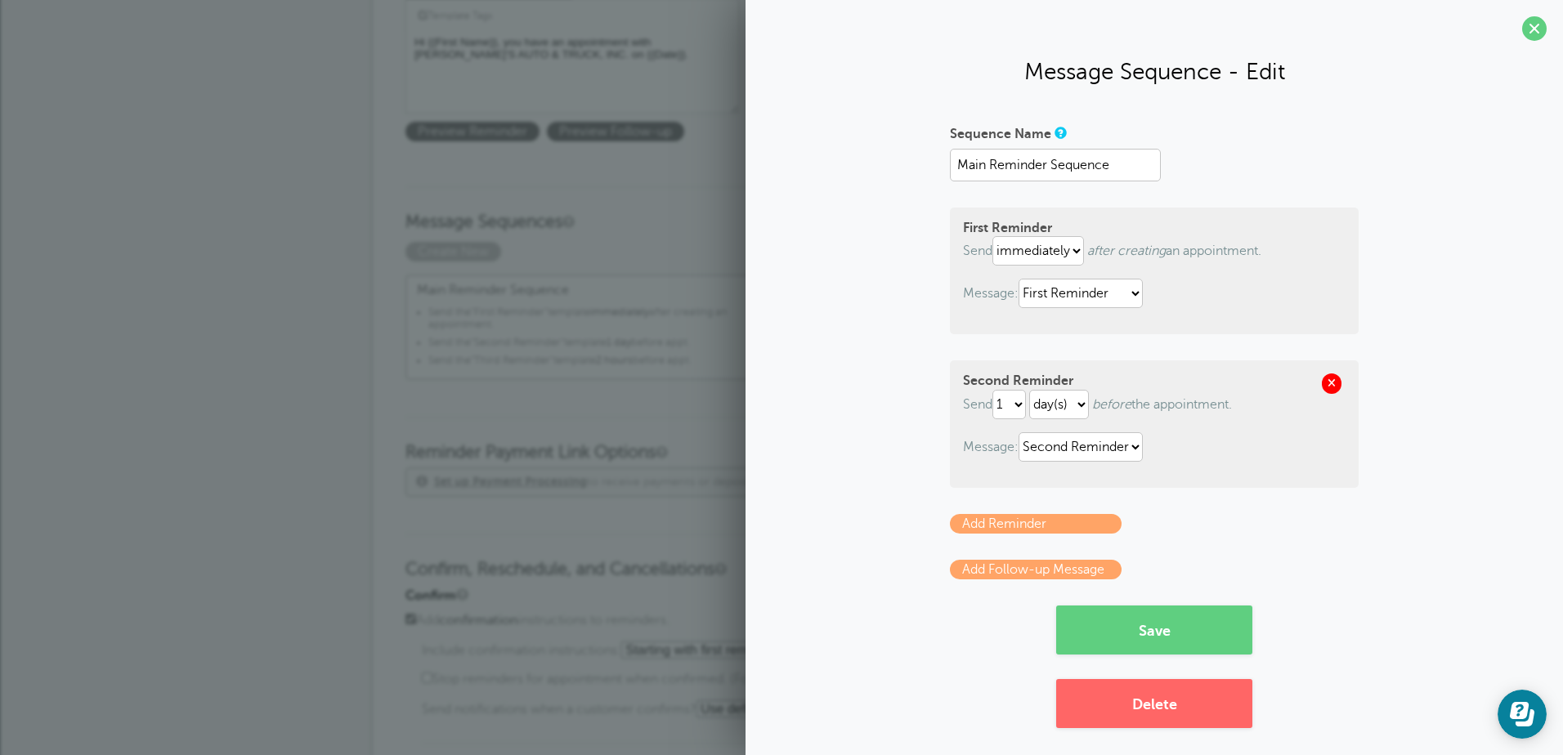
click at [1322, 377] on span at bounding box center [1332, 384] width 20 height 20
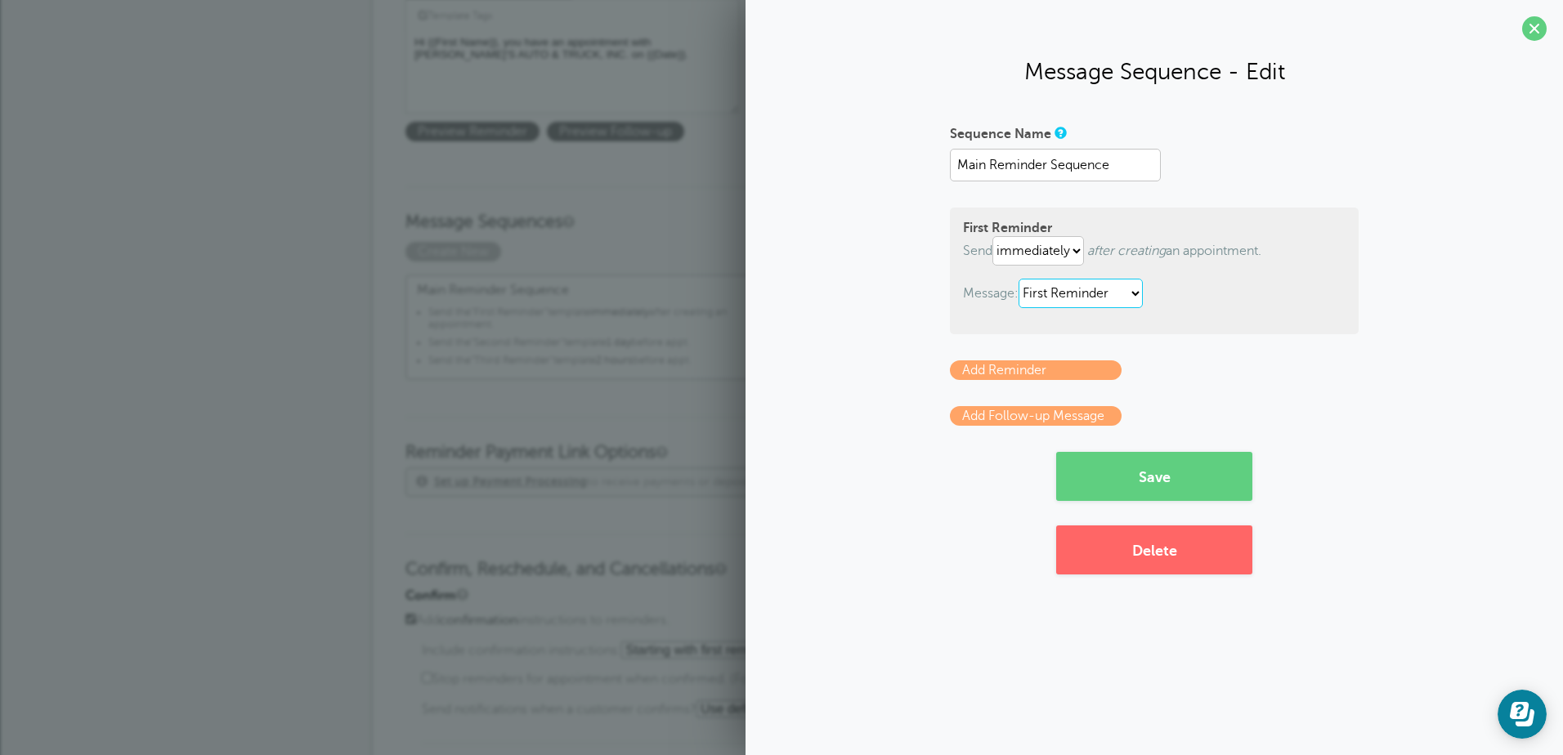
click at [1122, 292] on select "First Reminder Second Reminder Third Reminder" at bounding box center [1081, 293] width 124 height 29
select select "162075"
click at [1022, 279] on select "First Reminder Second Reminder Third Reminder" at bounding box center [1081, 293] width 124 height 29
click at [1158, 300] on p "Message: First Reminder Second Reminder Third Reminder" at bounding box center [1154, 293] width 383 height 29
click at [1081, 253] on select "immediately 1 2 3 4 5 6 7 8 9 10 11 12 13 14 15 16 17 18 19 20 21 22 23 24 25 2…" at bounding box center [1038, 250] width 92 height 29
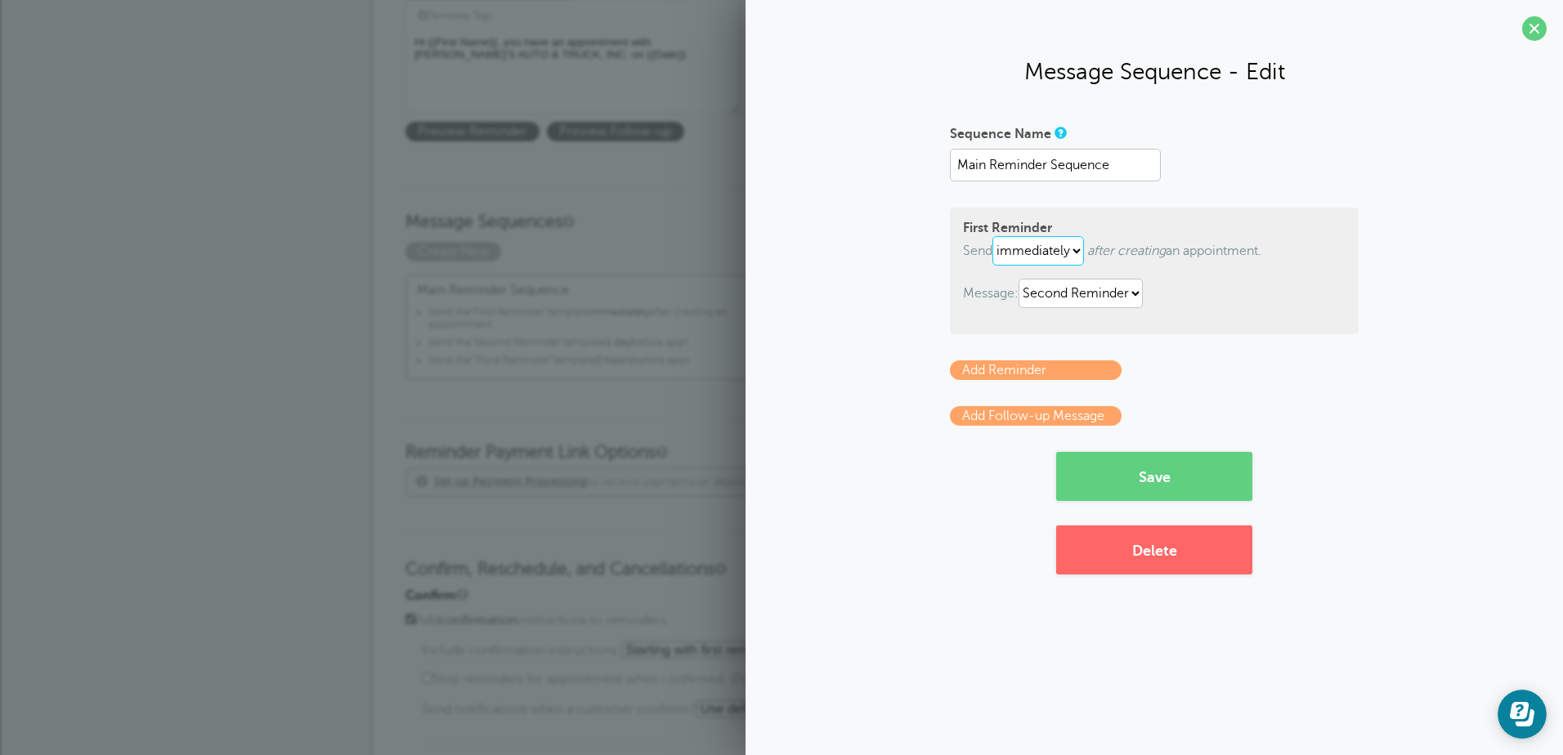
select select "1"
click at [996, 236] on select "immediately 1 2 3 4 5 6 7 8 9 10 11 12 13 14 15 16 17 18 19 20 21 22 23 24 25 2…" at bounding box center [1038, 250] width 92 height 29
click at [1256, 307] on p "Message: First Reminder Second Reminder Third Reminder" at bounding box center [1154, 293] width 383 height 29
click at [1194, 472] on button "Save" at bounding box center [1154, 476] width 196 height 49
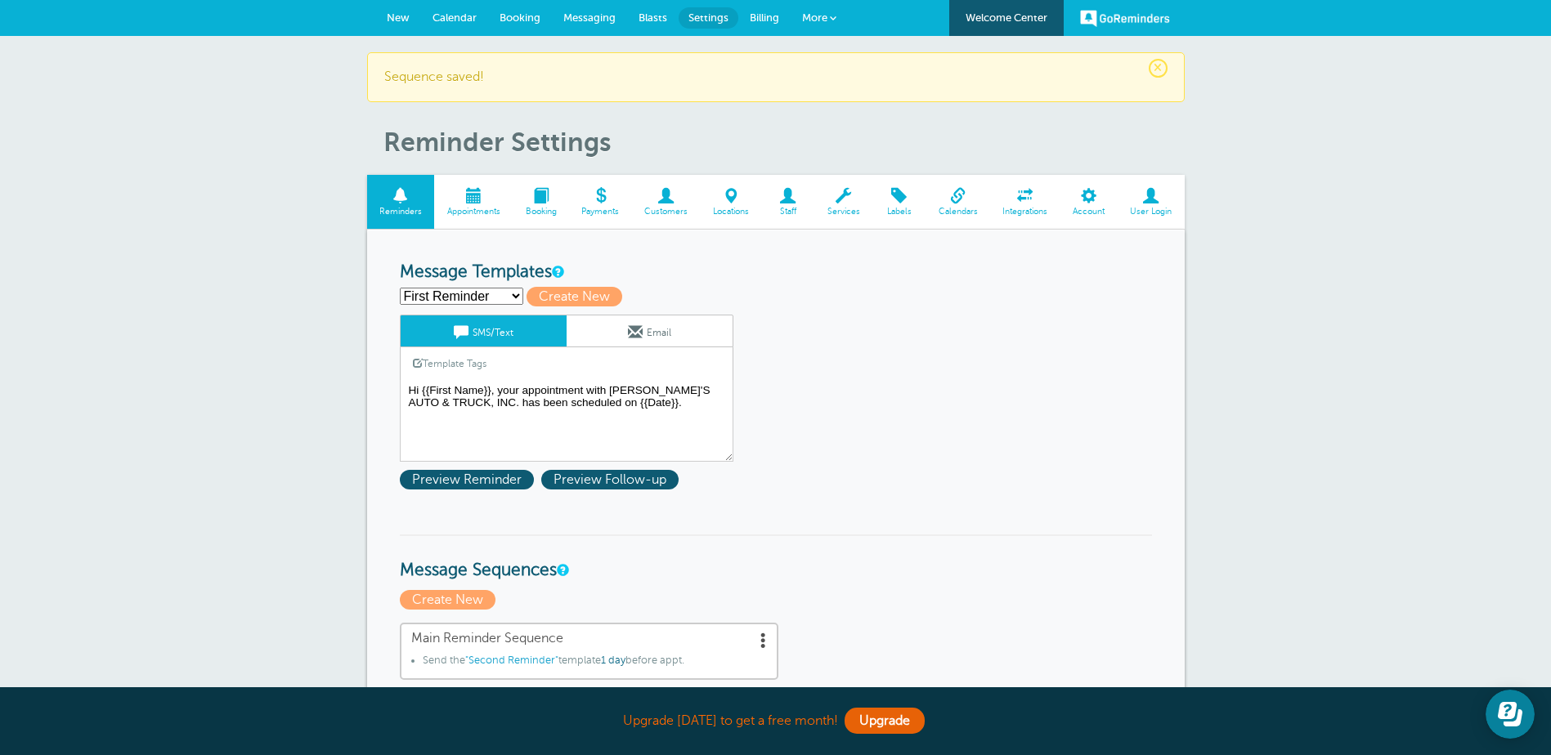
click at [455, 12] on span "Calendar" at bounding box center [454, 17] width 44 height 12
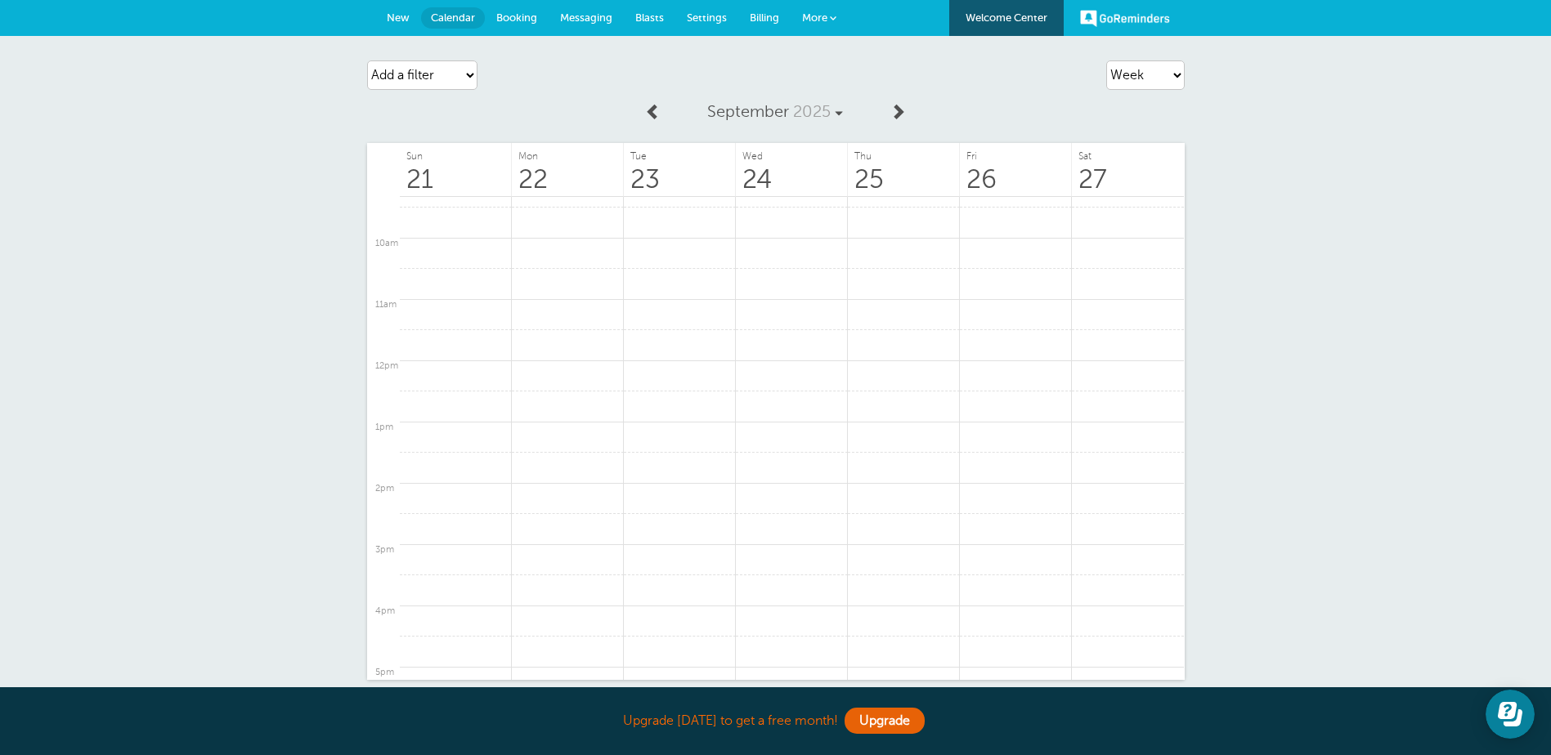
click at [654, 110] on span at bounding box center [653, 111] width 16 height 16
click at [1144, 218] on link at bounding box center [1128, 223] width 112 height 32
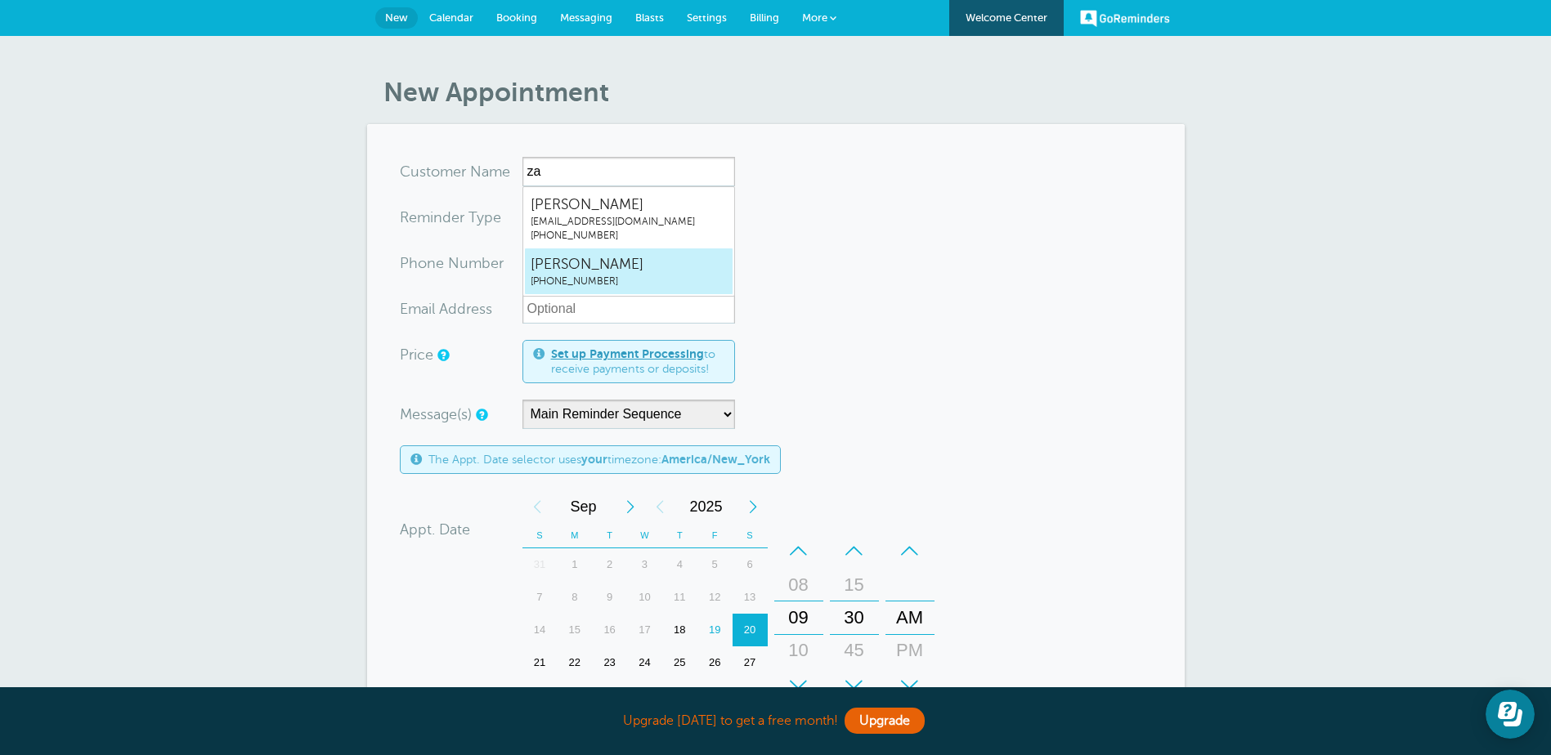
click at [638, 277] on span "[PHONE_NUMBER]" at bounding box center [629, 282] width 196 height 14
type input "ZackWalz2017392858"
type input "[PERSON_NAME]"
type input "[PHONE_NUMBER]"
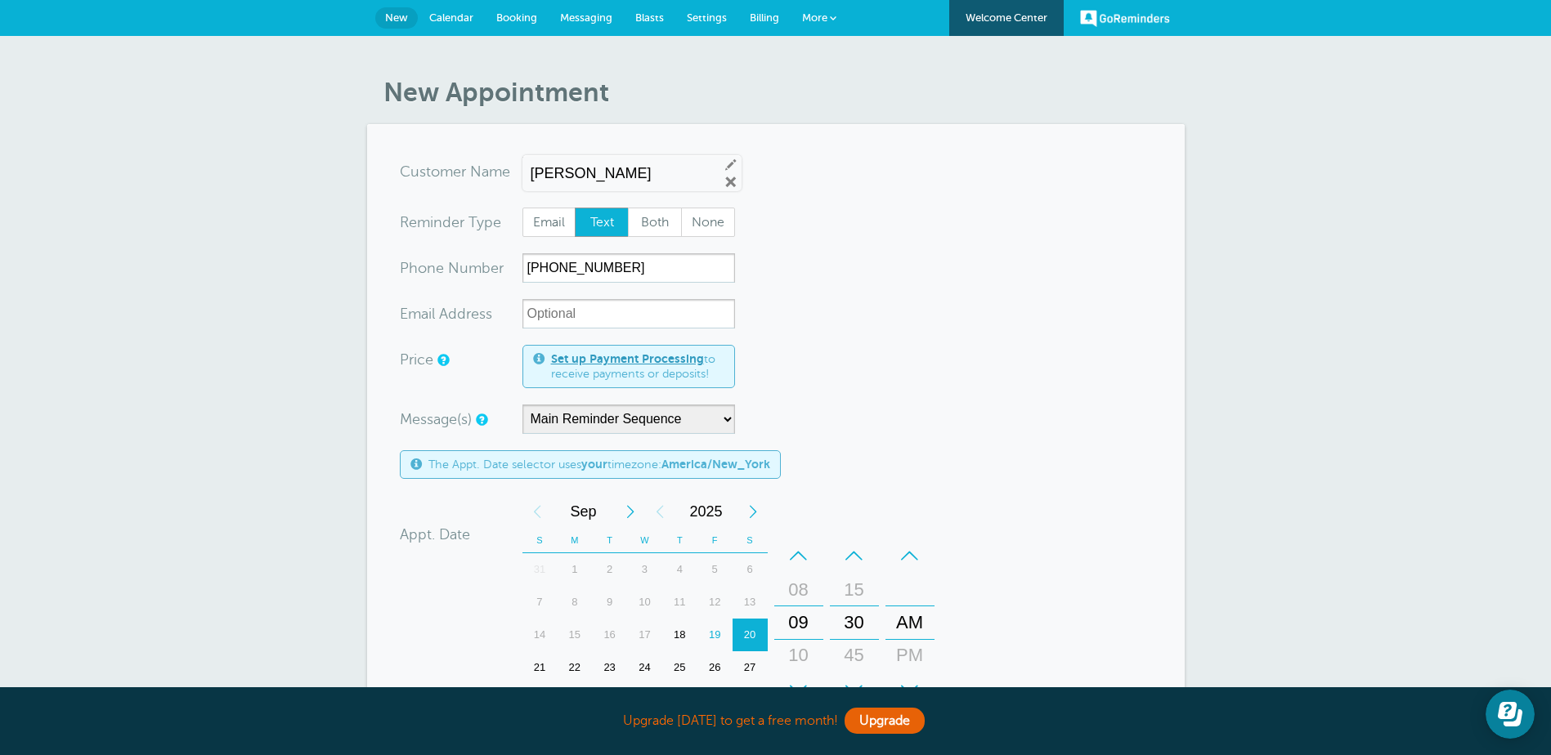
click at [803, 280] on form "You are creating a new customer. To use an existing customer select one from th…" at bounding box center [776, 586] width 752 height 858
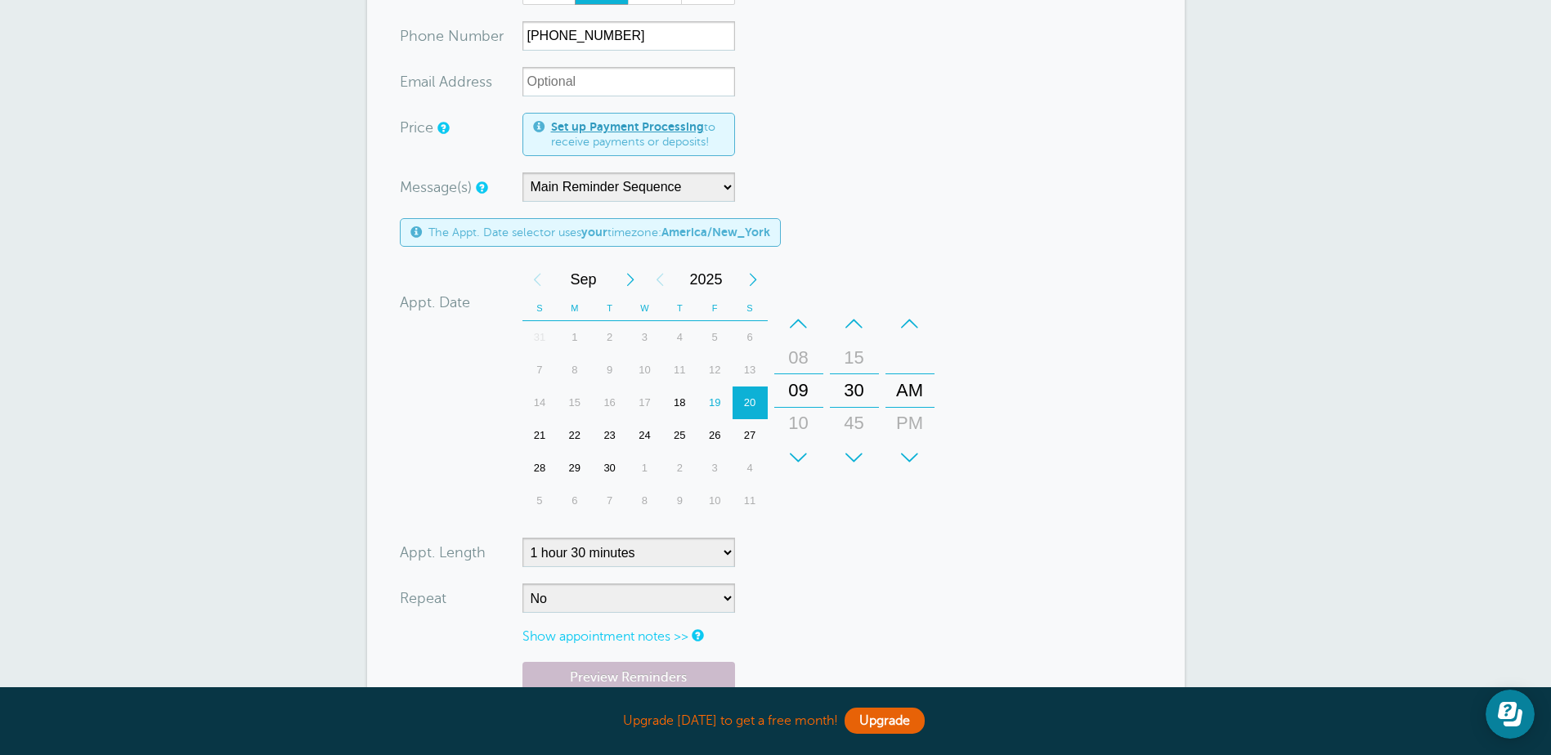
scroll to position [409, 0]
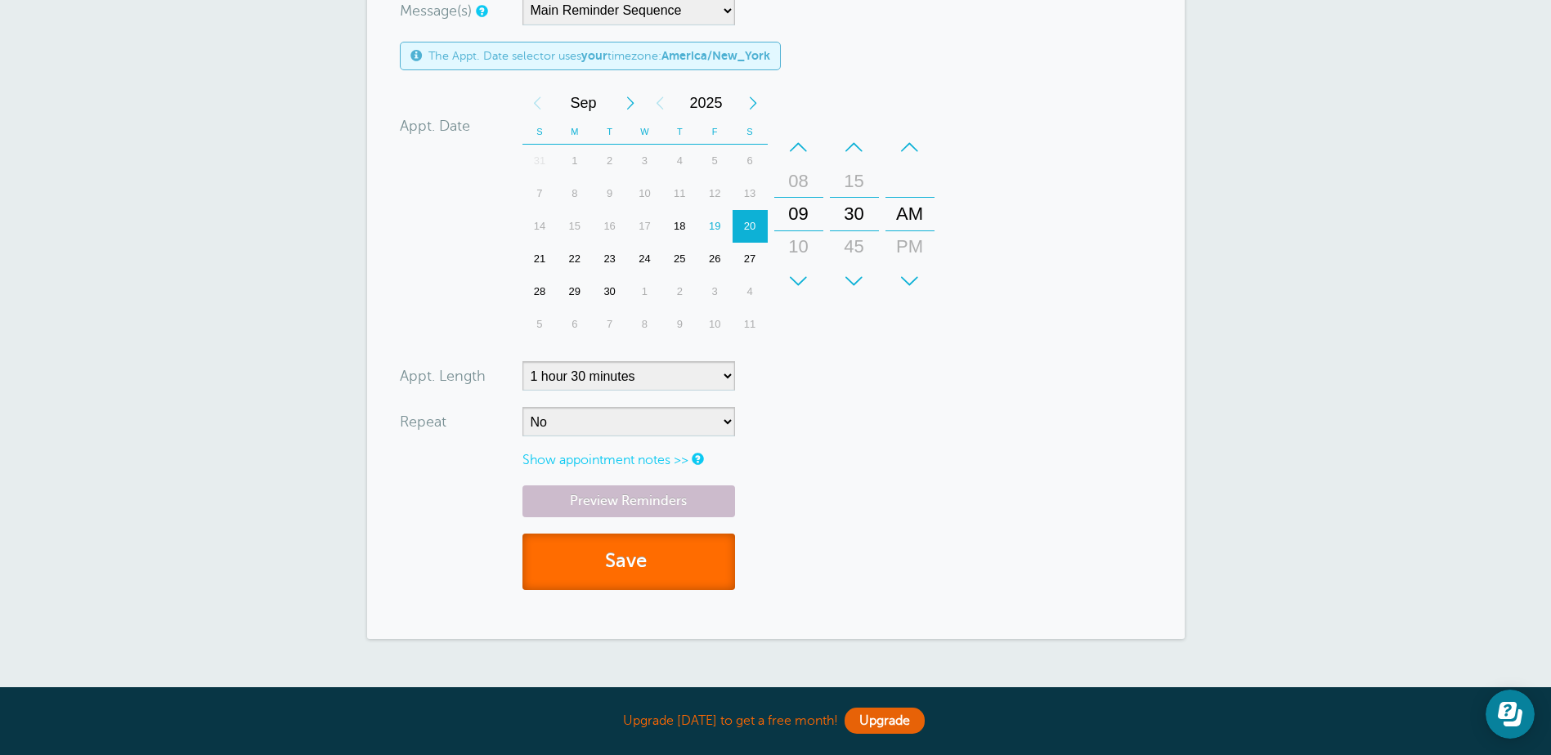
click at [647, 572] on button "Save" at bounding box center [628, 562] width 213 height 56
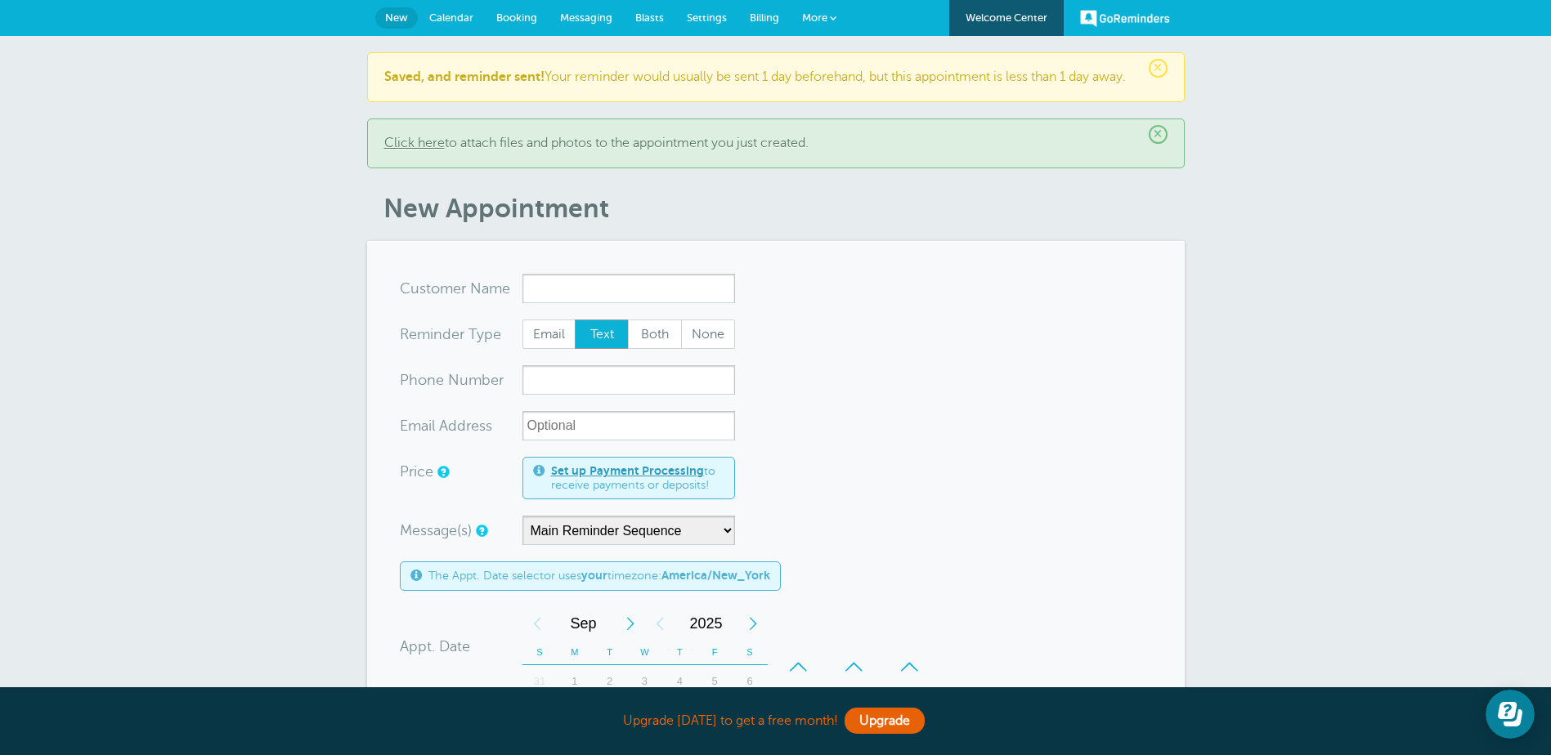
click at [462, 25] on link "Calendar" at bounding box center [451, 18] width 67 height 36
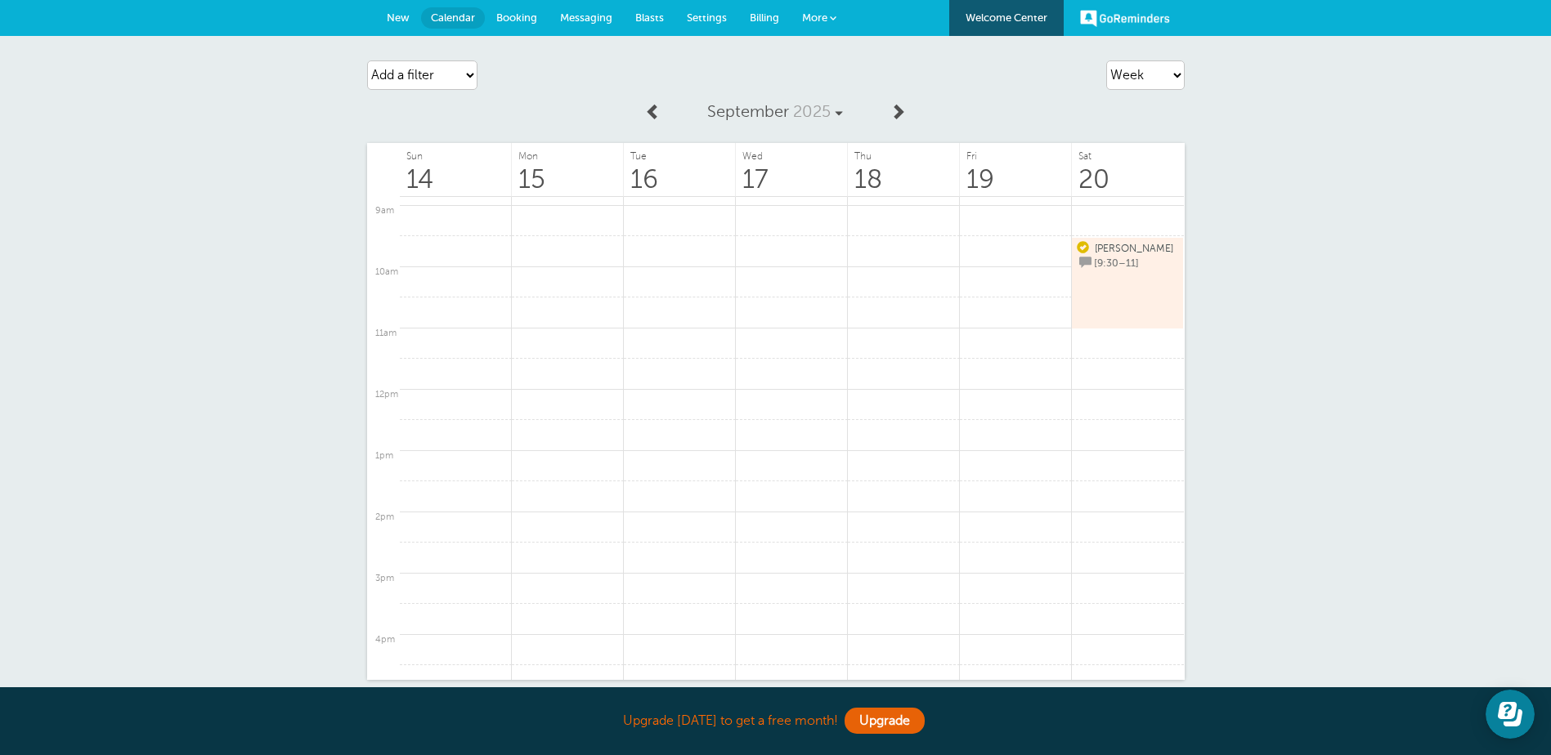
click at [1116, 259] on link "Zack Walz [9:30–11]" at bounding box center [1127, 283] width 101 height 86
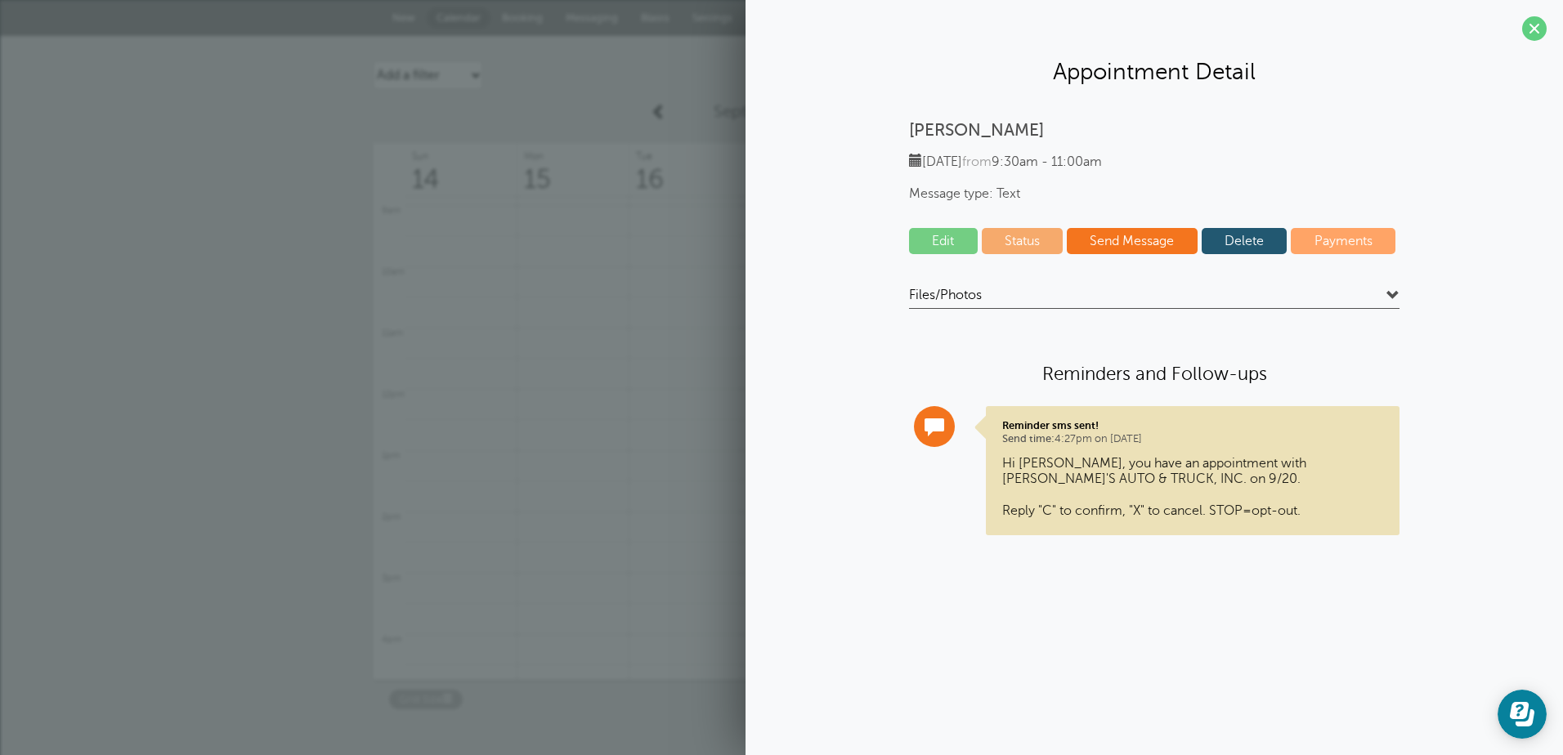
click at [1243, 239] on link "Delete" at bounding box center [1245, 241] width 86 height 26
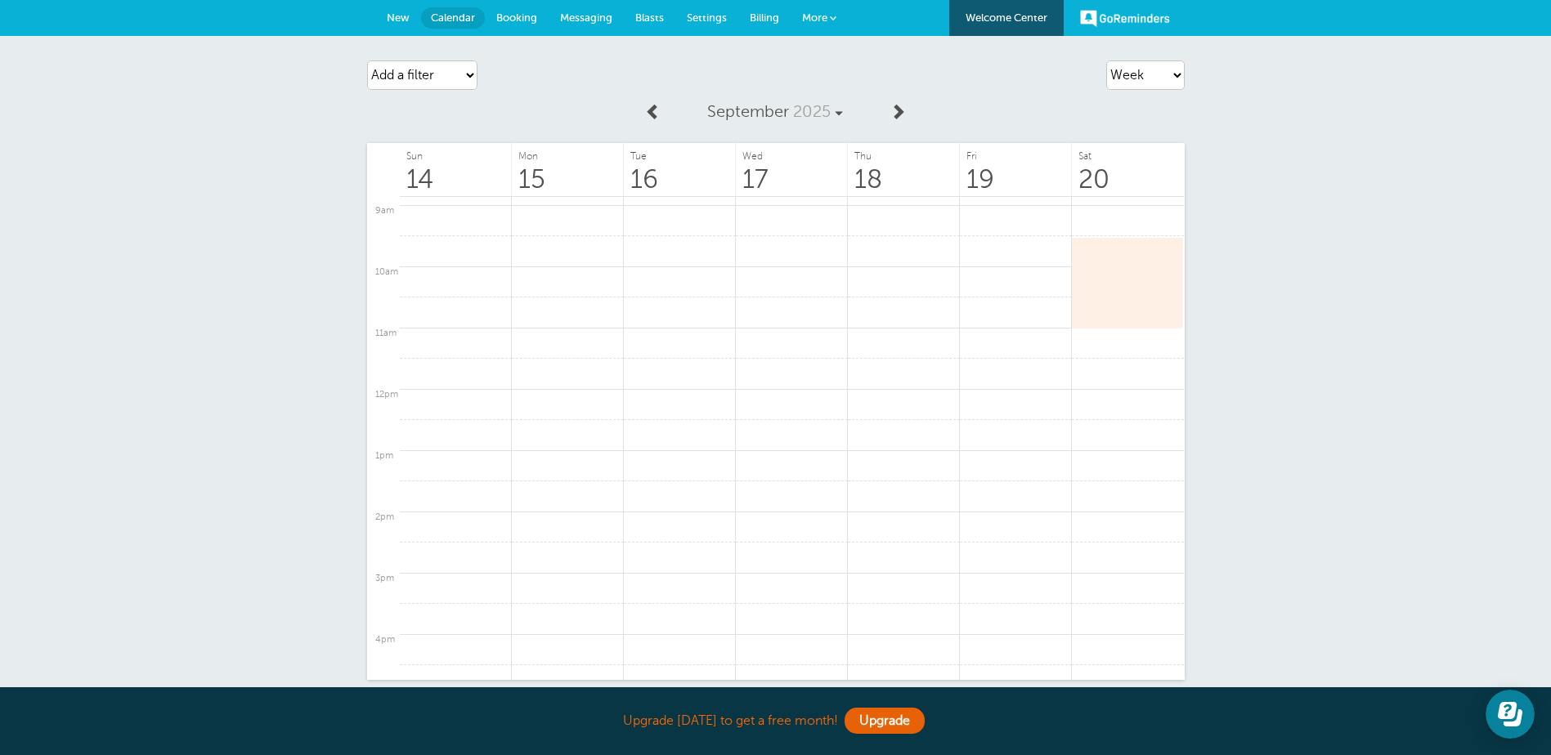
click at [912, 115] on link at bounding box center [898, 112] width 34 height 37
click at [536, 227] on link at bounding box center [568, 221] width 112 height 32
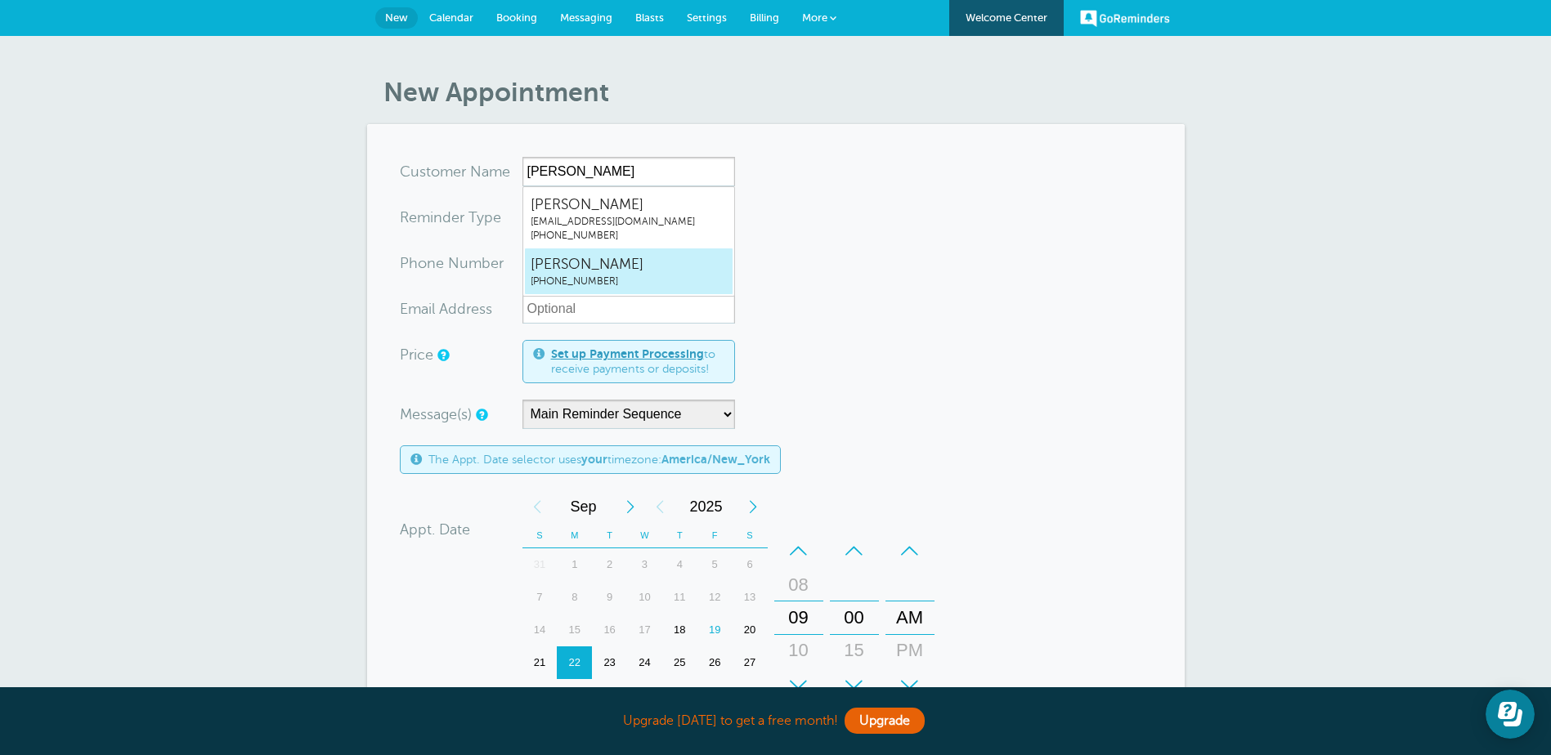
click at [563, 266] on span "[PERSON_NAME]" at bounding box center [629, 264] width 196 height 20
type input "ZackWalz2017392858"
type input "[PERSON_NAME]"
type input "[PHONE_NUMBER]"
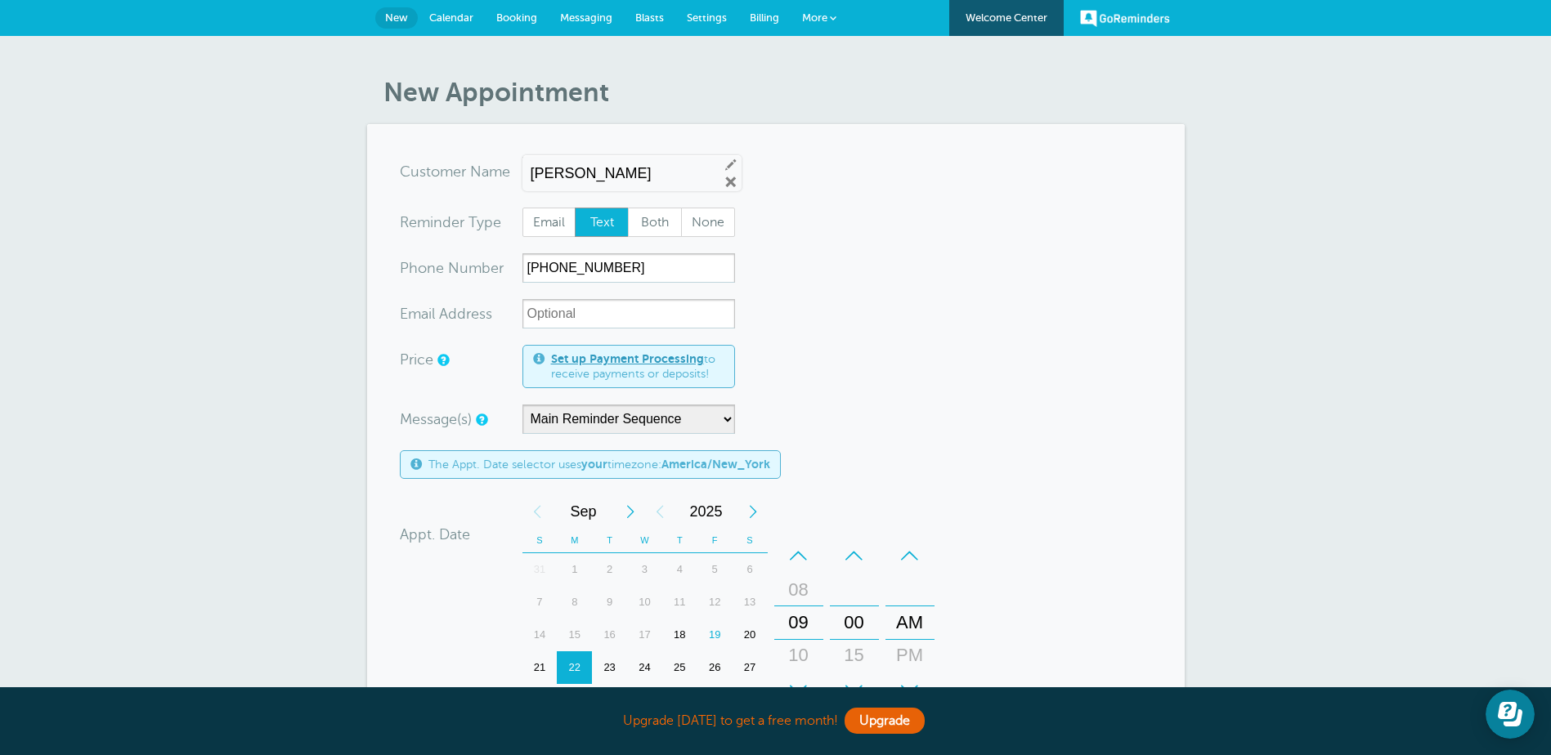
click at [892, 280] on form "You are creating a new customer. To use an existing customer select one from th…" at bounding box center [776, 586] width 752 height 858
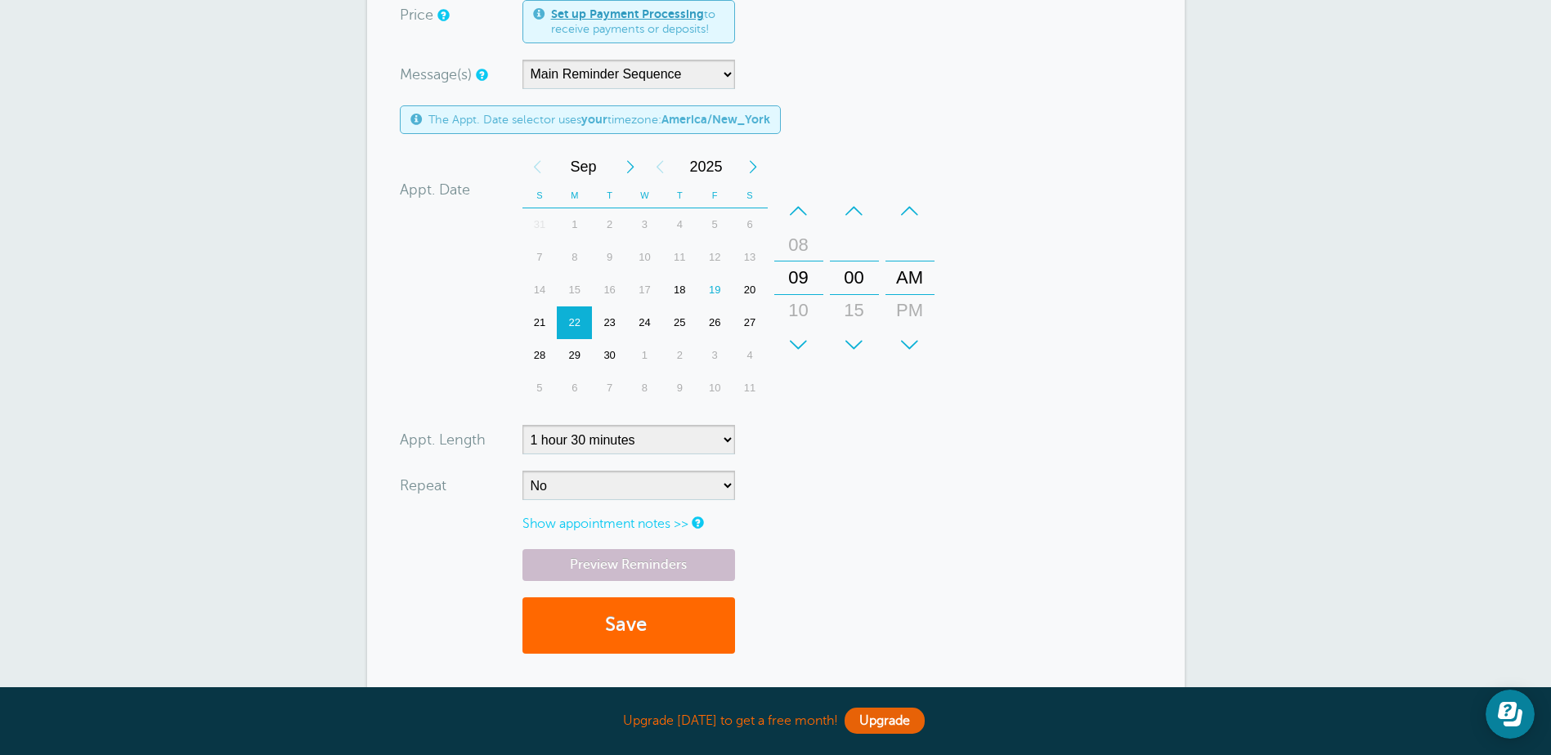
scroll to position [491, 0]
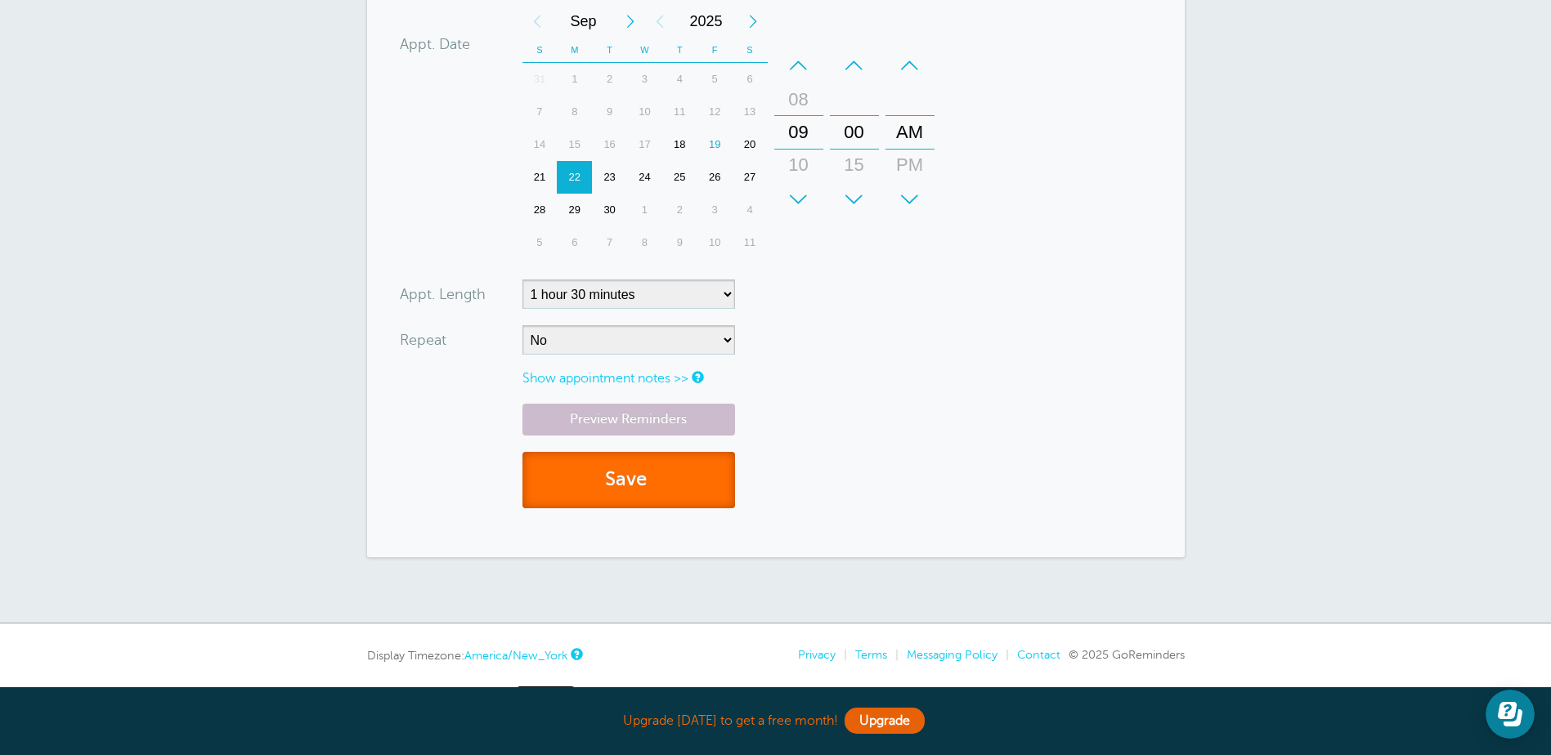
click at [665, 477] on button "Save" at bounding box center [628, 480] width 213 height 56
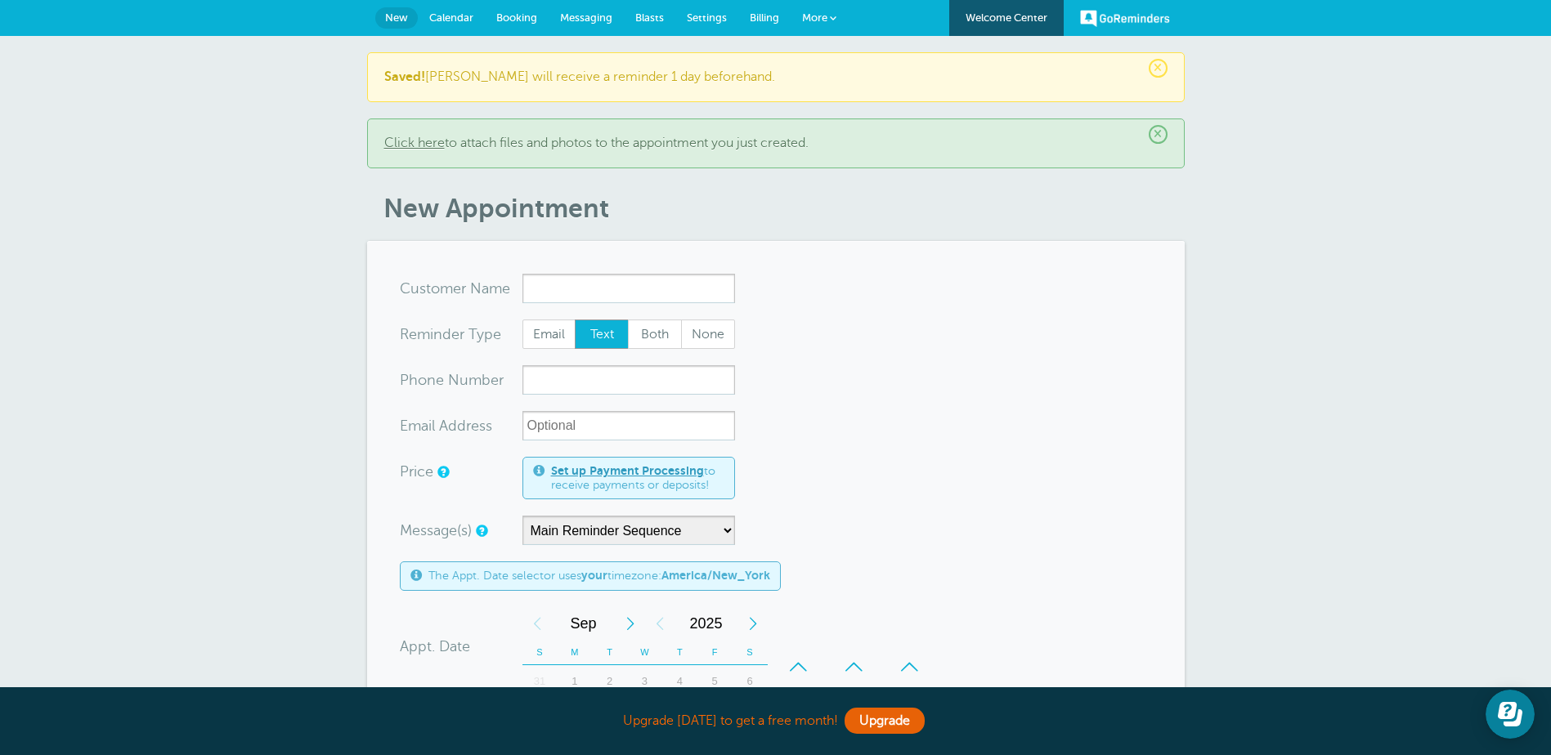
click at [441, 18] on span "Calendar" at bounding box center [451, 17] width 44 height 12
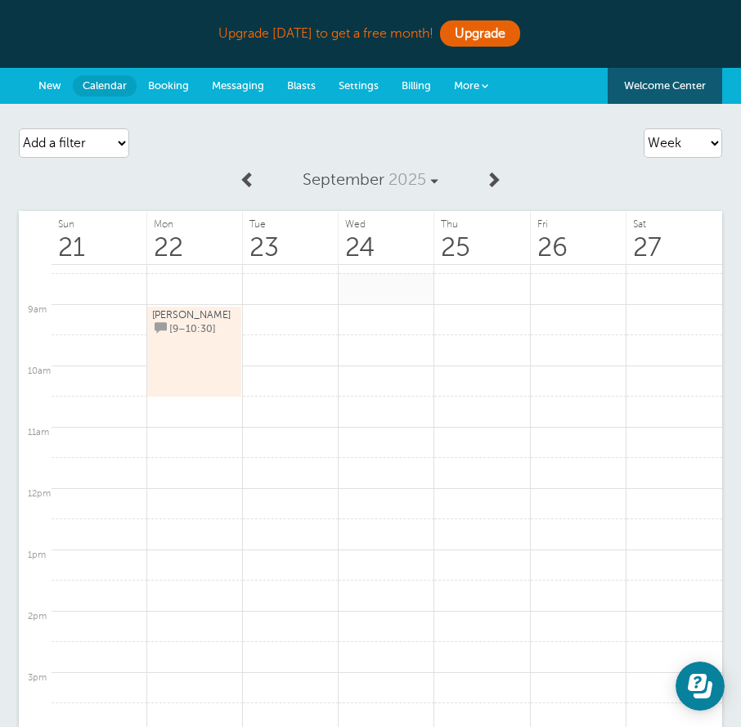
click at [394, 284] on link at bounding box center [386, 289] width 96 height 32
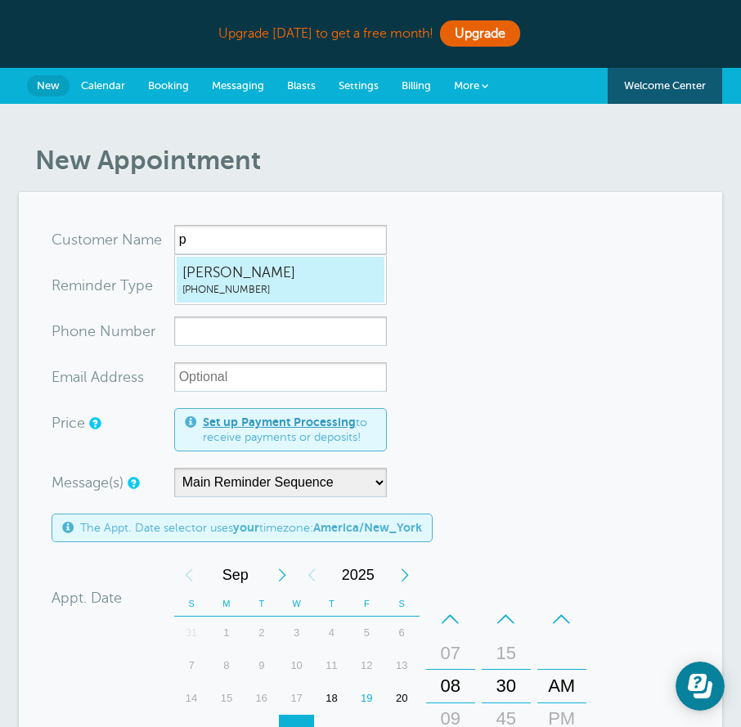
click at [344, 285] on span "[PHONE_NUMBER]" at bounding box center [280, 290] width 196 height 14
type input "Perez2012544769"
type input "[PERSON_NAME]"
type input "(201) 254-4769"
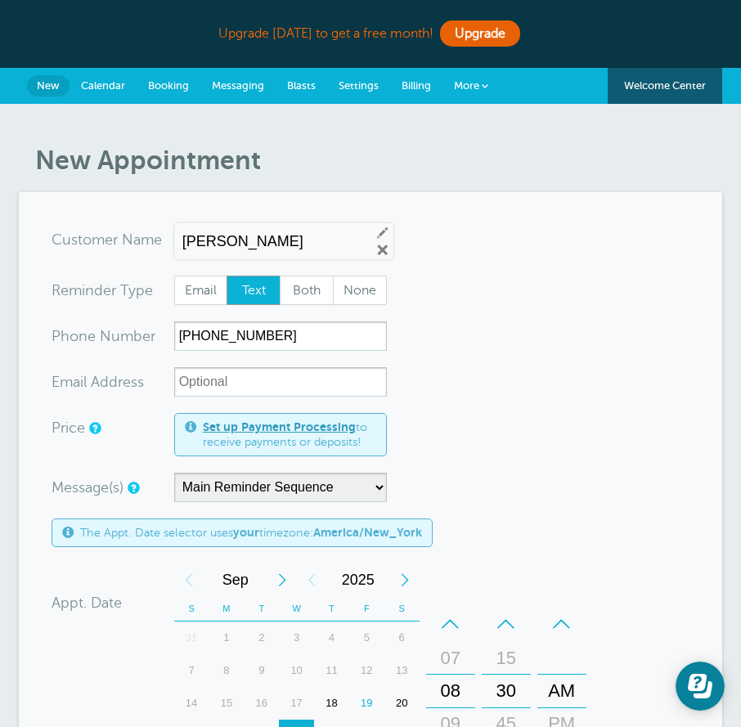
click at [298, 247] on input "Perez" at bounding box center [269, 241] width 175 height 17
click at [180, 244] on div "Perez Edit Remove" at bounding box center [283, 241] width 219 height 36
click at [186, 241] on input "Perez" at bounding box center [269, 241] width 175 height 17
type input "Christina Perez"
click at [526, 346] on form "You are creating a new customer. To use an existing customer select one from th…" at bounding box center [371, 654] width 638 height 858
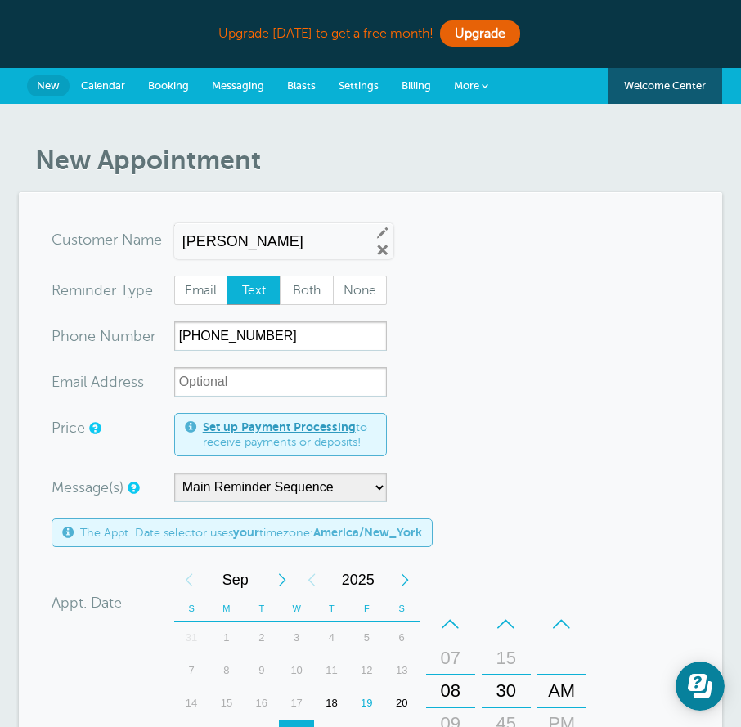
click at [526, 346] on form "You are creating a new customer. To use an existing customer select one from th…" at bounding box center [371, 654] width 638 height 858
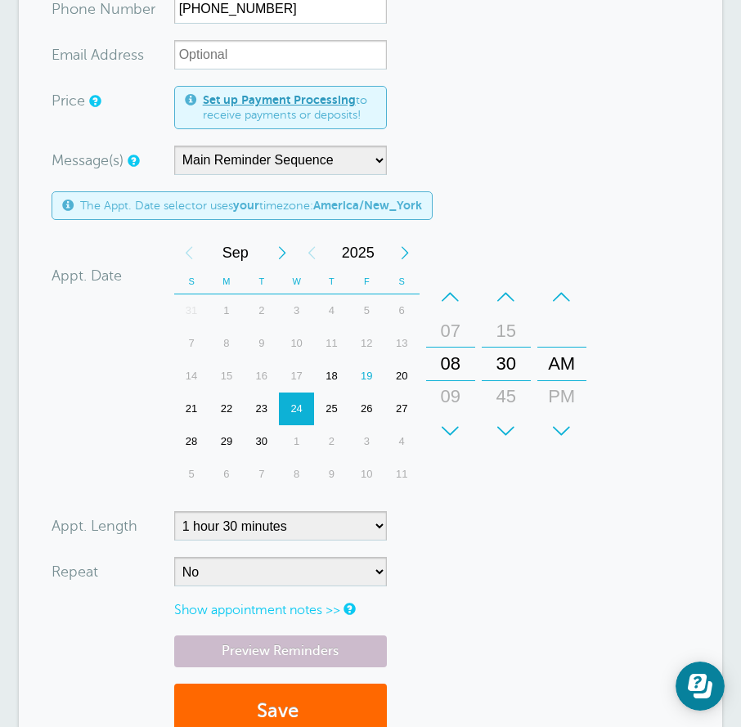
scroll to position [491, 0]
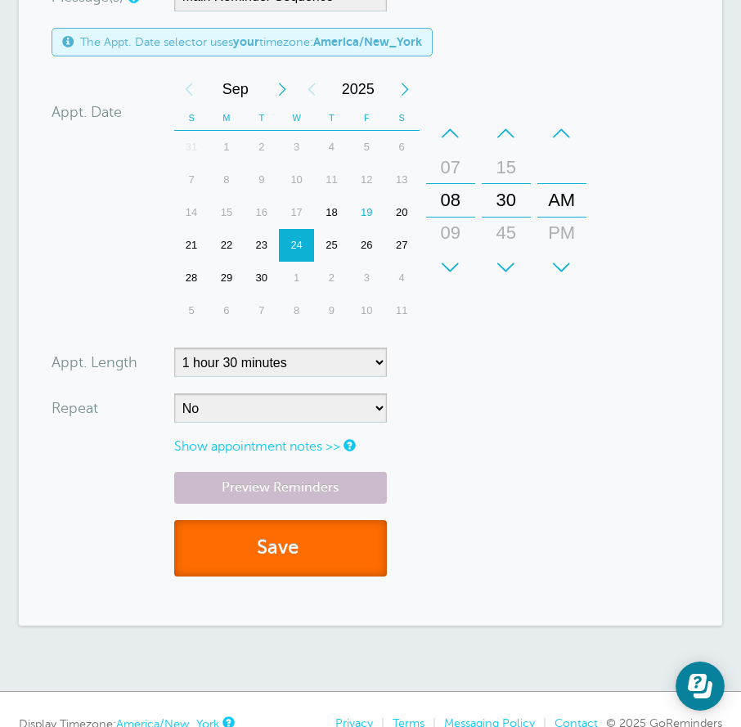
click at [357, 548] on button "Save" at bounding box center [280, 548] width 213 height 56
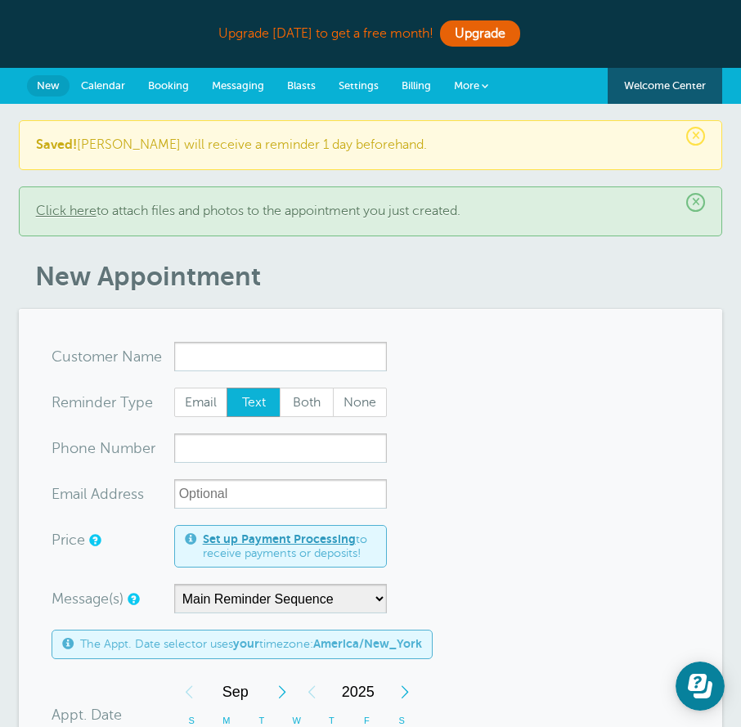
click at [109, 84] on span "Calendar" at bounding box center [103, 85] width 44 height 12
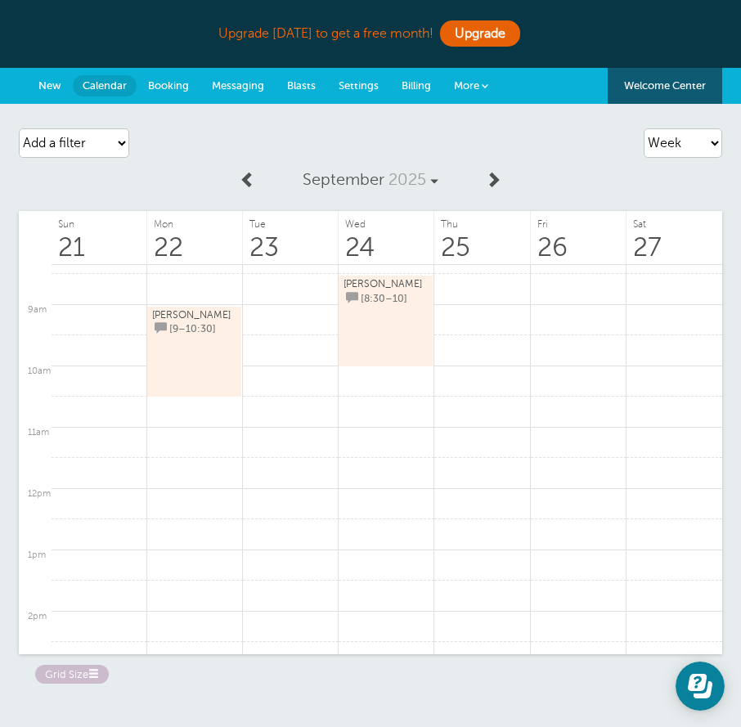
click at [156, 92] on link "Booking" at bounding box center [169, 86] width 64 height 36
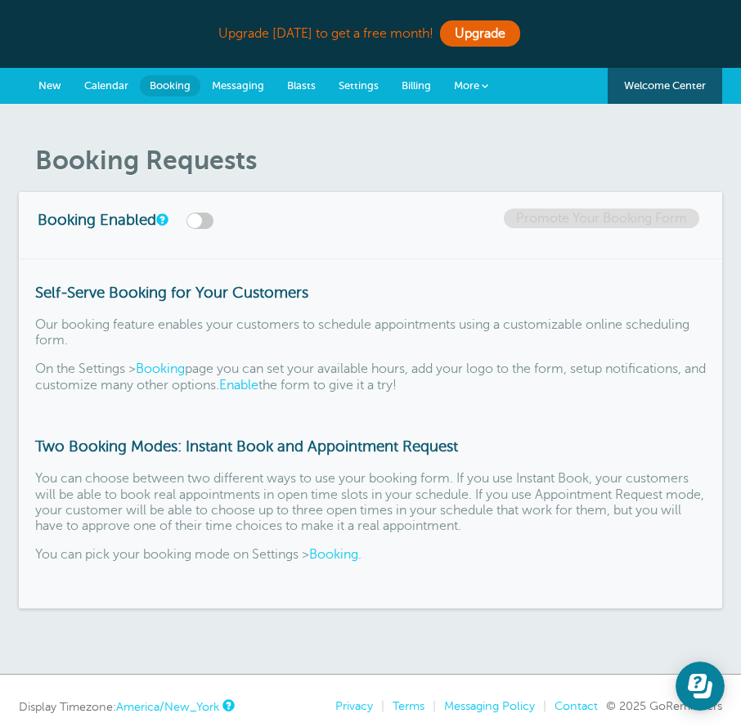
click at [467, 91] on span "More" at bounding box center [466, 85] width 25 height 12
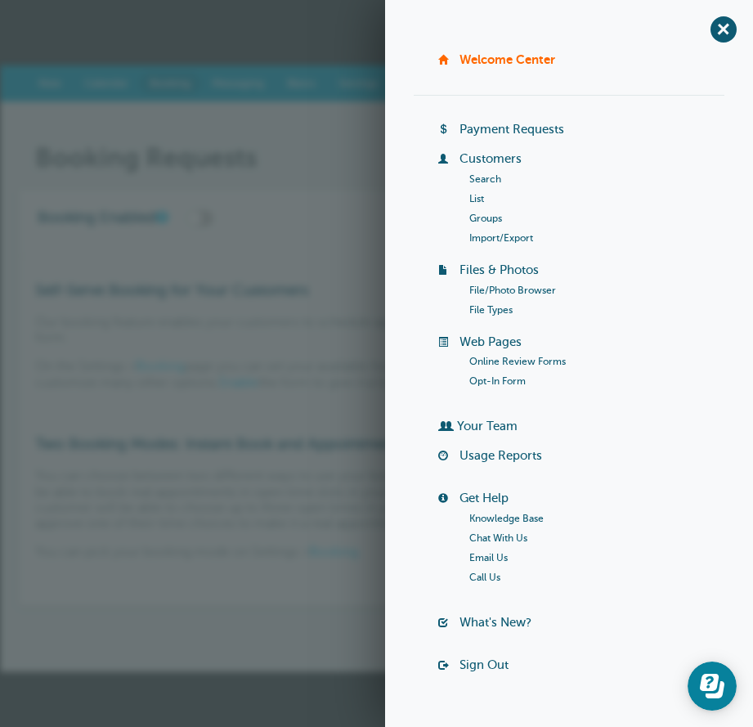
click at [475, 203] on link "List" at bounding box center [476, 198] width 15 height 11
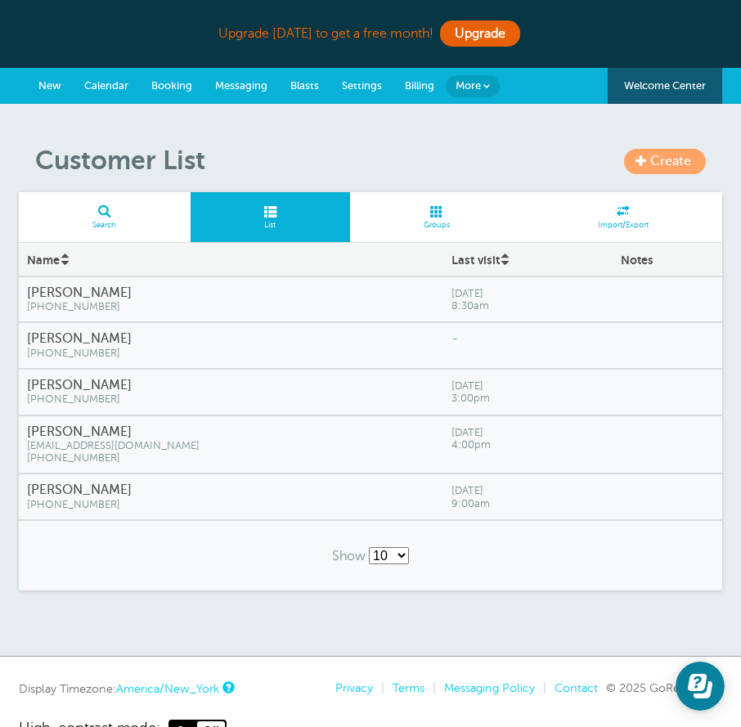
click at [331, 440] on span "stevesauto.zack@gmail.com" at bounding box center [231, 446] width 408 height 12
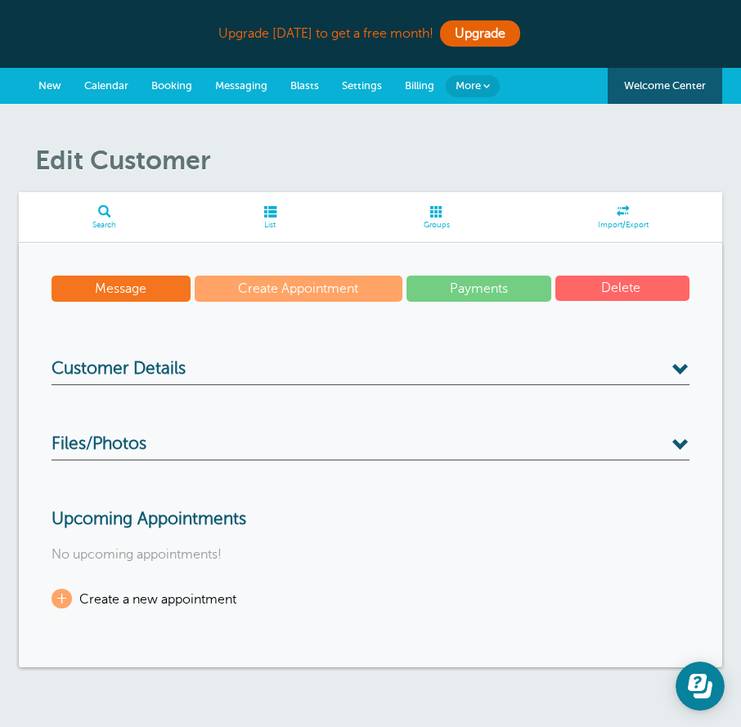
click at [587, 288] on button "Delete" at bounding box center [622, 288] width 134 height 25
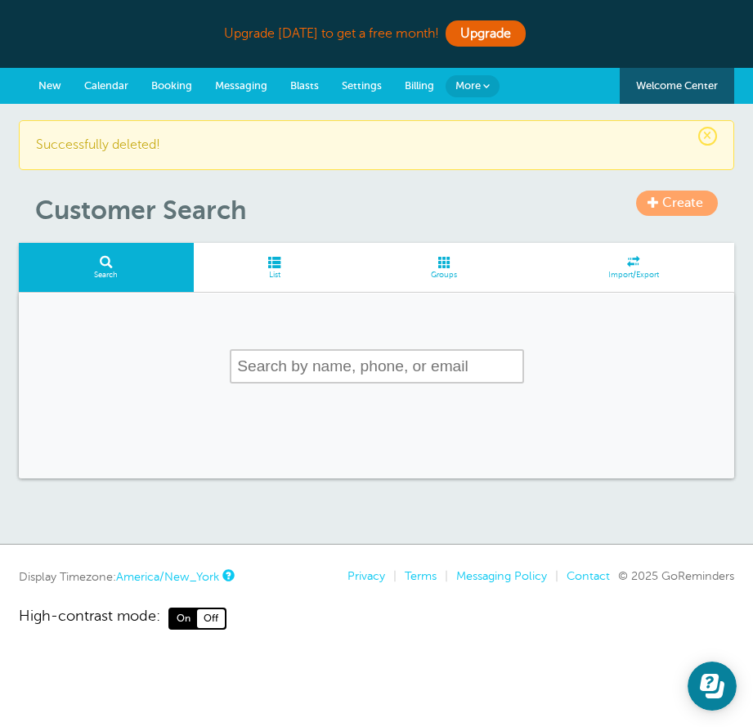
click at [294, 287] on link "List" at bounding box center [275, 268] width 162 height 50
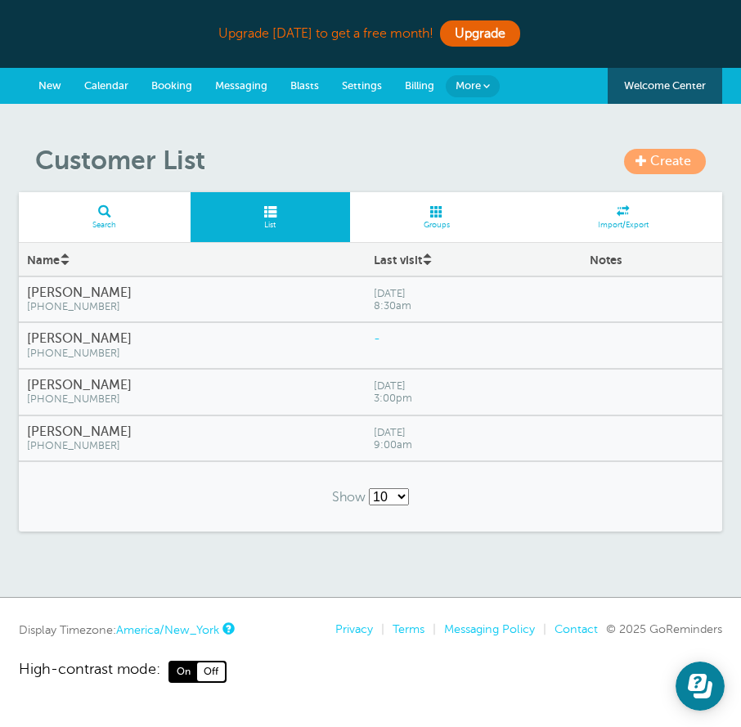
click at [91, 76] on link "Calendar" at bounding box center [106, 86] width 67 height 36
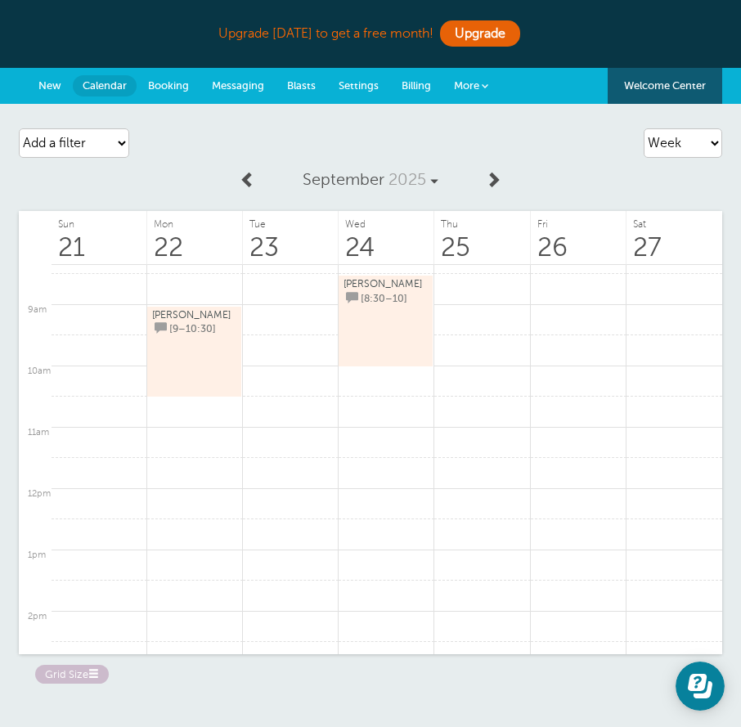
click at [165, 316] on span "[PERSON_NAME]" at bounding box center [191, 314] width 78 height 11
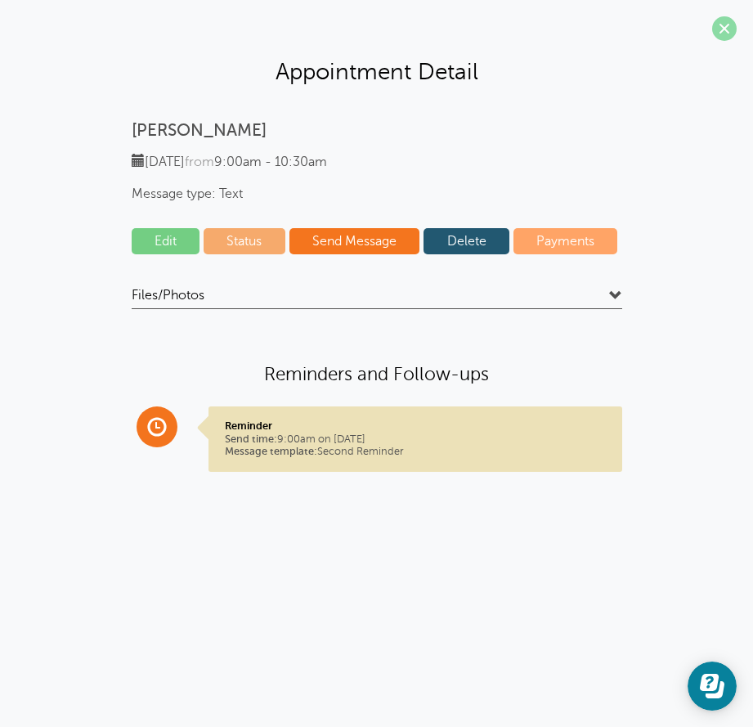
click at [714, 25] on span at bounding box center [724, 28] width 25 height 25
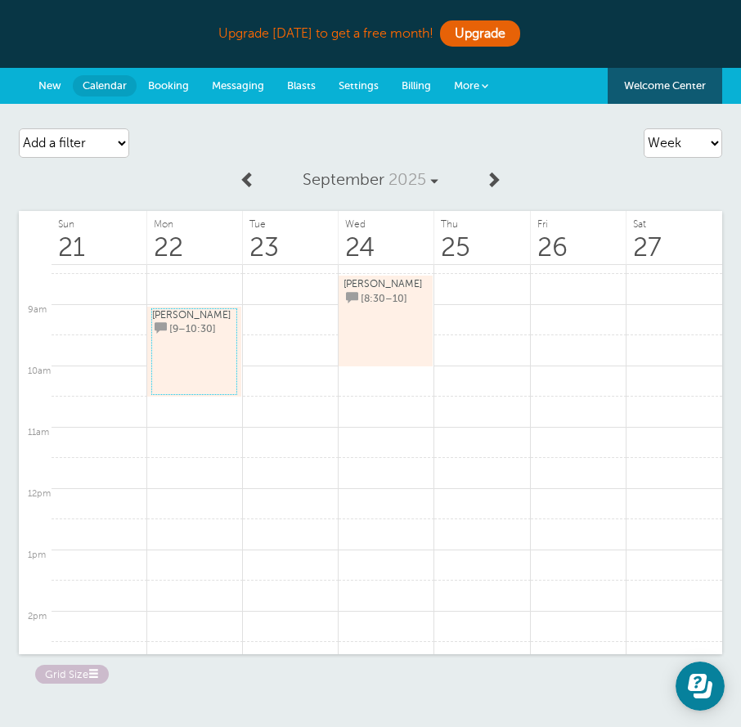
drag, startPoint x: 184, startPoint y: 319, endPoint x: 196, endPoint y: 244, distance: 76.2
drag, startPoint x: 196, startPoint y: 244, endPoint x: 178, endPoint y: 322, distance: 80.5
click at [178, 320] on span "Zack Walz" at bounding box center [191, 314] width 78 height 11
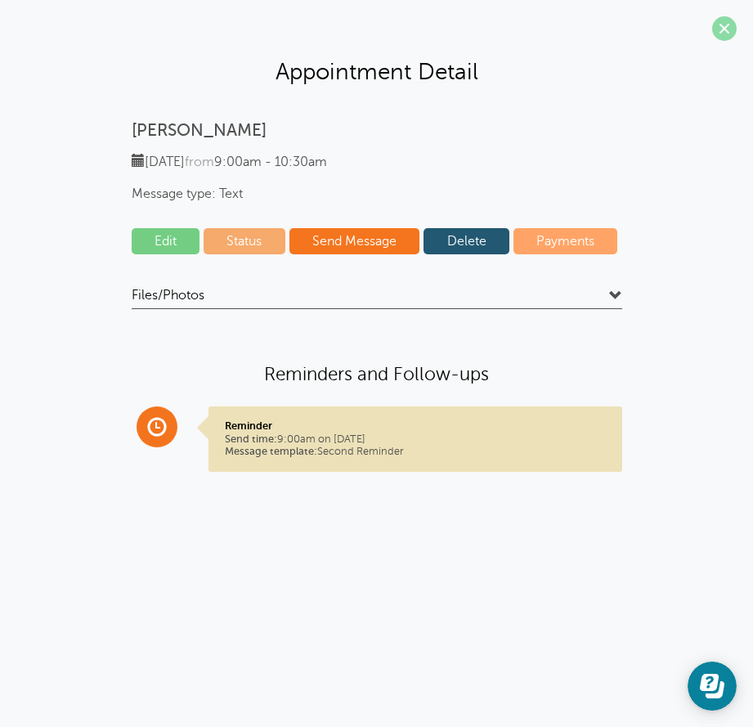
click at [726, 25] on span at bounding box center [724, 28] width 25 height 25
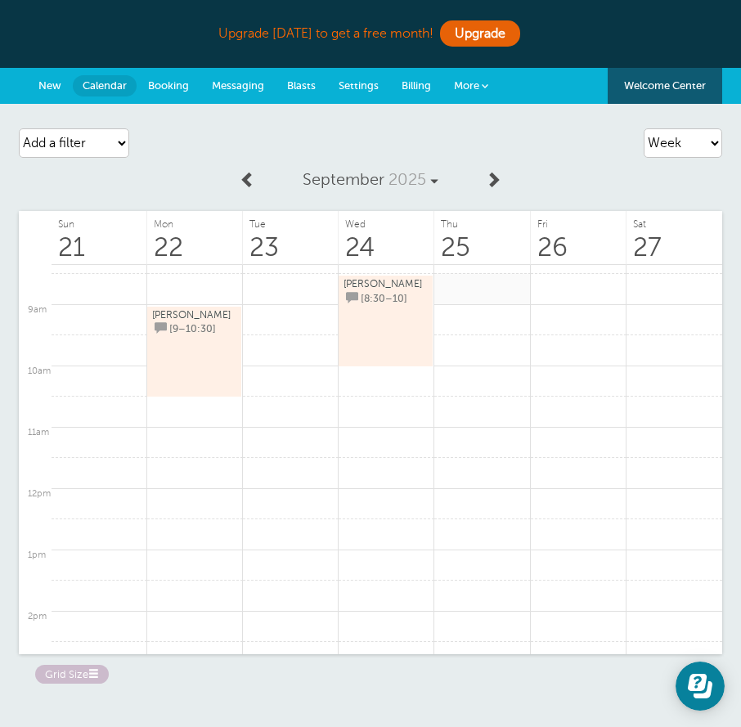
click at [464, 286] on link at bounding box center [482, 289] width 96 height 32
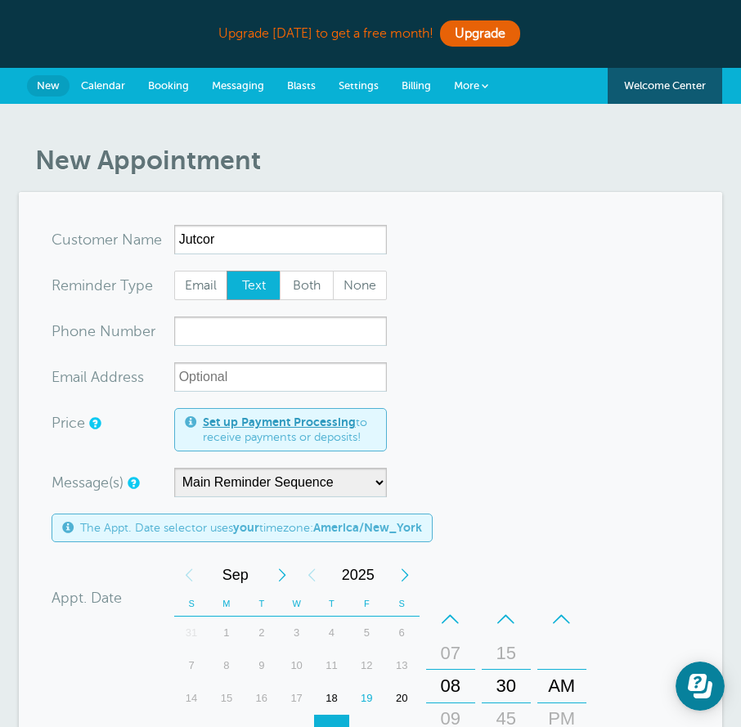
type input "Jutcor"
type input "2017419289"
click at [457, 328] on form "You are creating a new customer. To use an existing customer select one from th…" at bounding box center [371, 651] width 638 height 853
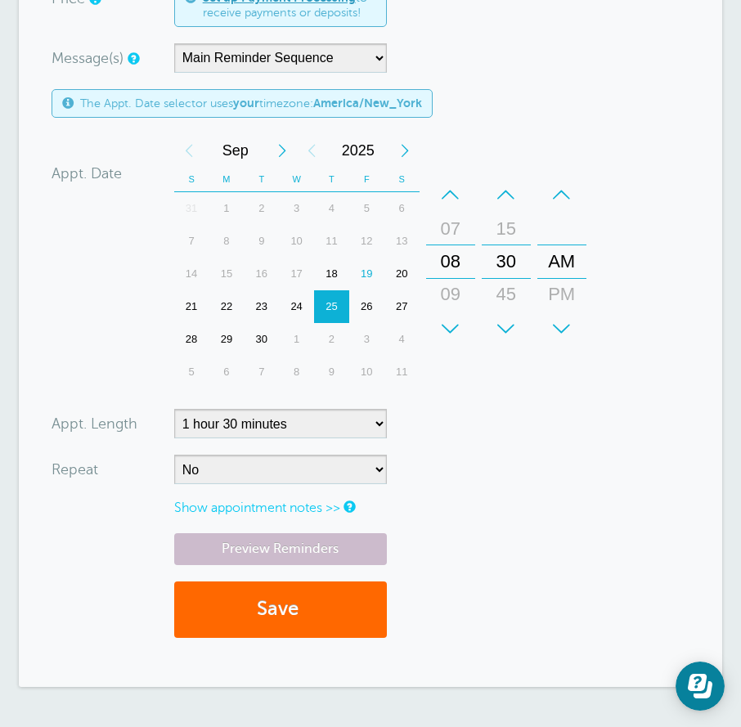
scroll to position [572, 0]
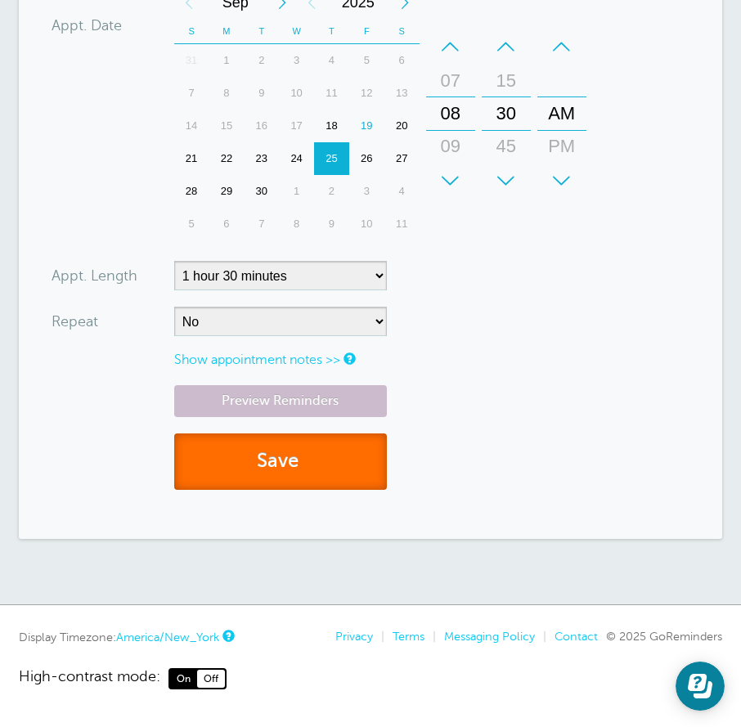
click at [347, 472] on button "Save" at bounding box center [280, 461] width 213 height 56
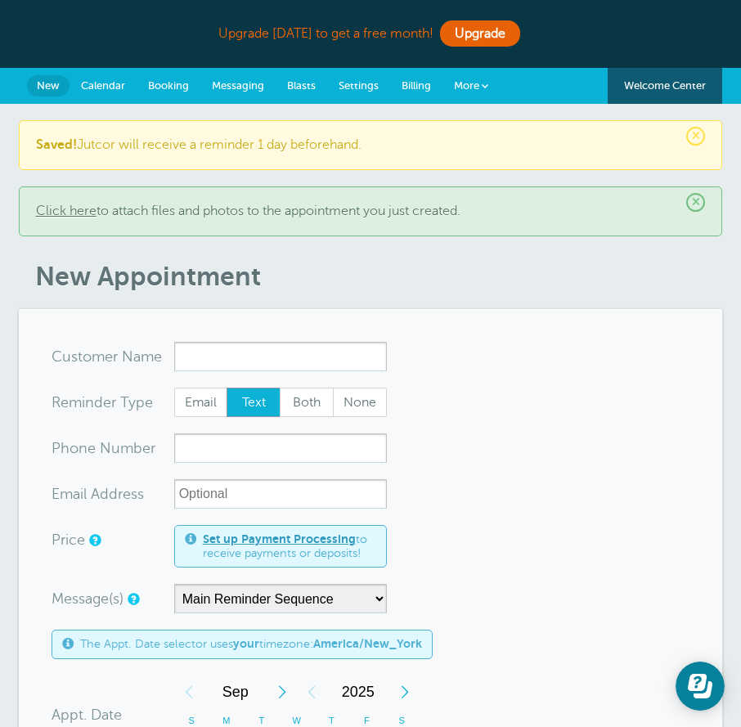
click at [93, 87] on span "Calendar" at bounding box center [103, 85] width 44 height 12
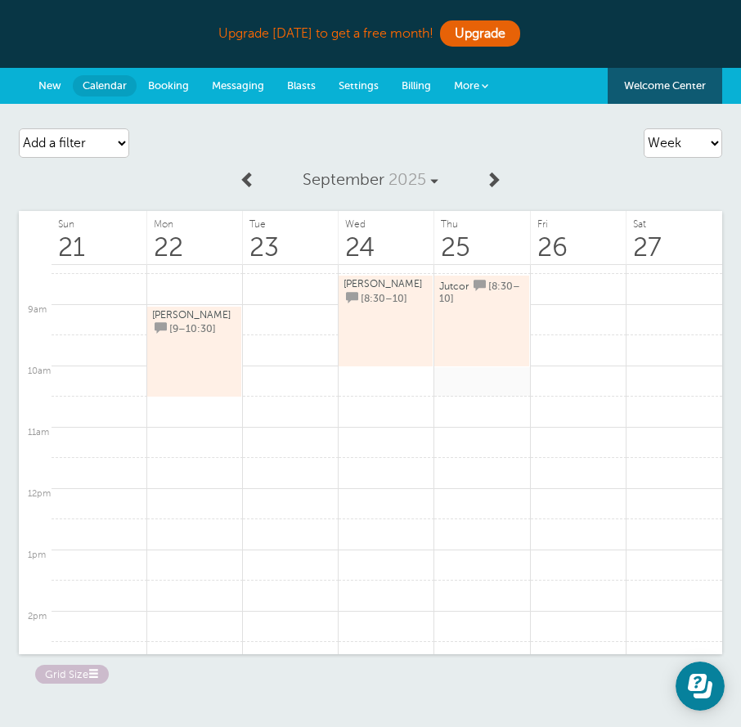
click at [490, 385] on link at bounding box center [482, 381] width 96 height 32
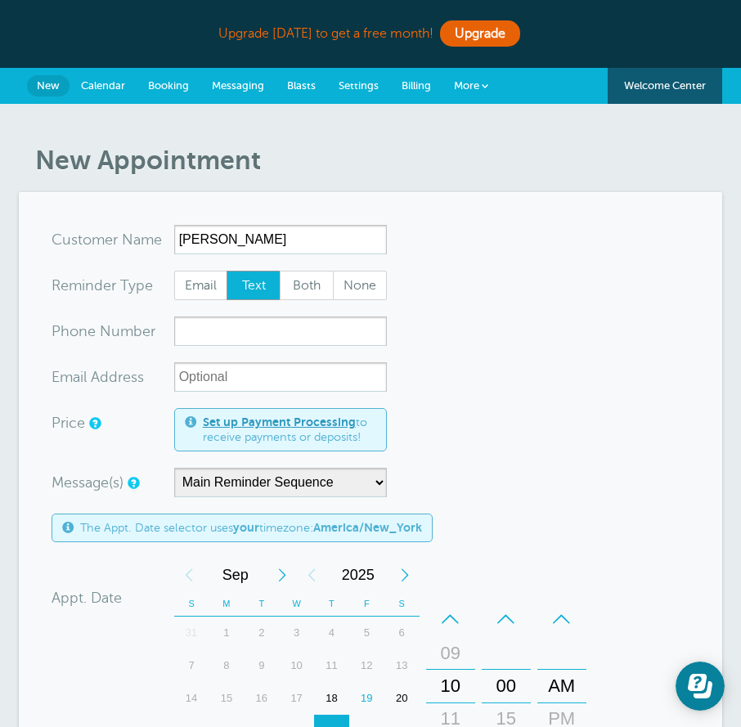
type input "[PERSON_NAME]"
click at [490, 385] on form "You are creating a new customer. To use an existing customer select one from th…" at bounding box center [371, 651] width 638 height 853
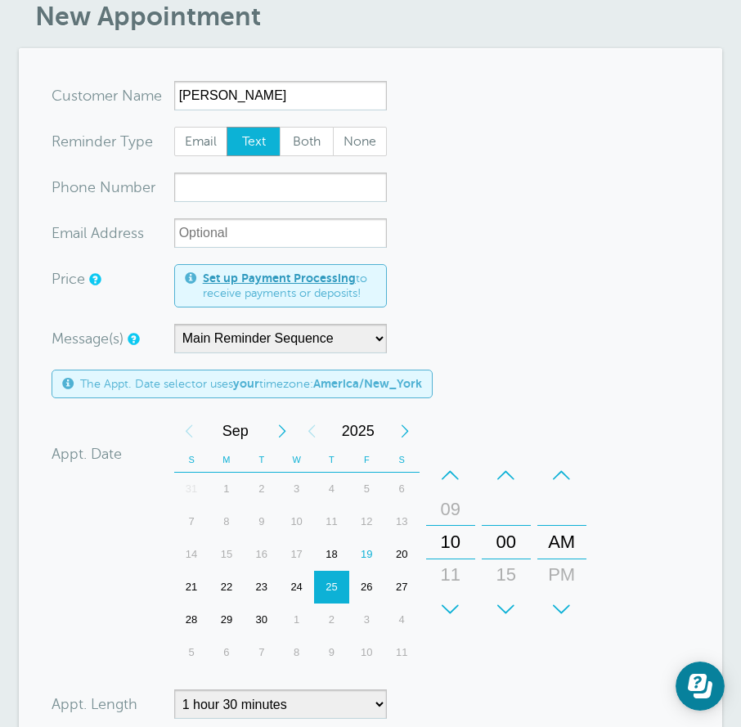
scroll to position [409, 0]
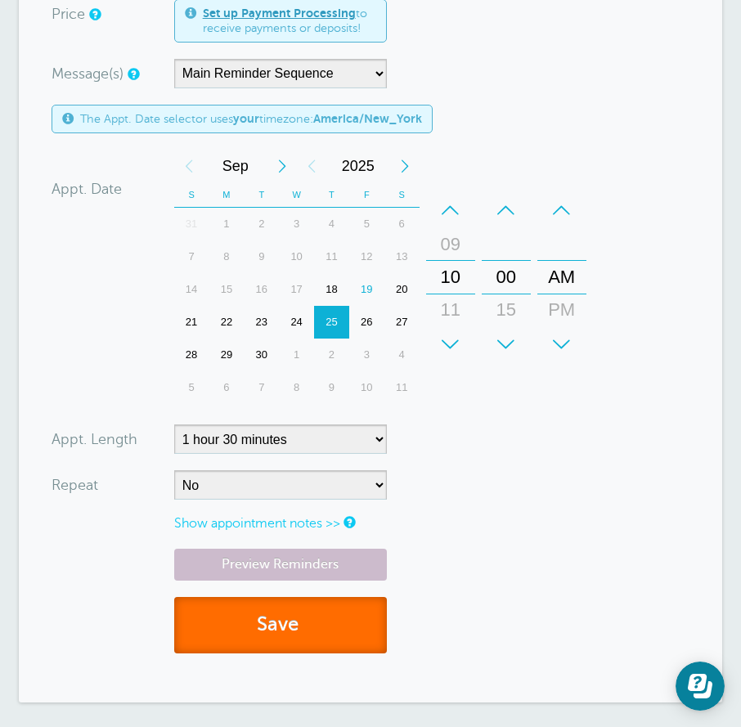
click at [343, 633] on button "Save" at bounding box center [280, 625] width 213 height 56
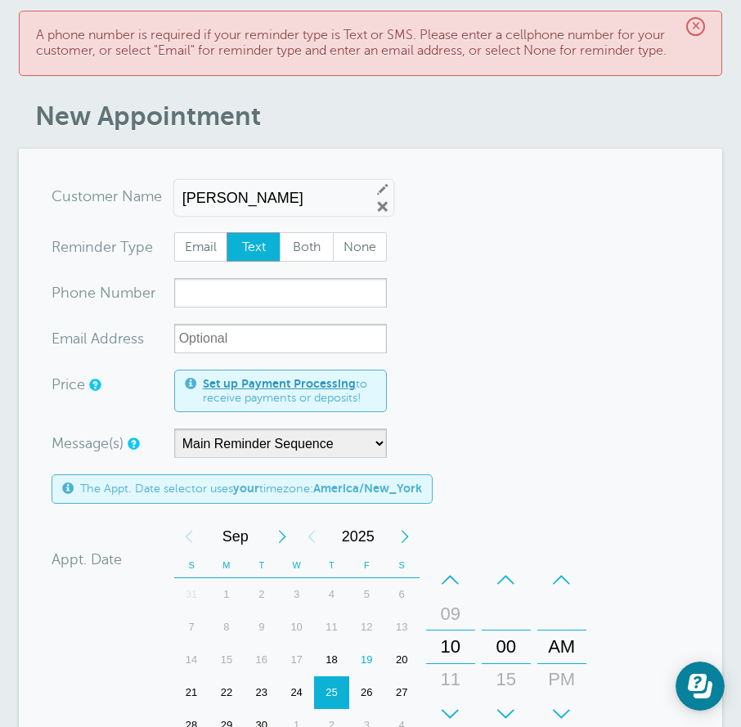
scroll to position [164, 0]
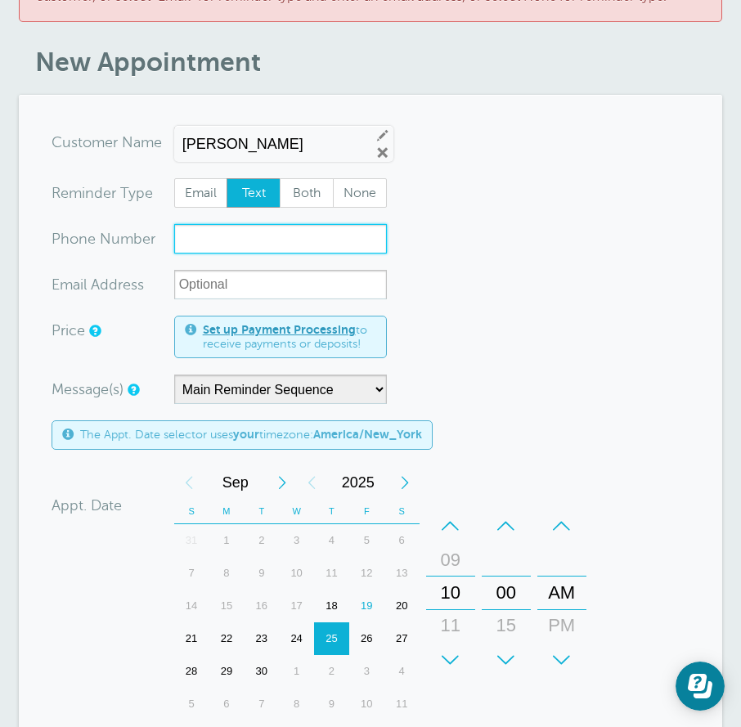
click at [345, 226] on input "xxx-no-autofill" at bounding box center [280, 238] width 213 height 29
type input "2016553968"
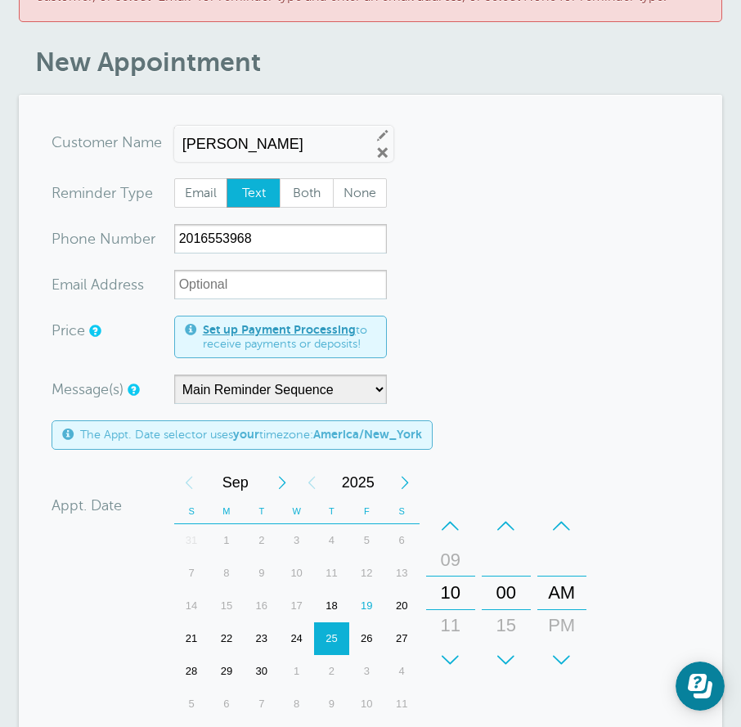
click at [607, 287] on form "You are creating a new customer. To use an existing customer select one from th…" at bounding box center [371, 557] width 638 height 858
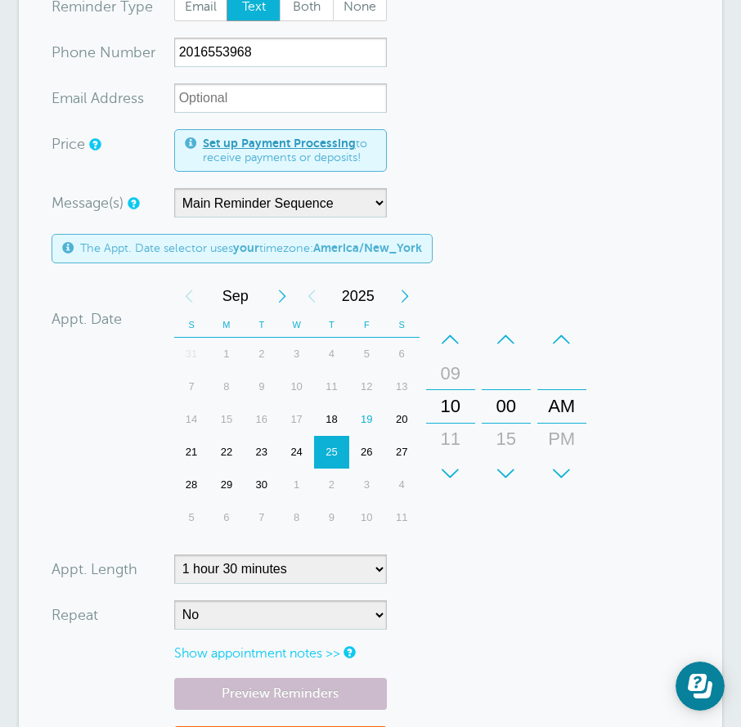
scroll to position [572, 0]
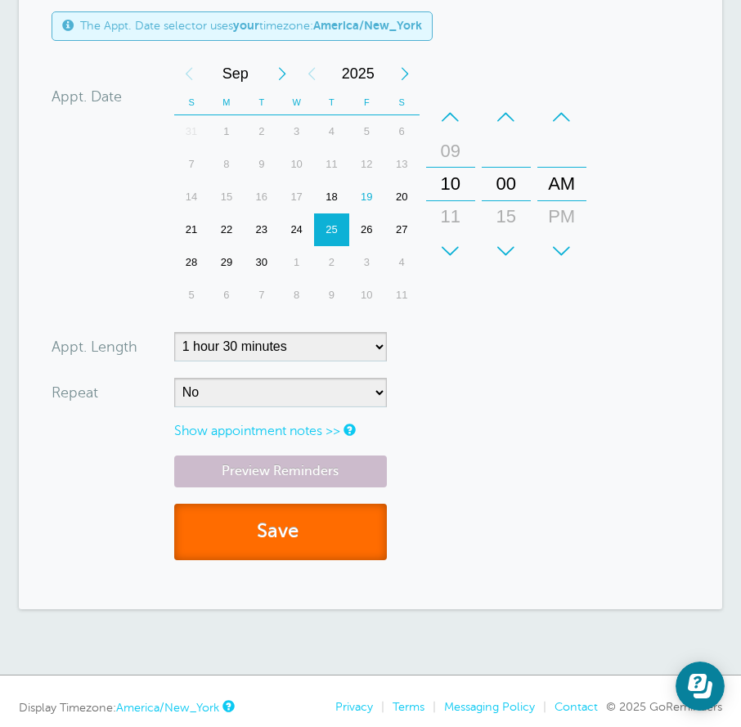
click at [311, 548] on button "Save" at bounding box center [280, 532] width 213 height 56
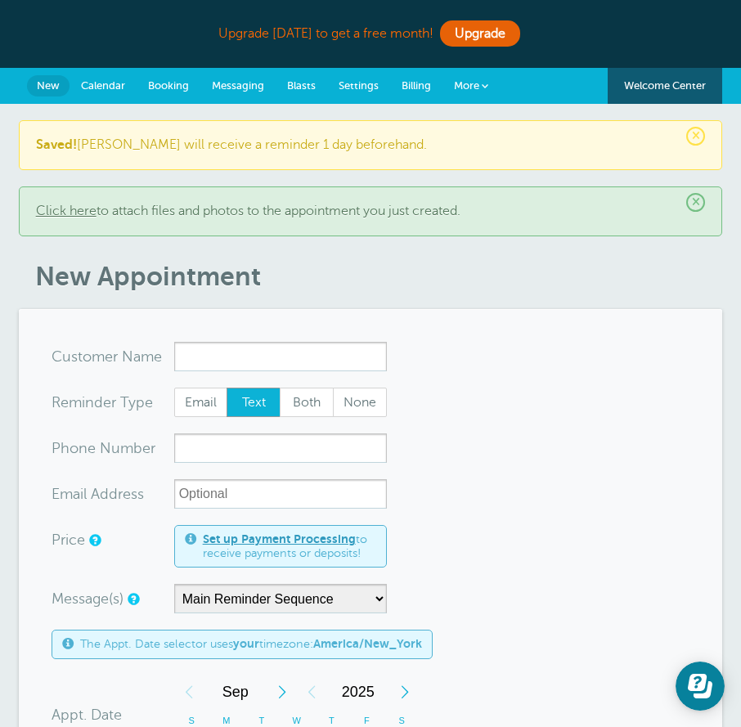
click at [112, 92] on link "Calendar" at bounding box center [102, 86] width 67 height 36
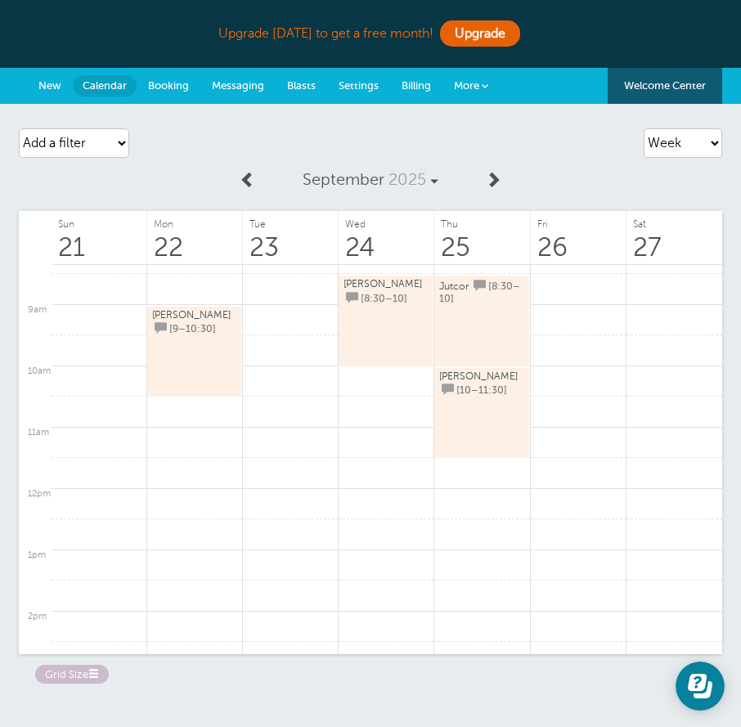
click at [342, 77] on link "Settings" at bounding box center [358, 86] width 63 height 36
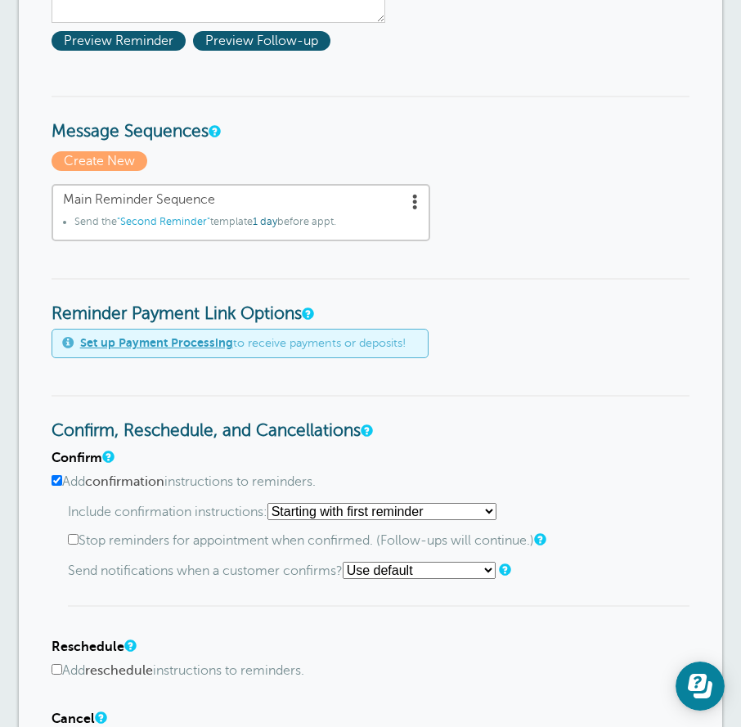
scroll to position [654, 0]
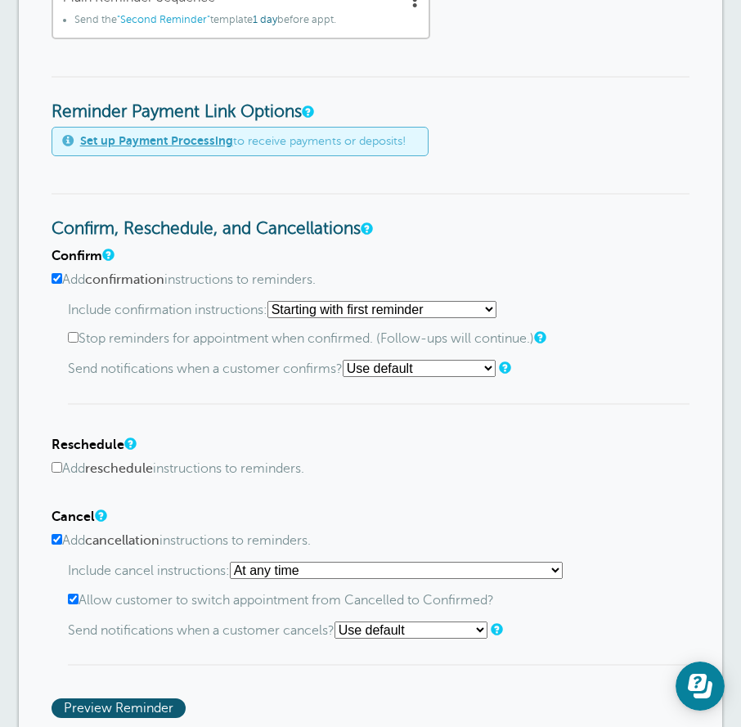
click at [362, 318] on select "Starting with first reminder If reminder is within 1 day of appointment If remi…" at bounding box center [381, 309] width 229 height 17
click at [459, 263] on h4 "Confirm" at bounding box center [371, 257] width 638 height 16
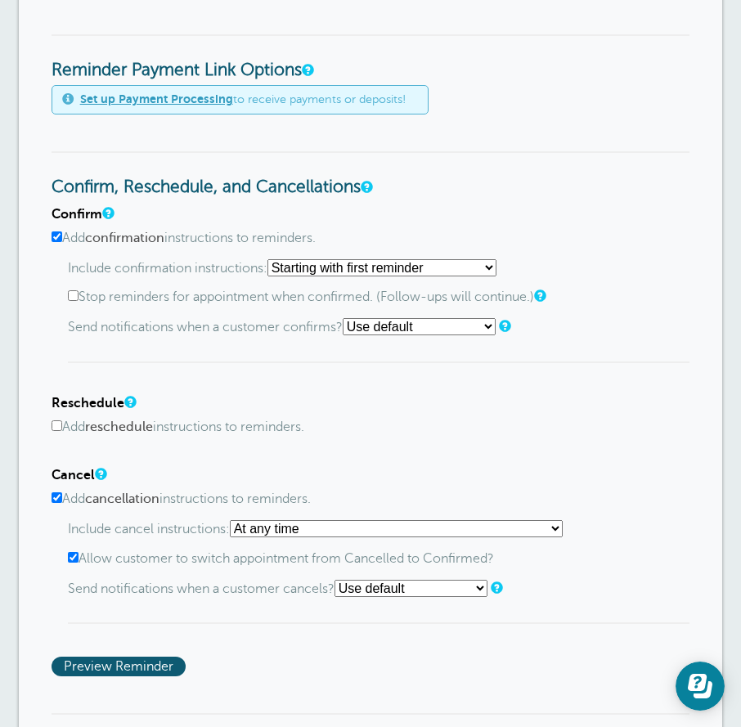
scroll to position [736, 0]
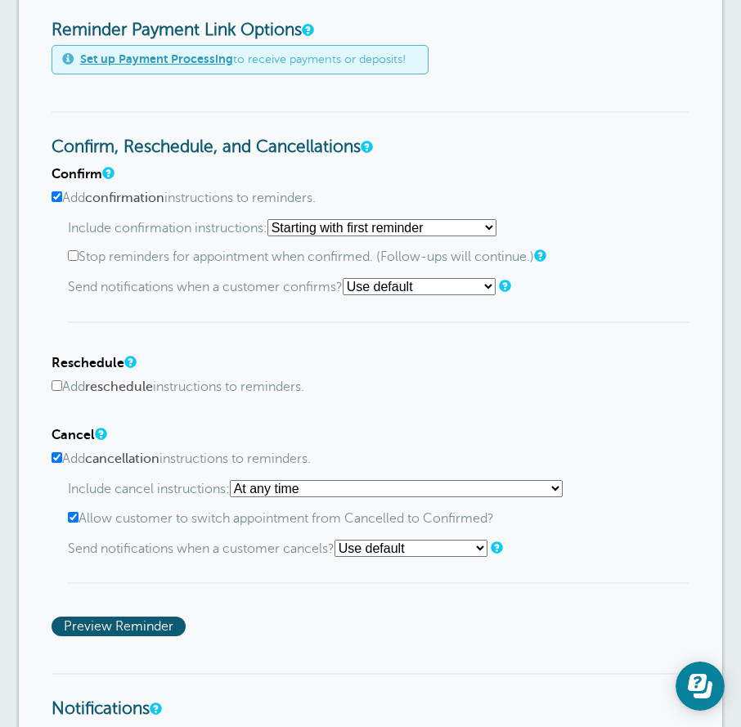
click at [392, 395] on label "Add reschedule instructions to reminders." at bounding box center [371, 387] width 638 height 16
click at [62, 391] on input "Add reschedule instructions to reminders." at bounding box center [57, 385] width 11 height 11
checkbox input "true"
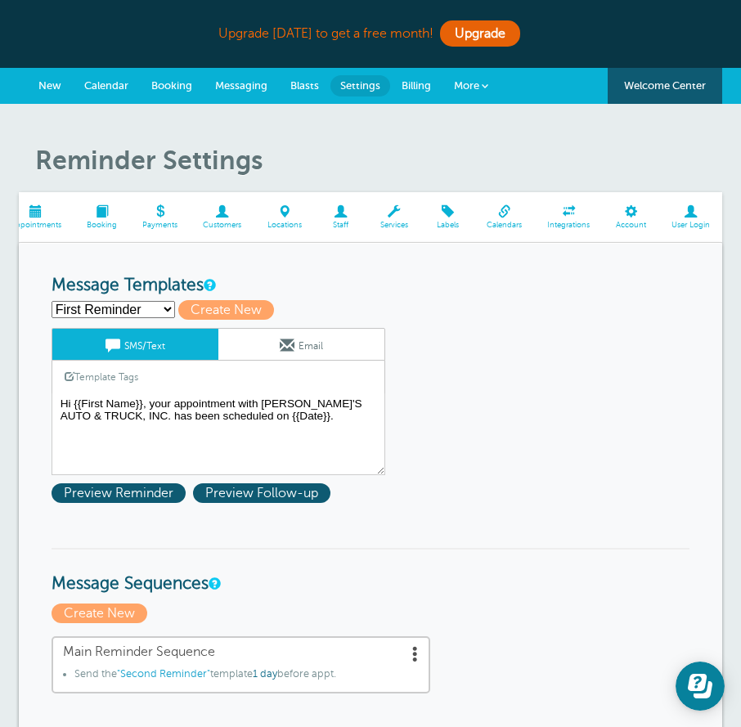
scroll to position [0, 0]
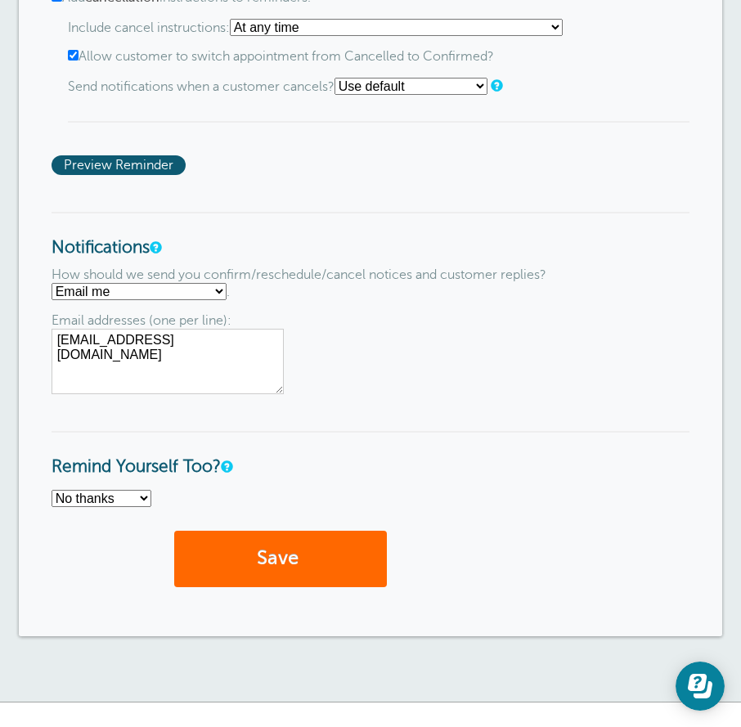
scroll to position [1464, 0]
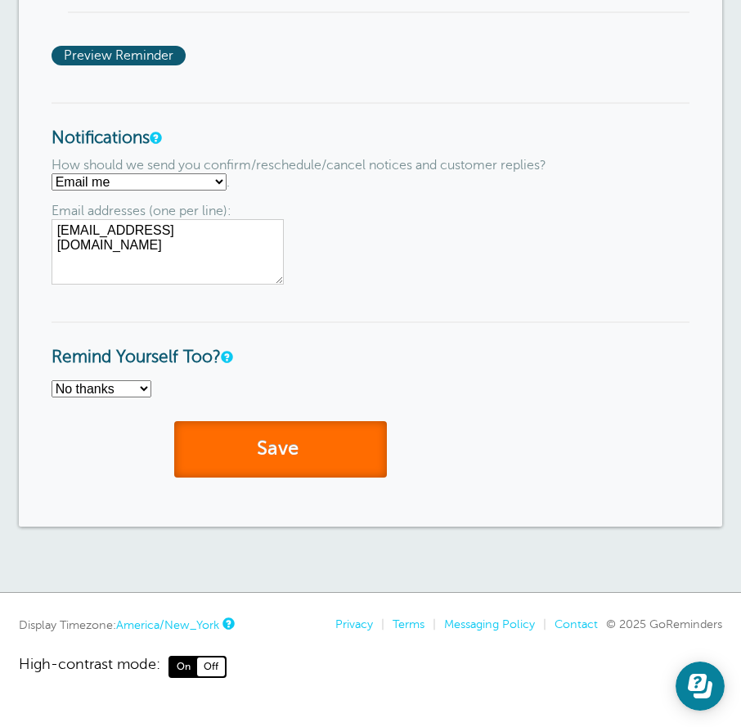
click at [365, 443] on button "Save" at bounding box center [280, 449] width 213 height 56
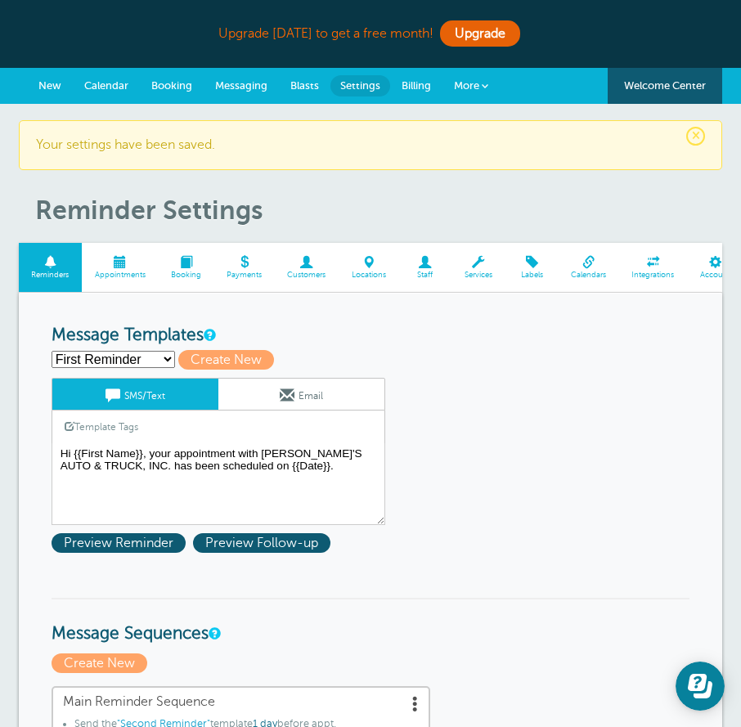
click at [94, 83] on span "Calendar" at bounding box center [106, 85] width 44 height 12
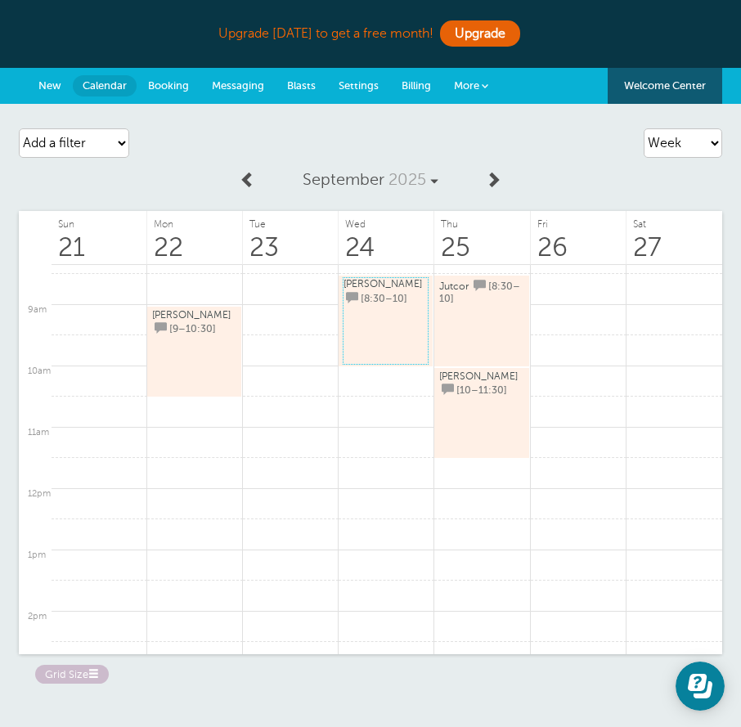
drag, startPoint x: 393, startPoint y: 309, endPoint x: 358, endPoint y: 328, distance: 39.9
click at [358, 328] on link "Christina Perez [8:30–10]" at bounding box center [385, 321] width 84 height 86
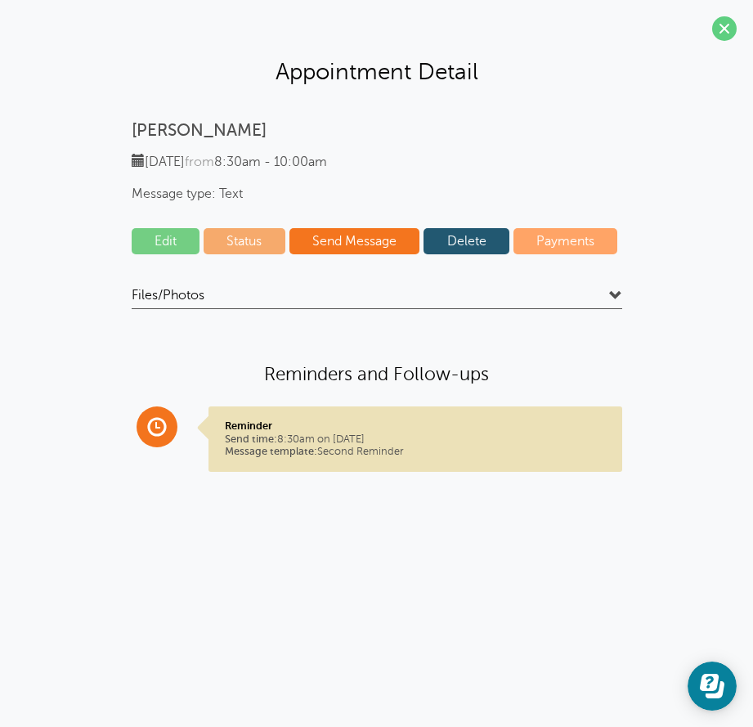
click at [214, 160] on span "from" at bounding box center [199, 162] width 29 height 15
click at [322, 172] on div "Wednesday, 9/24 from 8:30am - 10:00am Message type: Text" at bounding box center [377, 178] width 491 height 48
click at [159, 248] on link "Edit" at bounding box center [166, 241] width 69 height 26
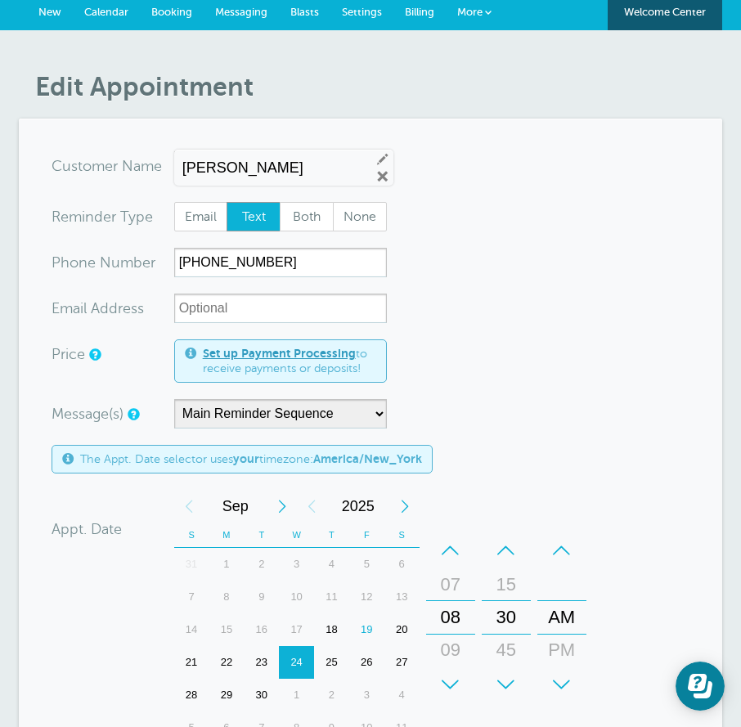
scroll to position [164, 0]
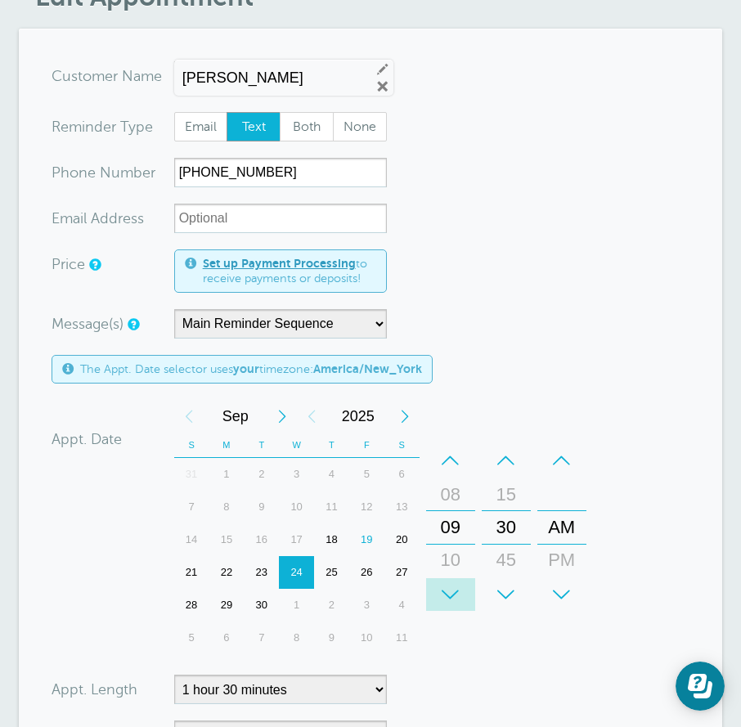
click at [456, 593] on div "+" at bounding box center [450, 594] width 49 height 33
click at [502, 467] on div "–" at bounding box center [506, 460] width 49 height 33
click at [544, 410] on div "+ – Month January February March April May June July August September October N…" at bounding box center [383, 527] width 419 height 254
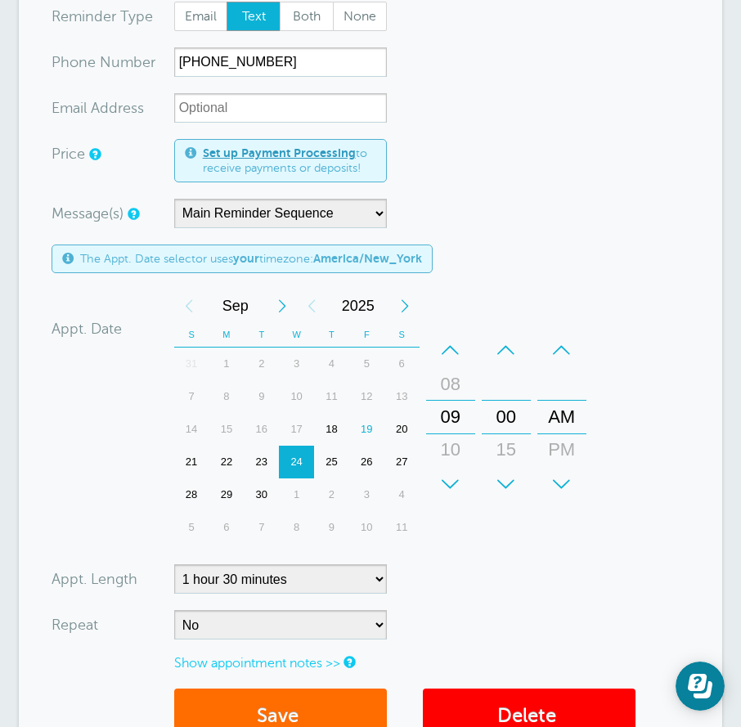
scroll to position [409, 0]
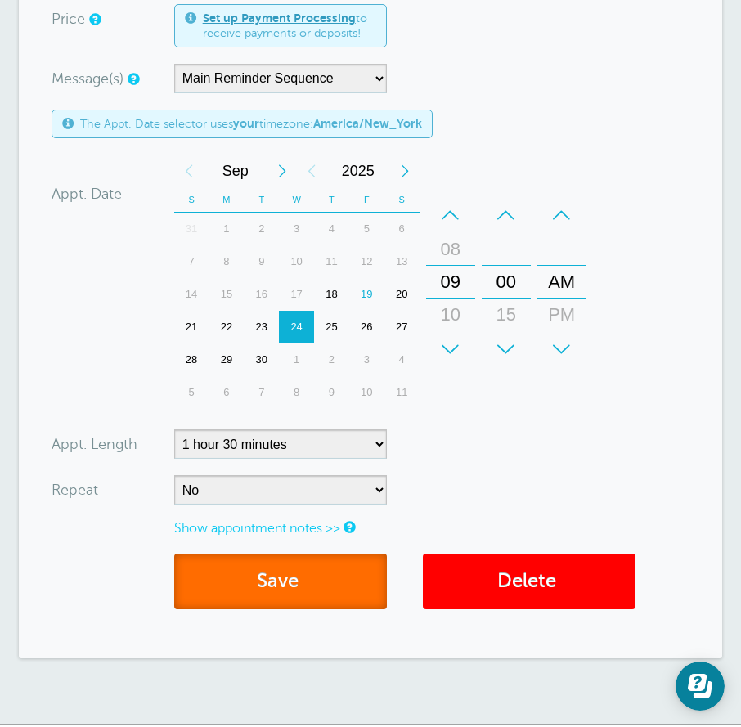
click at [296, 583] on button "Save" at bounding box center [280, 581] width 213 height 56
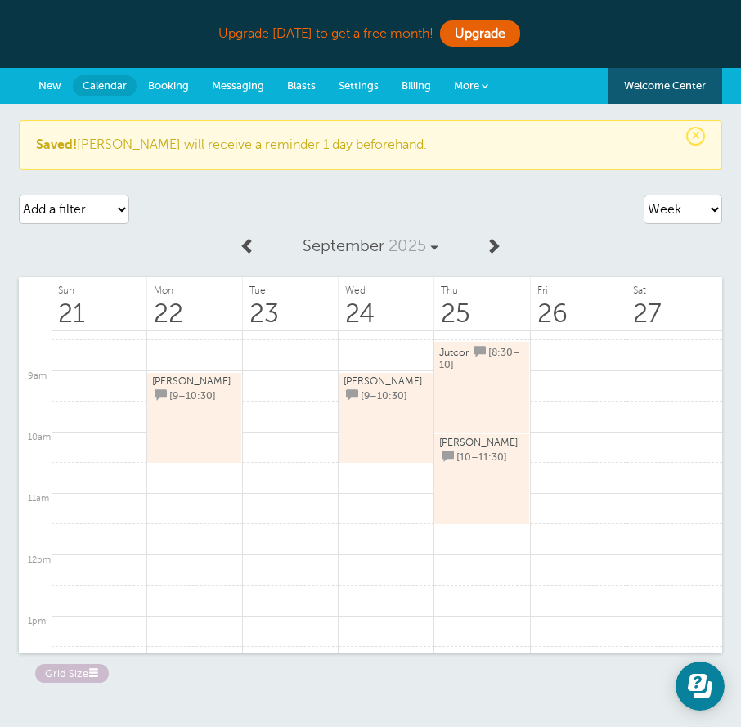
click at [497, 374] on link "Jutcor [8:30–10]" at bounding box center [481, 387] width 84 height 86
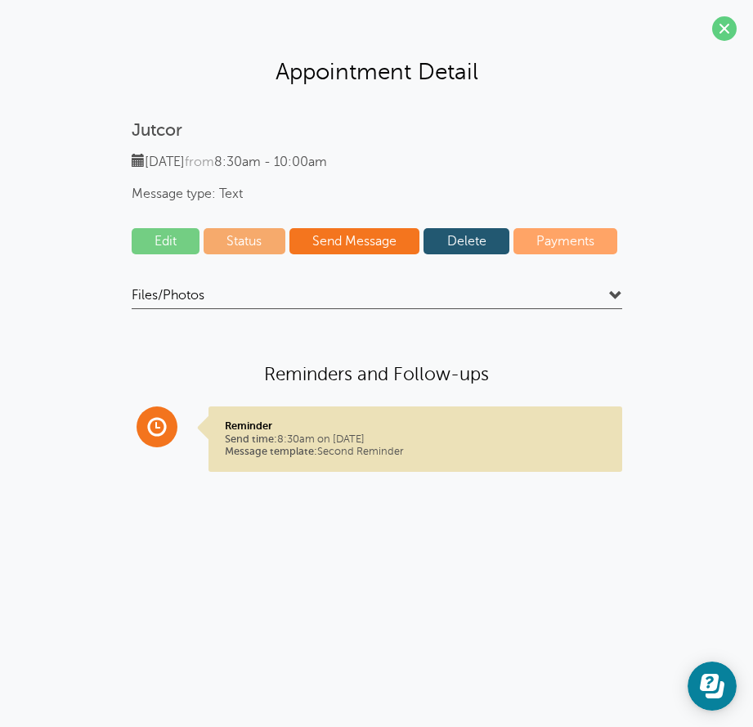
click at [173, 240] on link "Edit" at bounding box center [166, 241] width 69 height 26
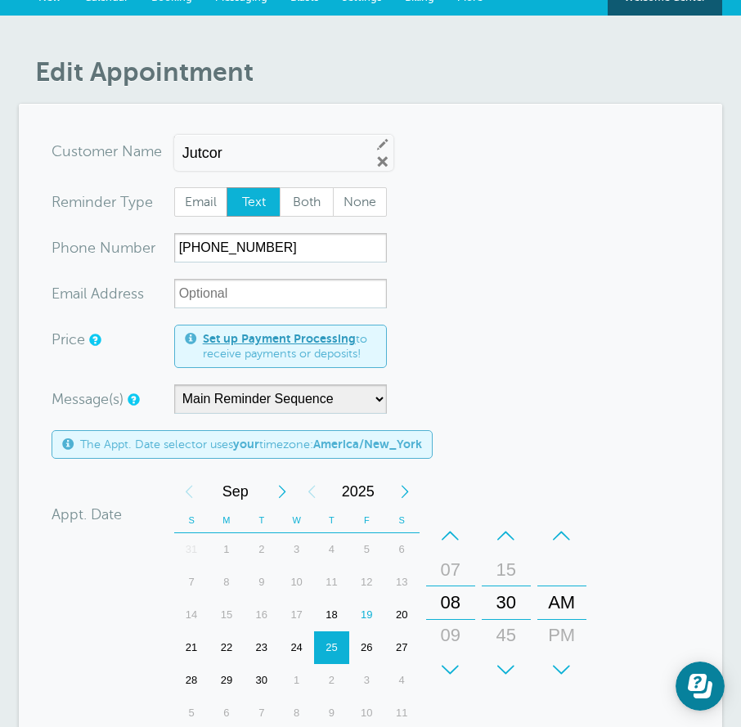
scroll to position [164, 0]
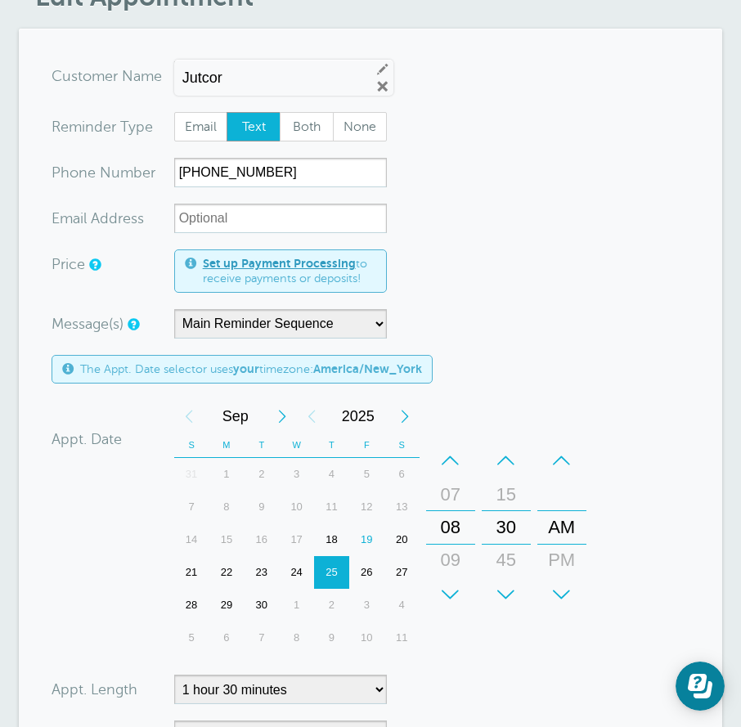
click at [450, 590] on div "+" at bounding box center [450, 594] width 49 height 33
click at [505, 454] on div "–" at bounding box center [506, 460] width 49 height 33
click at [543, 386] on form "You are creating a new customer. To use an existing customer select one from th…" at bounding box center [371, 465] width 638 height 809
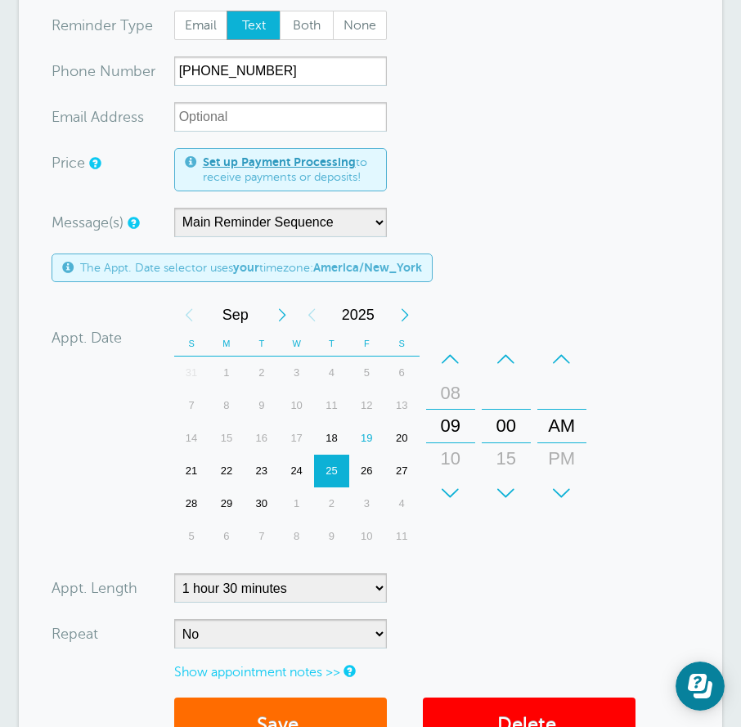
scroll to position [409, 0]
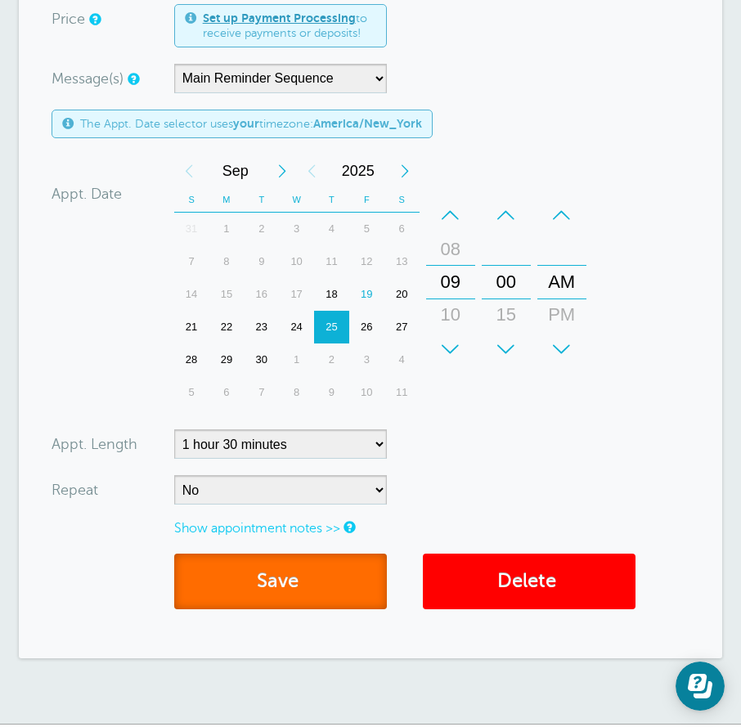
click at [313, 585] on button "Save" at bounding box center [280, 581] width 213 height 56
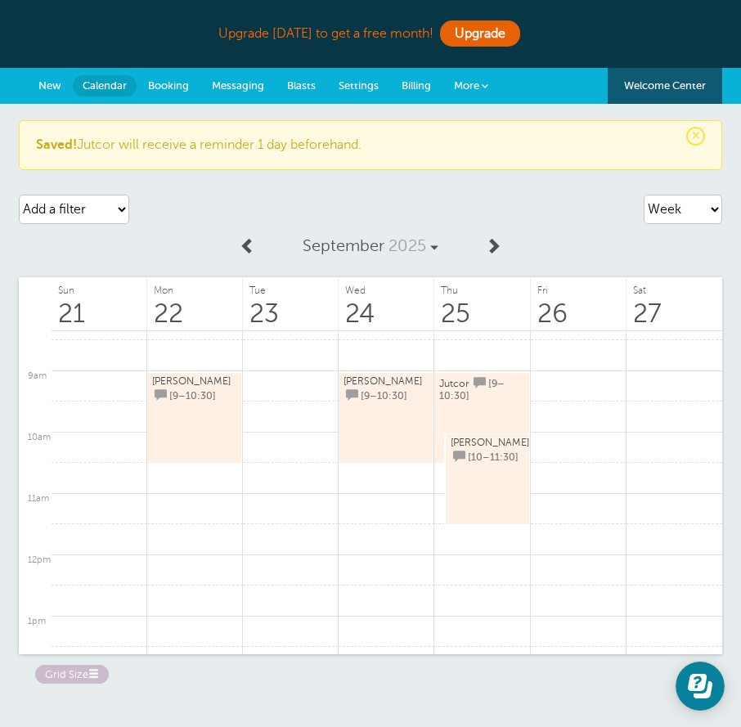
click at [495, 466] on link "Bob Hansen [10–11:30]" at bounding box center [487, 480] width 74 height 86
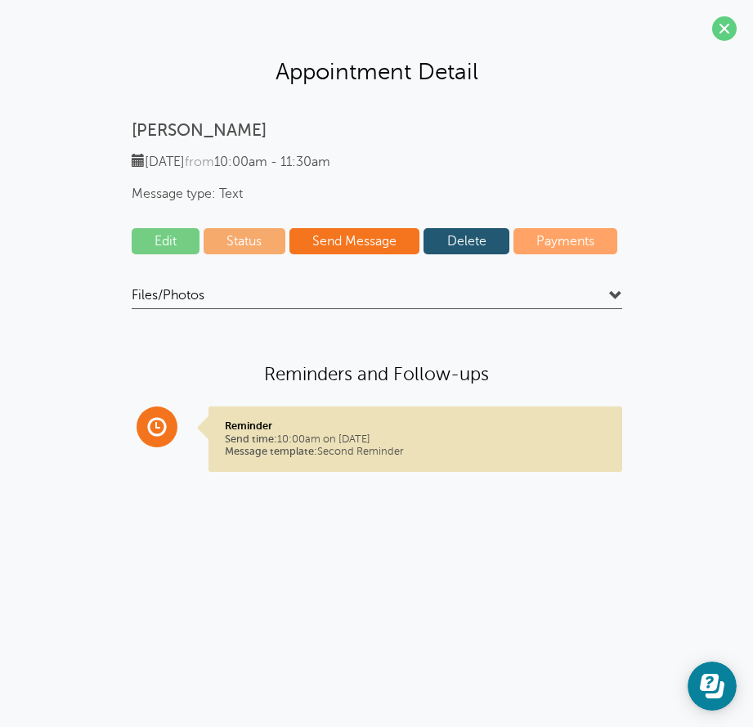
click at [183, 234] on link "Edit" at bounding box center [166, 241] width 69 height 26
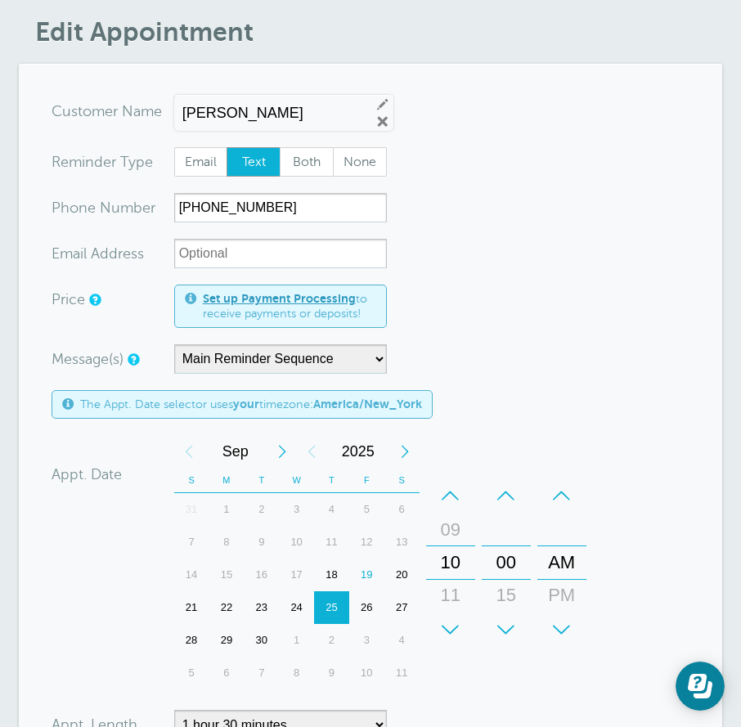
scroll to position [245, 0]
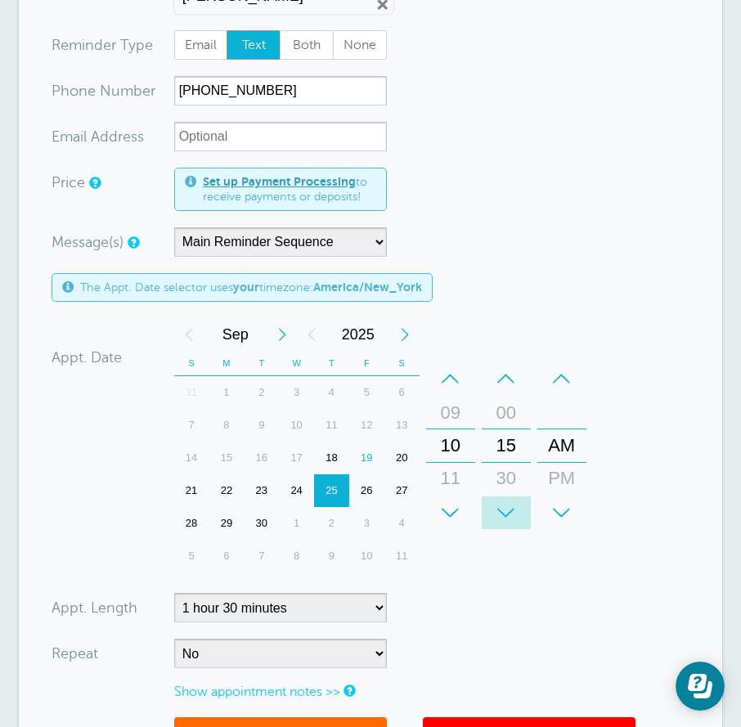
click at [508, 502] on div "+" at bounding box center [506, 512] width 49 height 33
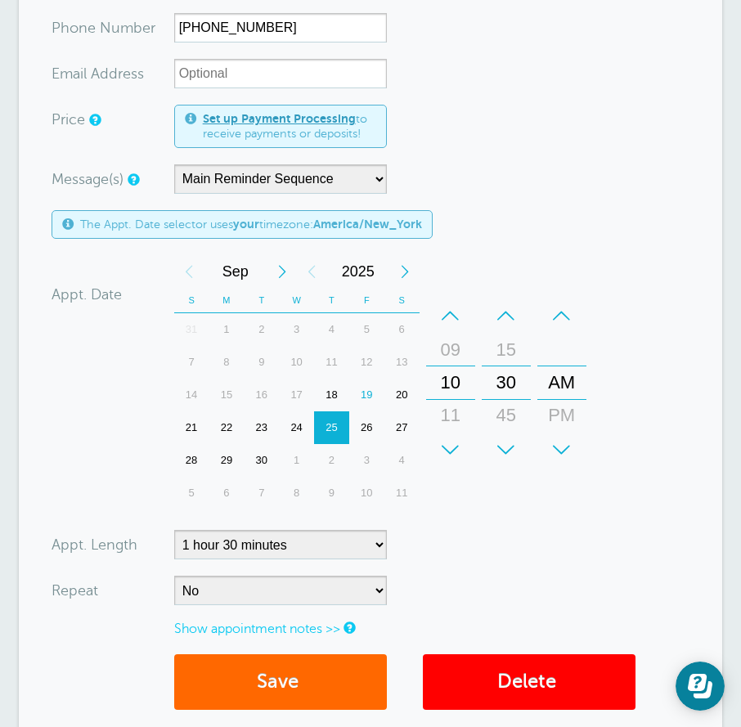
scroll to position [409, 0]
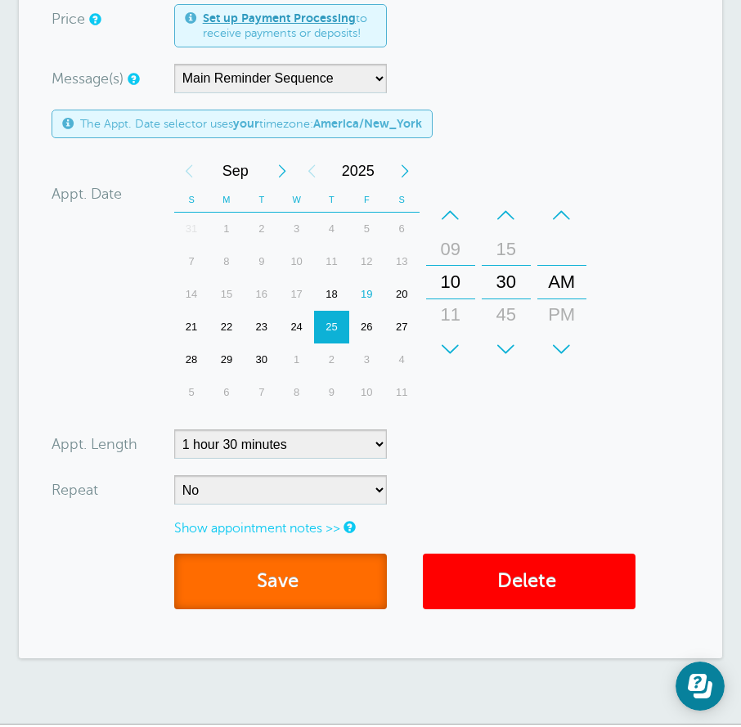
click at [343, 564] on button "Save" at bounding box center [280, 581] width 213 height 56
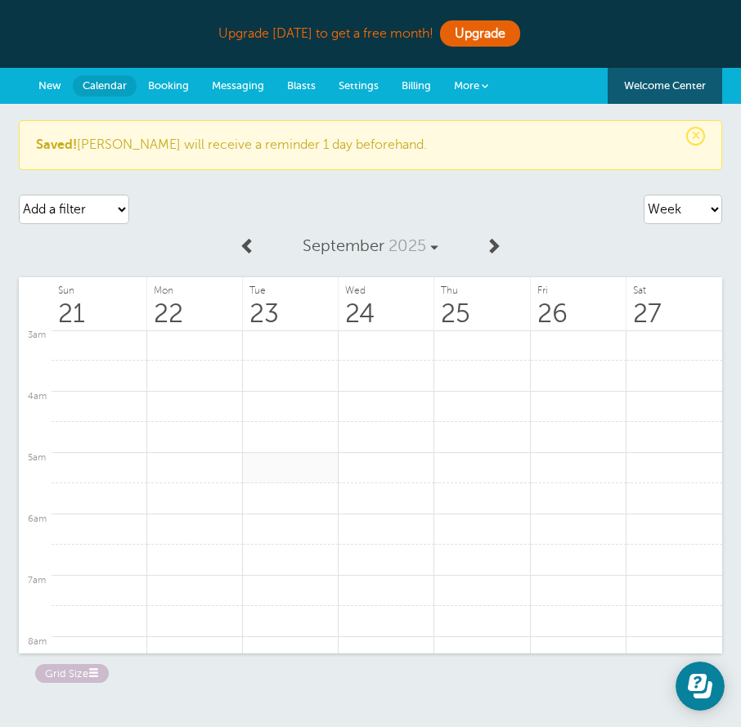
scroll to position [513, 0]
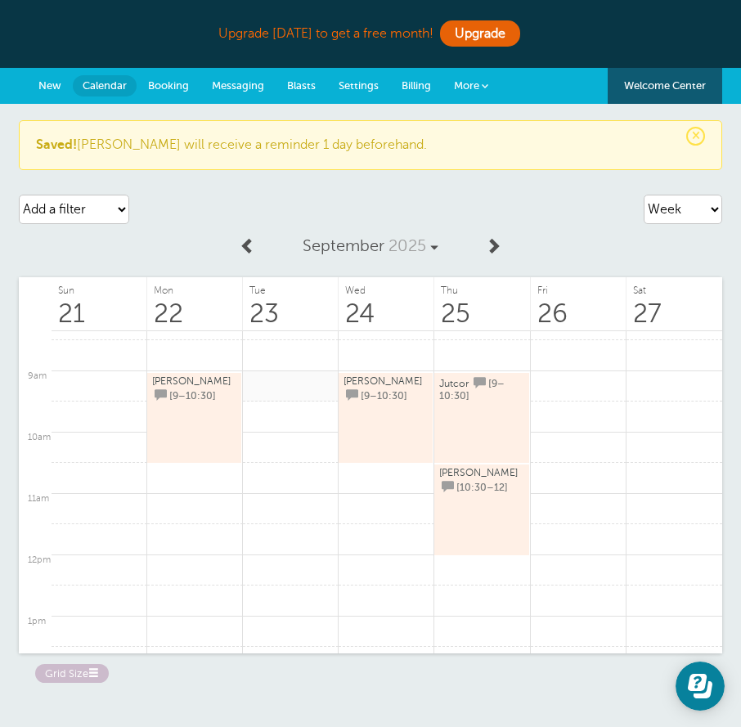
click at [268, 396] on link at bounding box center [291, 386] width 96 height 32
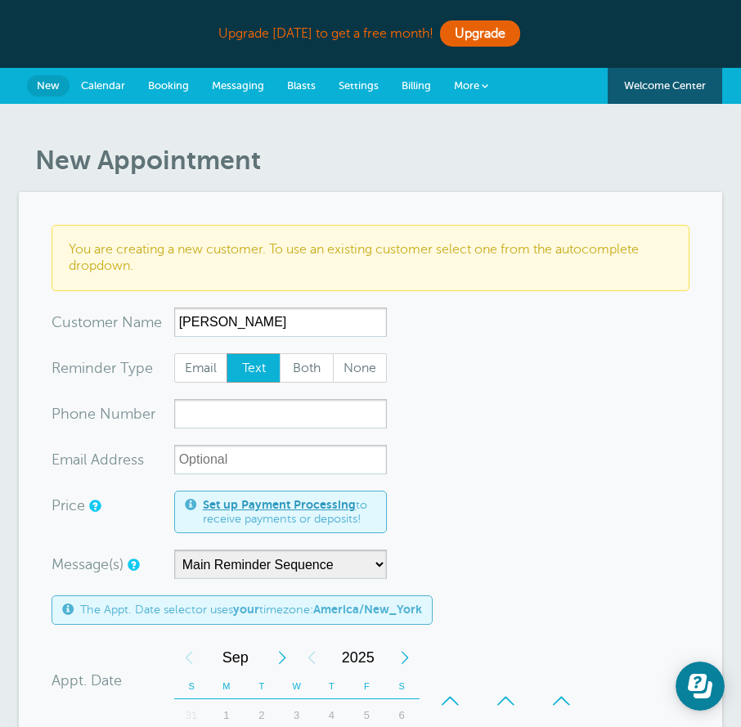
type input "Alex H"
click at [267, 421] on input "xxx-no-autofill" at bounding box center [280, 413] width 213 height 29
type input "2015616840"
click at [457, 419] on form "You are creating a new customer. To use an existing customer select one from th…" at bounding box center [371, 692] width 638 height 935
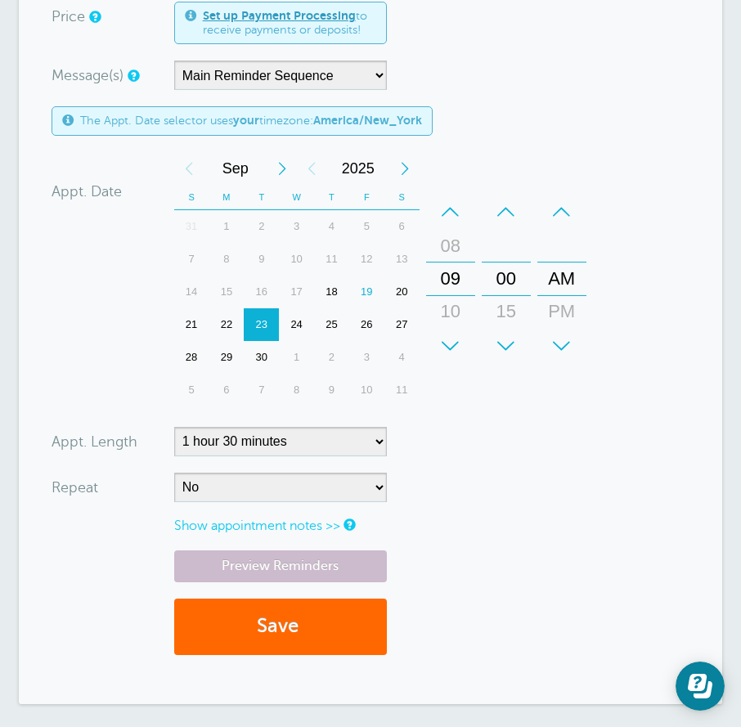
scroll to position [491, 0]
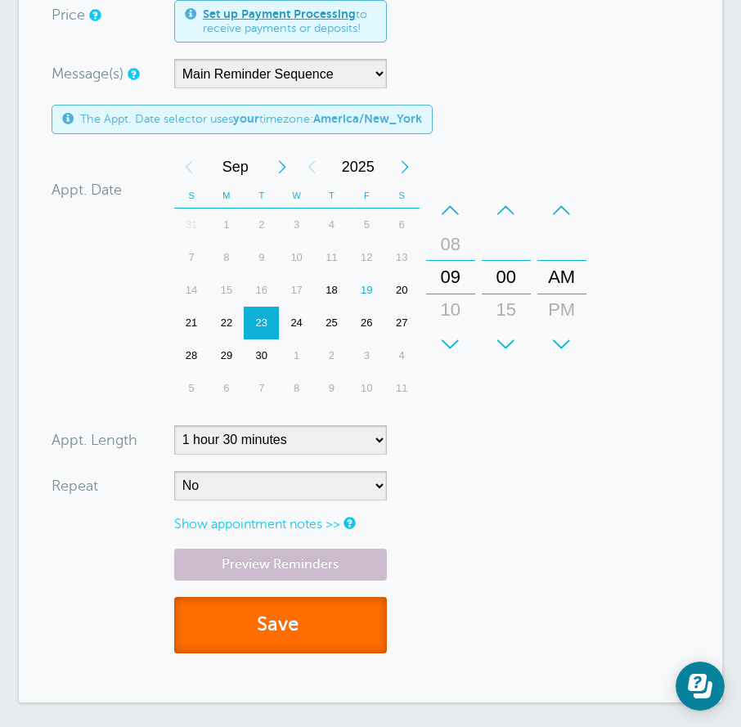
click at [296, 601] on button "Save" at bounding box center [280, 625] width 213 height 56
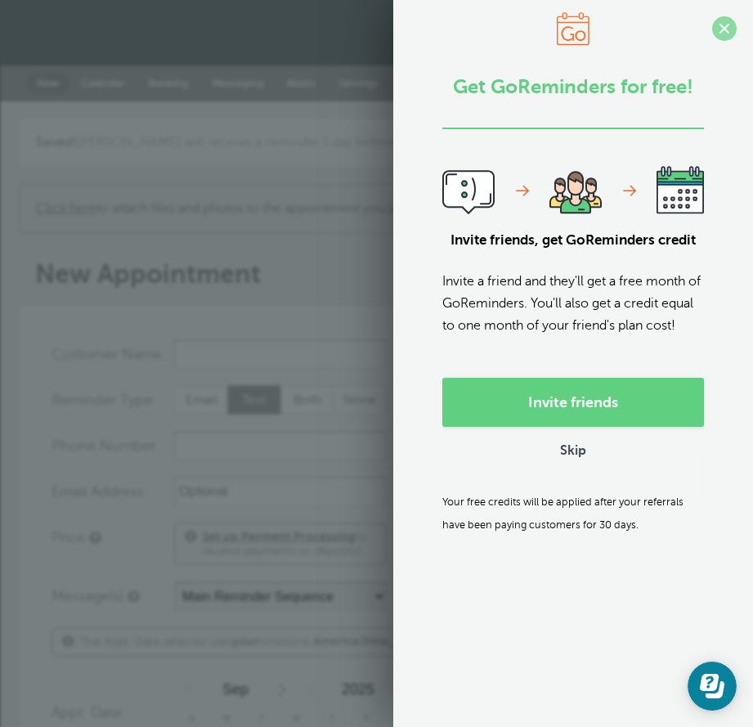
click at [722, 25] on span at bounding box center [724, 28] width 25 height 25
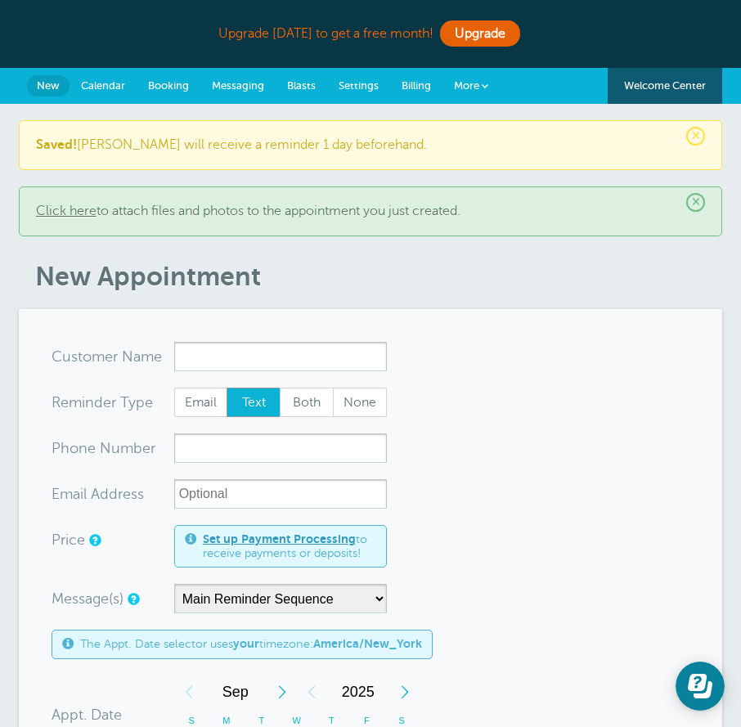
click at [119, 83] on span "Calendar" at bounding box center [103, 85] width 44 height 12
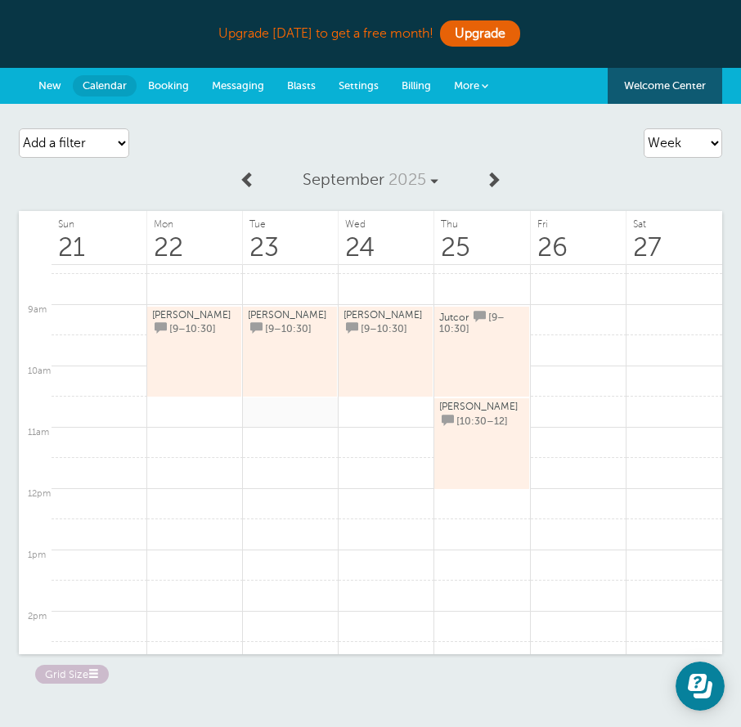
click at [293, 419] on link at bounding box center [291, 412] width 96 height 32
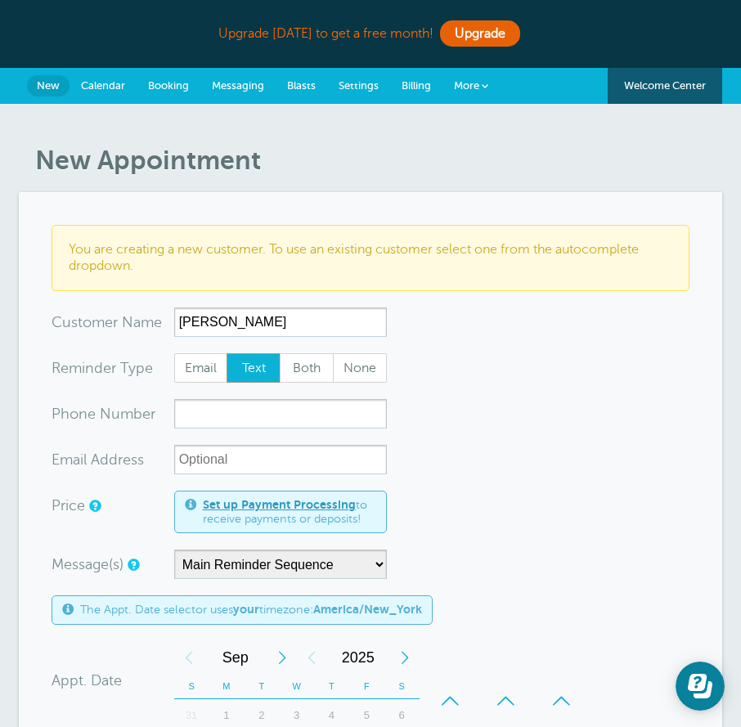
type input "[PERSON_NAME]"
type input "2012305924"
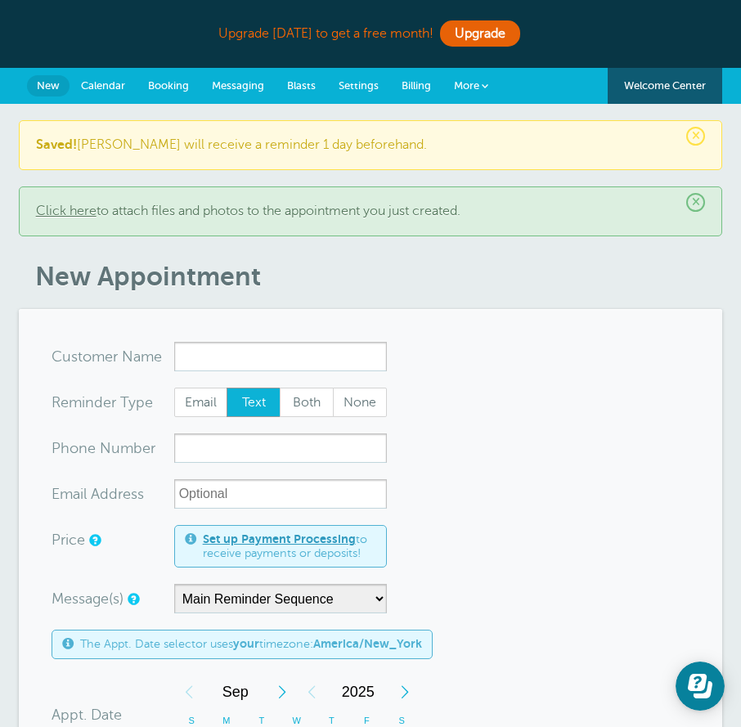
click at [102, 83] on span "Calendar" at bounding box center [103, 85] width 44 height 12
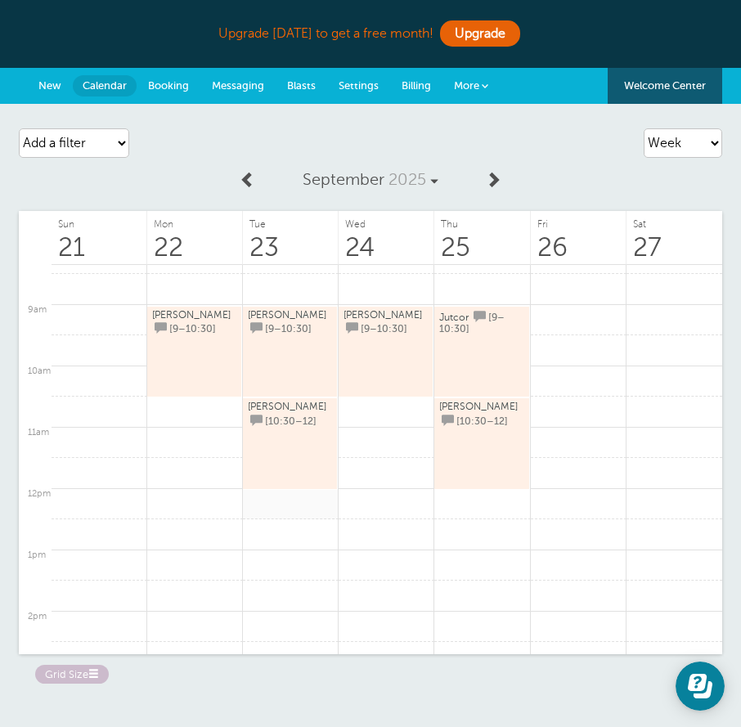
click at [271, 504] on link at bounding box center [291, 504] width 96 height 32
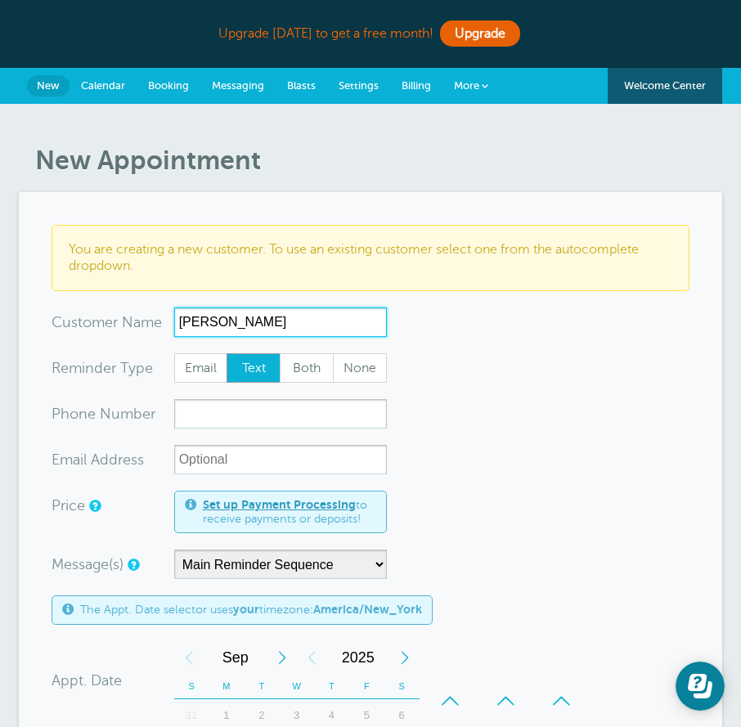
type input "[PERSON_NAME]"
click at [489, 393] on form "You are creating a new customer. To use an existing customer select one from th…" at bounding box center [371, 692] width 638 height 935
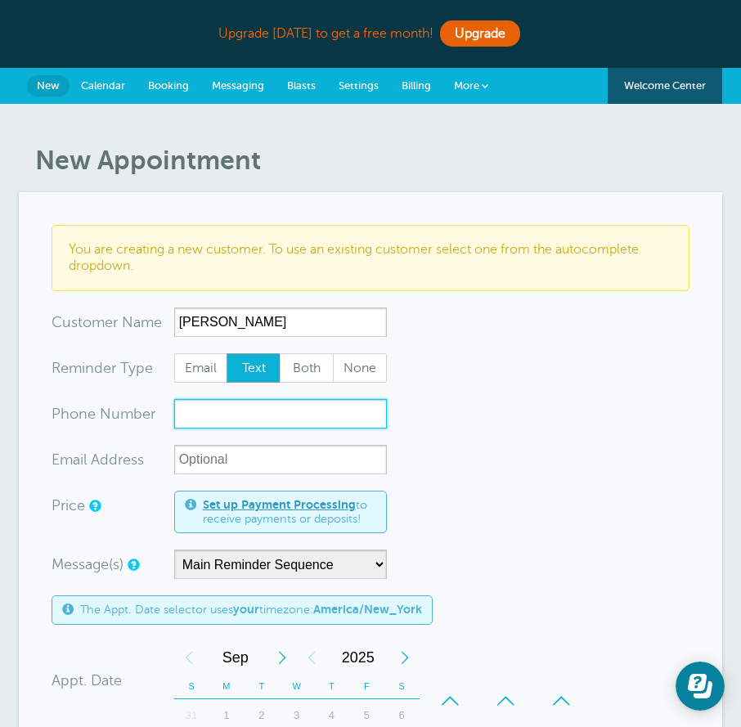
click at [345, 419] on input "xxx-no-autofill" at bounding box center [280, 413] width 213 height 29
type input "8452701576"
click at [615, 372] on form "You are creating a new customer. To use an existing customer select one from th…" at bounding box center [371, 692] width 638 height 935
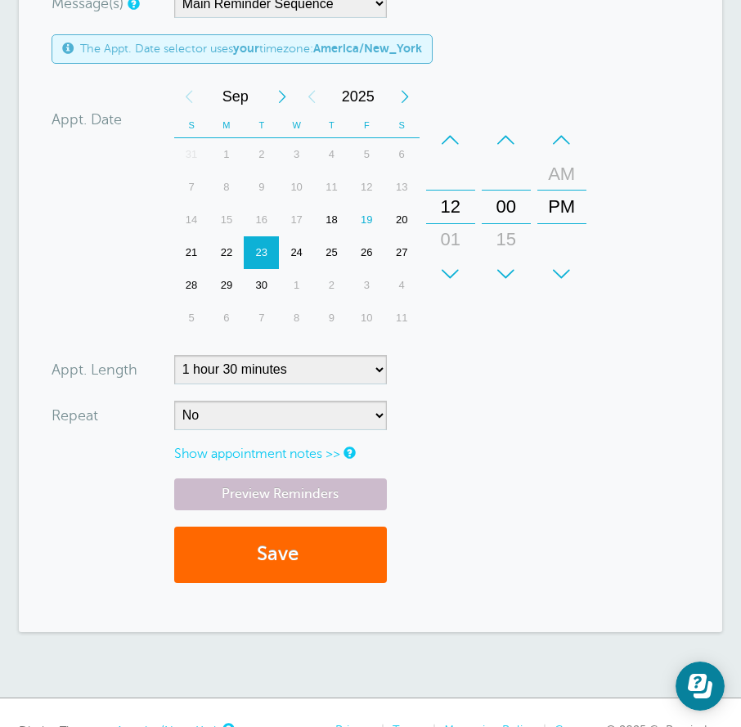
scroll to position [572, 0]
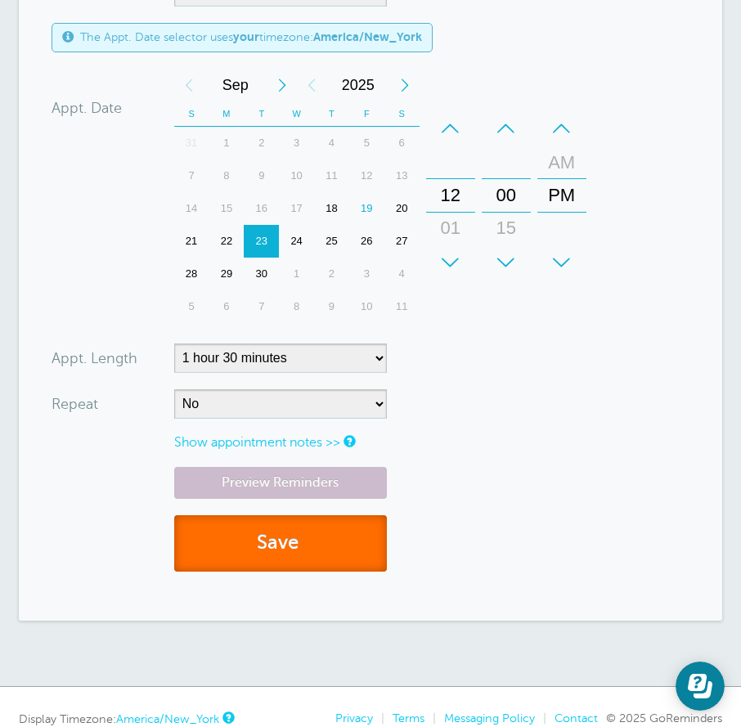
click at [307, 548] on button "Save" at bounding box center [280, 543] width 213 height 56
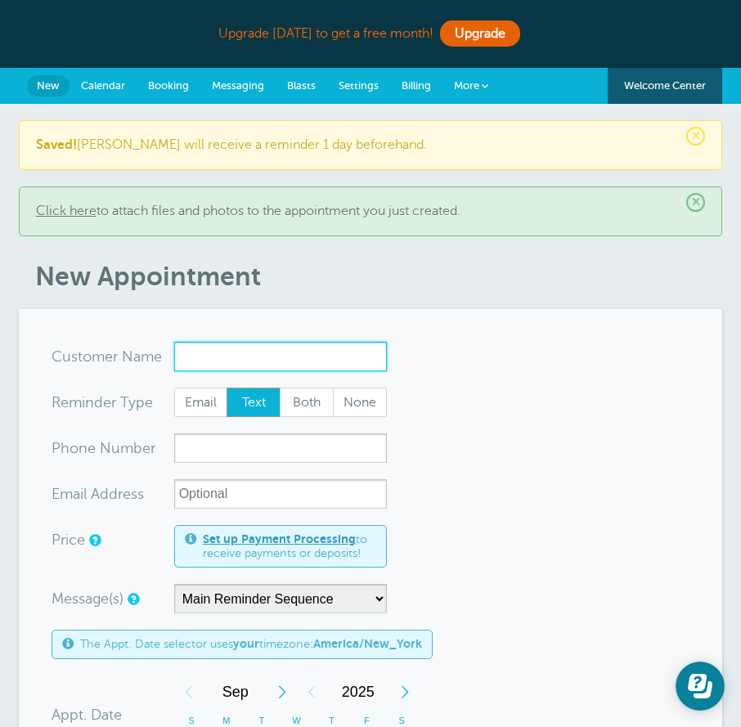
click at [213, 358] on input "x-no-autofill" at bounding box center [280, 356] width 213 height 29
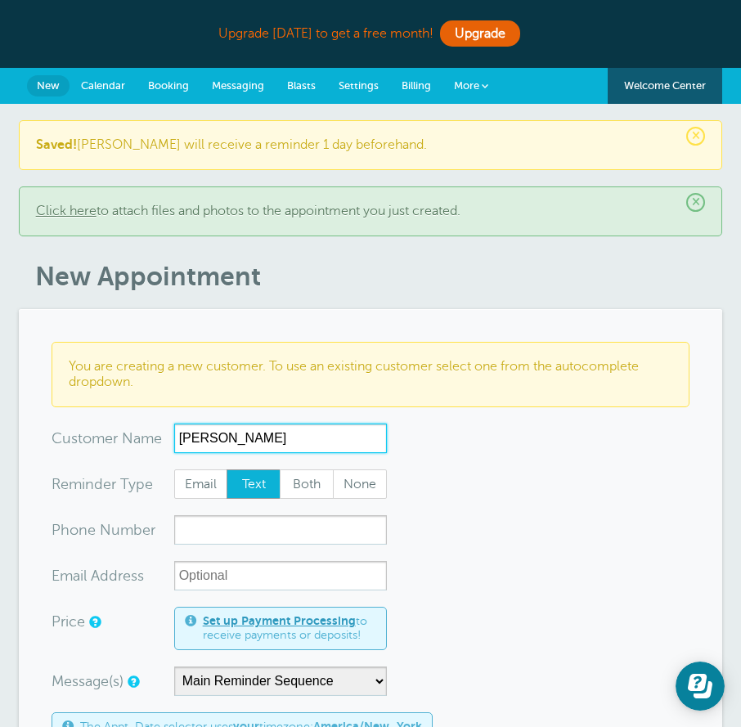
type input "[PERSON_NAME]"
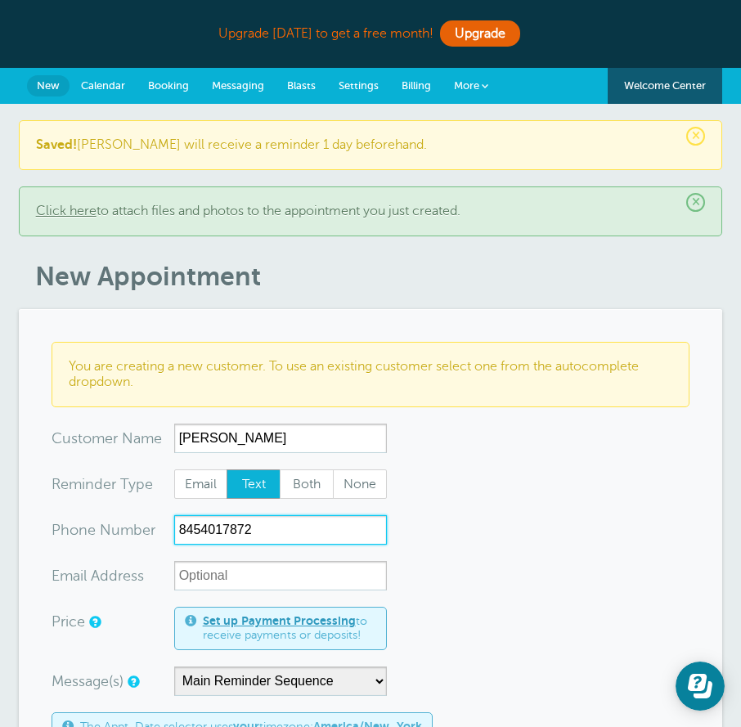
type input "8454017872"
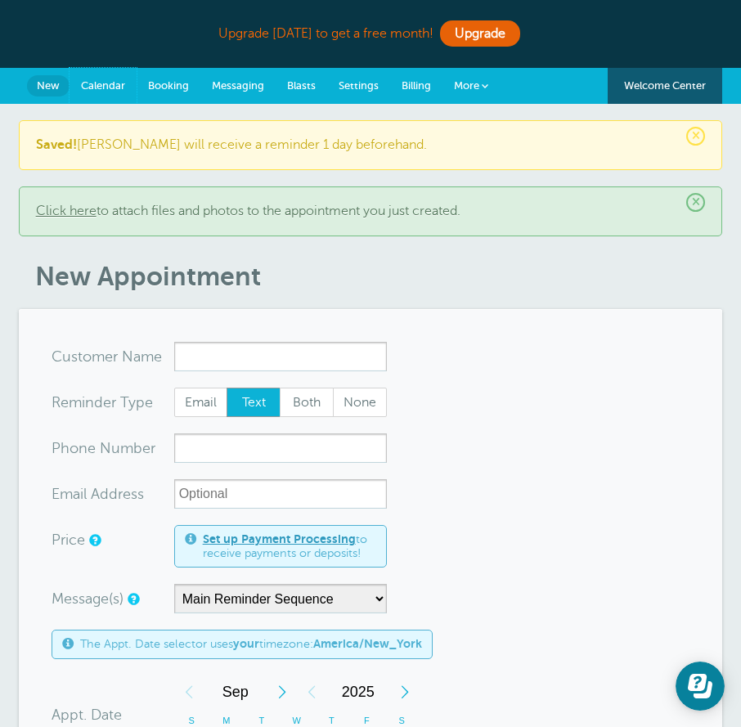
drag, startPoint x: 114, startPoint y: 81, endPoint x: 237, endPoint y: 199, distance: 171.1
click at [114, 81] on span "Calendar" at bounding box center [103, 85] width 44 height 12
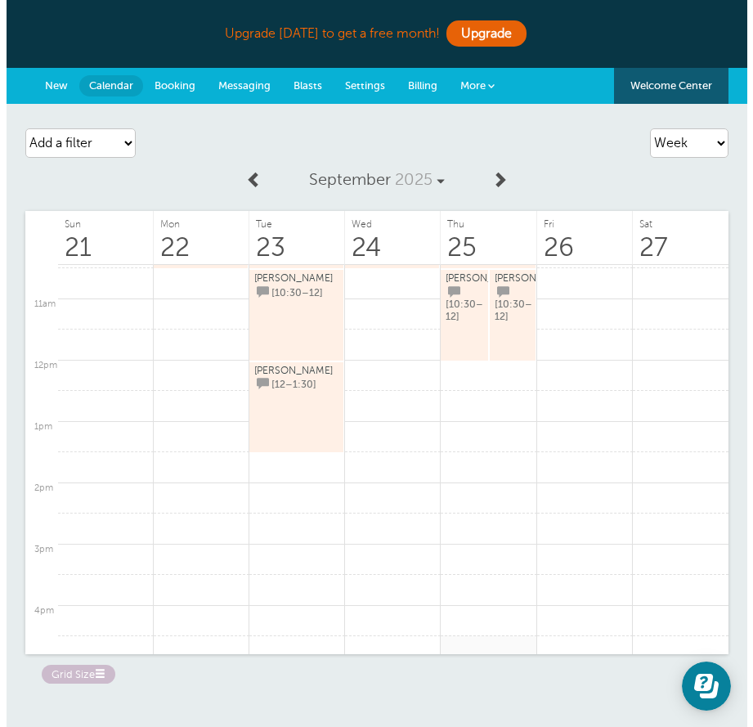
scroll to position [431, 0]
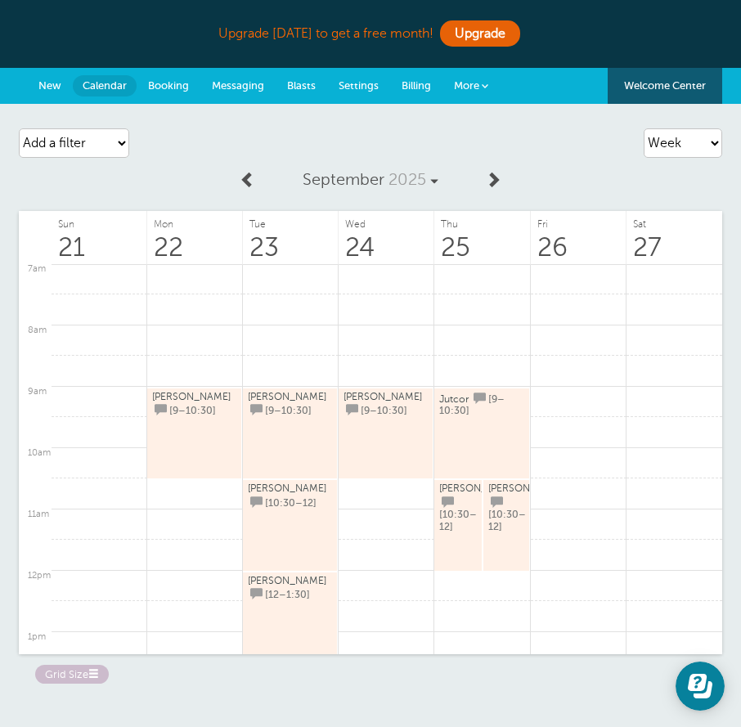
click at [500, 515] on link "[PERSON_NAME] [10:30–12]" at bounding box center [506, 525] width 36 height 86
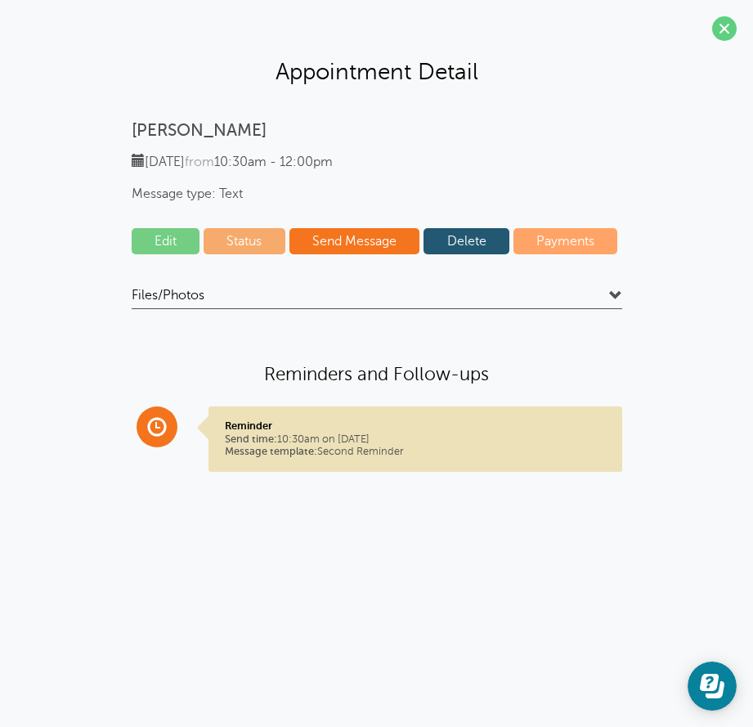
click at [168, 234] on link "Edit" at bounding box center [166, 241] width 69 height 26
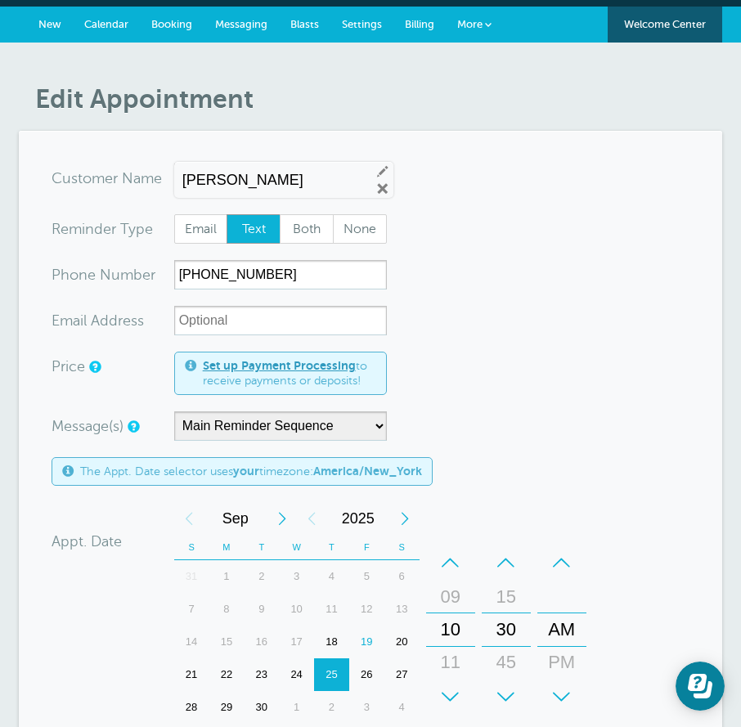
scroll to position [164, 0]
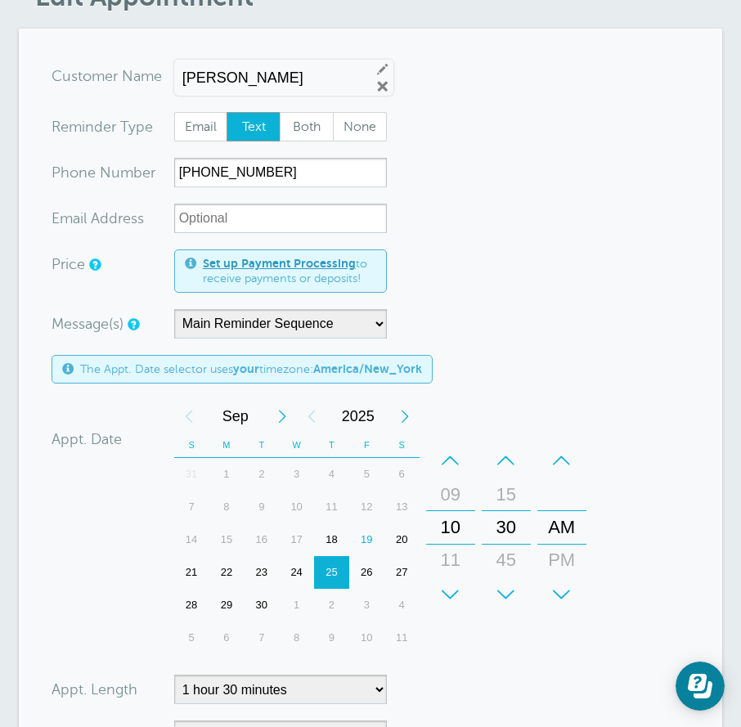
click at [261, 567] on div "23" at bounding box center [261, 572] width 35 height 33
click at [454, 580] on div "+" at bounding box center [450, 594] width 49 height 33
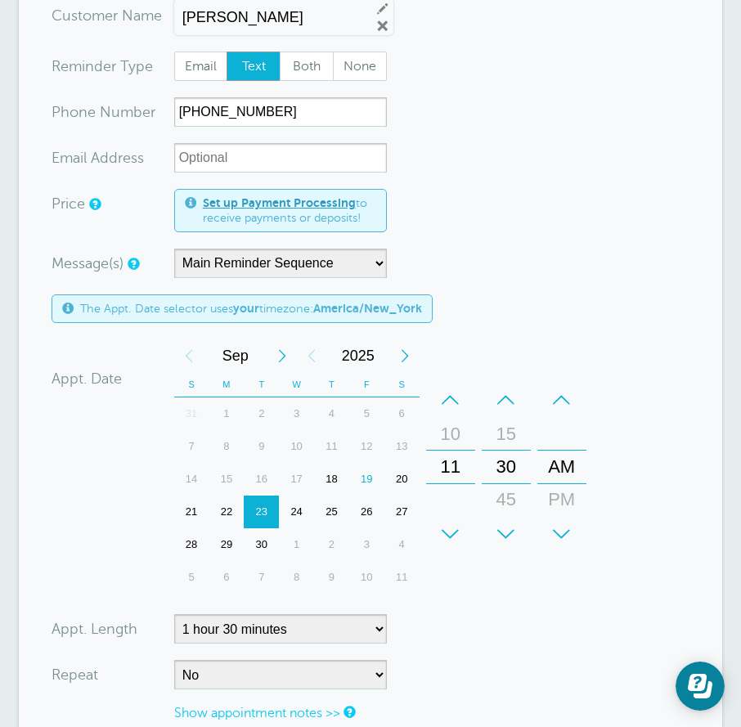
scroll to position [327, 0]
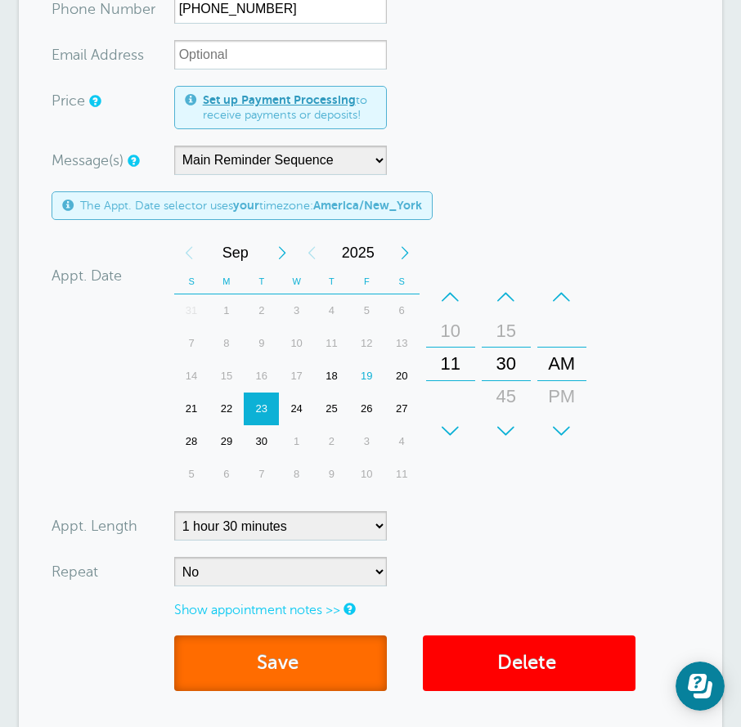
click at [258, 651] on button "Save" at bounding box center [280, 663] width 213 height 56
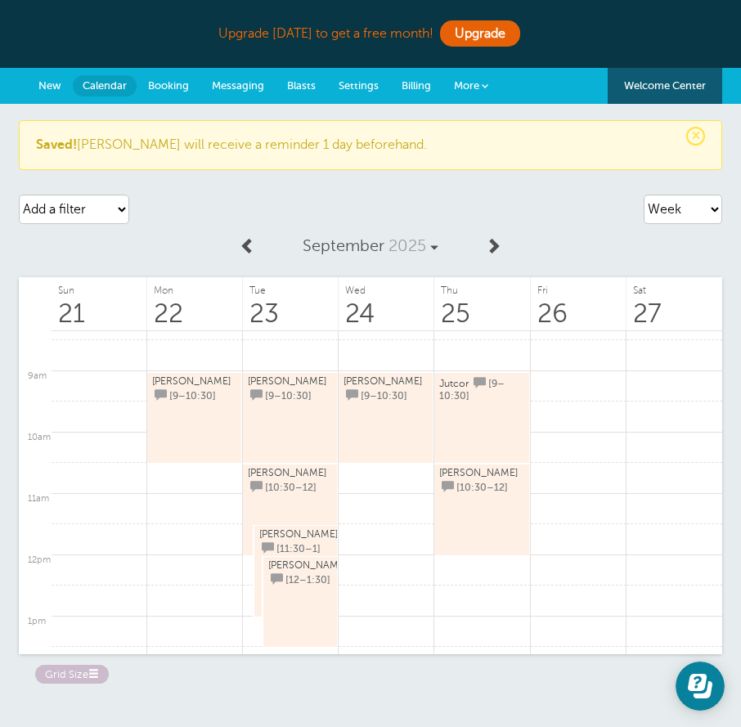
click at [298, 536] on span "[PERSON_NAME]" at bounding box center [298, 533] width 78 height 11
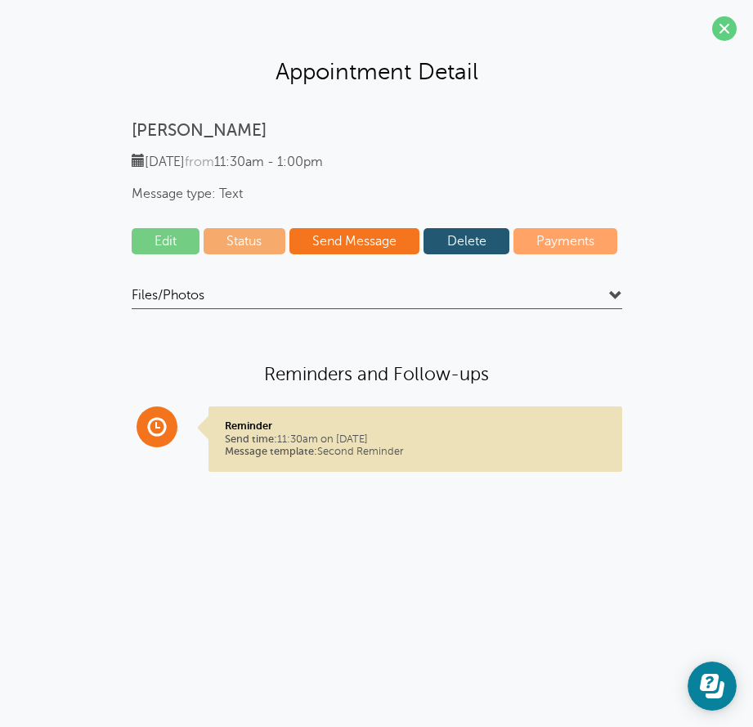
click at [181, 241] on link "Edit" at bounding box center [166, 241] width 69 height 26
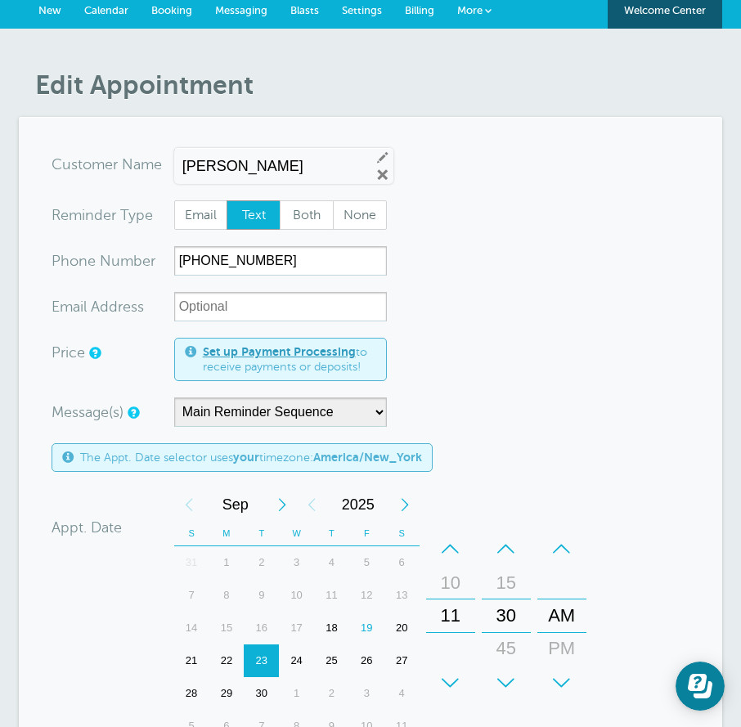
scroll to position [164, 0]
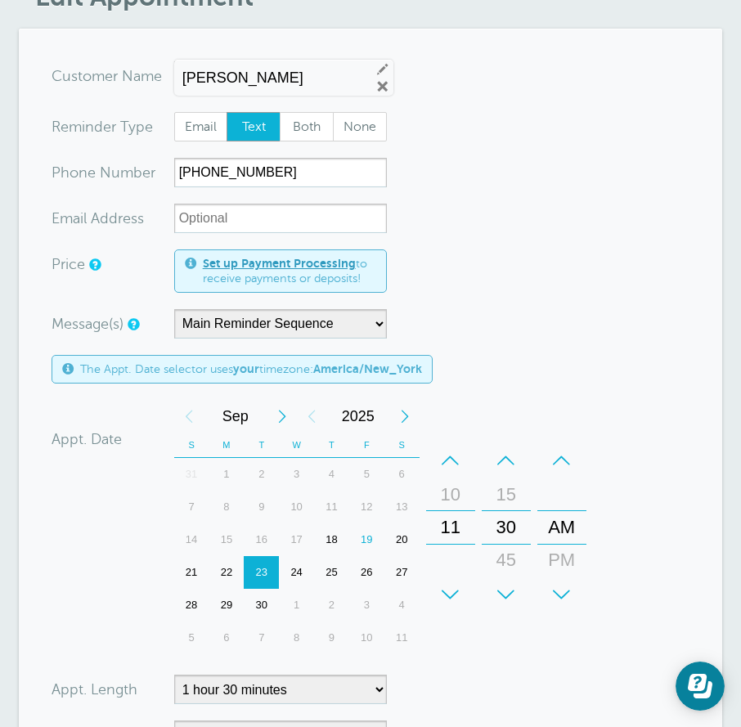
click at [443, 587] on div "+" at bounding box center [450, 594] width 49 height 33
click at [568, 595] on div "+" at bounding box center [561, 594] width 49 height 33
click at [546, 655] on div "Calendar Time + – Month January February March April May June July August Septe…" at bounding box center [383, 529] width 419 height 258
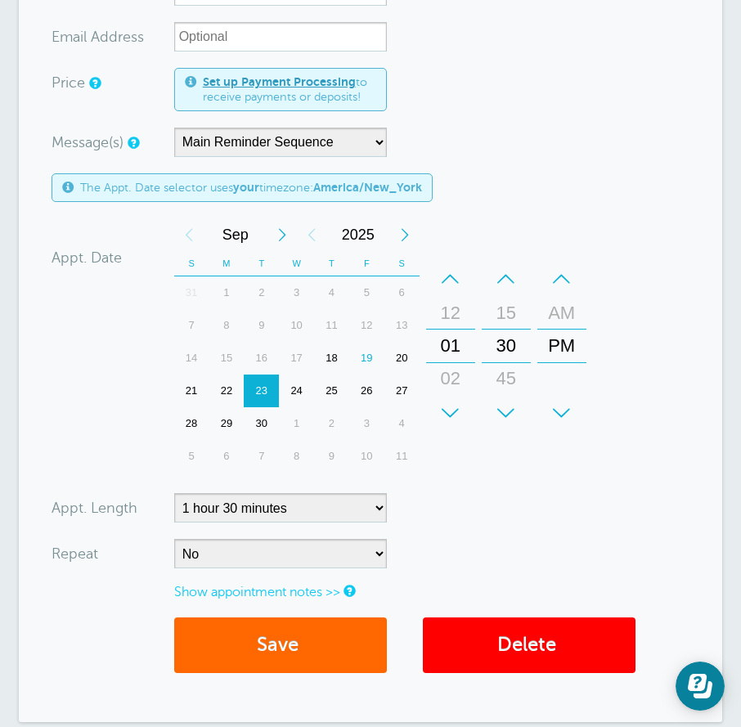
scroll to position [491, 0]
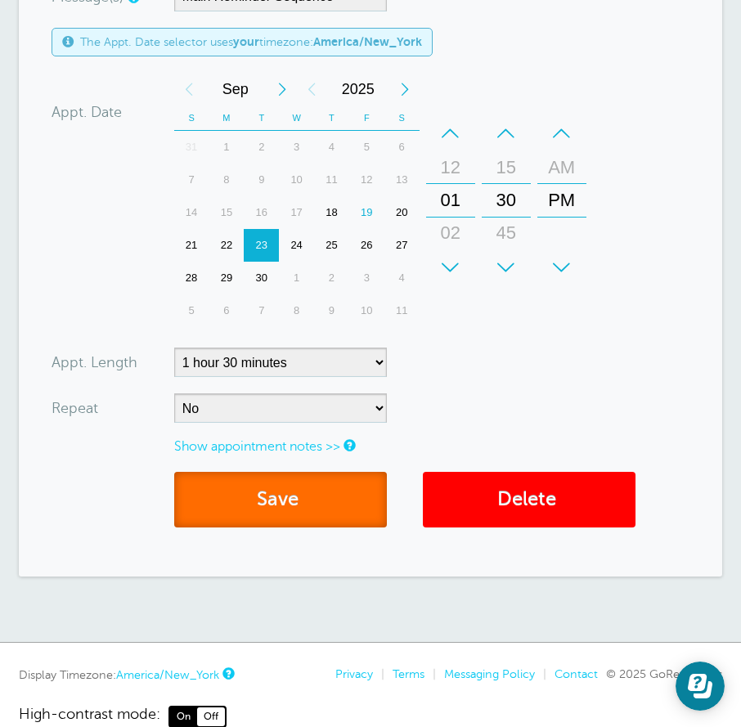
click at [253, 515] on button "Save" at bounding box center [280, 500] width 213 height 56
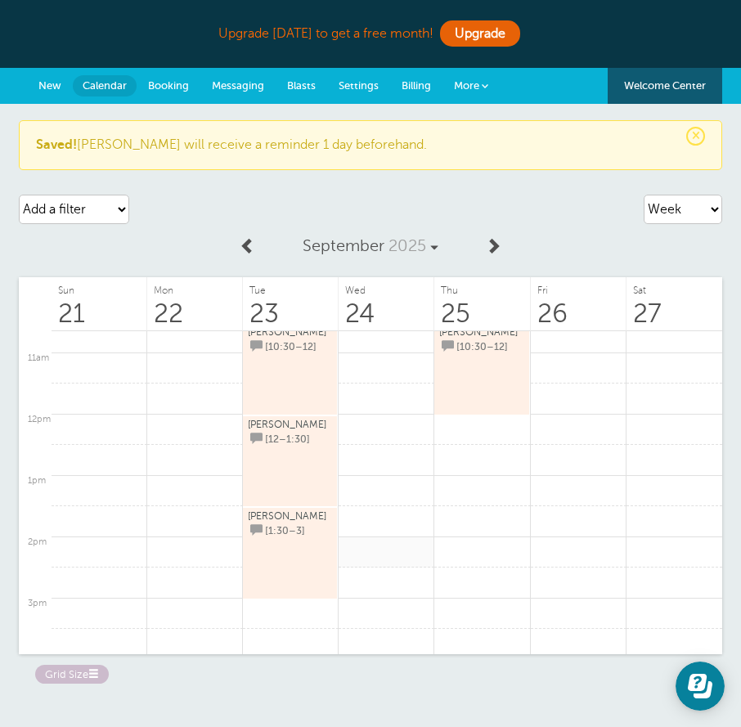
scroll to position [676, 0]
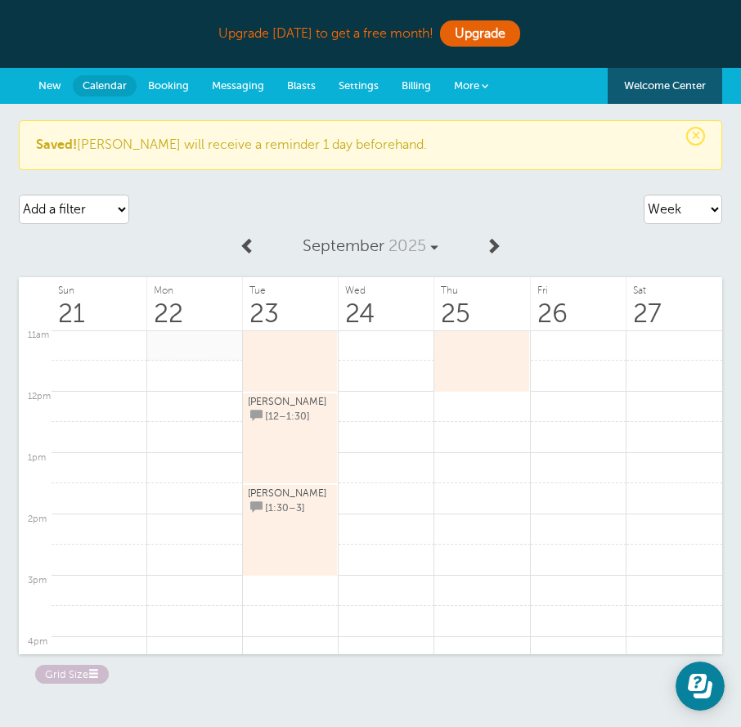
click at [181, 342] on link at bounding box center [195, 345] width 96 height 32
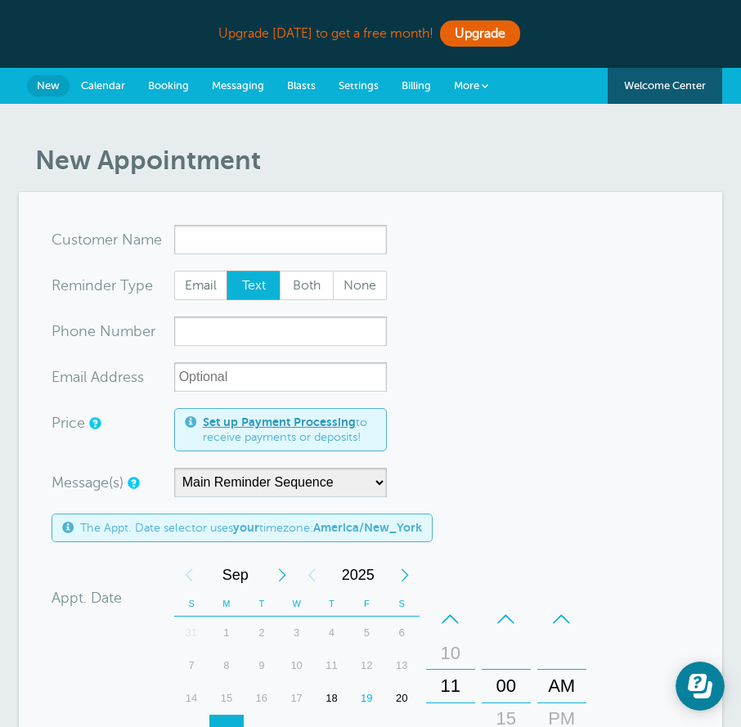
click at [73, 84] on link "Calendar" at bounding box center [102, 86] width 67 height 36
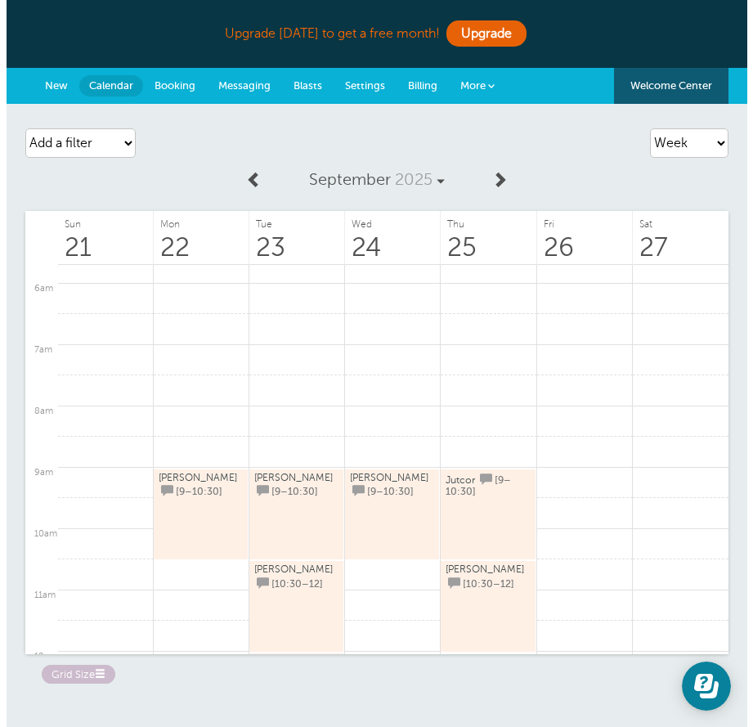
scroll to position [349, 0]
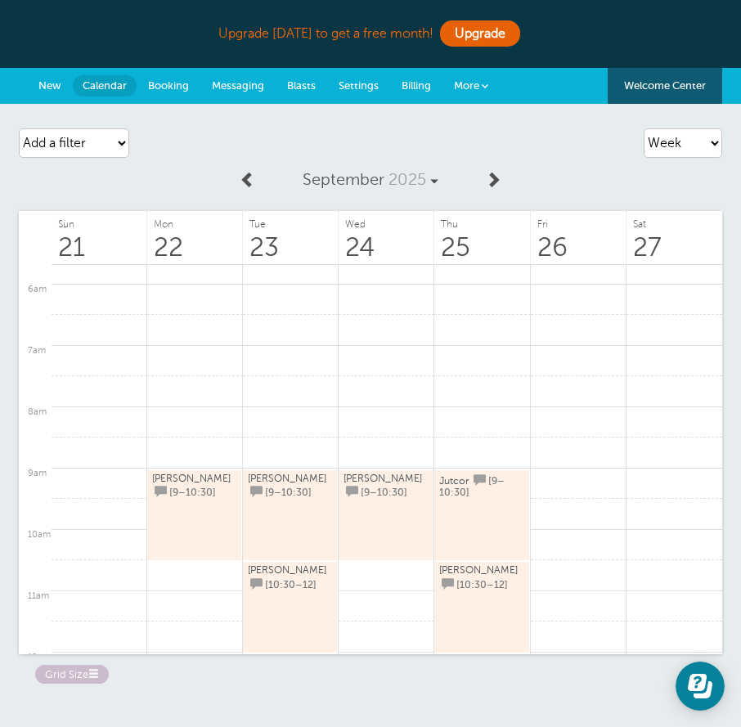
click at [204, 514] on link "Zack Walz [9–10:30]" at bounding box center [194, 516] width 84 height 86
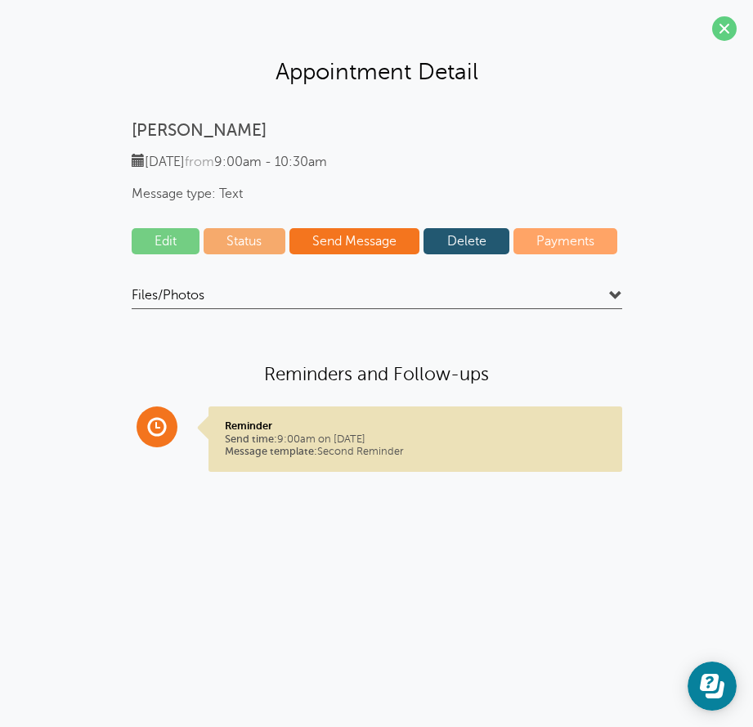
click at [171, 252] on link "Edit" at bounding box center [166, 241] width 69 height 26
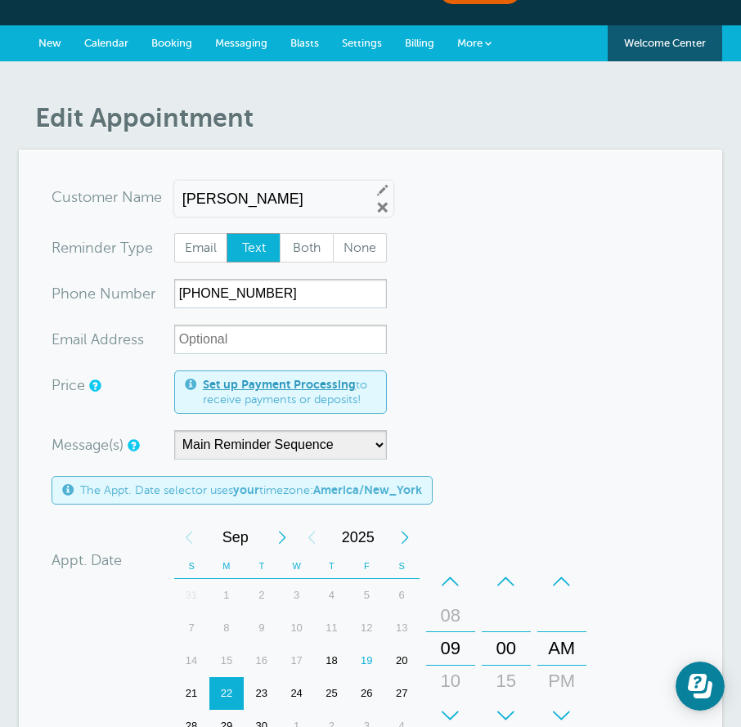
scroll to position [82, 0]
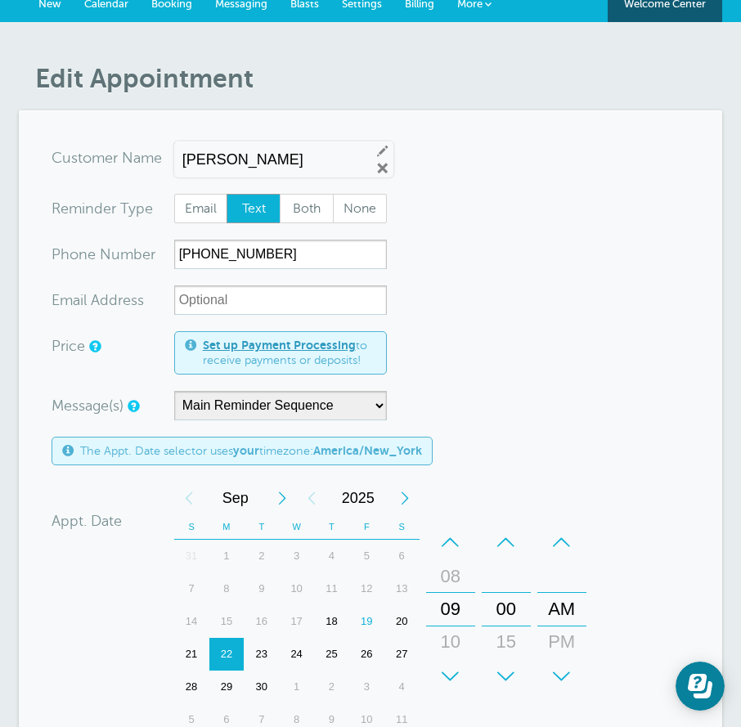
click at [196, 656] on div "21" at bounding box center [191, 654] width 35 height 33
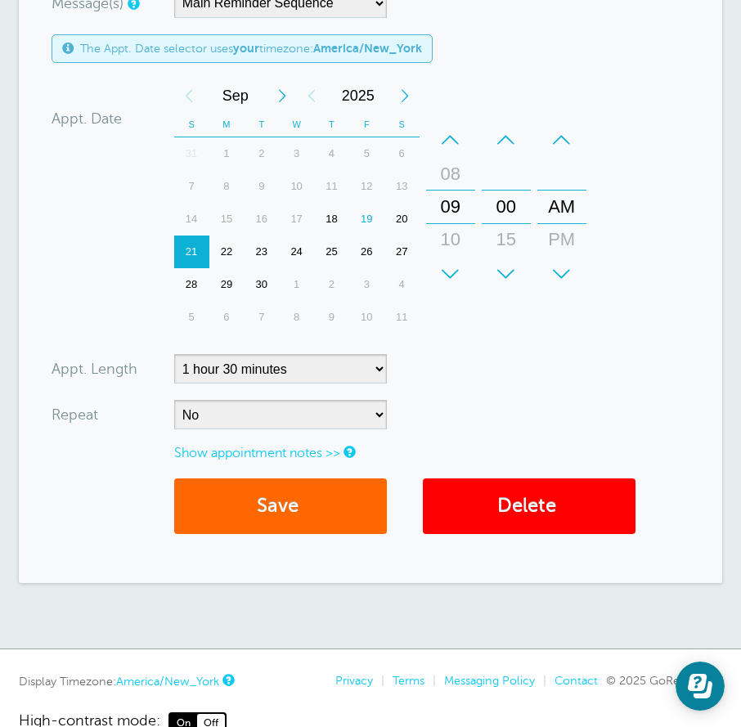
scroll to position [491, 0]
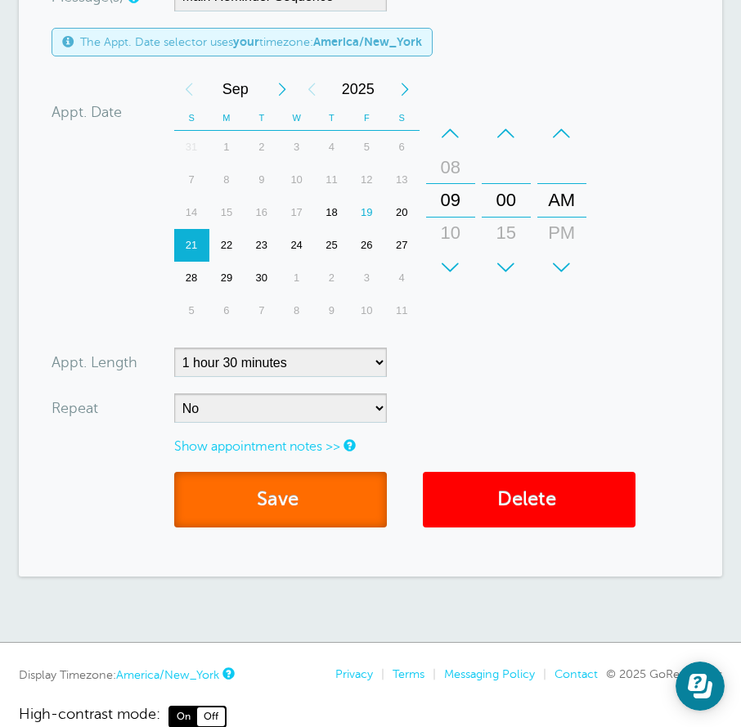
click at [341, 498] on button "Save" at bounding box center [280, 500] width 213 height 56
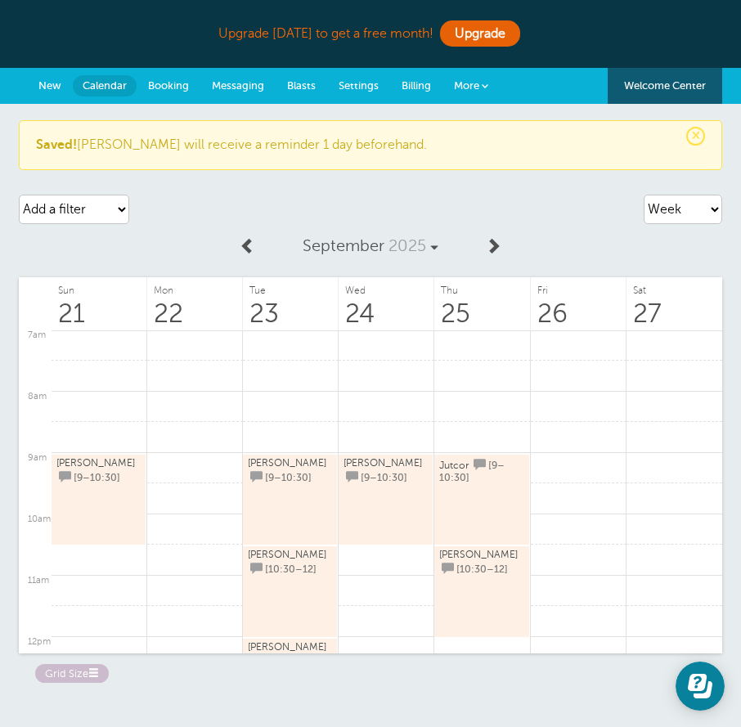
click at [353, 79] on span "Settings" at bounding box center [358, 85] width 40 height 12
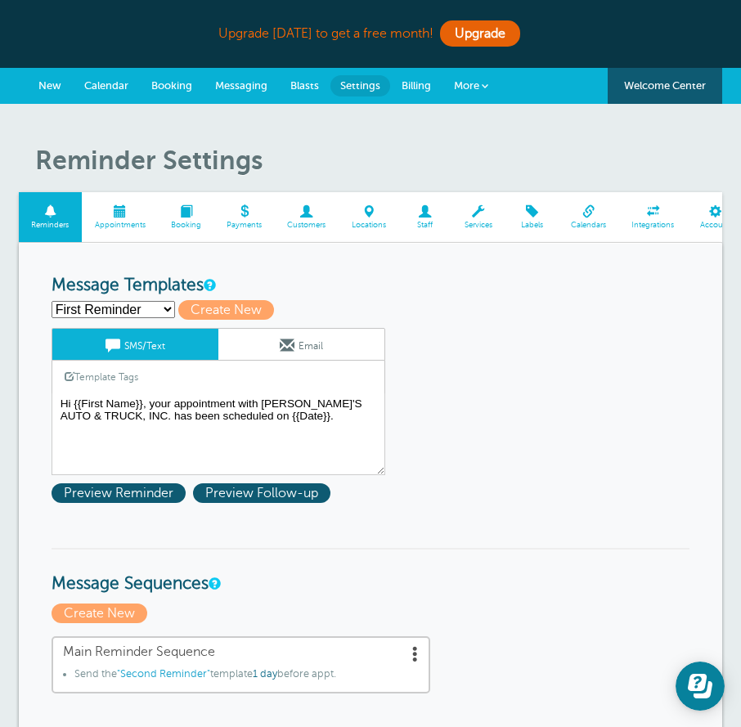
scroll to position [0, 84]
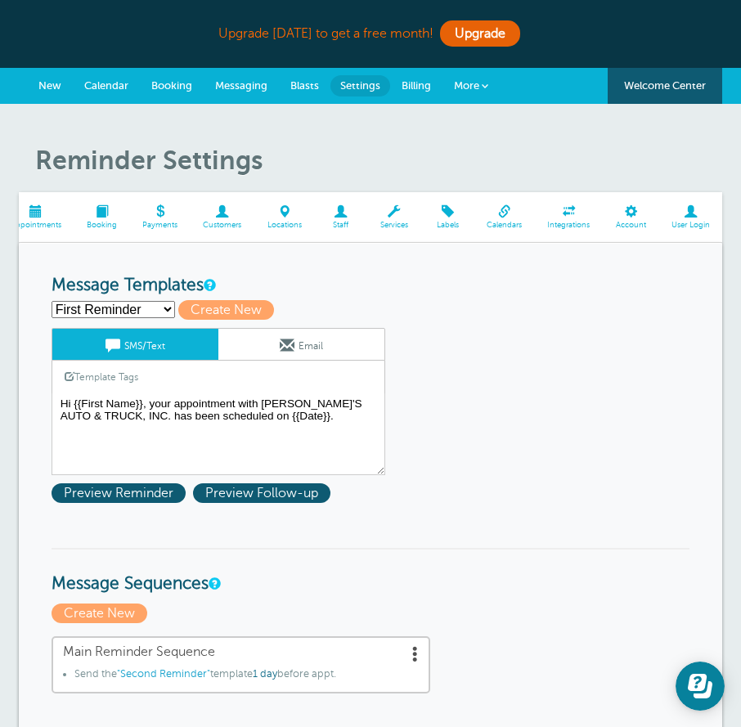
click at [643, 221] on span "Account" at bounding box center [630, 226] width 39 height 10
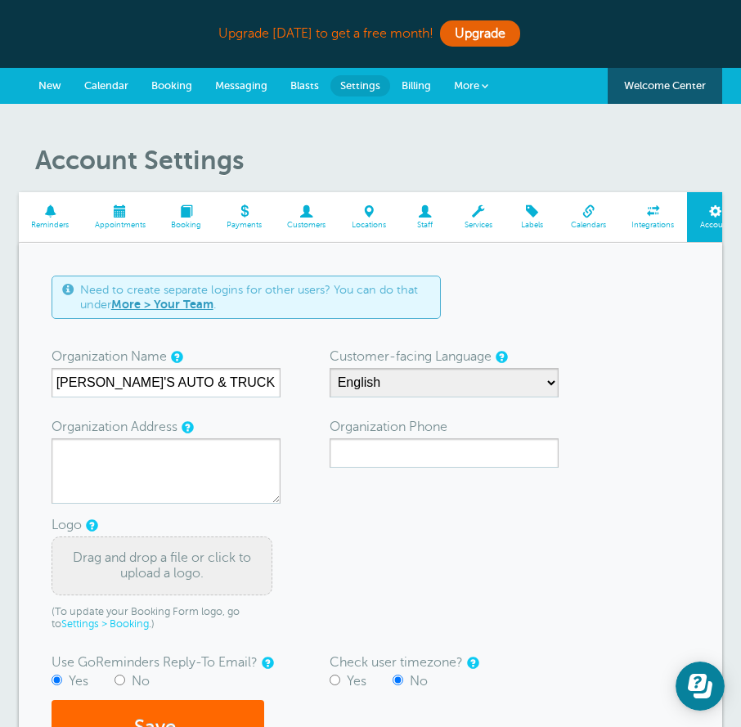
click at [135, 208] on span at bounding box center [120, 211] width 76 height 12
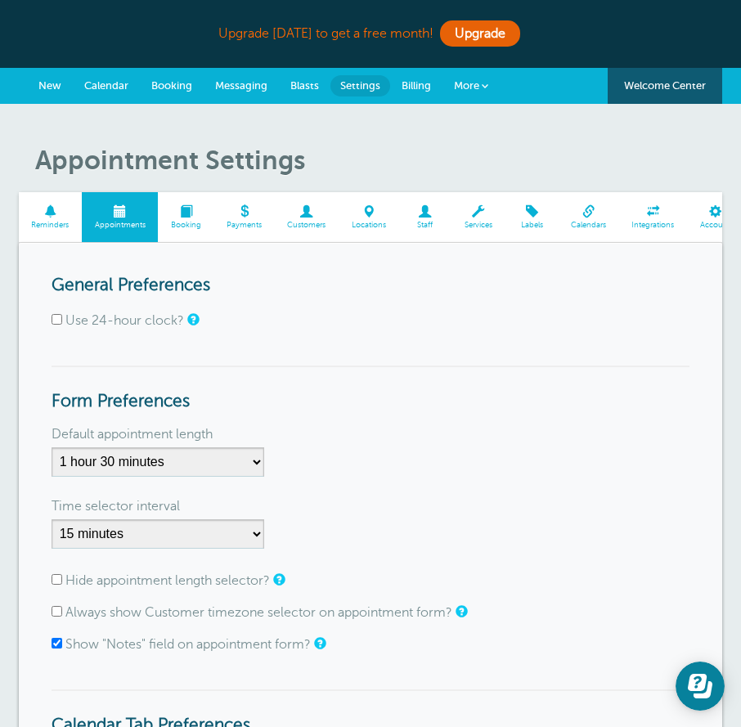
click at [61, 206] on span at bounding box center [50, 211] width 63 height 12
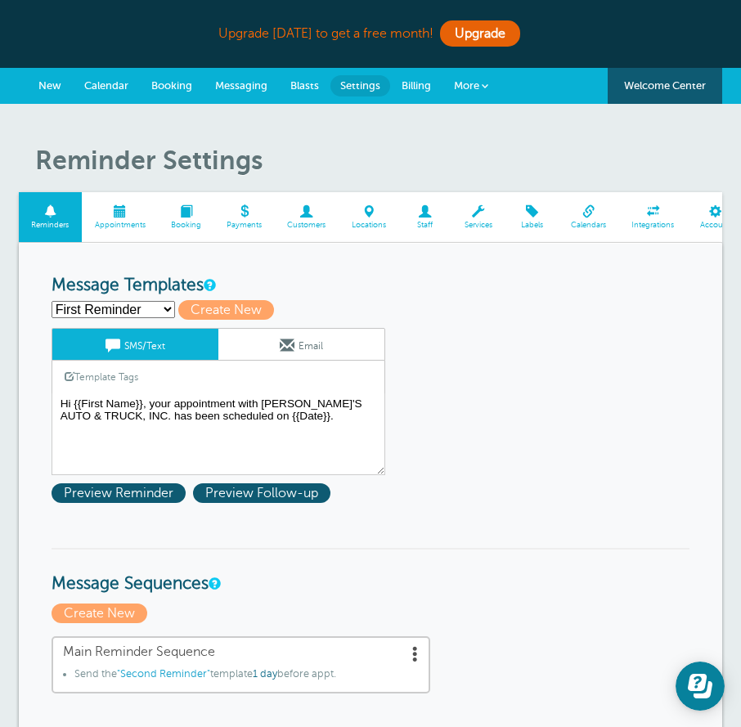
click at [132, 219] on link "Appointments" at bounding box center [120, 217] width 76 height 50
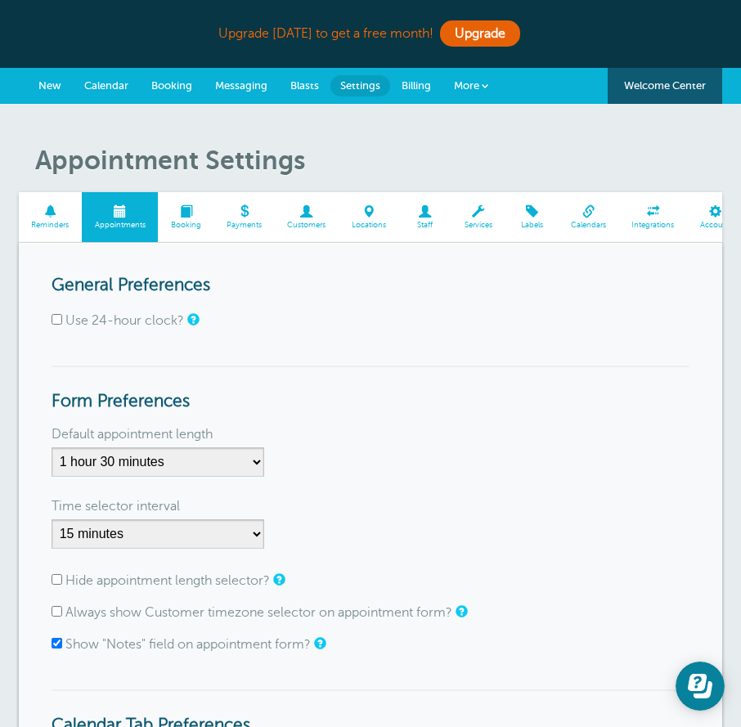
click at [70, 224] on span "Reminders" at bounding box center [50, 226] width 47 height 10
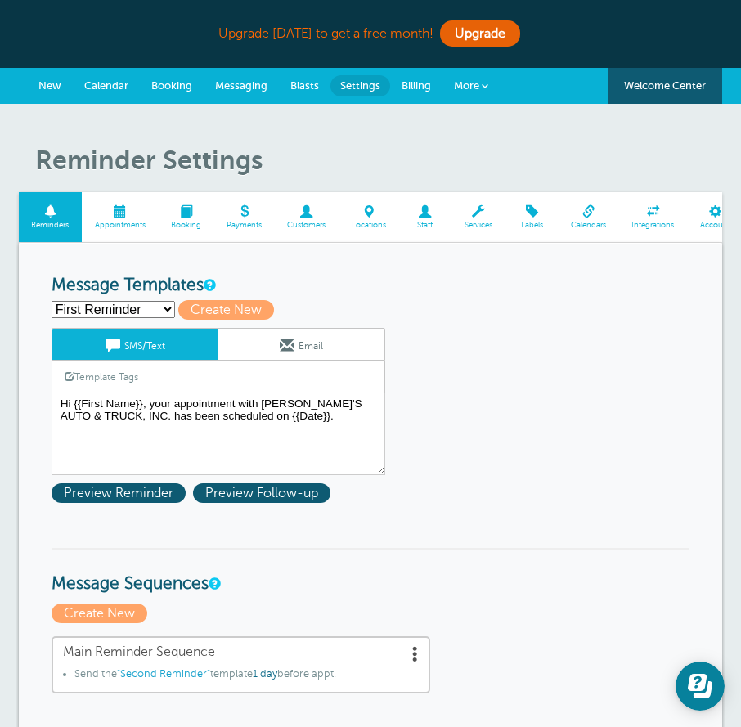
click at [116, 83] on span "Calendar" at bounding box center [106, 85] width 44 height 12
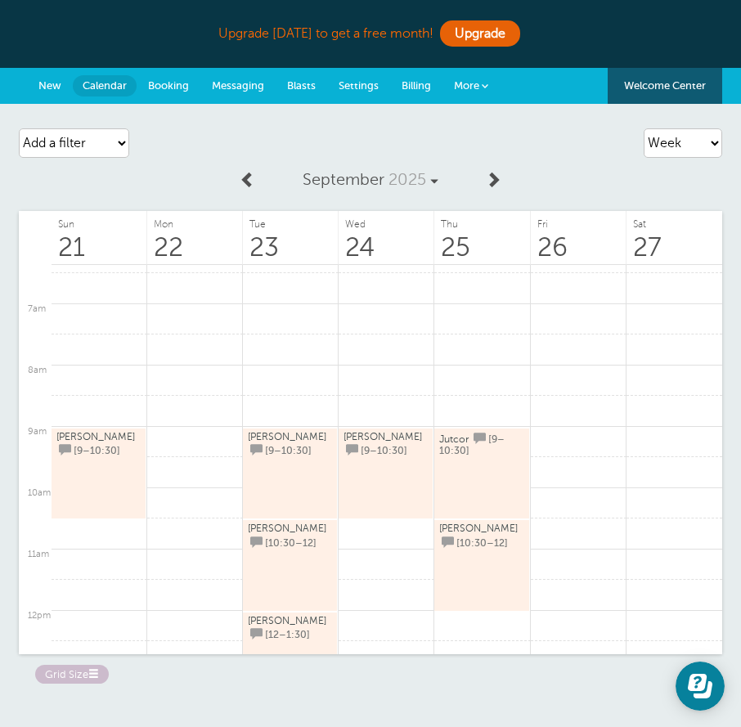
scroll to position [431, 0]
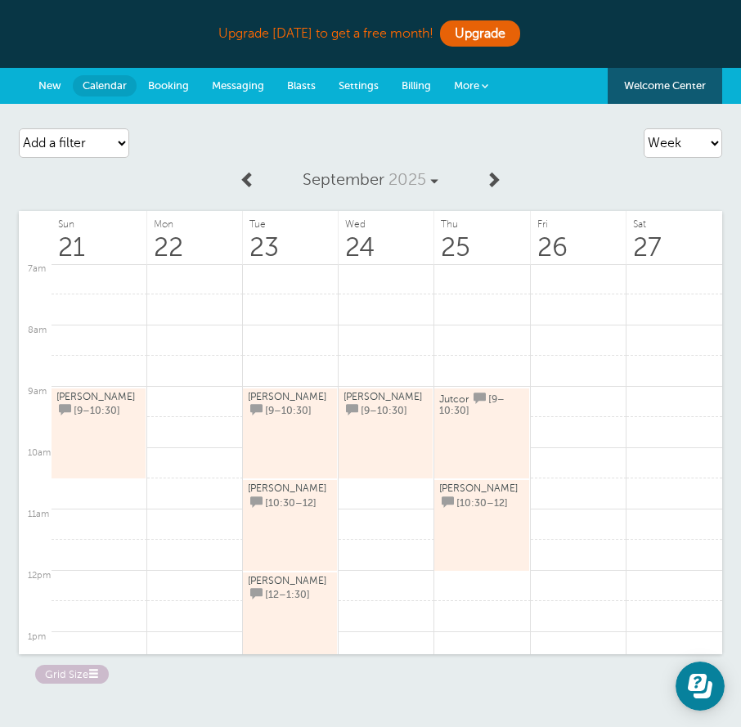
click at [249, 180] on span at bounding box center [248, 179] width 16 height 16
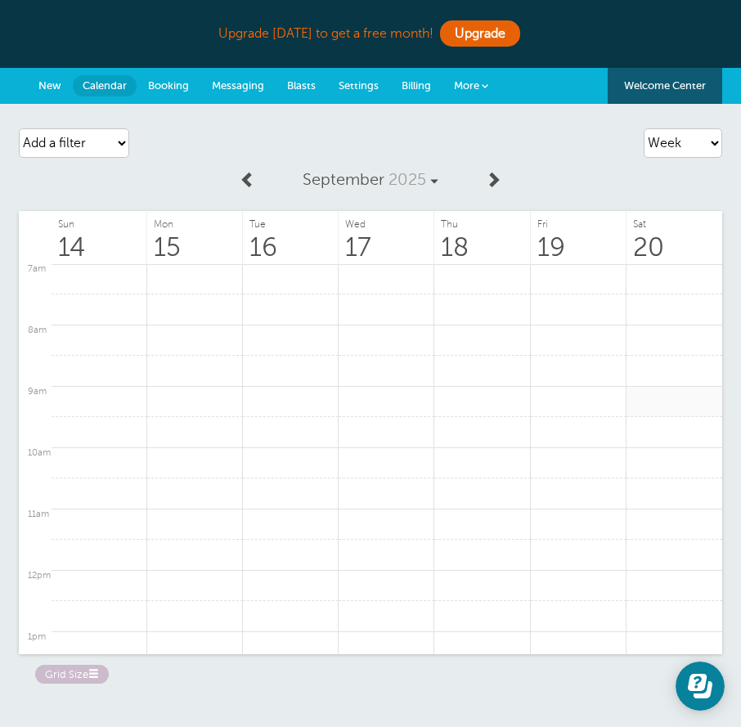
click at [629, 395] on link at bounding box center [674, 402] width 96 height 32
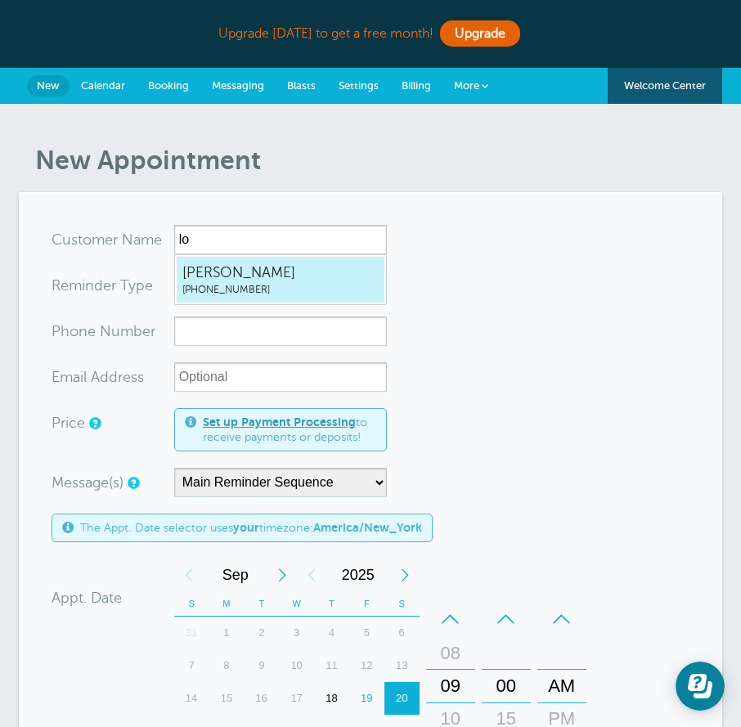
click at [262, 287] on span "(201) 494-1244" at bounding box center [280, 290] width 196 height 14
type input "Lorena2014941244"
type input "Lorena"
type input "[PHONE_NUMBER]"
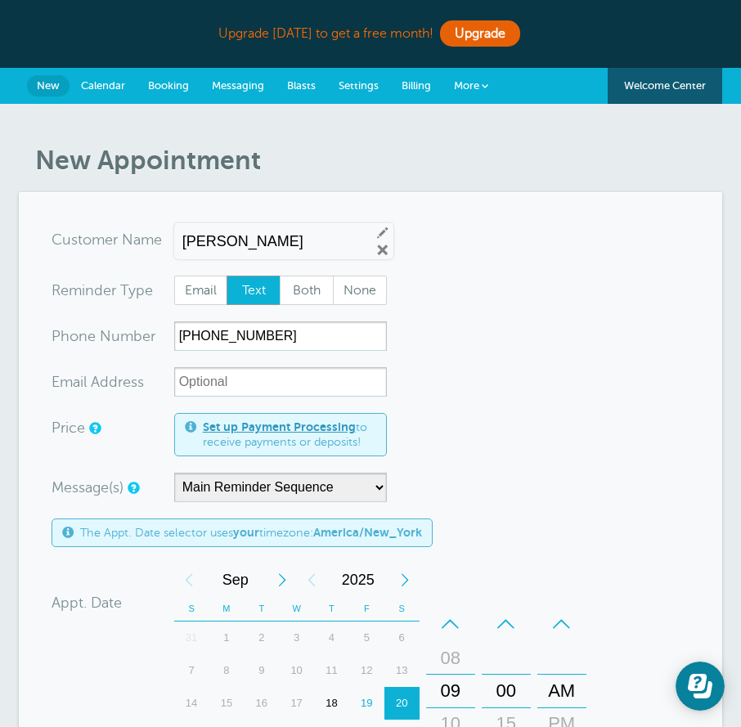
click at [327, 247] on input "Lorena" at bounding box center [269, 241] width 175 height 17
click at [375, 245] on link "Remove" at bounding box center [382, 250] width 15 height 15
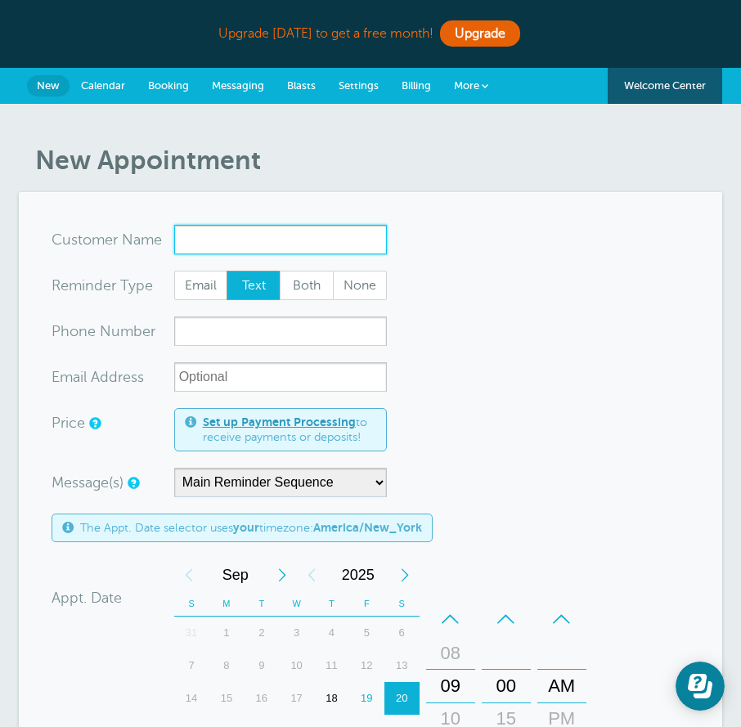
type input "c"
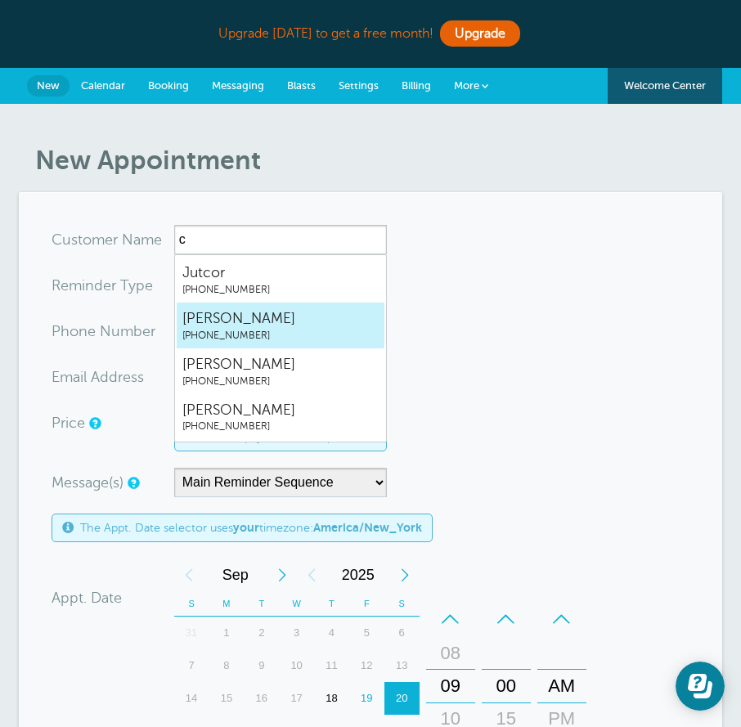
type input "ChristinaPerez2012544769"
type input "[PERSON_NAME]"
type input "[PHONE_NUMBER]"
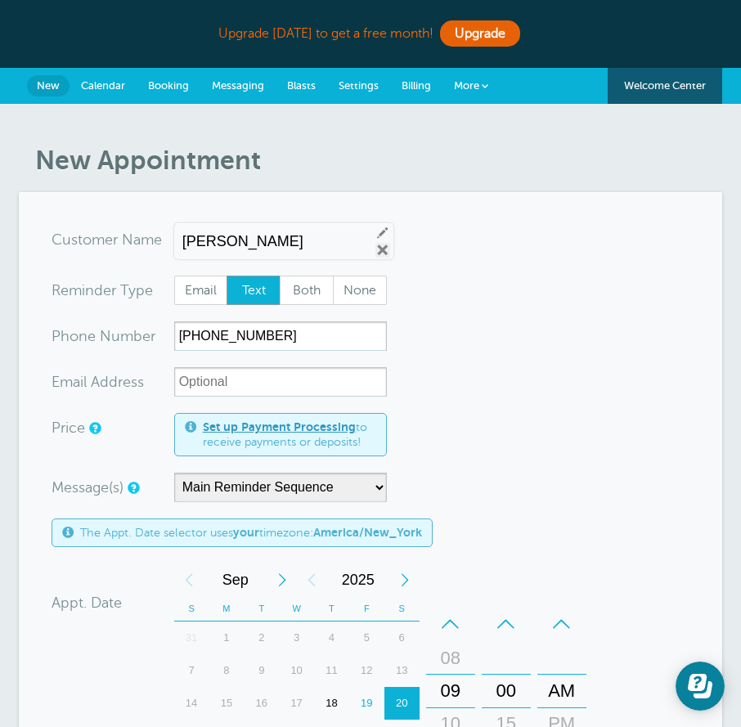
click at [380, 253] on link "Remove" at bounding box center [382, 250] width 15 height 15
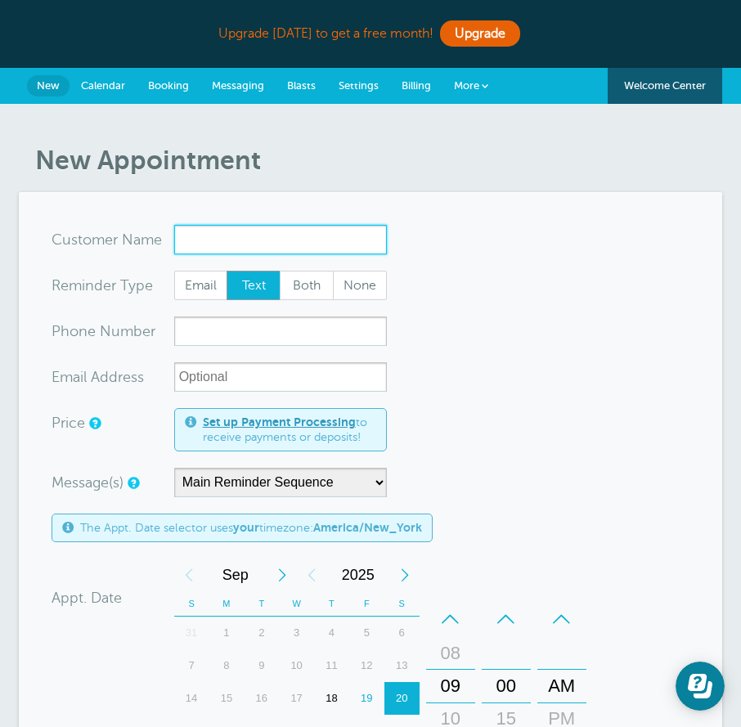
type input "j"
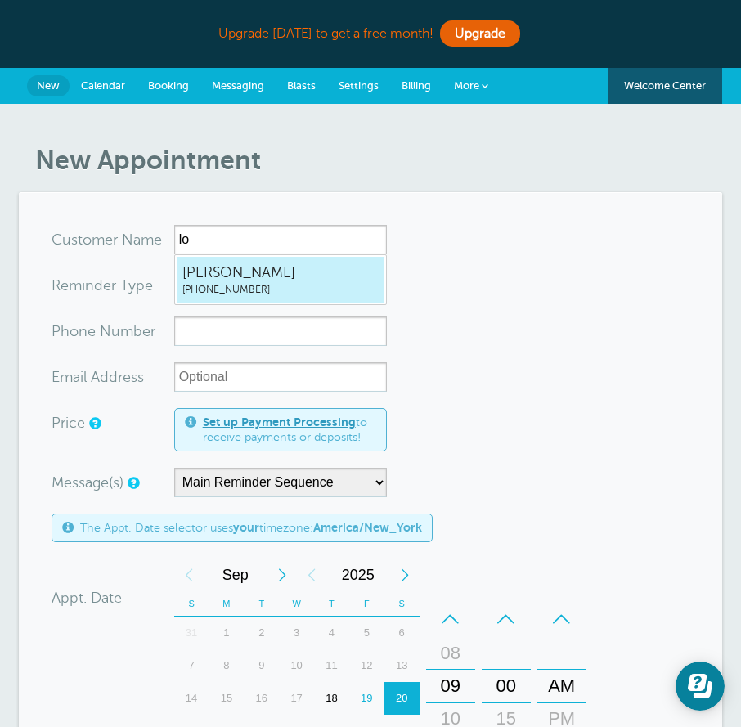
type input "Lorena2014941244"
type input "Lorena"
type input "(201) 494-1244"
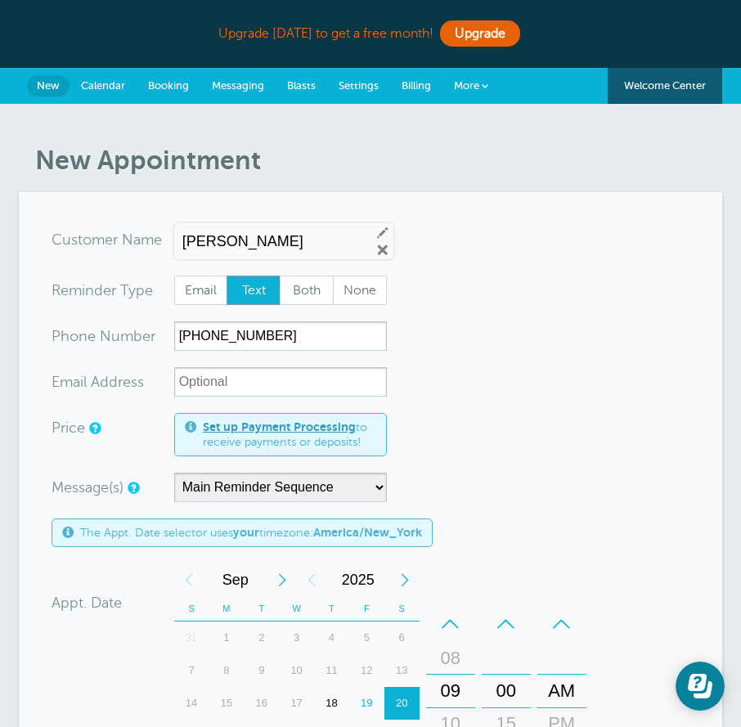
click at [473, 355] on form "You are creating a new customer. To use an existing customer select one from th…" at bounding box center [371, 654] width 638 height 858
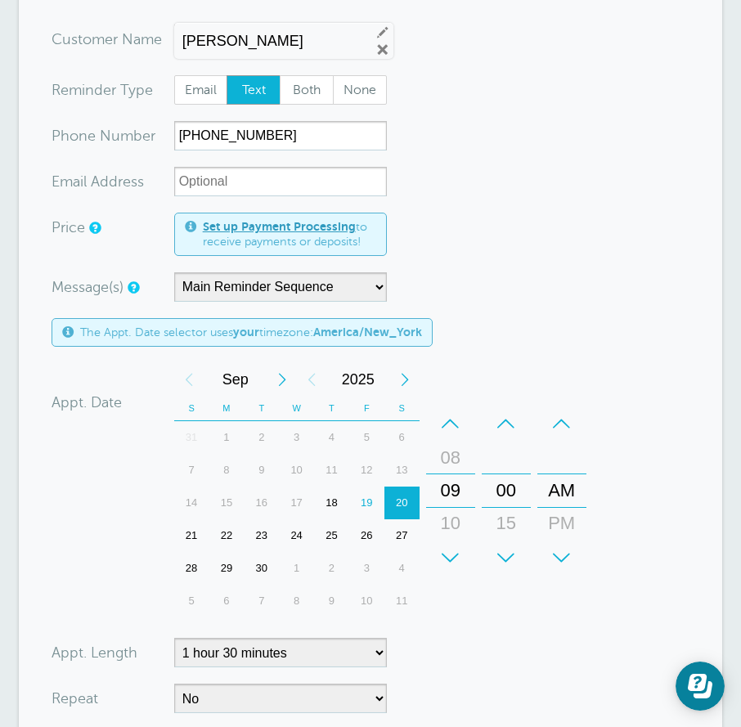
scroll to position [327, 0]
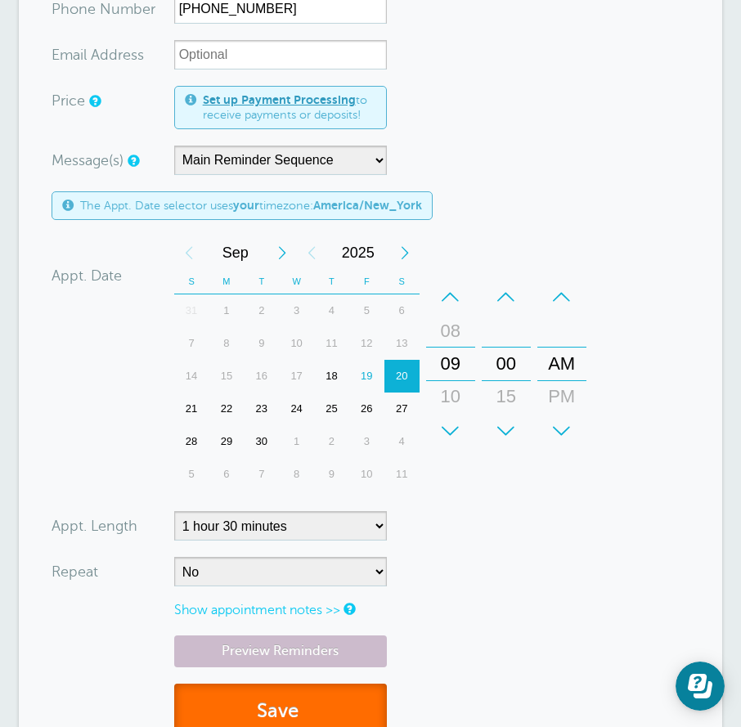
click at [278, 699] on button "Save" at bounding box center [280, 711] width 213 height 56
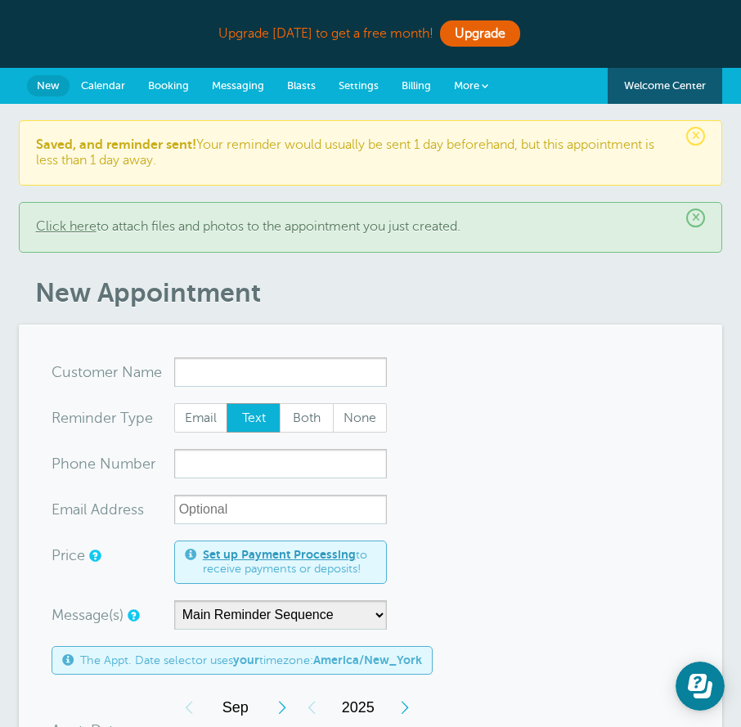
click at [118, 82] on span "Calendar" at bounding box center [103, 85] width 44 height 12
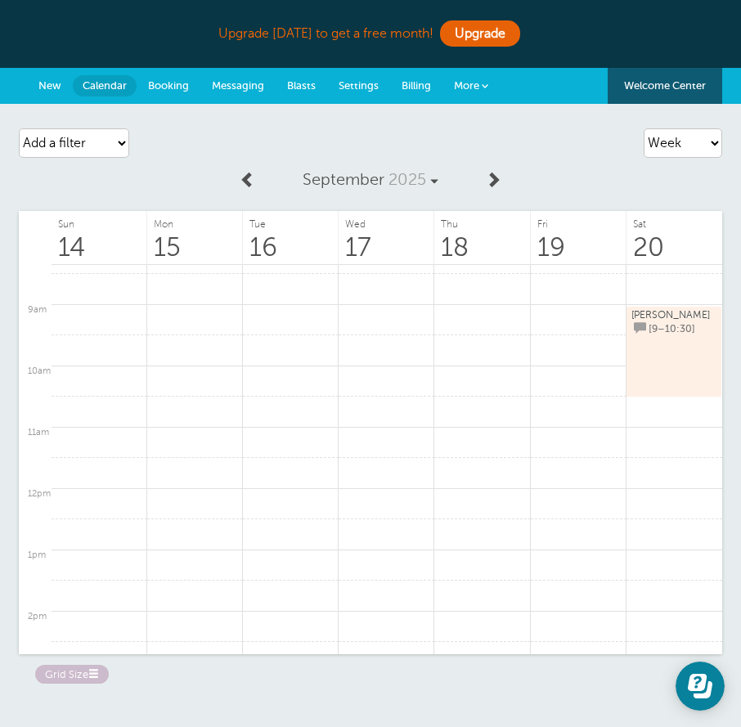
click at [486, 177] on span at bounding box center [493, 179] width 16 height 16
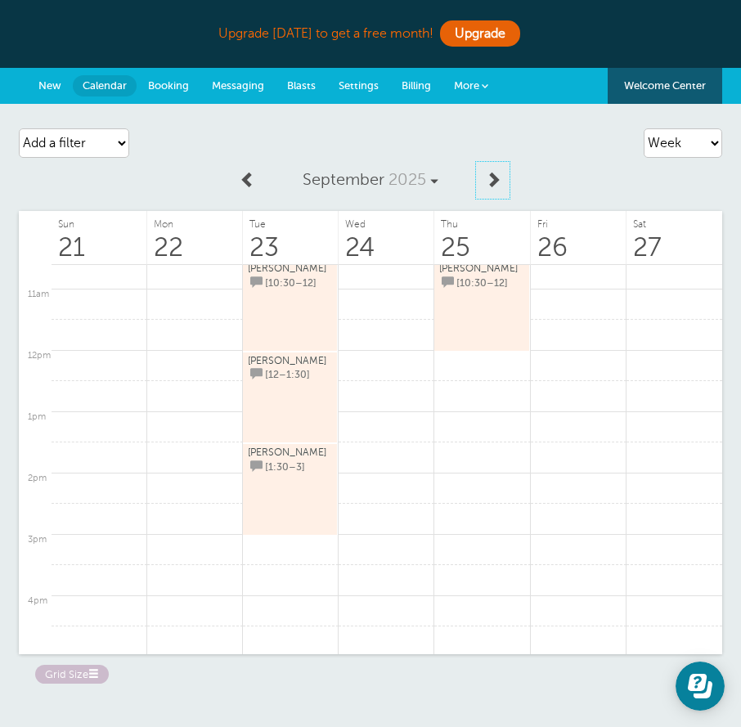
scroll to position [511, 0]
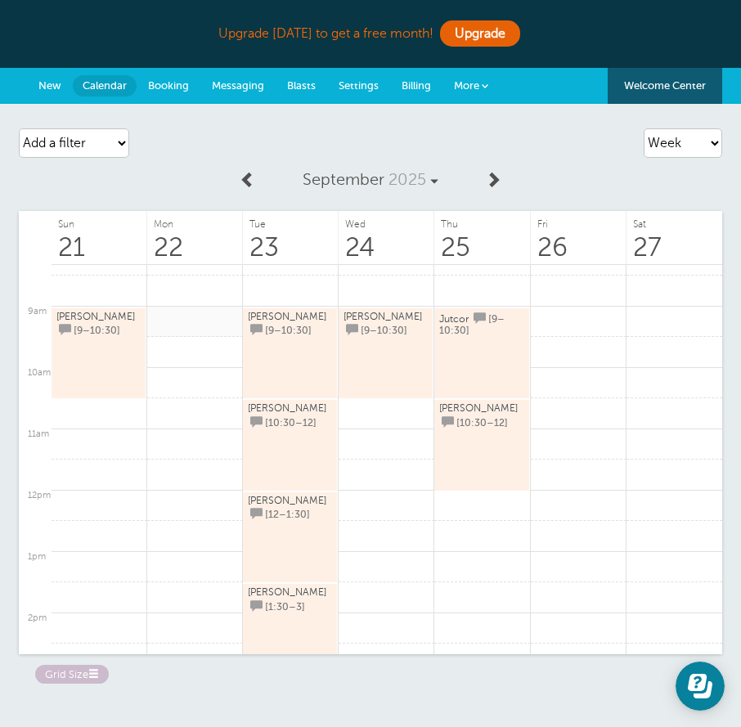
click at [215, 323] on link at bounding box center [195, 322] width 96 height 32
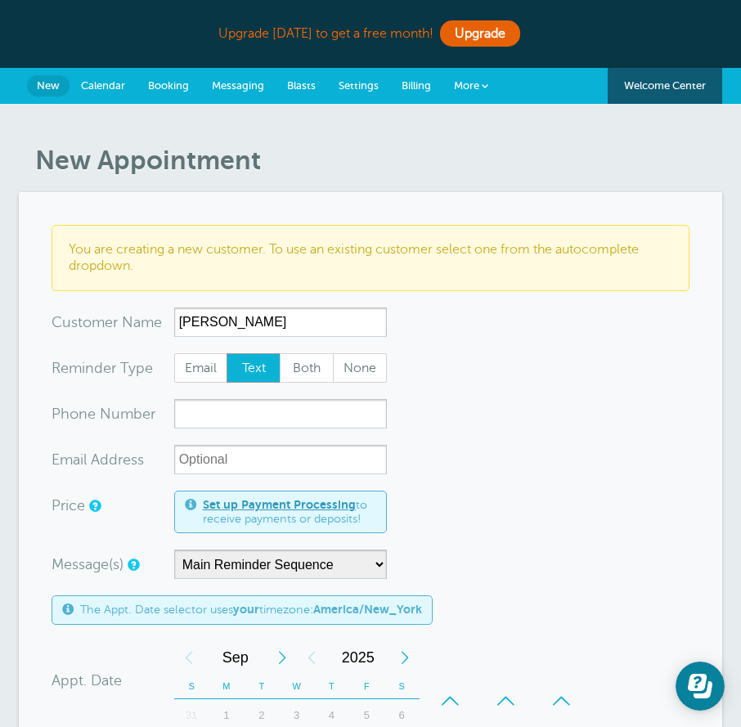
type input "Max Walters"
type input "2013945636"
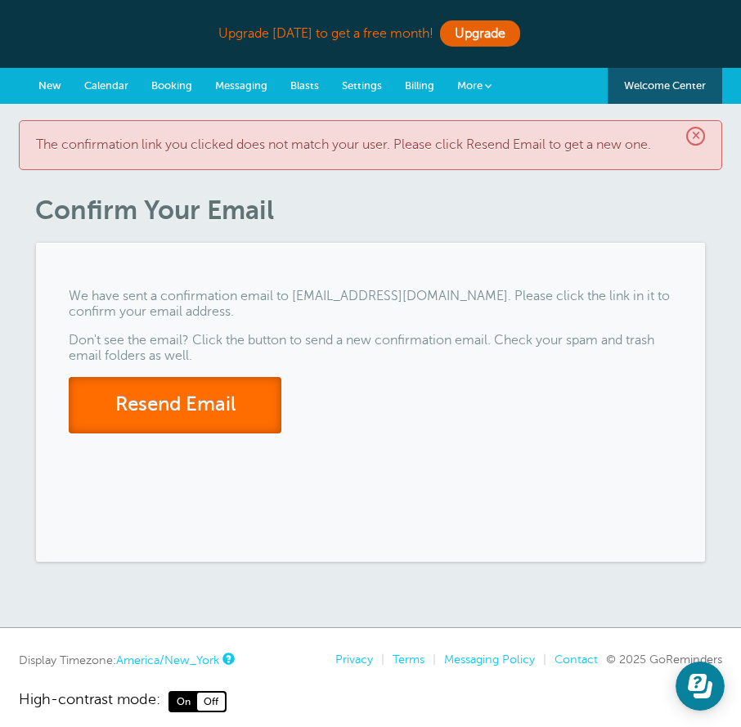
click at [232, 399] on button "Resend Email" at bounding box center [175, 405] width 213 height 56
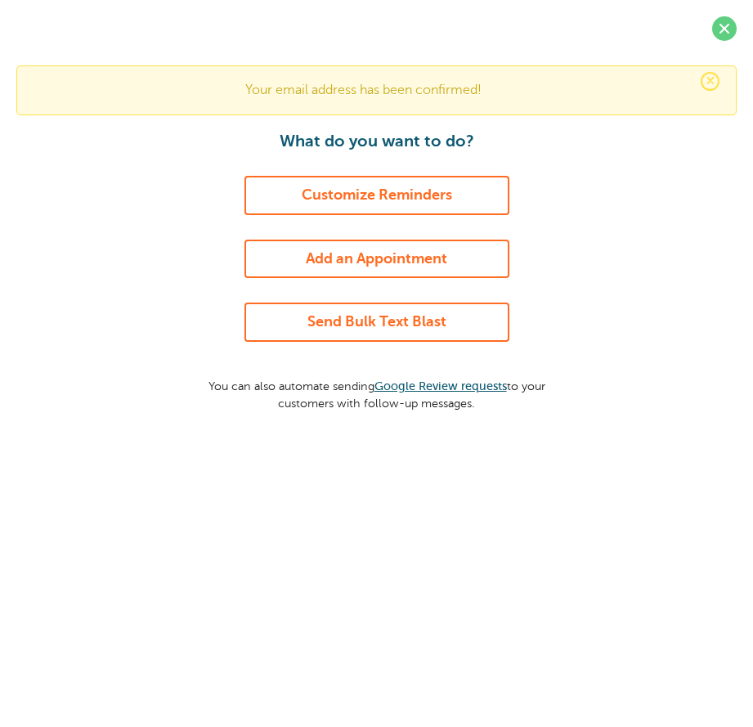
click at [446, 246] on link "Add an Appointment" at bounding box center [376, 259] width 265 height 39
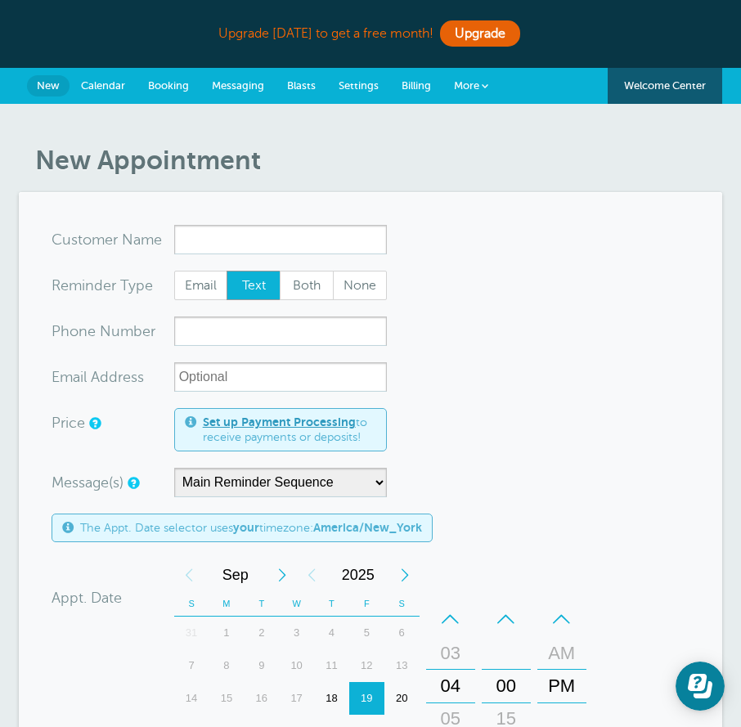
click at [111, 81] on span "Calendar" at bounding box center [103, 85] width 44 height 12
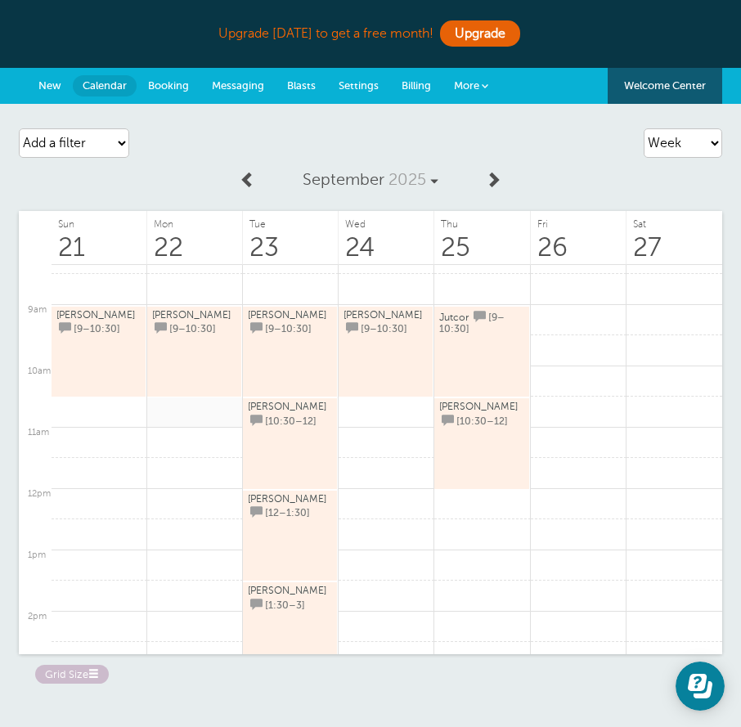
click at [176, 410] on link at bounding box center [195, 412] width 96 height 32
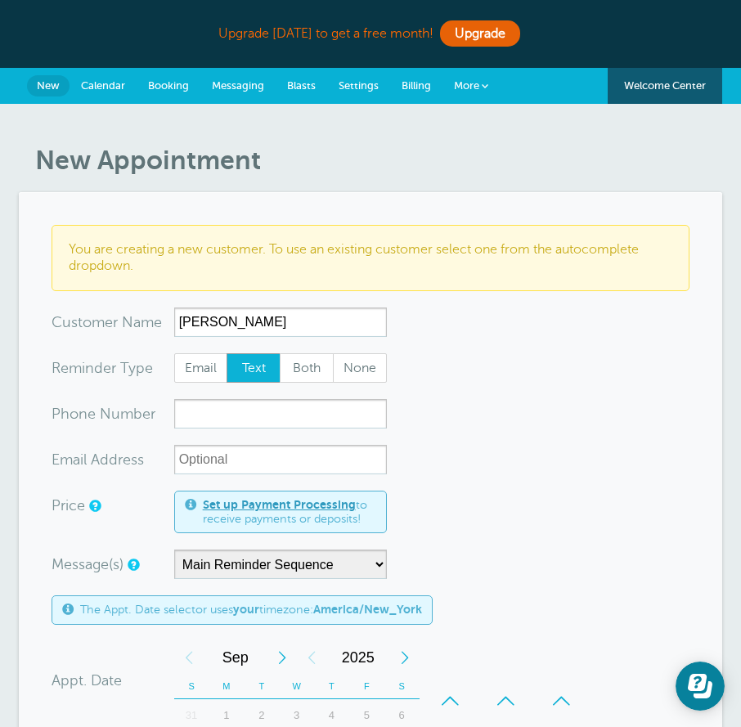
type input "[PERSON_NAME]"
click at [288, 419] on input "201543" at bounding box center [280, 413] width 213 height 29
type input "2015439406"
click at [521, 441] on form "You are creating a new customer. To use an existing customer select one from th…" at bounding box center [371, 692] width 638 height 935
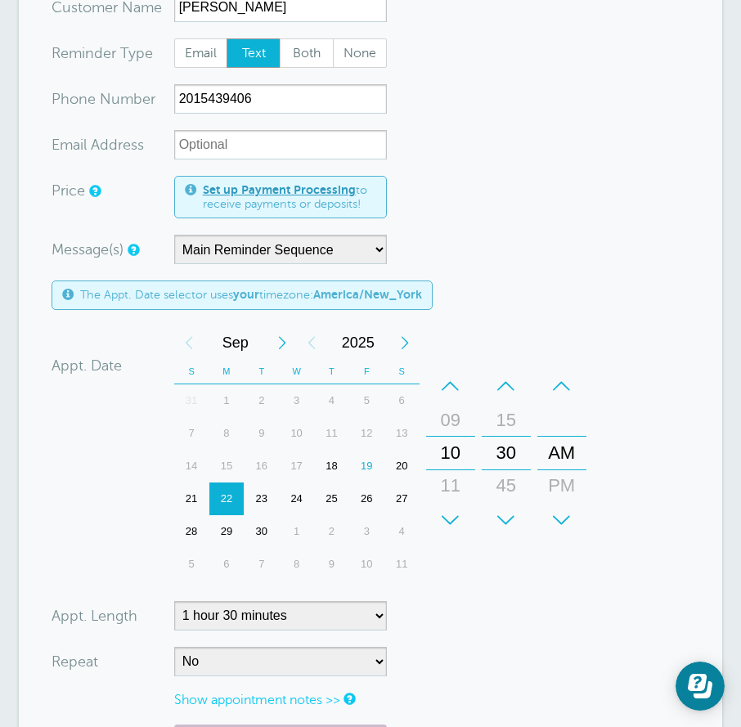
scroll to position [491, 0]
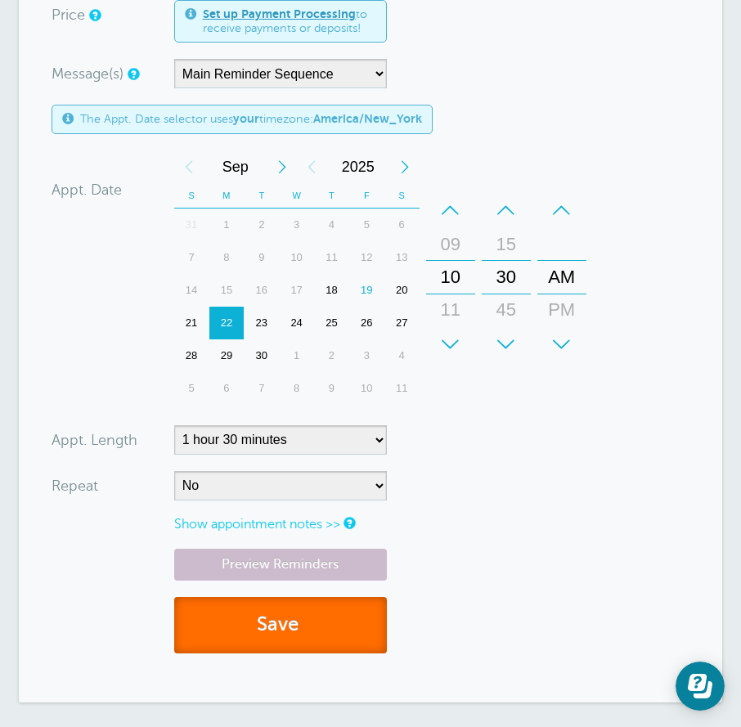
click at [326, 647] on button "Save" at bounding box center [280, 625] width 213 height 56
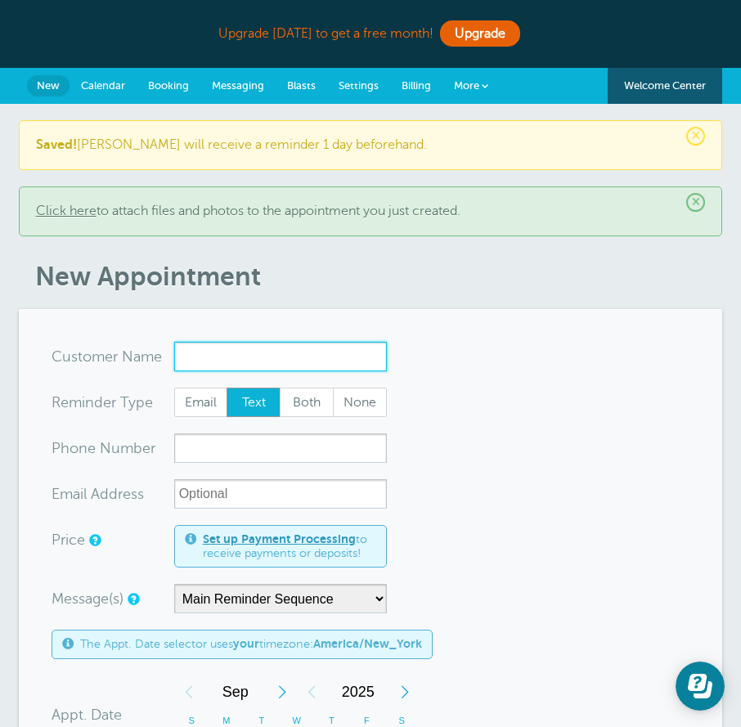
click at [284, 353] on input "x-no-autofill" at bounding box center [280, 356] width 213 height 29
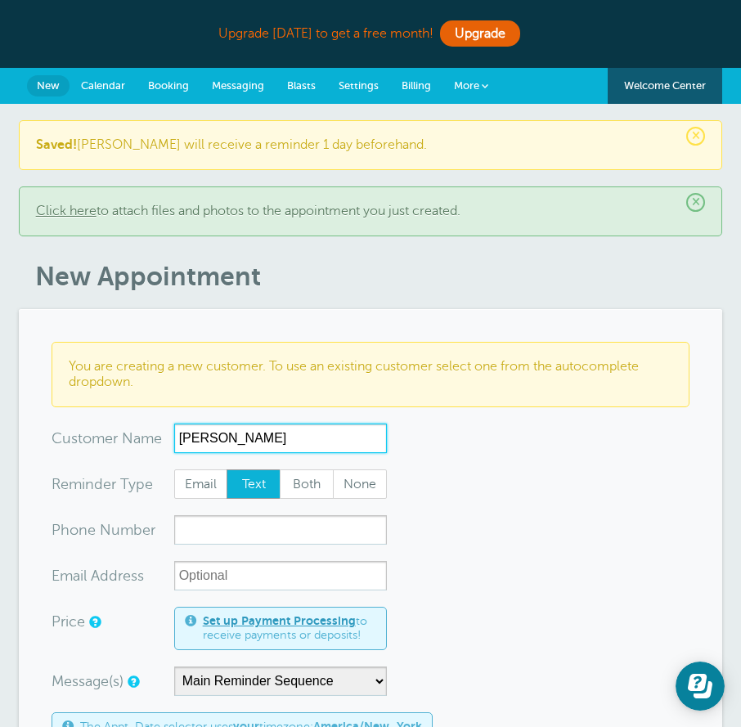
type input "[PERSON_NAME]"
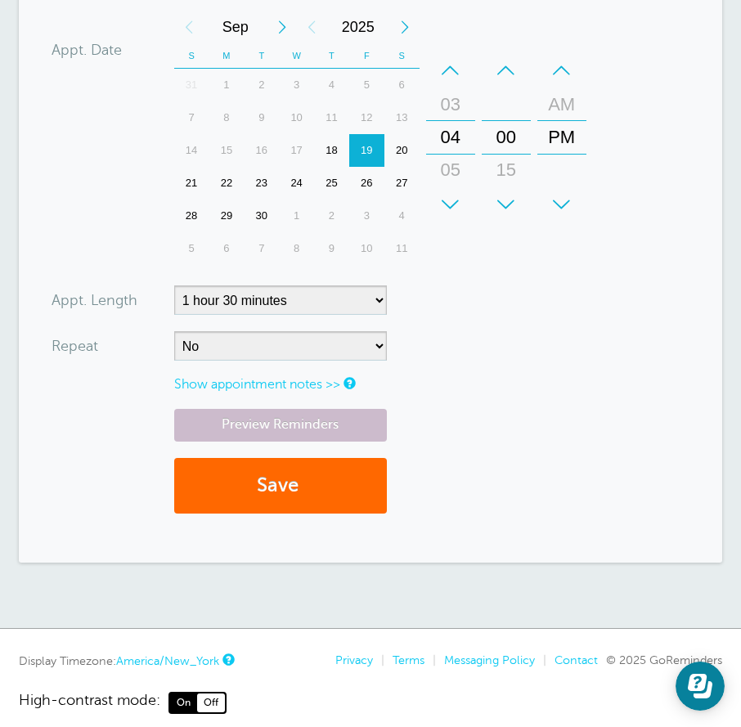
scroll to position [782, 0]
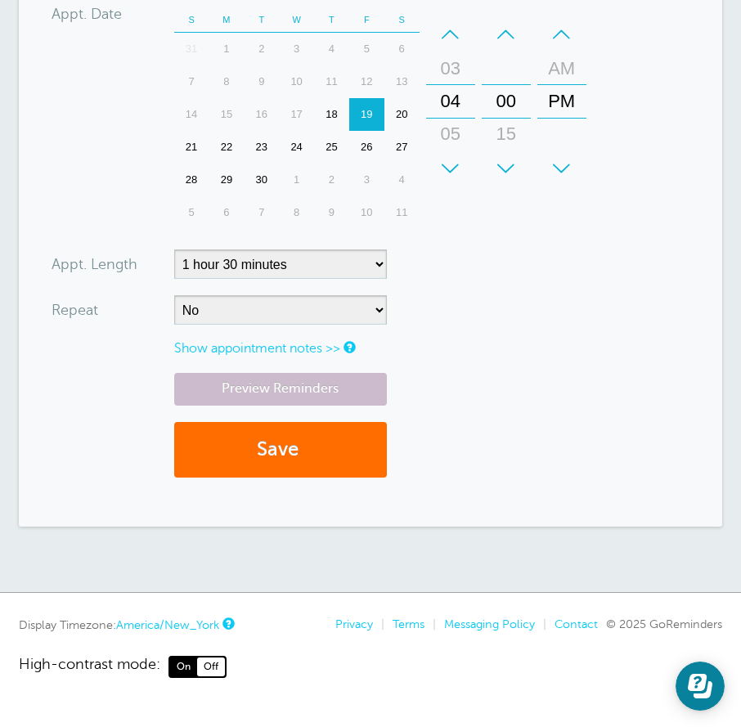
type input "2012804915"
click at [295, 460] on button "Save" at bounding box center [280, 450] width 213 height 56
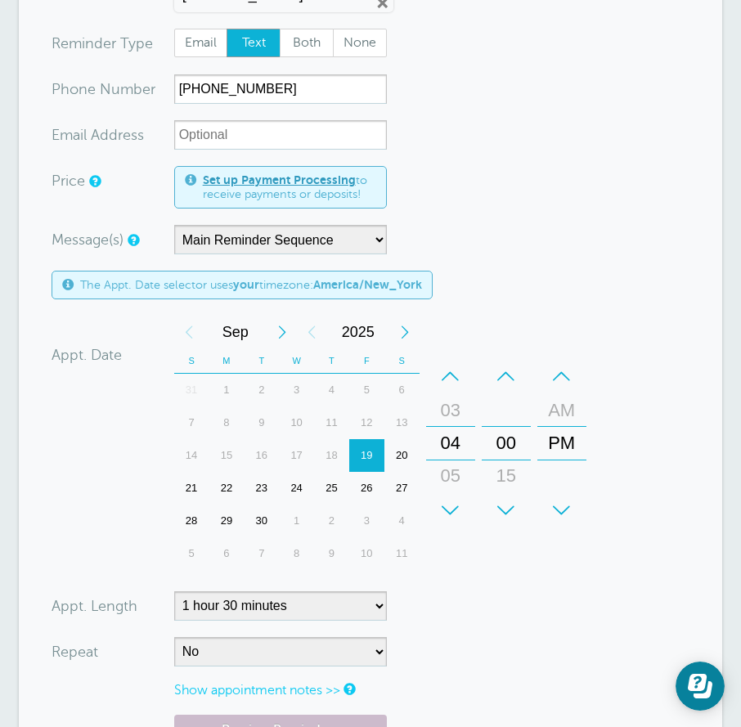
scroll to position [409, 0]
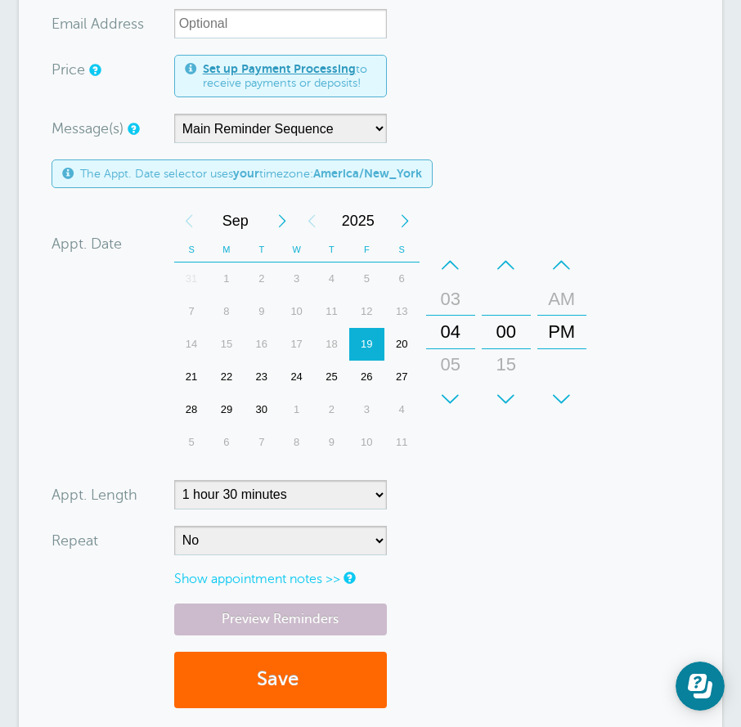
click at [238, 380] on div "22" at bounding box center [226, 377] width 35 height 33
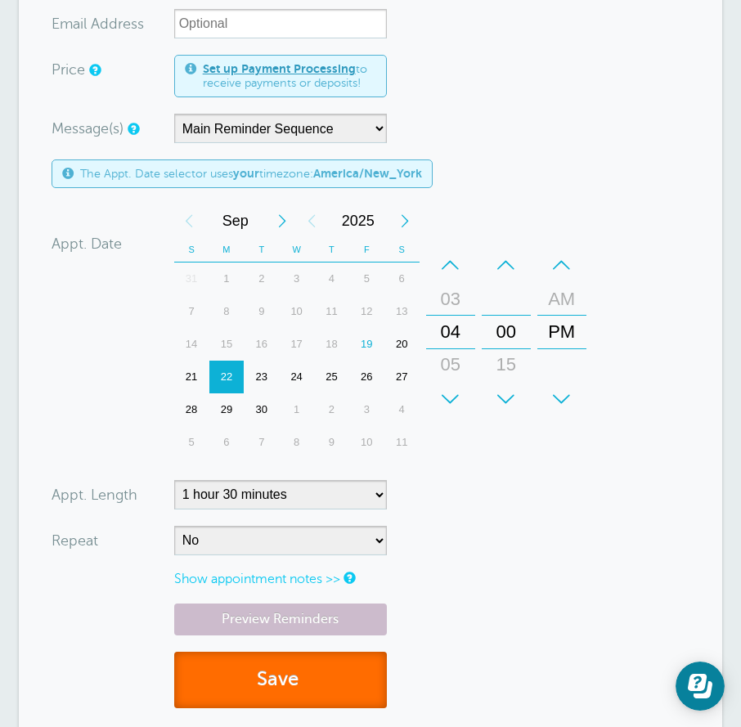
click at [306, 663] on button "Save" at bounding box center [280, 680] width 213 height 56
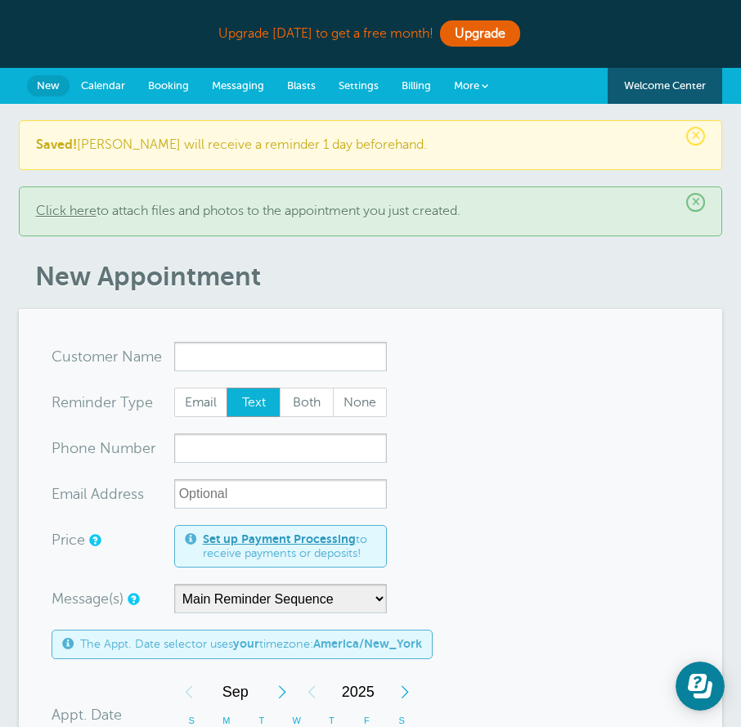
click at [90, 83] on span "Calendar" at bounding box center [103, 85] width 44 height 12
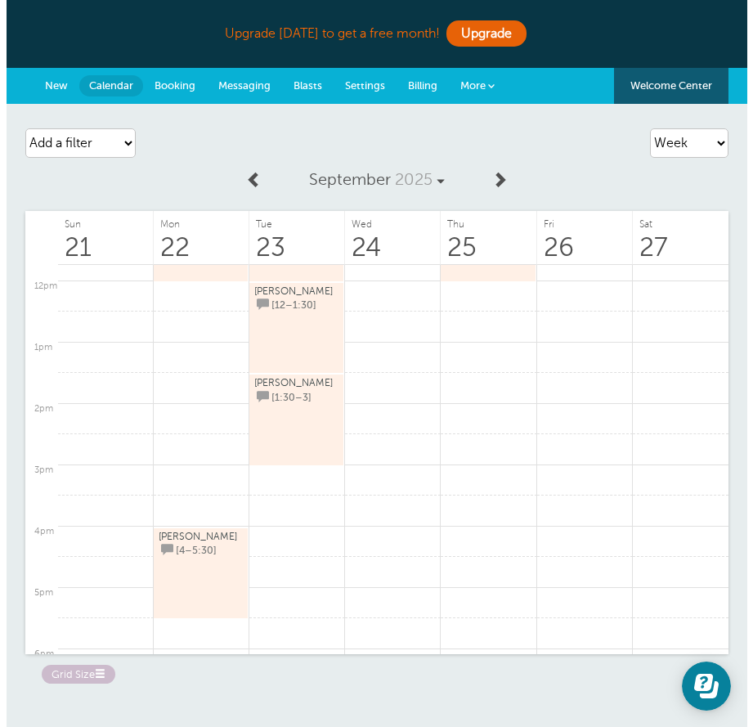
scroll to position [840, 0]
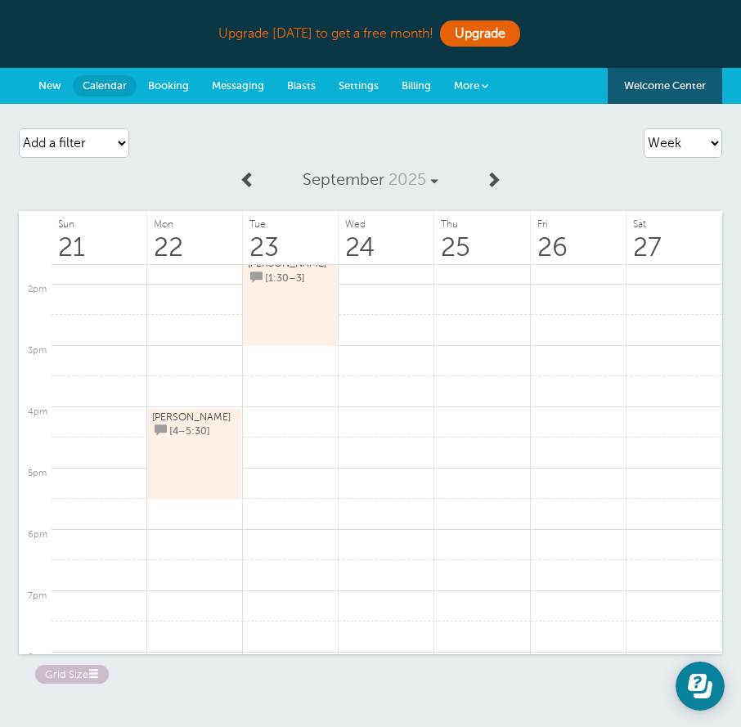
click at [220, 453] on link "[PERSON_NAME] [4–5:30]" at bounding box center [194, 454] width 84 height 86
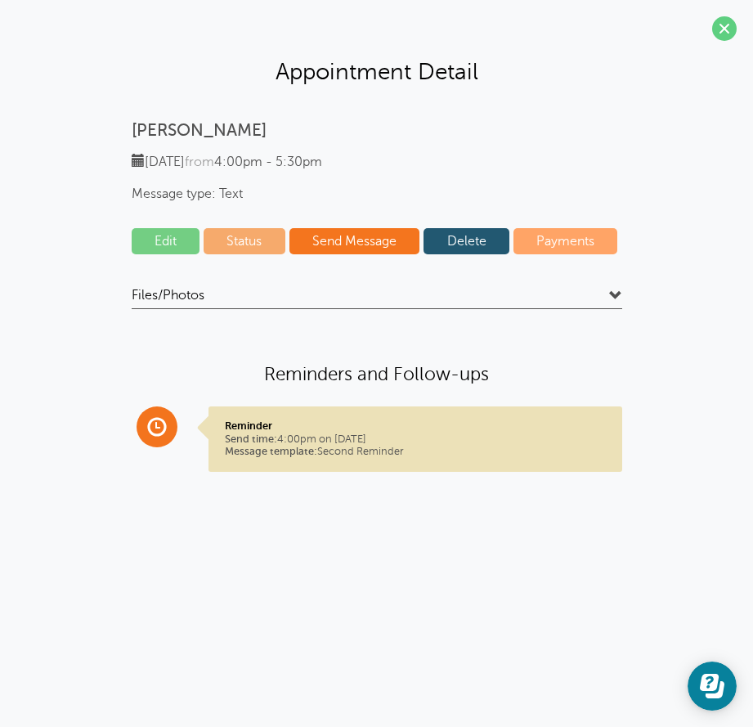
click at [181, 244] on link "Edit" at bounding box center [166, 241] width 69 height 26
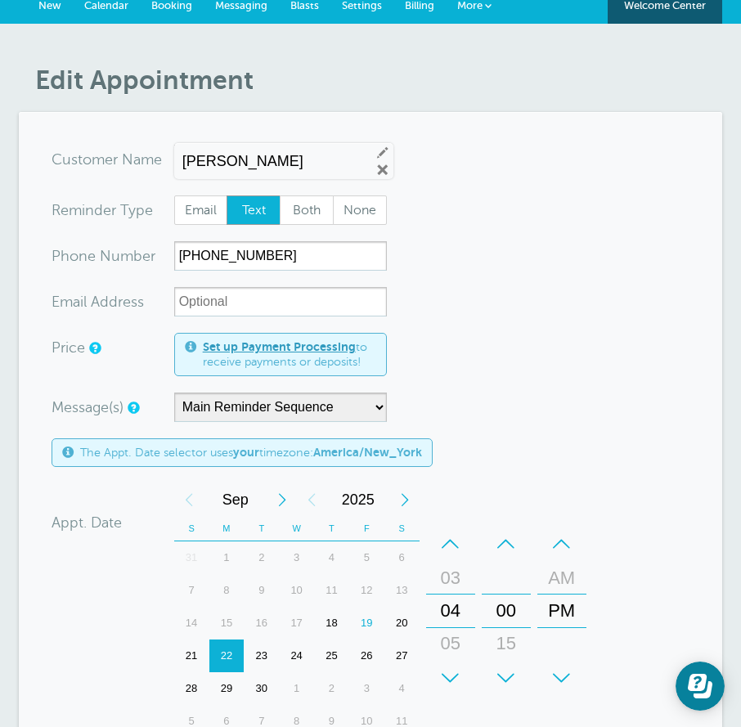
scroll to position [245, 0]
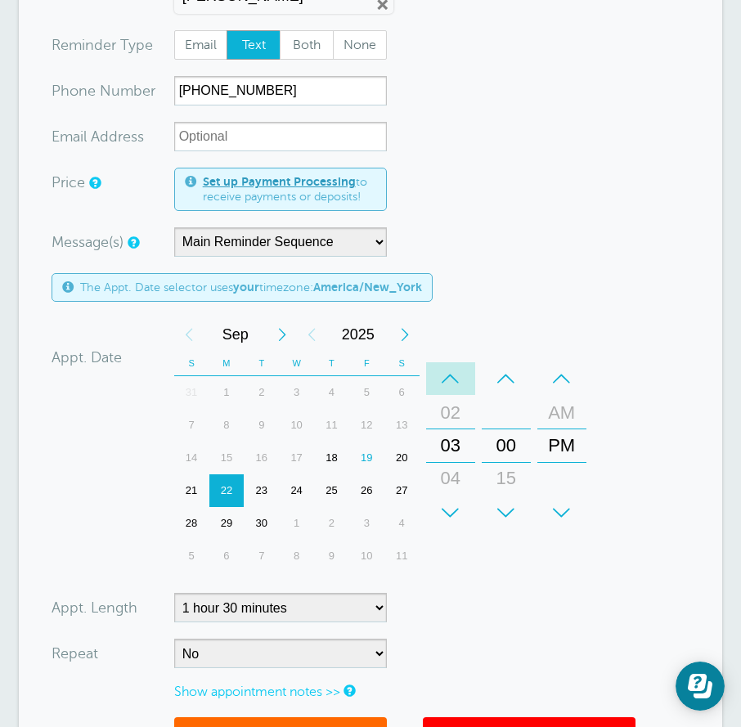
click at [457, 387] on div "–" at bounding box center [450, 378] width 49 height 33
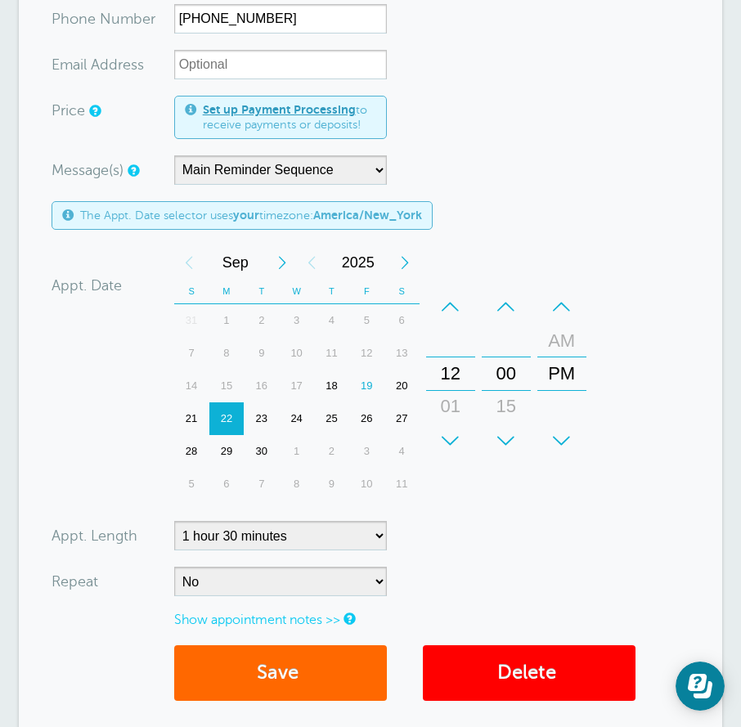
scroll to position [409, 0]
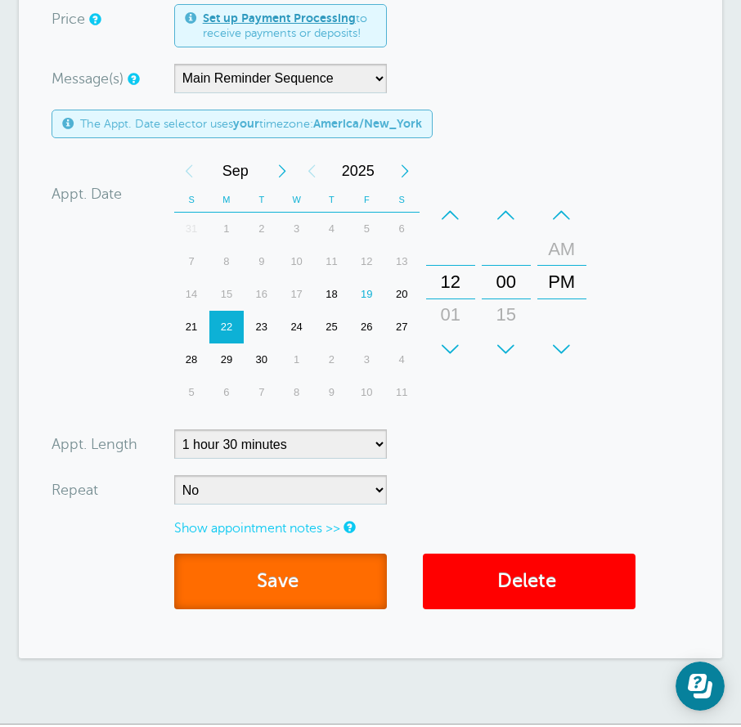
click at [355, 576] on button "Save" at bounding box center [280, 581] width 213 height 56
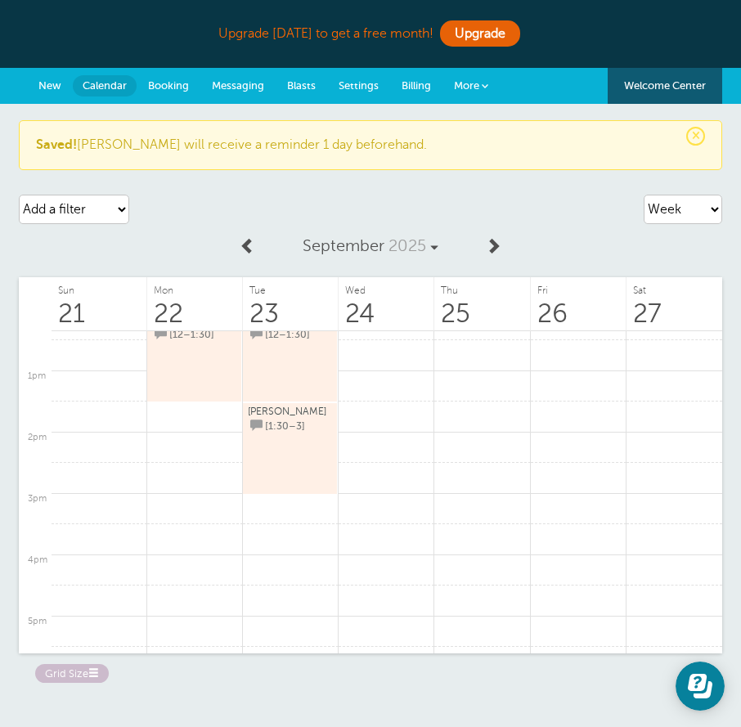
scroll to position [676, 0]
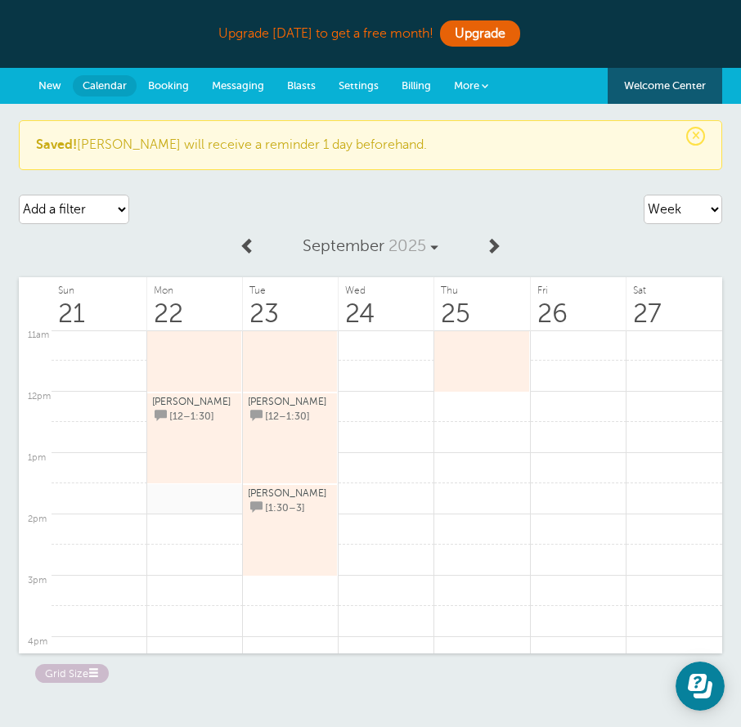
click at [186, 502] on link at bounding box center [195, 498] width 96 height 32
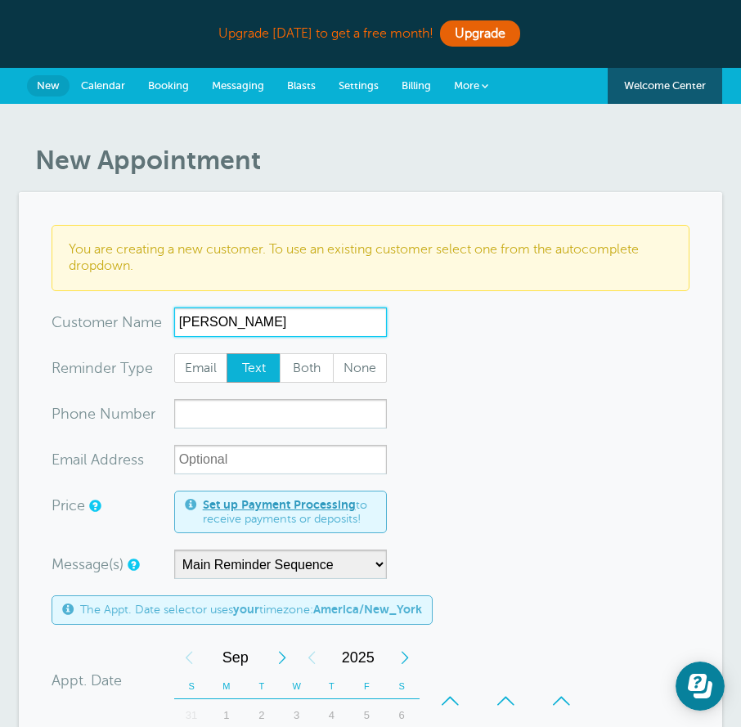
click at [271, 320] on input "[PERSON_NAME]" at bounding box center [280, 321] width 213 height 29
type input "[PERSON_NAME]"
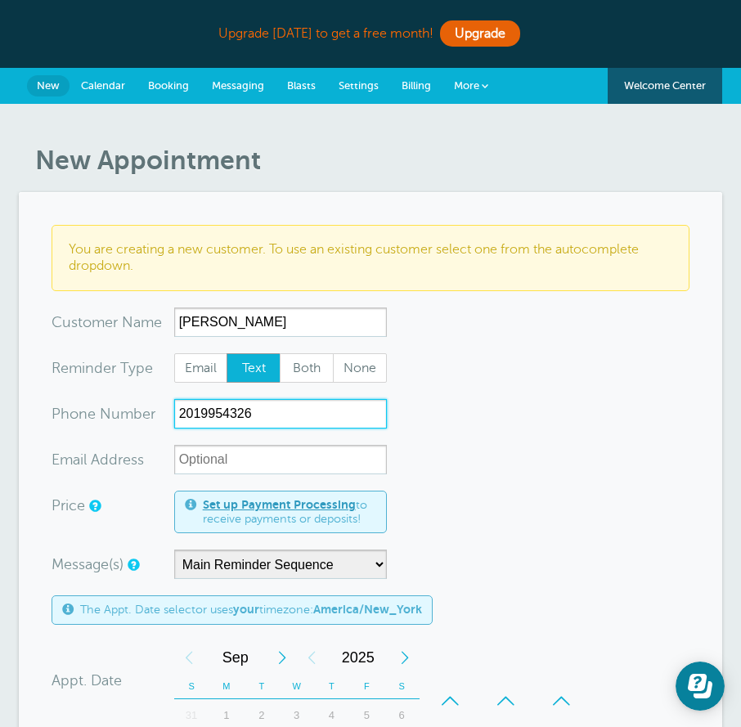
type input "2019954326"
click at [477, 433] on form "You are creating a new customer. To use an existing customer select one from th…" at bounding box center [371, 692] width 638 height 935
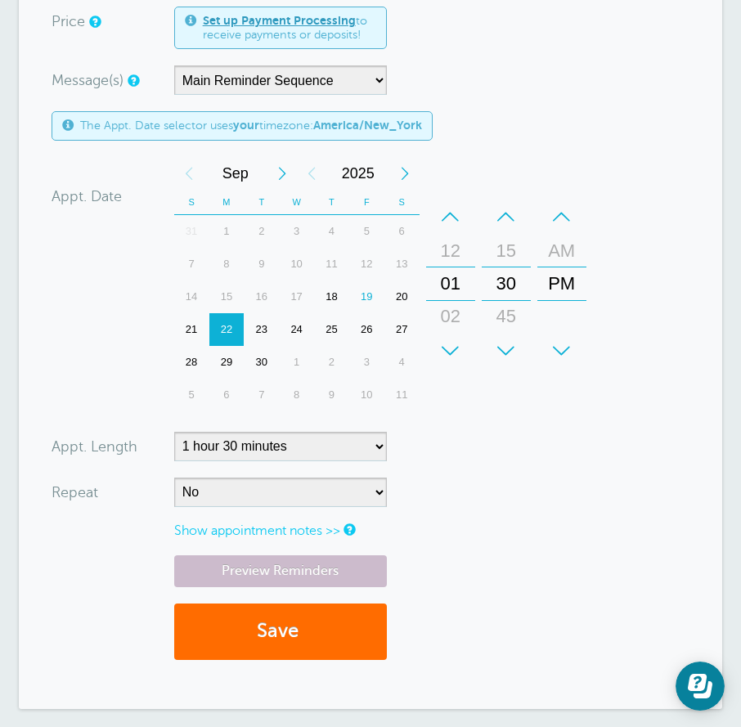
scroll to position [491, 0]
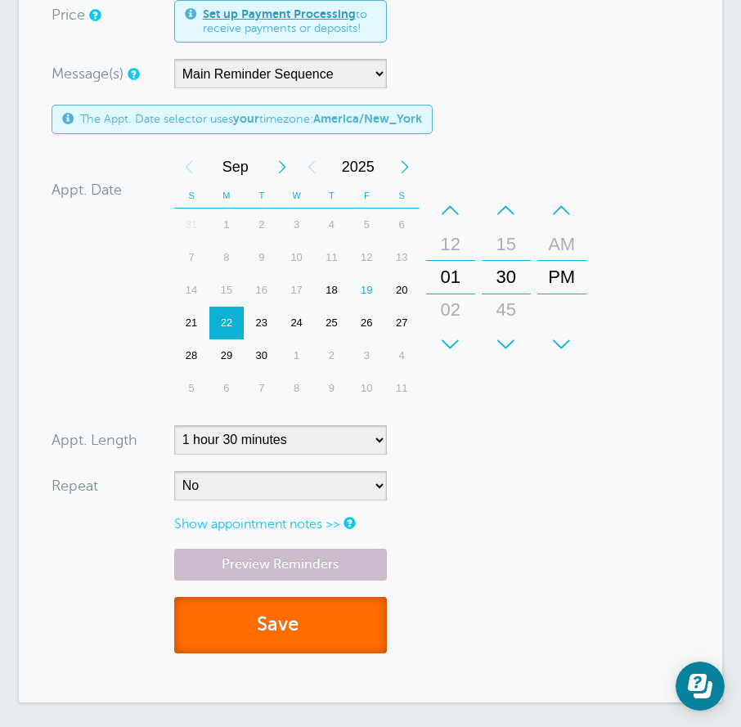
click at [284, 619] on button "Save" at bounding box center [280, 625] width 213 height 56
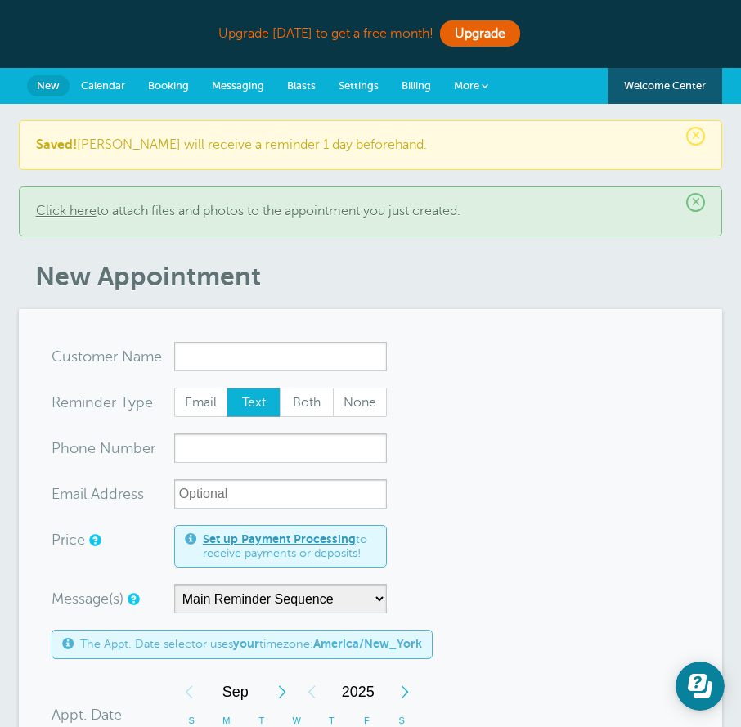
click at [118, 95] on link "Calendar" at bounding box center [102, 86] width 67 height 36
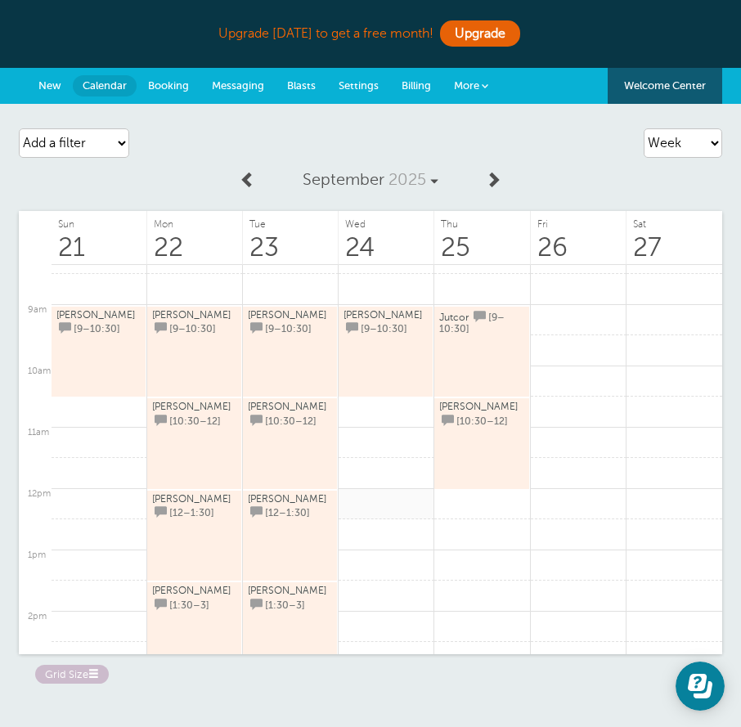
scroll to position [758, 0]
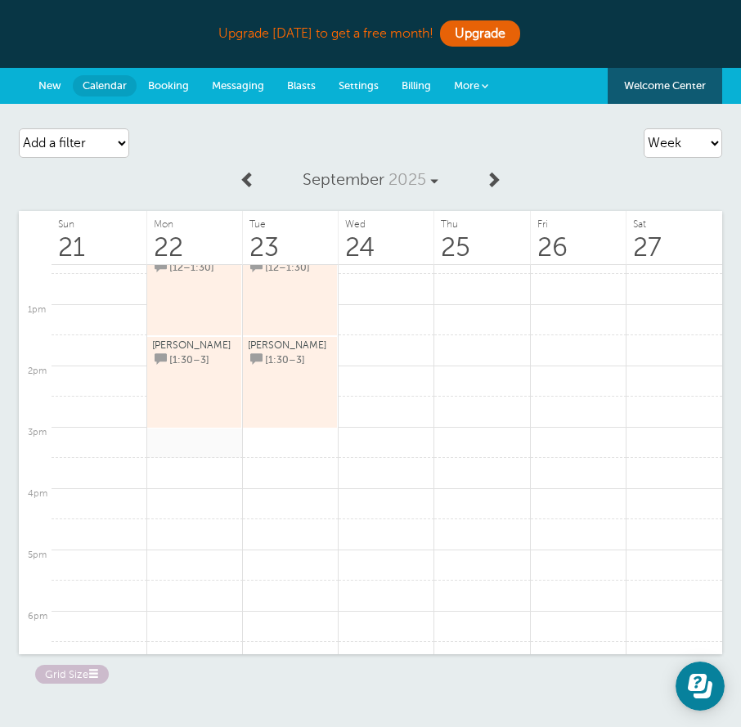
click at [200, 435] on link at bounding box center [195, 443] width 96 height 32
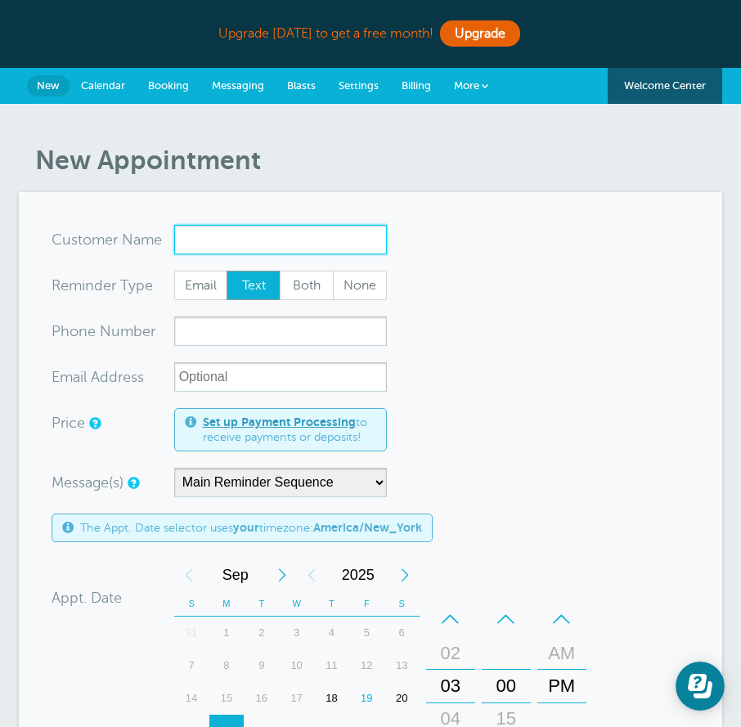
click at [223, 235] on input "x-no-autofill" at bounding box center [280, 239] width 213 height 29
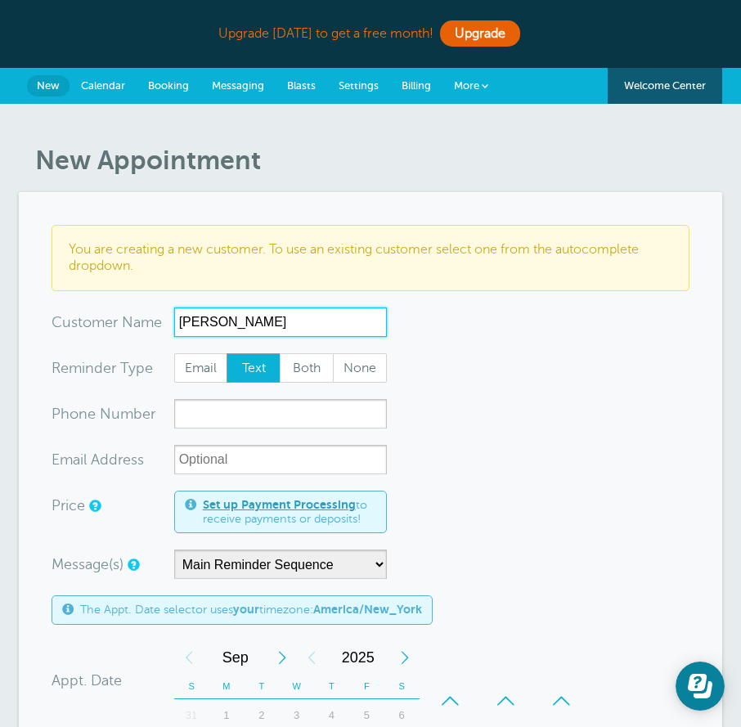
type input "[PERSON_NAME]"
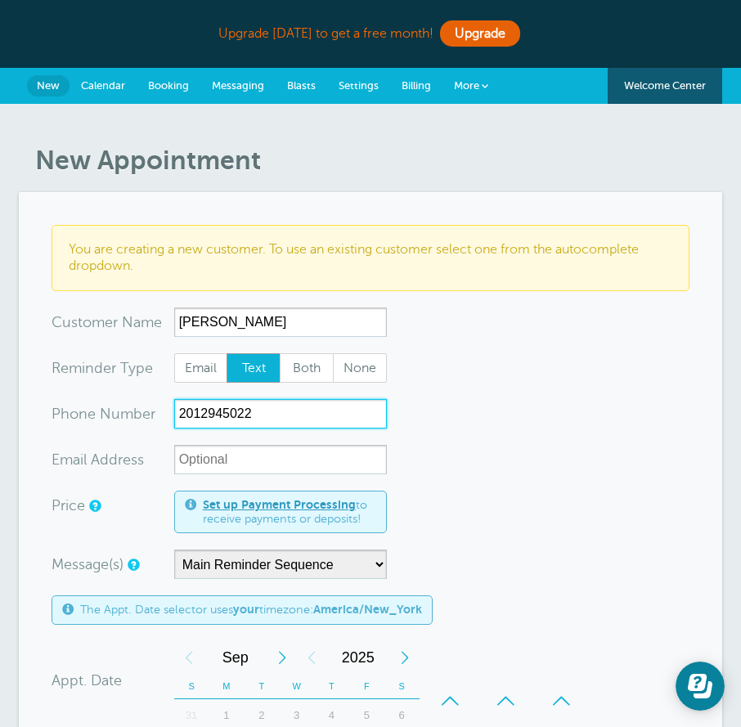
type input "2012945022"
click at [456, 421] on form "You are creating a new customer. To use an existing customer select one from th…" at bounding box center [371, 692] width 638 height 935
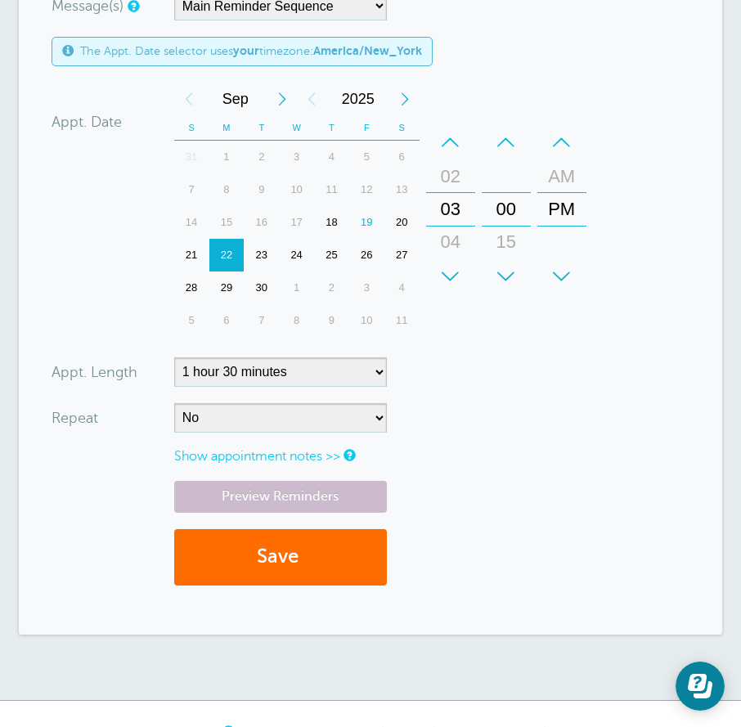
scroll to position [572, 0]
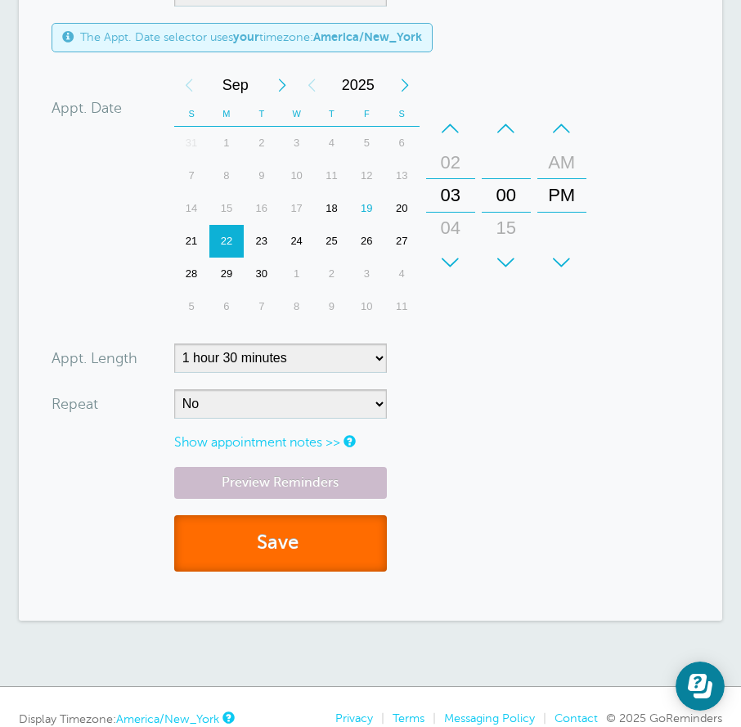
click at [301, 551] on span "submit" at bounding box center [300, 542] width 5 height 22
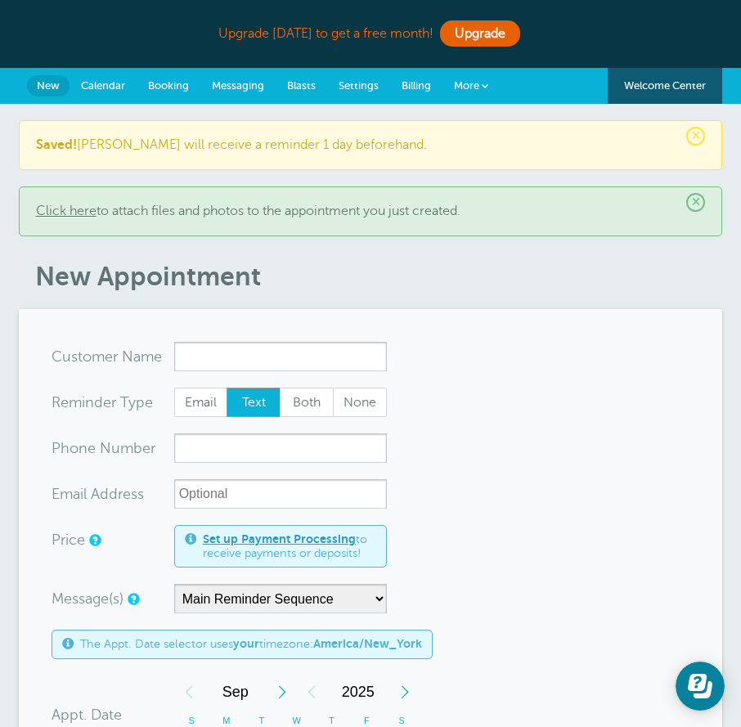
click at [97, 80] on span "Calendar" at bounding box center [103, 85] width 44 height 12
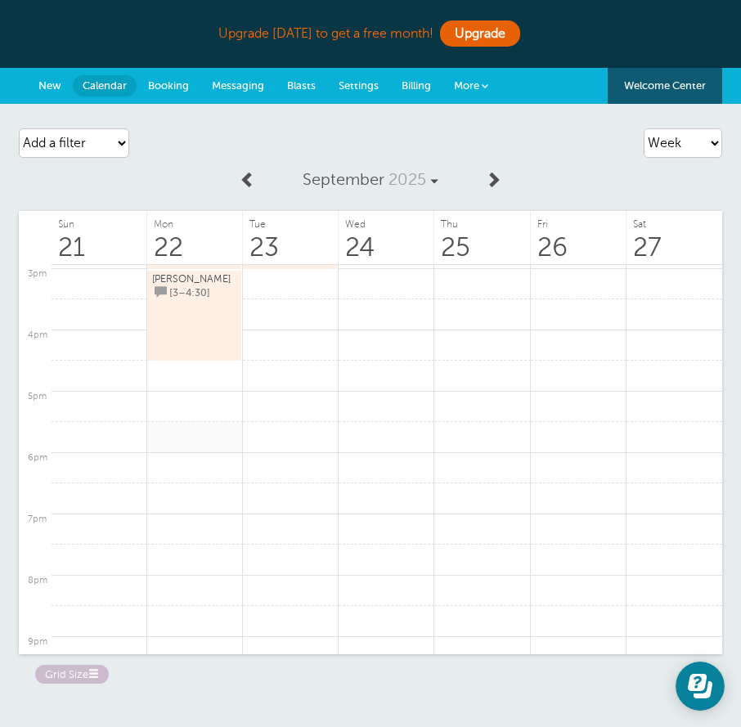
scroll to position [921, 0]
click at [201, 379] on link at bounding box center [195, 371] width 96 height 32
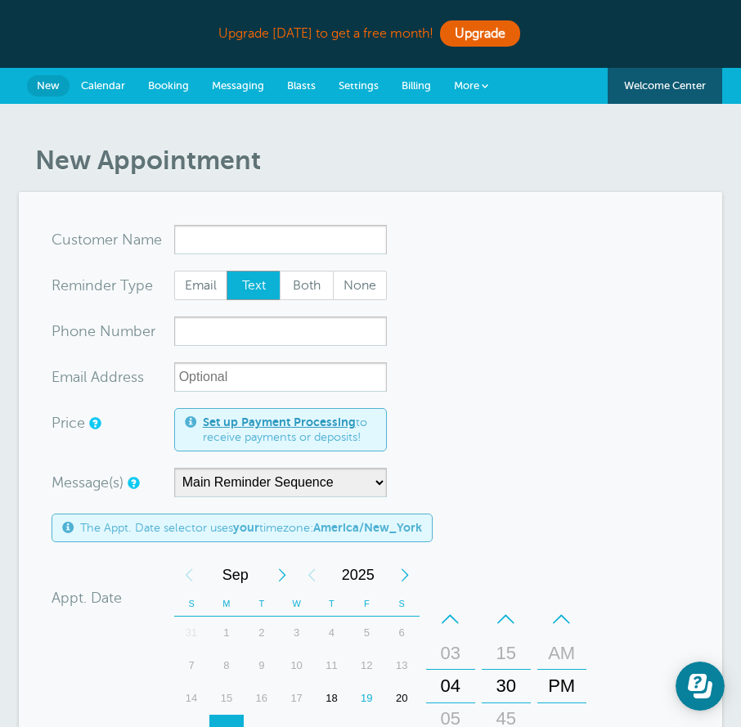
click at [284, 216] on section "You are creating a new customer. To use an existing customer select one from th…" at bounding box center [371, 651] width 704 height 918
click at [372, 243] on input "x-no-autofill" at bounding box center [280, 239] width 213 height 29
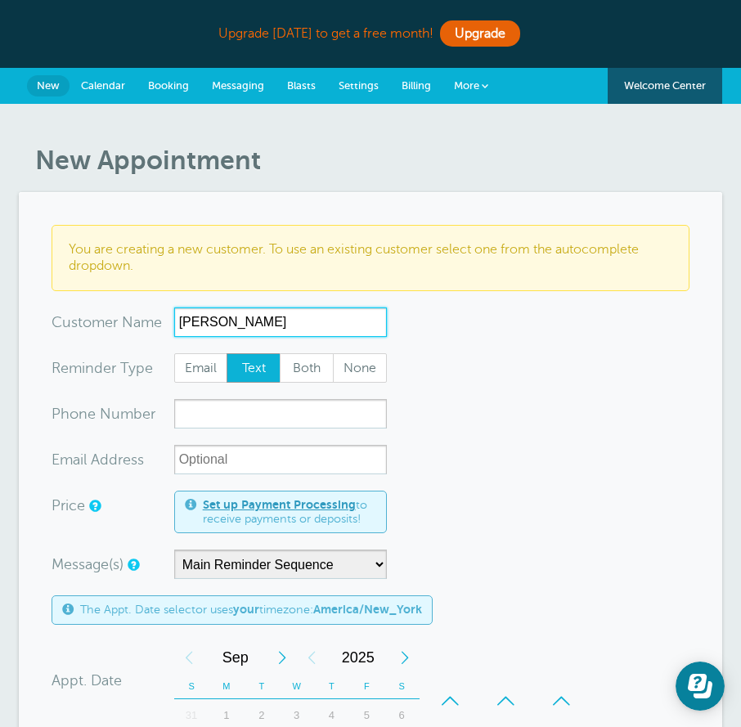
type input "[PERSON_NAME]"
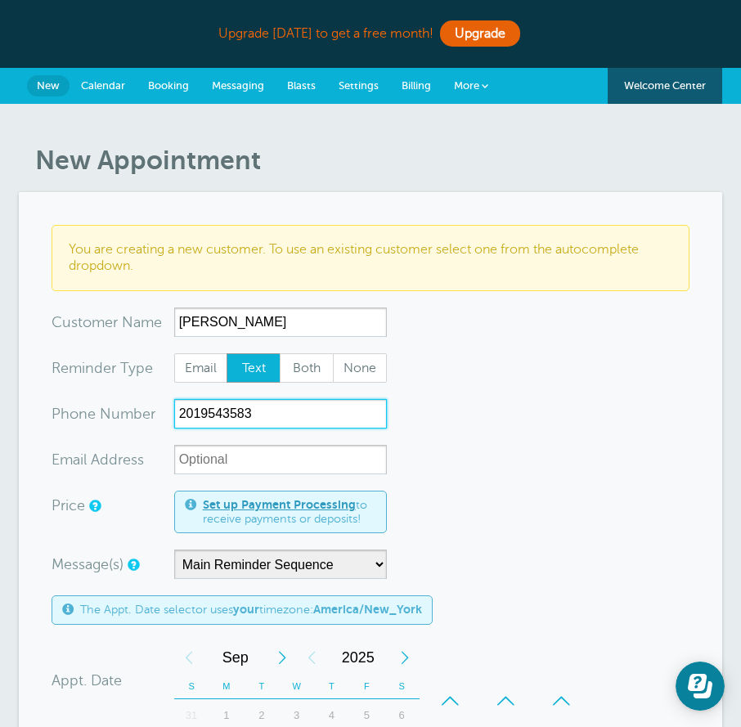
type input "2019543583"
click at [512, 407] on form "You are creating a new customer. To use an existing customer select one from th…" at bounding box center [371, 692] width 638 height 935
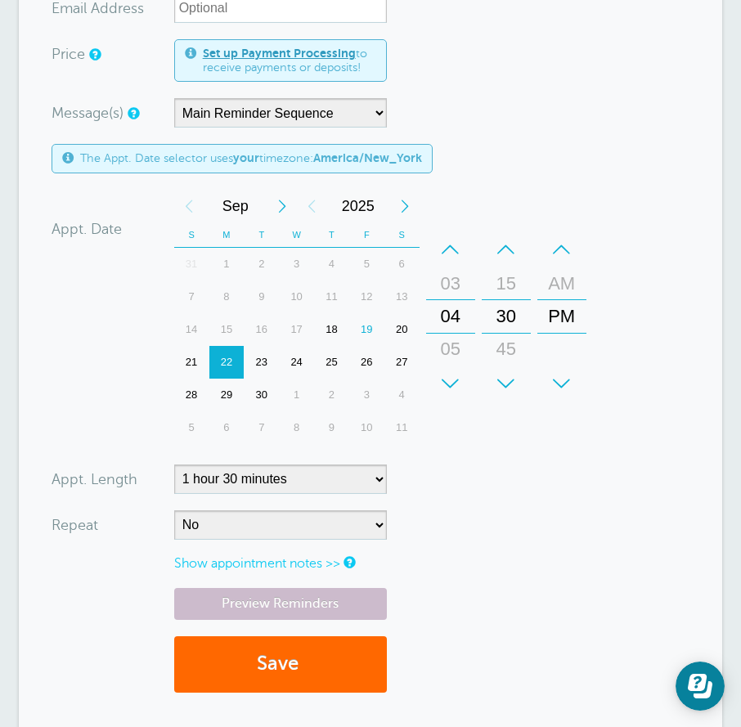
scroll to position [572, 0]
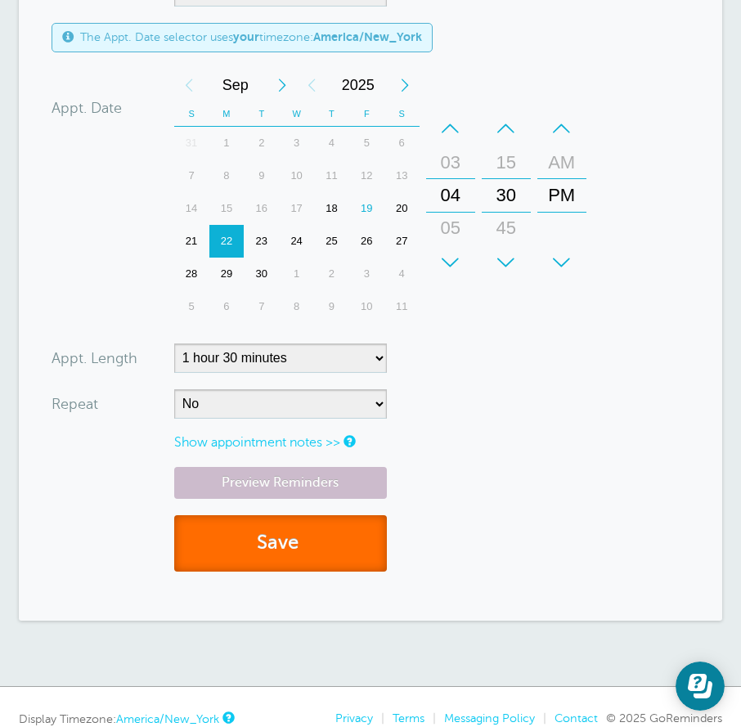
click at [316, 526] on button "Save" at bounding box center [280, 543] width 213 height 56
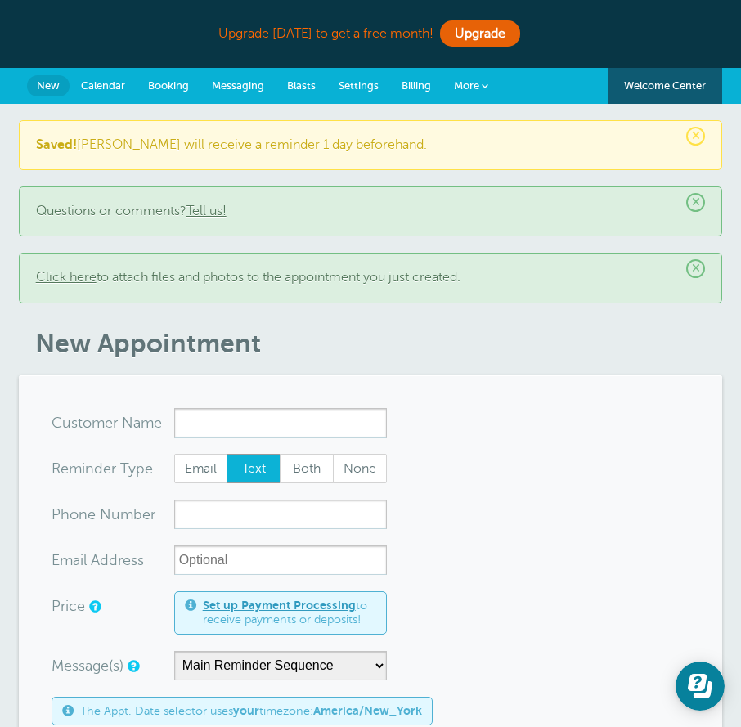
click at [106, 78] on link "Calendar" at bounding box center [102, 86] width 67 height 36
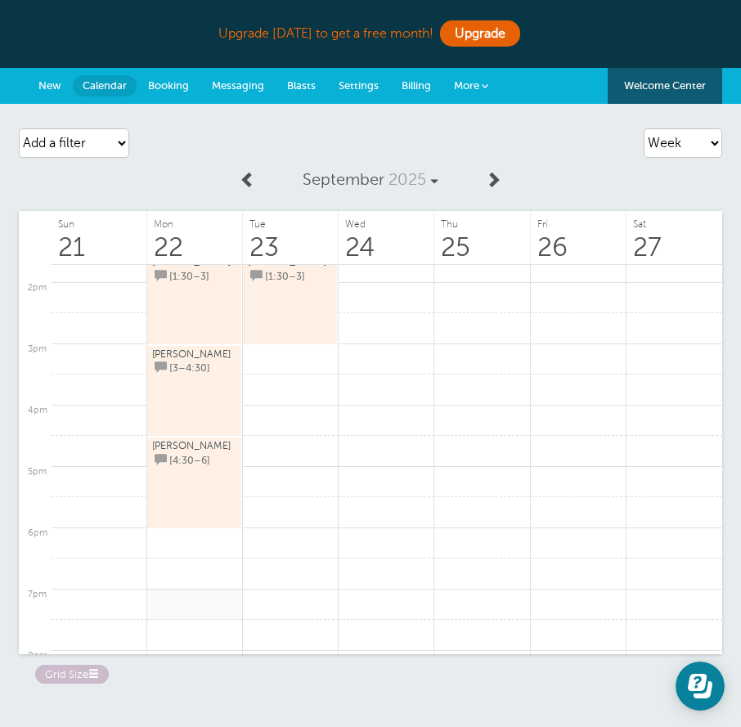
scroll to position [921, 0]
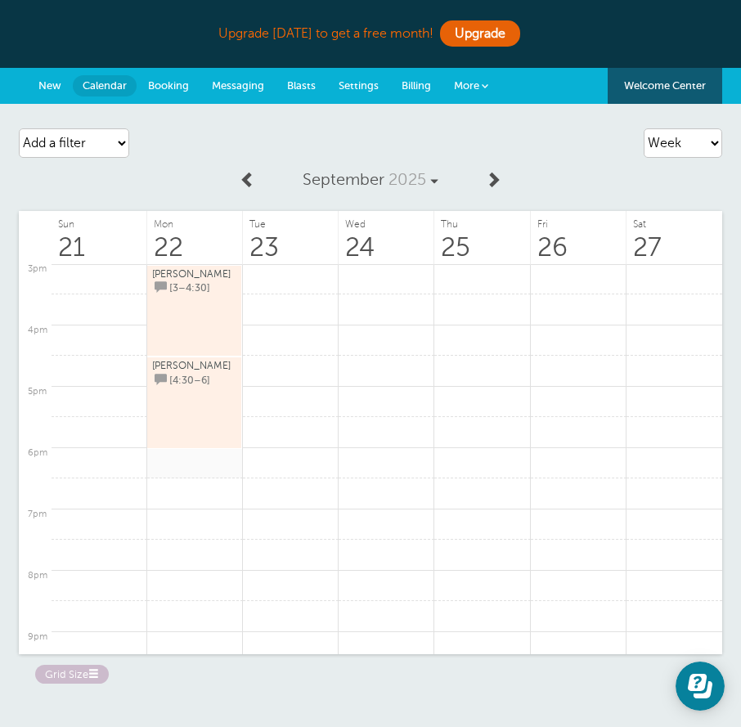
click at [195, 461] on link at bounding box center [195, 463] width 96 height 32
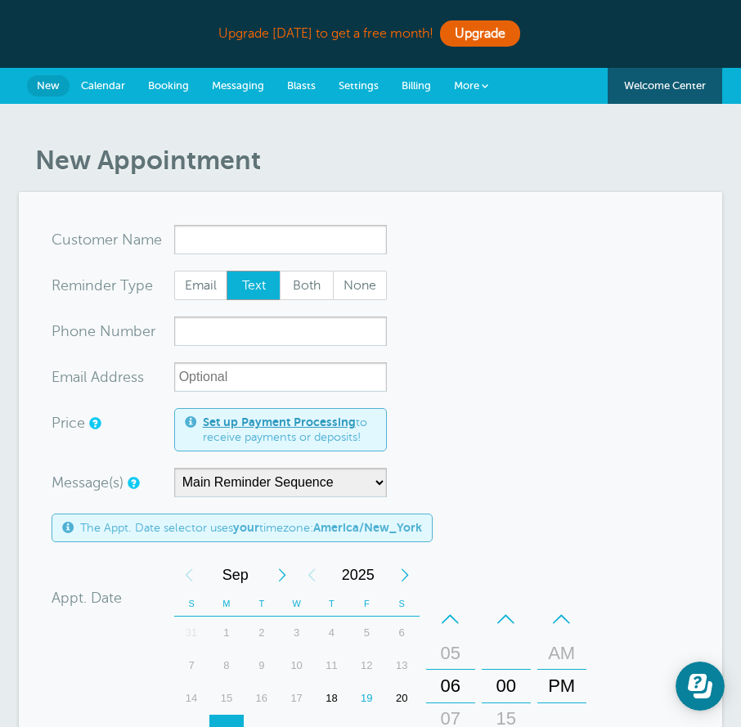
click at [113, 87] on span "Calendar" at bounding box center [103, 85] width 44 height 12
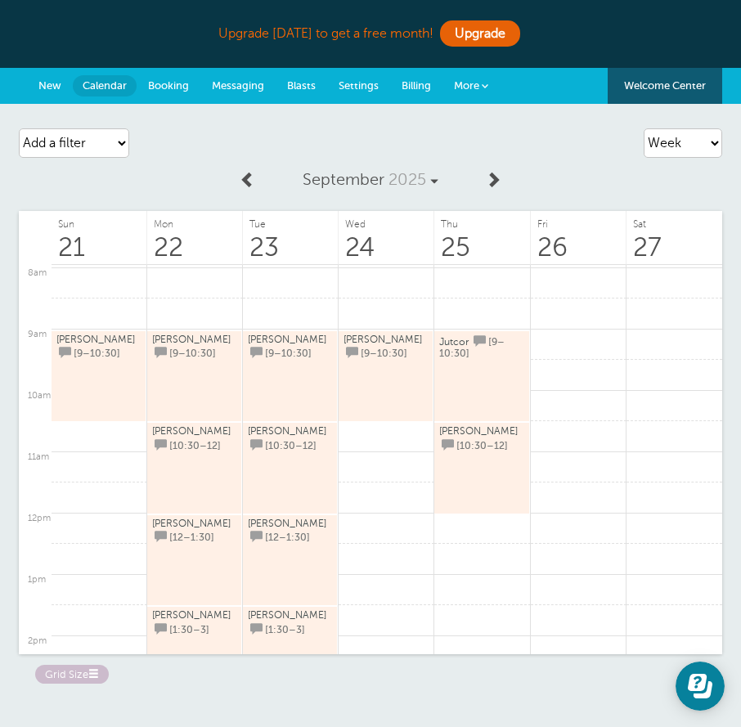
scroll to position [511, 0]
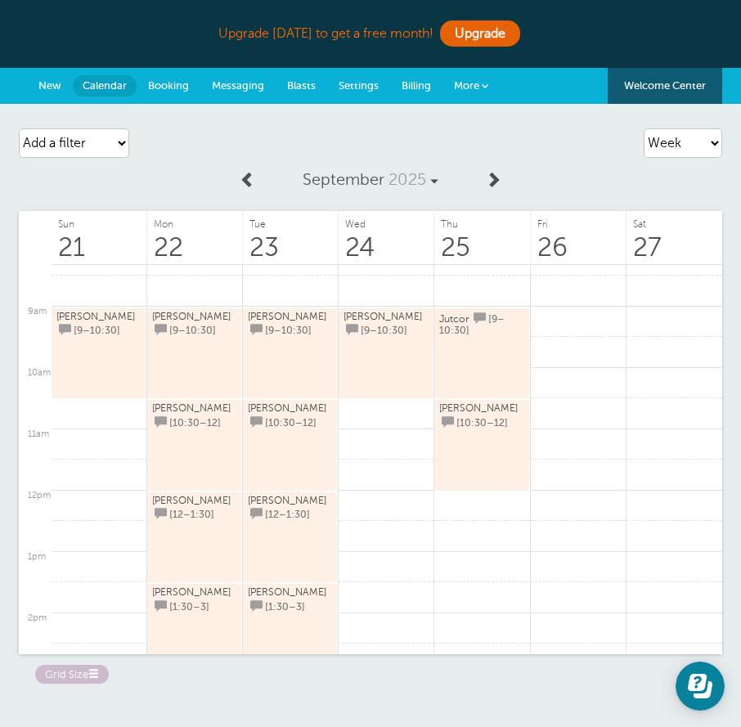
click at [92, 673] on span at bounding box center [93, 674] width 11 height 11
click at [65, 677] on label "Small" at bounding box center [59, 674] width 49 height 19
click at [0, 0] on input "Small" at bounding box center [0, 0] width 0 height 0
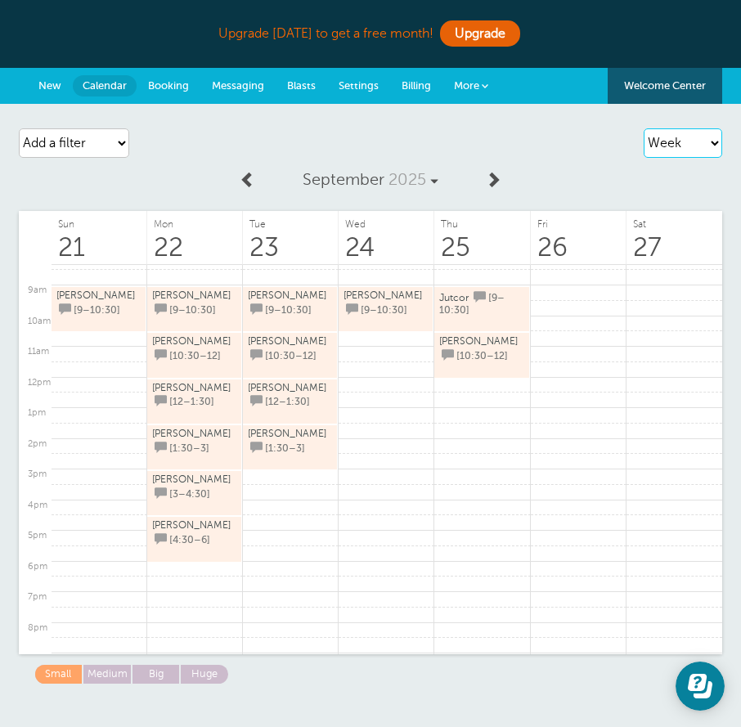
click at [707, 145] on select "Agenda Day Week Month (full view) Month (condensed)" at bounding box center [682, 142] width 78 height 29
select select "agenda"
click at [643, 128] on select "Agenda Day Week Month (full view) Month (condensed)" at bounding box center [682, 142] width 78 height 29
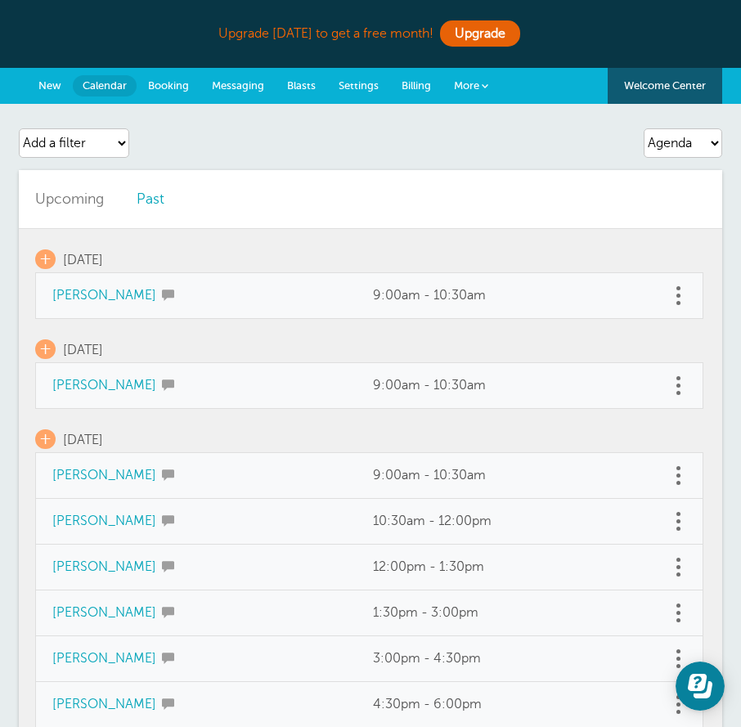
click at [140, 192] on link "Past" at bounding box center [151, 198] width 28 height 16
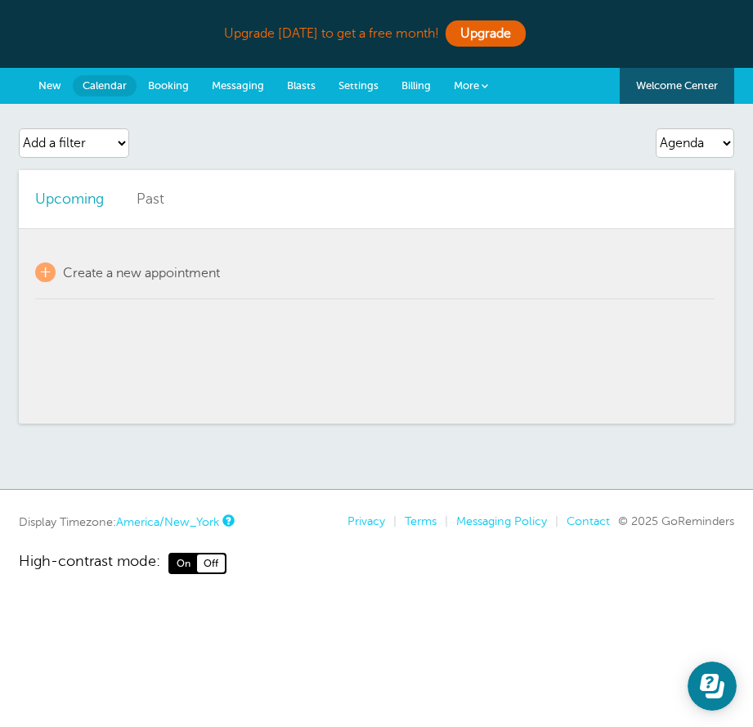
click at [70, 207] on li "Upcoming" at bounding box center [69, 199] width 101 height 58
click at [76, 191] on link "Upcoming" at bounding box center [69, 198] width 69 height 16
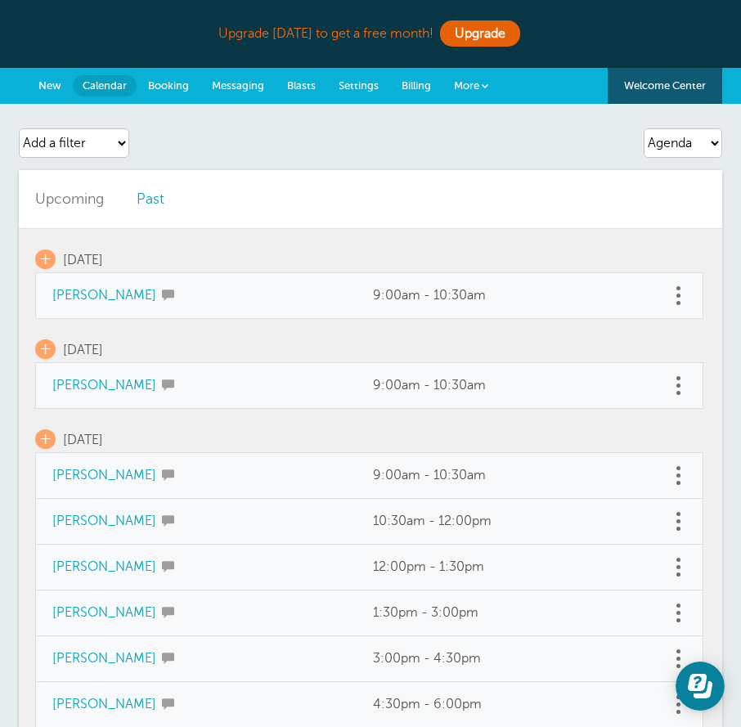
click at [108, 87] on span "Calendar" at bounding box center [105, 85] width 44 height 12
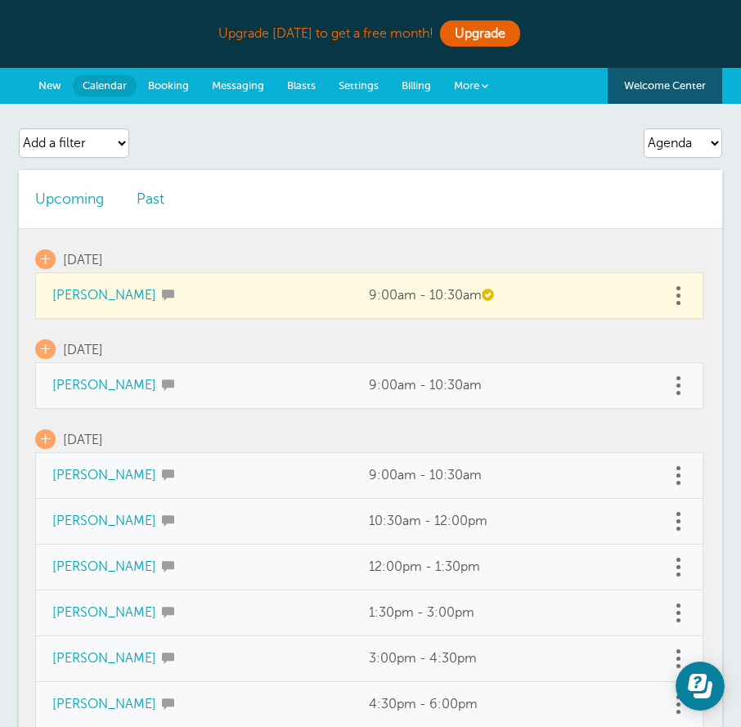
click at [128, 86] on link "Calendar" at bounding box center [105, 85] width 64 height 21
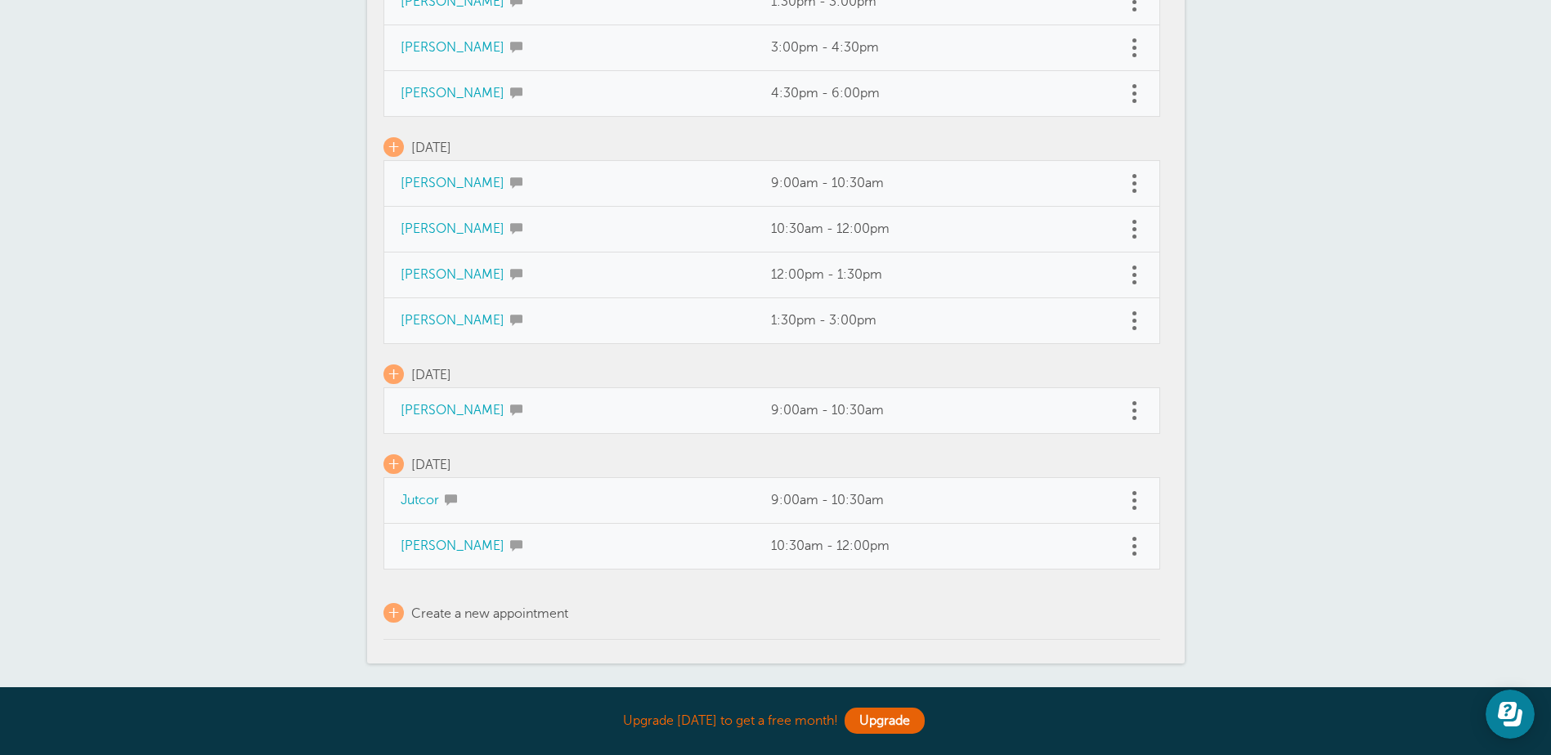
scroll to position [701, 0]
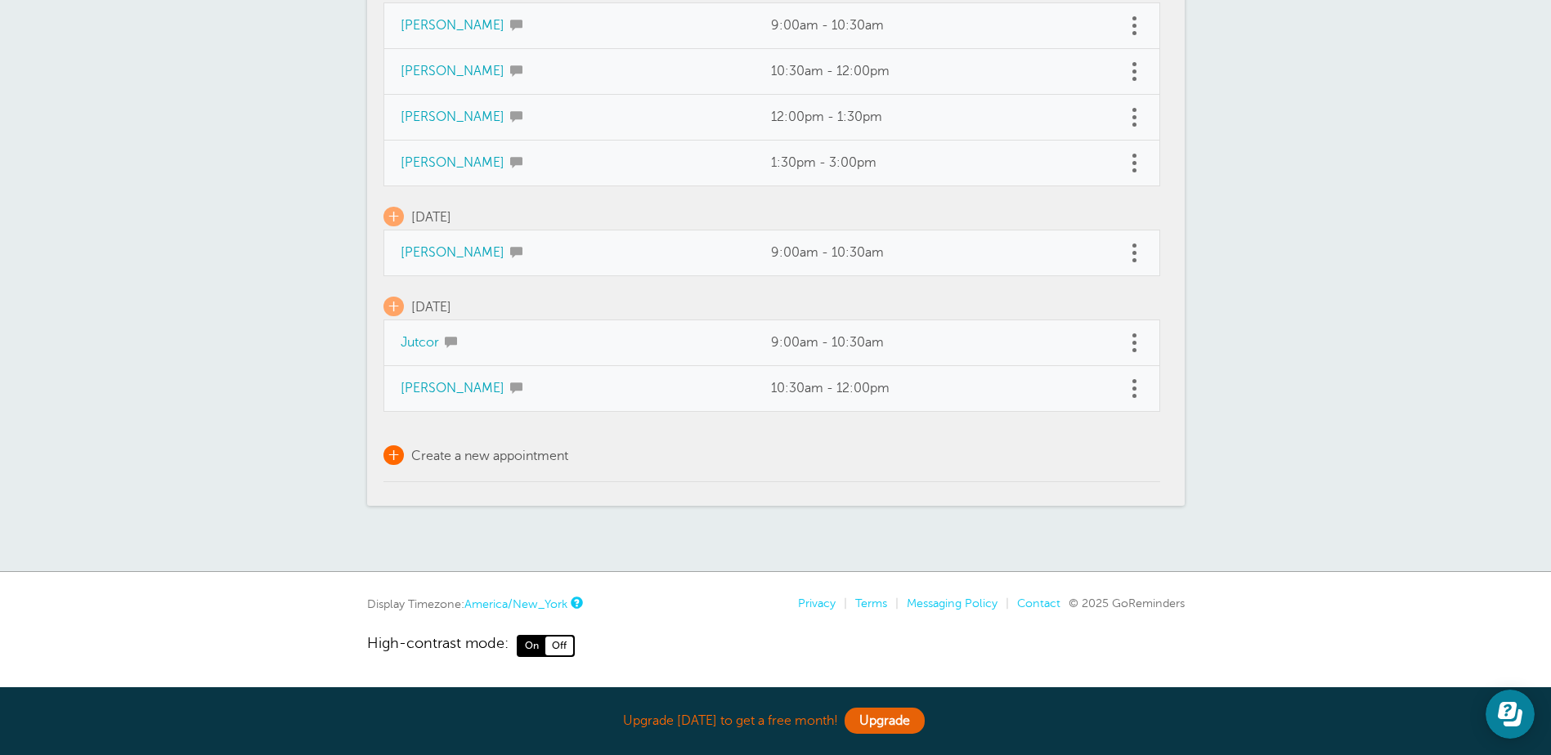
click at [477, 452] on span "Create a new appointment" at bounding box center [489, 456] width 157 height 15
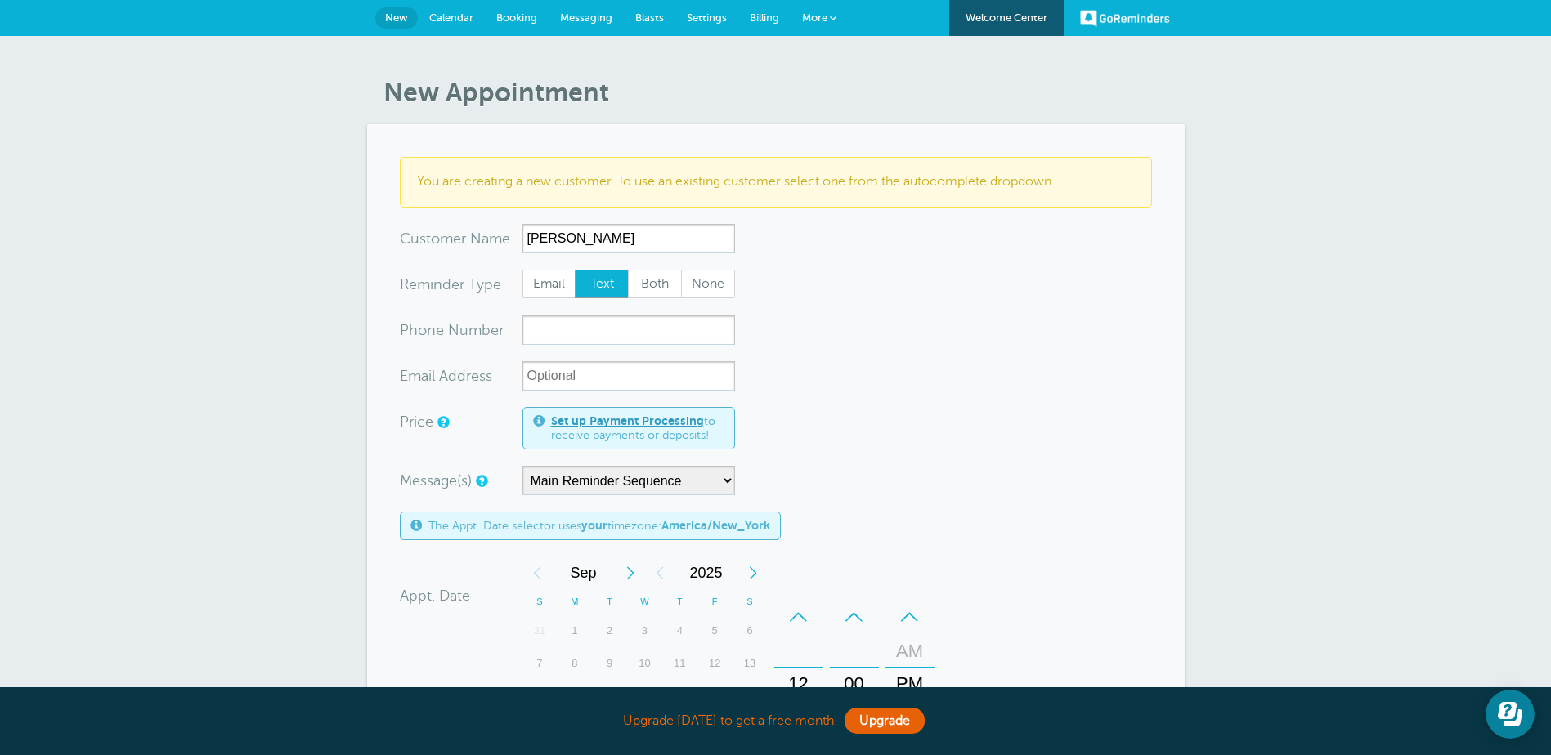
type input "Shaylynn Botta"
type input "8457746298"
click at [932, 370] on form "You are creating a new customer. To use an existing customer select one from th…" at bounding box center [776, 616] width 752 height 919
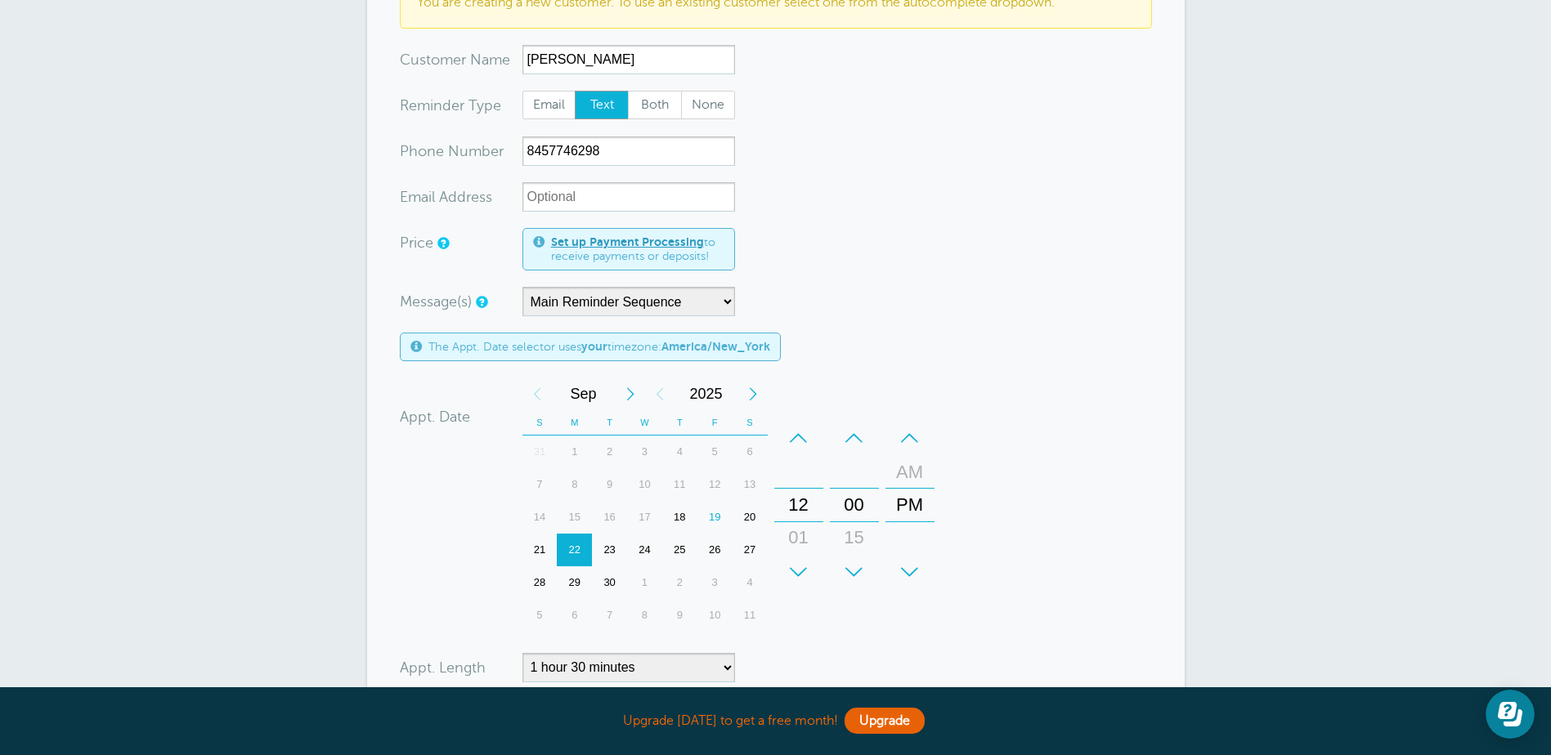
scroll to position [327, 0]
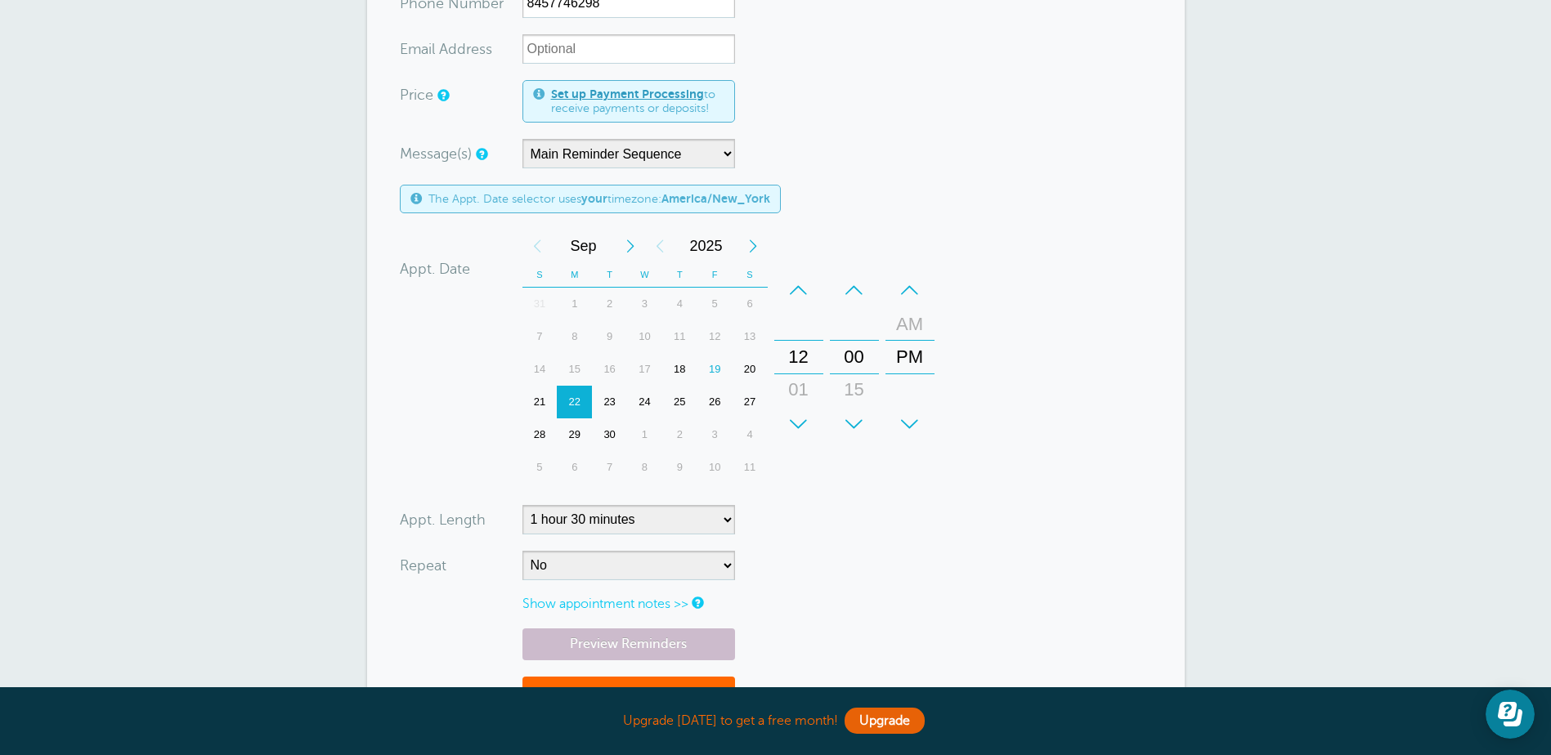
click at [539, 401] on div "21" at bounding box center [539, 402] width 35 height 33
click at [801, 422] on div "+" at bounding box center [798, 424] width 49 height 33
click at [803, 287] on div "–" at bounding box center [798, 290] width 49 height 33
click at [841, 491] on form "You are creating a new customer. To use an existing customer select one from th…" at bounding box center [776, 289] width 752 height 919
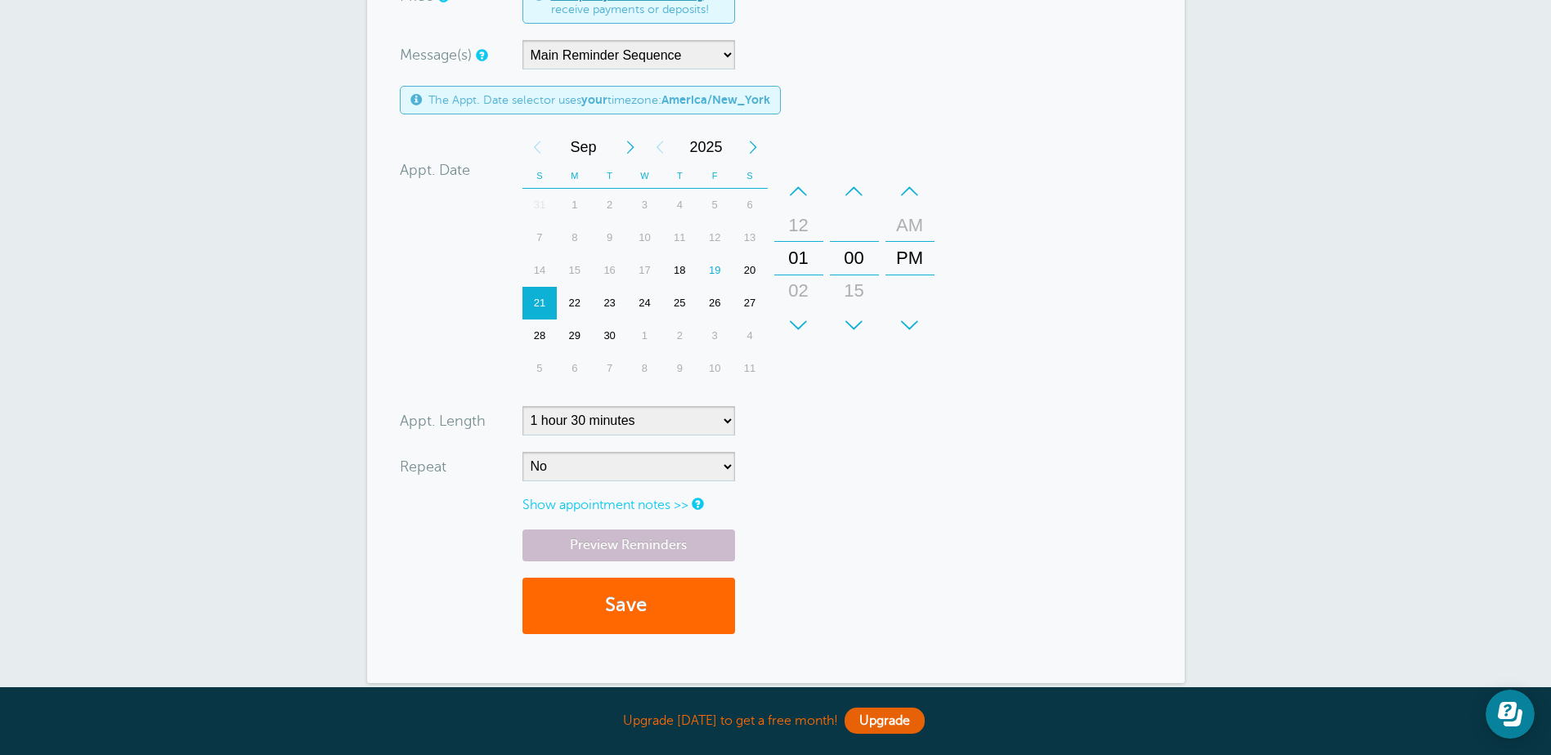
scroll to position [572, 0]
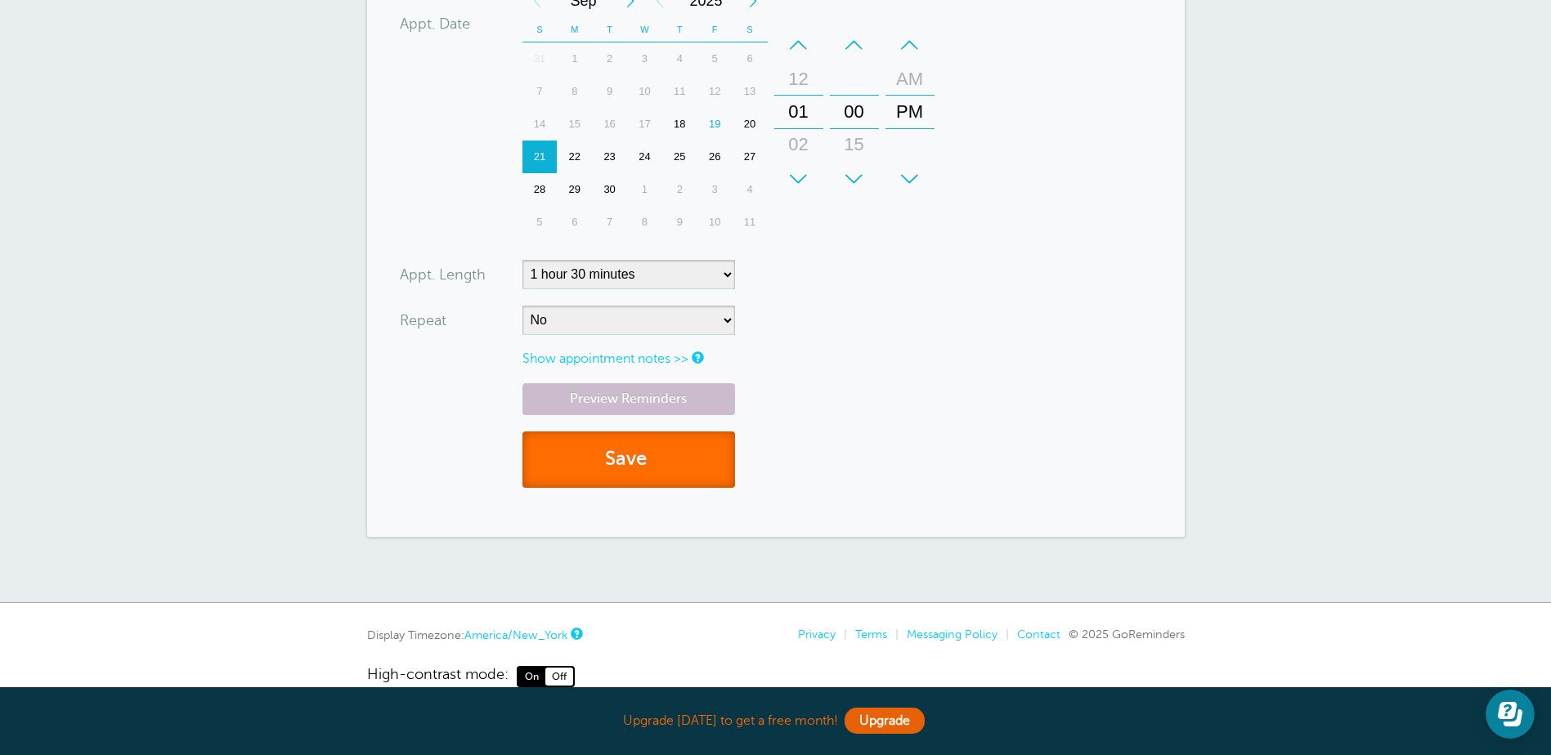
click at [666, 471] on button "Save" at bounding box center [628, 460] width 213 height 56
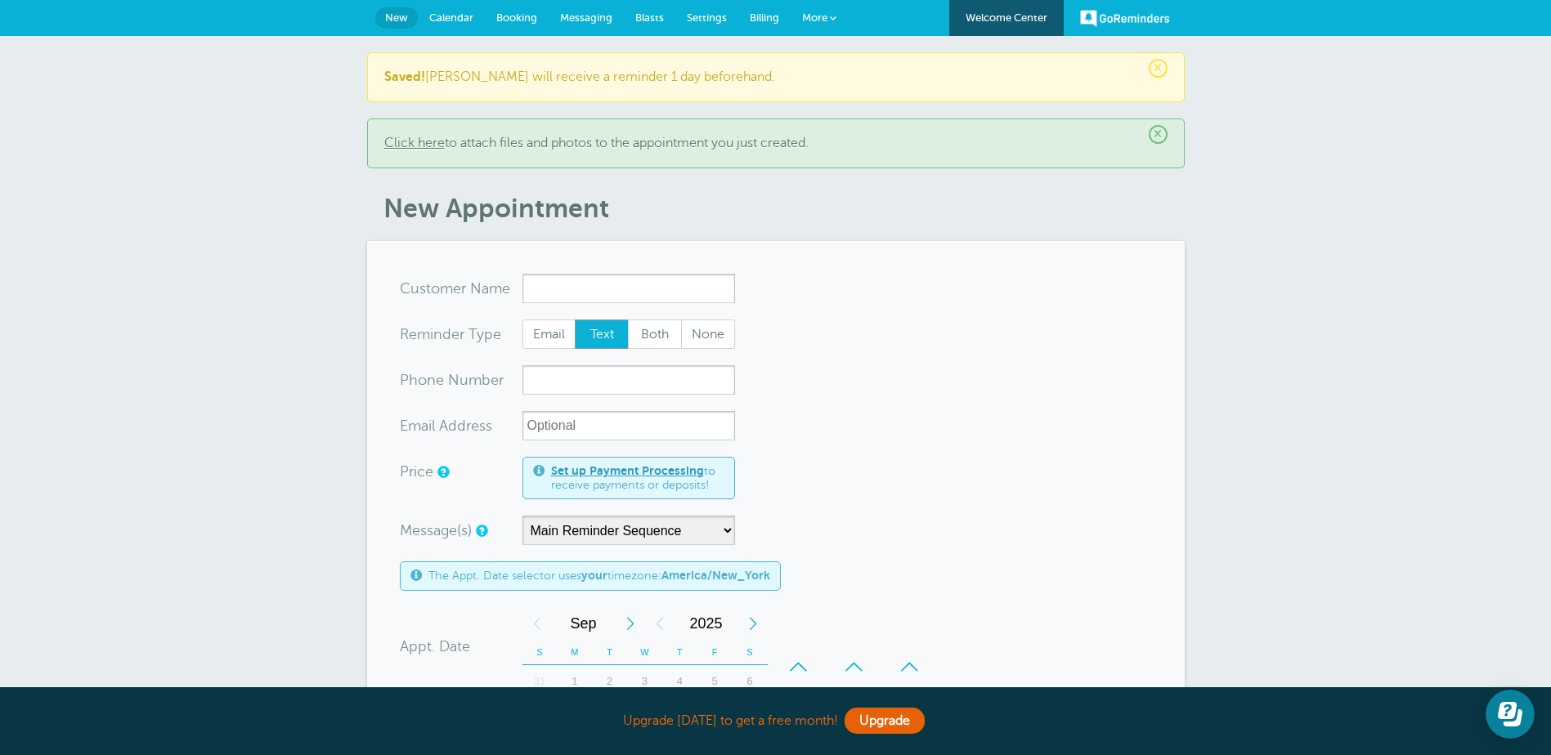
click at [441, 10] on link "Calendar" at bounding box center [451, 18] width 67 height 36
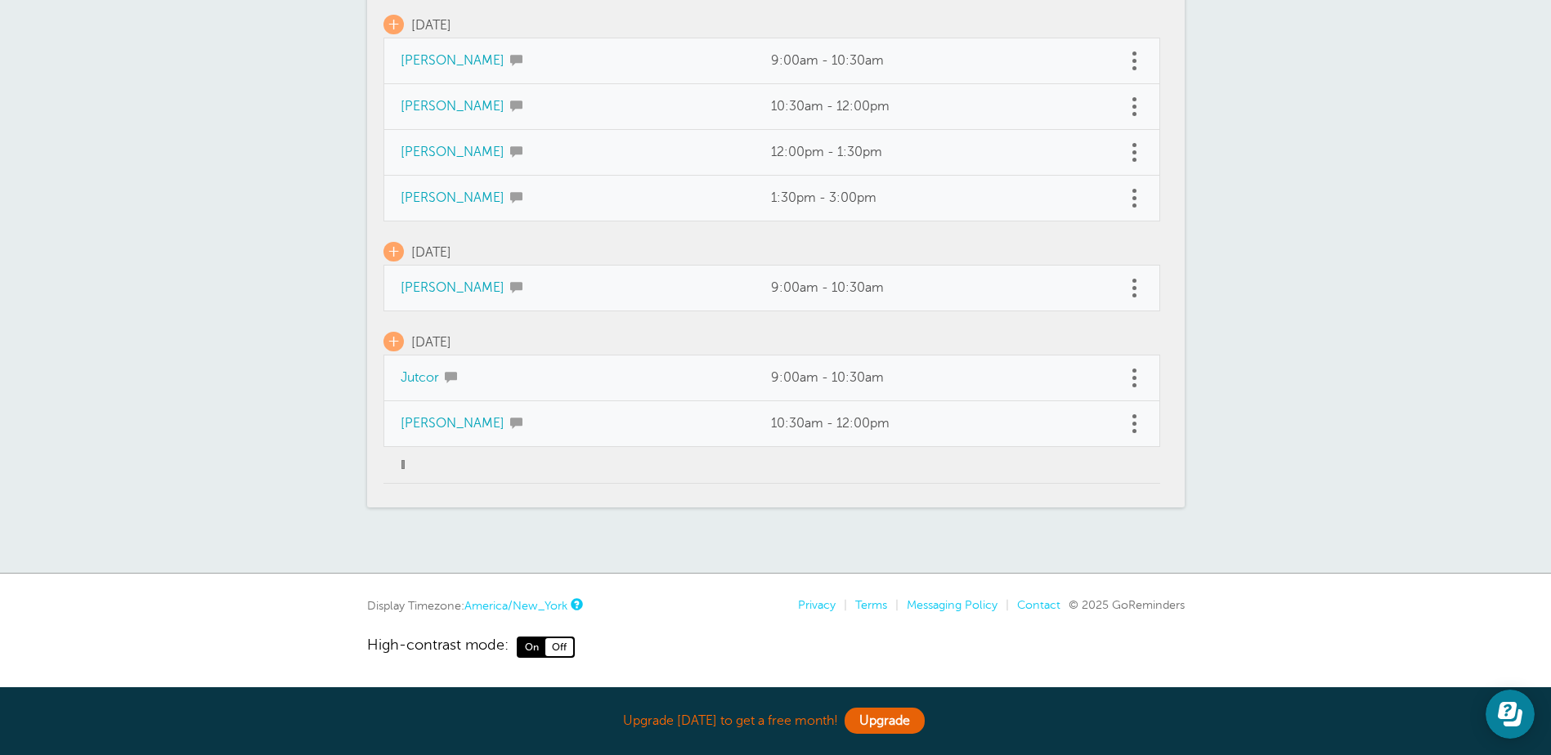
scroll to position [750, 0]
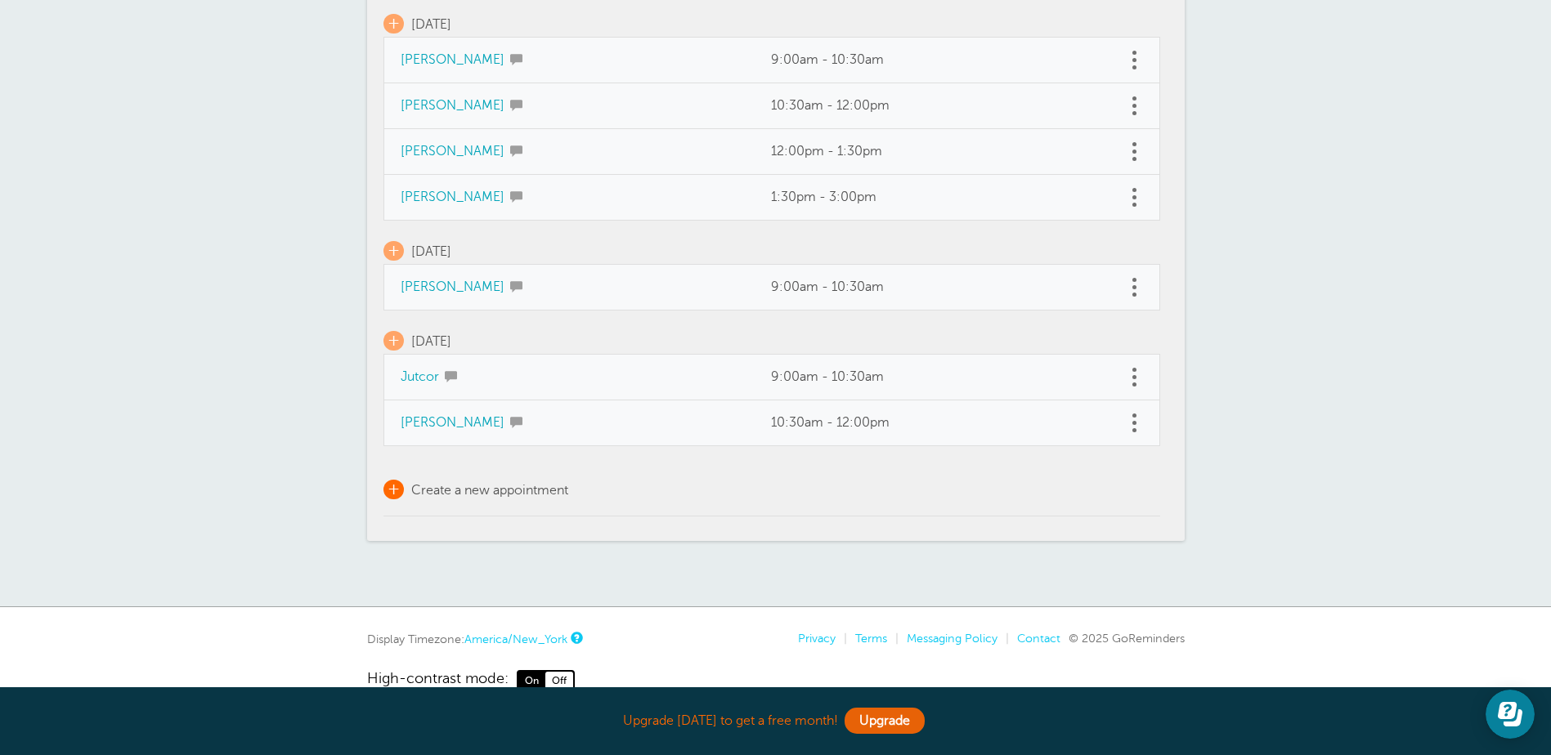
drag, startPoint x: 500, startPoint y: 482, endPoint x: 541, endPoint y: 488, distance: 42.1
click at [500, 482] on link "+ Create a new appointment" at bounding box center [475, 490] width 185 height 20
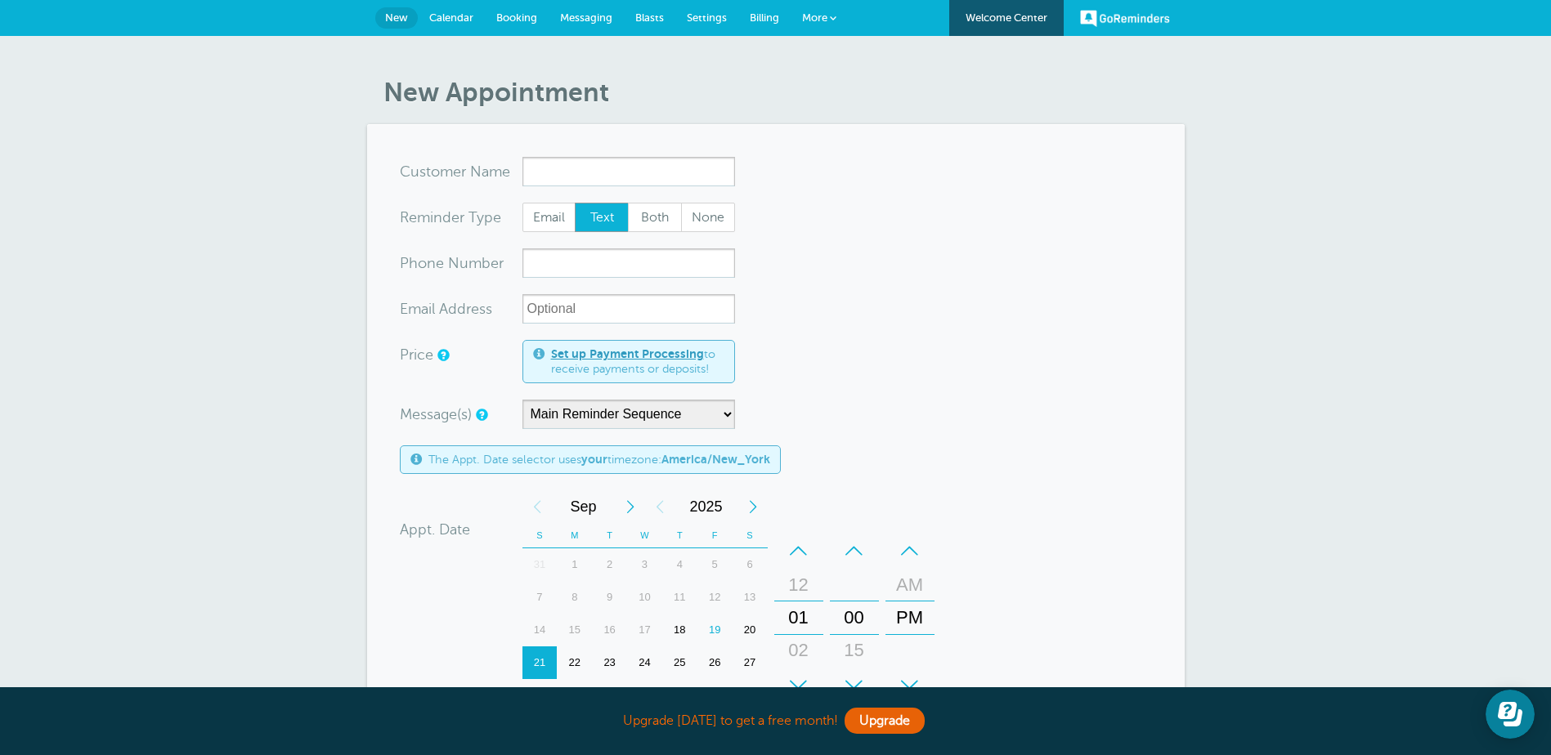
click at [583, 172] on input "x-no-autofill" at bounding box center [628, 171] width 213 height 29
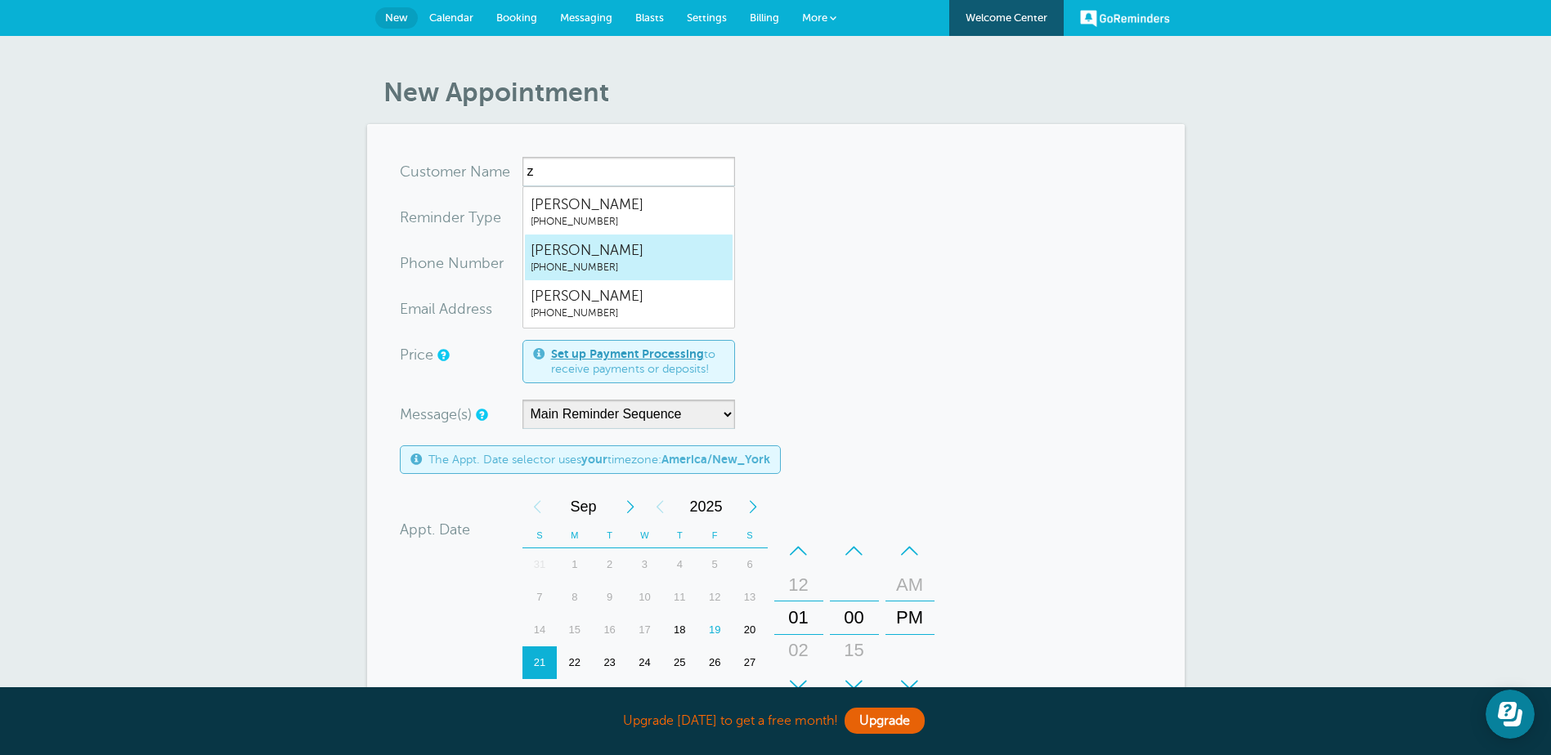
click at [569, 273] on span "(201) 739-2858" at bounding box center [629, 268] width 196 height 14
type input "ZackWalz2017392858"
type input "[PERSON_NAME]"
type input "(201) 739-2858"
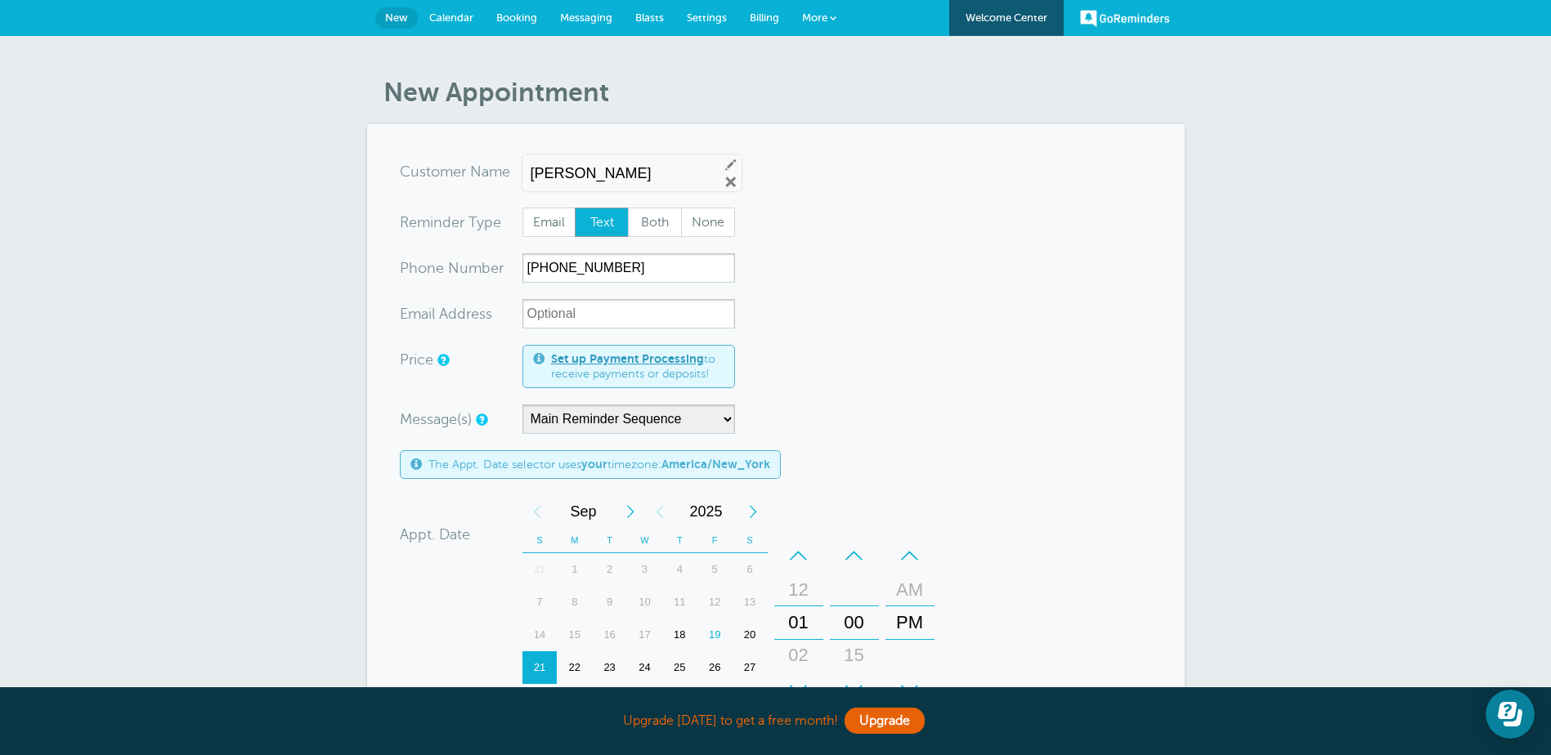
click at [835, 328] on form "You are creating a new customer. To use an existing customer select one from th…" at bounding box center [776, 586] width 752 height 858
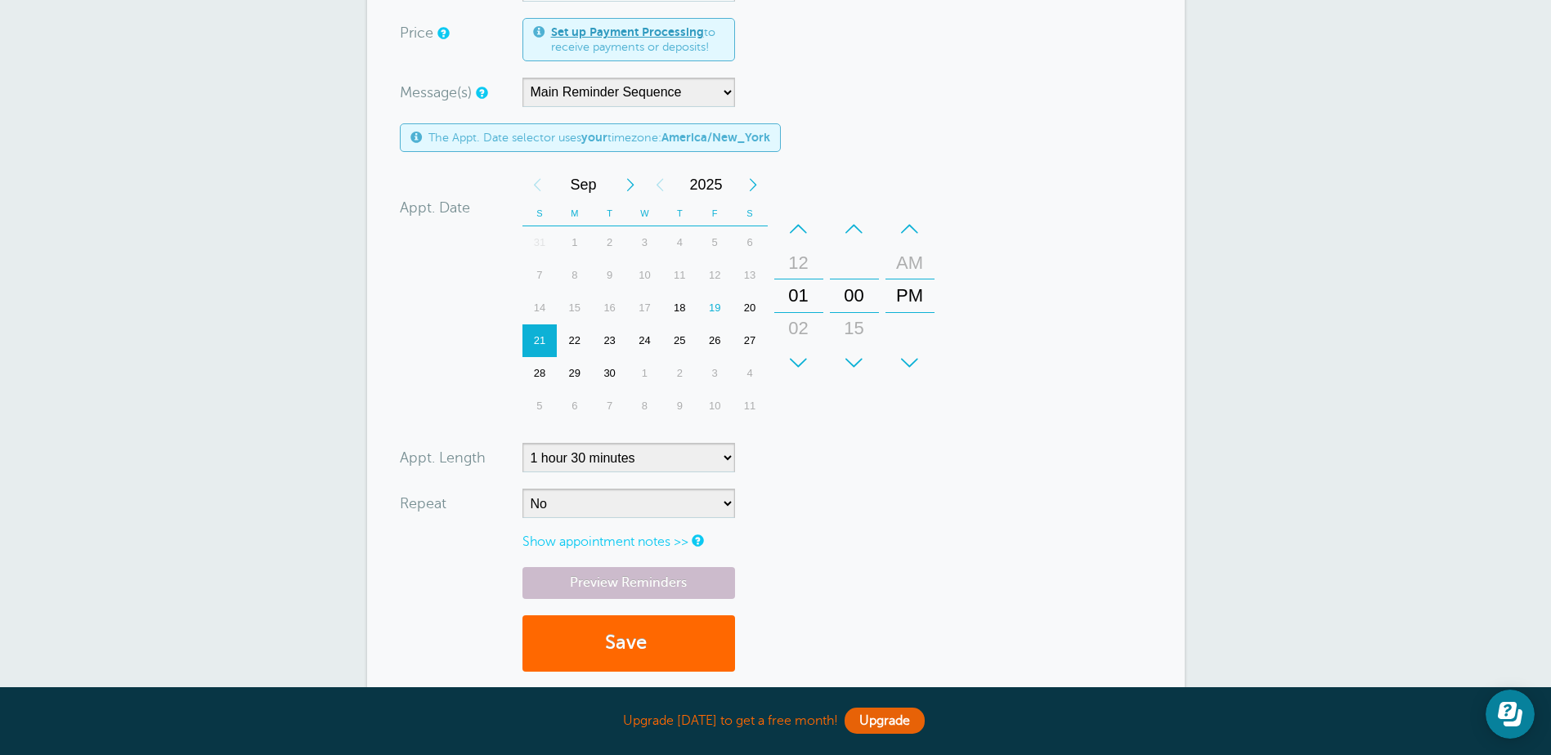
click at [744, 307] on div "20" at bounding box center [749, 308] width 35 height 33
click at [641, 634] on button "Save" at bounding box center [628, 644] width 213 height 56
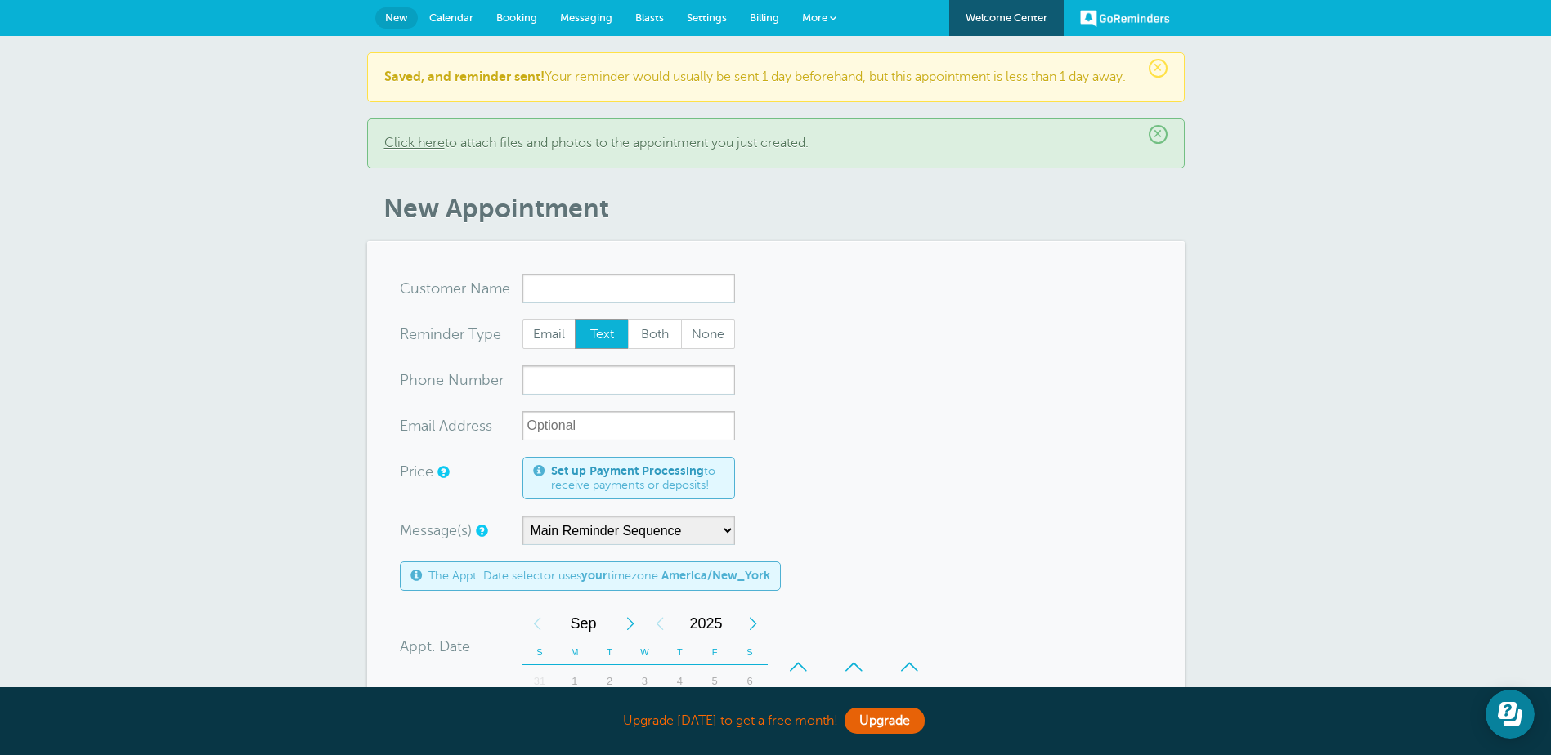
click at [450, 16] on span "Calendar" at bounding box center [451, 17] width 44 height 12
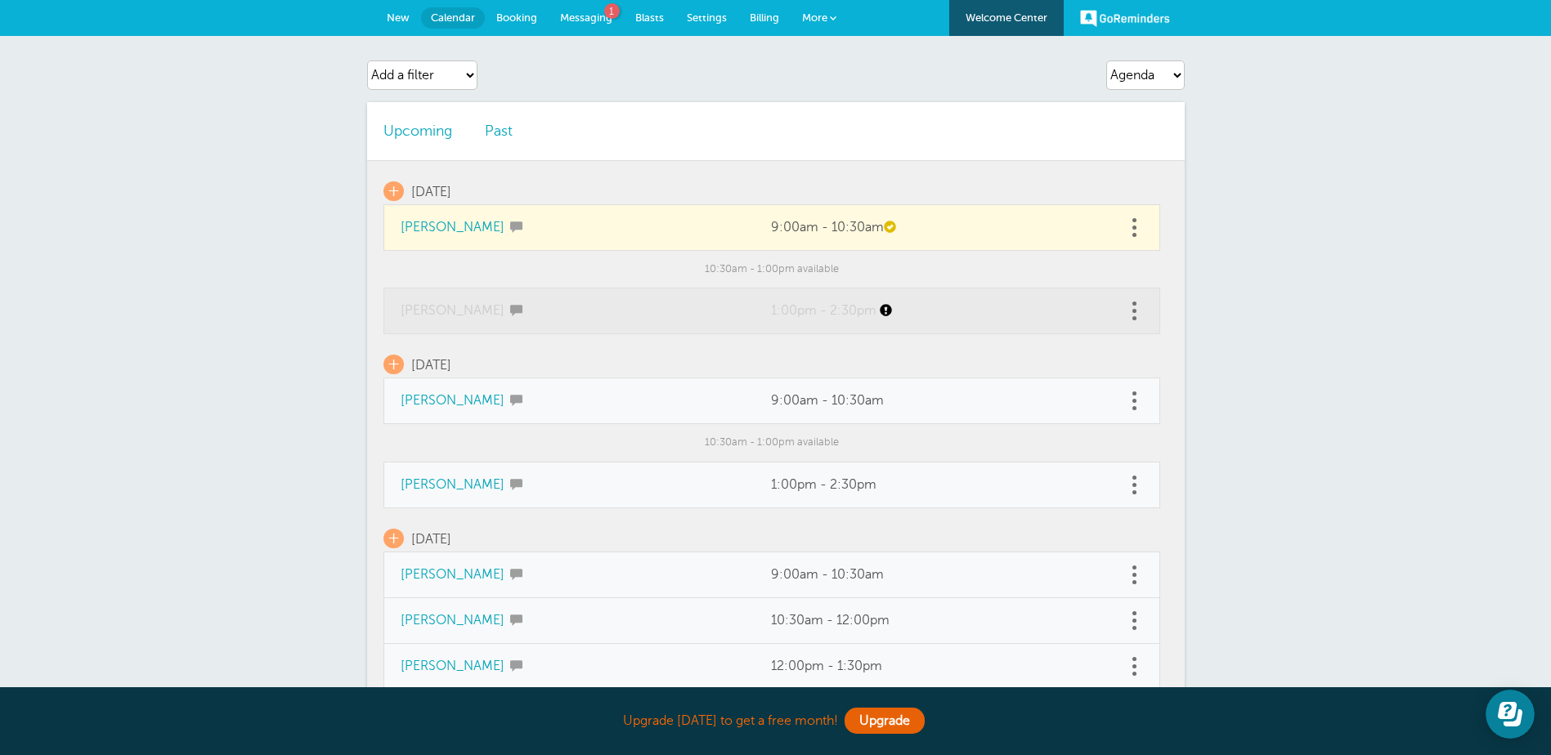
click at [1136, 305] on link at bounding box center [1135, 310] width 16 height 25
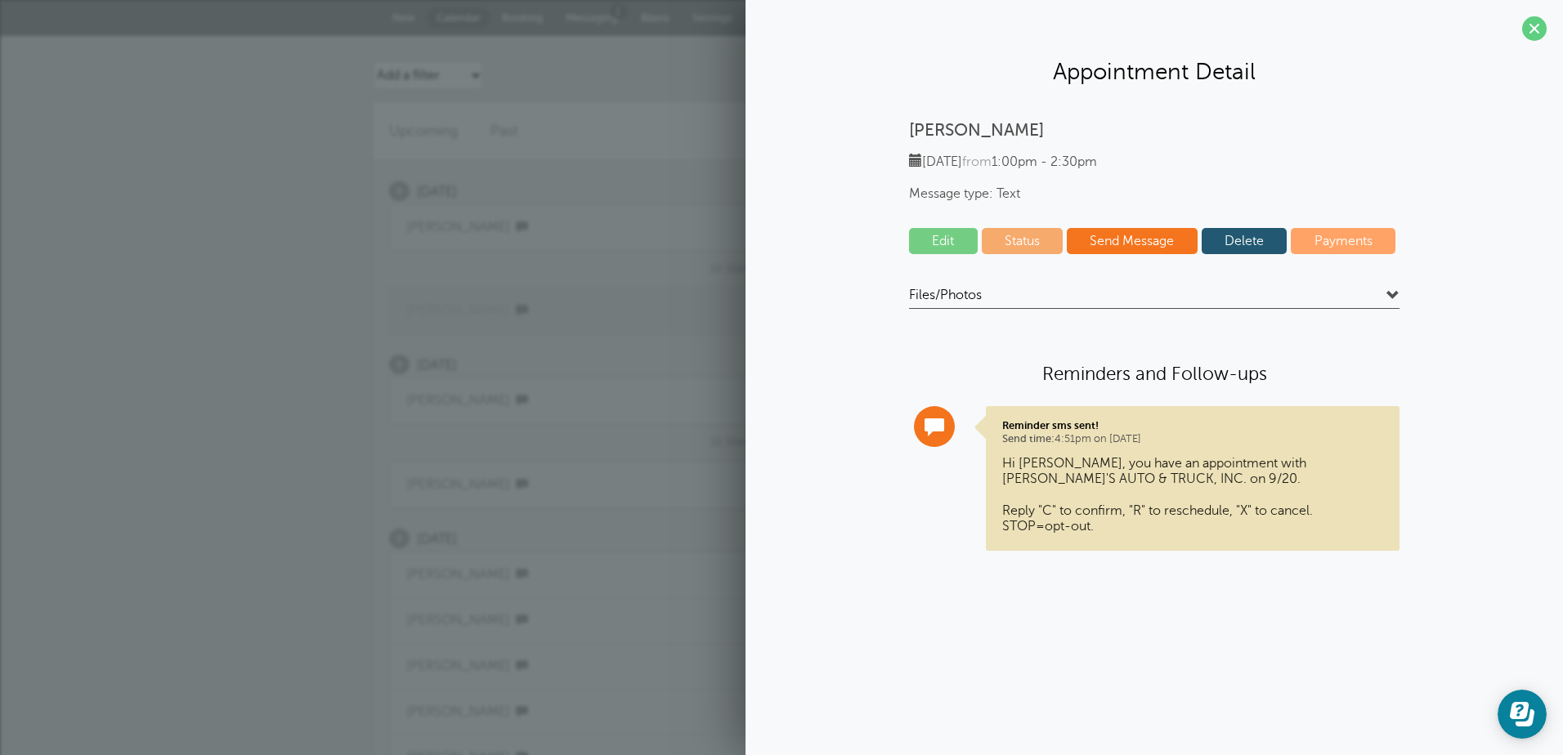
click at [1230, 227] on div "[PERSON_NAME] [DATE] from 1:00pm - 2:30pm Message type: Text Edit Status Send M…" at bounding box center [1154, 348] width 785 height 457
click at [1025, 238] on link "Status" at bounding box center [1023, 241] width 82 height 26
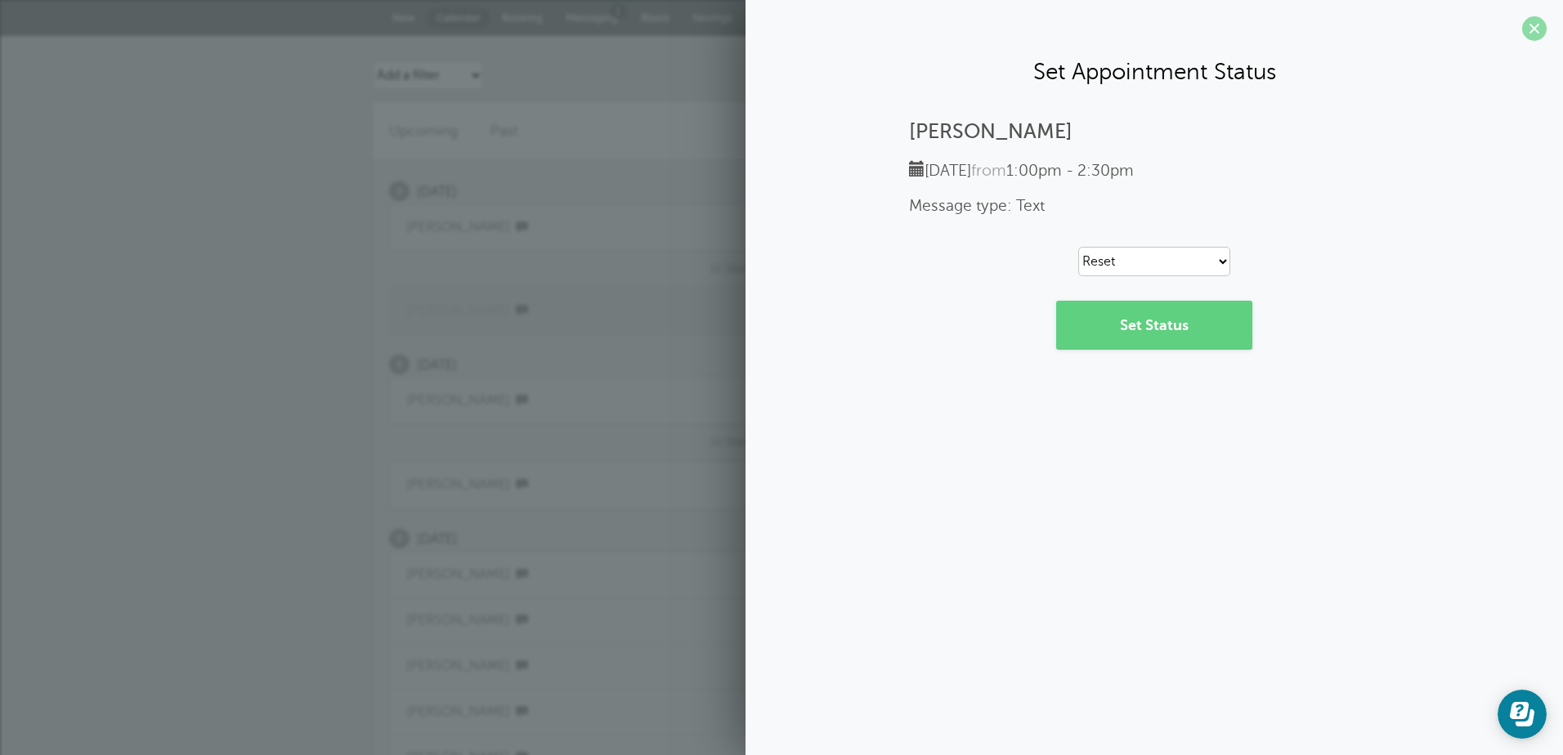
click at [1536, 26] on span at bounding box center [1534, 28] width 25 height 25
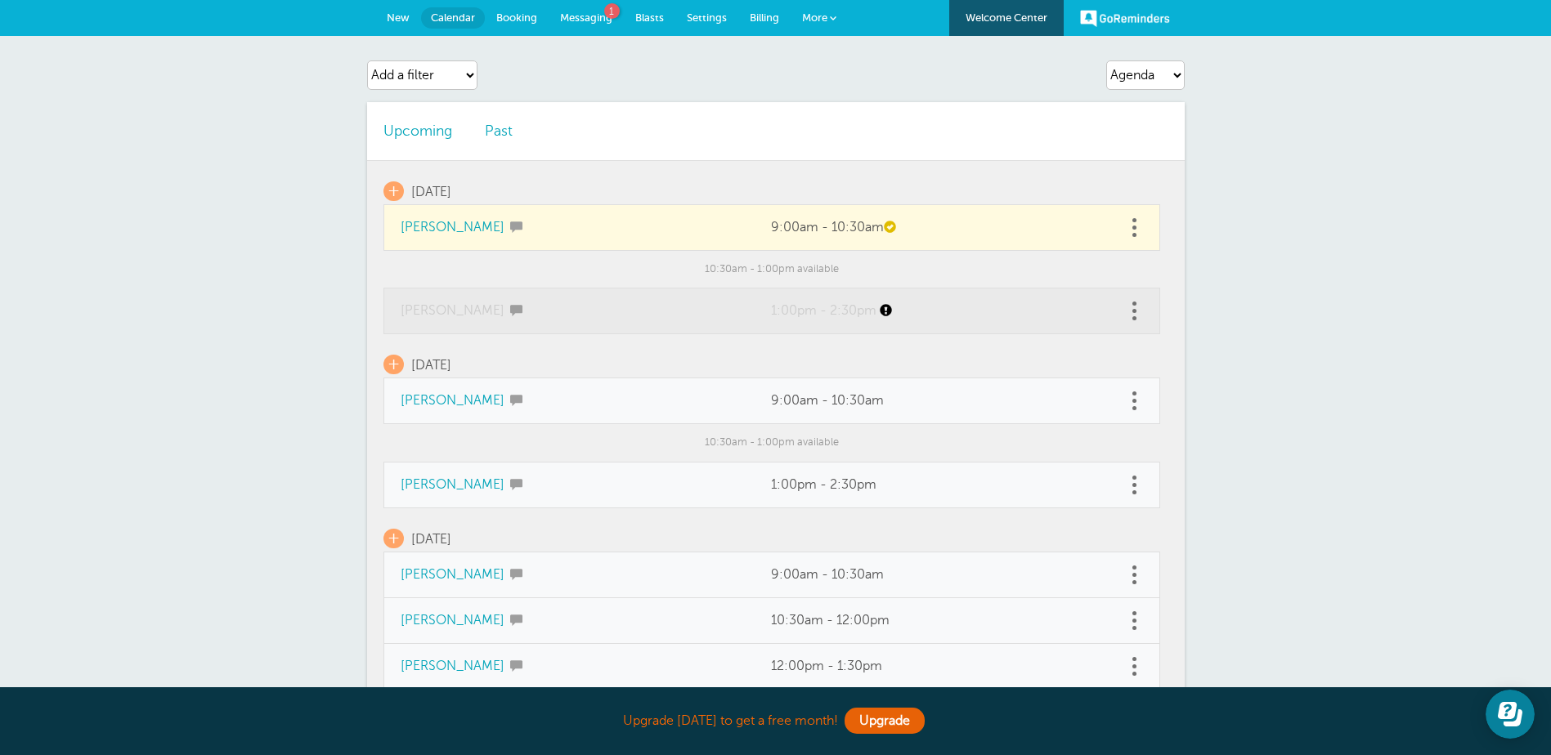
click at [1144, 319] on td at bounding box center [1144, 312] width 34 height 46
click at [603, 16] on span "Messaging" at bounding box center [586, 17] width 52 height 12
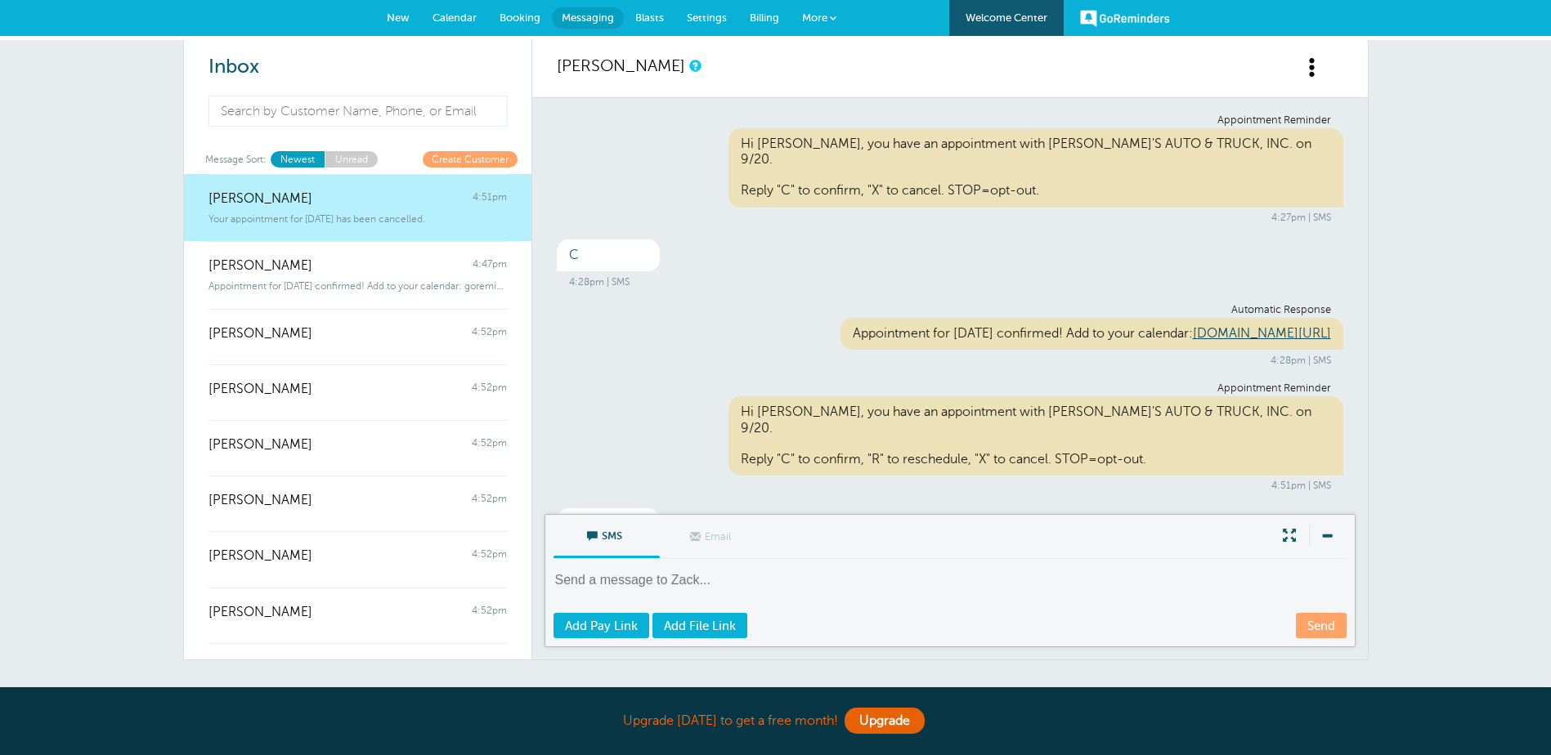
scroll to position [316, 0]
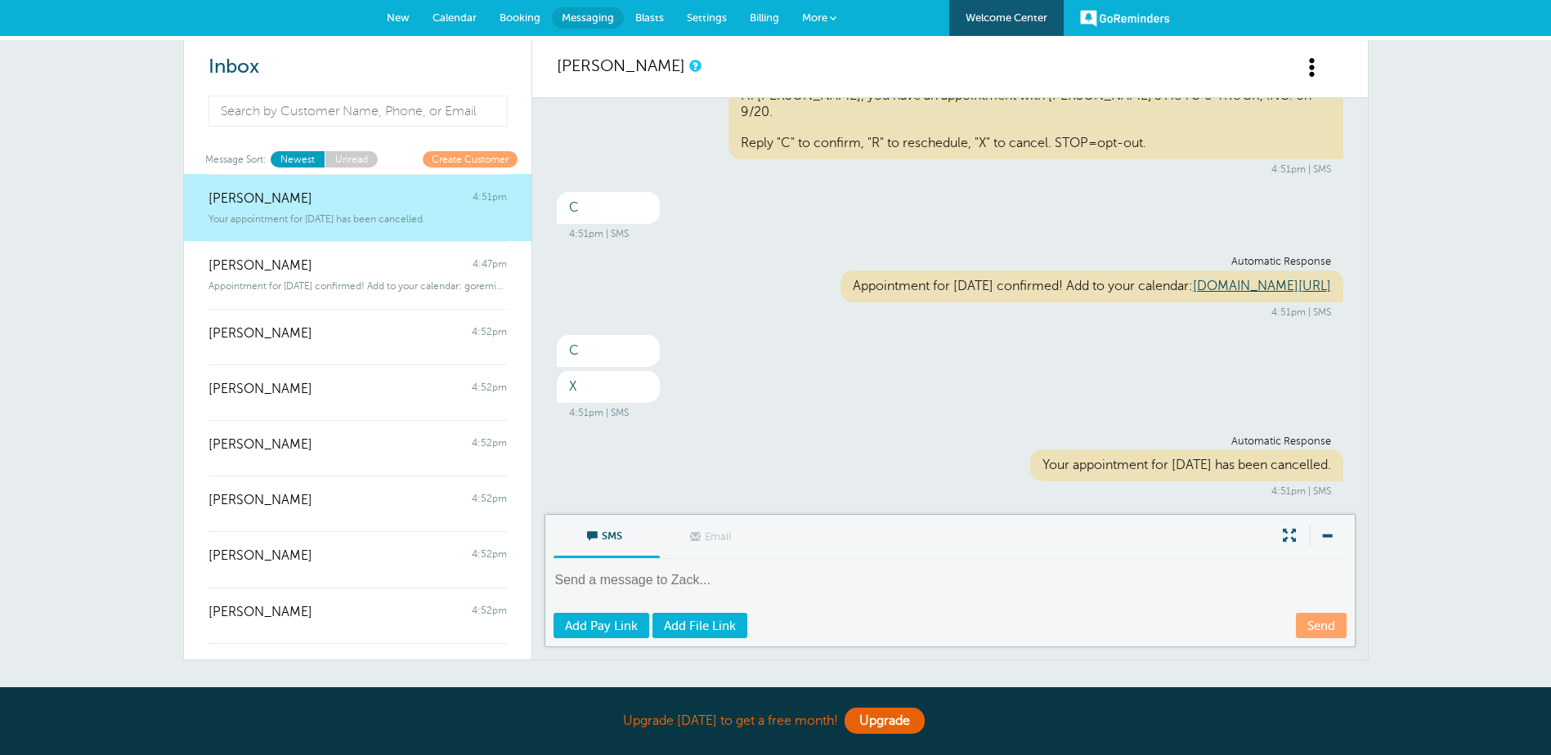
click at [646, 579] on textarea at bounding box center [951, 591] width 796 height 40
type textarea "text"
click at [1337, 631] on link "Send" at bounding box center [1321, 625] width 51 height 25
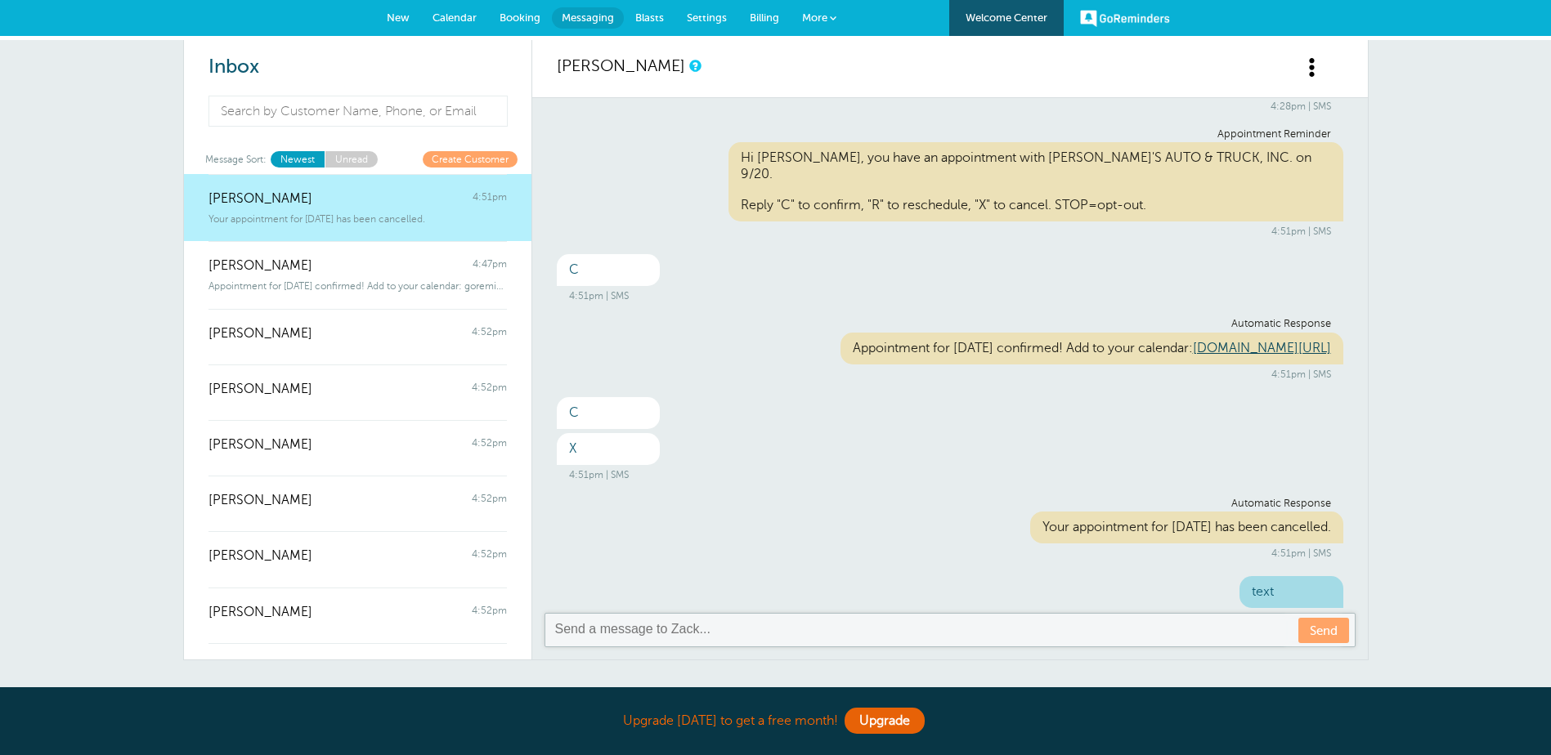
scroll to position [254, 0]
click at [621, 628] on textarea at bounding box center [951, 630] width 796 height 20
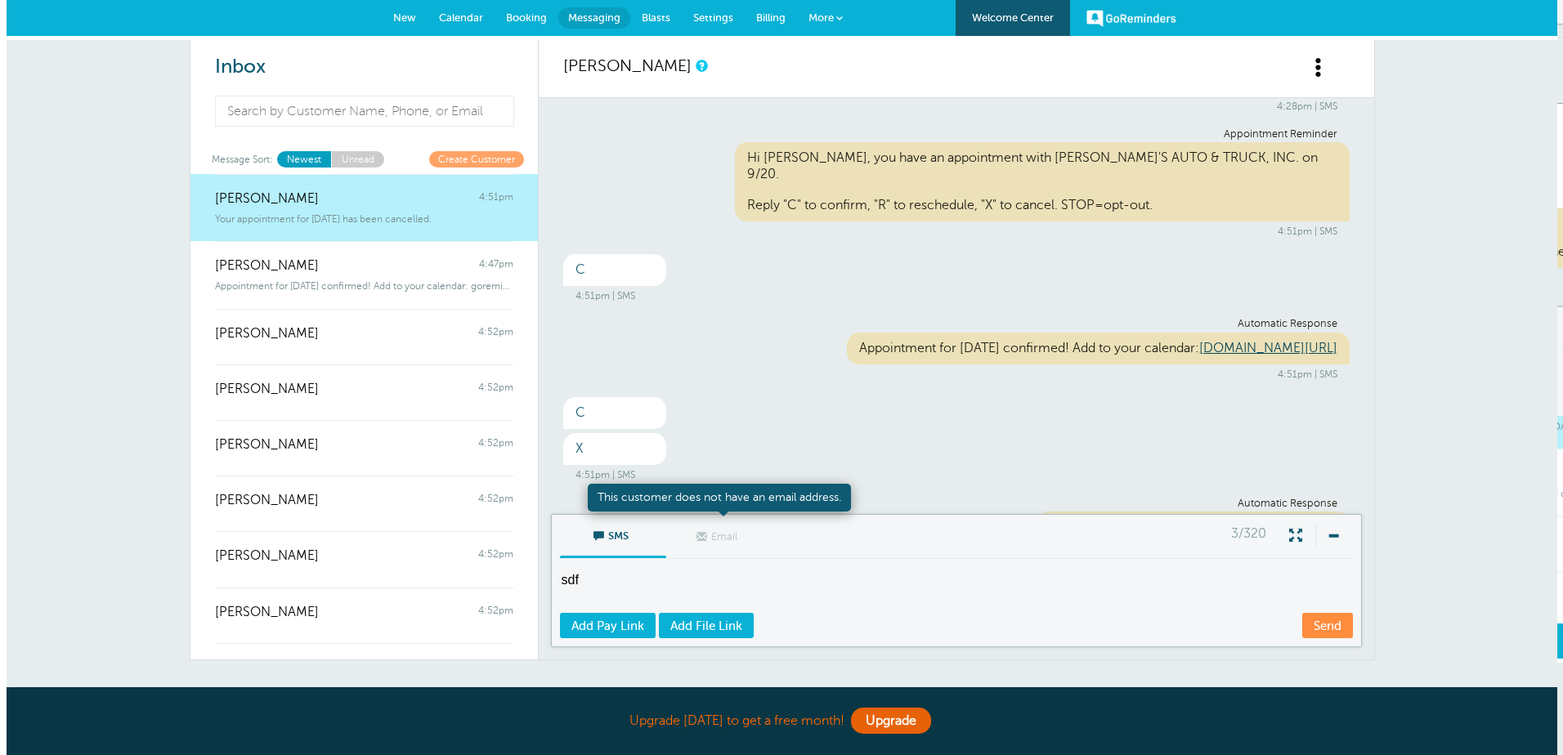
scroll to position [353, 0]
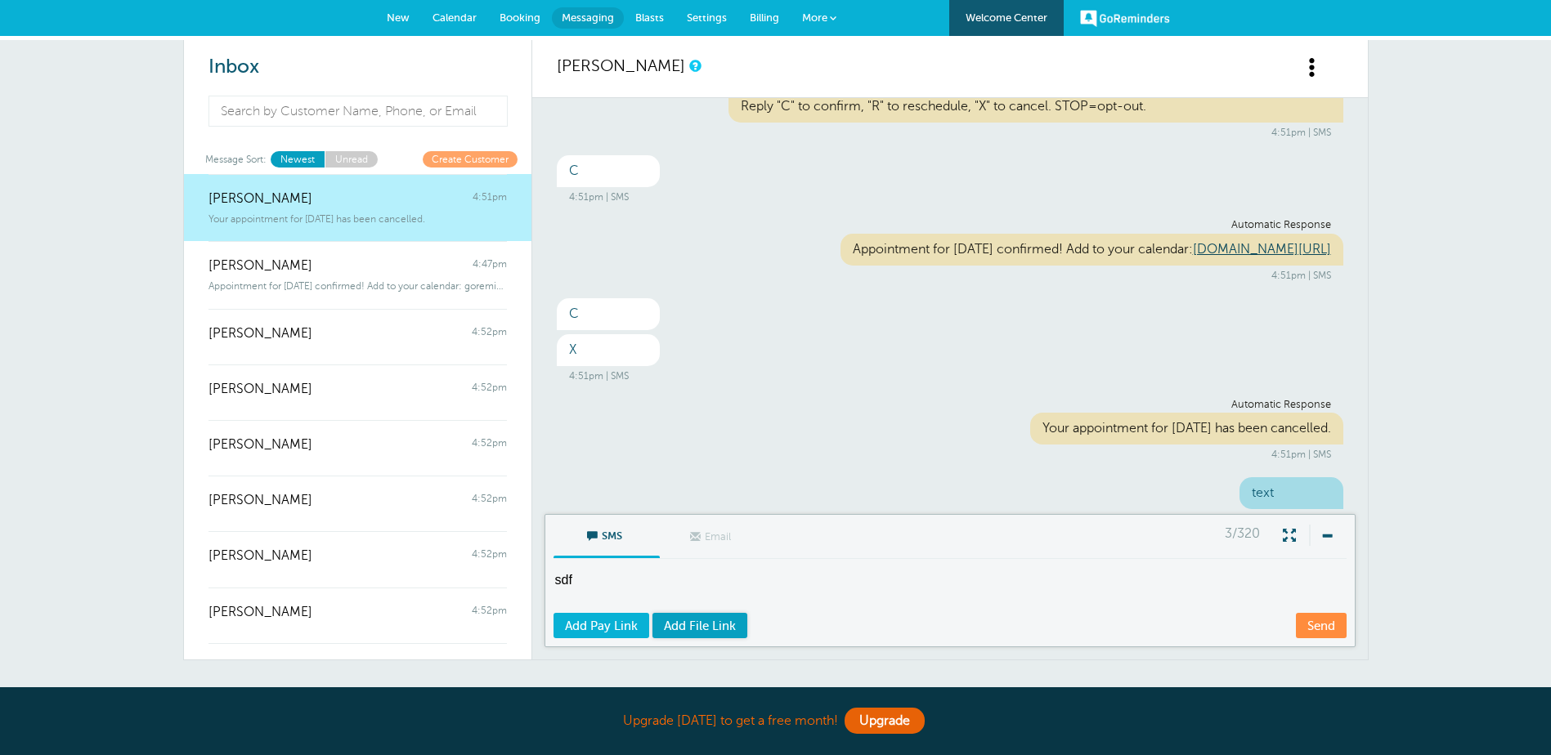
type textarea "sdf"
click at [710, 625] on span "Add File Link" at bounding box center [700, 626] width 72 height 13
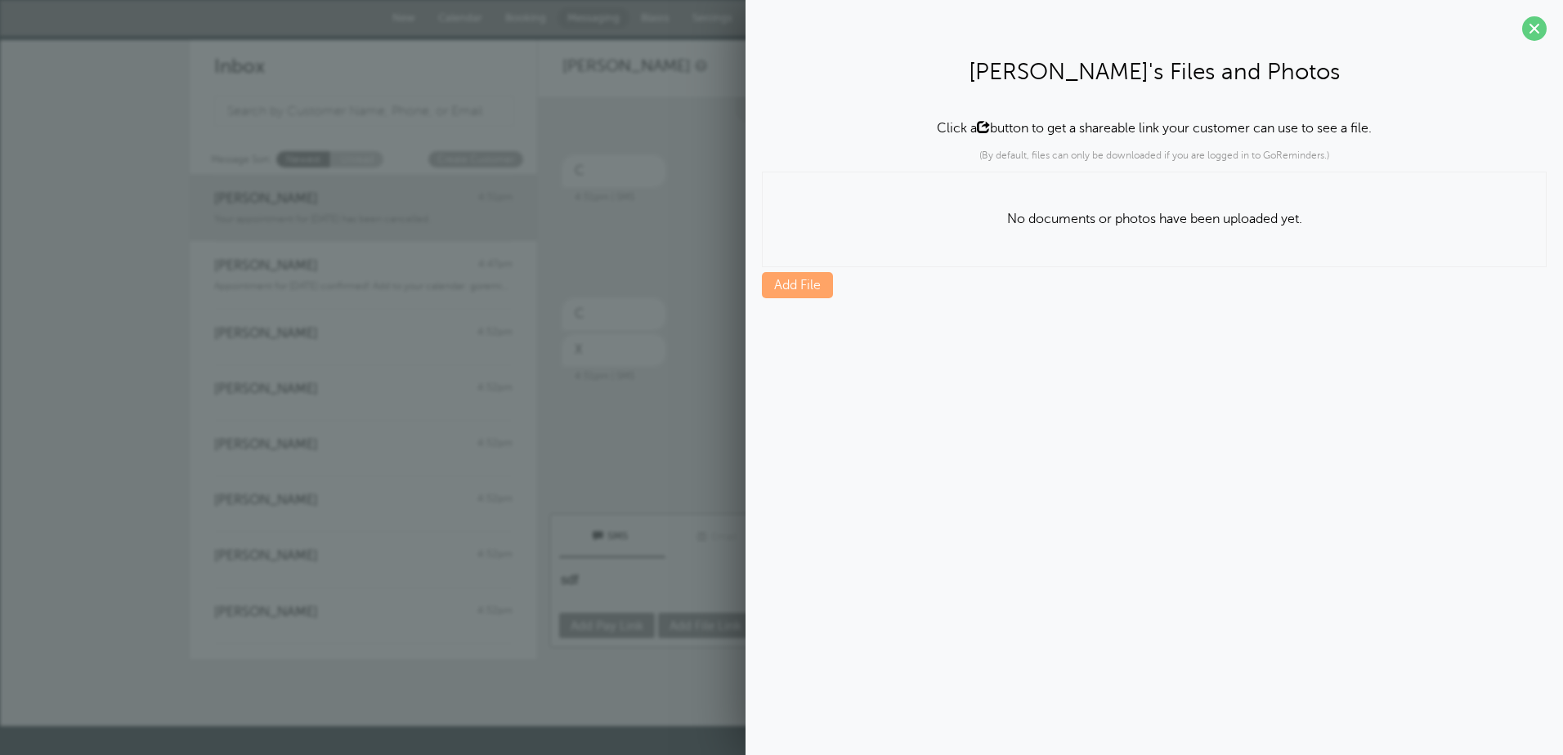
click at [827, 280] on link "Add File" at bounding box center [797, 285] width 71 height 26
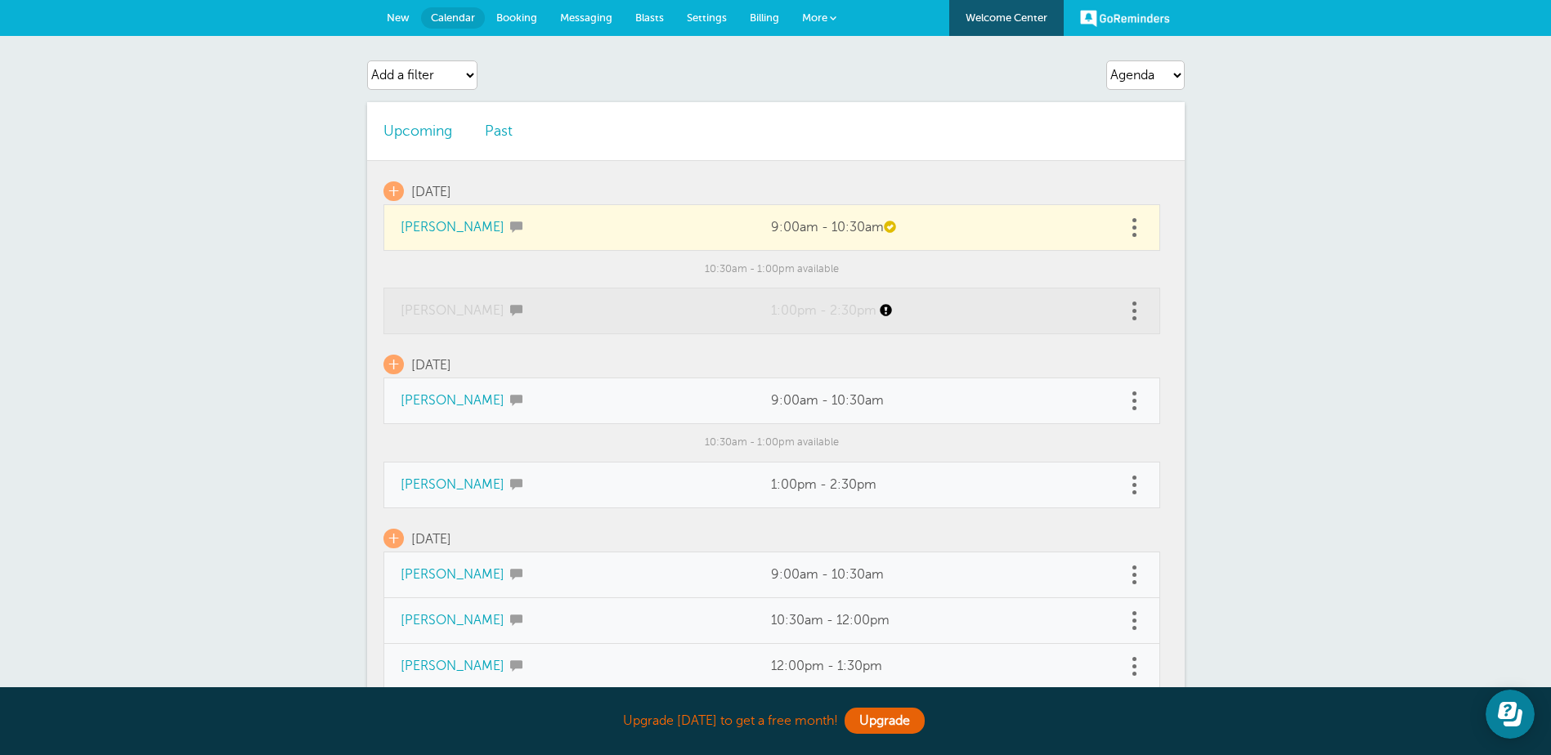
click at [1124, 307] on td "1:00pm - 2:30pm" at bounding box center [941, 312] width 372 height 46
click at [1132, 307] on link at bounding box center [1135, 310] width 16 height 25
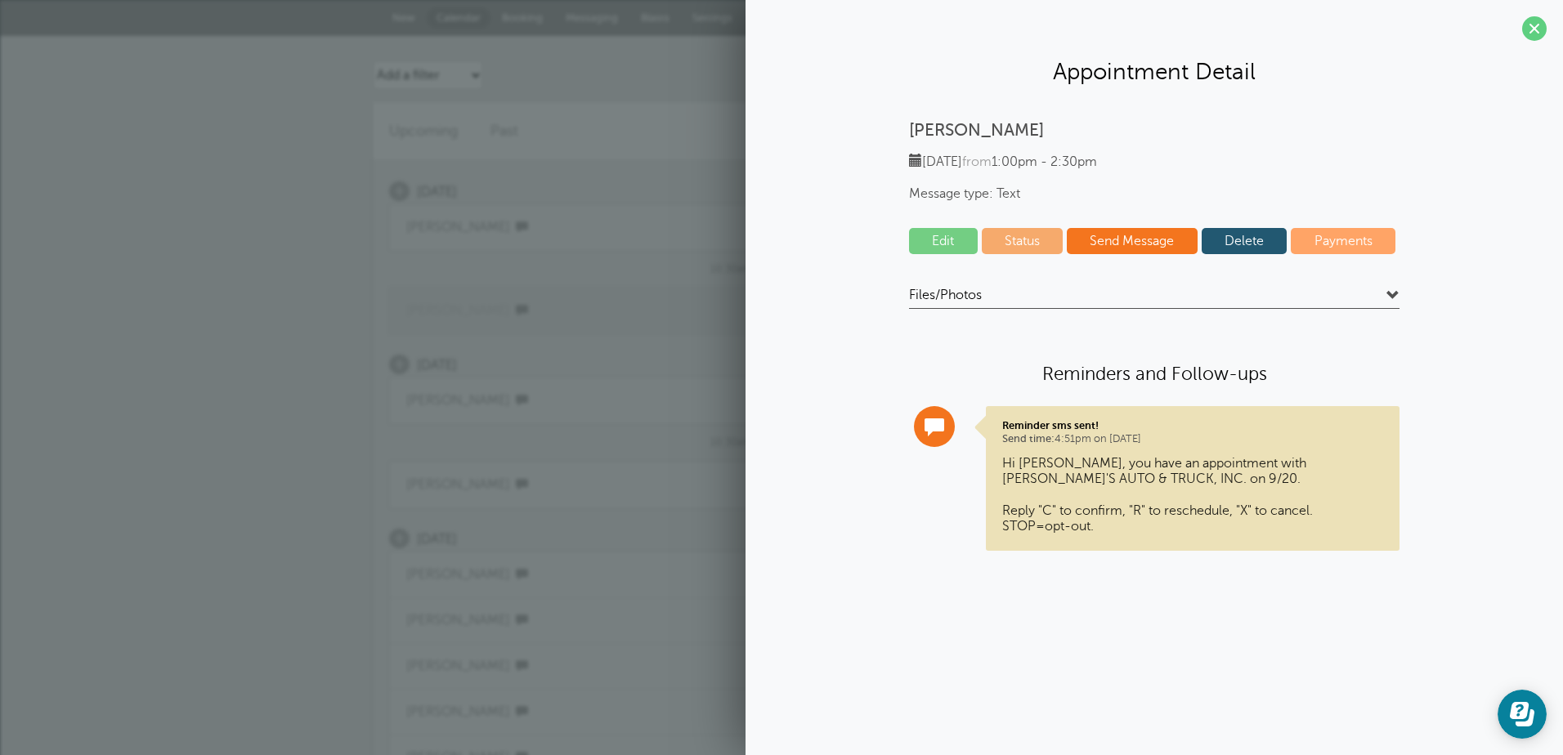
click at [1243, 242] on link "Delete" at bounding box center [1245, 241] width 86 height 26
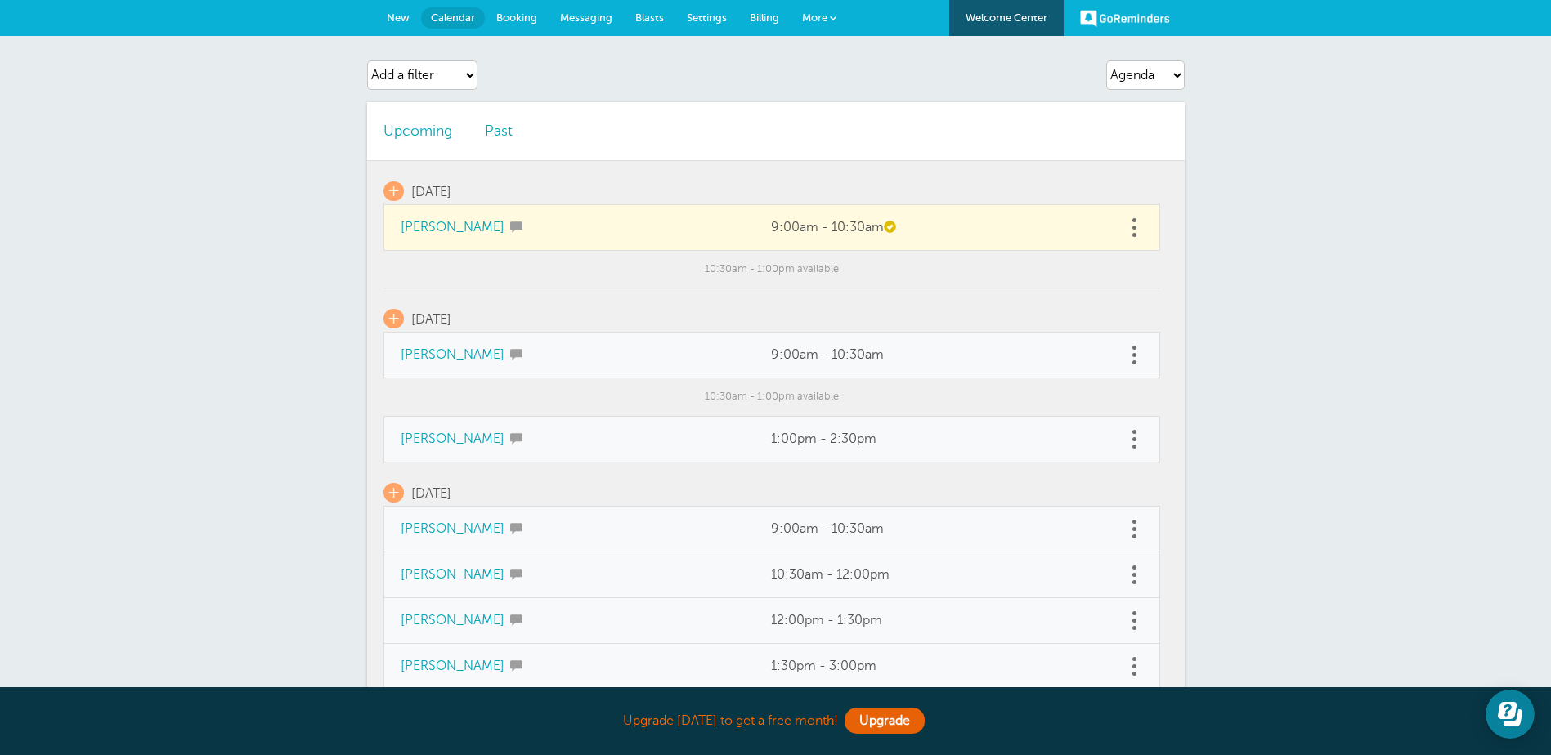
click at [565, 20] on span "Messaging" at bounding box center [586, 17] width 52 height 12
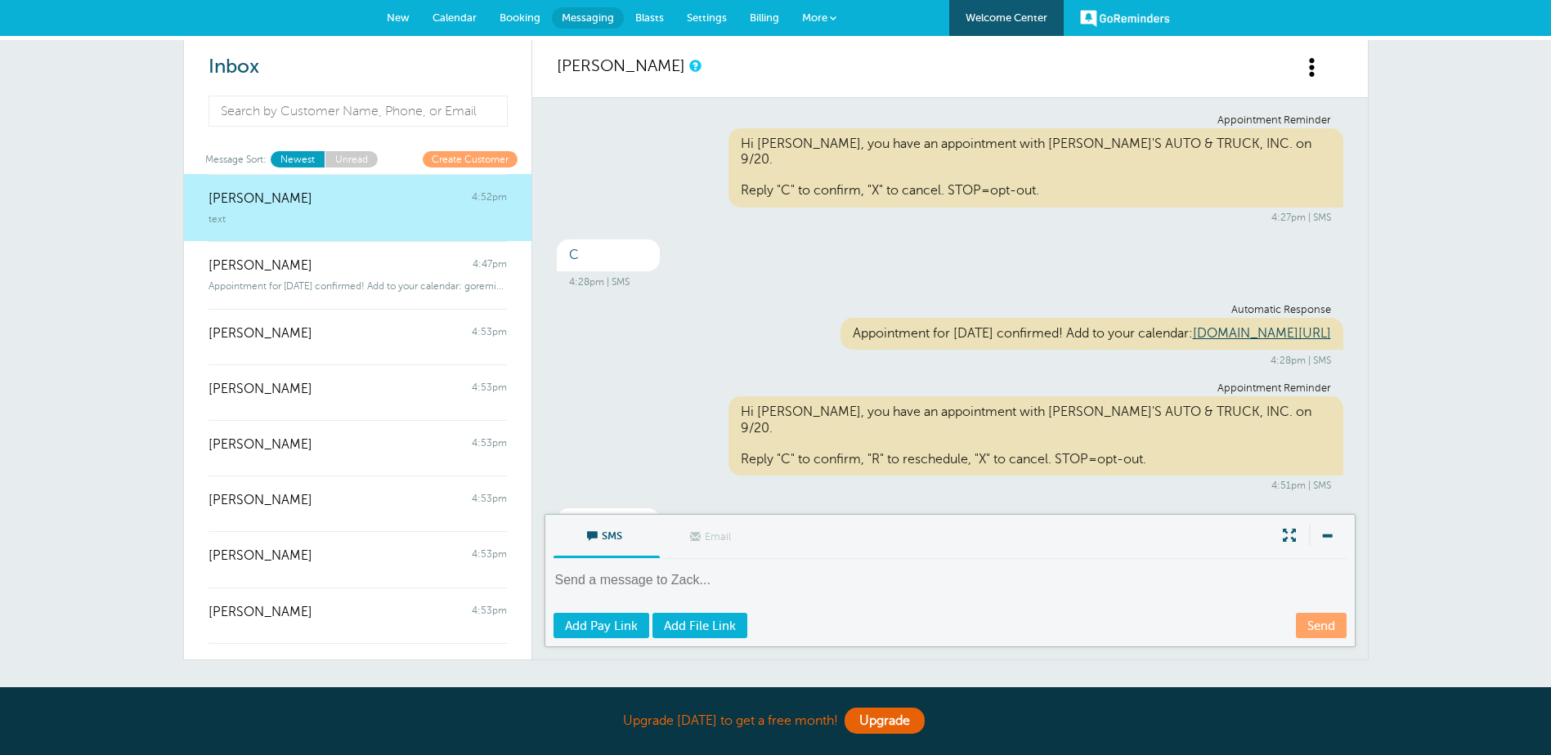
scroll to position [381, 0]
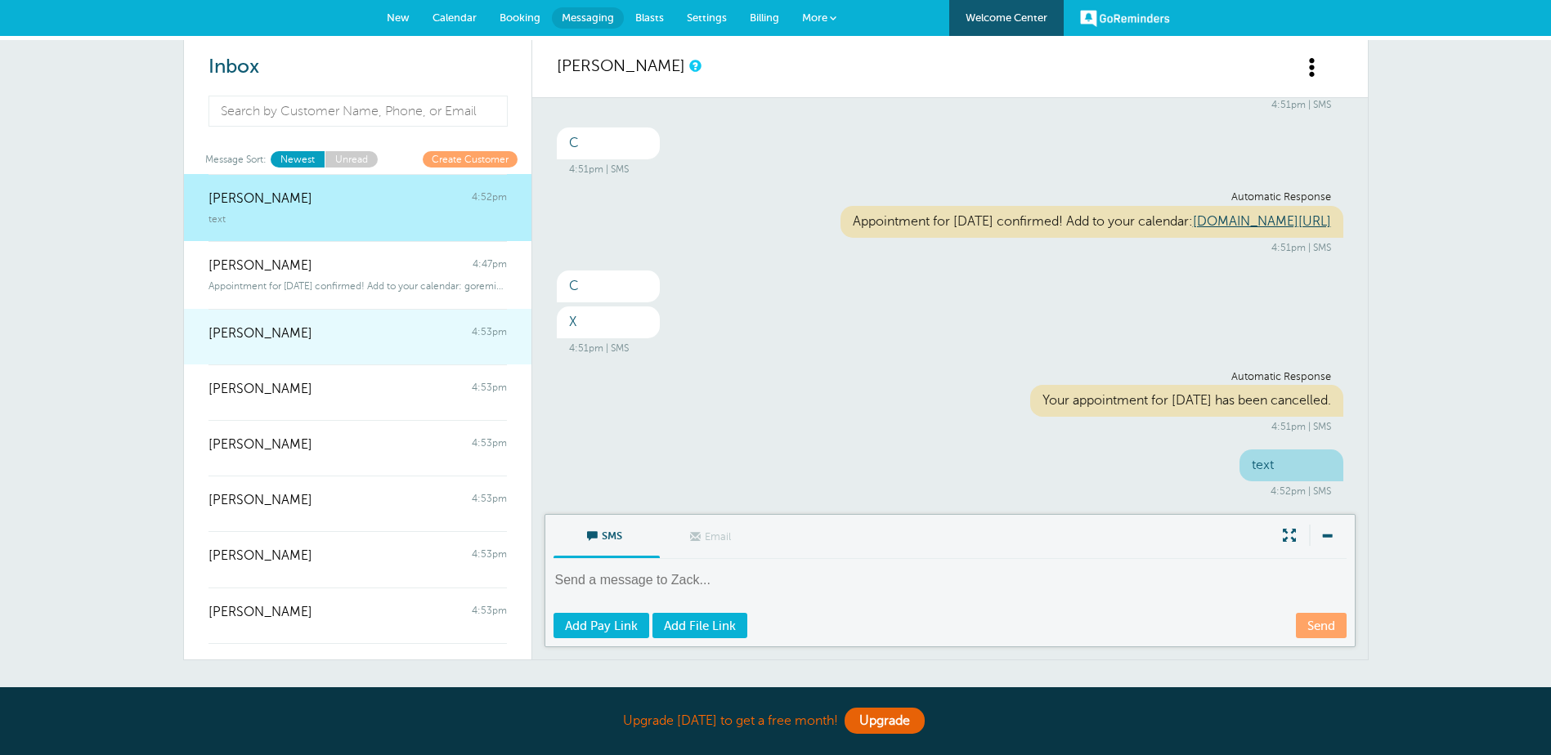
click at [419, 351] on link "Shaylynn Botta 4:53pm" at bounding box center [357, 337] width 347 height 56
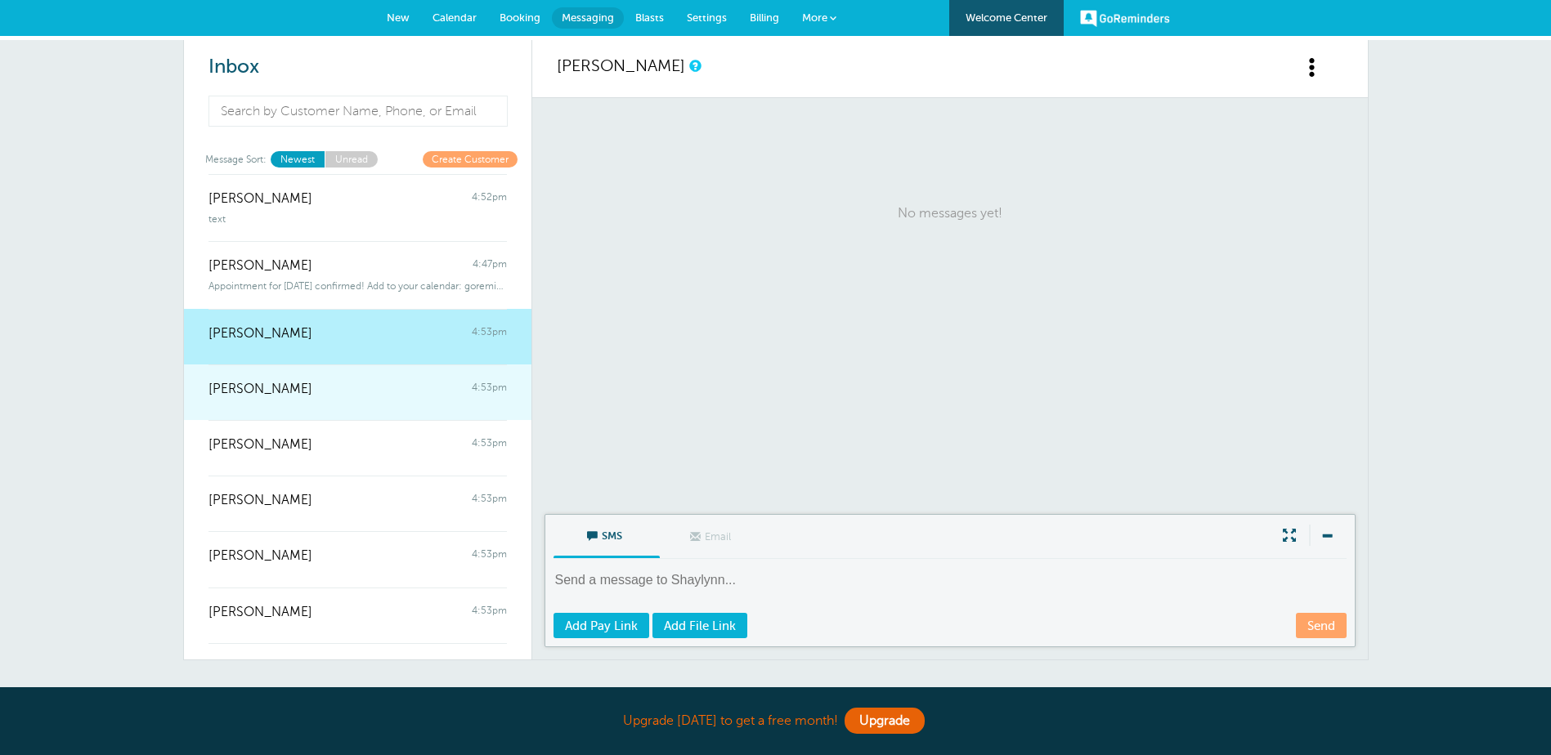
click at [405, 392] on div "Steve Shatkin 4:53pm" at bounding box center [357, 381] width 298 height 33
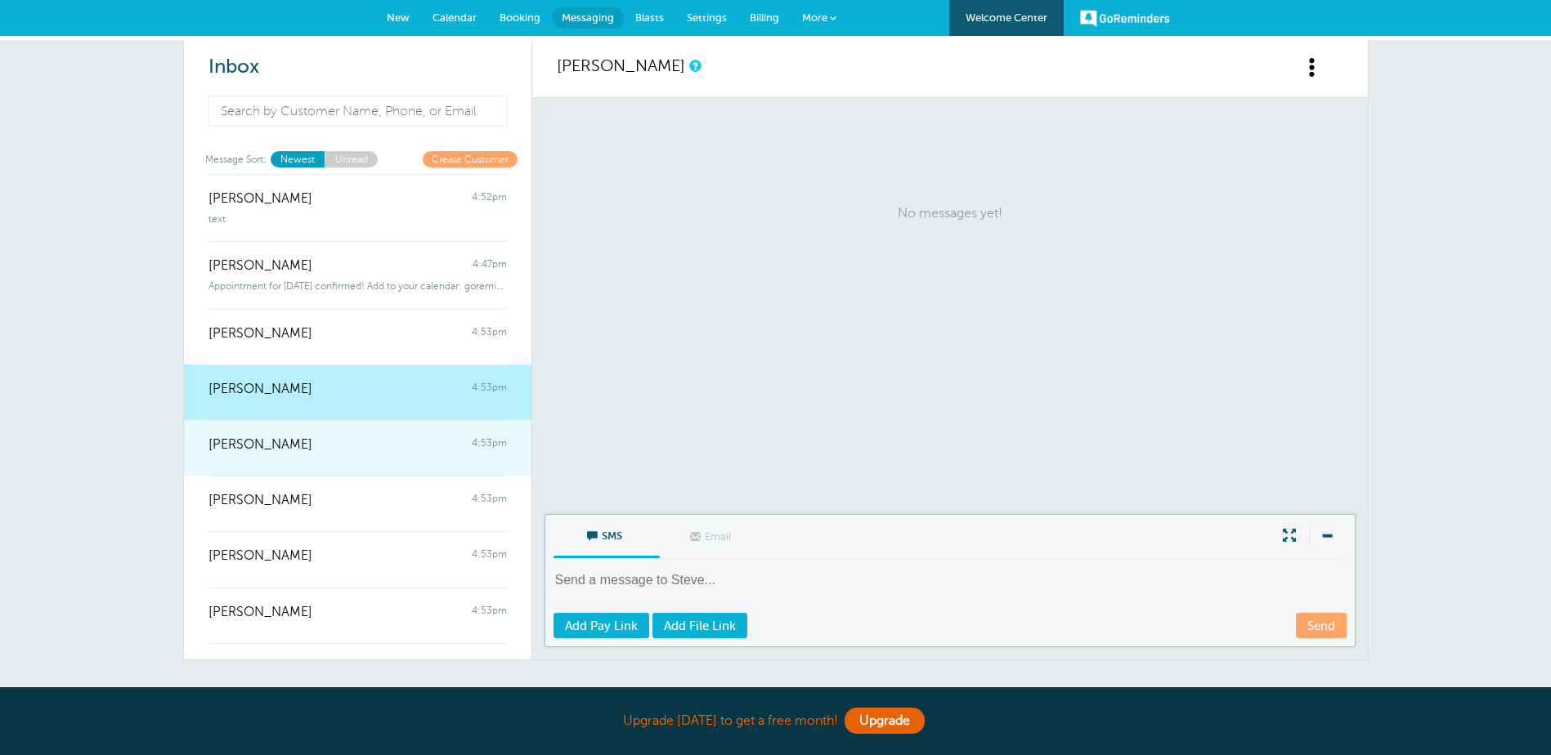
click at [390, 435] on div "Galano 4:53pm" at bounding box center [357, 436] width 298 height 33
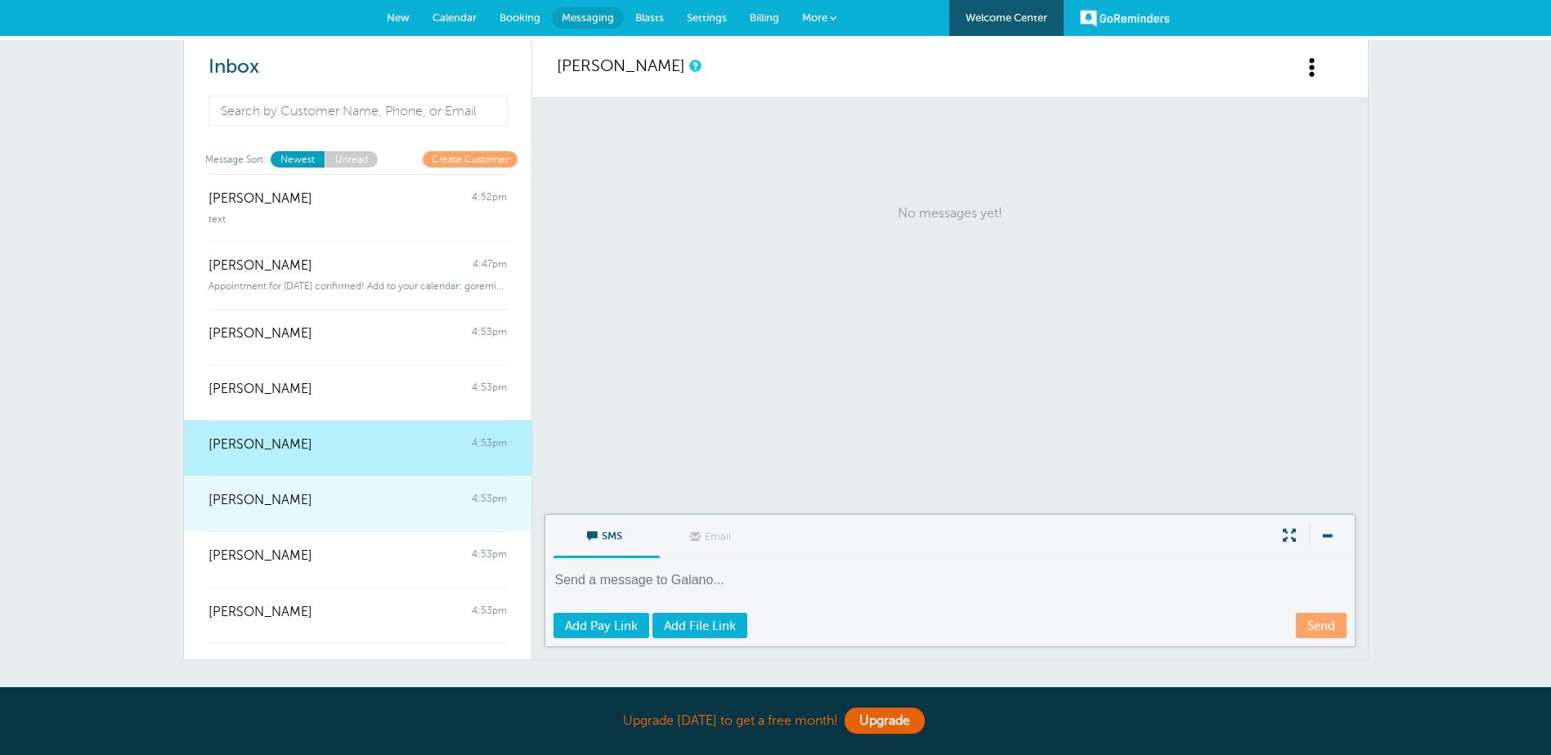
click at [373, 481] on div "Moshe Grossbaum 4:53pm" at bounding box center [357, 492] width 298 height 33
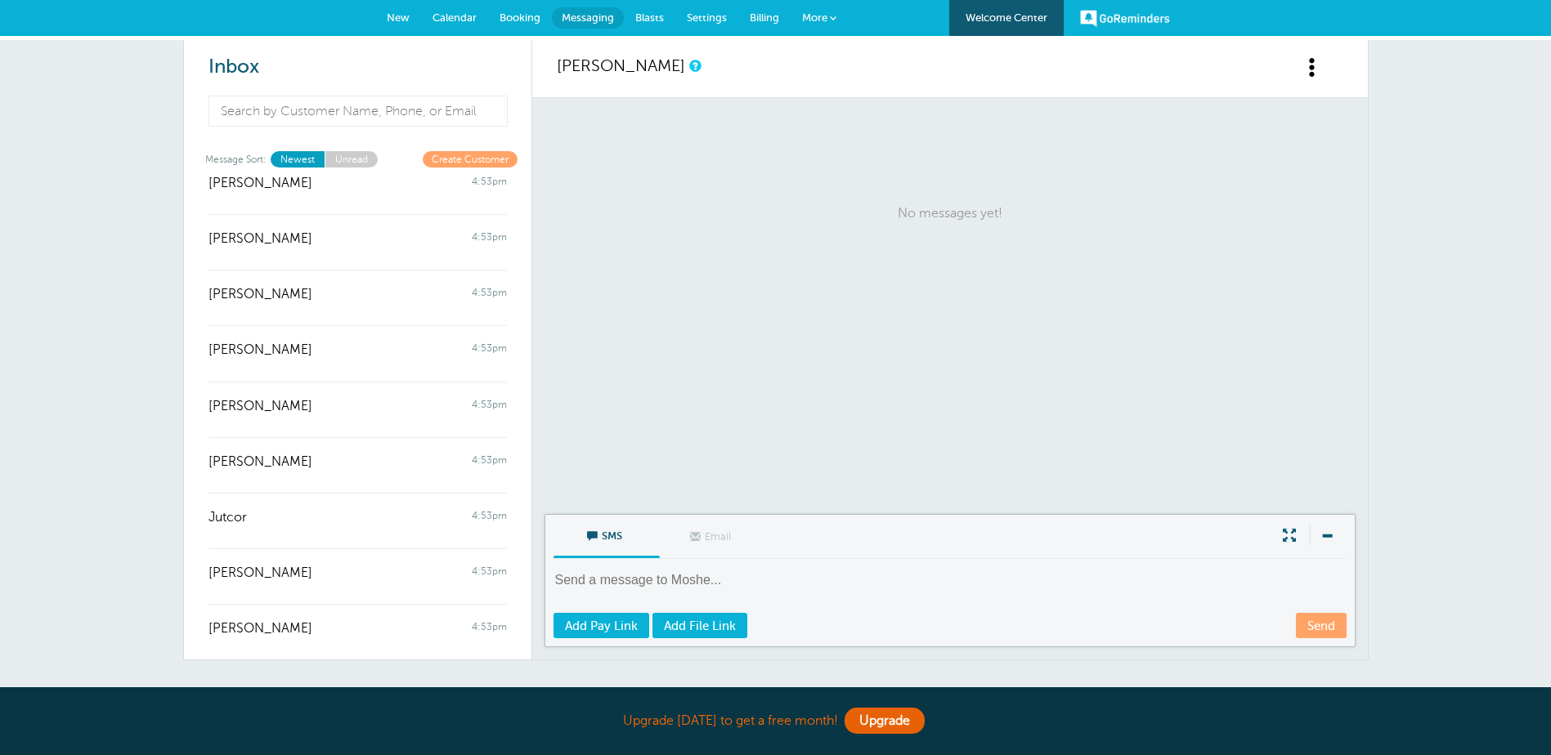
scroll to position [0, 0]
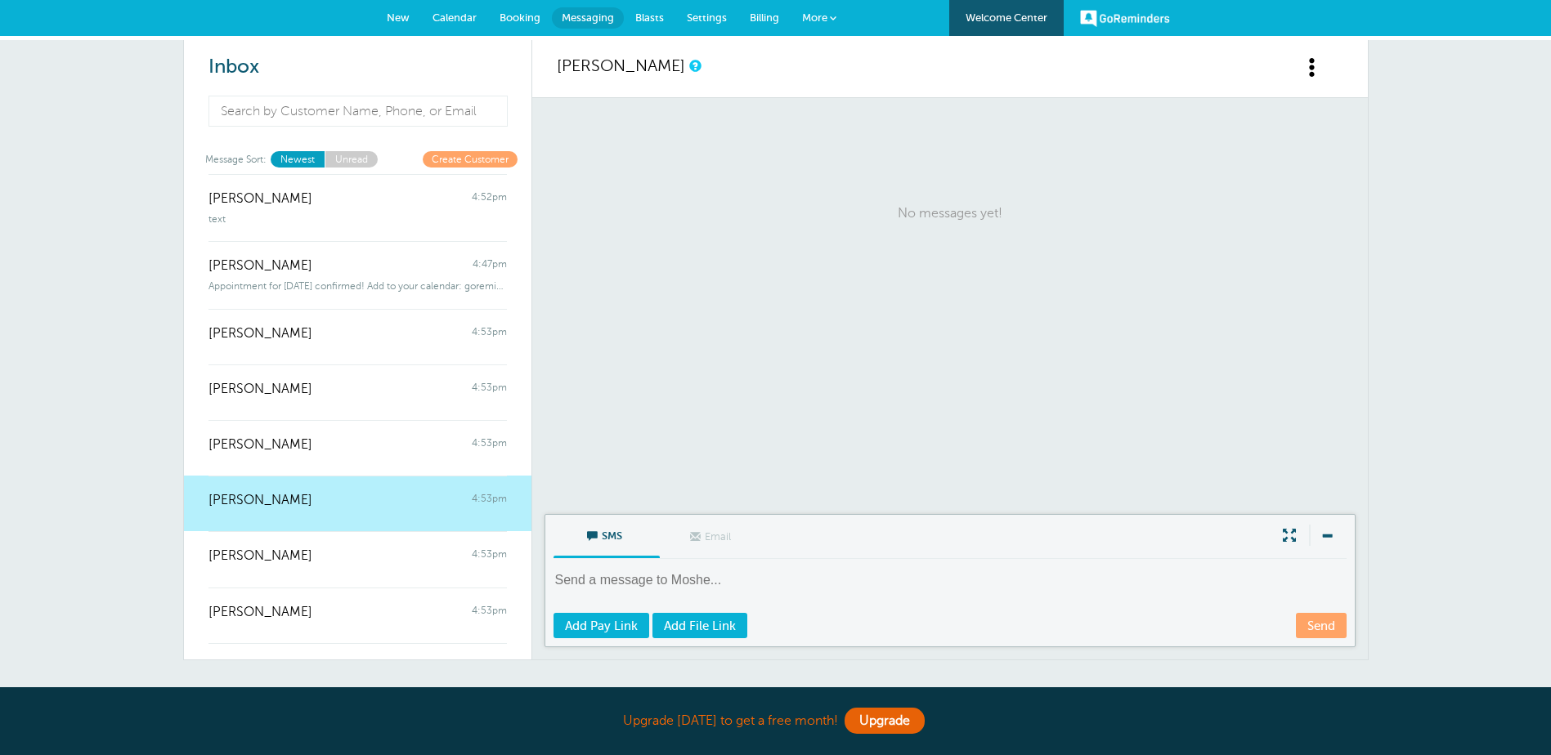
click at [1316, 69] on span at bounding box center [1312, 67] width 20 height 20
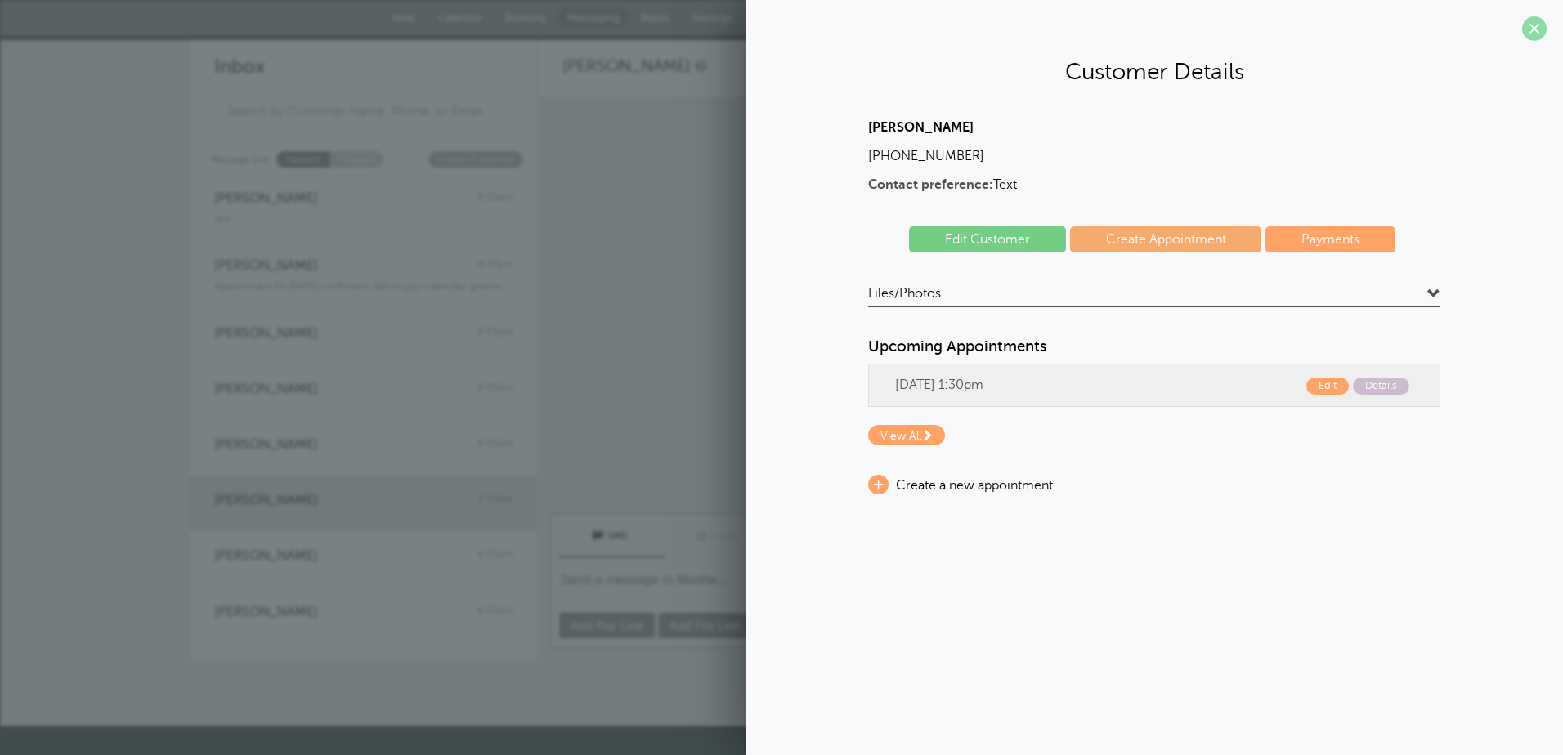
click at [1539, 29] on span at bounding box center [1534, 28] width 25 height 25
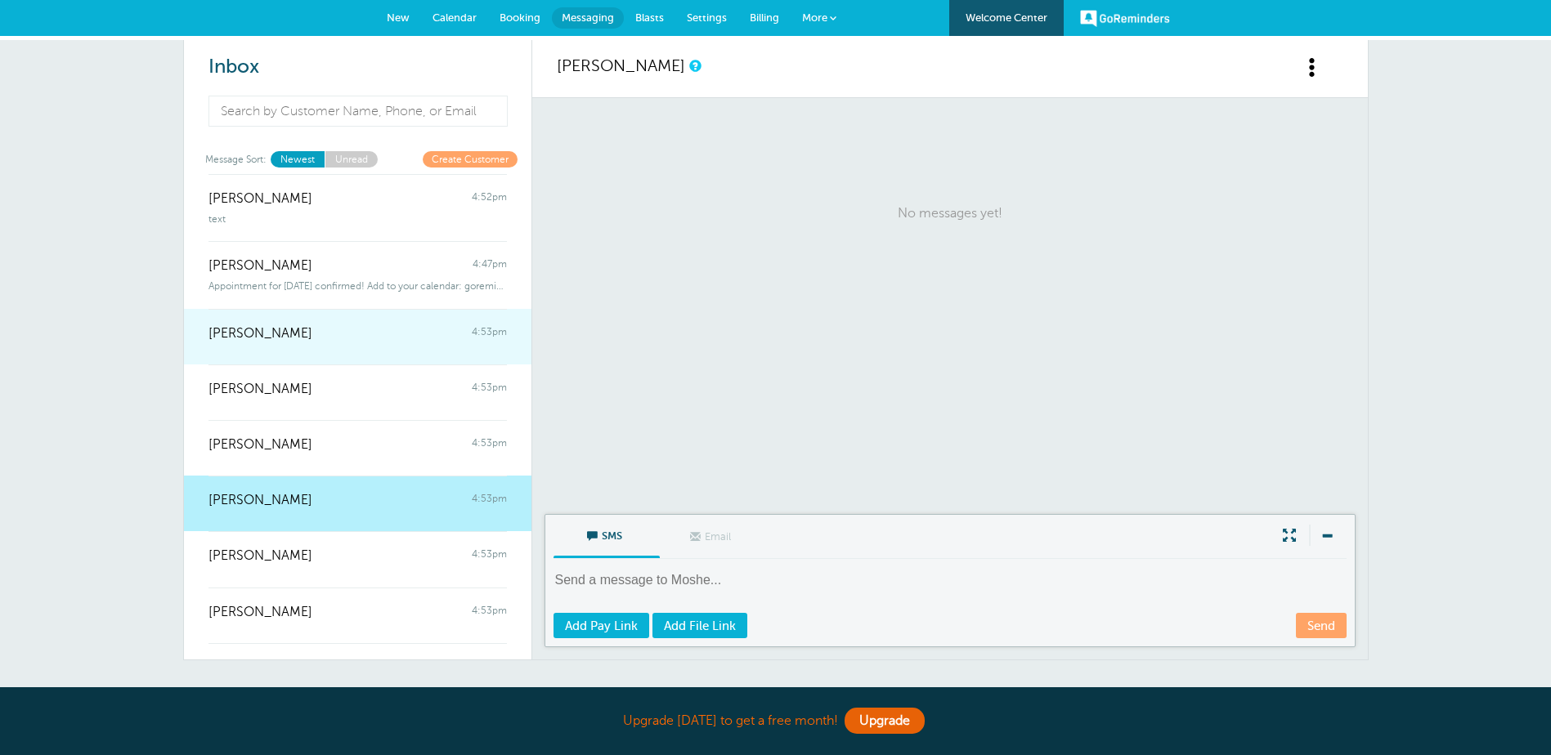
click at [338, 329] on div "Shaylynn Botta 4:53pm" at bounding box center [357, 325] width 298 height 33
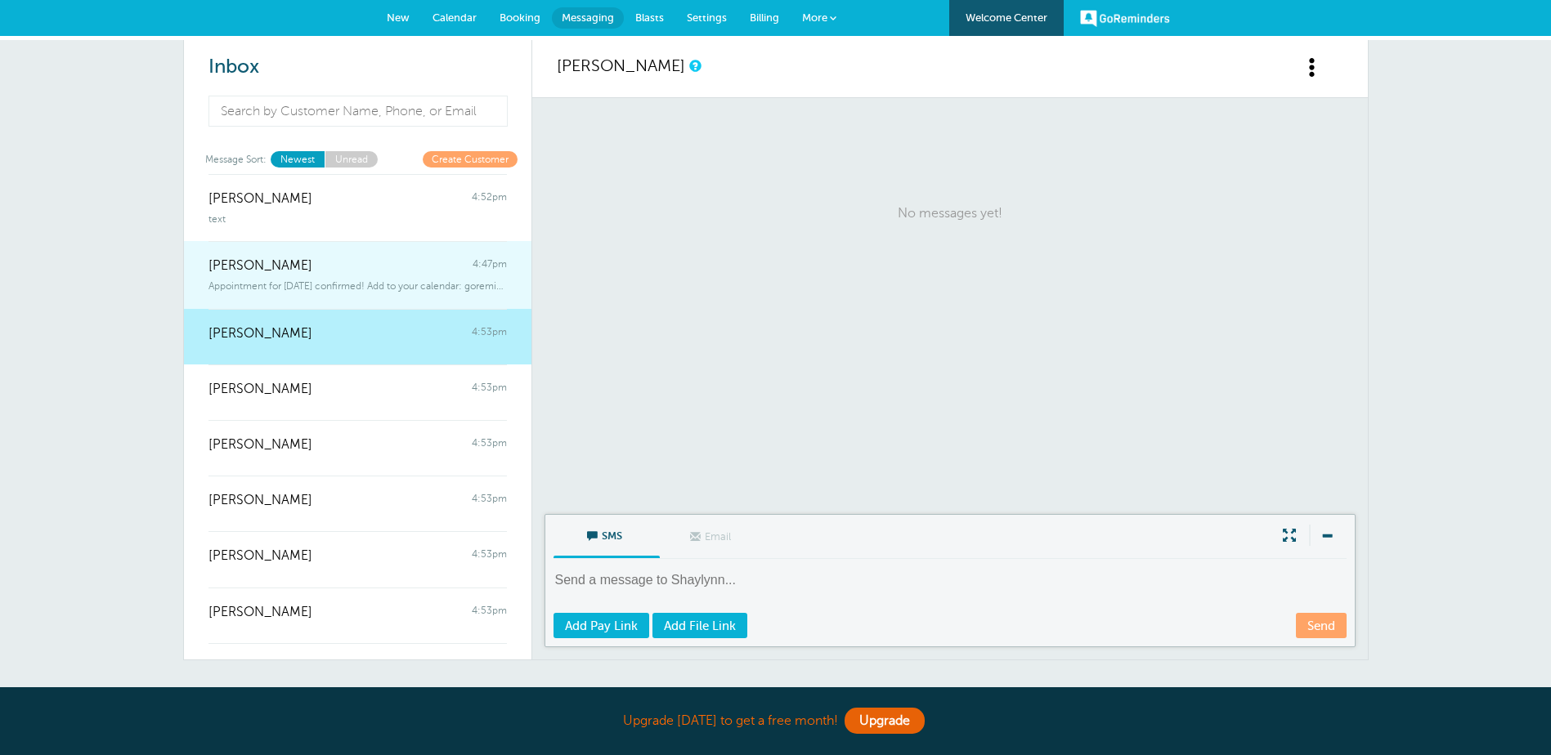
click at [347, 280] on div "Appointment for Saturday, Sep. 20 confirmed! Add to your calendar: goremind" at bounding box center [357, 283] width 298 height 18
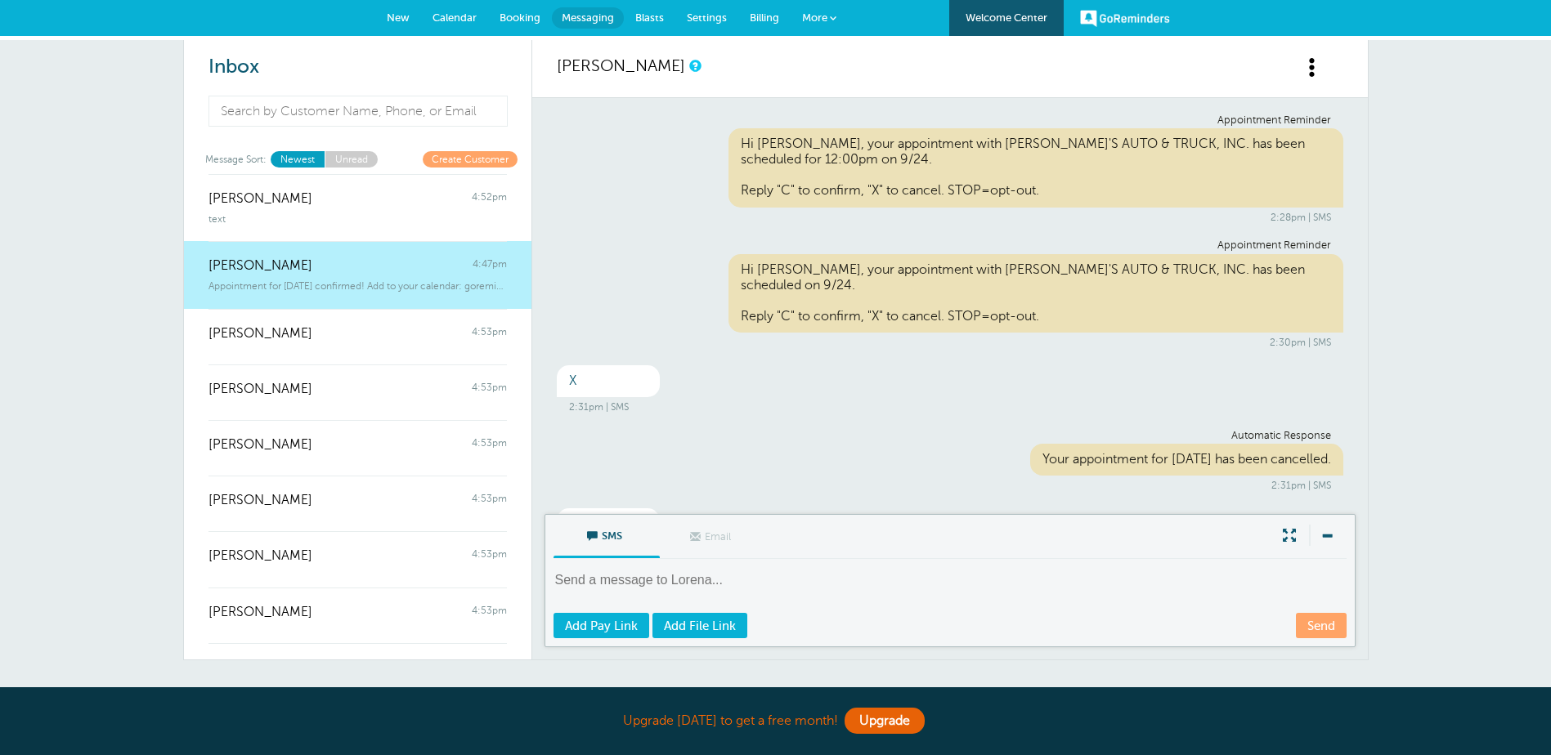
scroll to position [311, 0]
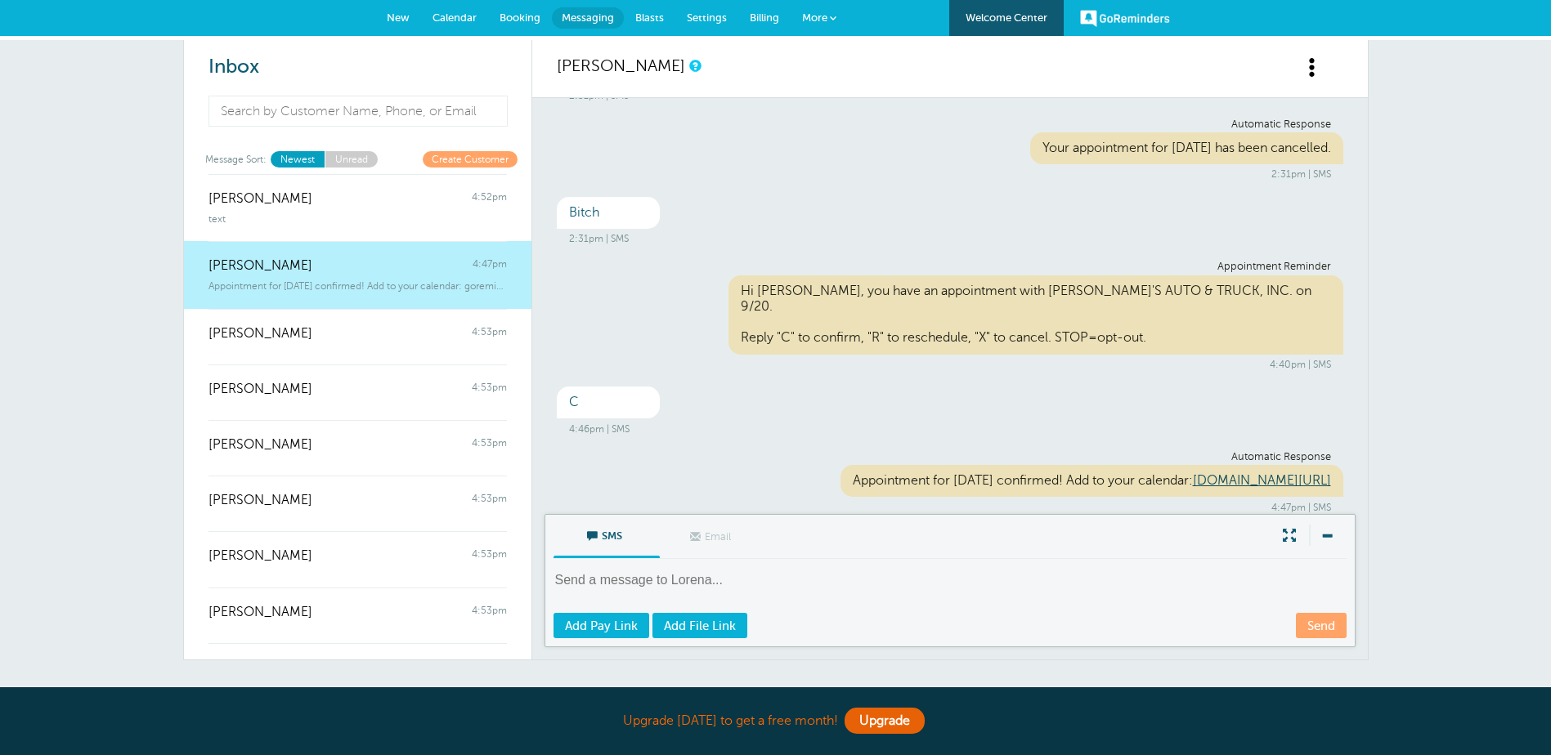
click at [472, 28] on link "Calendar" at bounding box center [454, 18] width 67 height 36
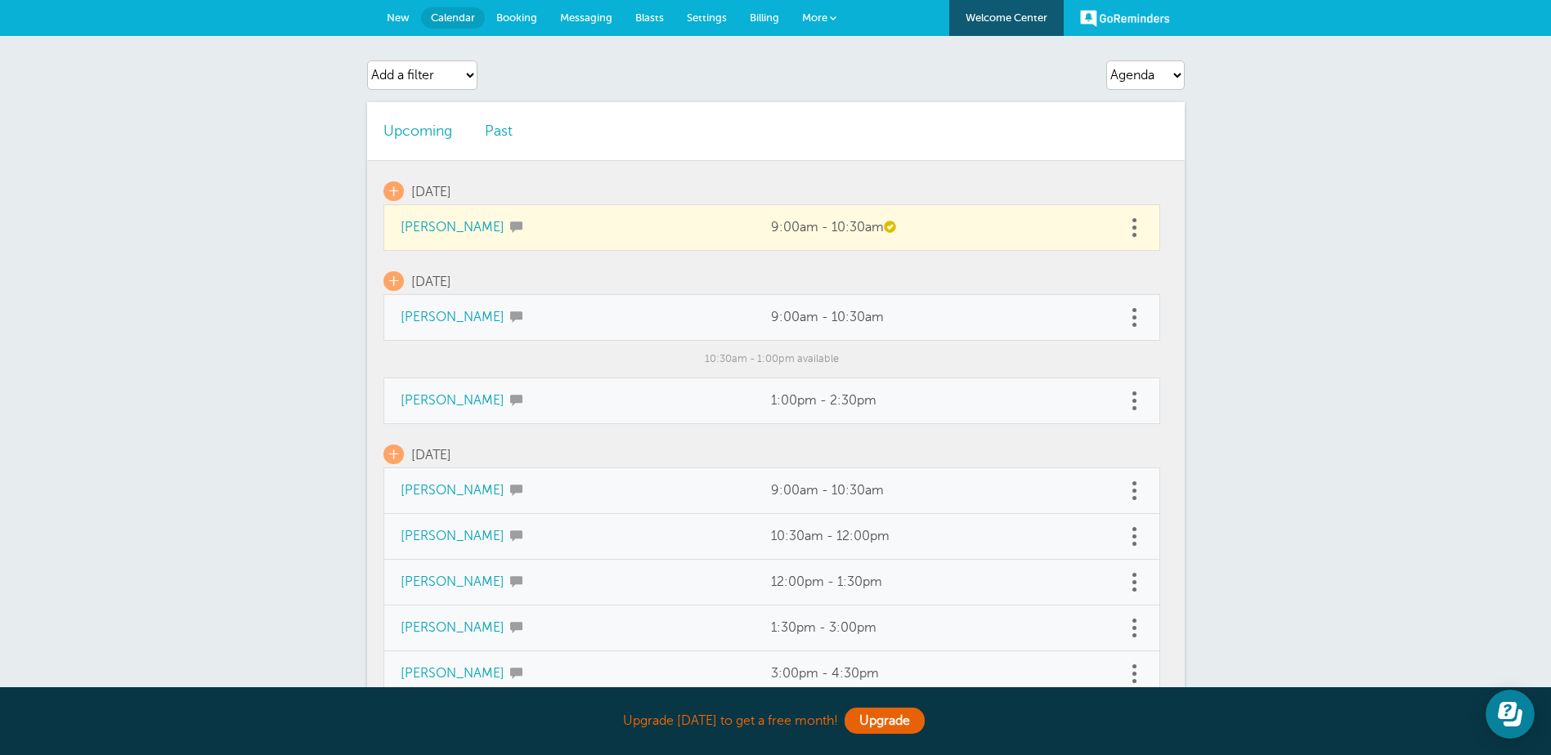
click at [1127, 226] on link at bounding box center [1135, 227] width 16 height 25
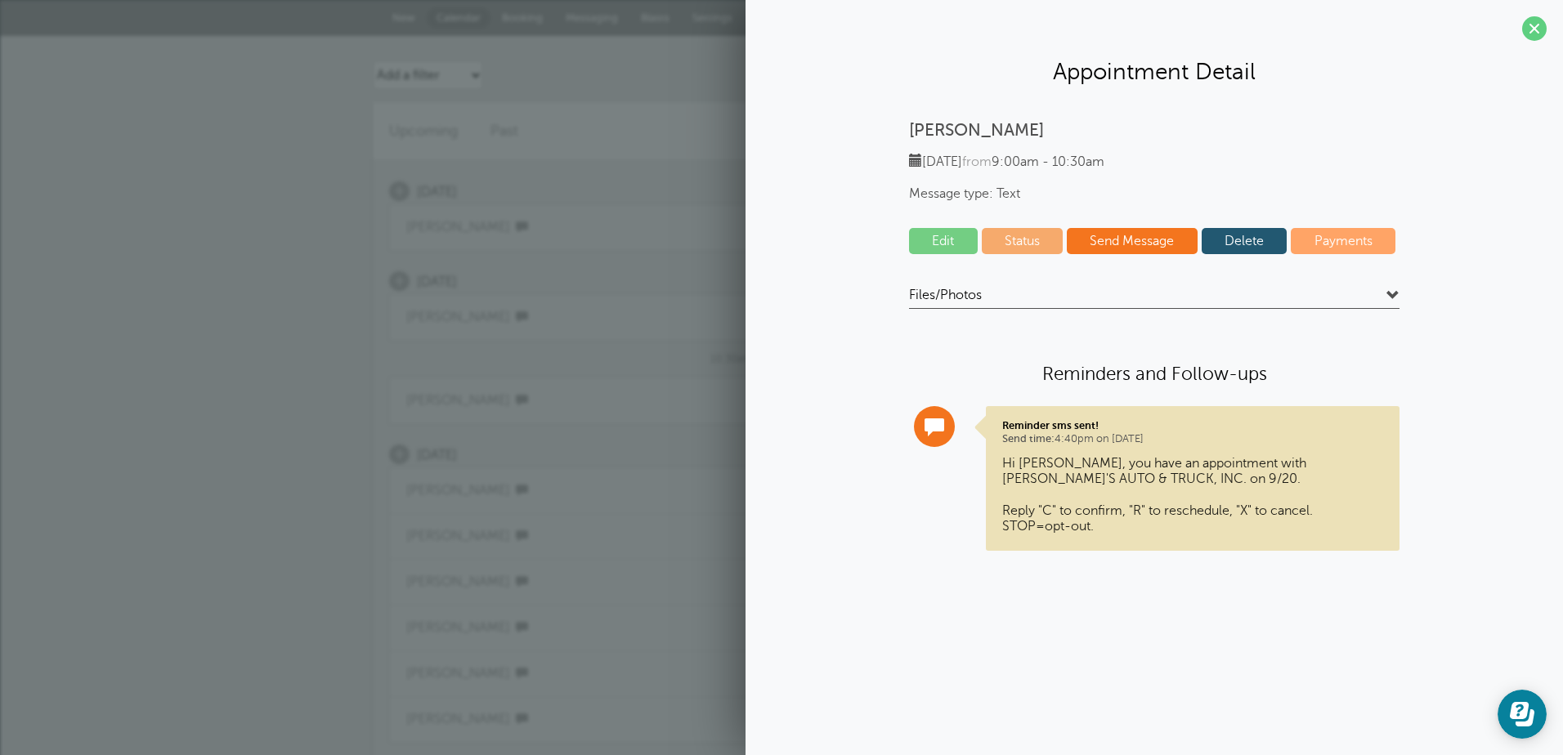
click at [1243, 244] on link "Delete" at bounding box center [1245, 241] width 86 height 26
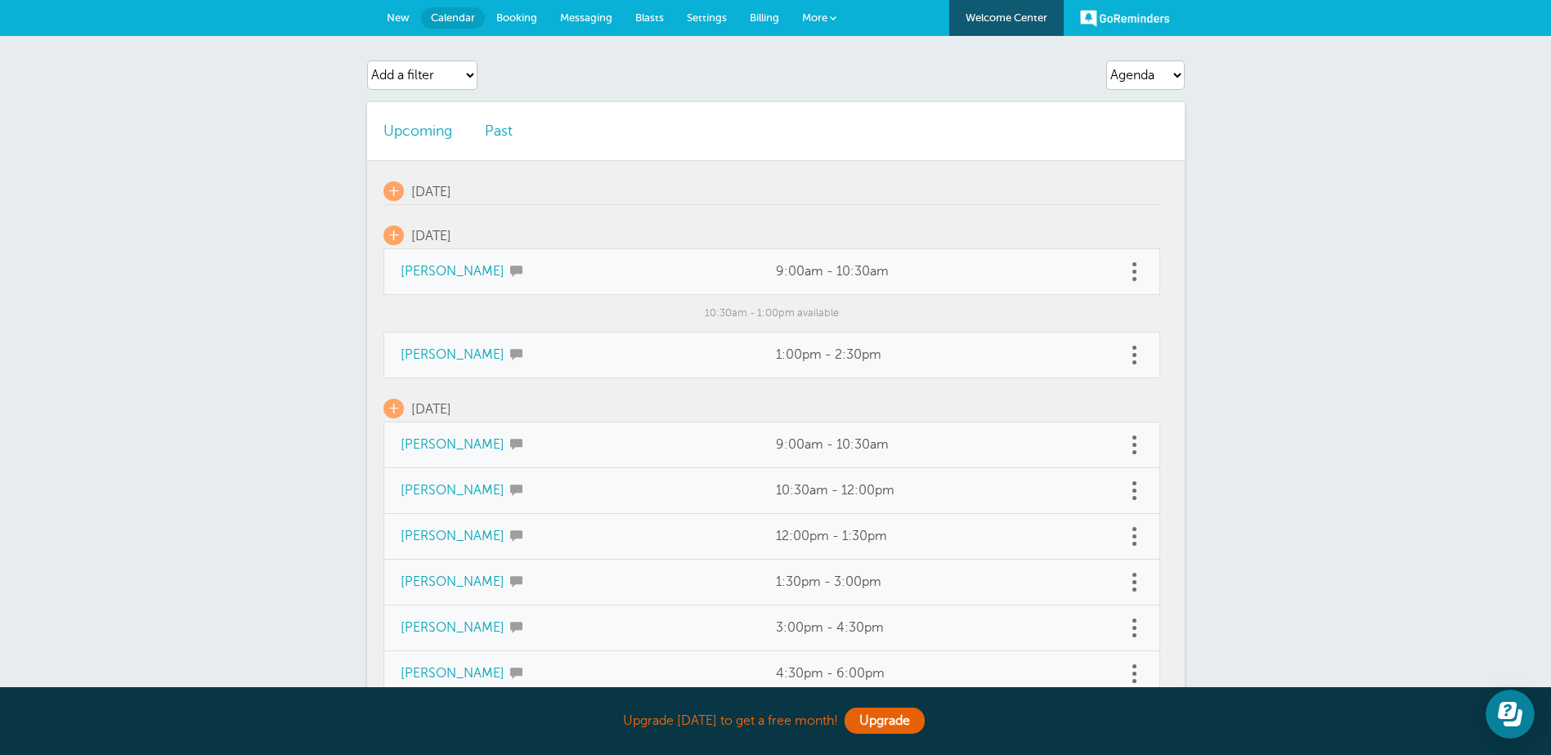
click at [1317, 298] on div "Agenda Day Week Month (full view) Month (condensed) Add a filter Customer Searc…" at bounding box center [775, 649] width 1551 height 1226
click at [393, 189] on span "+" at bounding box center [393, 191] width 20 height 20
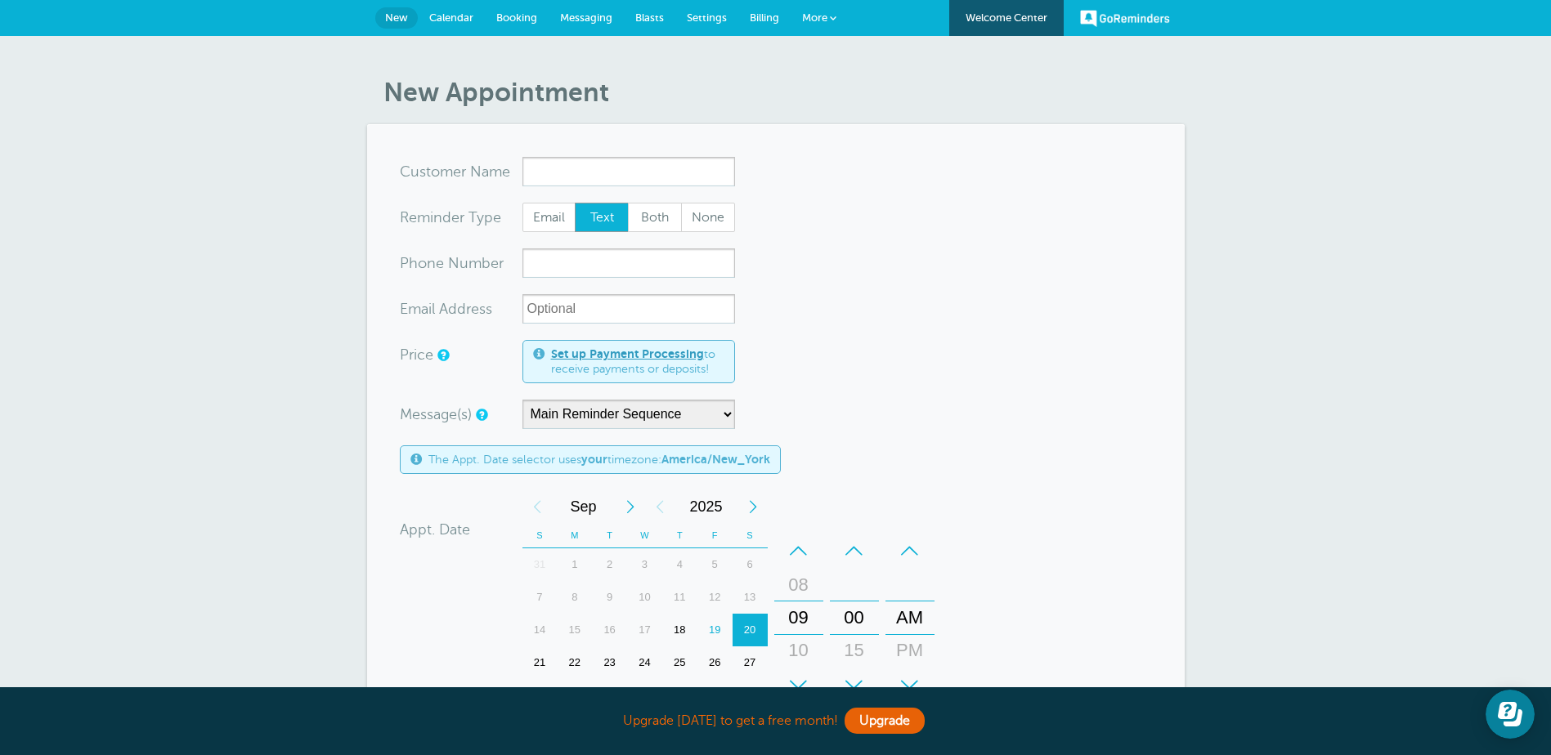
click at [429, 11] on span "Calendar" at bounding box center [451, 17] width 44 height 12
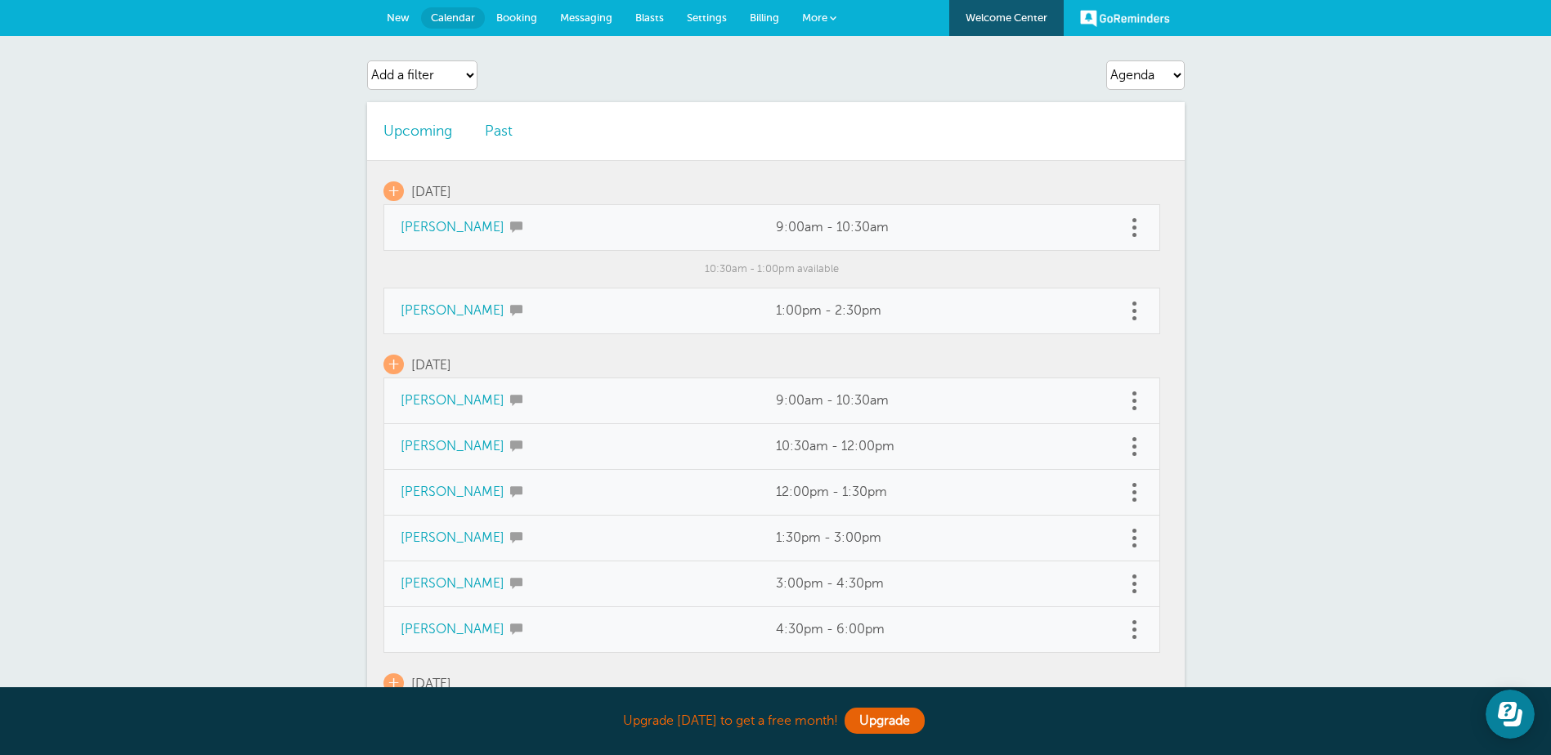
click at [1009, 18] on link "Welcome Center" at bounding box center [1006, 18] width 114 height 36
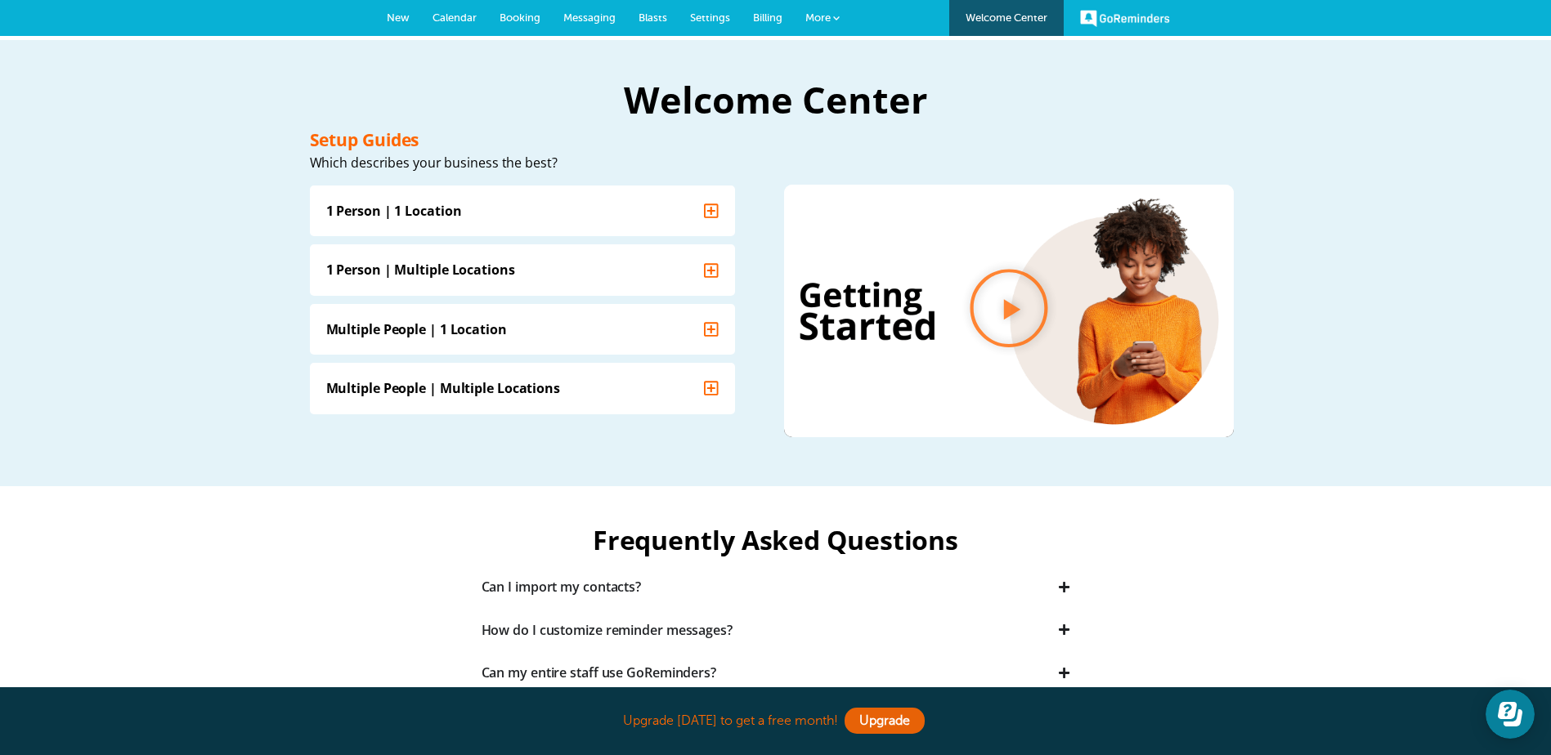
click at [812, 14] on span "More" at bounding box center [817, 17] width 25 height 12
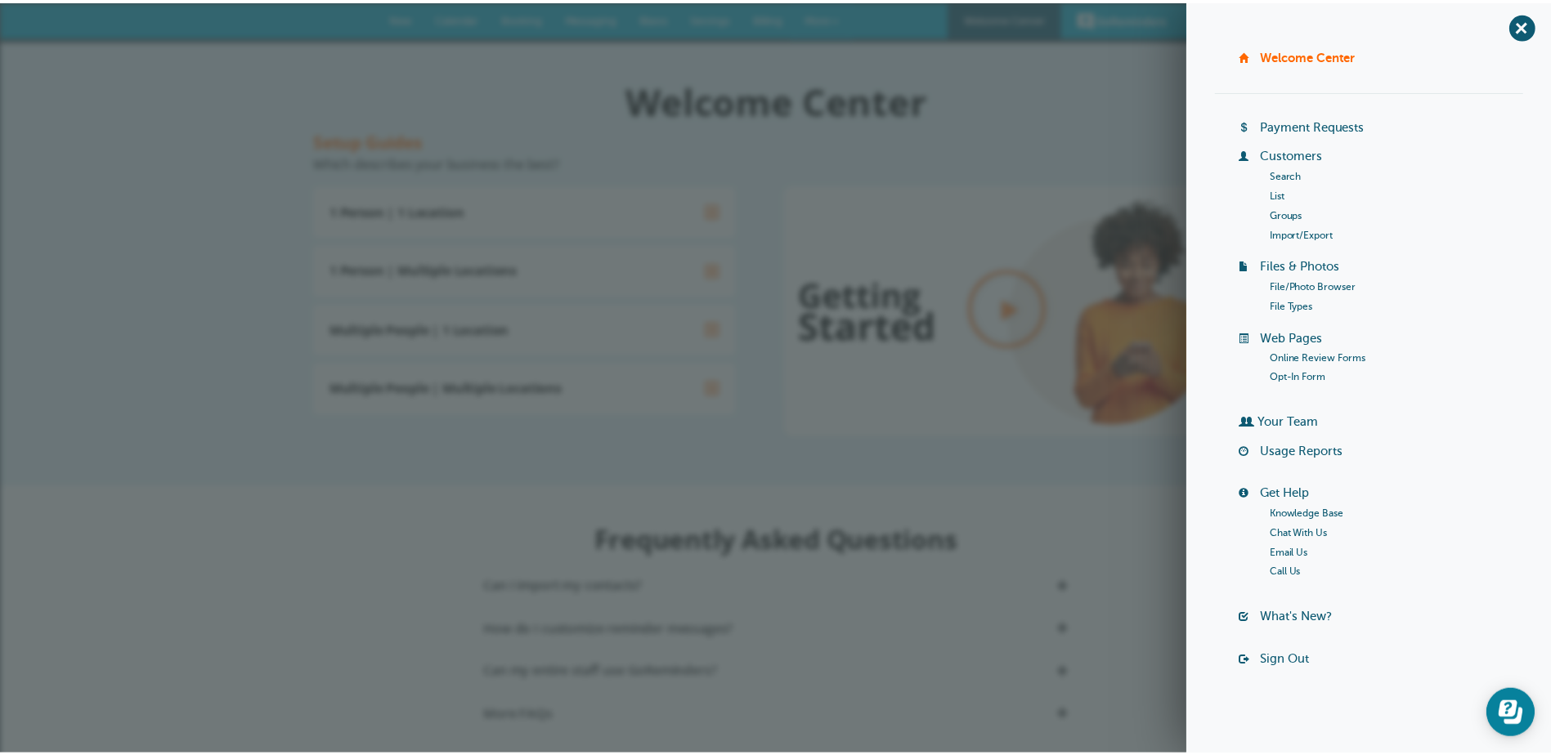
scroll to position [5, 0]
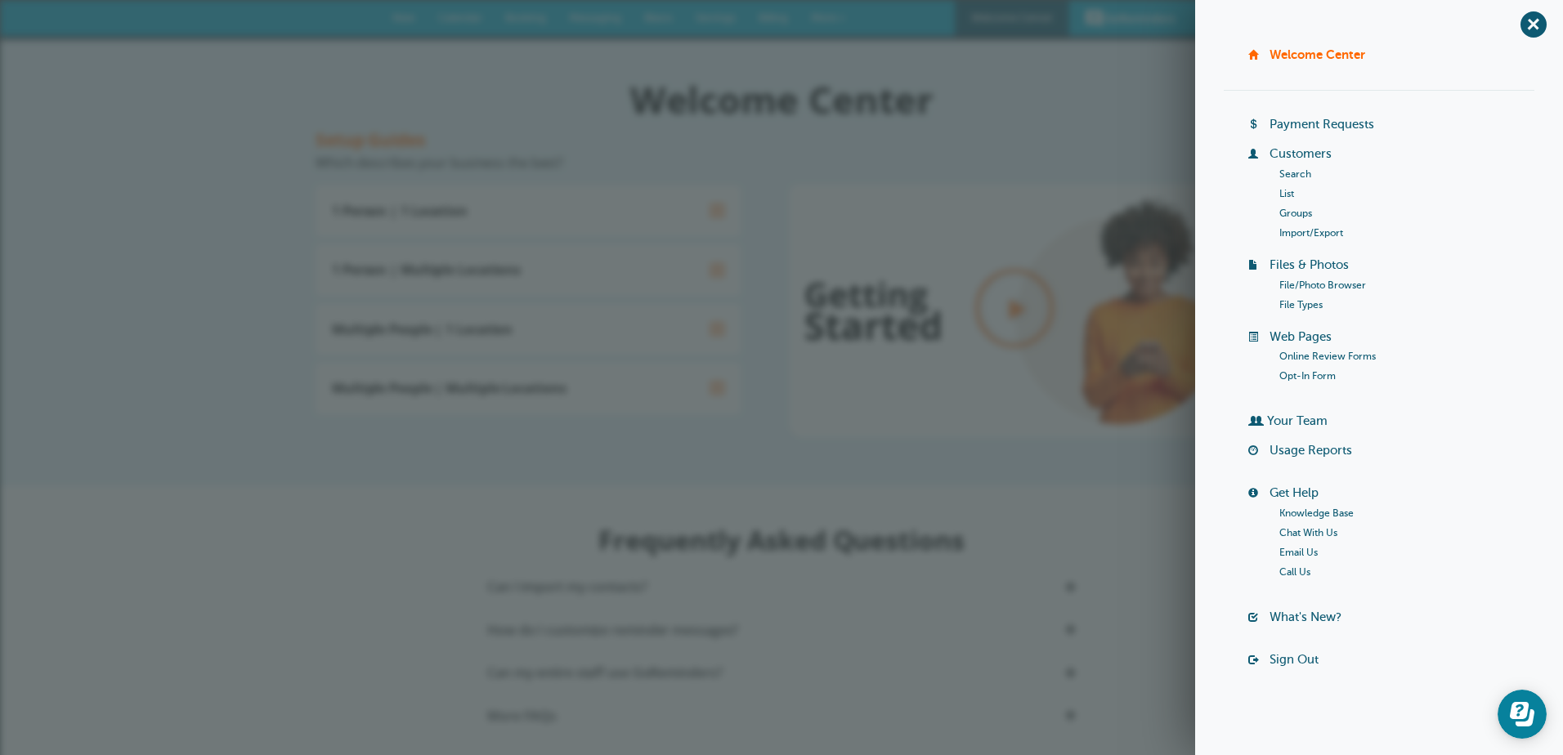
click at [729, 46] on html "Welcome Center Setup Guides Which describes your business the best? 1 Person | …" at bounding box center [781, 545] width 1563 height 1013
click at [1535, 25] on div "+ Welcome Center Billing Payment Requests Customers Search List Groups Import/E…" at bounding box center [1379, 377] width 368 height 755
click at [1528, 27] on span "+" at bounding box center [1533, 24] width 37 height 37
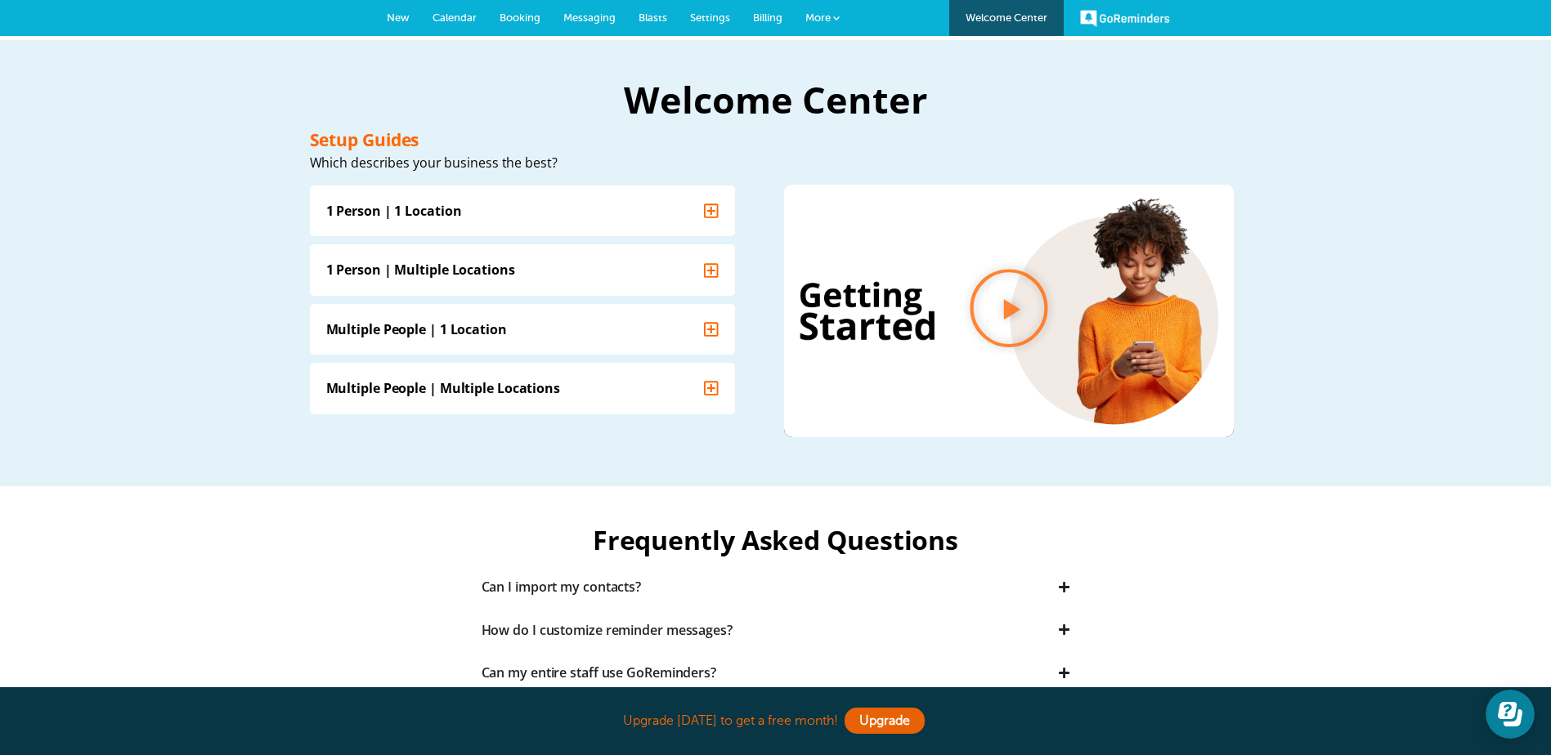
click at [697, 17] on span "Settings" at bounding box center [710, 17] width 40 height 12
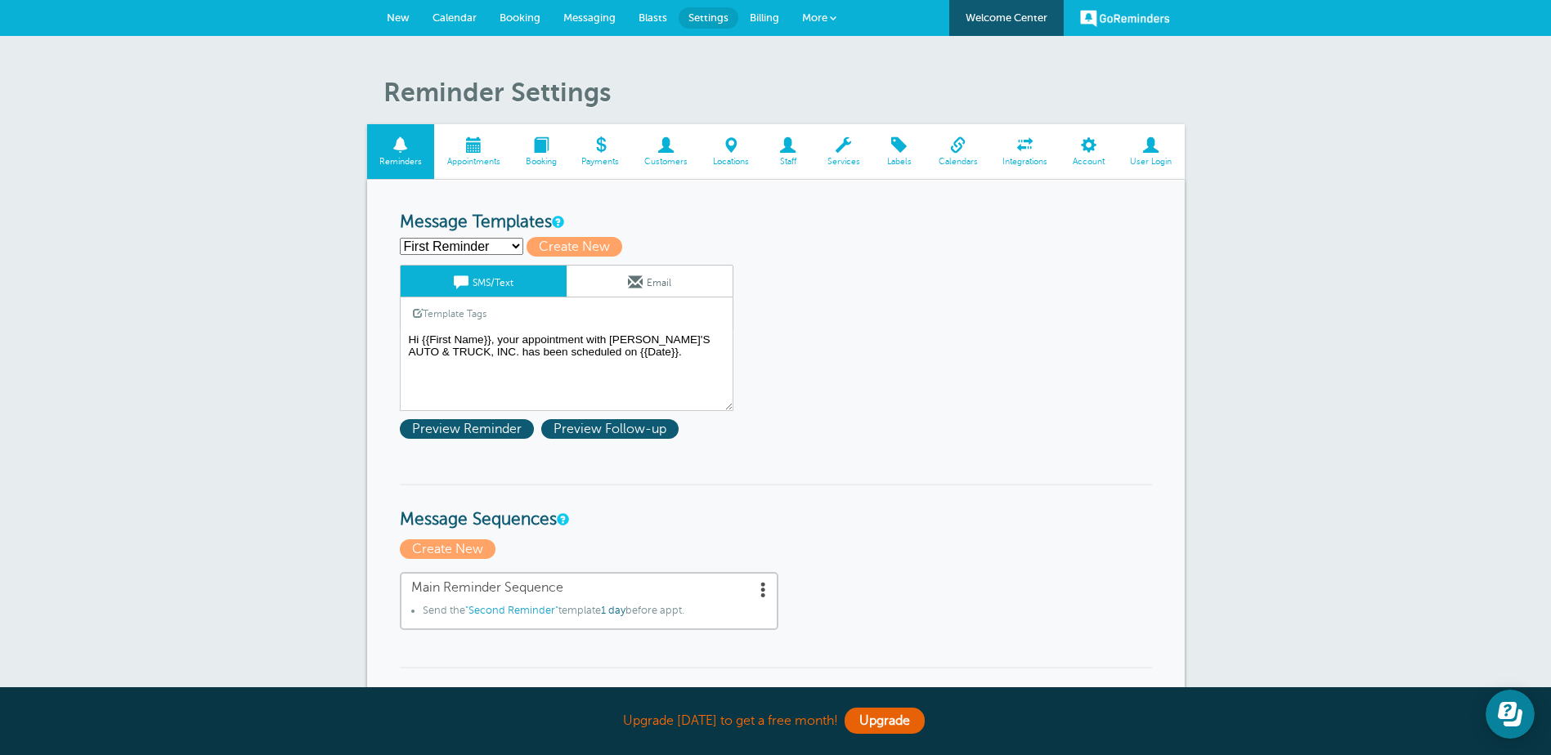
click at [1144, 151] on span at bounding box center [1151, 145] width 67 height 16
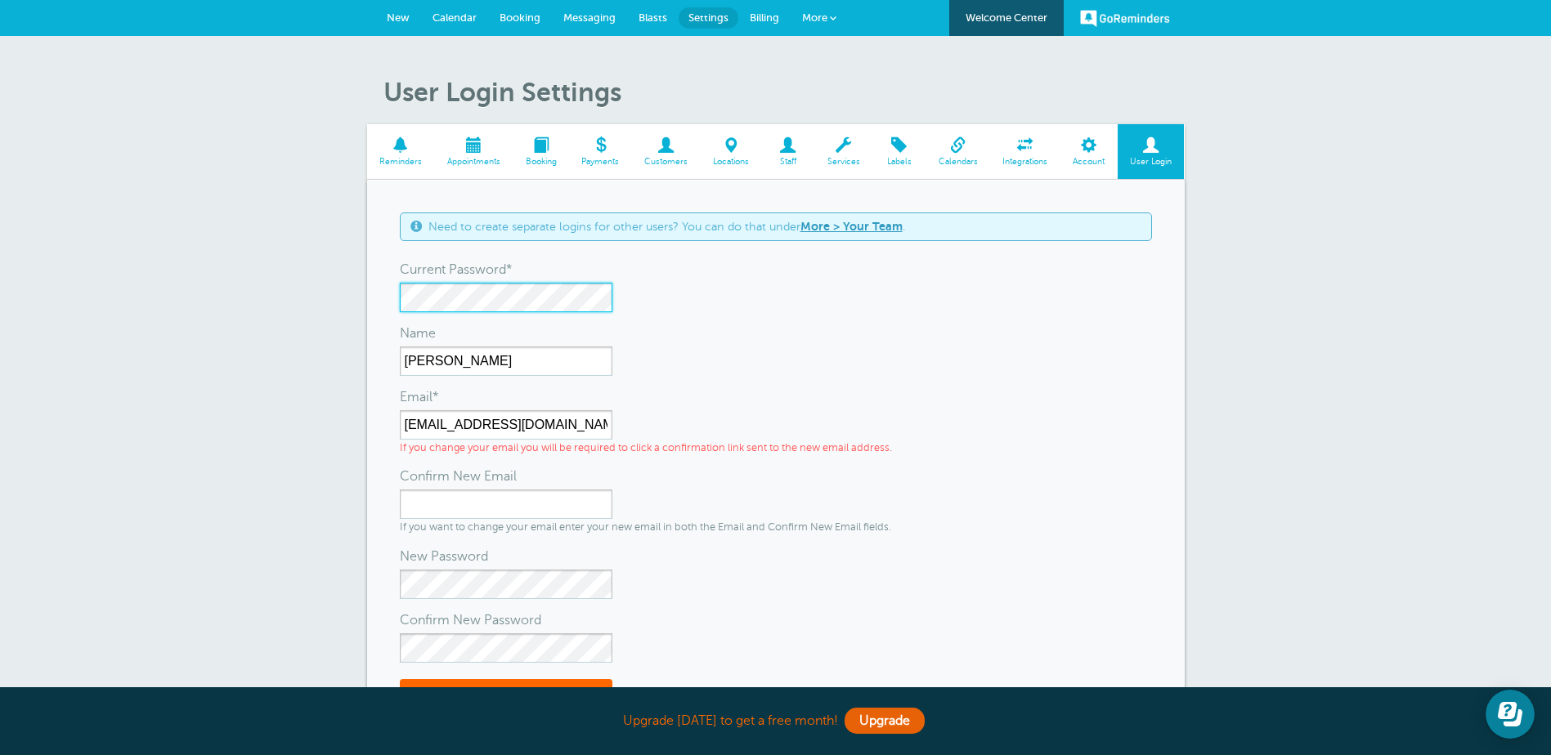
scroll to position [245, 0]
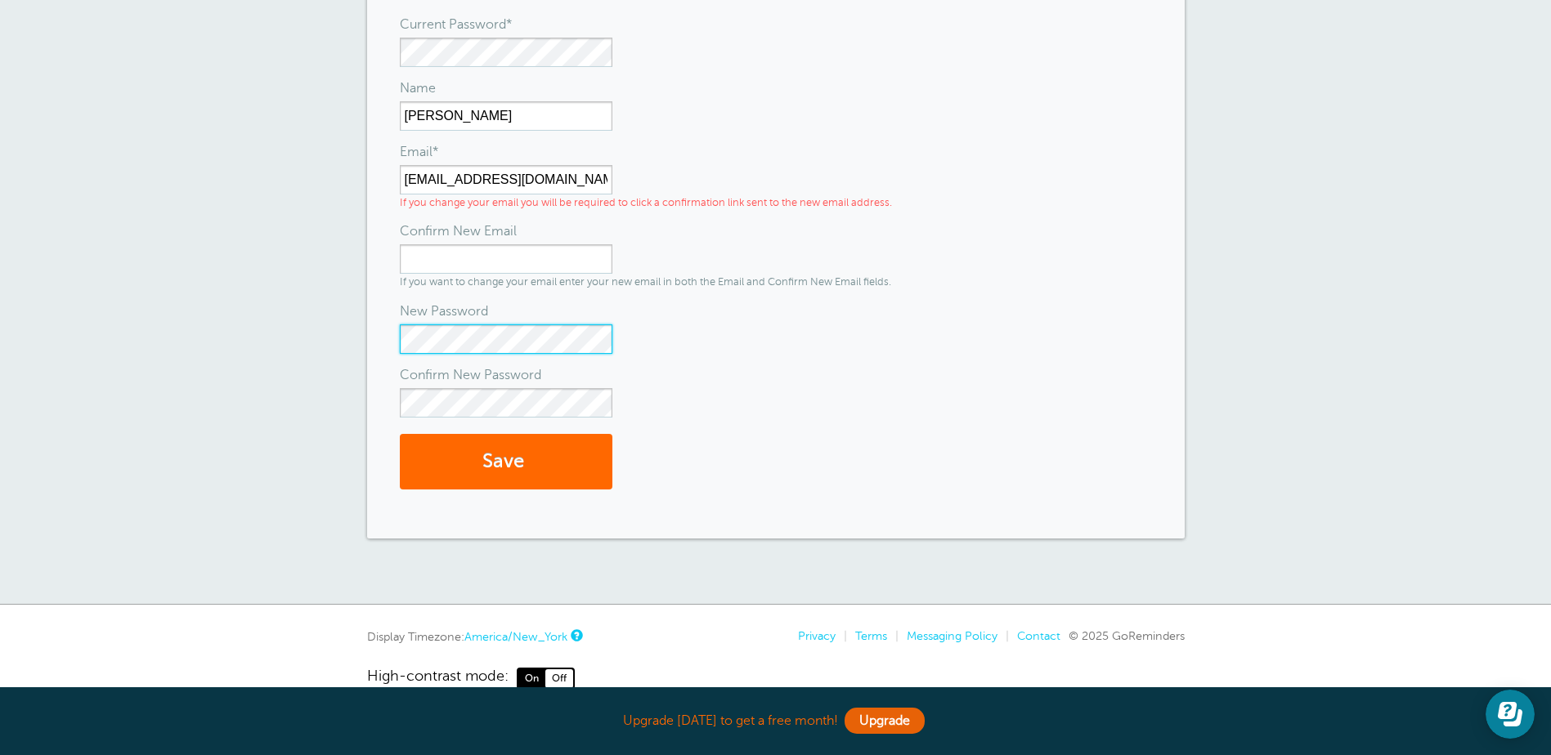
click at [246, 332] on div "User Login Settings Reminders Appointments Booking Payments Customers Locations…" at bounding box center [775, 198] width 1551 height 814
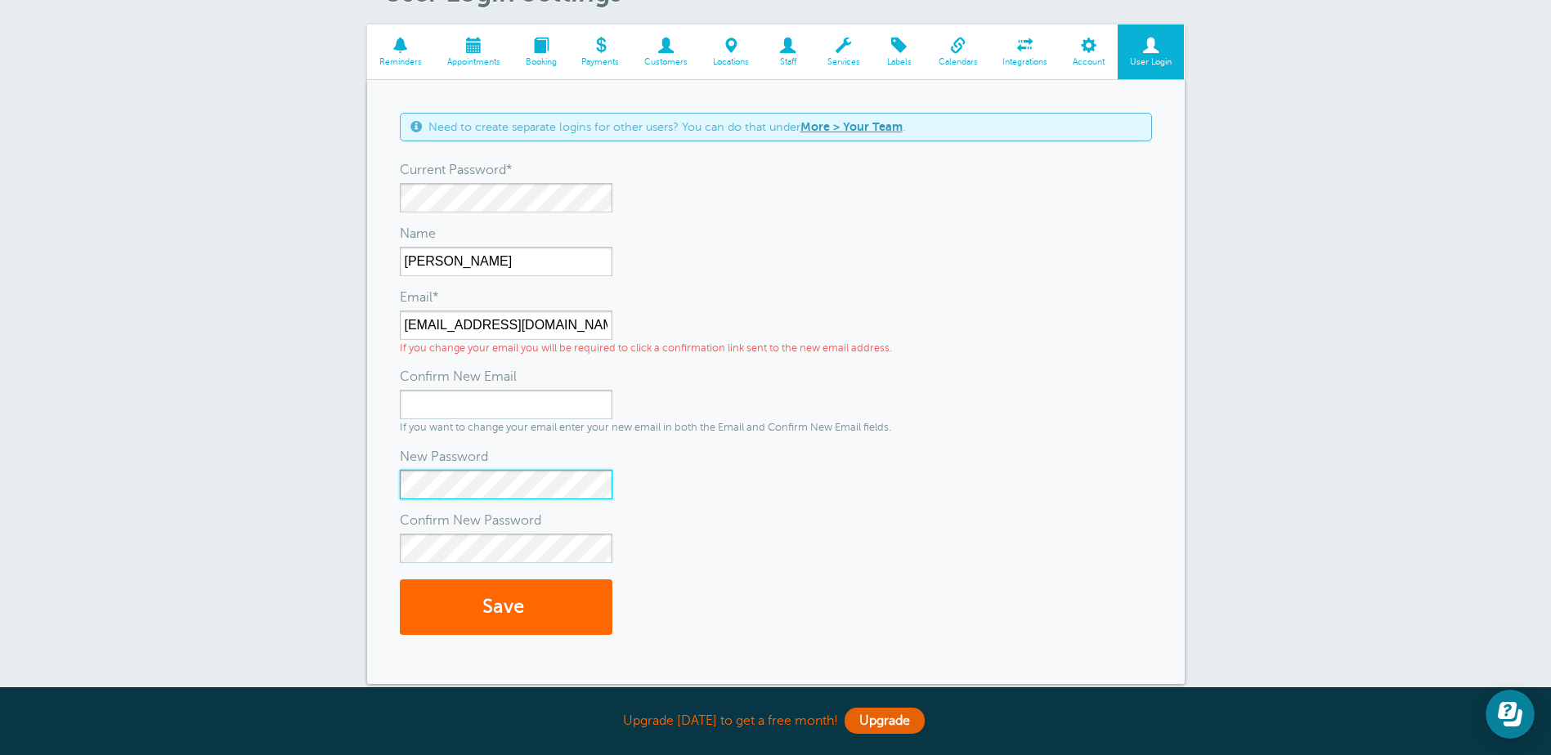
scroll to position [0, 0]
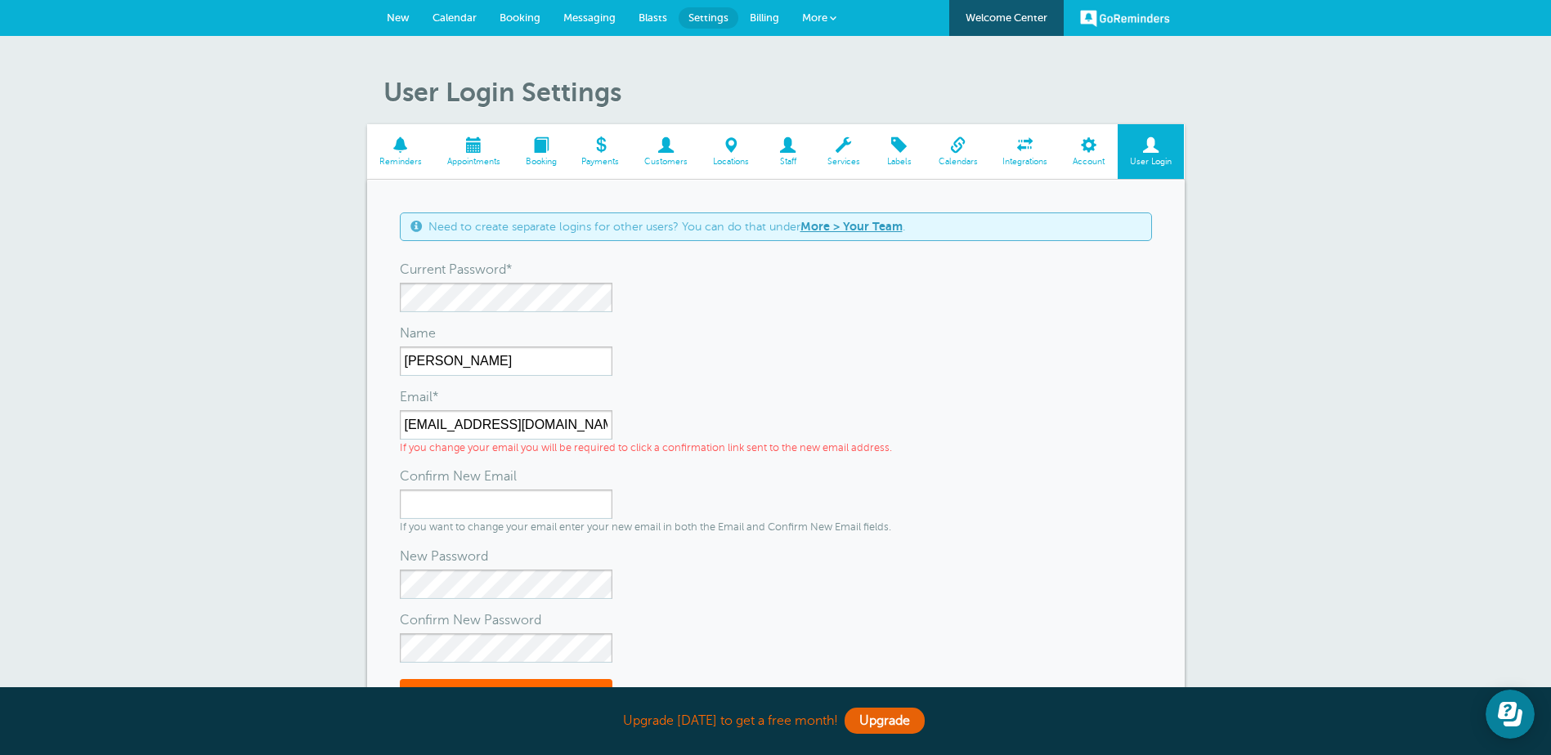
click at [449, 18] on span "Calendar" at bounding box center [454, 17] width 44 height 12
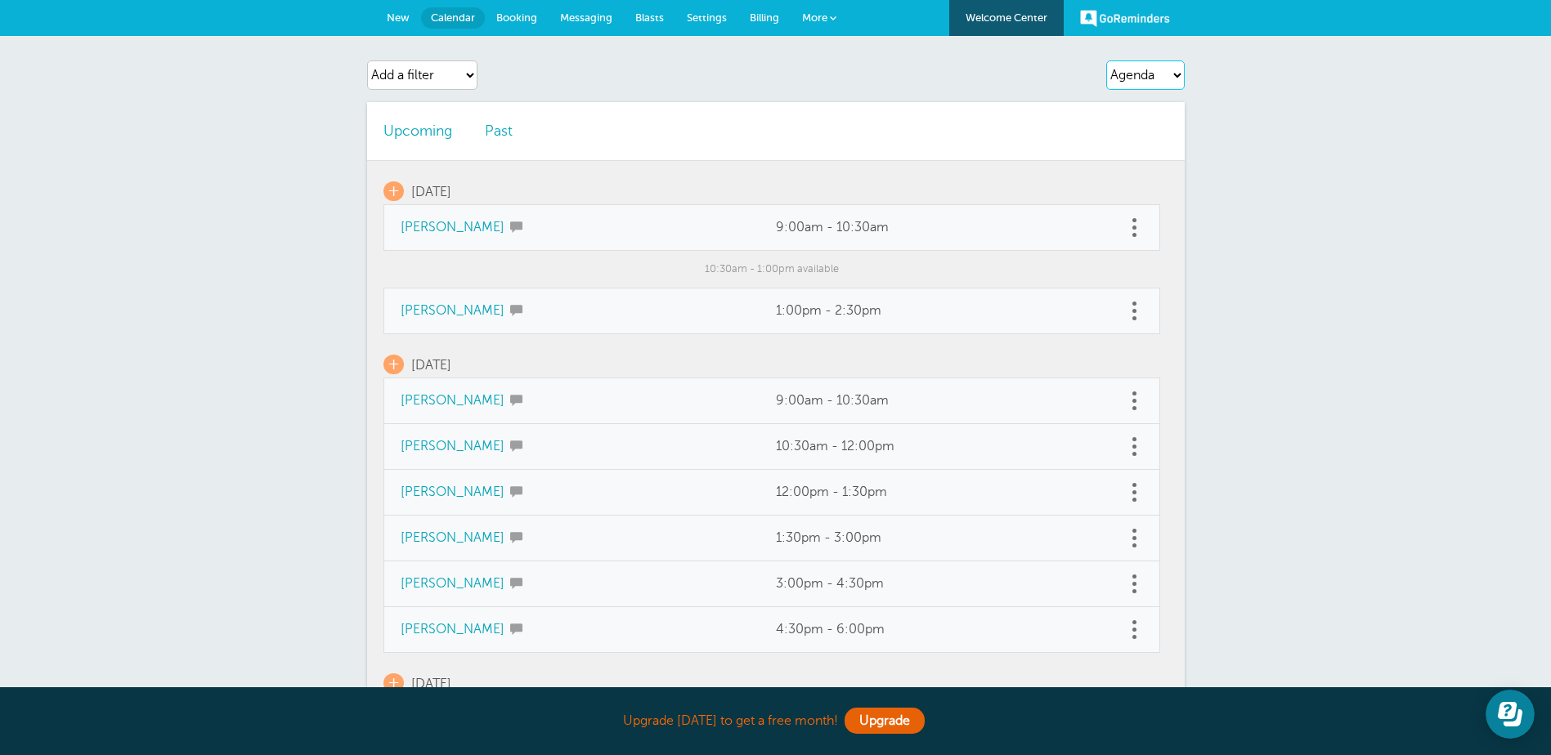
click at [1149, 78] on select "Agenda Day Week Month (full view) Month (condensed)" at bounding box center [1145, 74] width 78 height 29
select select "week"
click at [1106, 60] on select "Agenda Day Week Month (full view) Month (condensed)" at bounding box center [1145, 74] width 78 height 29
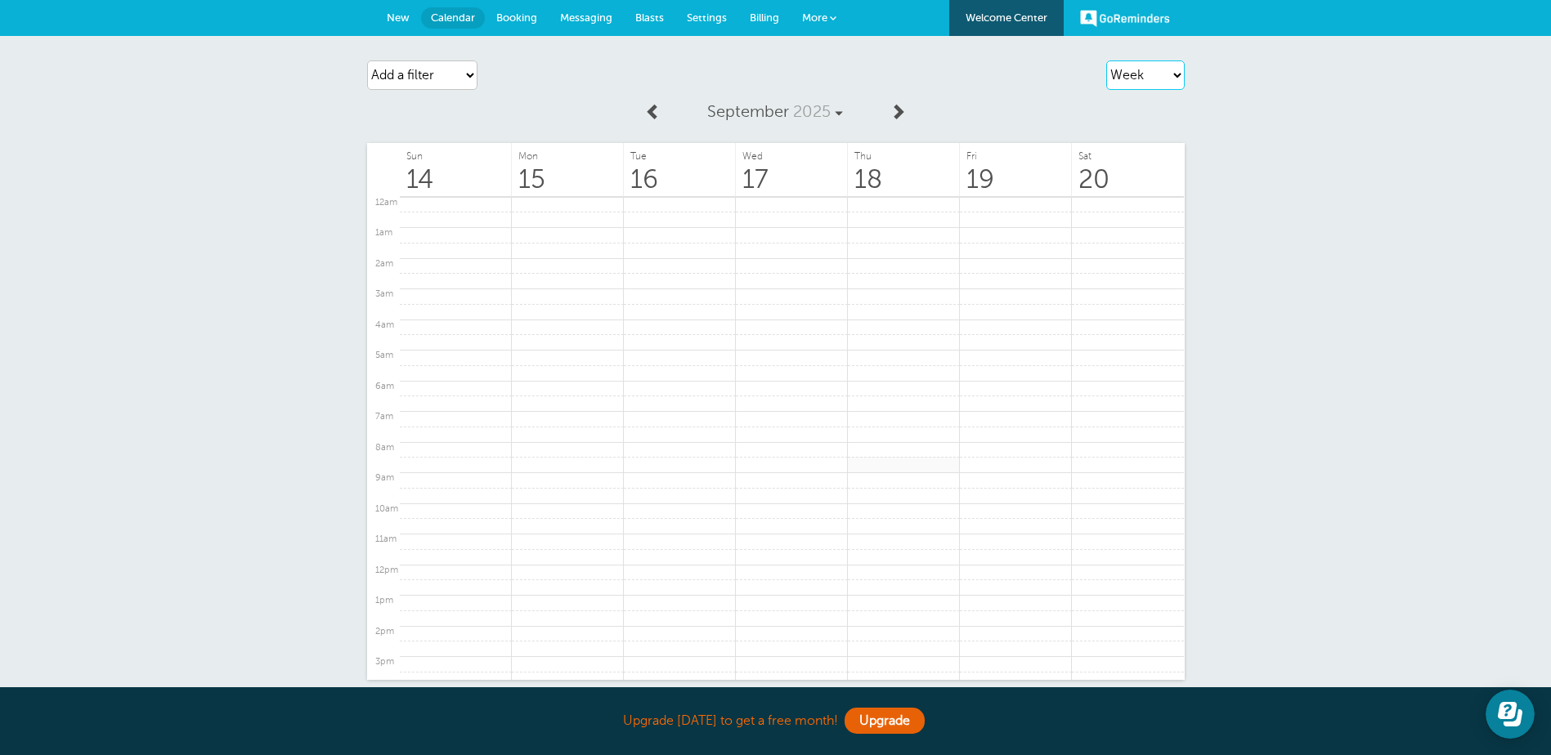
scroll to position [253, 0]
click at [894, 124] on link at bounding box center [898, 112] width 34 height 37
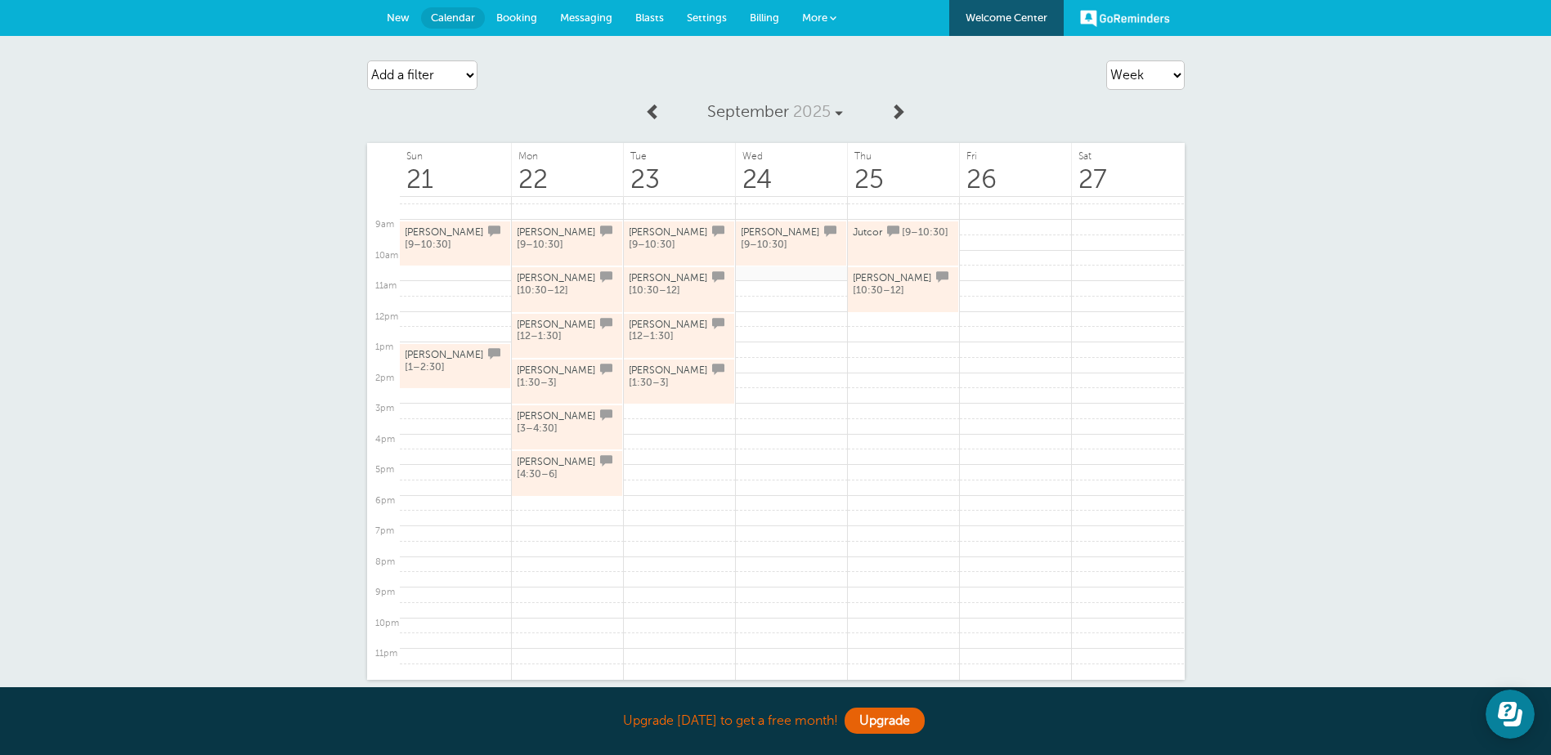
click at [796, 277] on link at bounding box center [792, 273] width 112 height 16
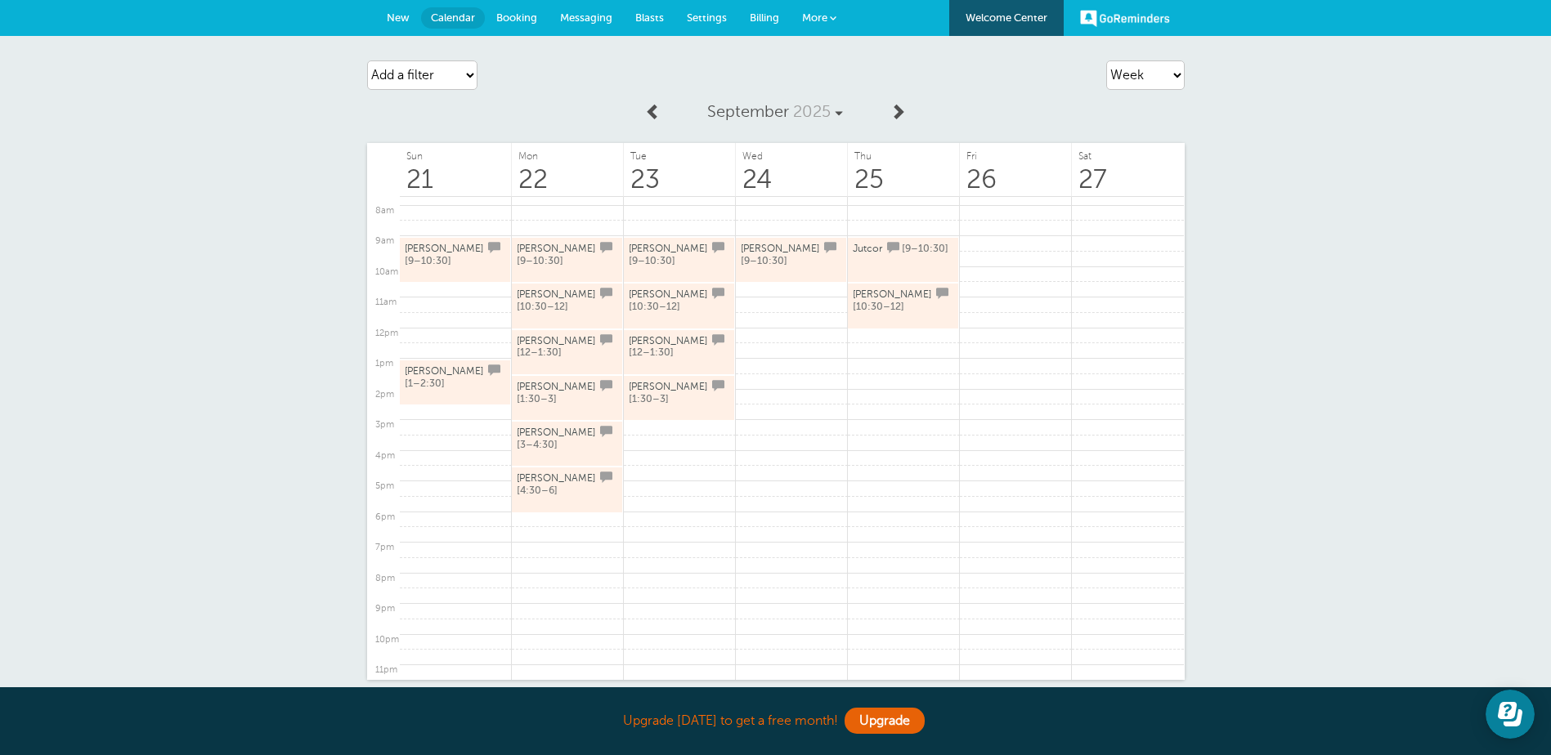
click at [796, 256] on link "[PERSON_NAME] [9–10:30]" at bounding box center [791, 259] width 101 height 39
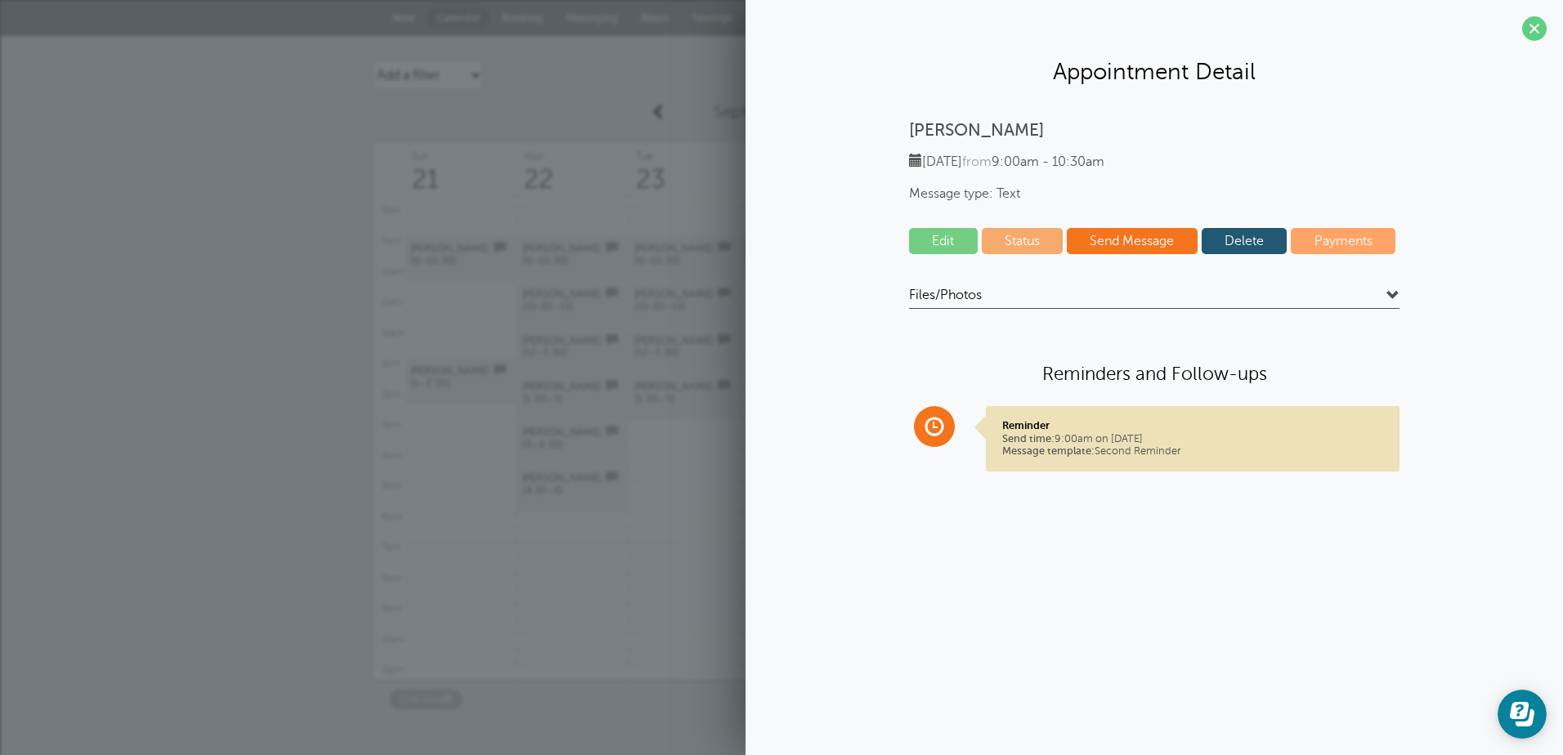
click at [961, 235] on link "Edit" at bounding box center [943, 241] width 69 height 26
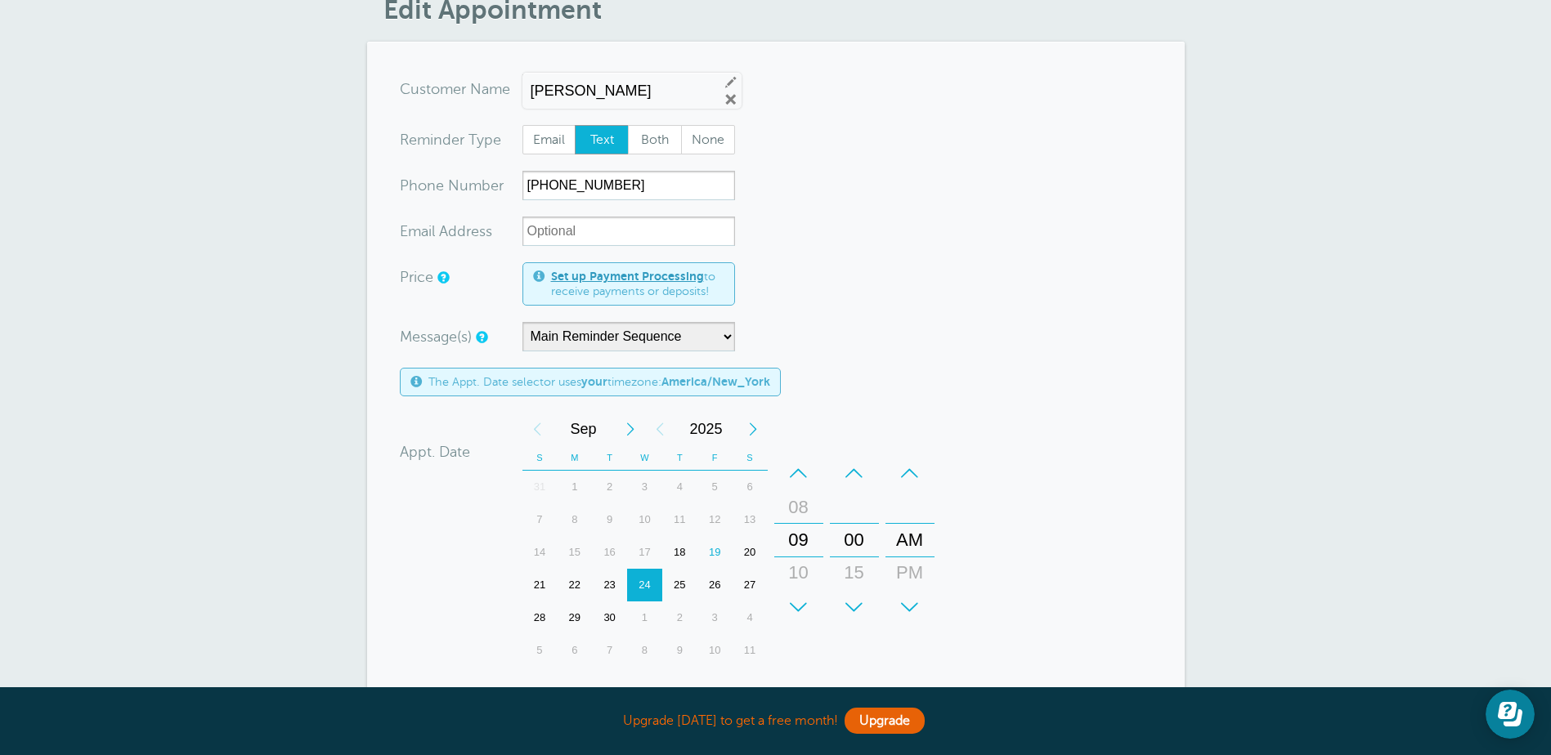
scroll to position [164, 0]
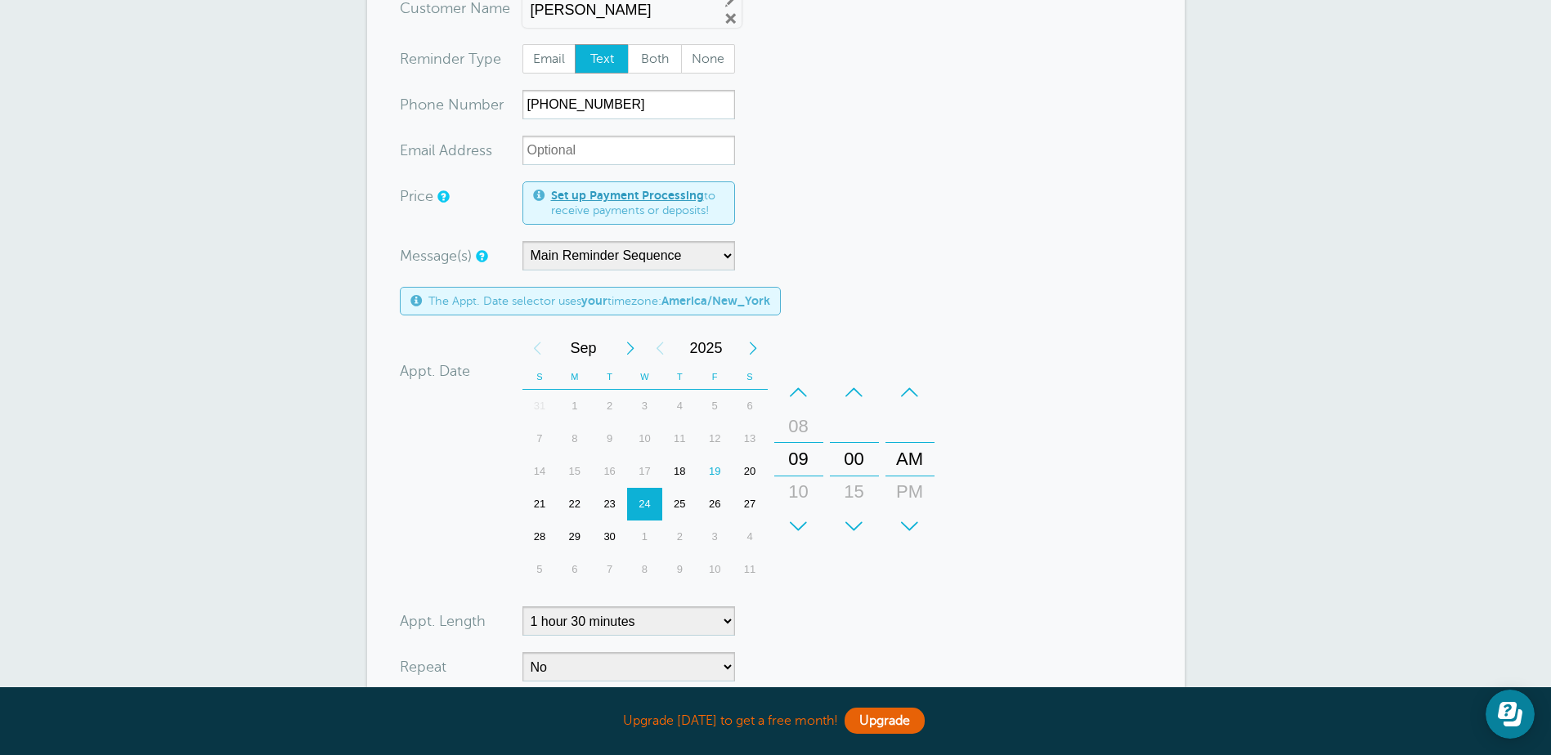
click at [799, 522] on div "+" at bounding box center [798, 526] width 49 height 33
click at [843, 514] on div "+" at bounding box center [854, 526] width 49 height 33
click at [854, 387] on div "–" at bounding box center [854, 392] width 49 height 33
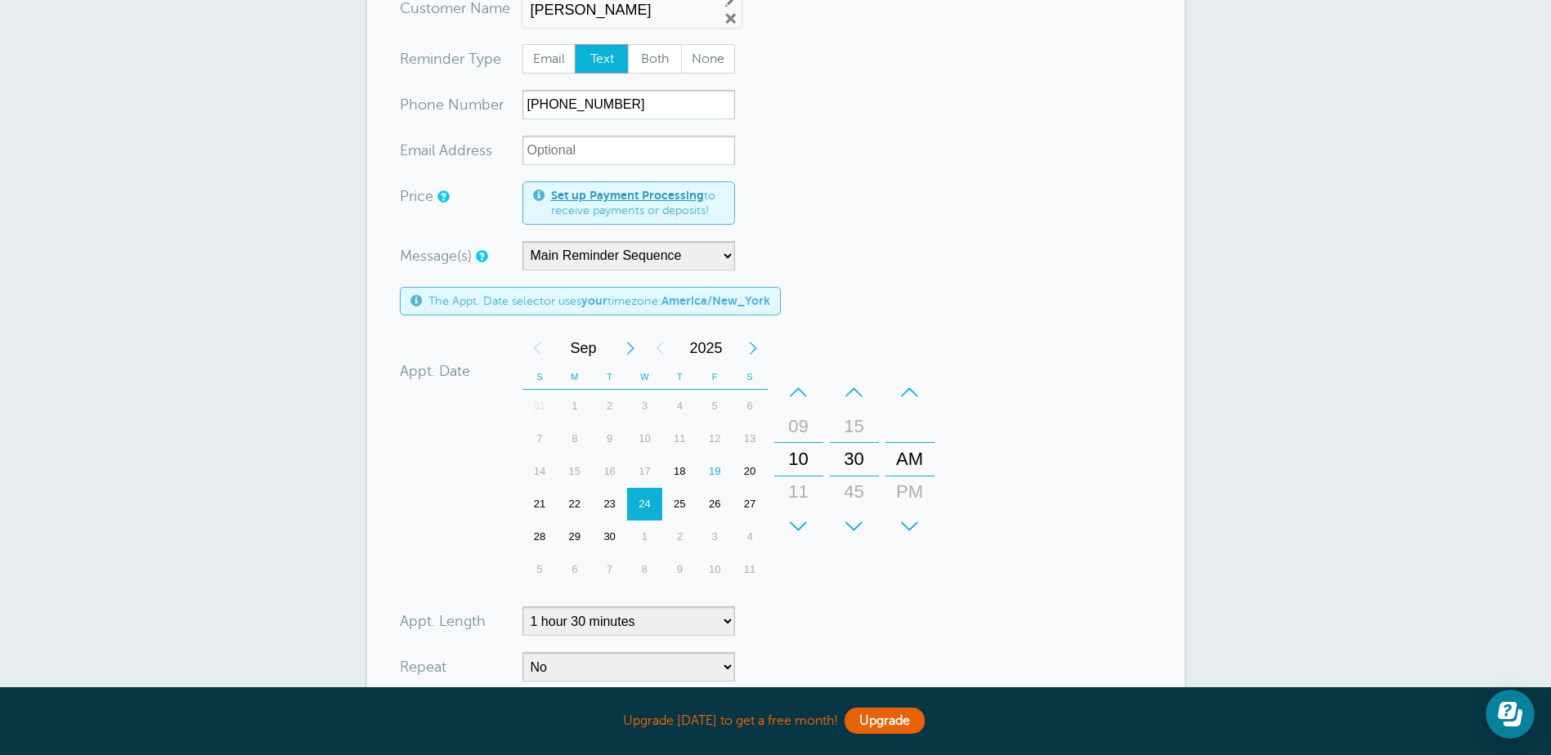
click at [922, 348] on div "+ – Month January February March April May June July August September October N…" at bounding box center [731, 459] width 419 height 254
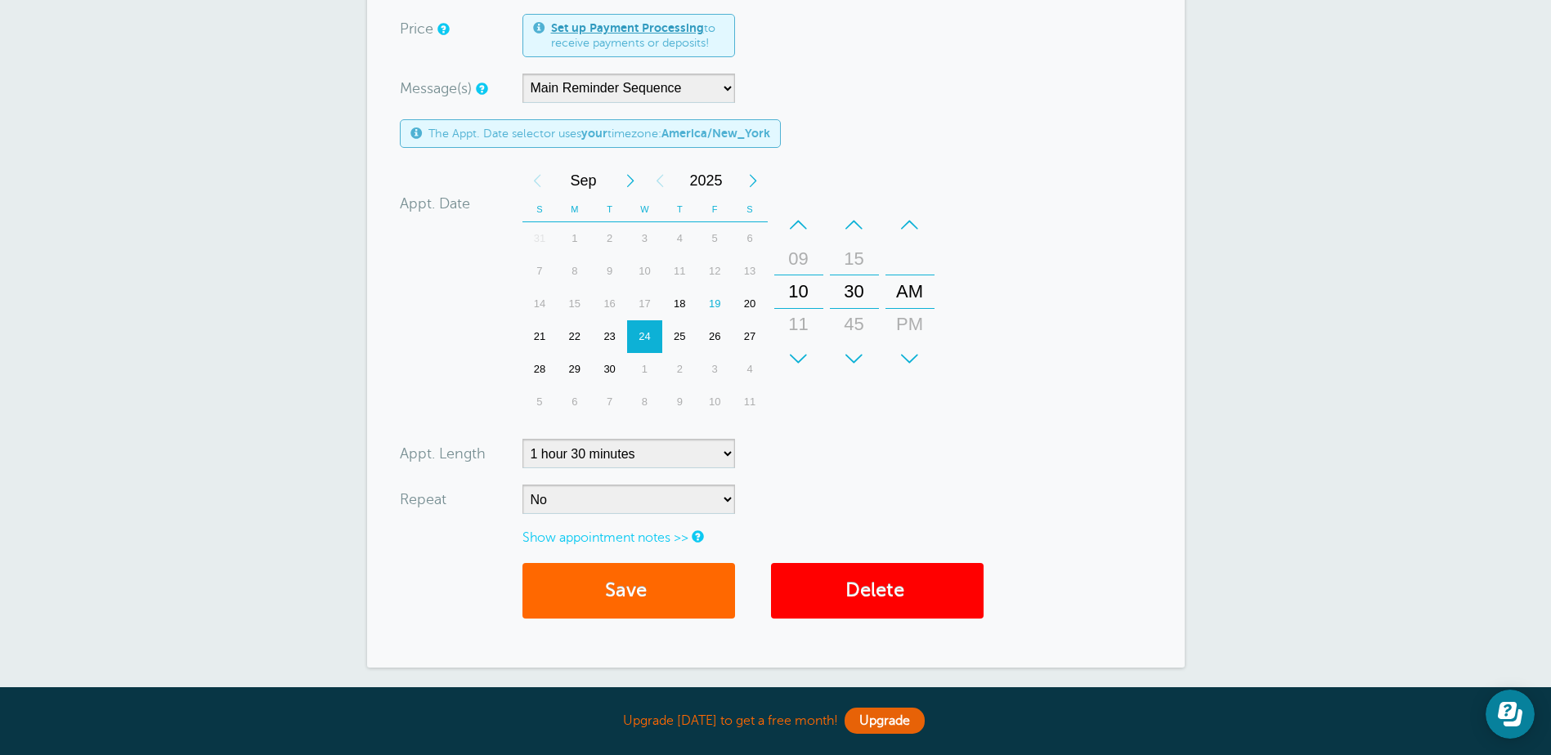
scroll to position [491, 0]
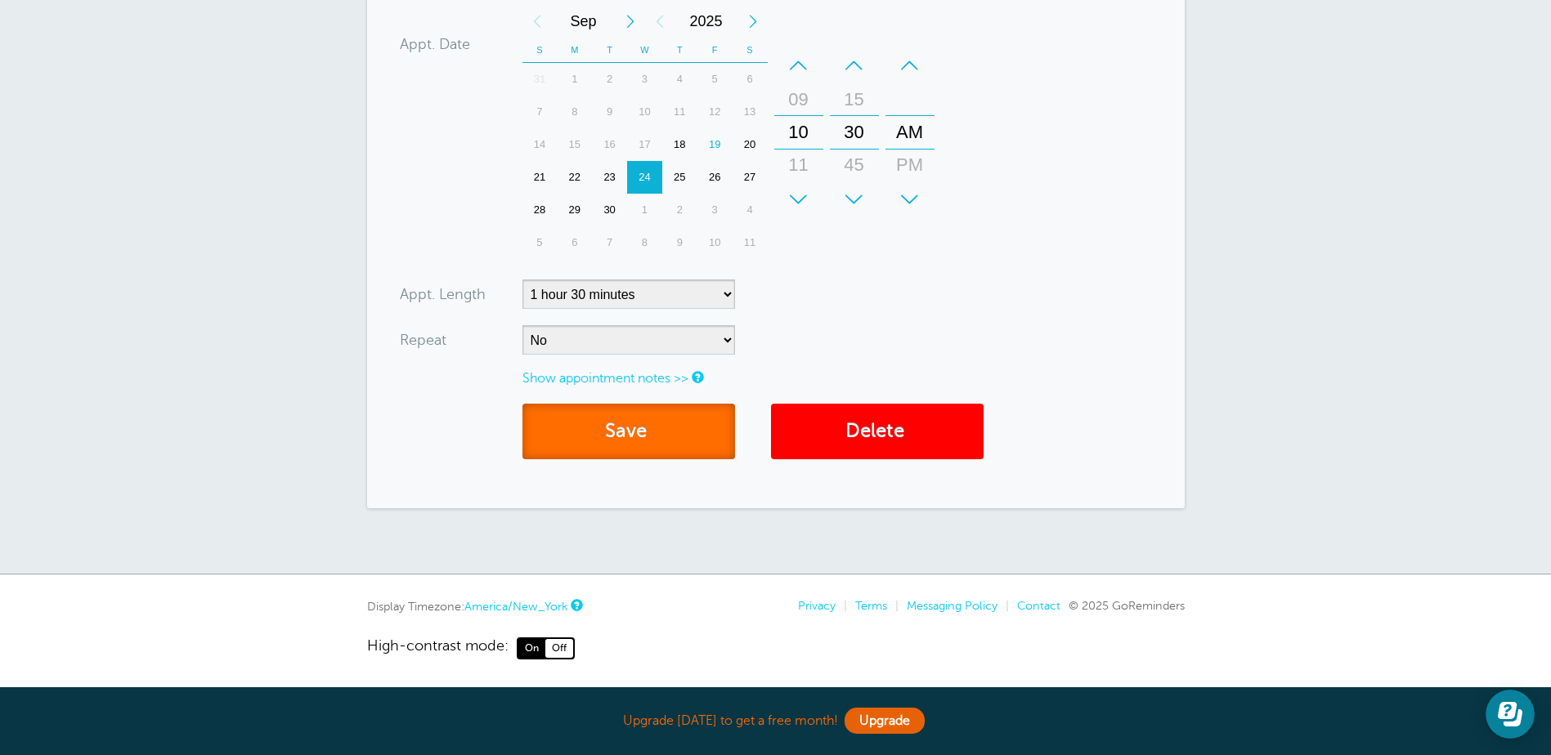
click at [657, 432] on button "Save" at bounding box center [628, 432] width 213 height 56
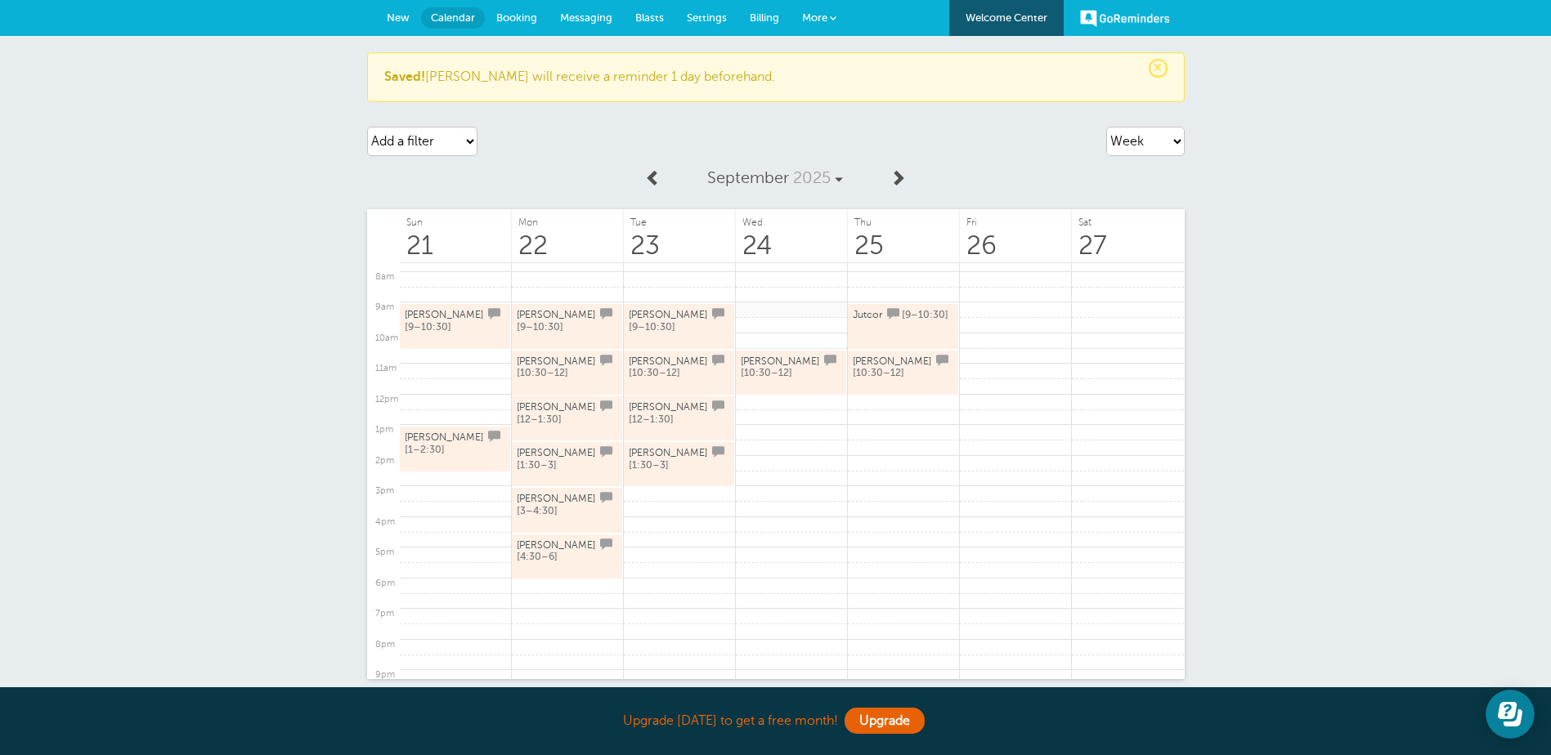
click at [777, 311] on link at bounding box center [792, 310] width 112 height 16
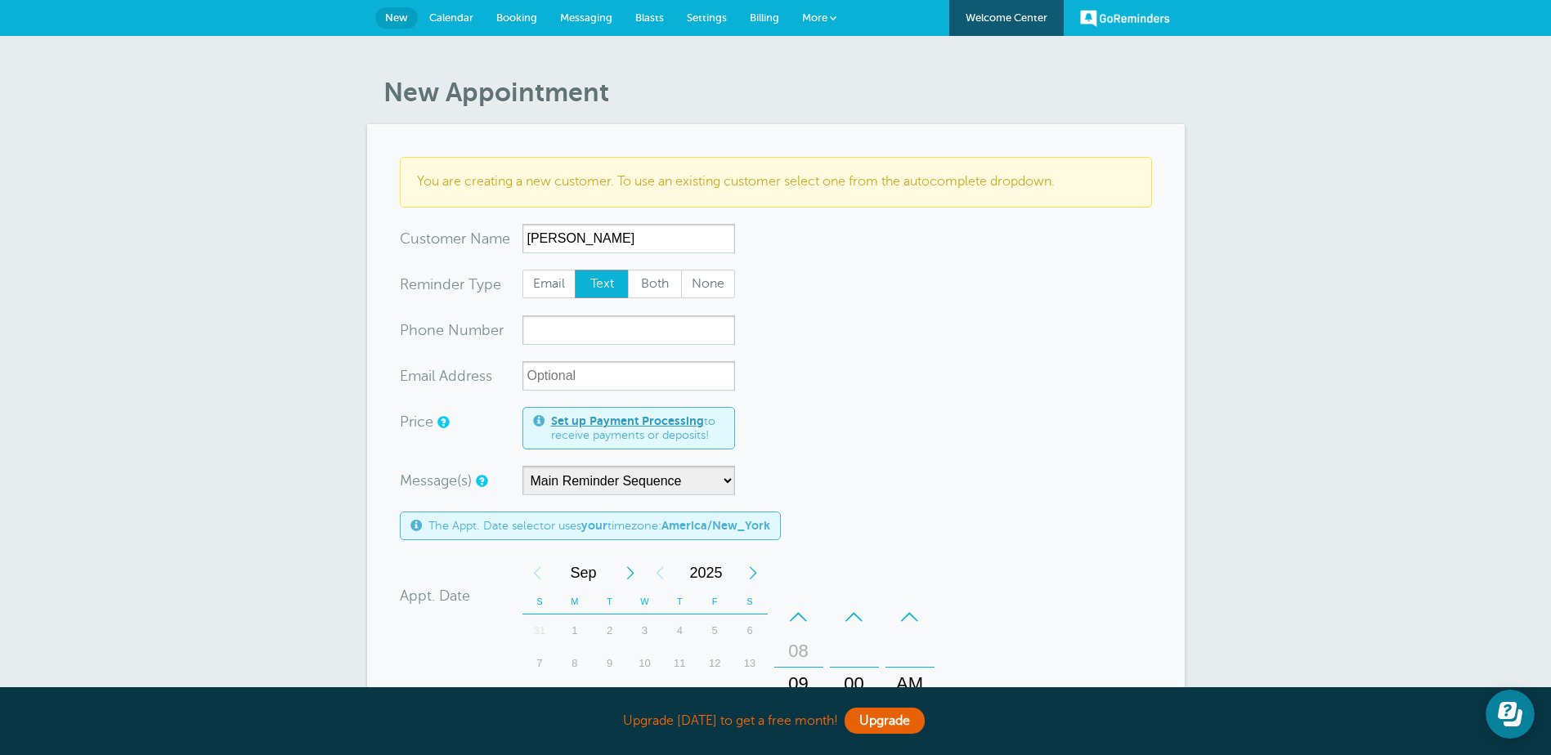
type input "[PERSON_NAME]"
paste input "[PHONE_NUMBER]"
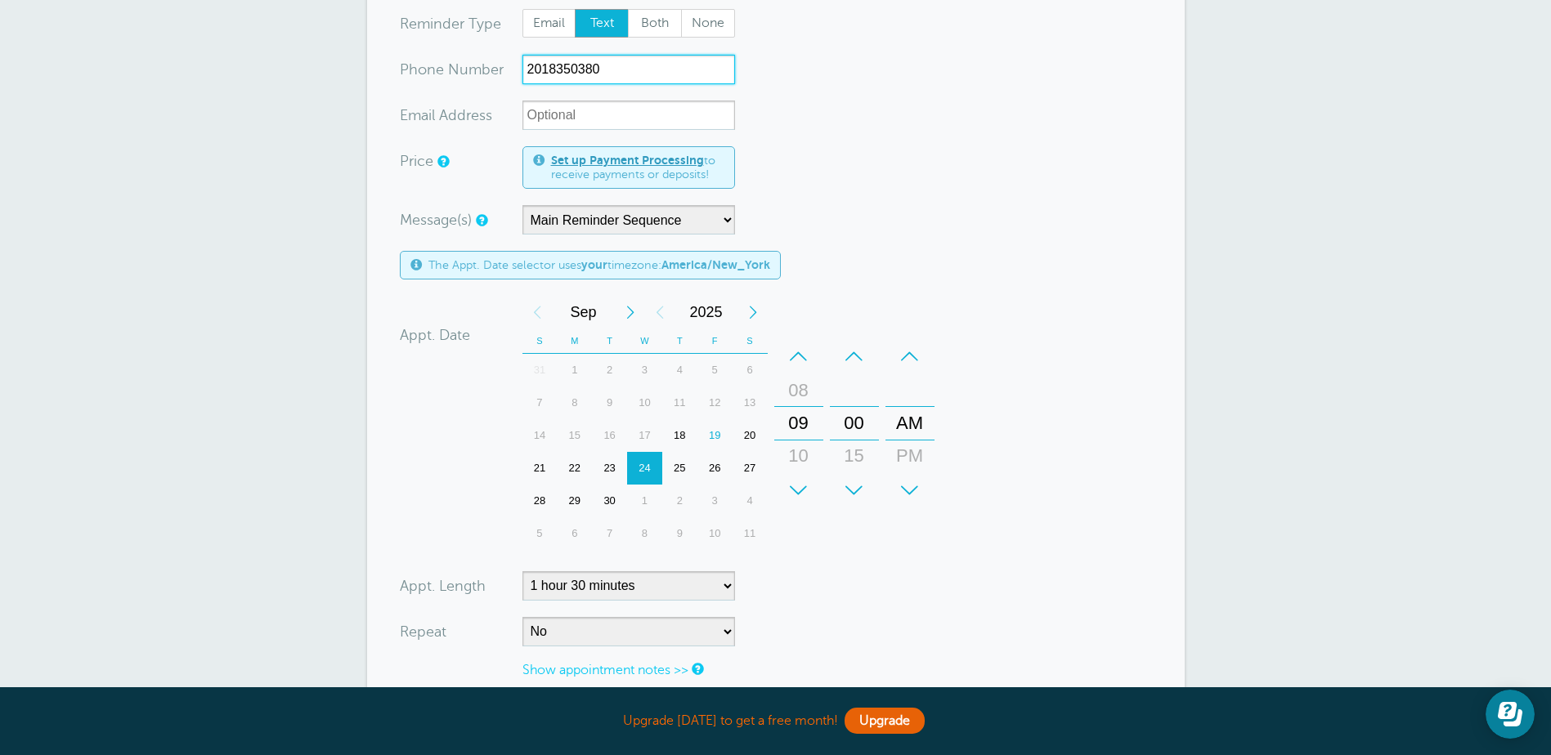
scroll to position [491, 0]
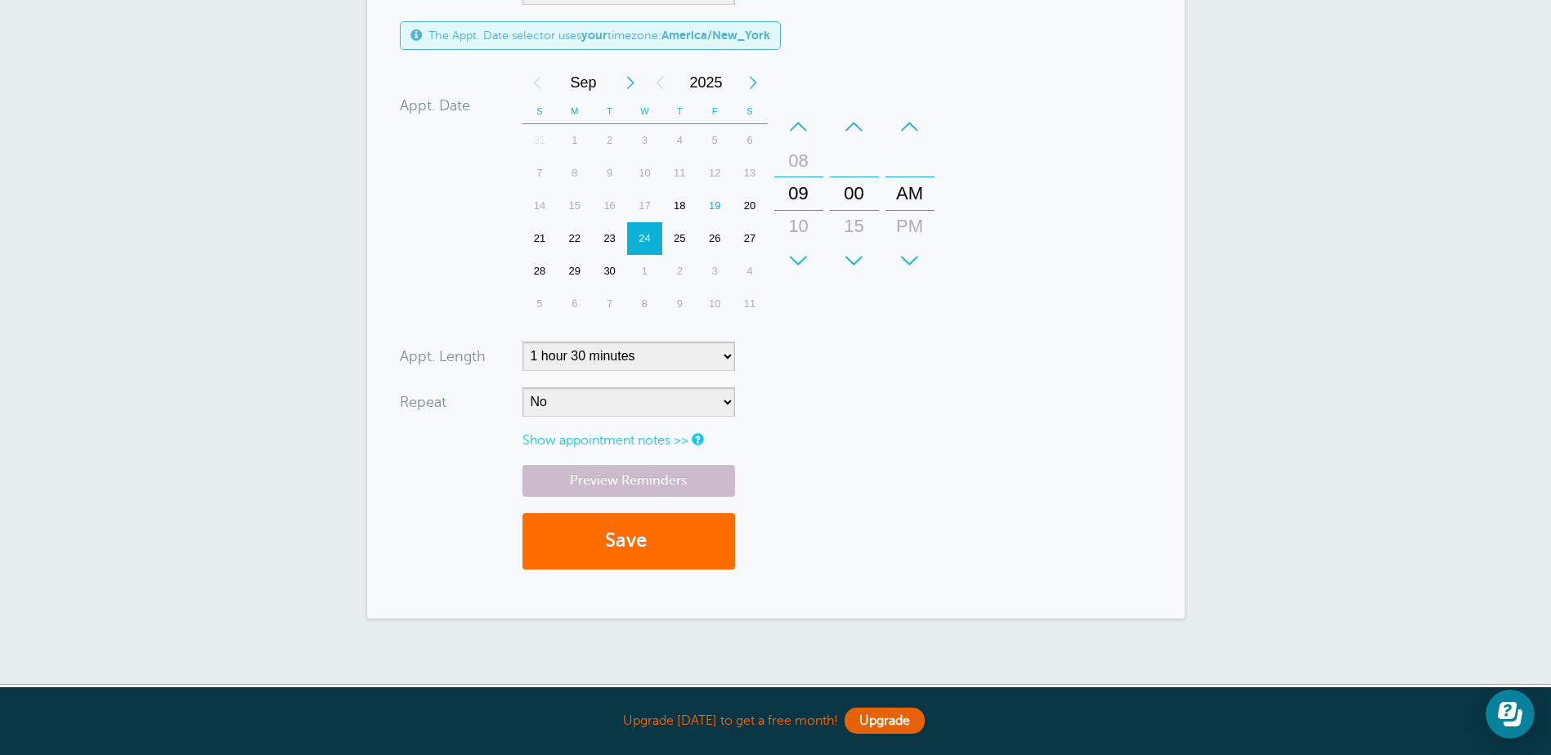
type input "2018350380"
click at [674, 533] on button "Save" at bounding box center [628, 541] width 213 height 56
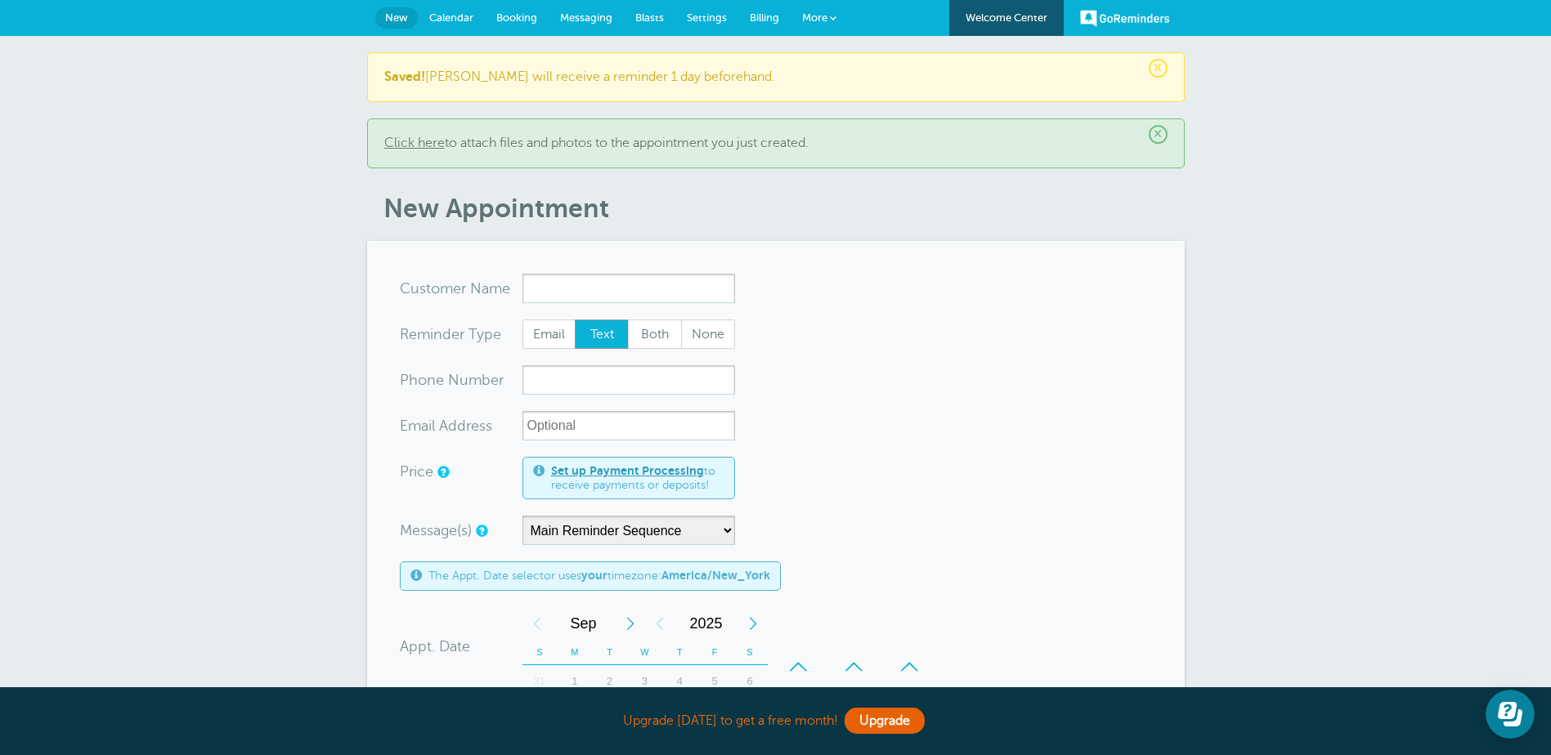
click at [471, 6] on link "Calendar" at bounding box center [451, 18] width 67 height 36
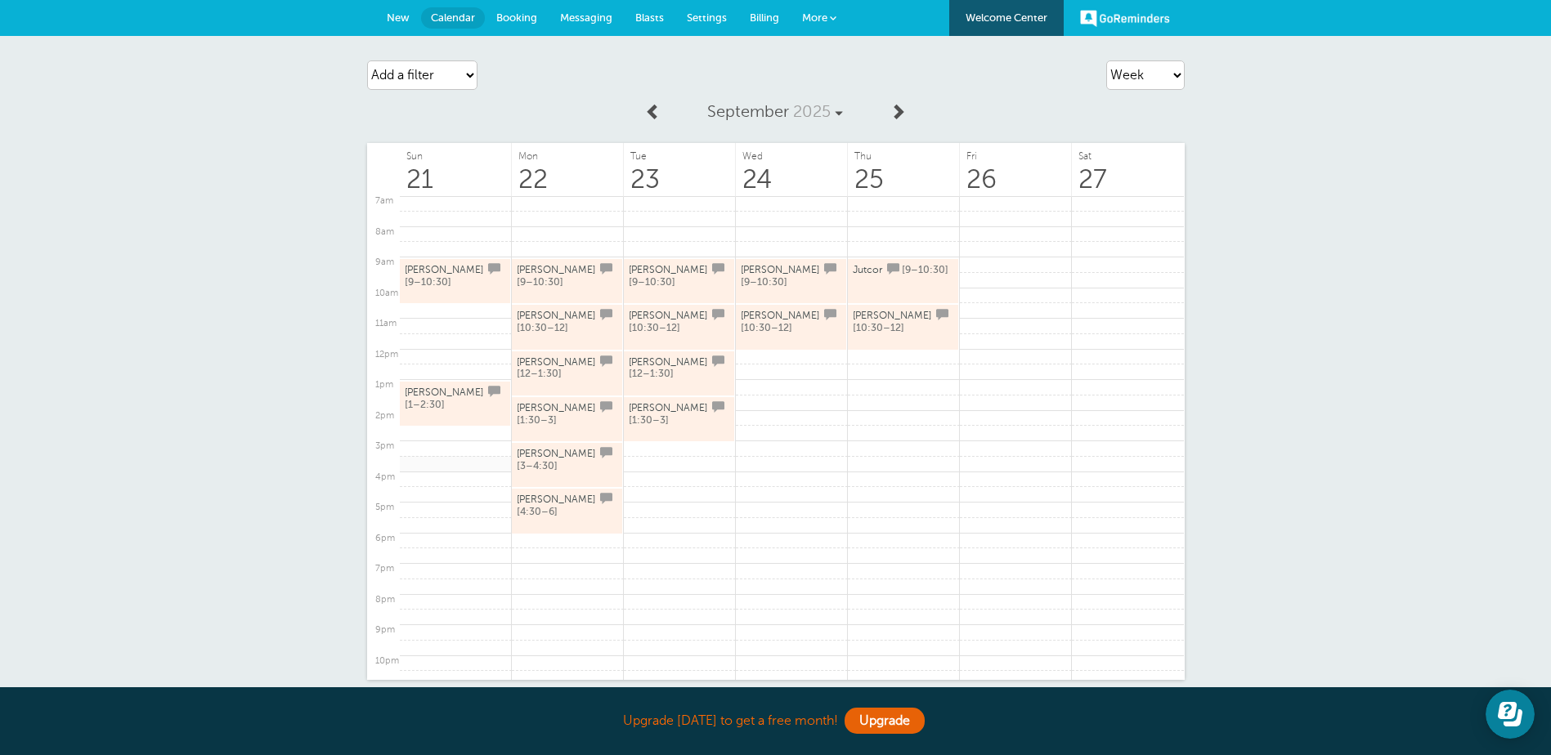
scroll to position [253, 0]
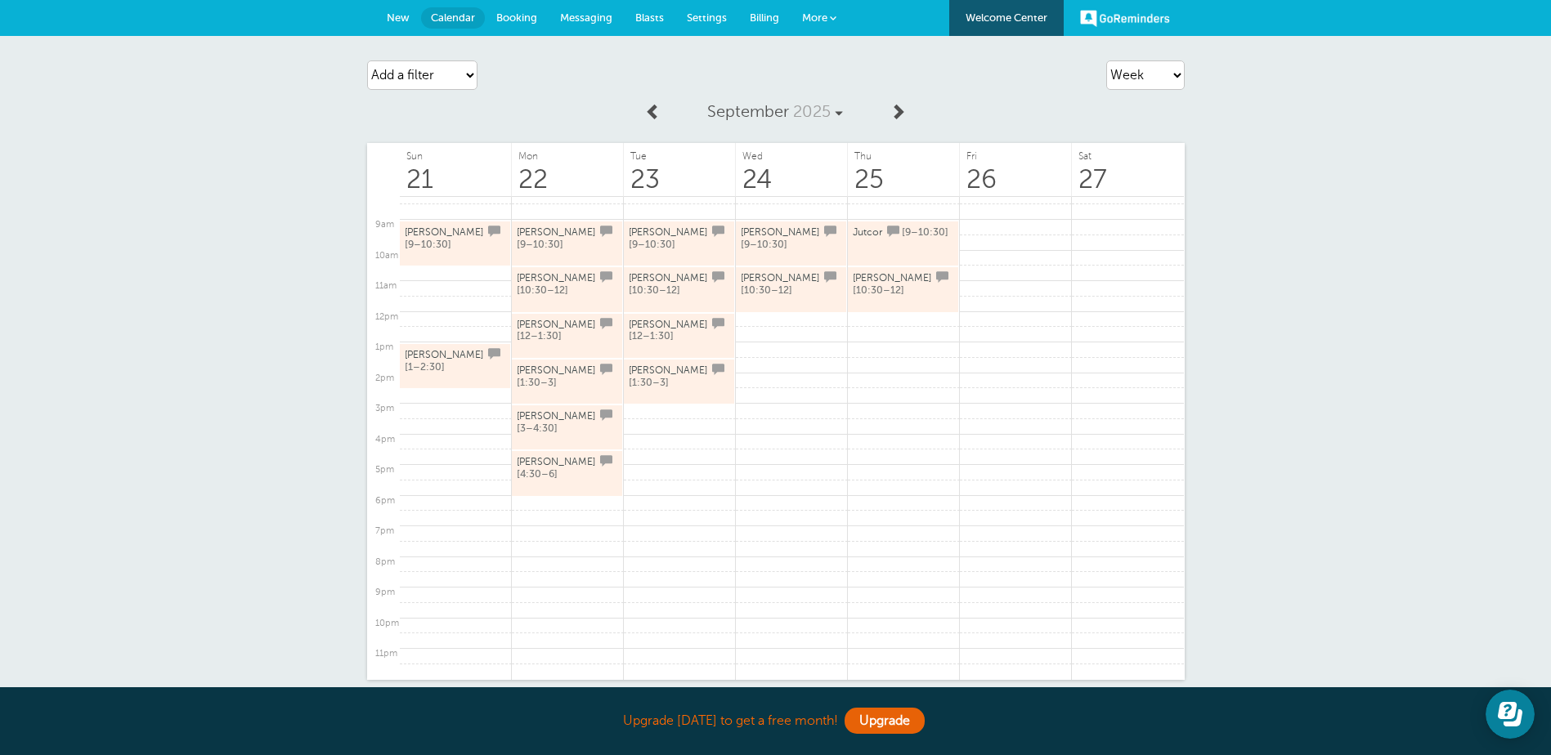
click at [235, 110] on div "Agenda Day Week Month (full view) Month (condensed) Add a filter Customer Searc…" at bounding box center [775, 406] width 1551 height 740
